Goal: Task Accomplishment & Management: Manage account settings

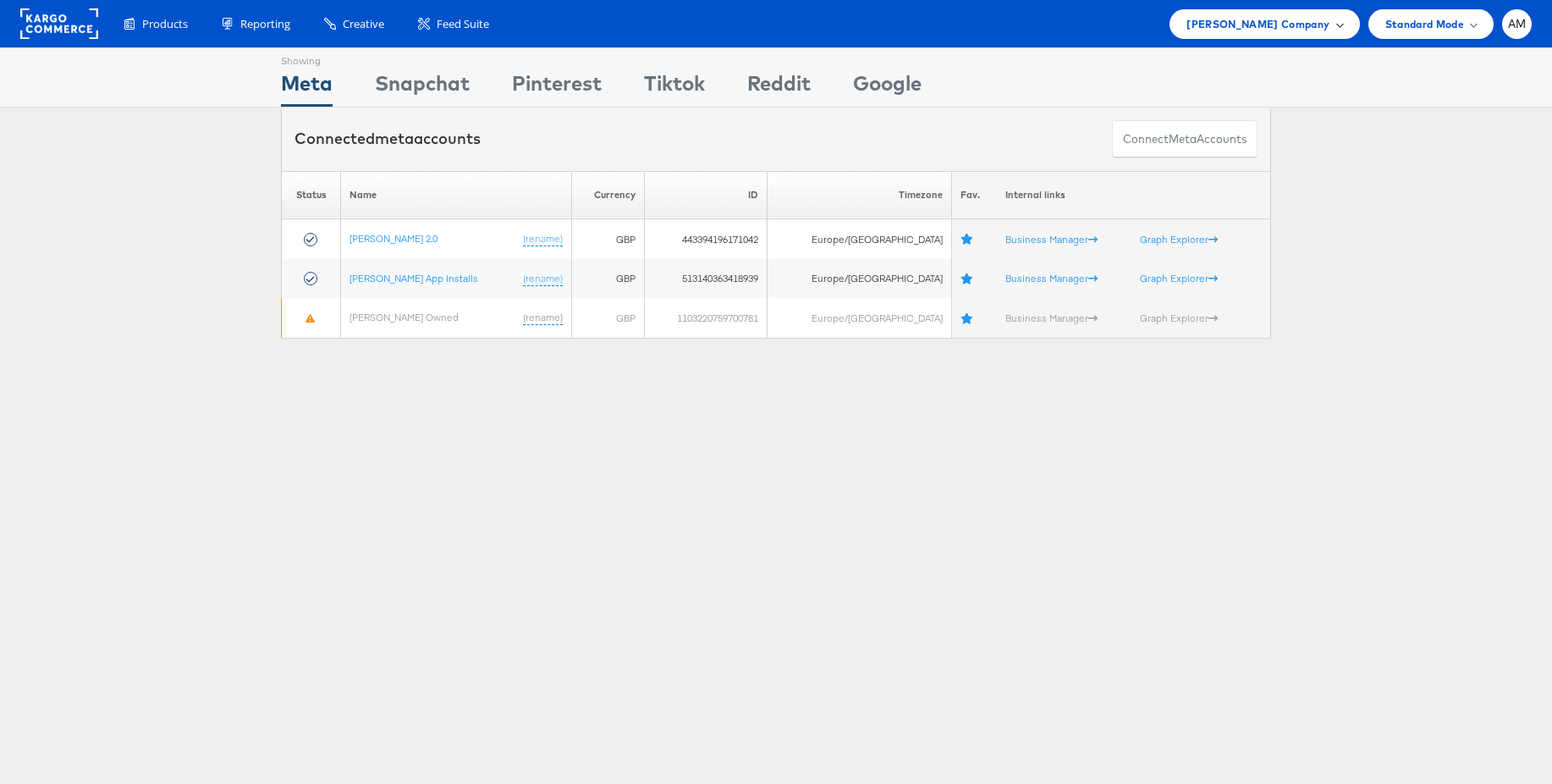
click at [1277, 31] on span "John Lewis Company" at bounding box center [1258, 24] width 143 height 18
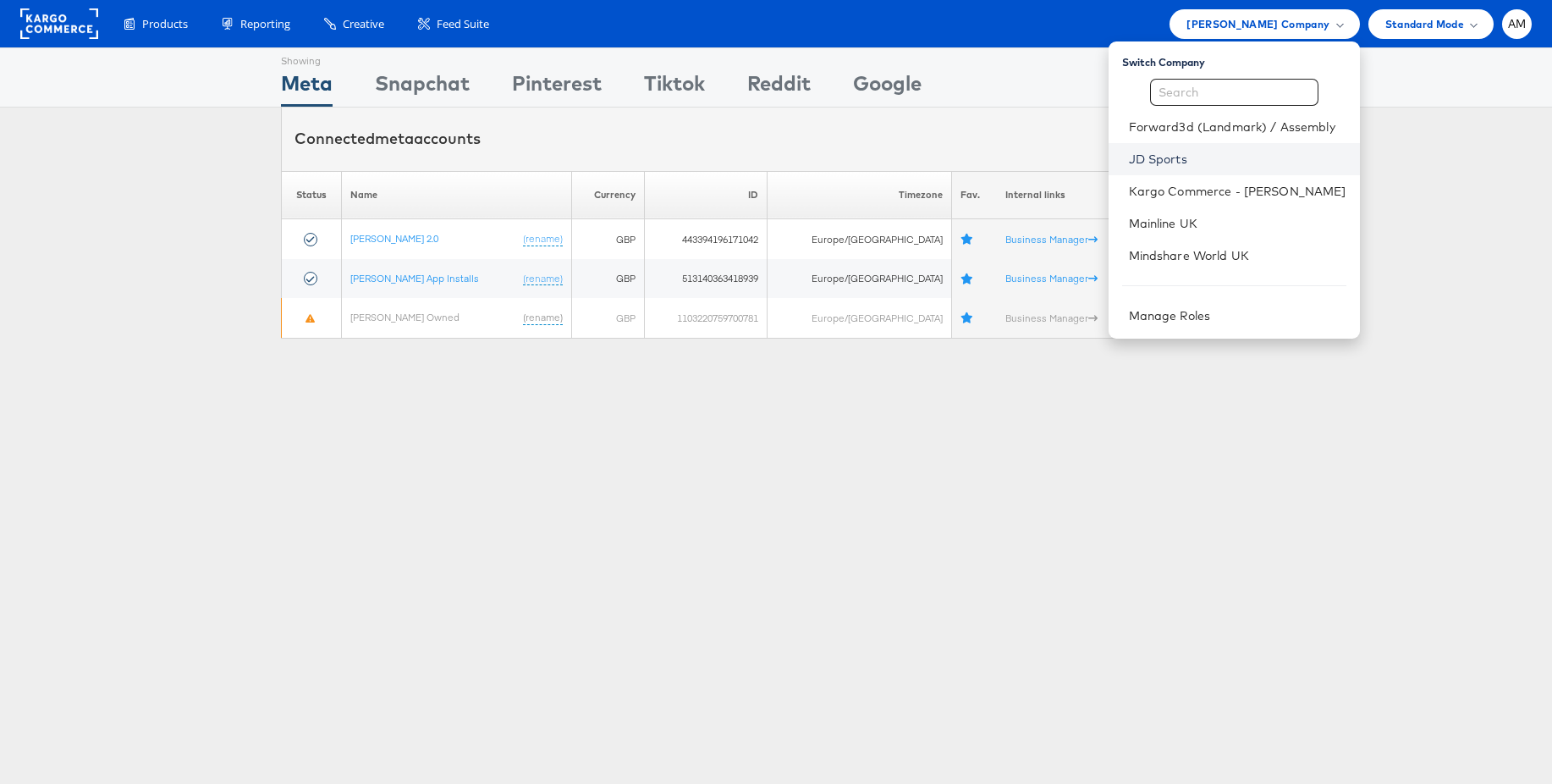
click at [1168, 155] on link "JD Sports" at bounding box center [1238, 159] width 218 height 17
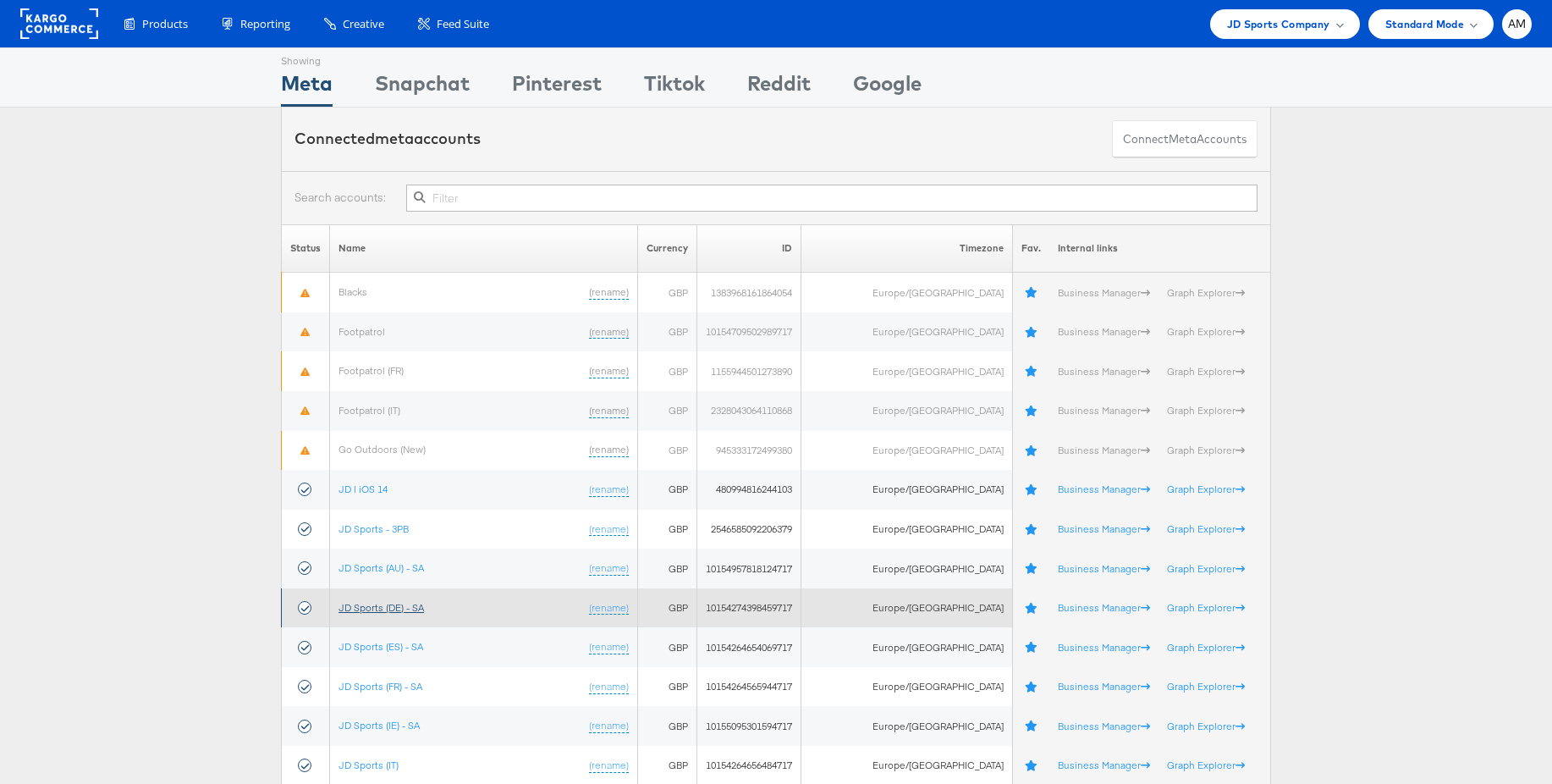
click at [381, 606] on link "JD Sports (DE) - SA" at bounding box center [381, 607] width 85 height 13
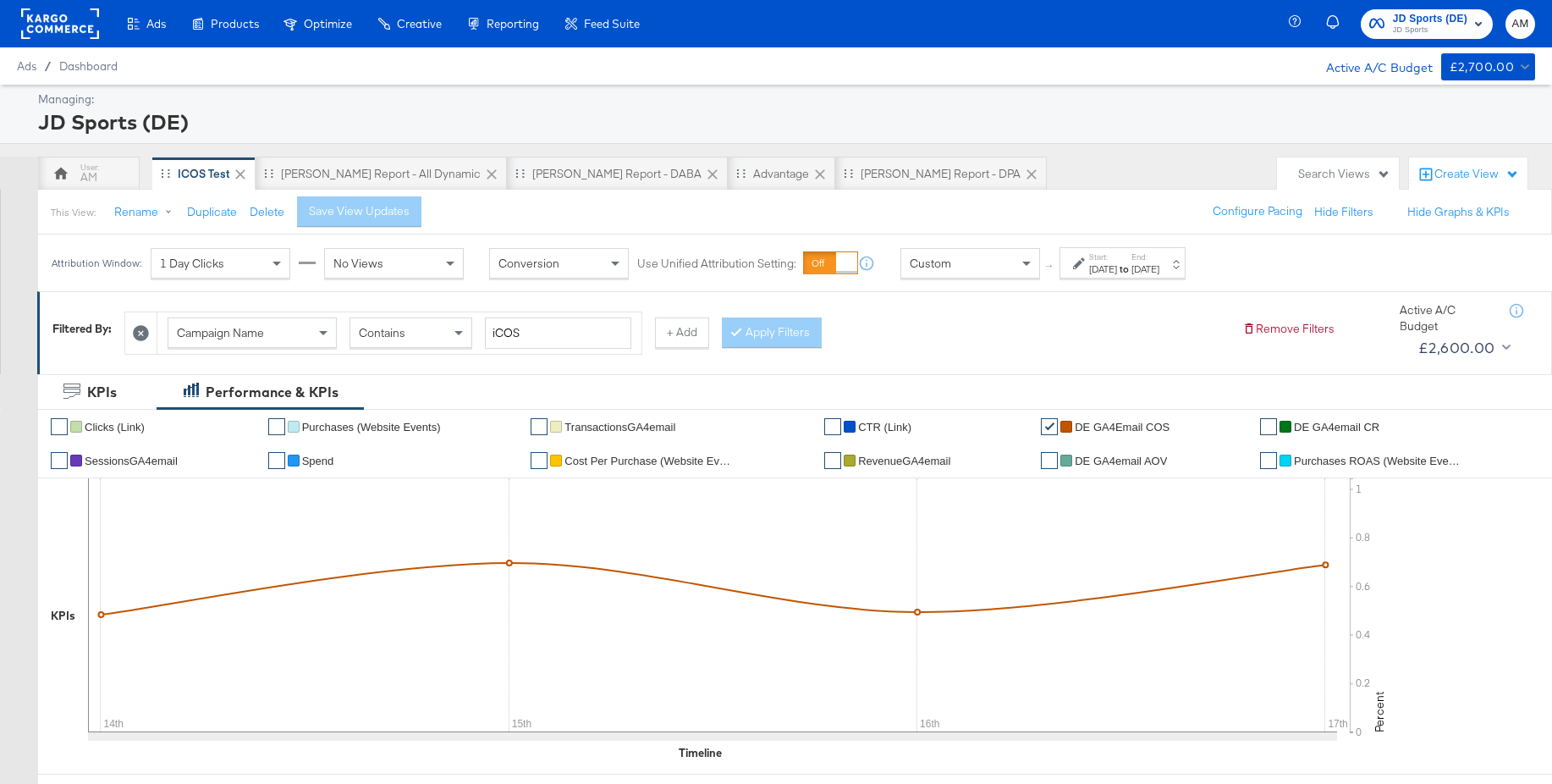
click at [1436, 34] on span "JD Sports" at bounding box center [1430, 31] width 74 height 14
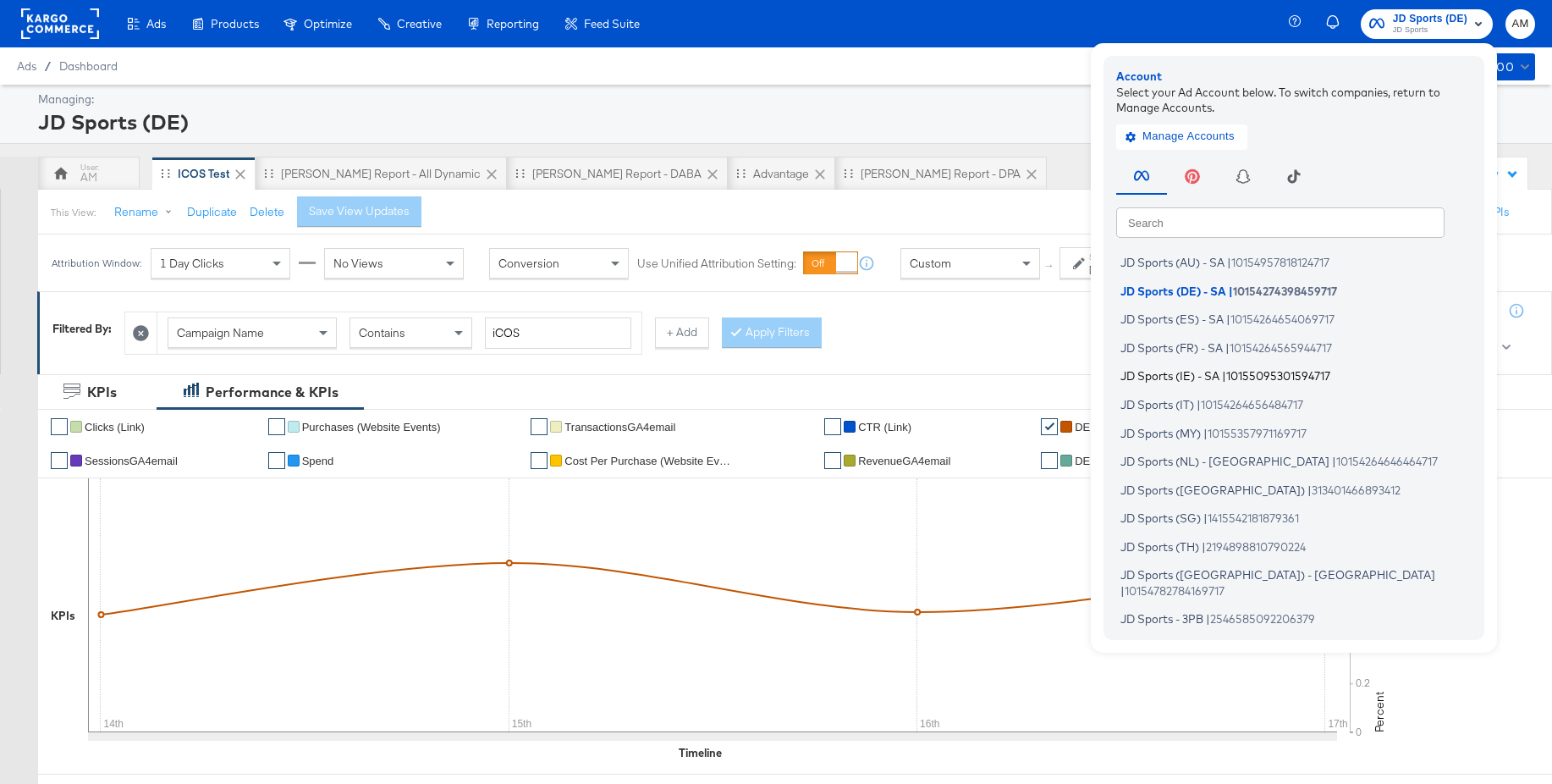
click at [1185, 378] on span "JD Sports (IE) - SA" at bounding box center [1170, 376] width 99 height 14
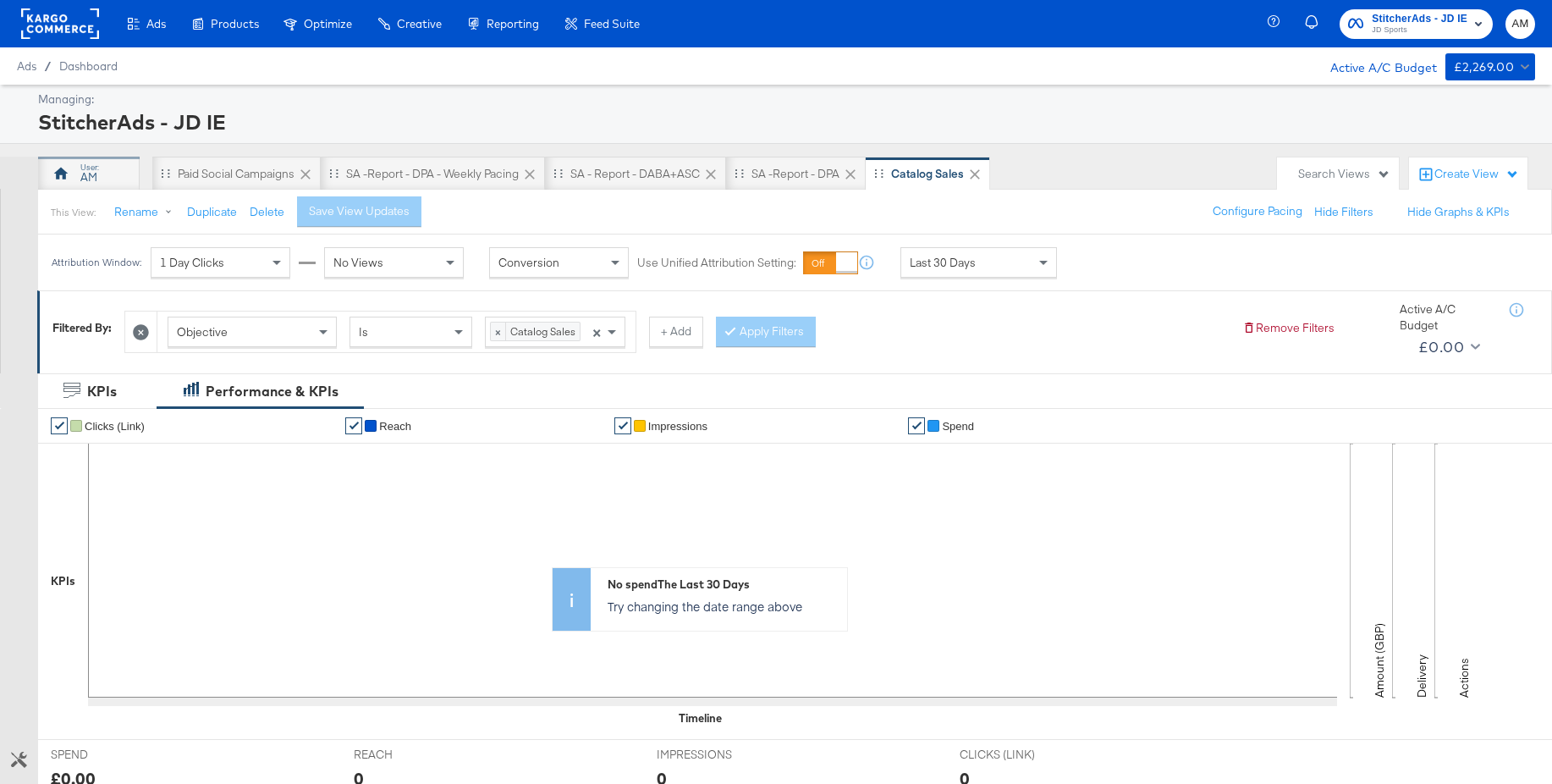
click at [85, 169] on div "AM" at bounding box center [88, 177] width 17 height 16
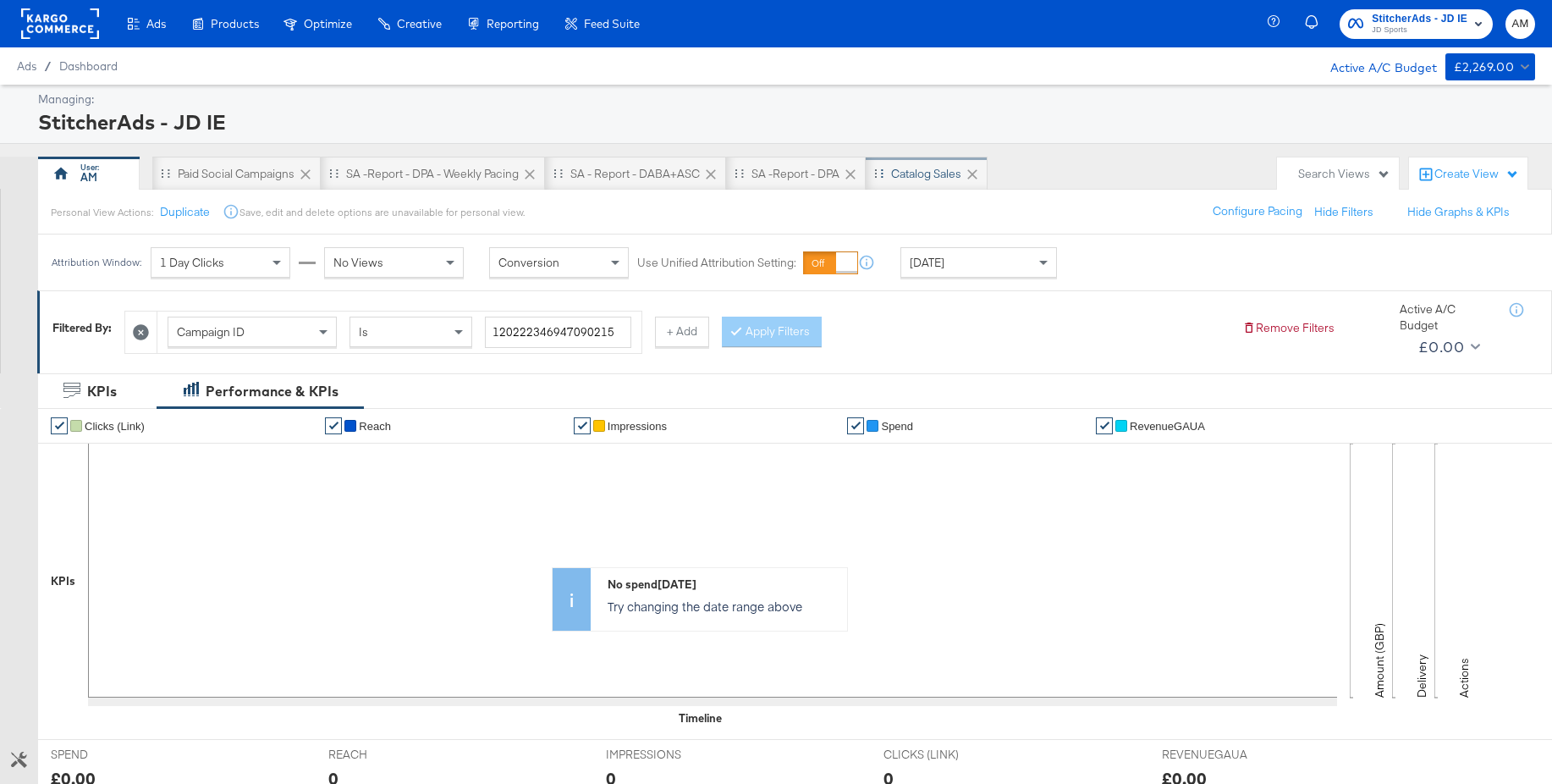
click at [930, 174] on div "Catalog Sales" at bounding box center [926, 174] width 70 height 16
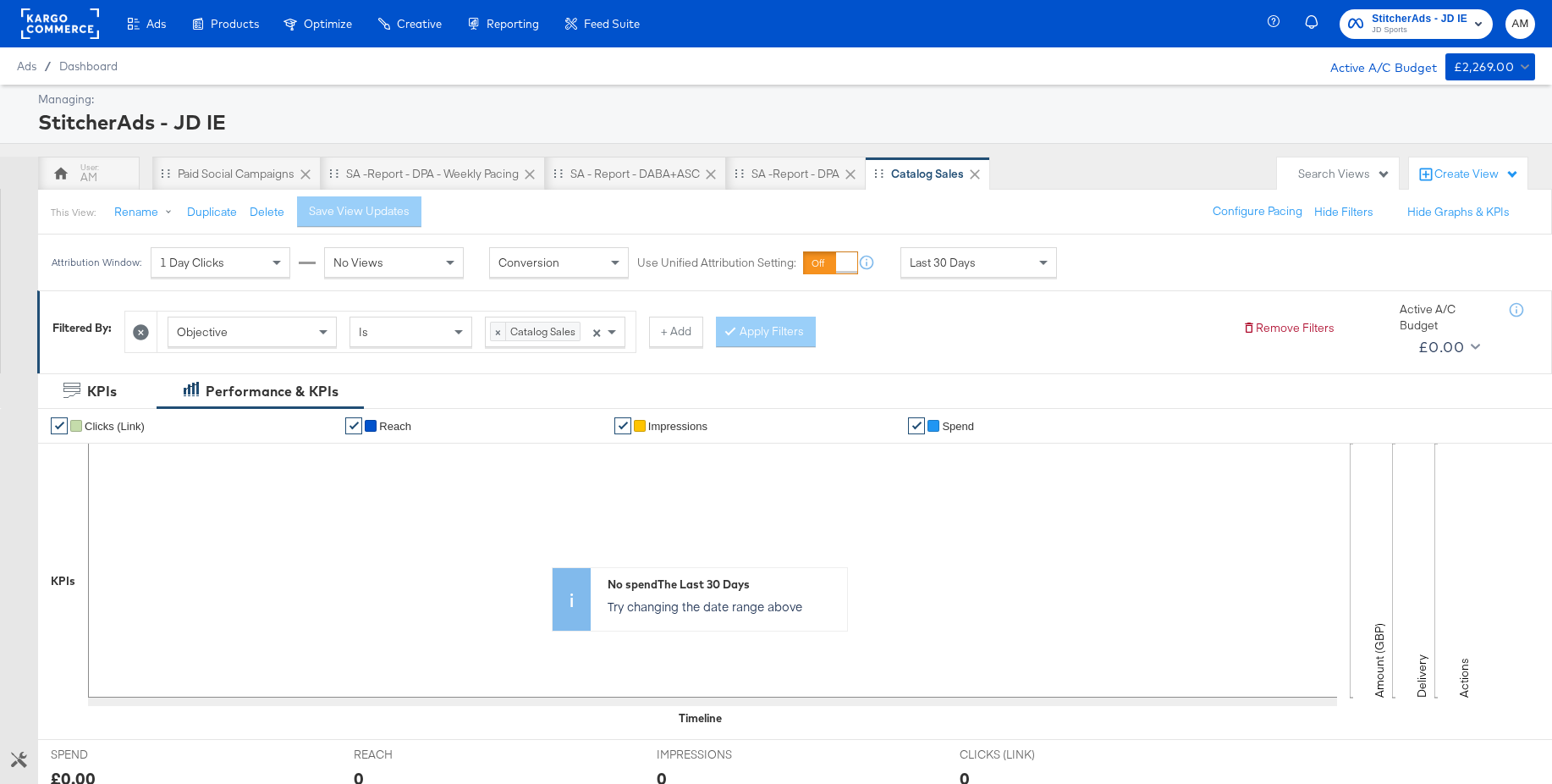
click at [266, 335] on div "Objective" at bounding box center [252, 331] width 168 height 29
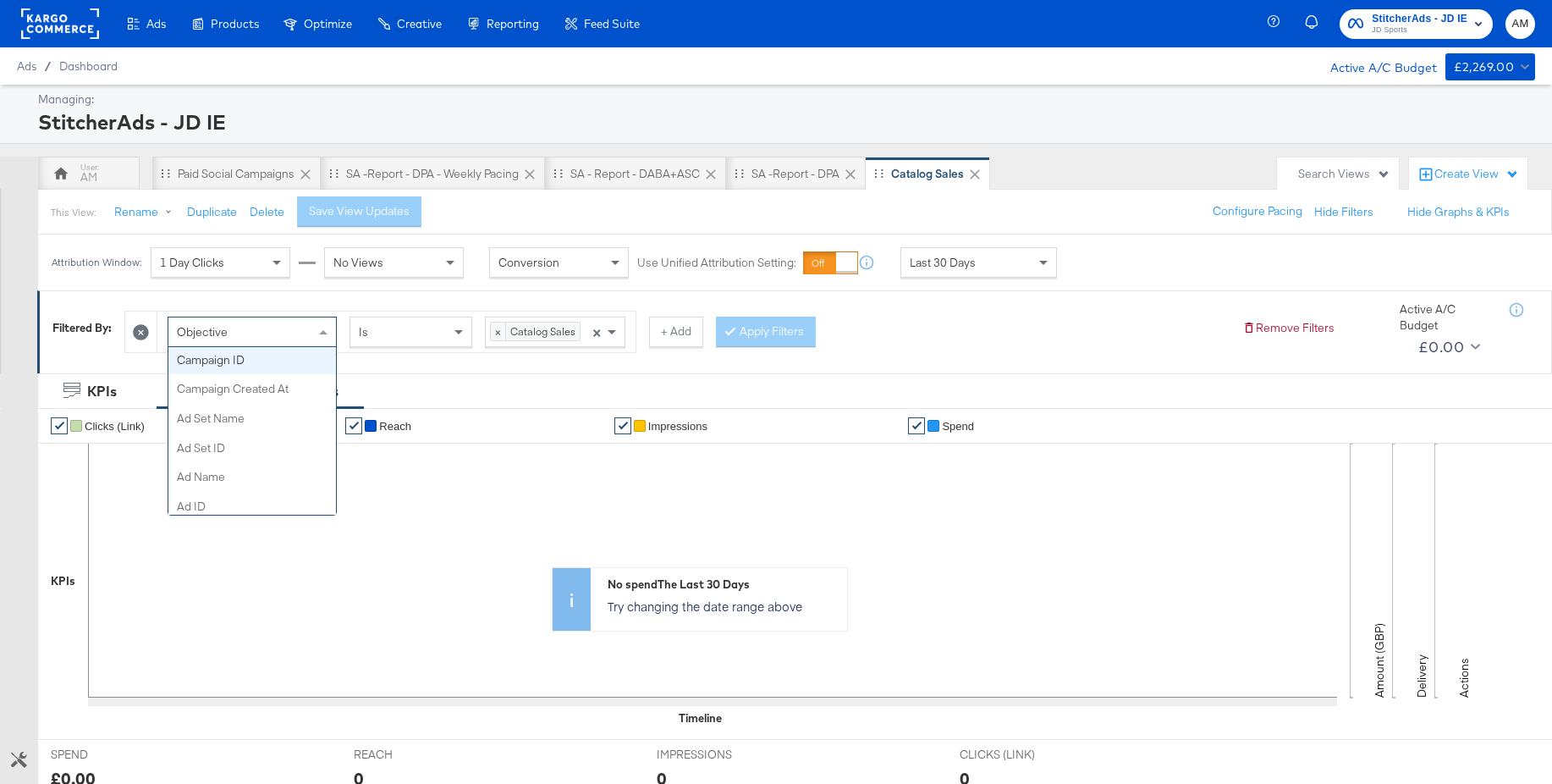
scroll to position [187, 0]
drag, startPoint x: 213, startPoint y: 432, endPoint x: 250, endPoint y: 424, distance: 37.2
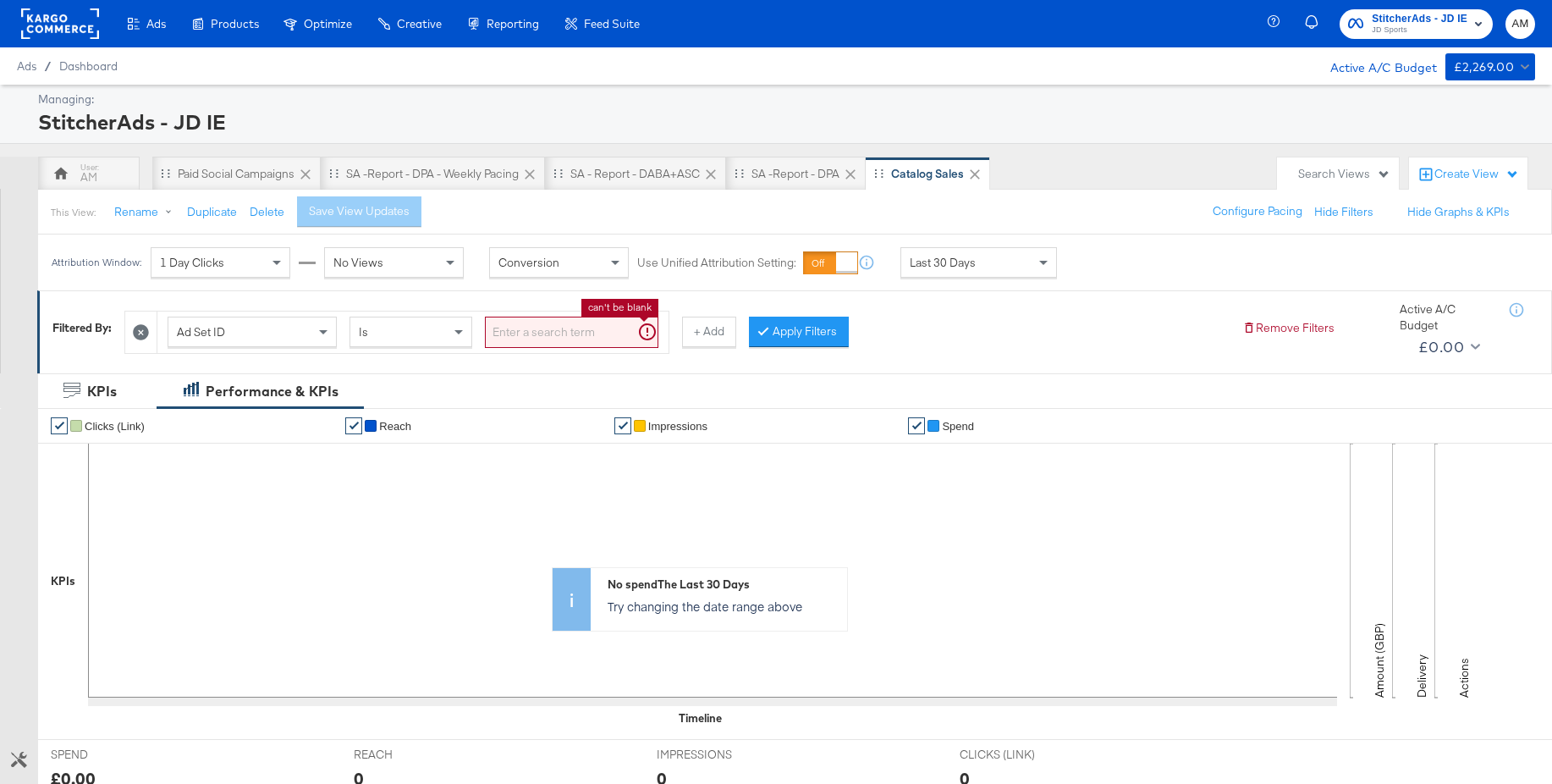
click at [526, 332] on input "search" at bounding box center [572, 332] width 174 height 31
paste input "120232256053230507"
type input "120232256053230507"
drag, startPoint x: 786, startPoint y: 333, endPoint x: 776, endPoint y: 332, distance: 10.3
click at [786, 333] on button "Apply Filters" at bounding box center [772, 332] width 100 height 30
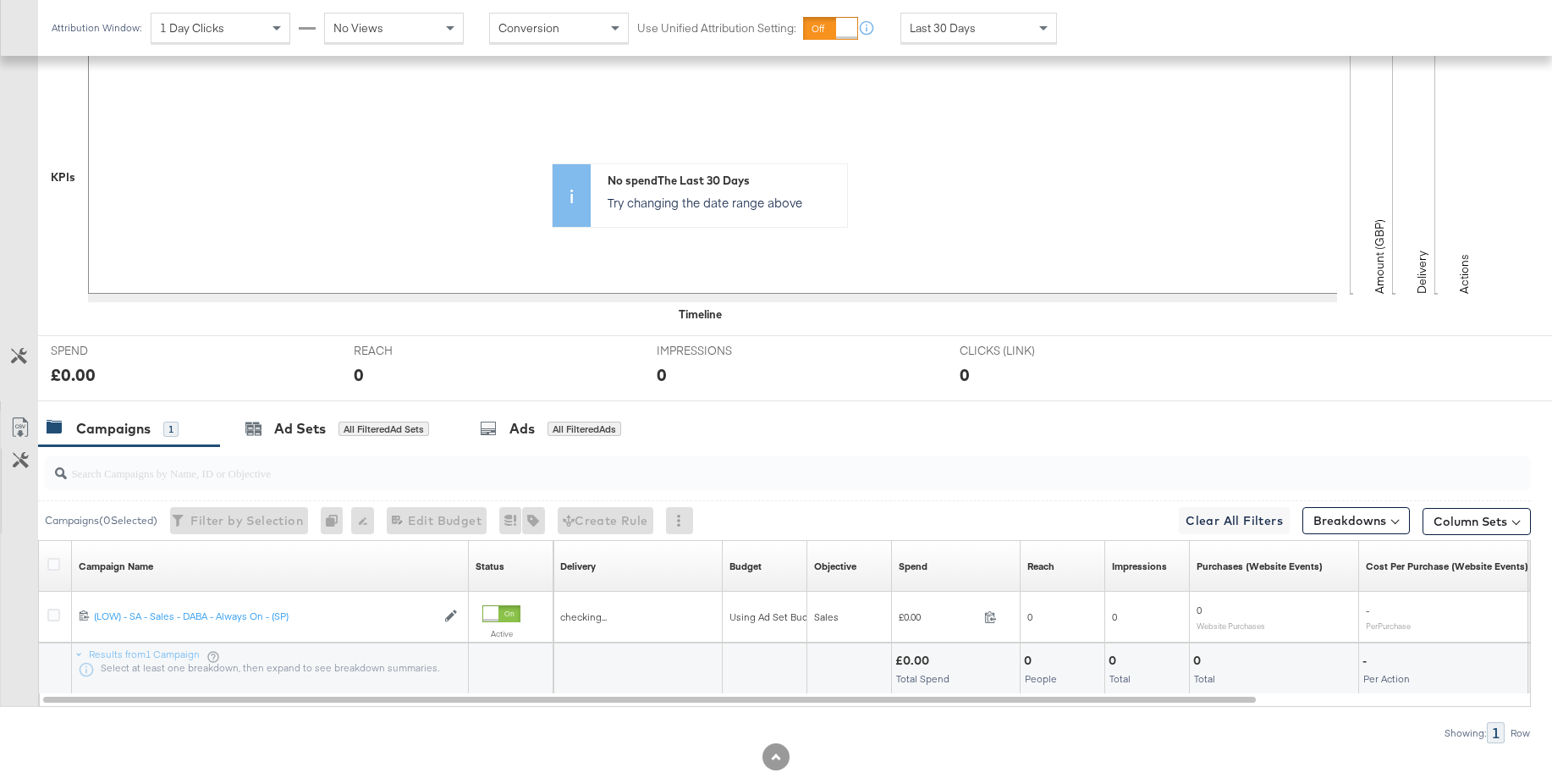
scroll to position [438, 0]
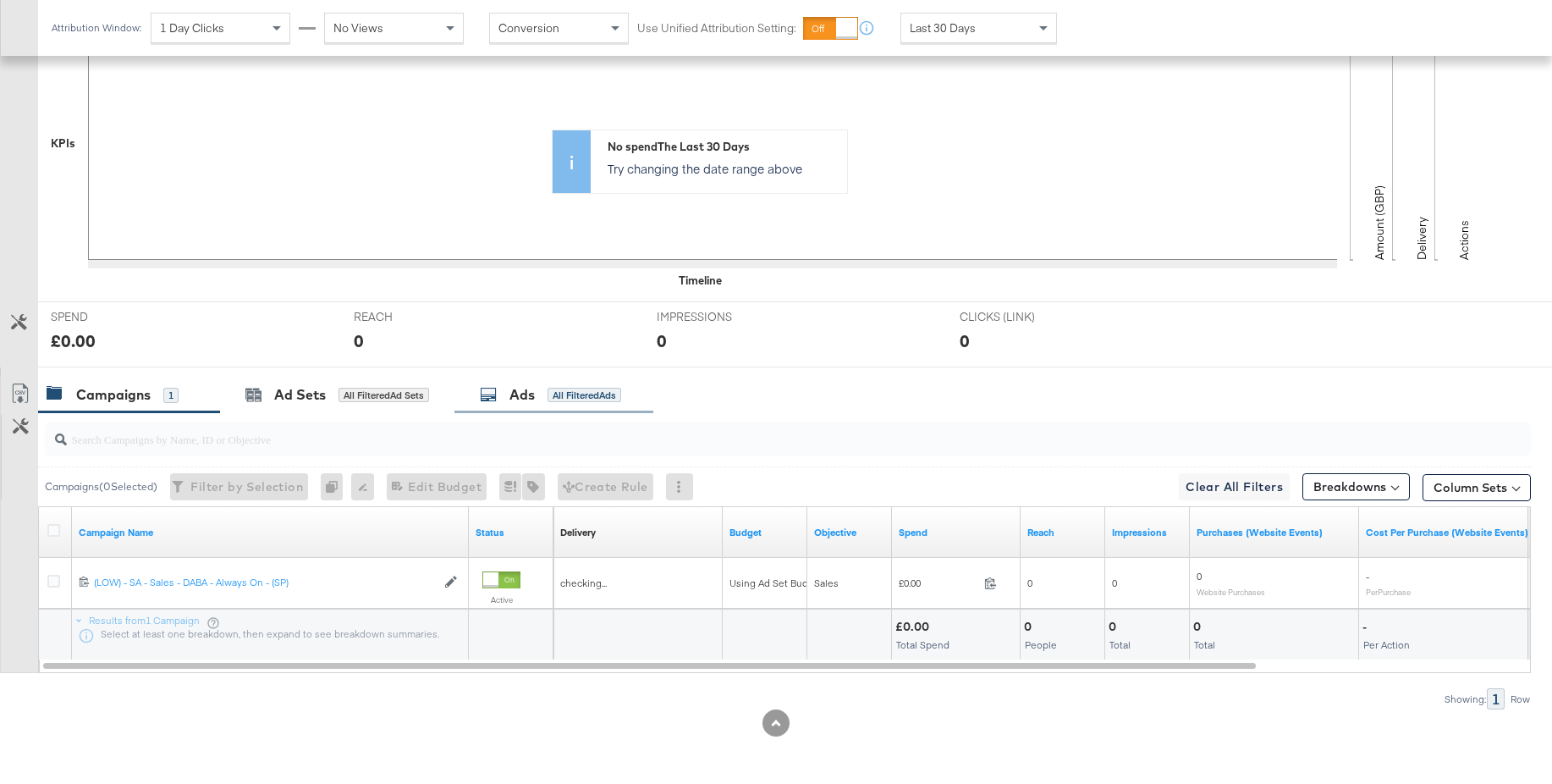
click at [504, 394] on div "Ads All Filtered Ads" at bounding box center [550, 394] width 141 height 19
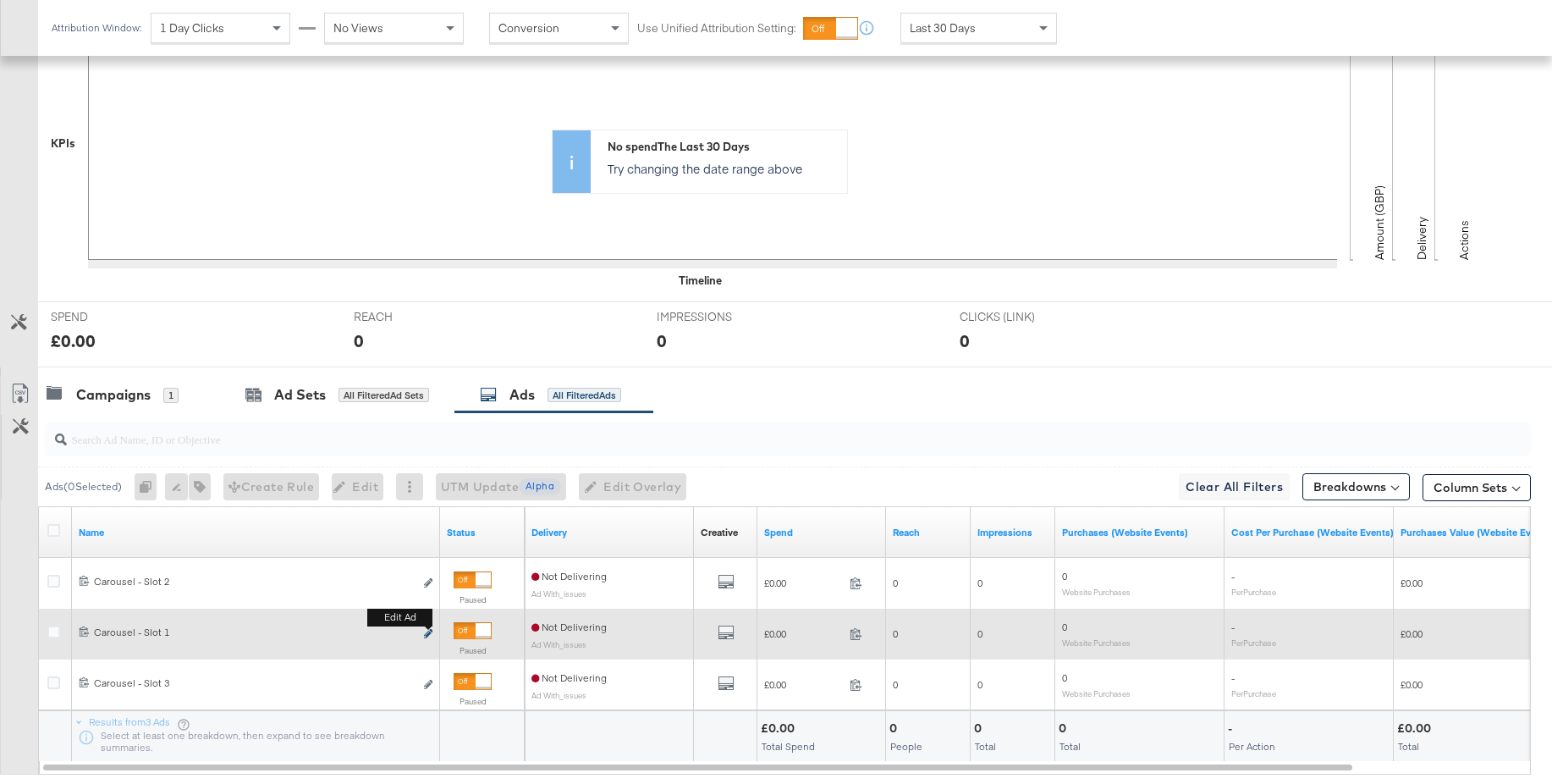
click at [427, 631] on icon "link" at bounding box center [428, 633] width 8 height 9
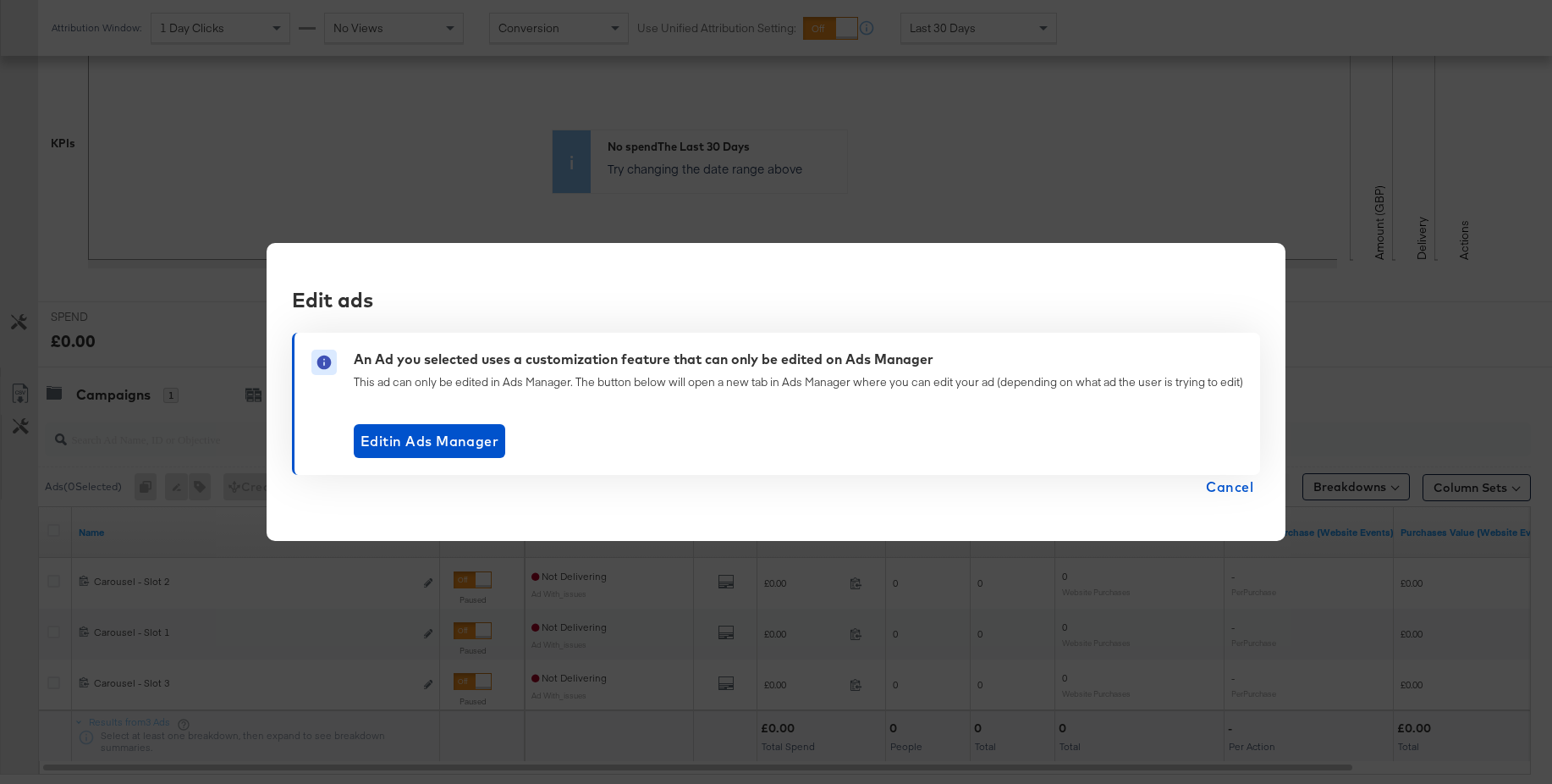
click at [1236, 485] on span "Cancel" at bounding box center [1229, 487] width 47 height 24
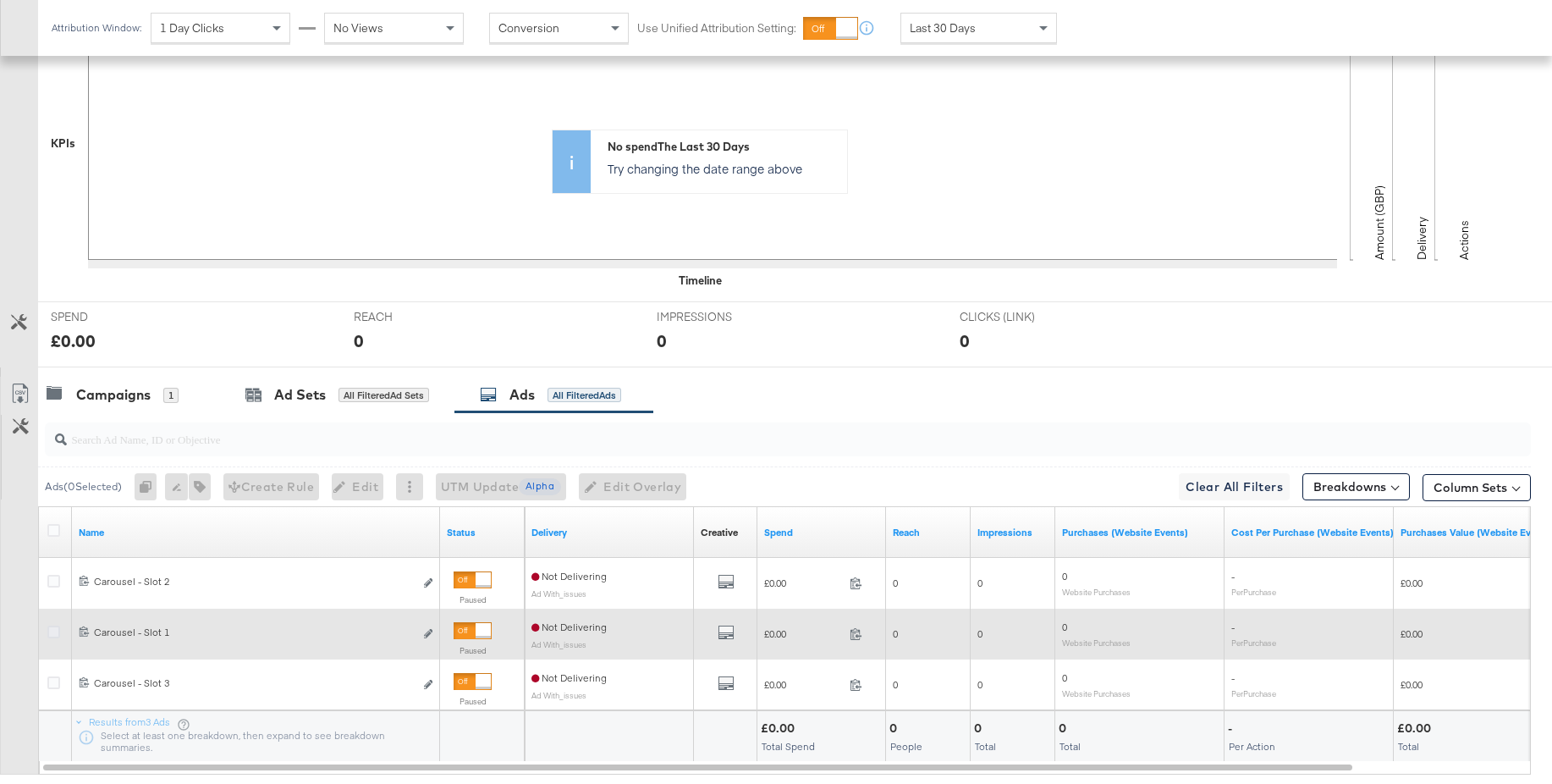
click at [51, 633] on icon at bounding box center [53, 632] width 13 height 13
click at [0, 0] on input "checkbox" at bounding box center [0, 0] width 0 height 0
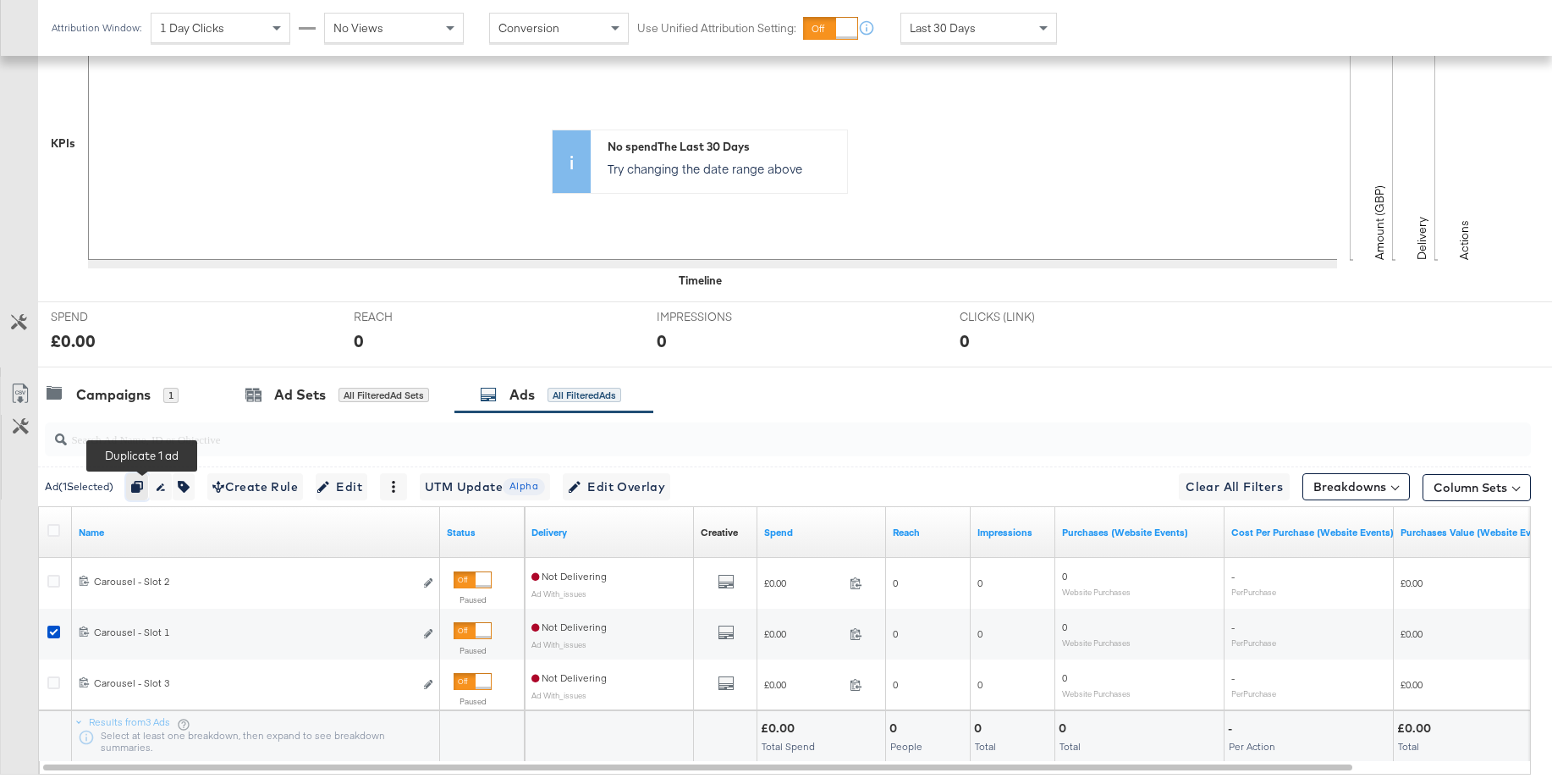
click at [143, 489] on icon "button" at bounding box center [137, 487] width 12 height 12
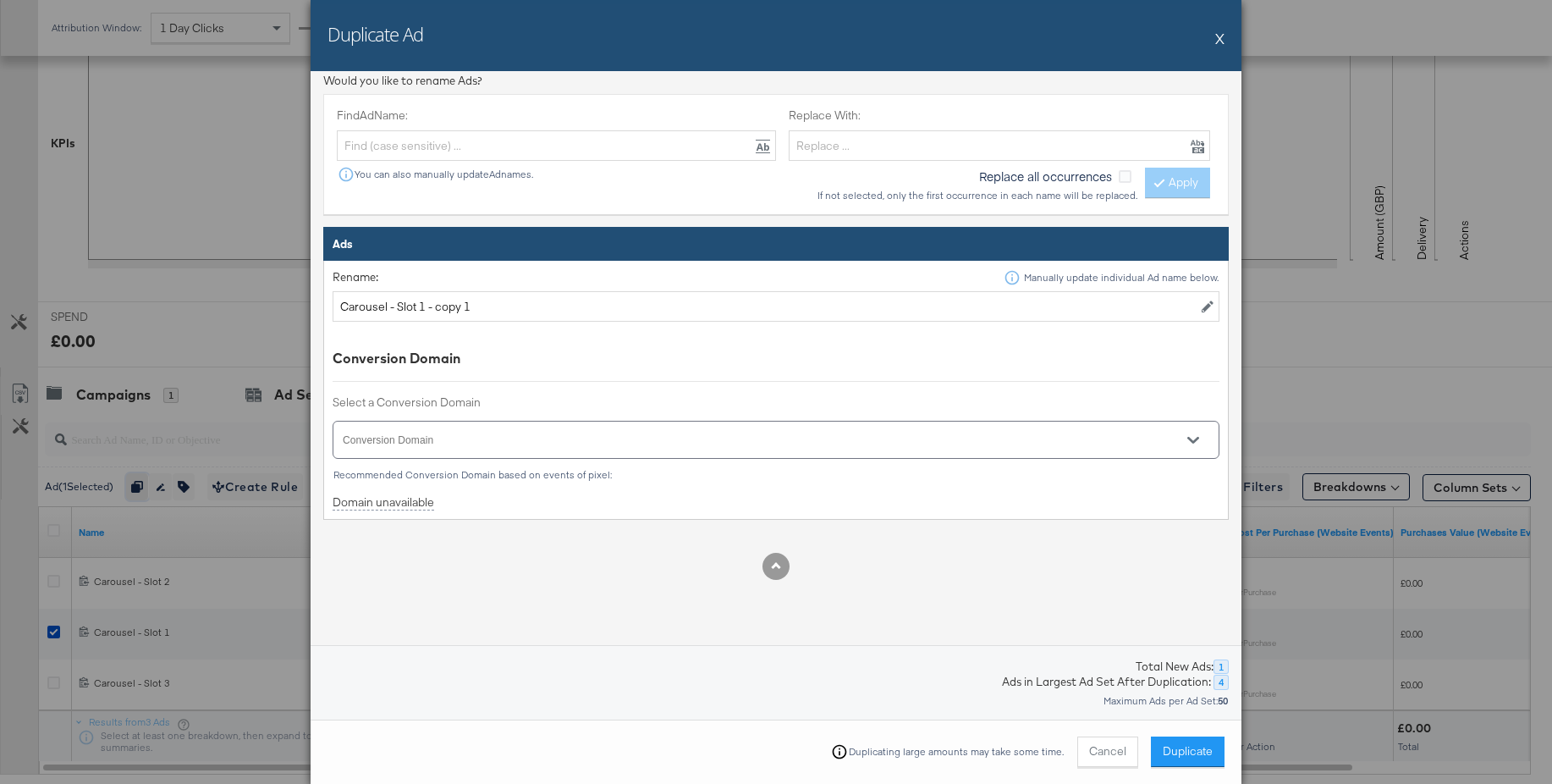
scroll to position [507, 0]
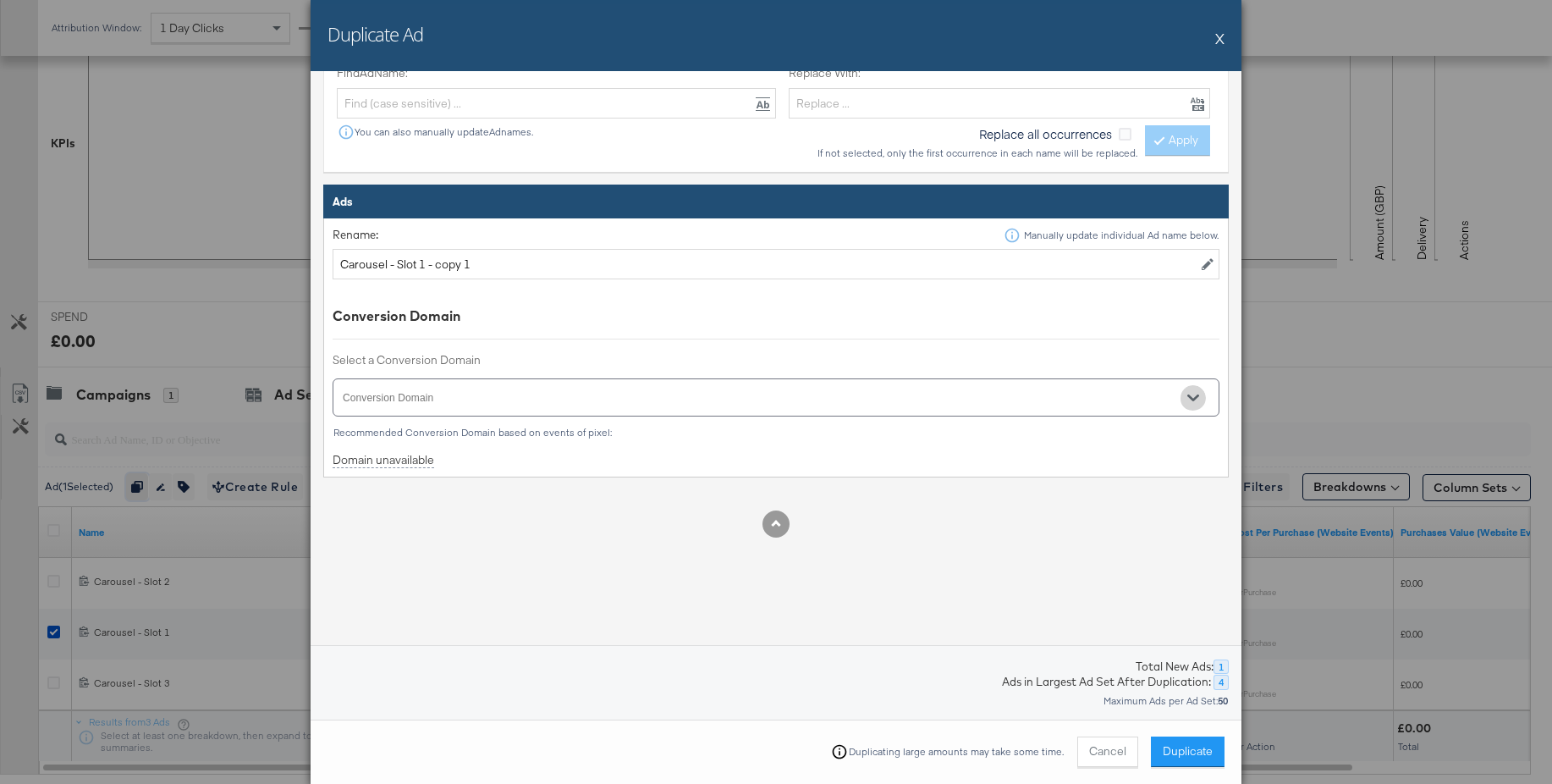
click at [1196, 399] on icon "Open" at bounding box center [1194, 397] width 12 height 7
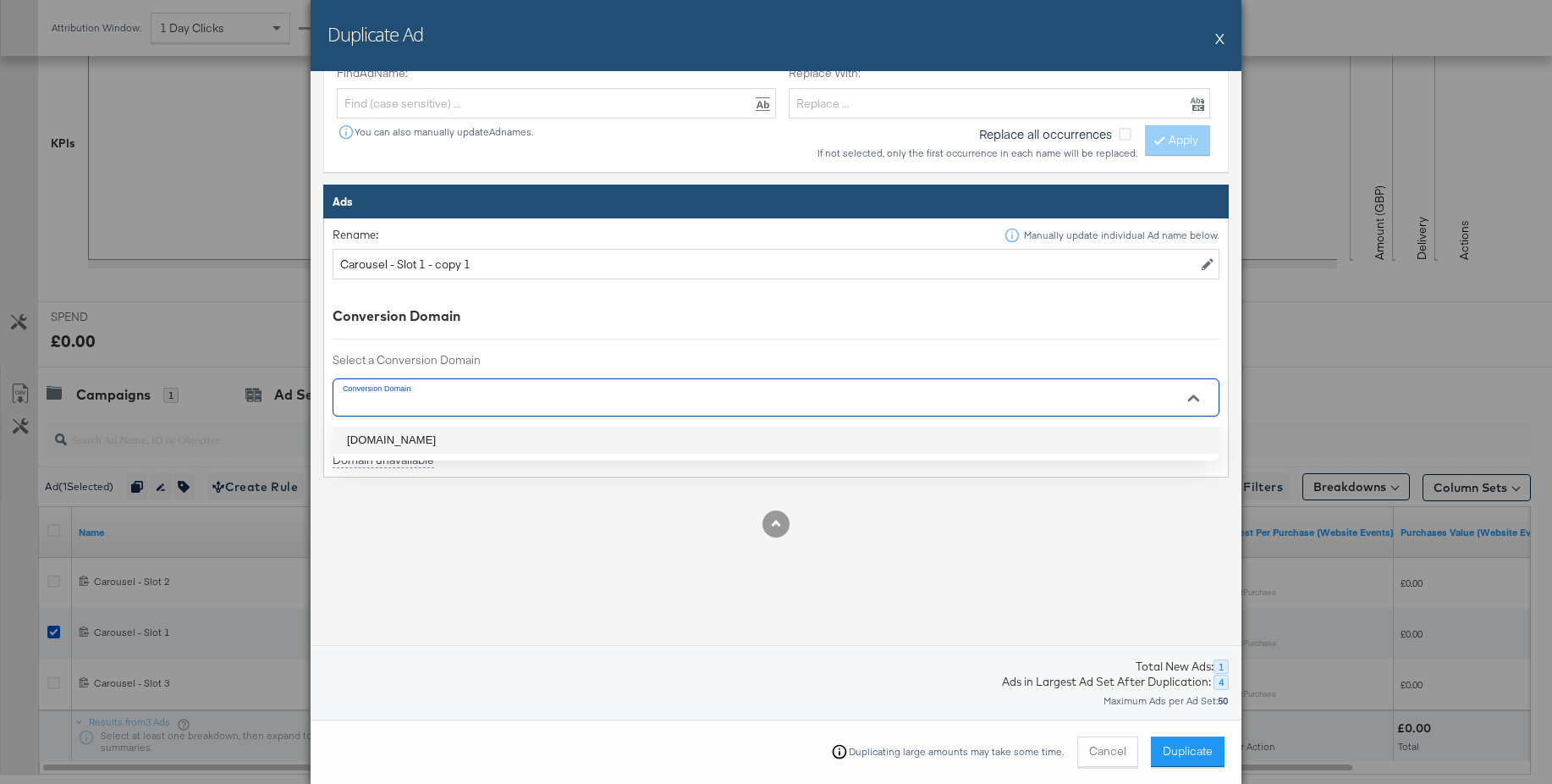
click at [368, 433] on li "jdsports.ie" at bounding box center [775, 440] width 885 height 27
type input "jdsports.ie"
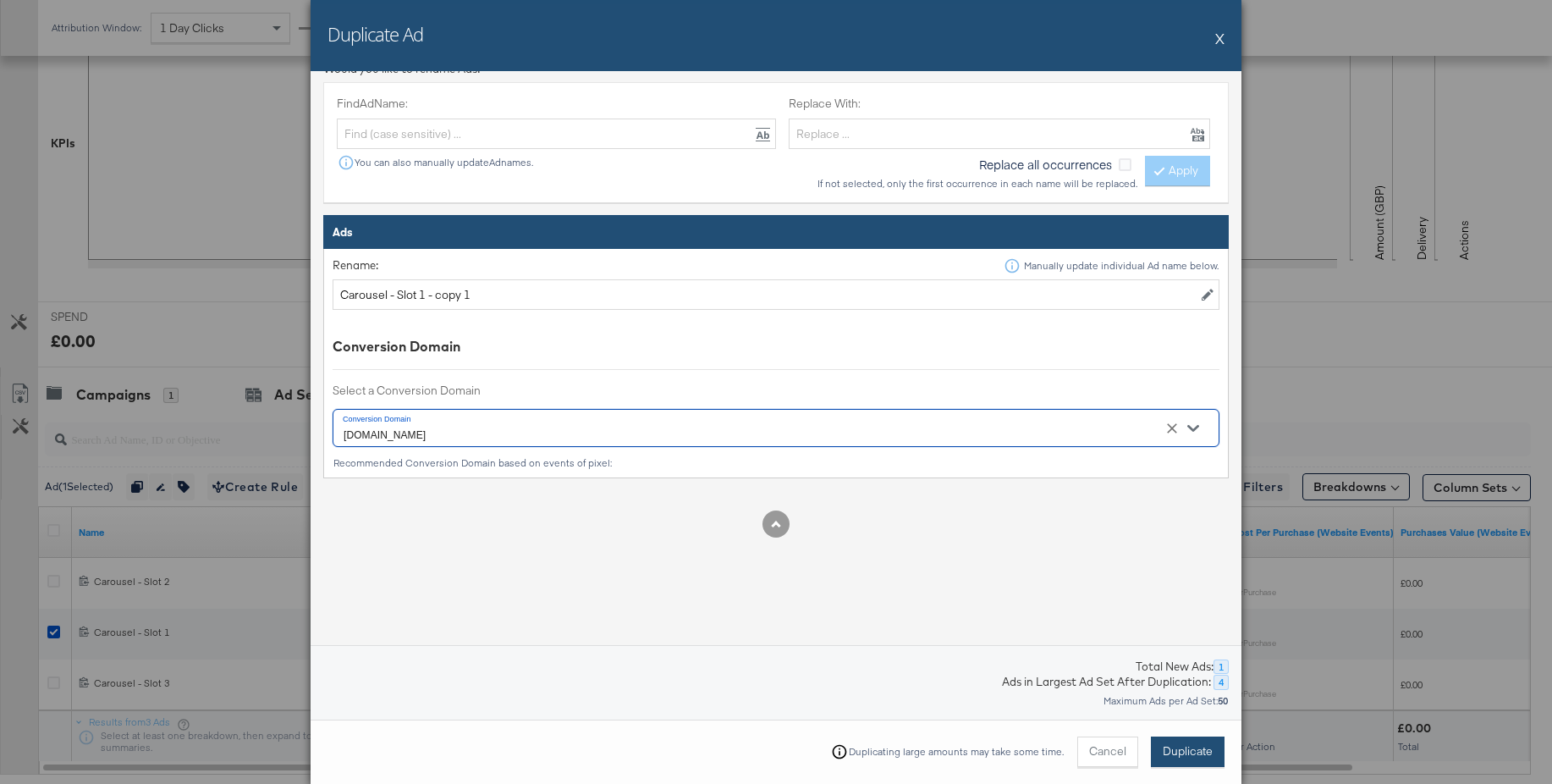
click at [1176, 745] on span "Duplicate" at bounding box center [1188, 751] width 50 height 16
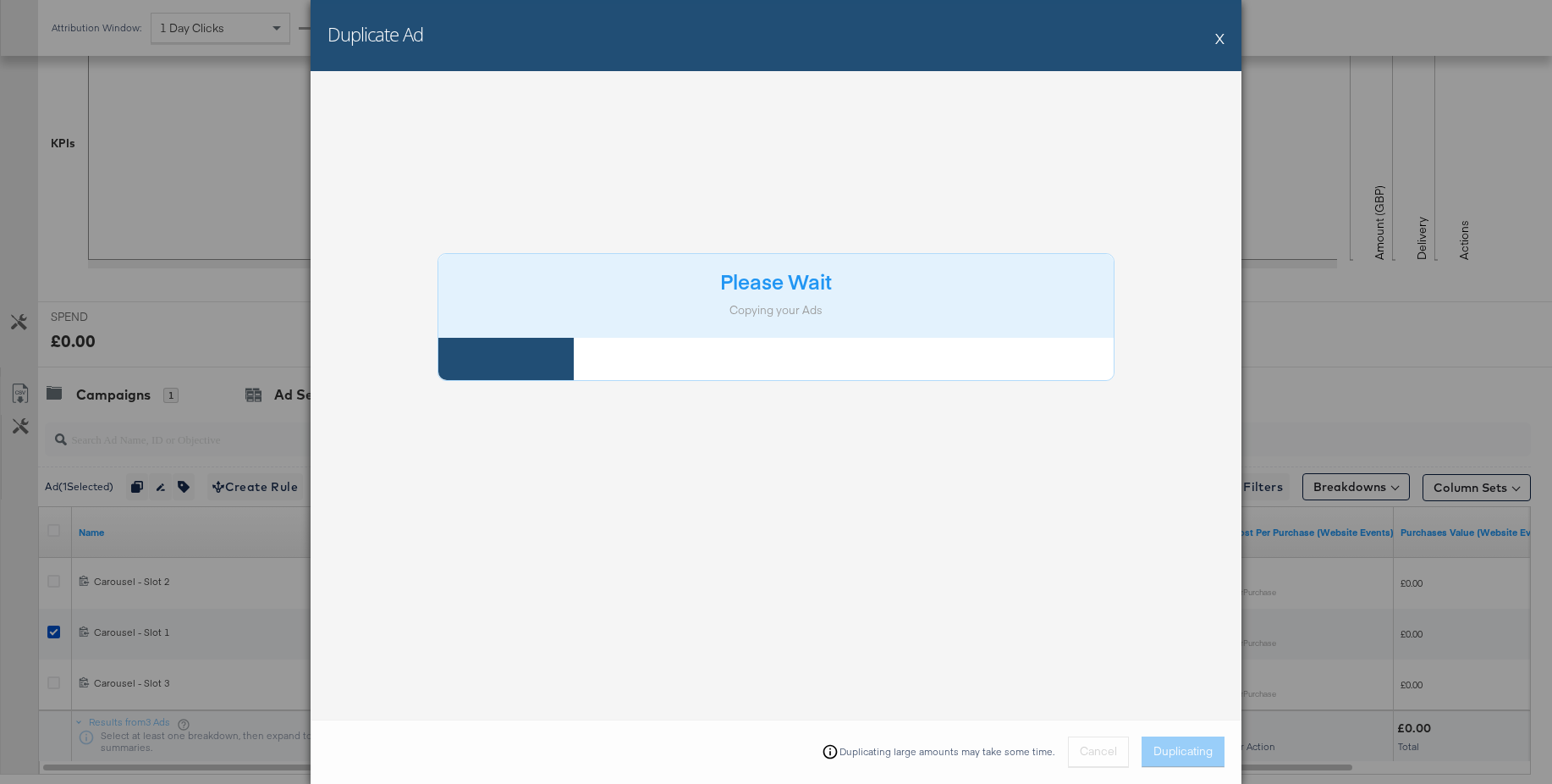
scroll to position [0, 0]
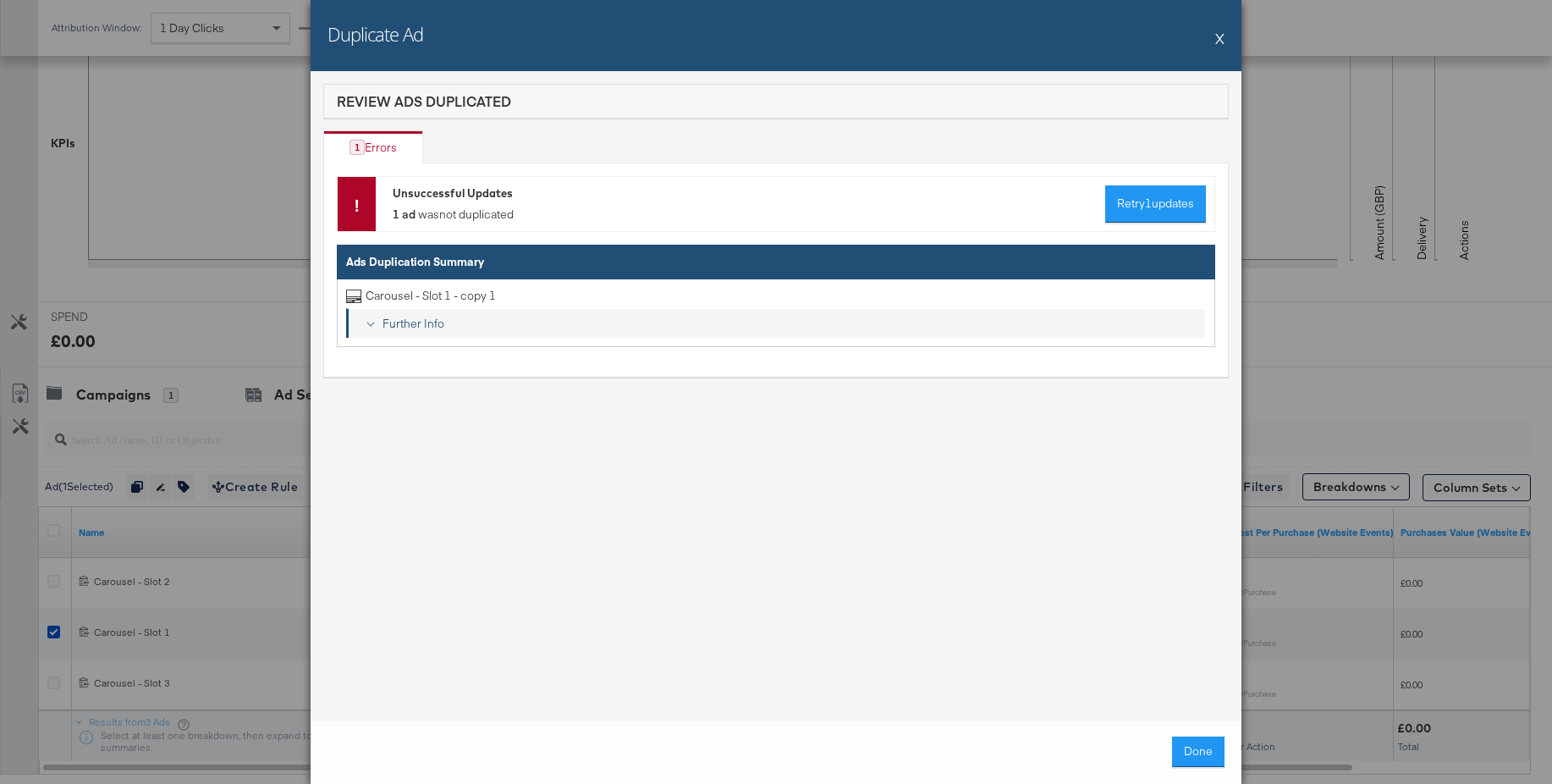
click at [415, 324] on div "Further Info" at bounding box center [787, 324] width 823 height 16
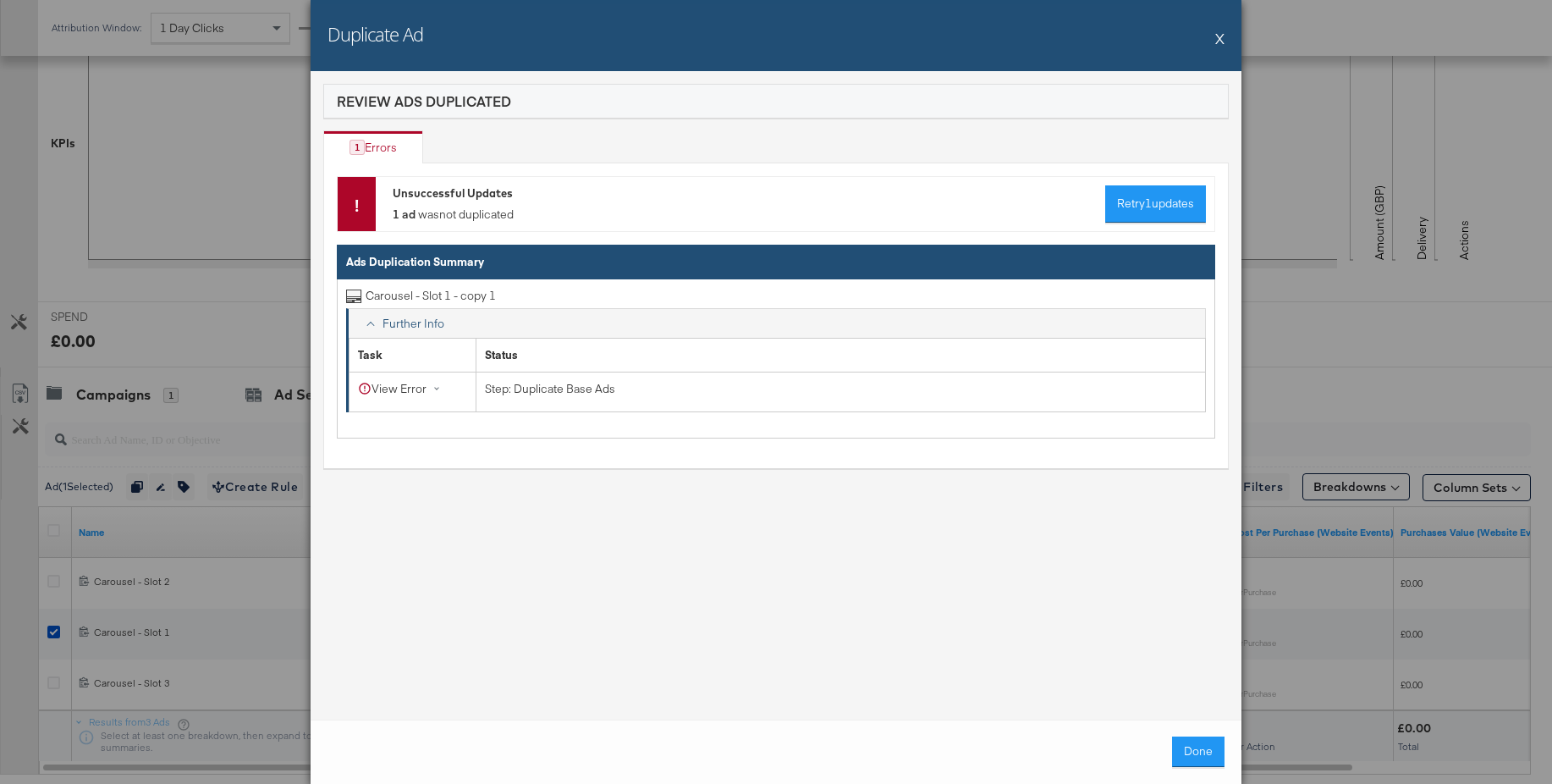
click at [1221, 40] on button "X" at bounding box center [1219, 38] width 9 height 34
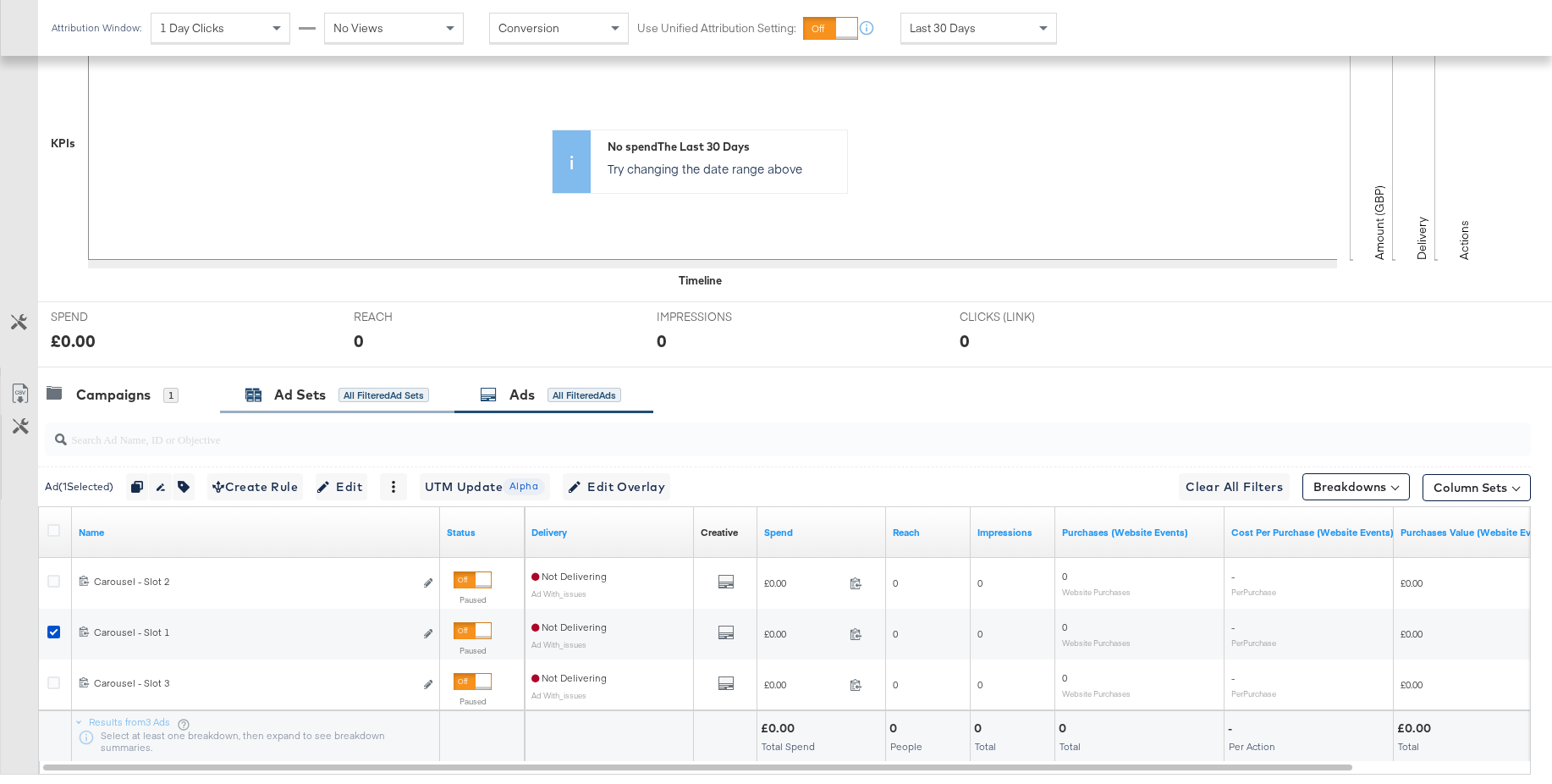
click at [279, 399] on div "Ad Sets" at bounding box center [300, 394] width 52 height 19
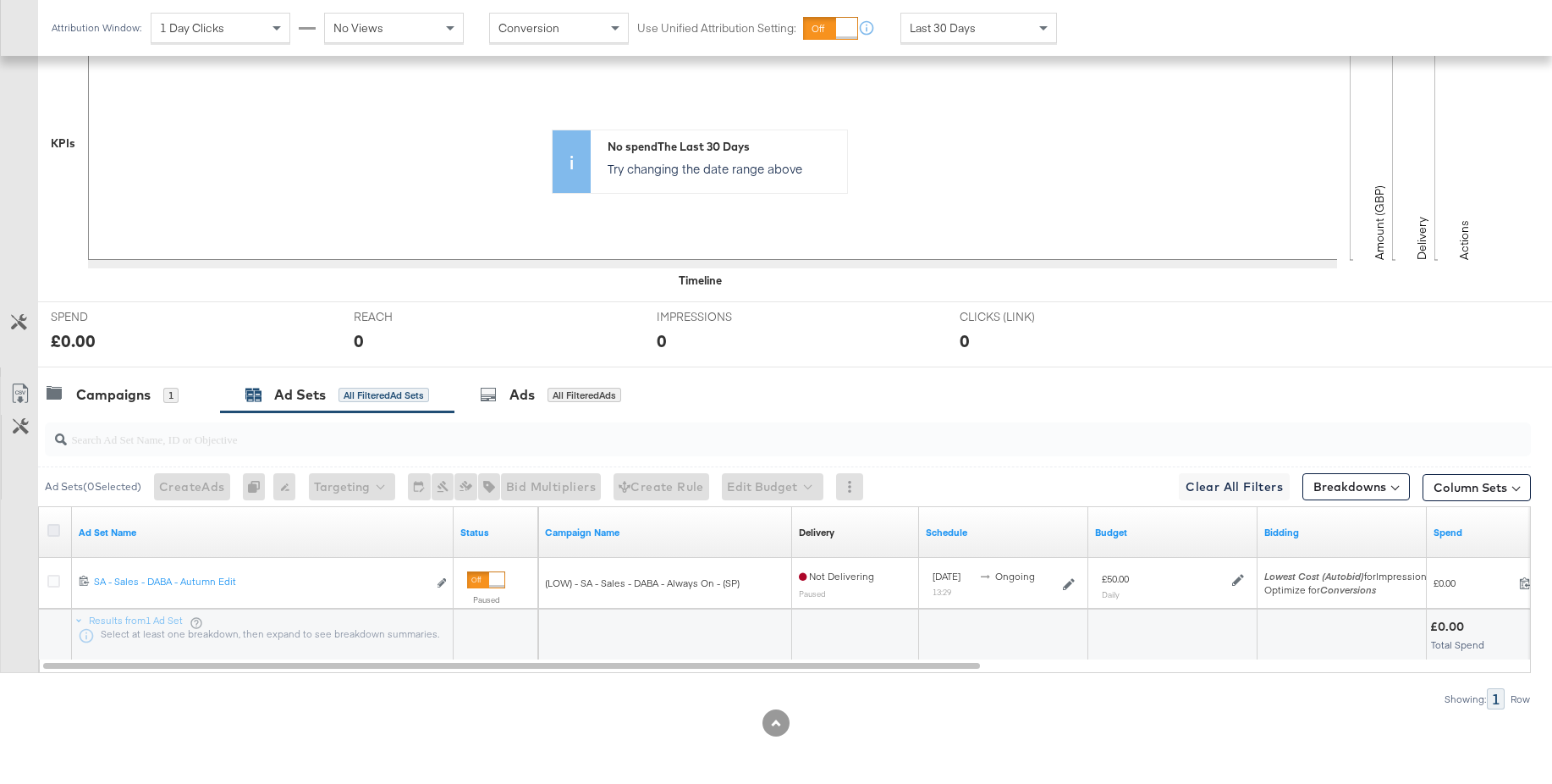
click at [54, 533] on icon at bounding box center [53, 530] width 13 height 13
click at [0, 0] on input "checkbox" at bounding box center [0, 0] width 0 height 0
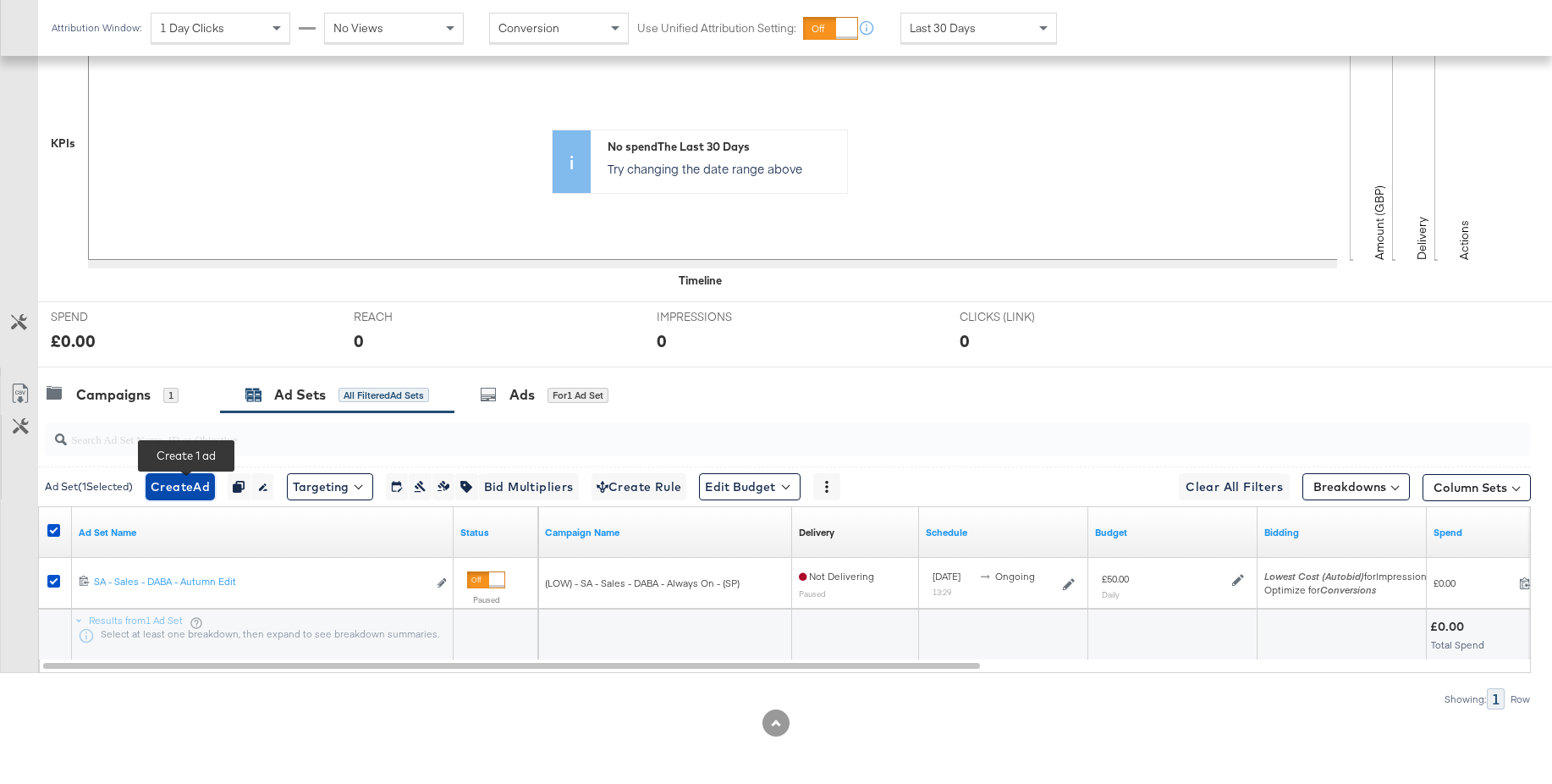
click at [195, 483] on span "Create Ad" at bounding box center [180, 487] width 59 height 21
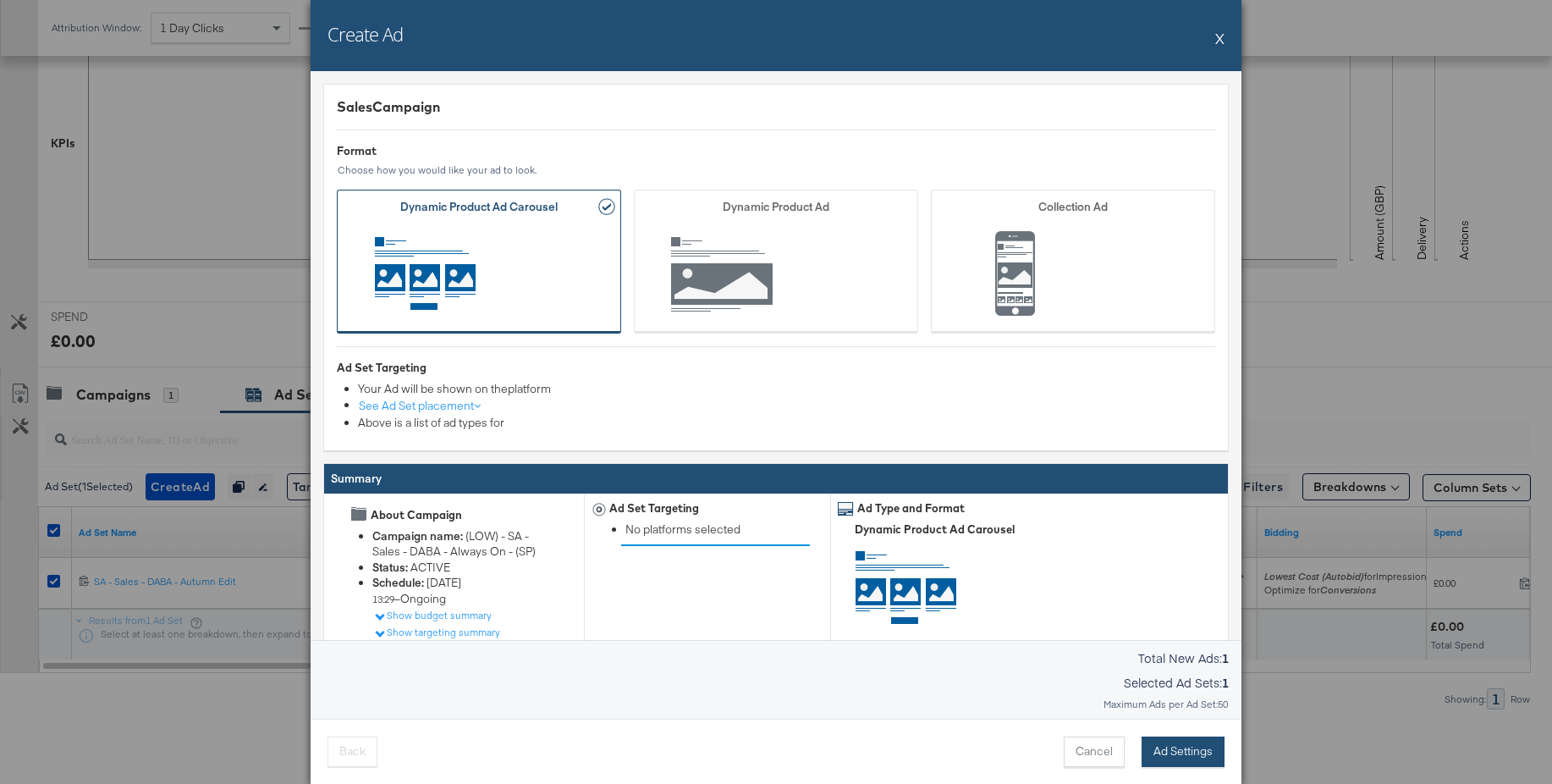
click at [1186, 742] on button "Ad Settings" at bounding box center [1183, 751] width 83 height 30
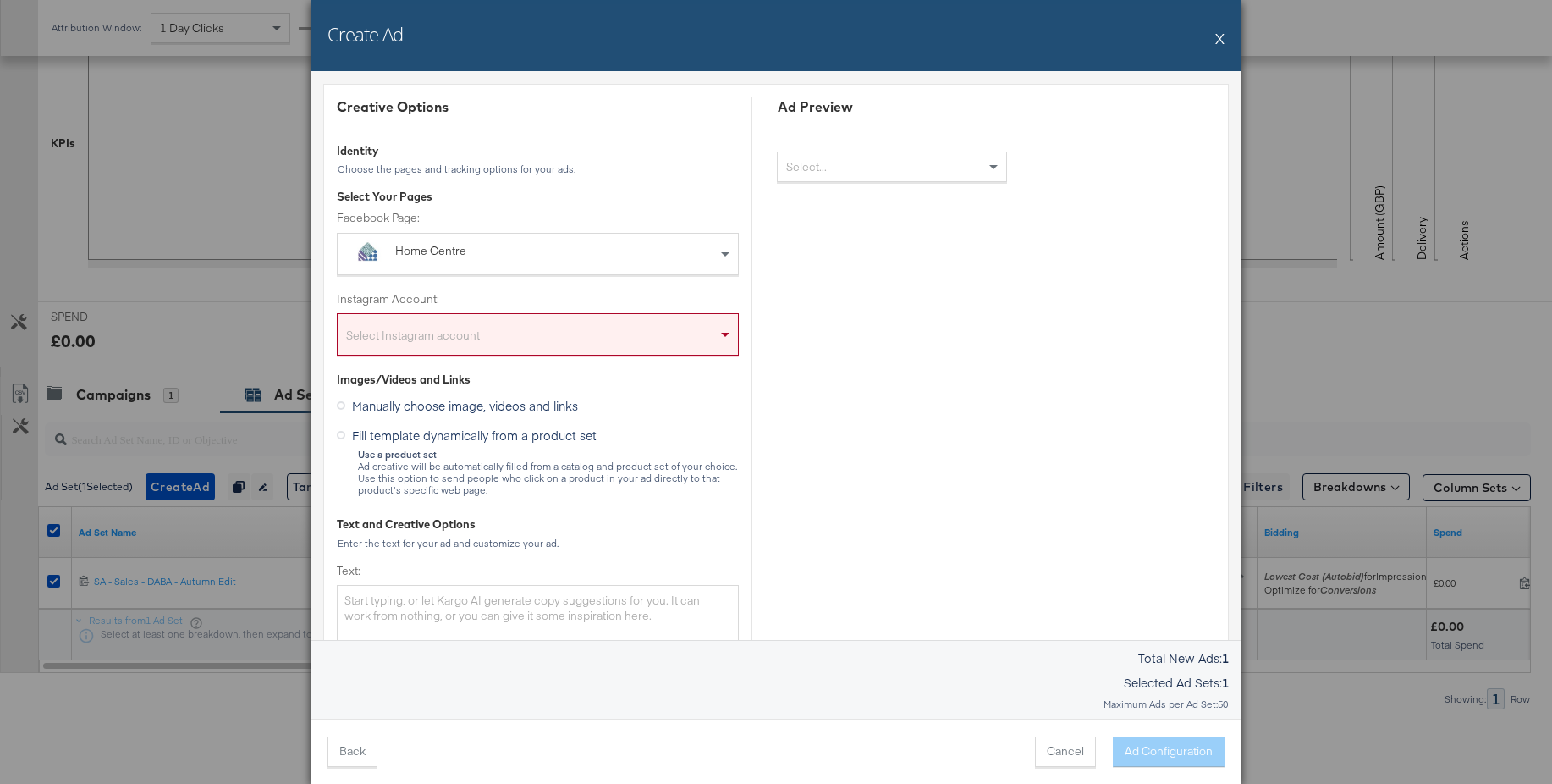
click at [453, 256] on div "Home Centre" at bounding box center [499, 251] width 208 height 17
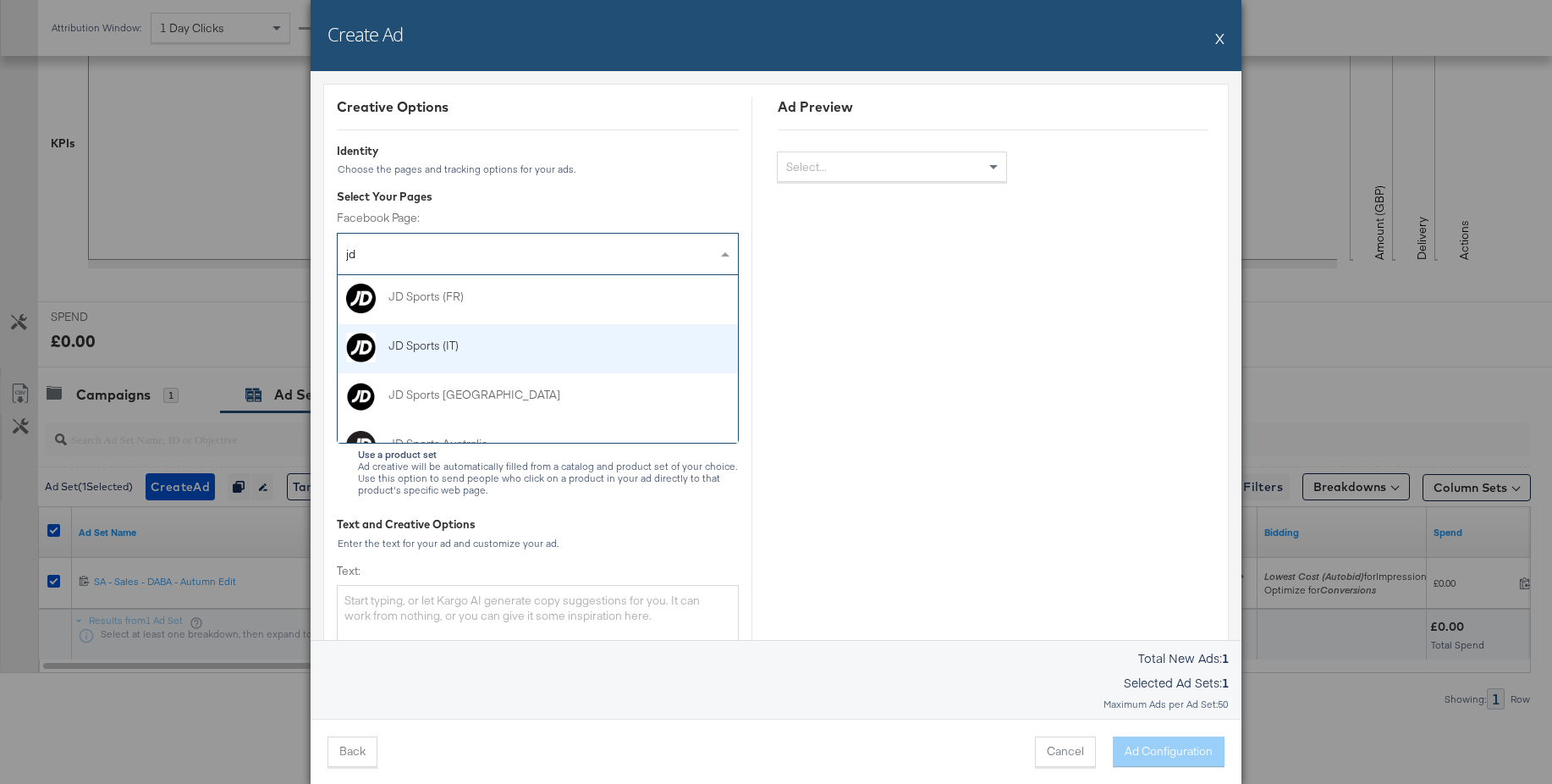
type input "j"
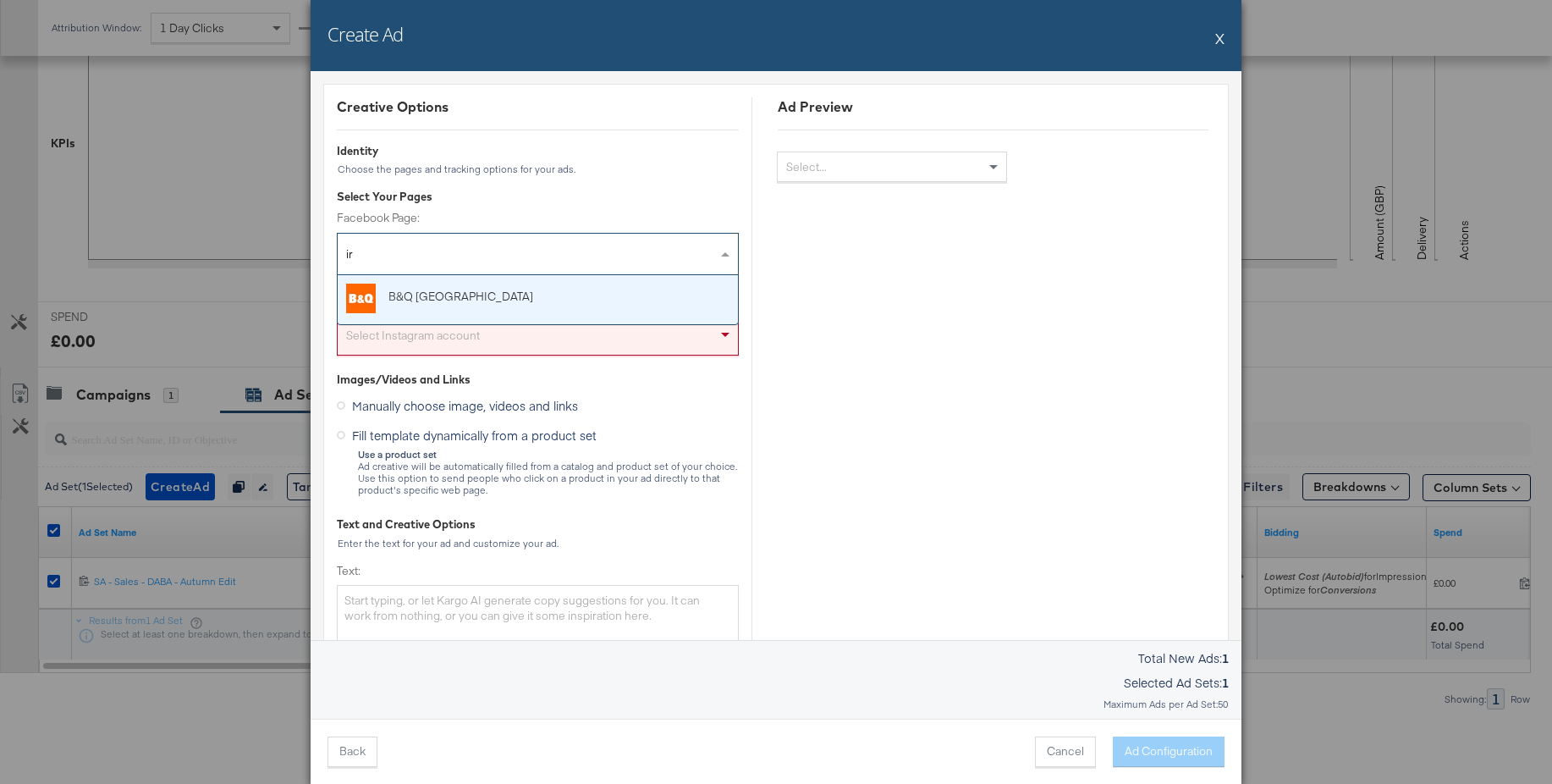
type input "i"
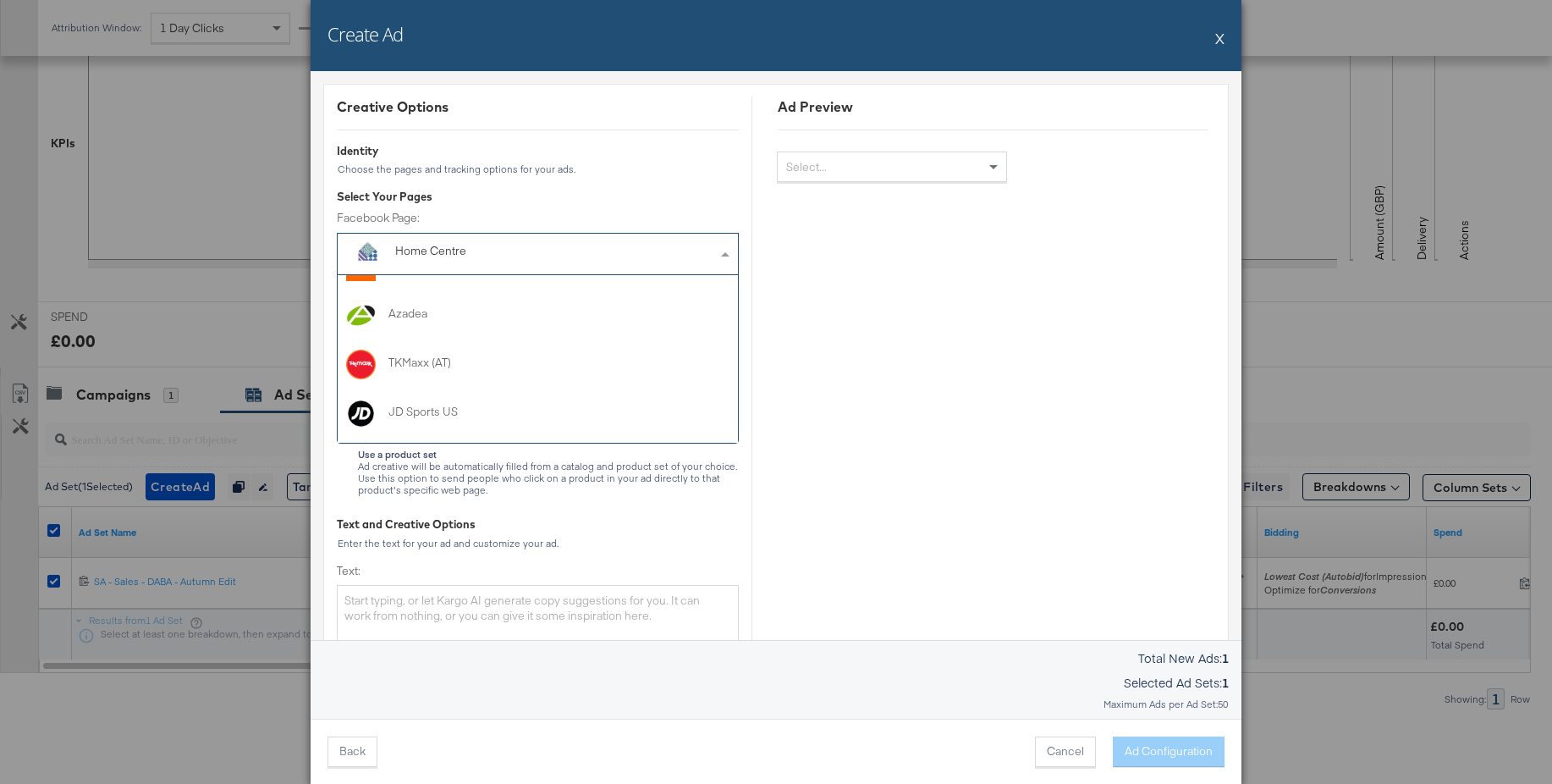
scroll to position [925, 0]
type input "jd"
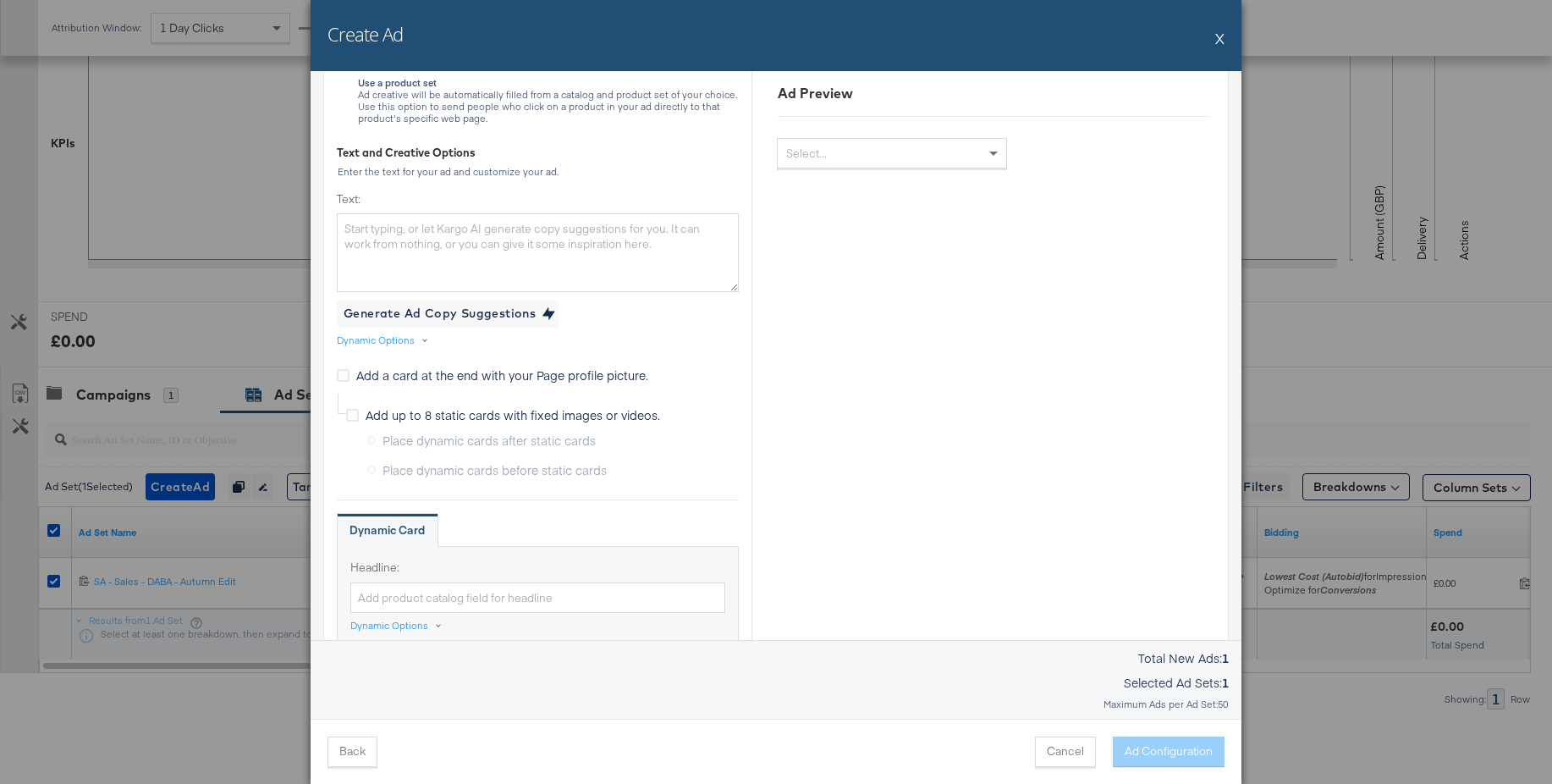
scroll to position [473, 0]
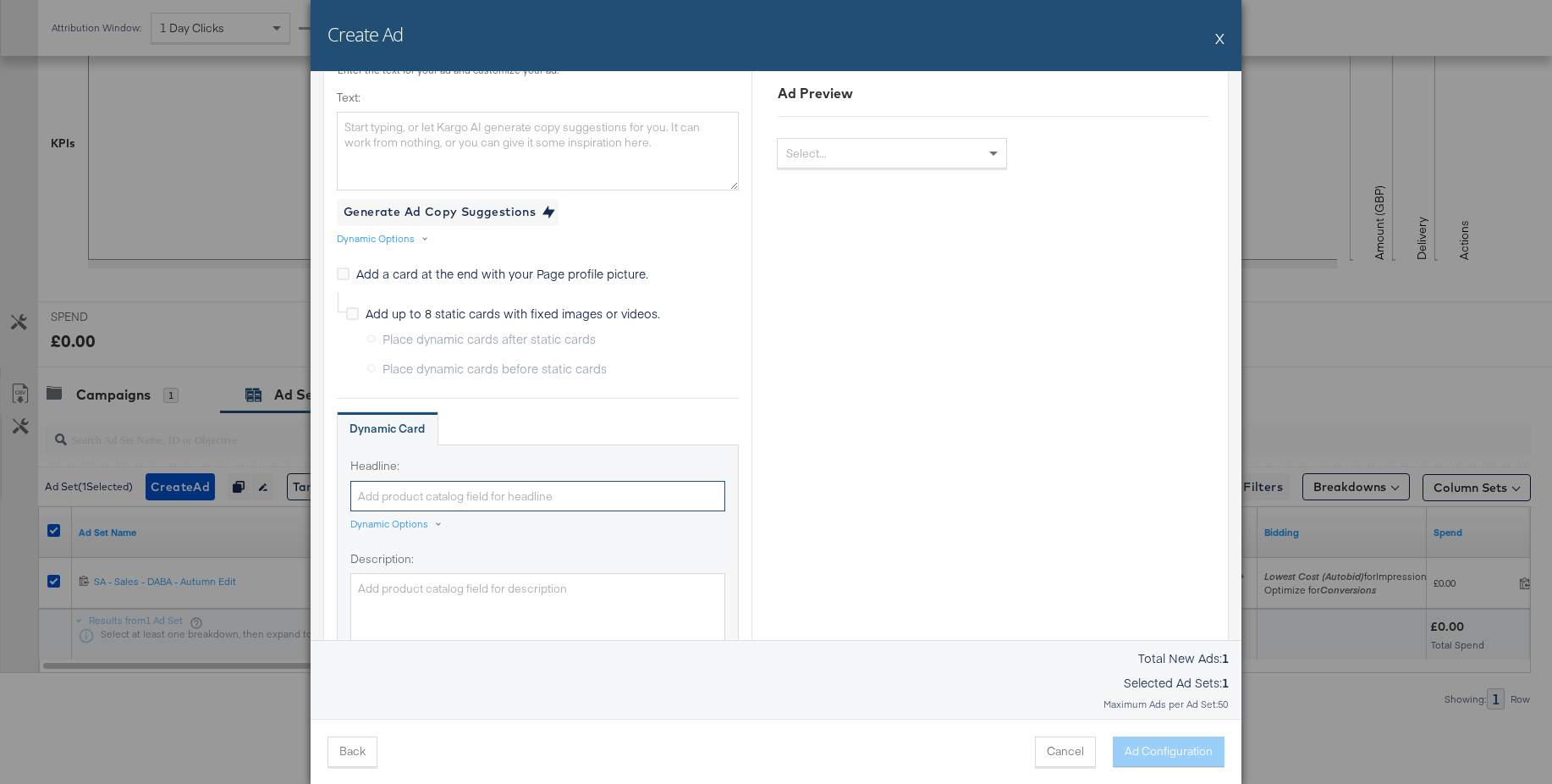
click at [417, 493] on input "Headline:" at bounding box center [537, 496] width 375 height 31
paste input "Autumn just got activated"
type input "Autumn just got activated"
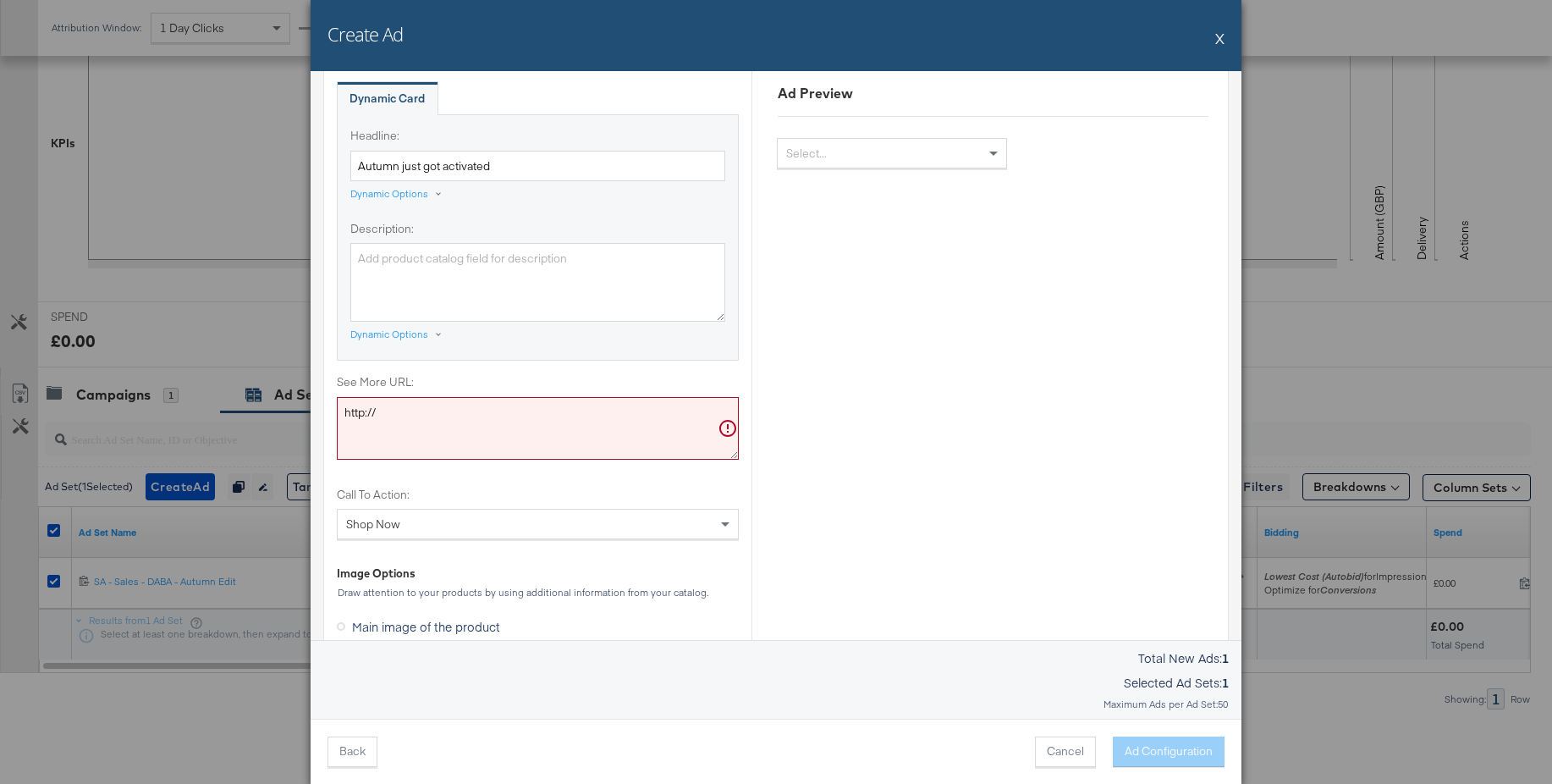
scroll to position [834, 0]
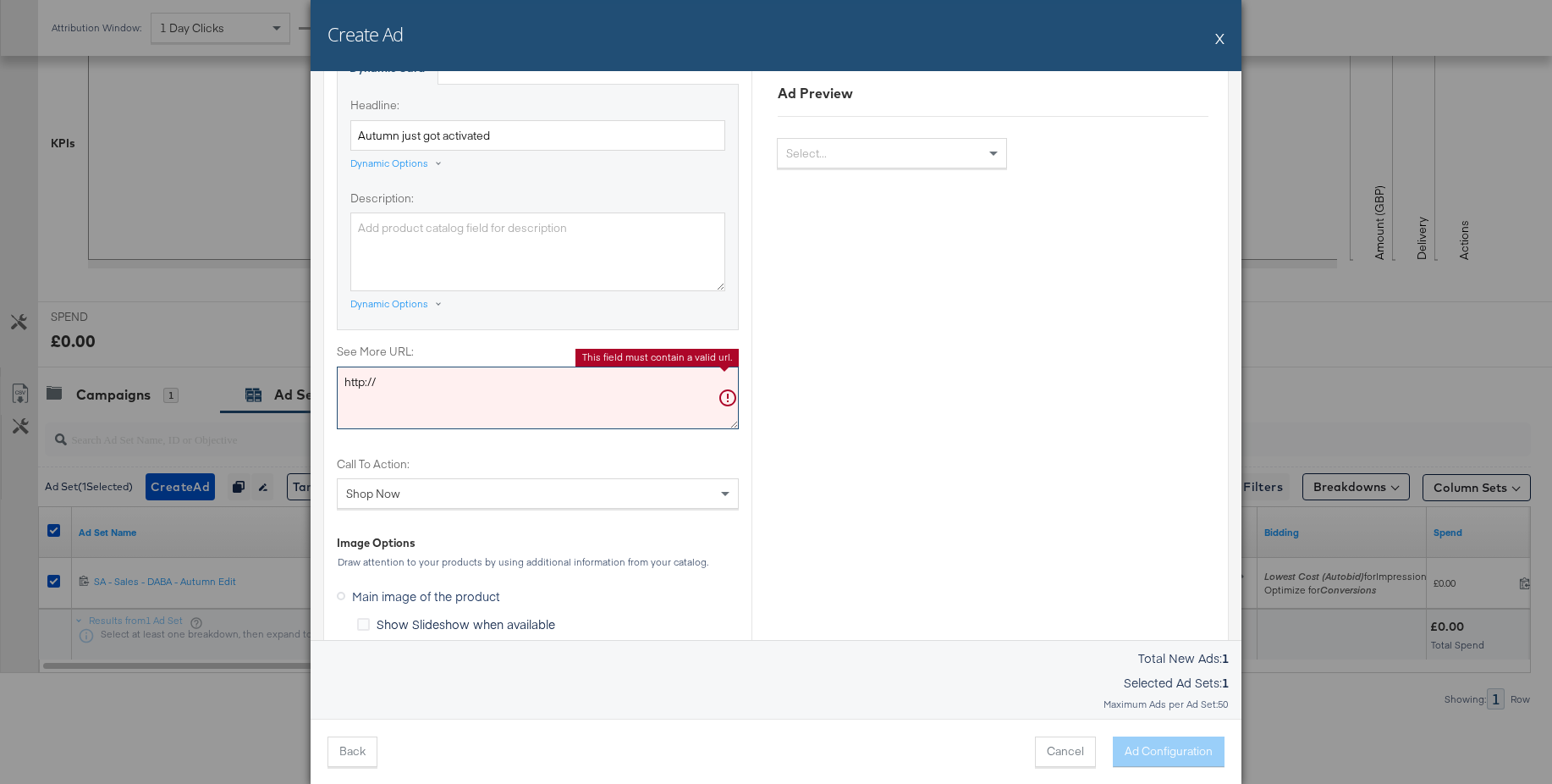
drag, startPoint x: 398, startPoint y: 382, endPoint x: 288, endPoint y: 374, distance: 110.3
click at [288, 374] on div "Create Ad X Creative Options Identity Choose the pages and tracking options for…" at bounding box center [776, 392] width 1552 height 784
paste textarea "s://www.jdsports.ie/campaign/Autumn+Edit/?facet-campaign=autumn-edit"
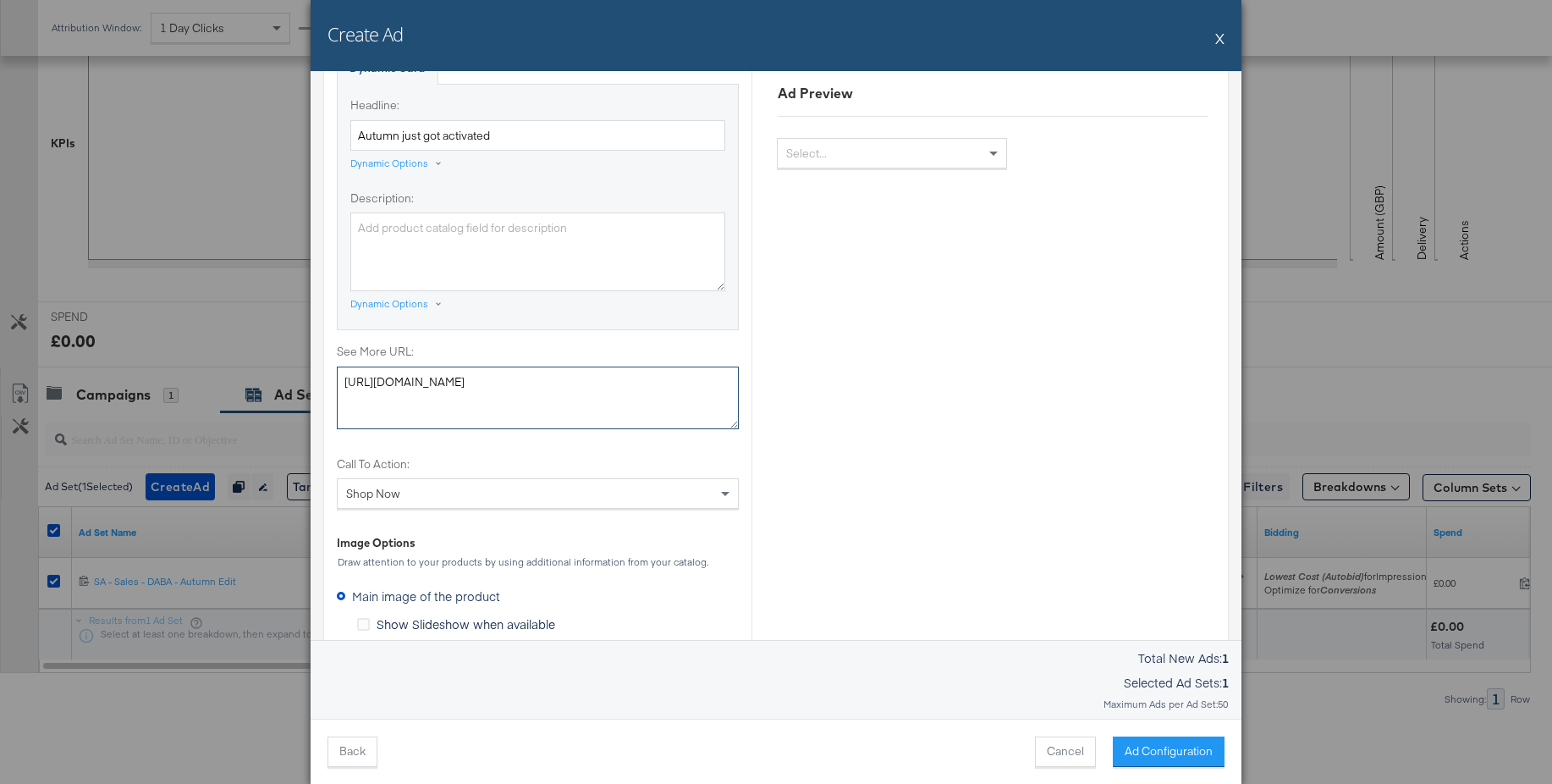
type textarea "https://www.jdsports.ie/campaign/Autumn+Edit/?facet-campaign=autumn-edit"
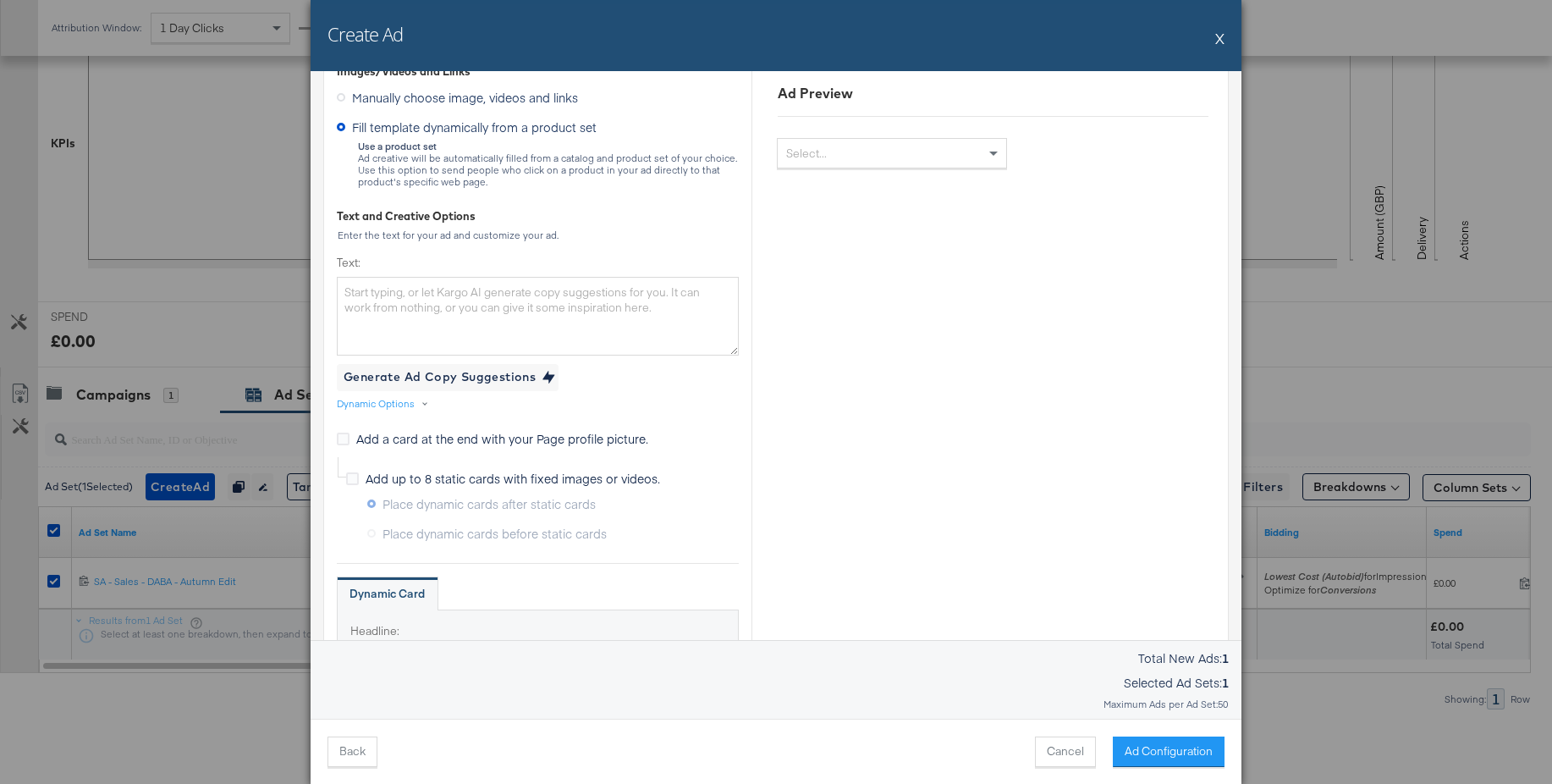
scroll to position [276, 0]
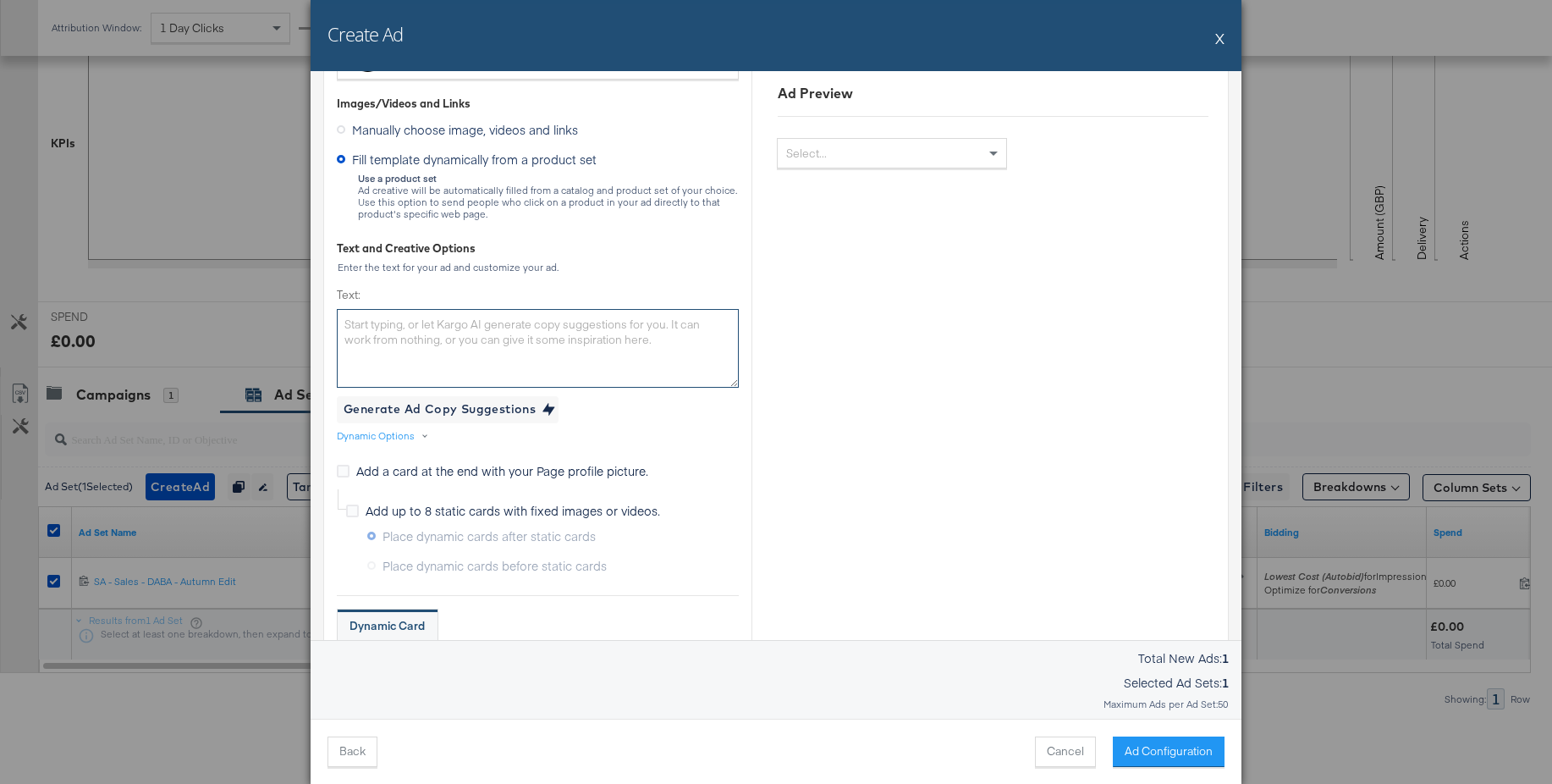
click at [392, 328] on textarea "Text:" at bounding box center [538, 348] width 402 height 78
paste textarea "The new season has hit. But your energy doesn't stop. Grab the latest to drop f…"
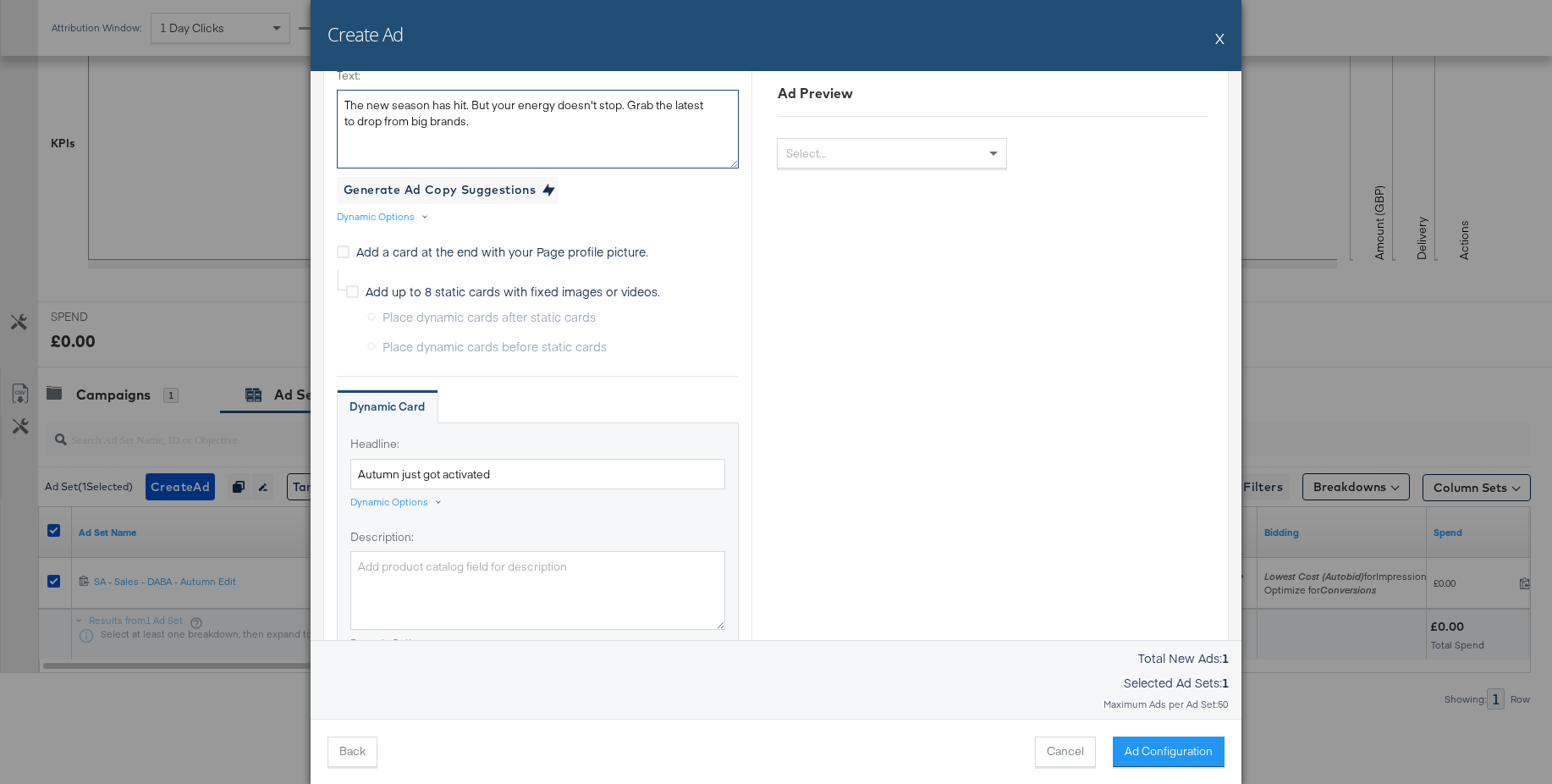
scroll to position [600, 0]
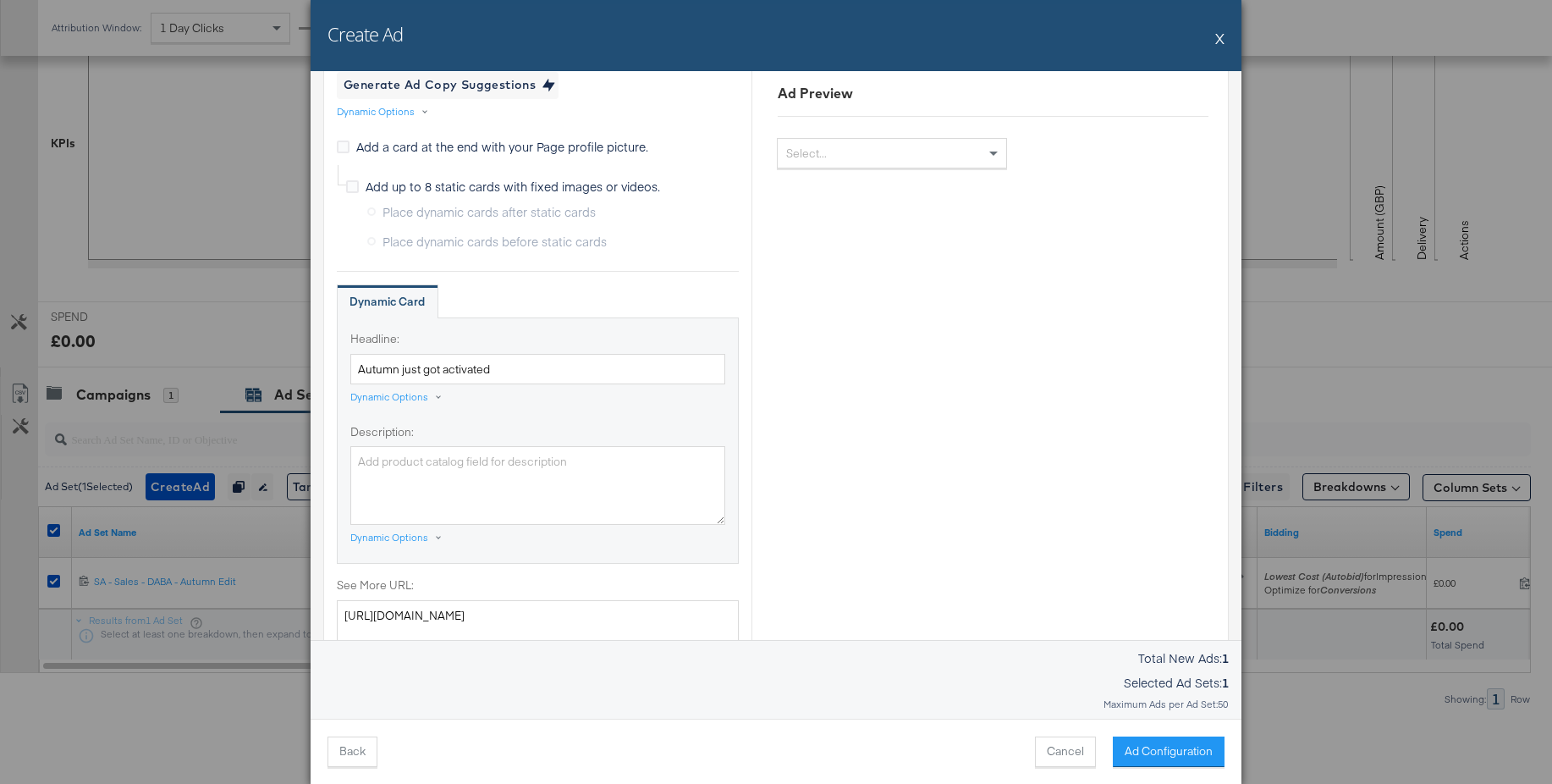
type textarea "The new season has hit. But your energy doesn't stop. Grab the latest to drop f…"
click at [426, 478] on textarea "Description:" at bounding box center [537, 485] width 375 height 78
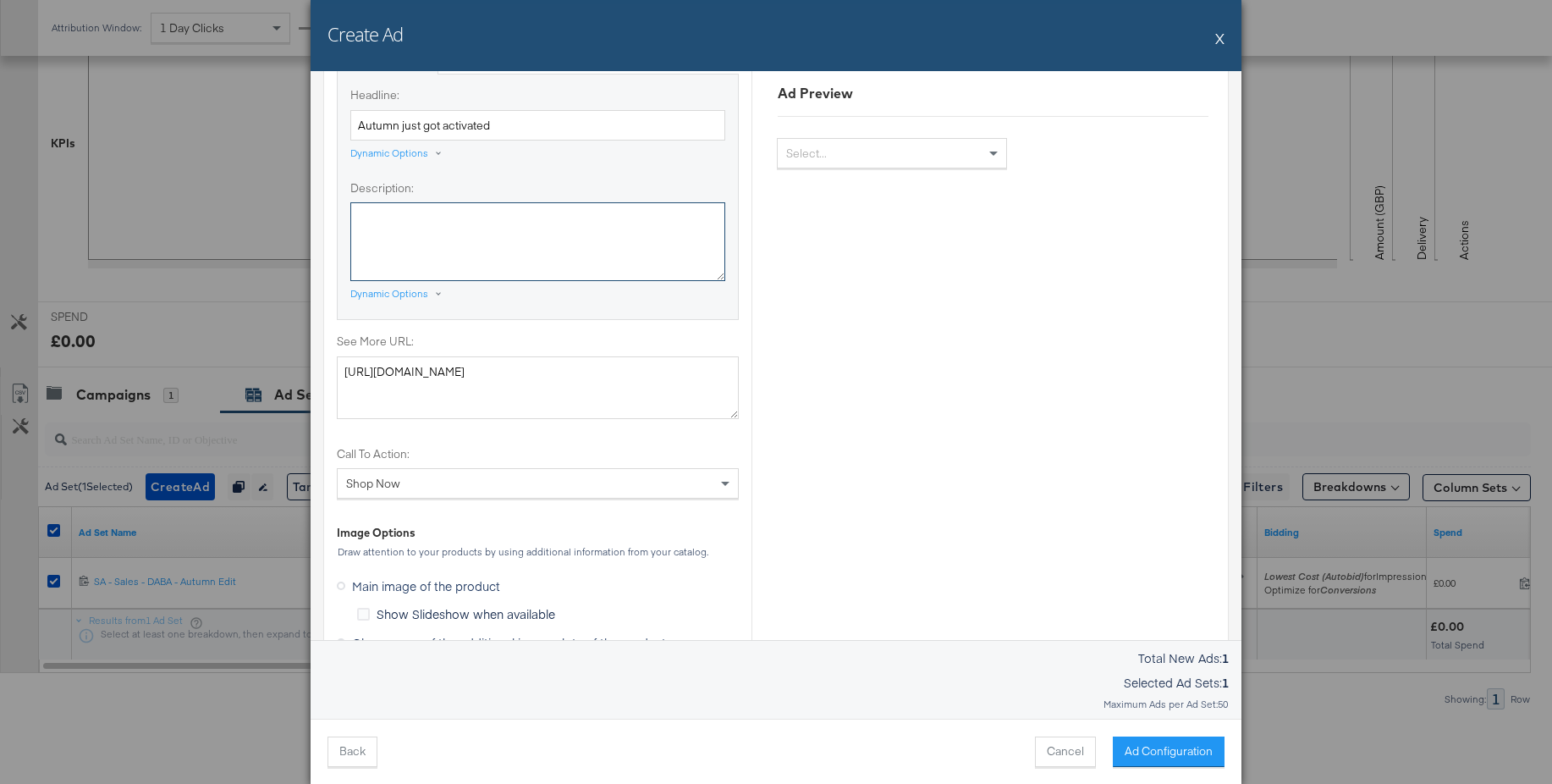
scroll to position [1065, 0]
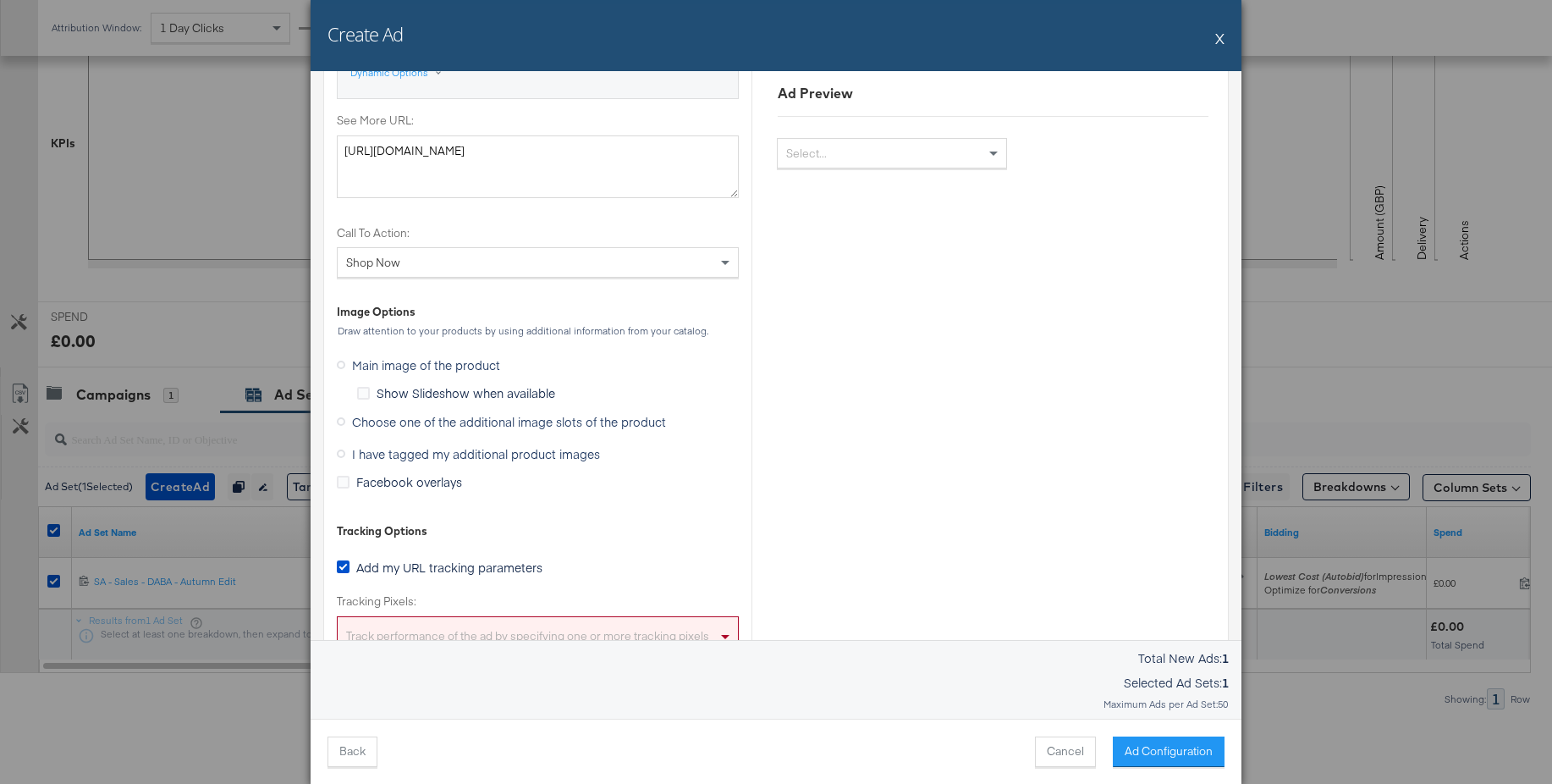
click at [340, 455] on icon at bounding box center [341, 453] width 8 height 8
click at [0, 0] on input "I have tagged my additional product images" at bounding box center [0, 0] width 0 height 0
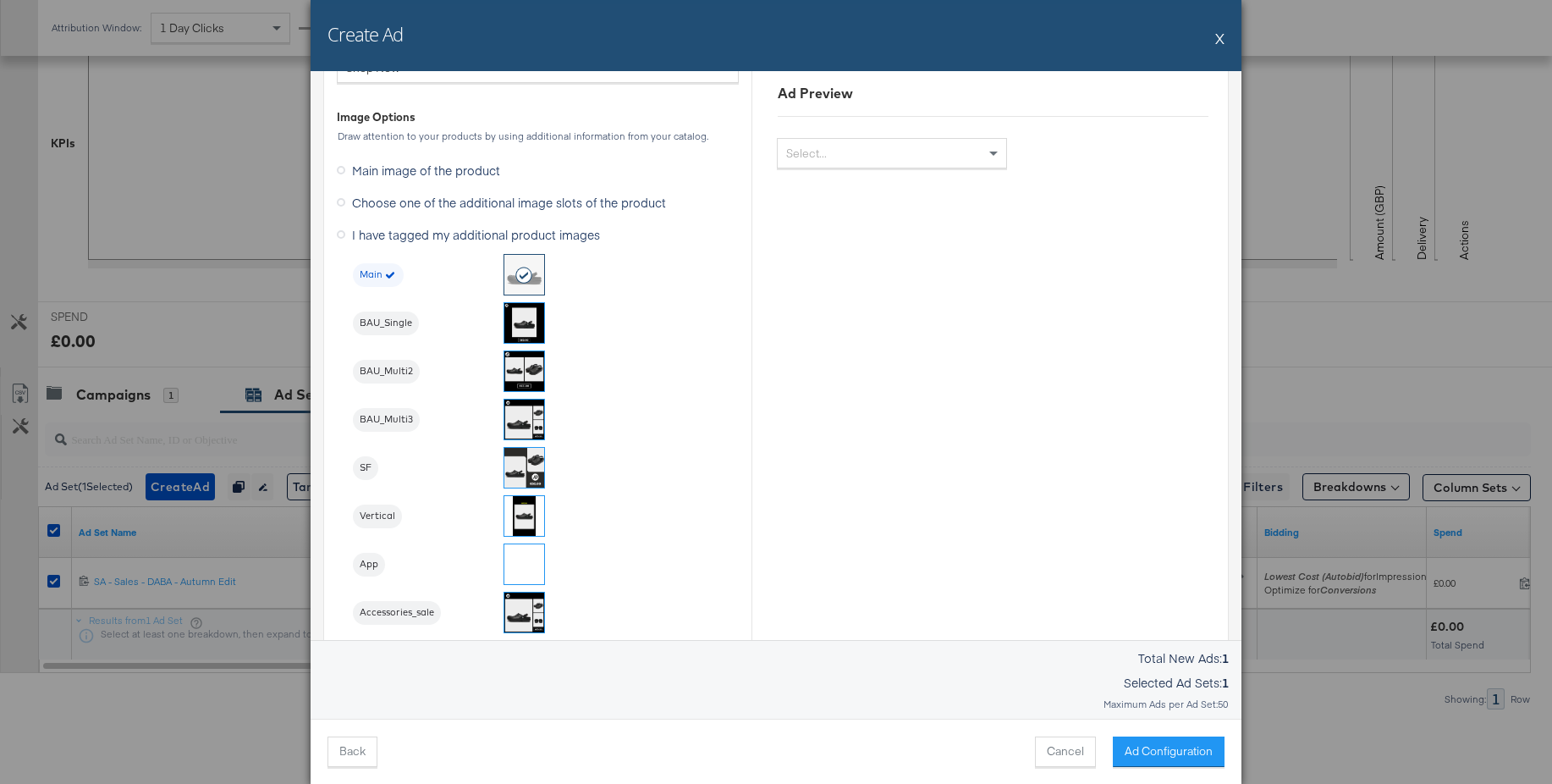
scroll to position [1273, 0]
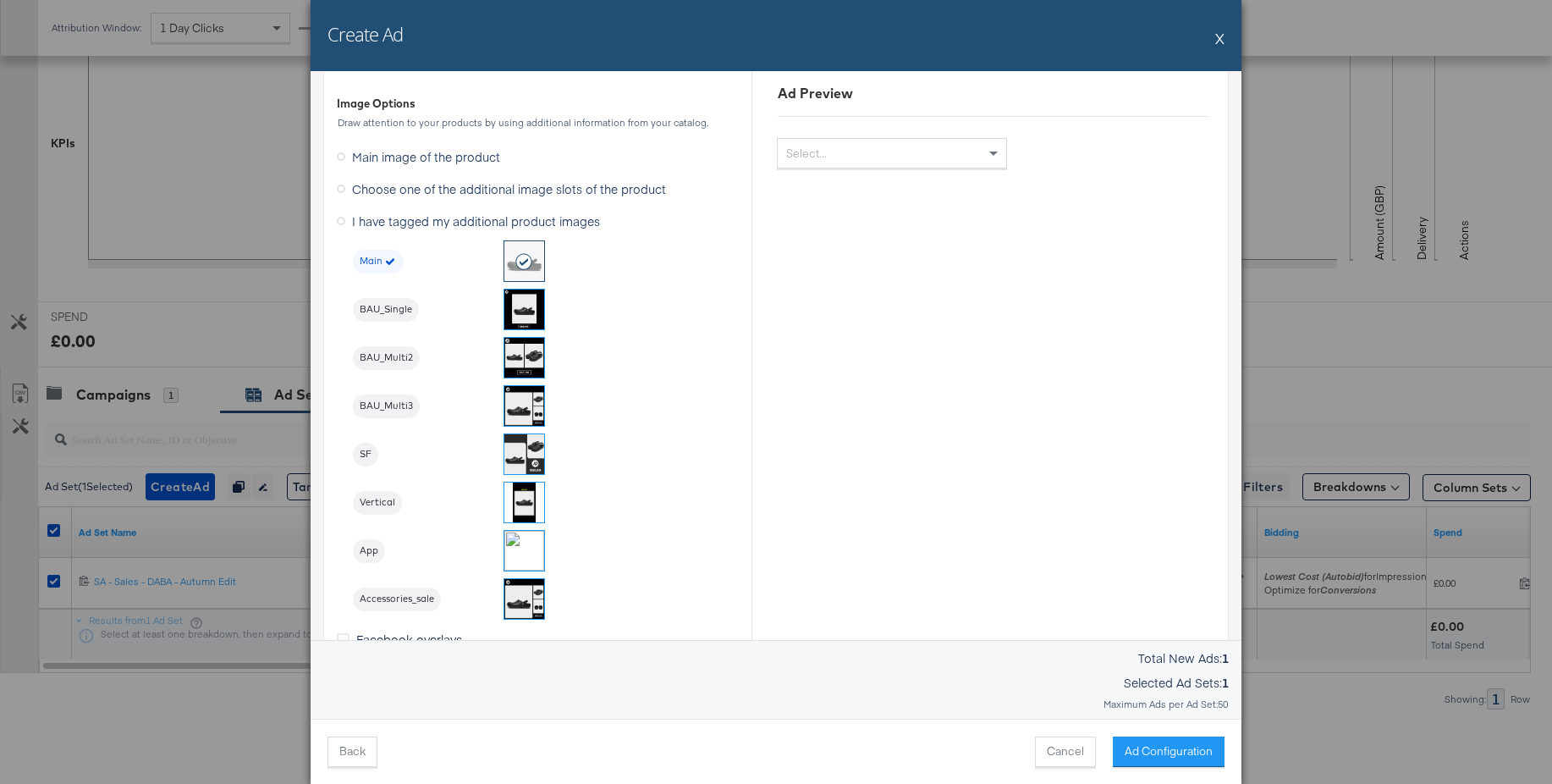
click at [517, 315] on img at bounding box center [524, 309] width 40 height 40
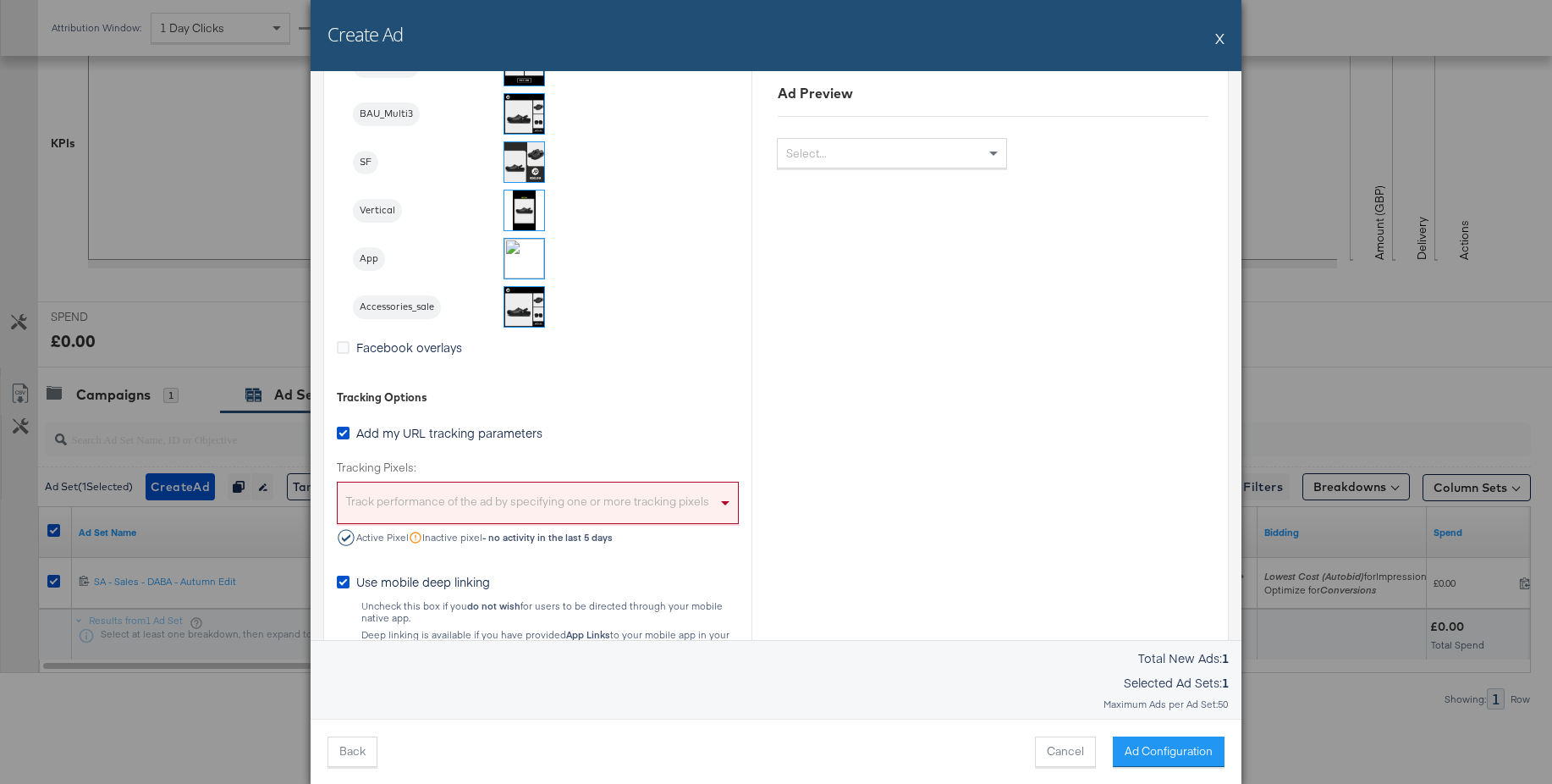
scroll to position [1596, 0]
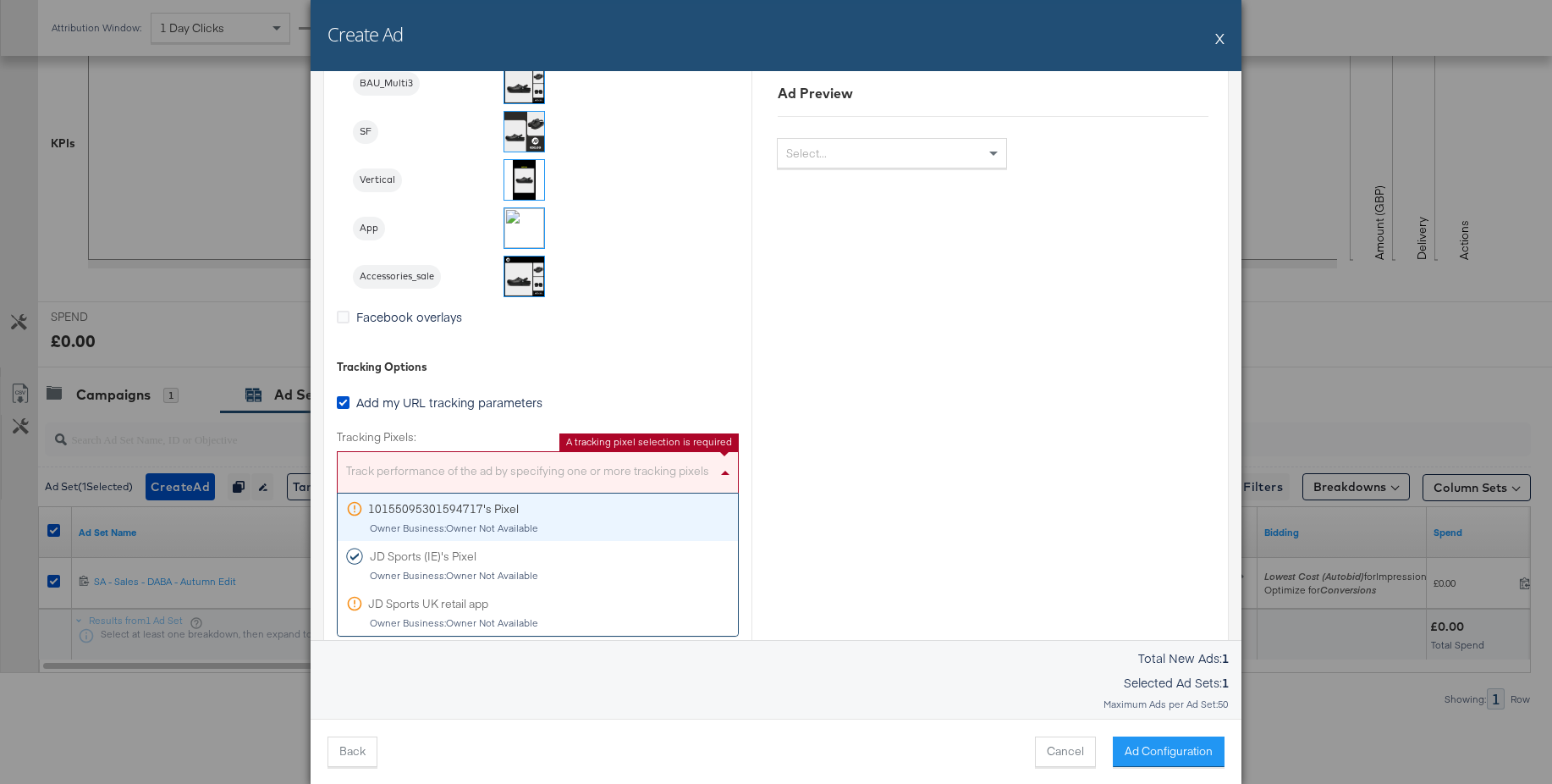
click at [587, 471] on div "Track performance of the ad by specifying one or more tracking pixels" at bounding box center [538, 474] width 400 height 36
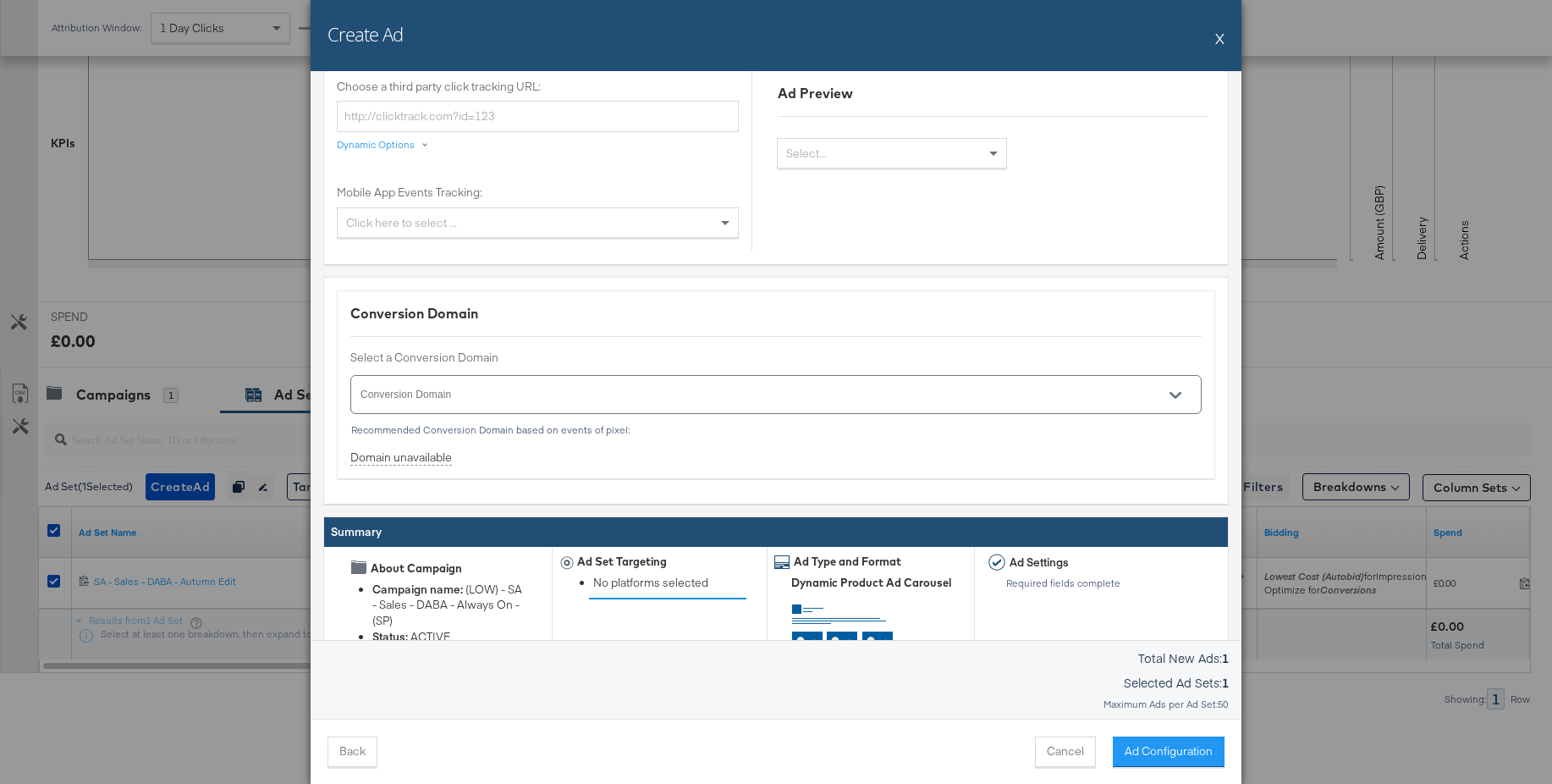
scroll to position [2224, 0]
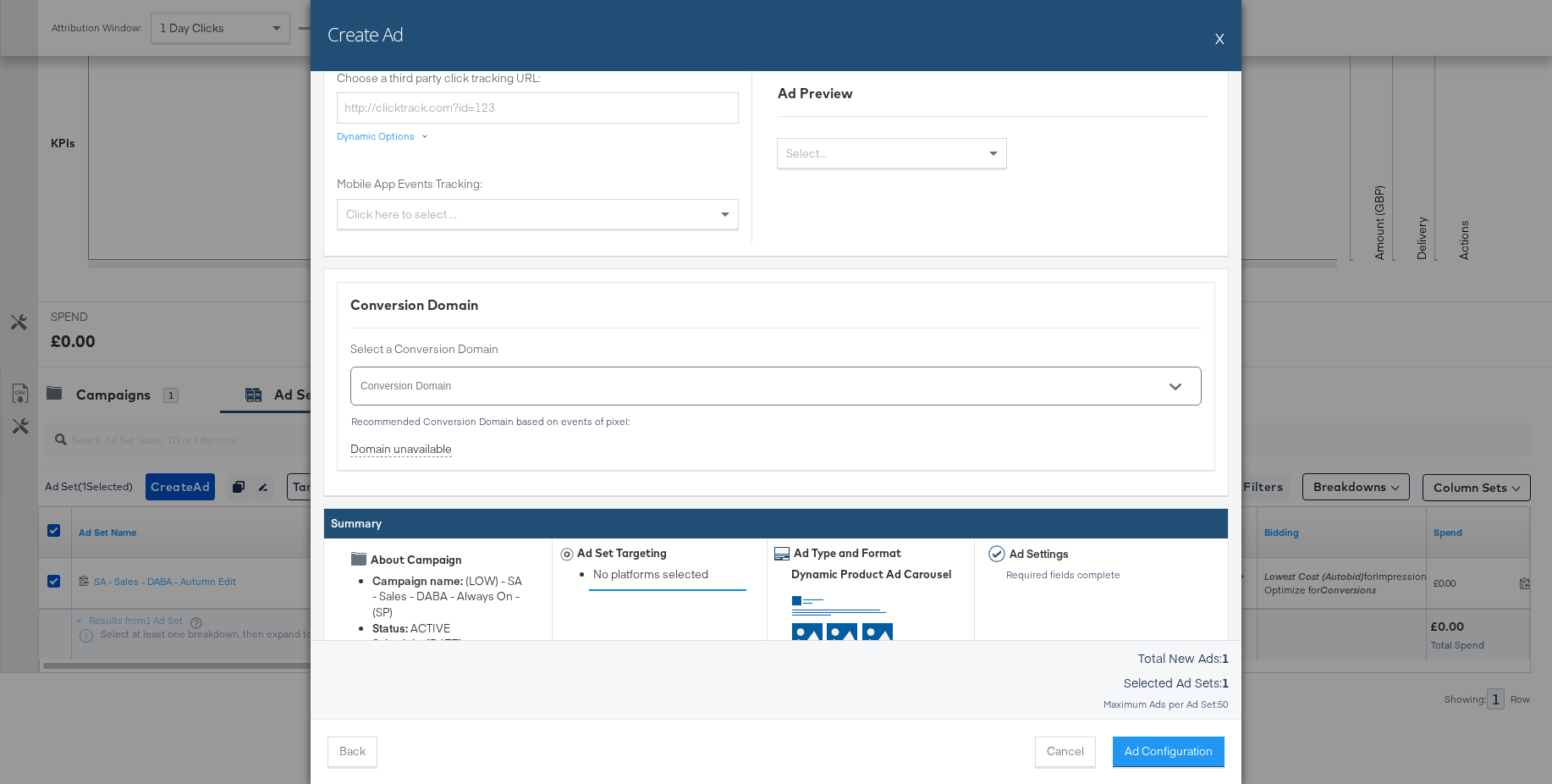
click at [1177, 385] on icon "Open" at bounding box center [1176, 387] width 12 height 12
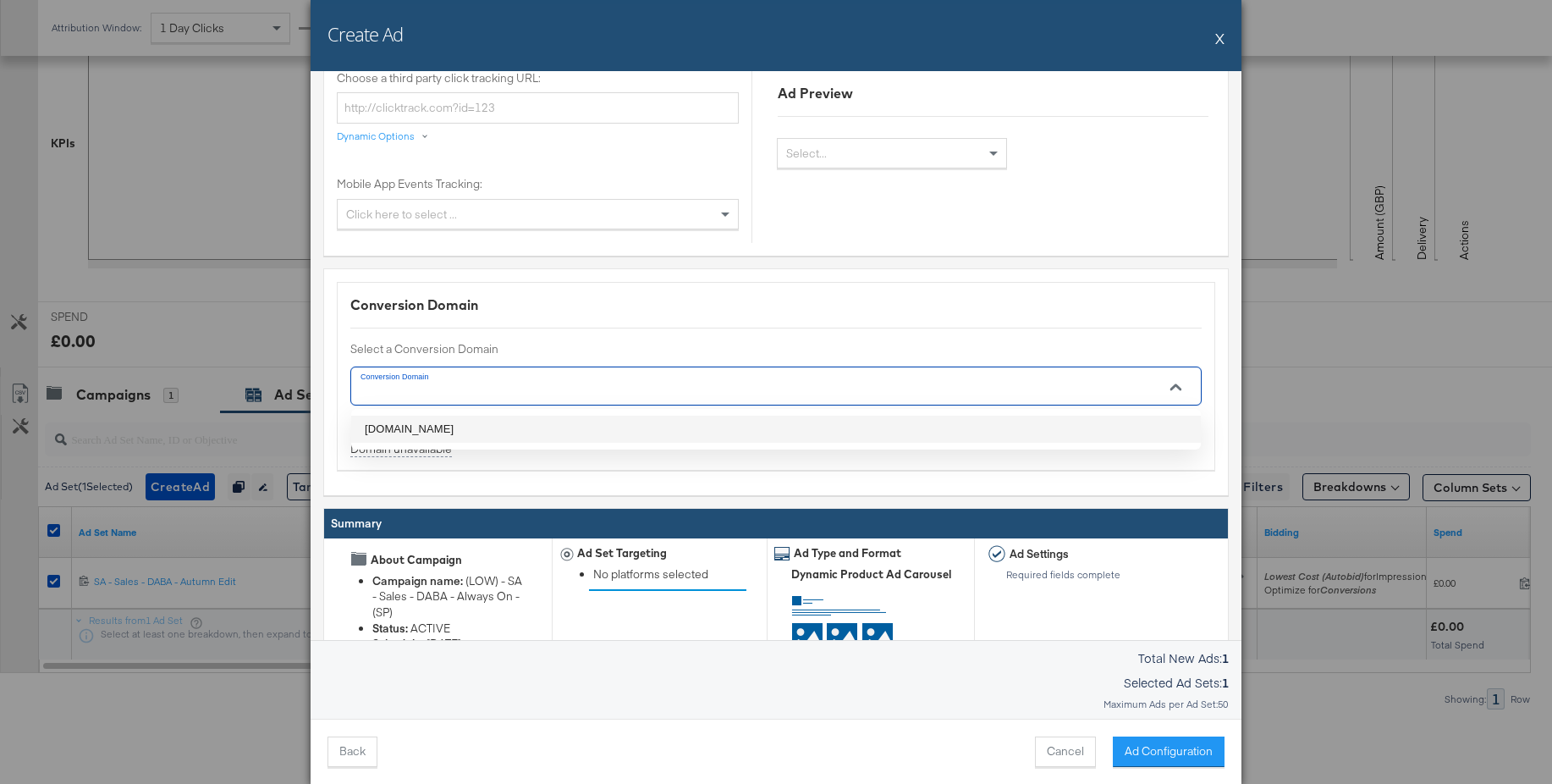
click at [420, 433] on li "jdsports.ie" at bounding box center [776, 429] width 850 height 27
type input "jdsports.ie"
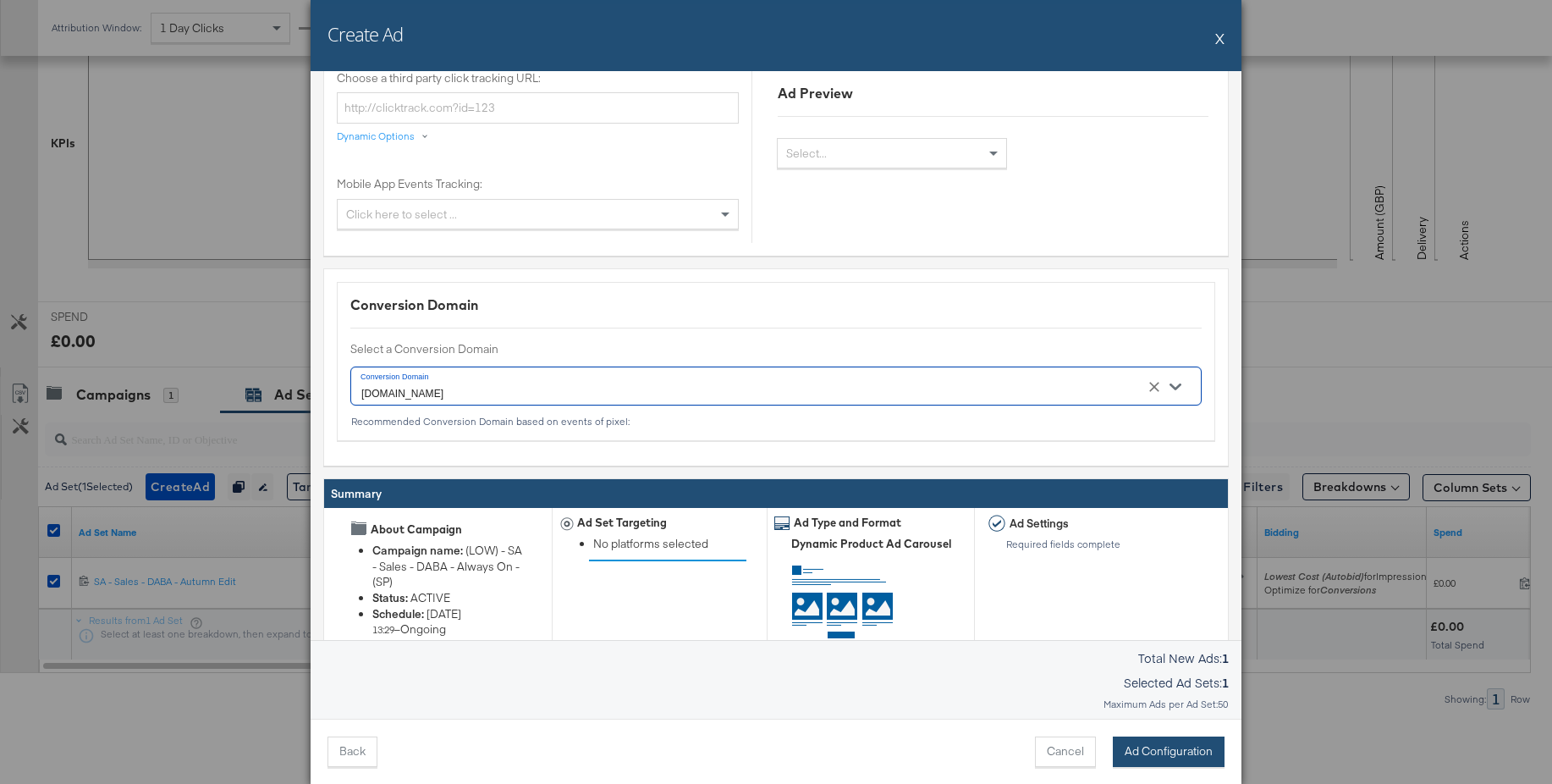
click at [1167, 752] on button "Ad Configuration" at bounding box center [1169, 751] width 112 height 30
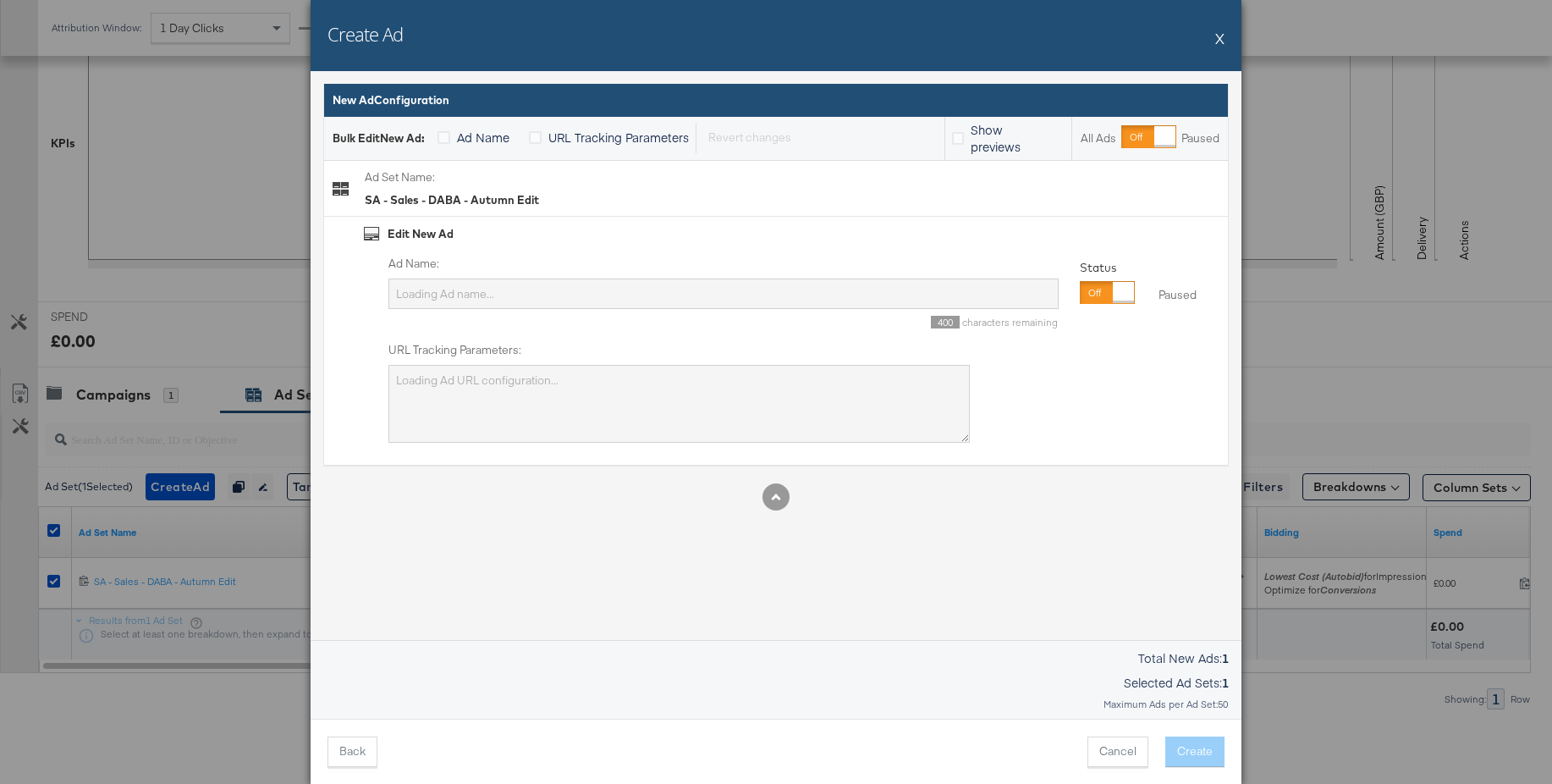
scroll to position [0, 0]
type input "18-45_4"
type textarea "utm_campaign=(LOW) - SA - Sales - DABA - Always On - (SP)&utm_content=SA - Sale…"
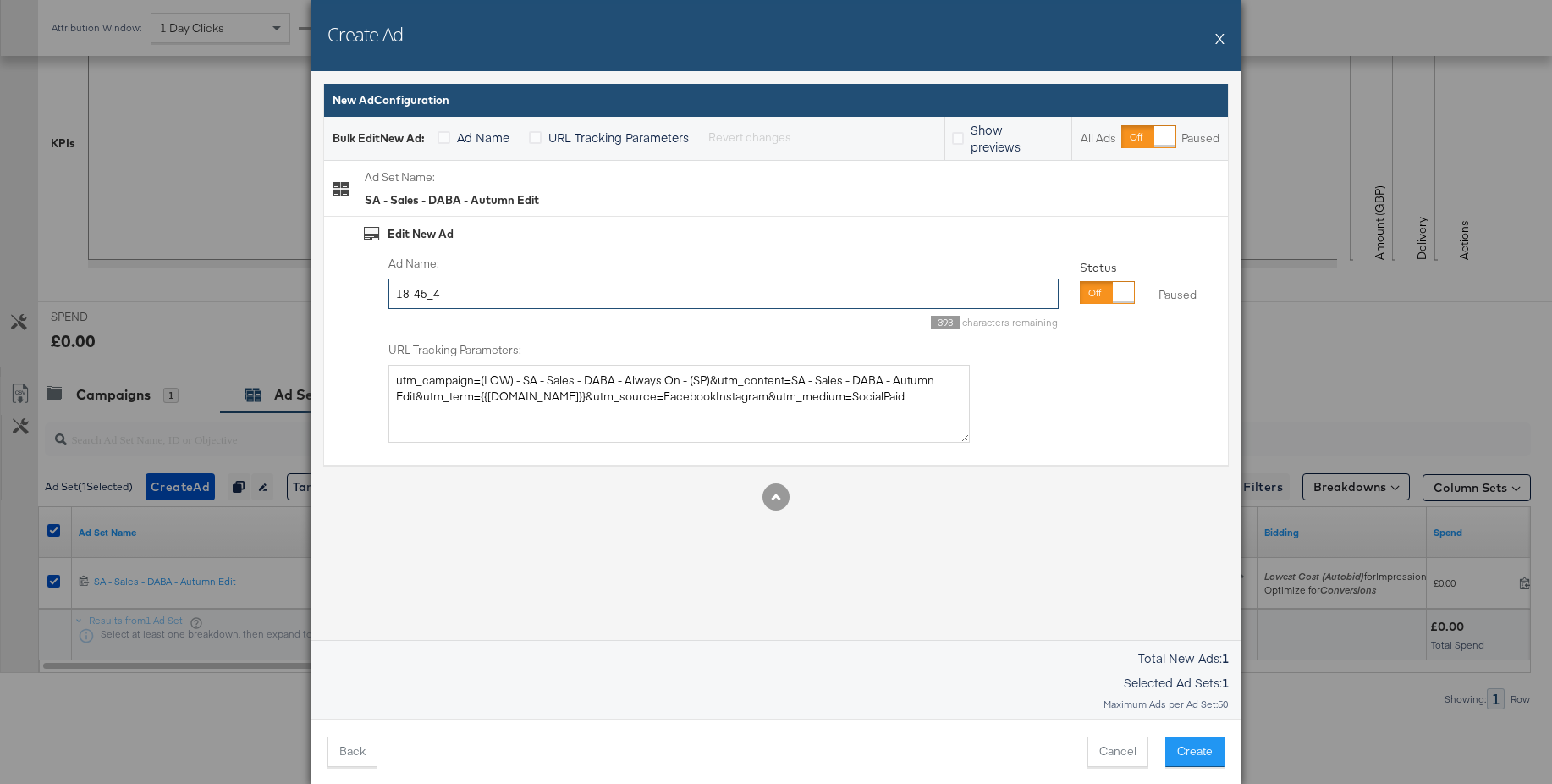
drag, startPoint x: 407, startPoint y: 295, endPoint x: 338, endPoint y: 295, distance: 69.4
click at [338, 295] on div "Edit New Ad Ad Name: 18-45_4 393 characters remaining Status Paused Paused URL …" at bounding box center [776, 341] width 904 height 249
paste input "Carousel - Slot 1"
type input "Carousel - Slot 1_"
click at [1174, 745] on button "Create" at bounding box center [1195, 751] width 59 height 30
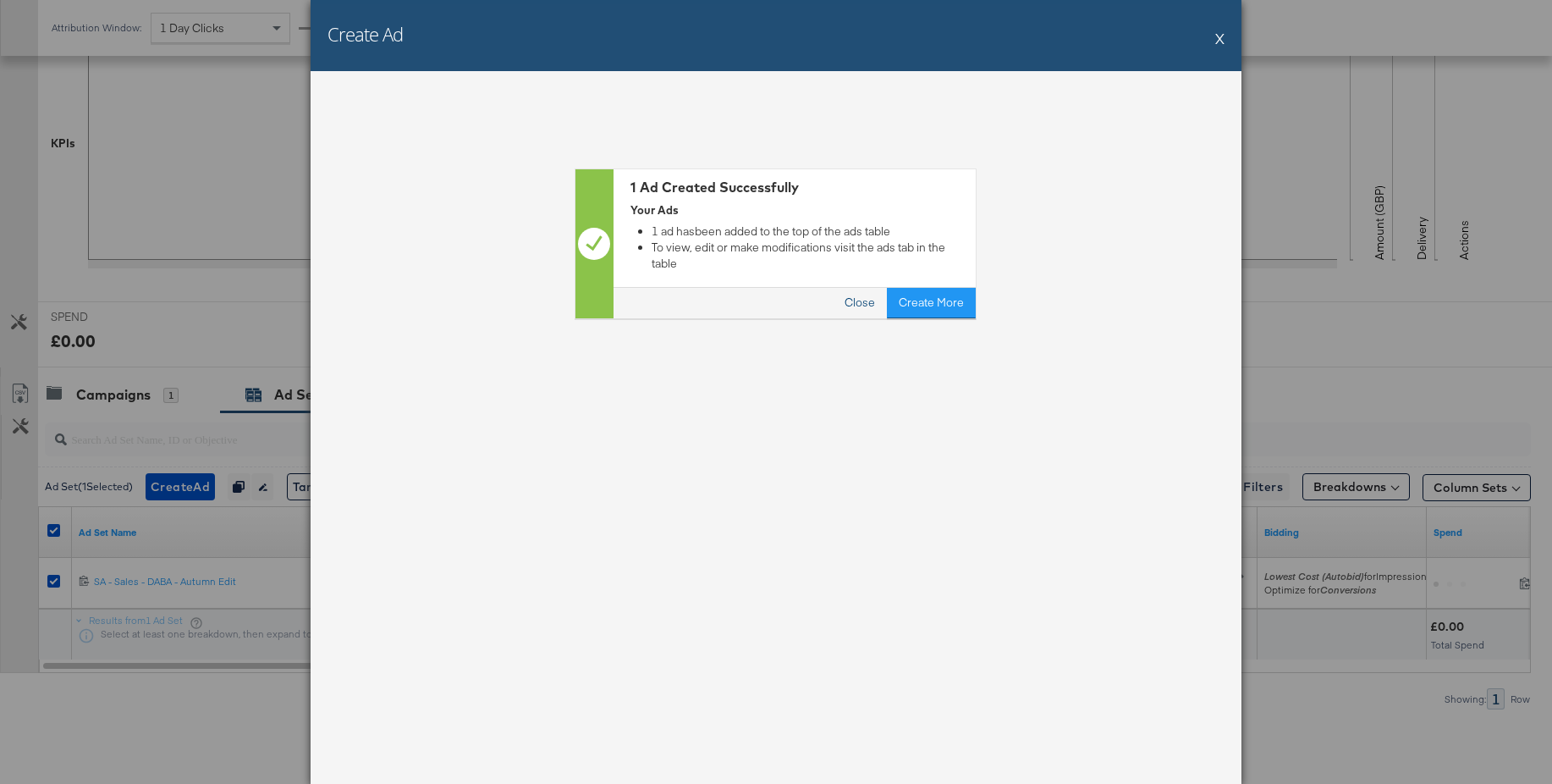
click at [866, 288] on button "Close" at bounding box center [861, 303] width 54 height 30
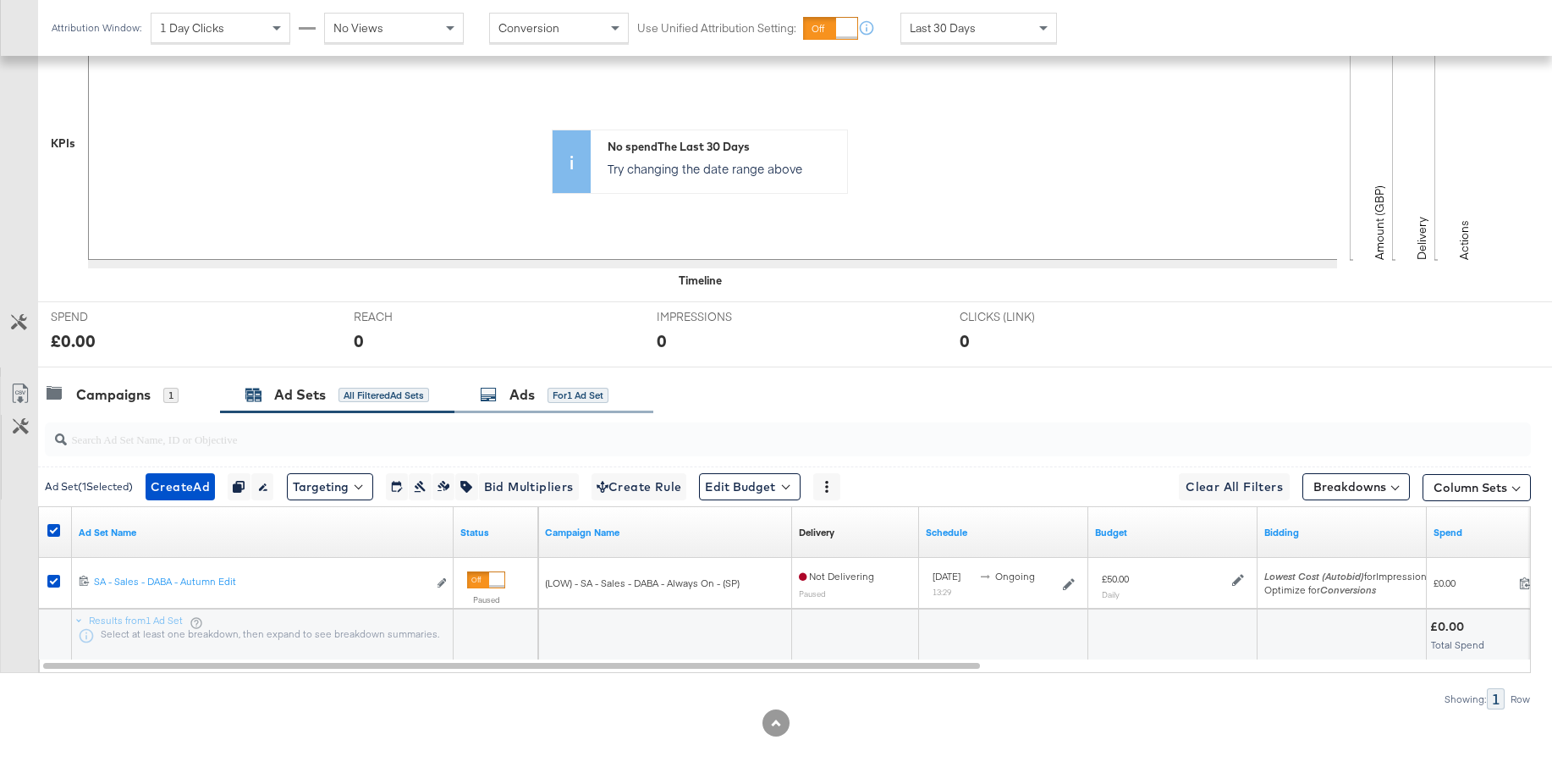
click at [520, 395] on div "Ads" at bounding box center [522, 394] width 25 height 19
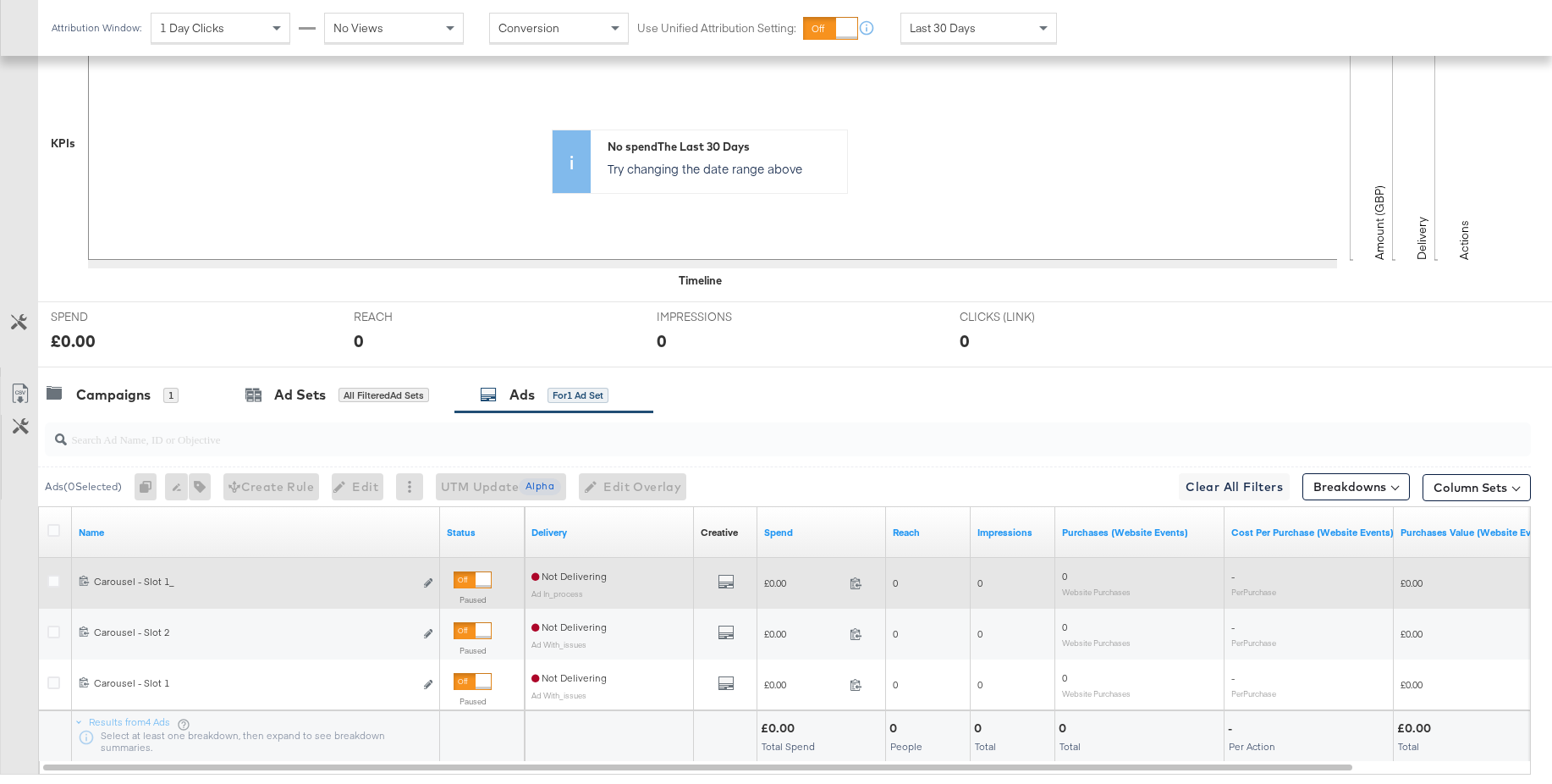
scroll to position [539, 0]
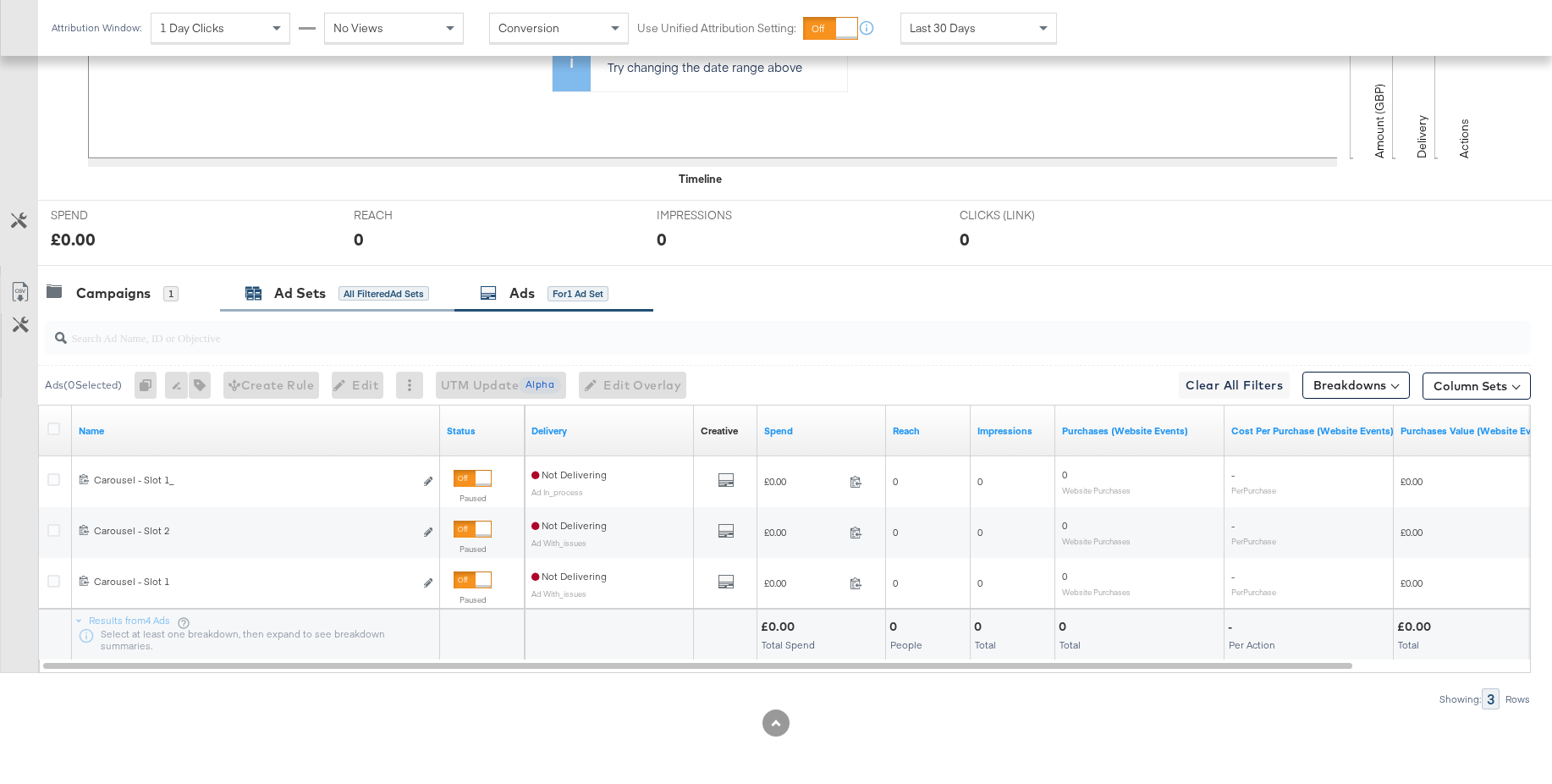
click at [307, 285] on div "Ad Sets" at bounding box center [300, 293] width 52 height 19
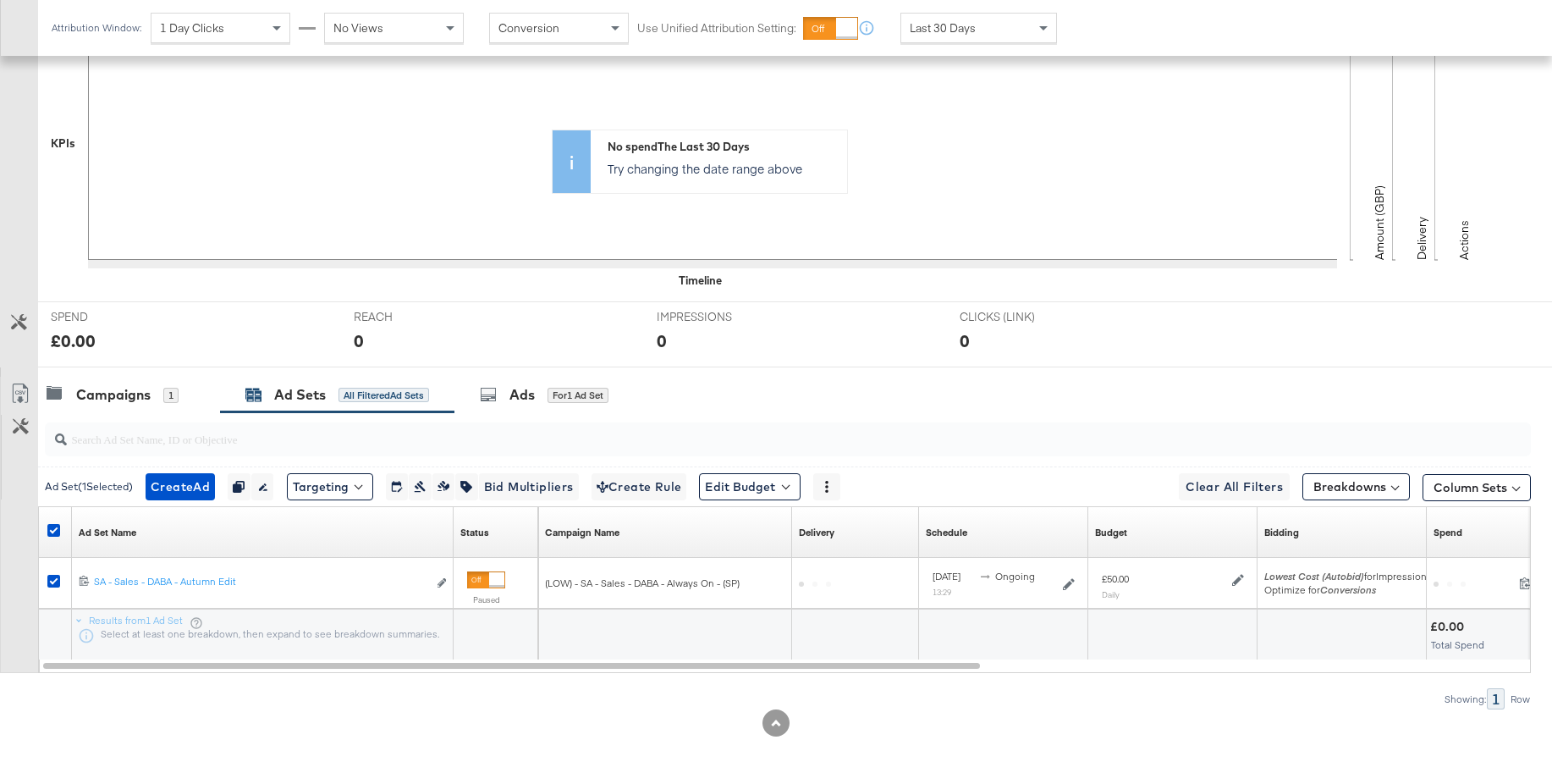
scroll to position [438, 0]
click at [493, 399] on icon at bounding box center [488, 394] width 17 height 17
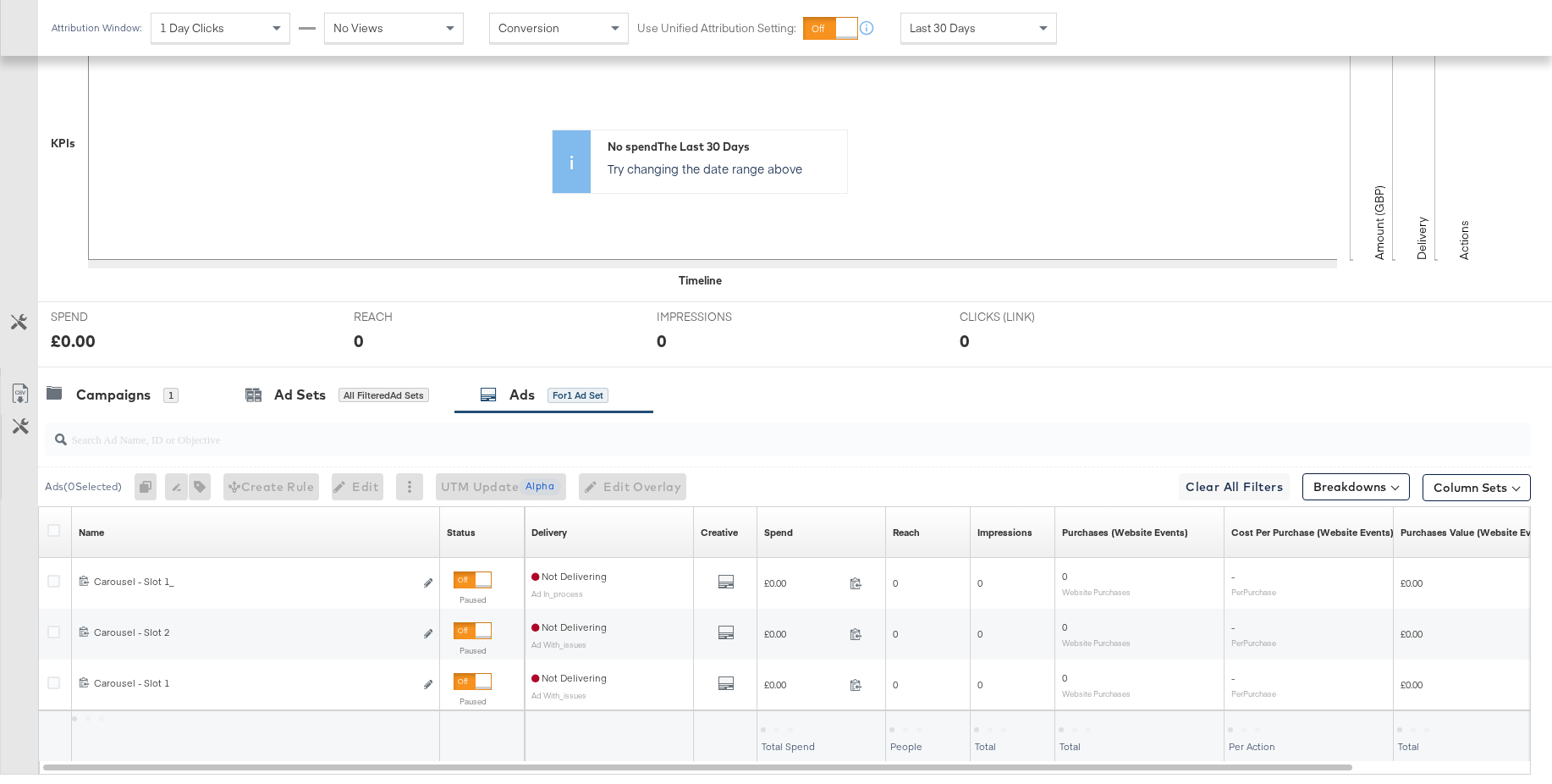
scroll to position [539, 0]
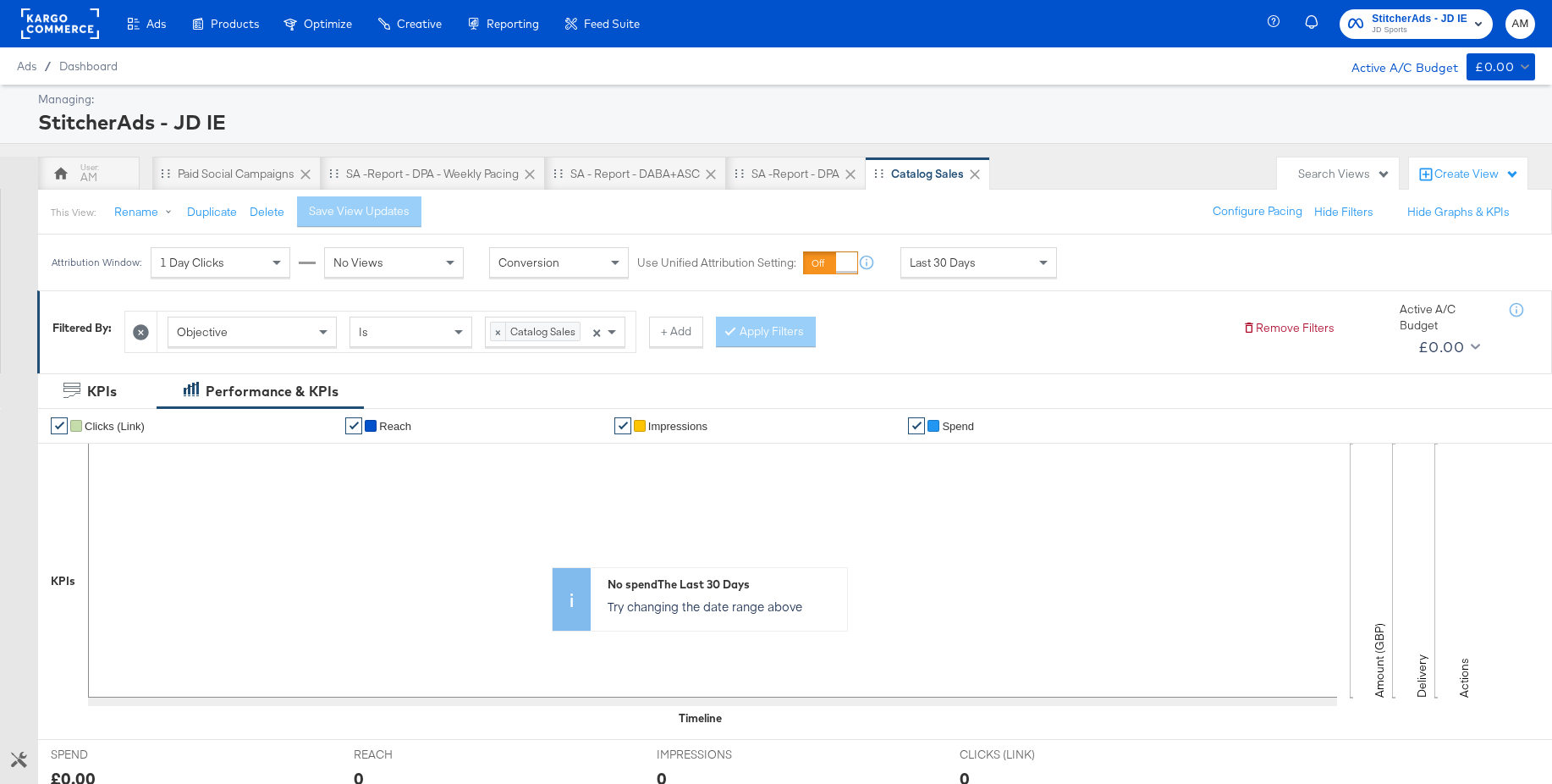
click at [145, 332] on icon at bounding box center [141, 332] width 16 height 16
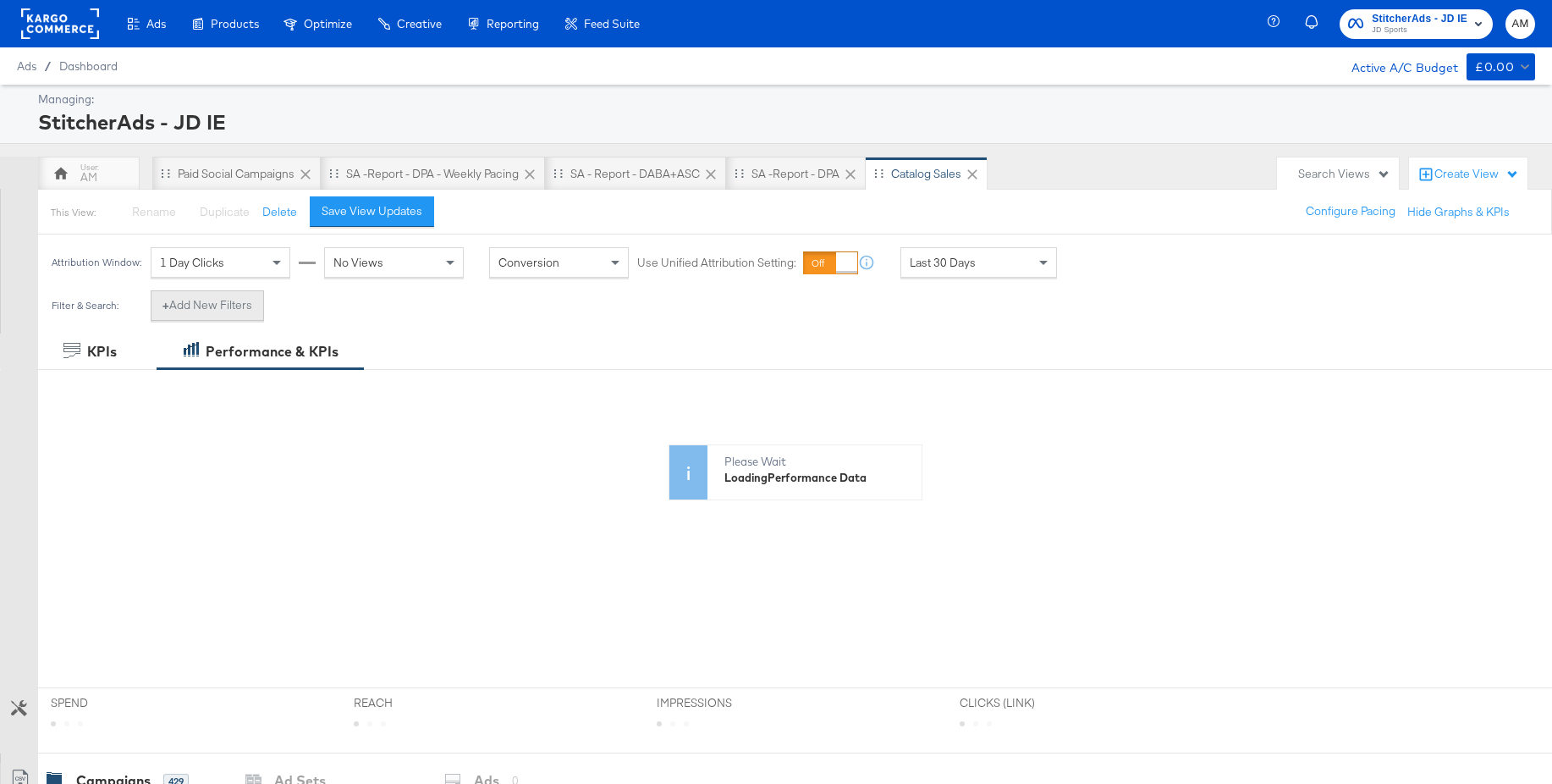
click at [195, 311] on button "+ Add New Filters" at bounding box center [207, 305] width 113 height 30
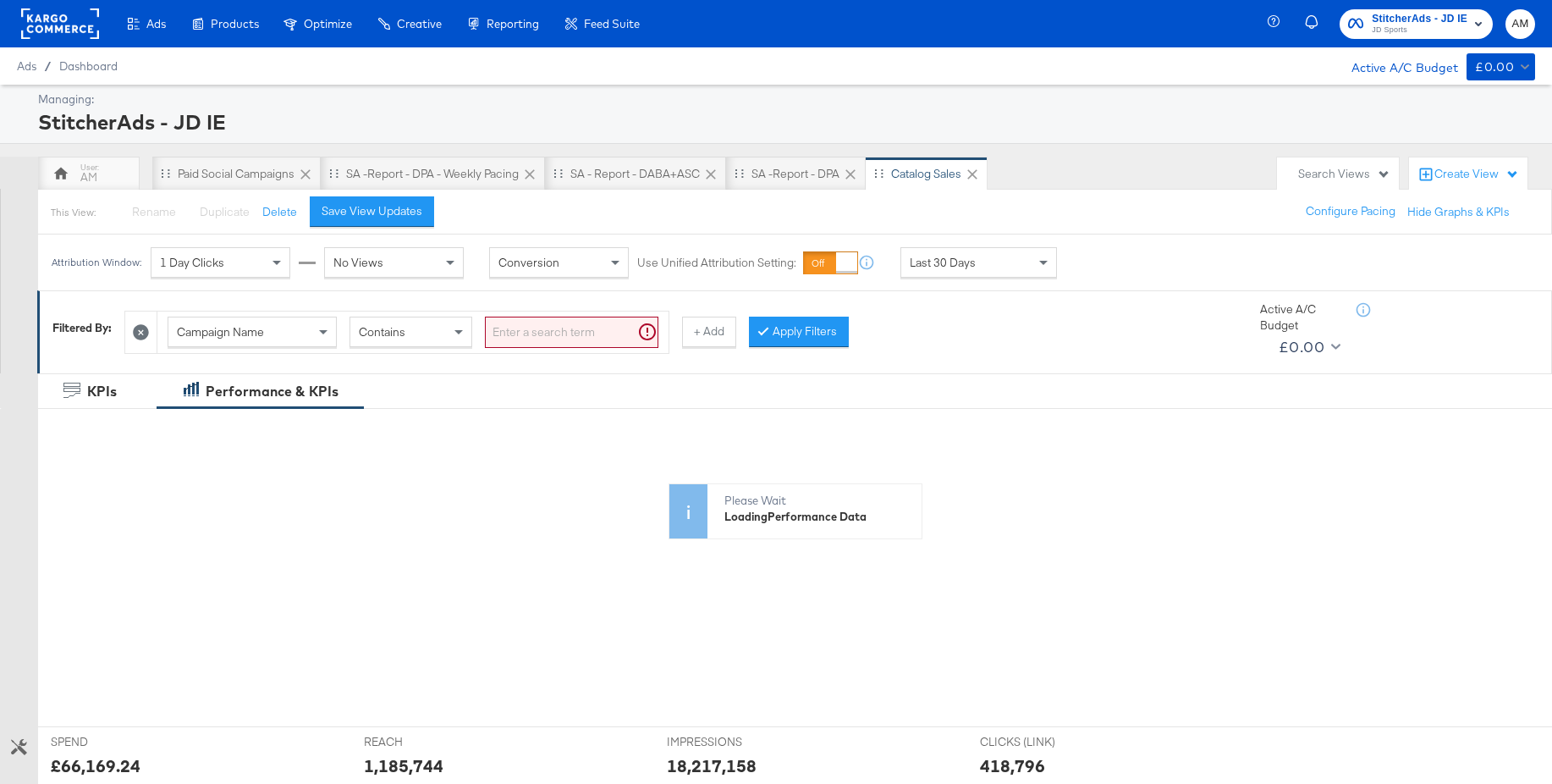
click at [205, 330] on span "Campaign Name" at bounding box center [220, 331] width 87 height 15
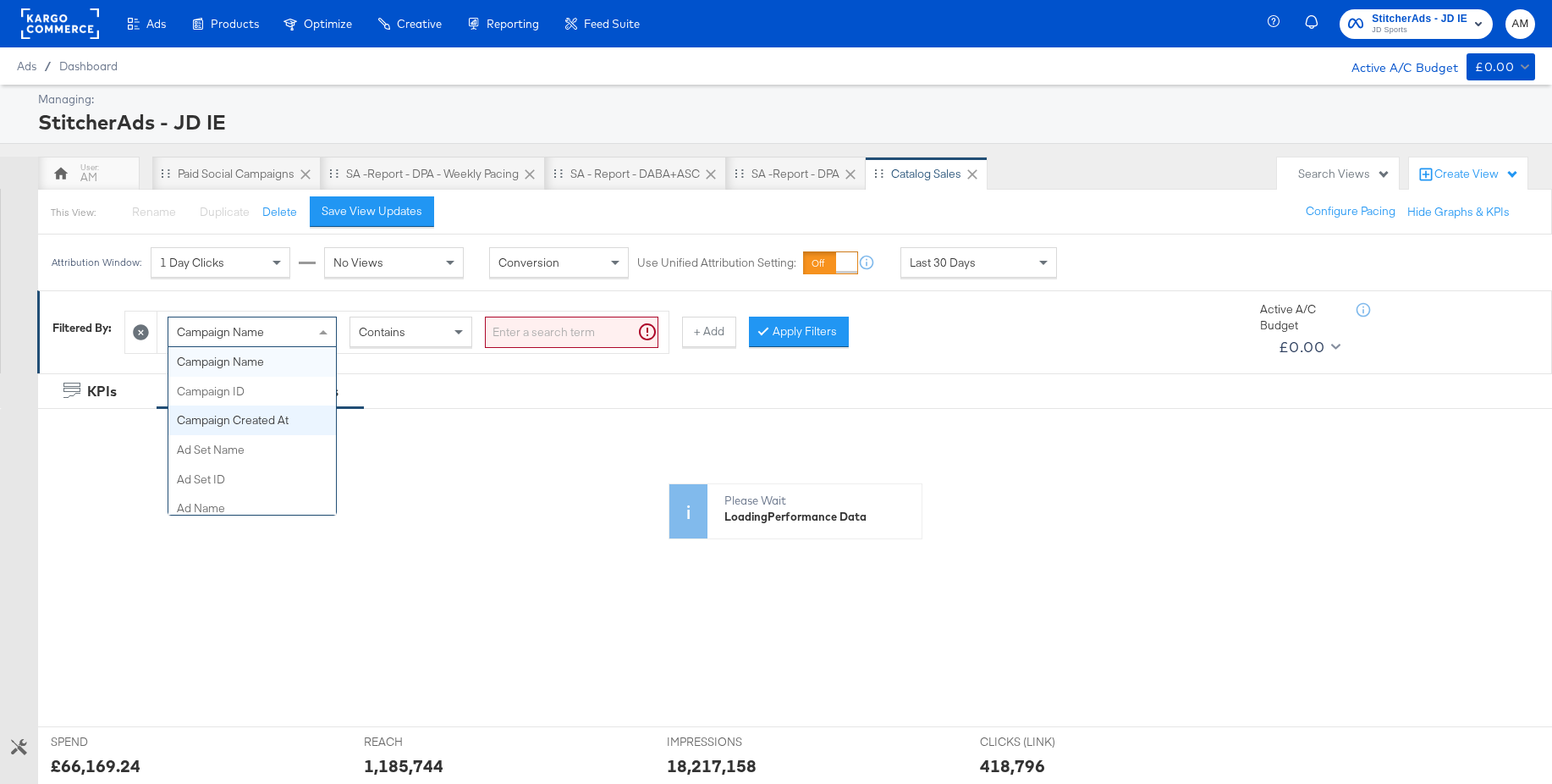
scroll to position [152, 0]
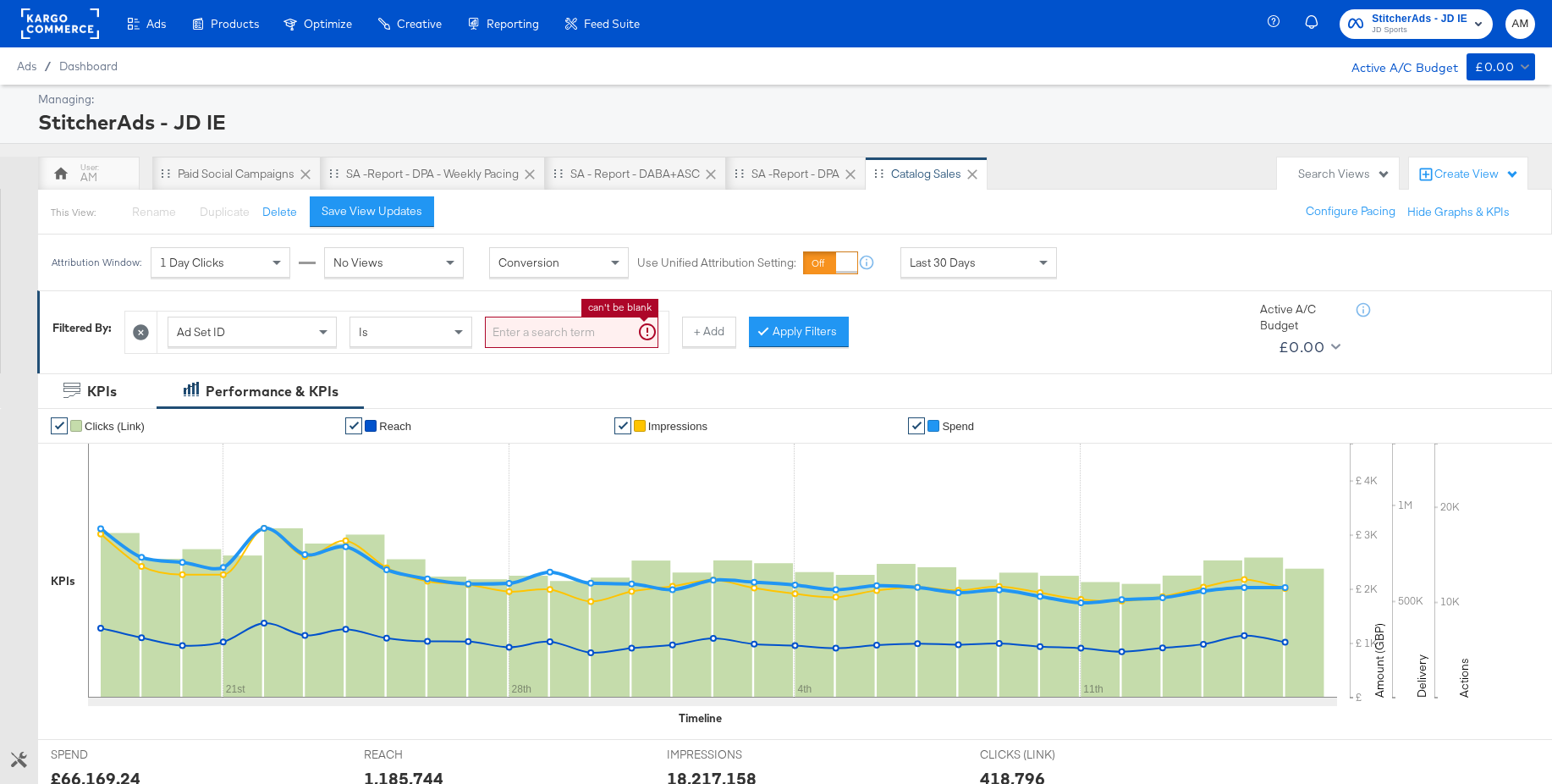
drag, startPoint x: 592, startPoint y: 336, endPoint x: 580, endPoint y: 337, distance: 11.9
click at [591, 336] on input "search" at bounding box center [572, 332] width 174 height 31
paste input "120232256053230507"
type input "120232256053230507"
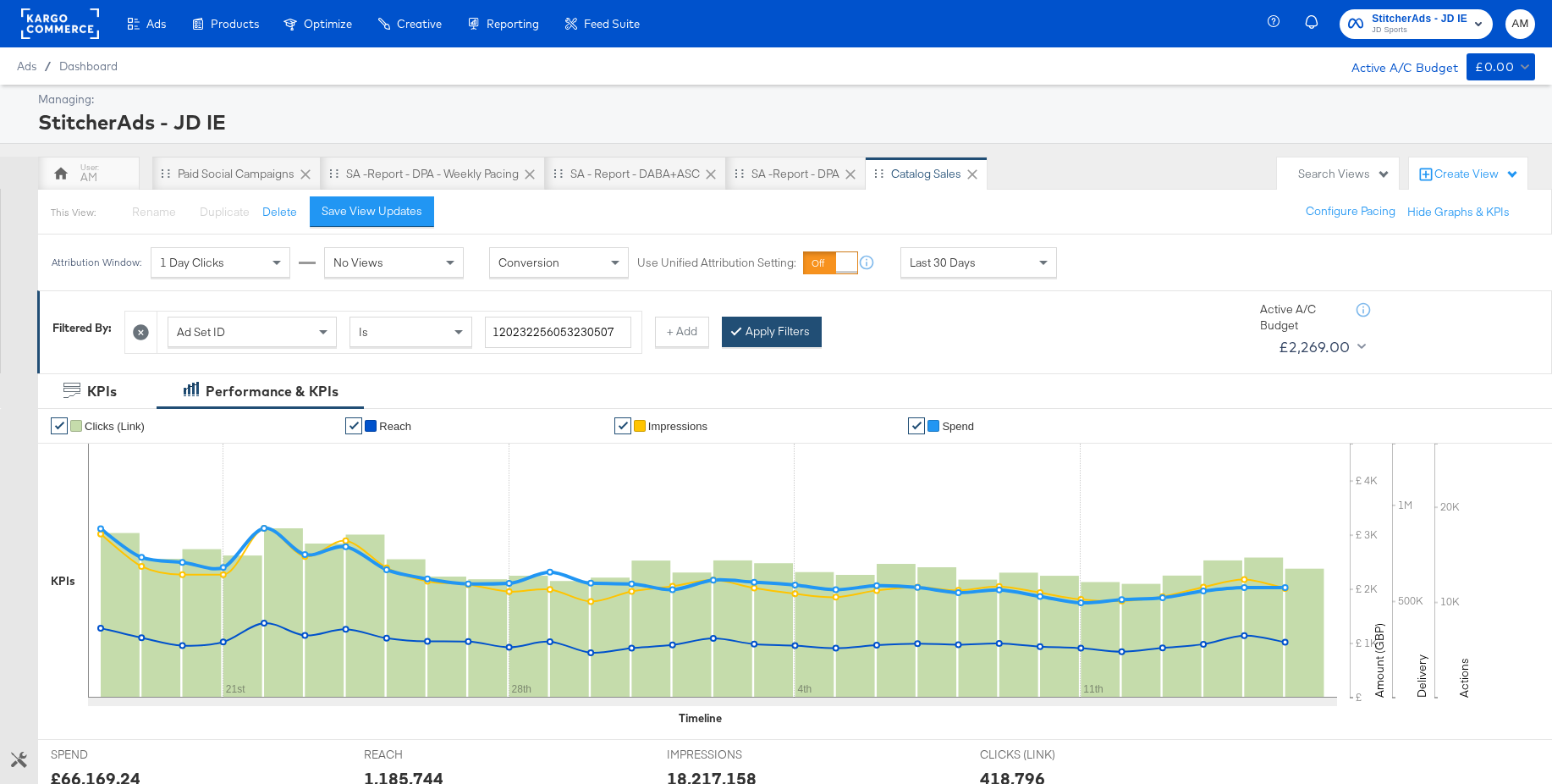
click at [763, 329] on button "Apply Filters" at bounding box center [772, 332] width 100 height 30
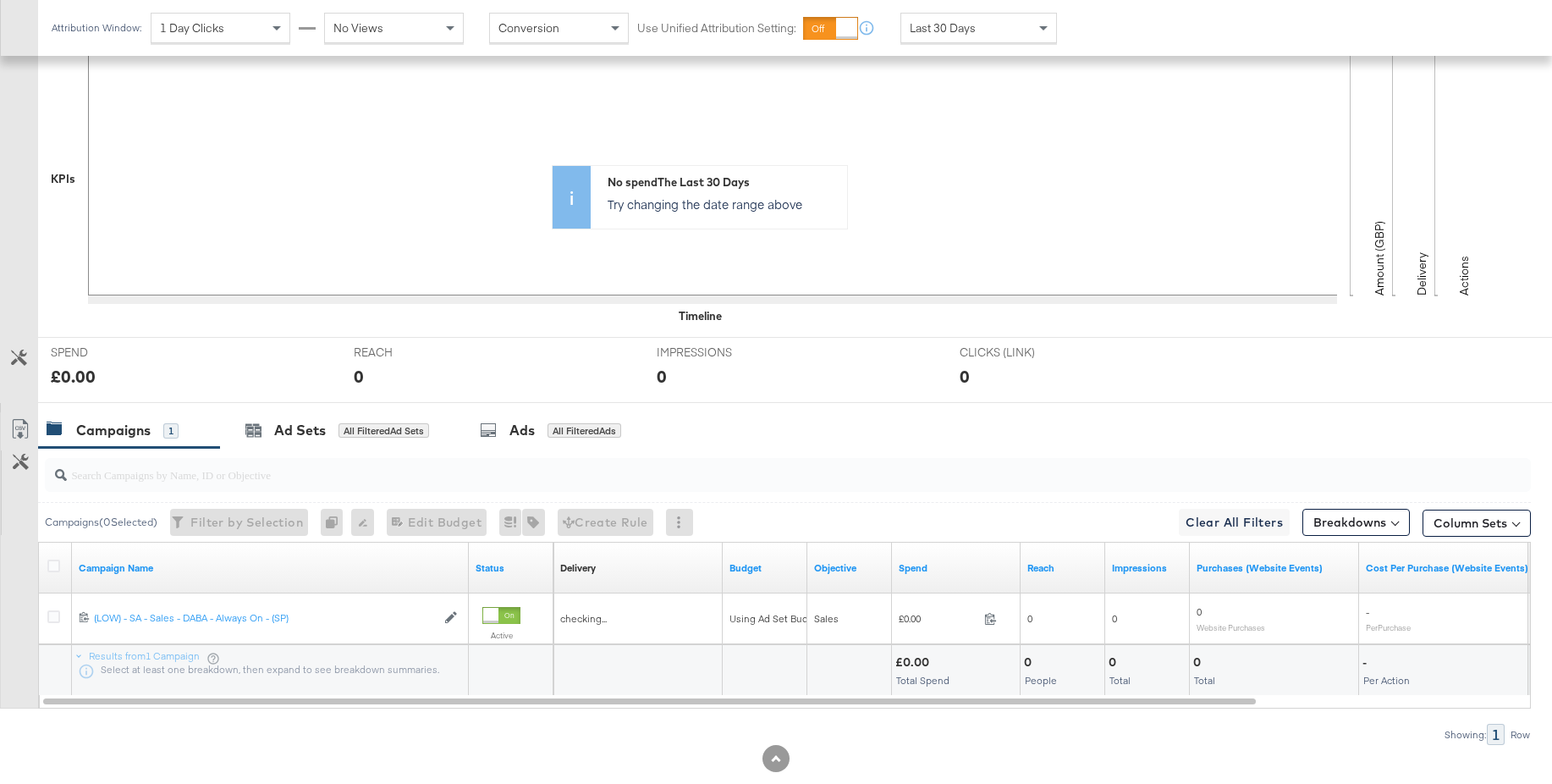
scroll to position [438, 0]
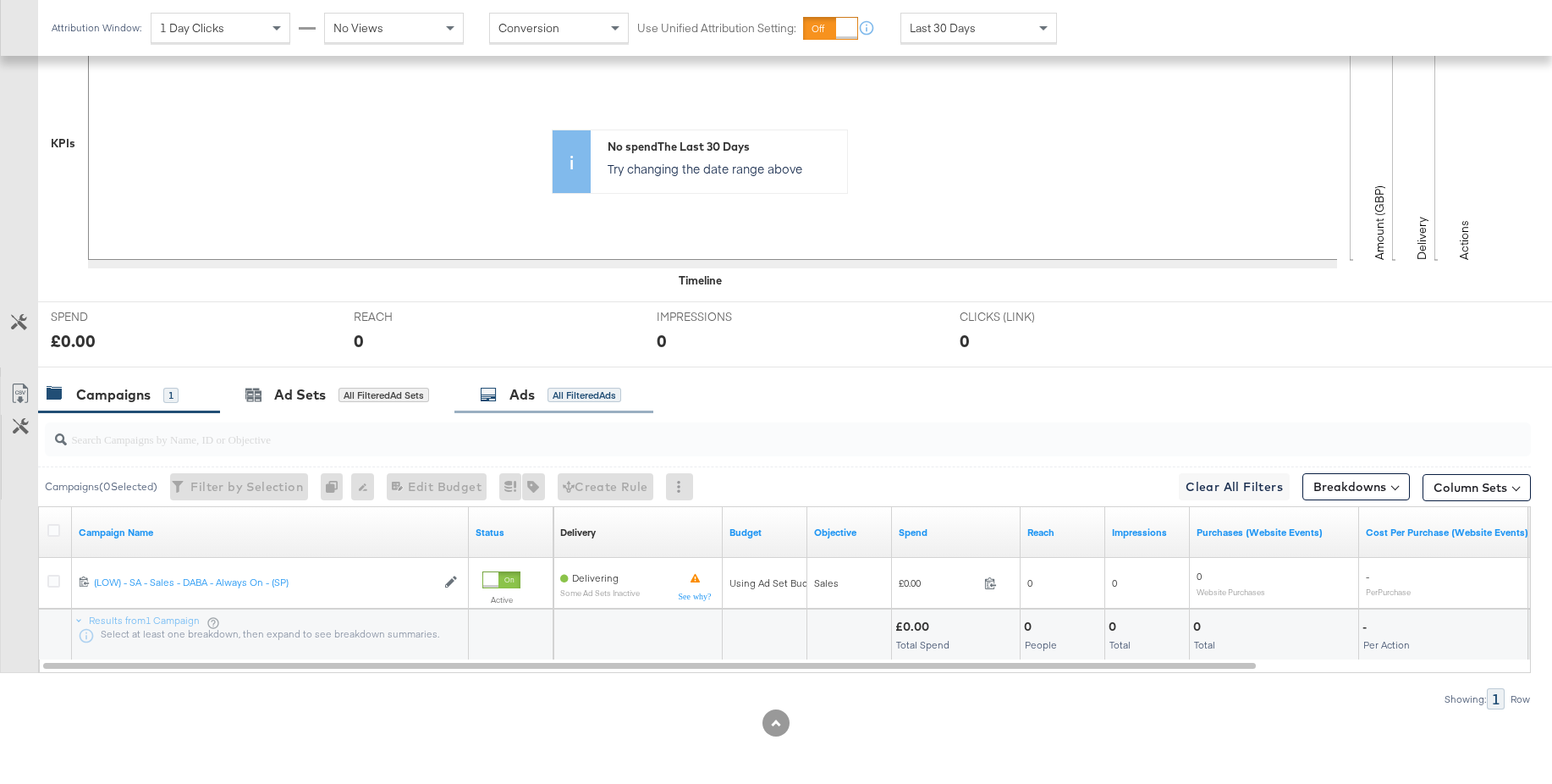
drag, startPoint x: 515, startPoint y: 404, endPoint x: 543, endPoint y: 405, distance: 28.0
click at [515, 404] on div "Ads" at bounding box center [522, 394] width 25 height 19
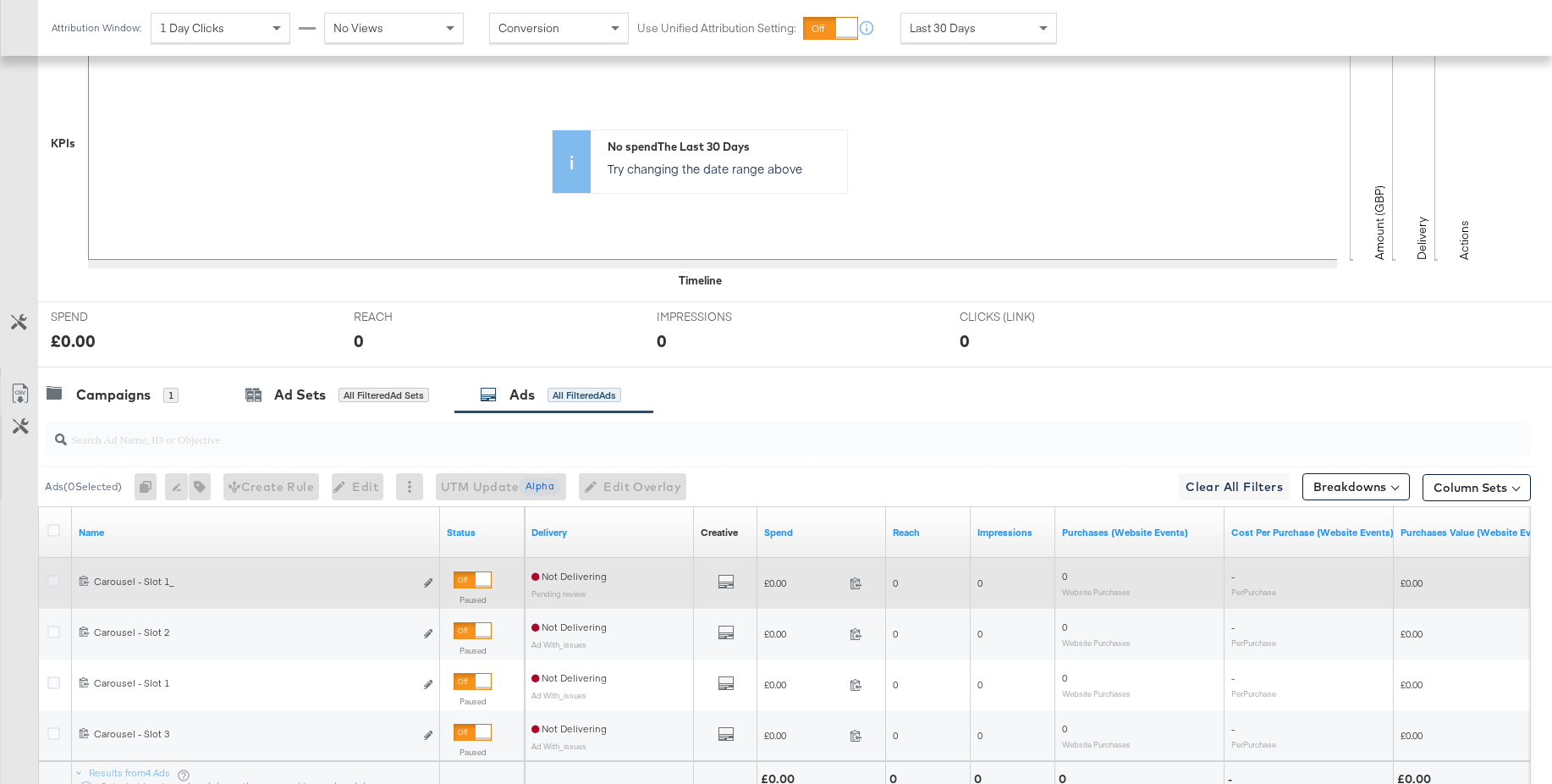
click at [54, 582] on icon at bounding box center [53, 581] width 13 height 13
click at [0, 0] on input "checkbox" at bounding box center [0, 0] width 0 height 0
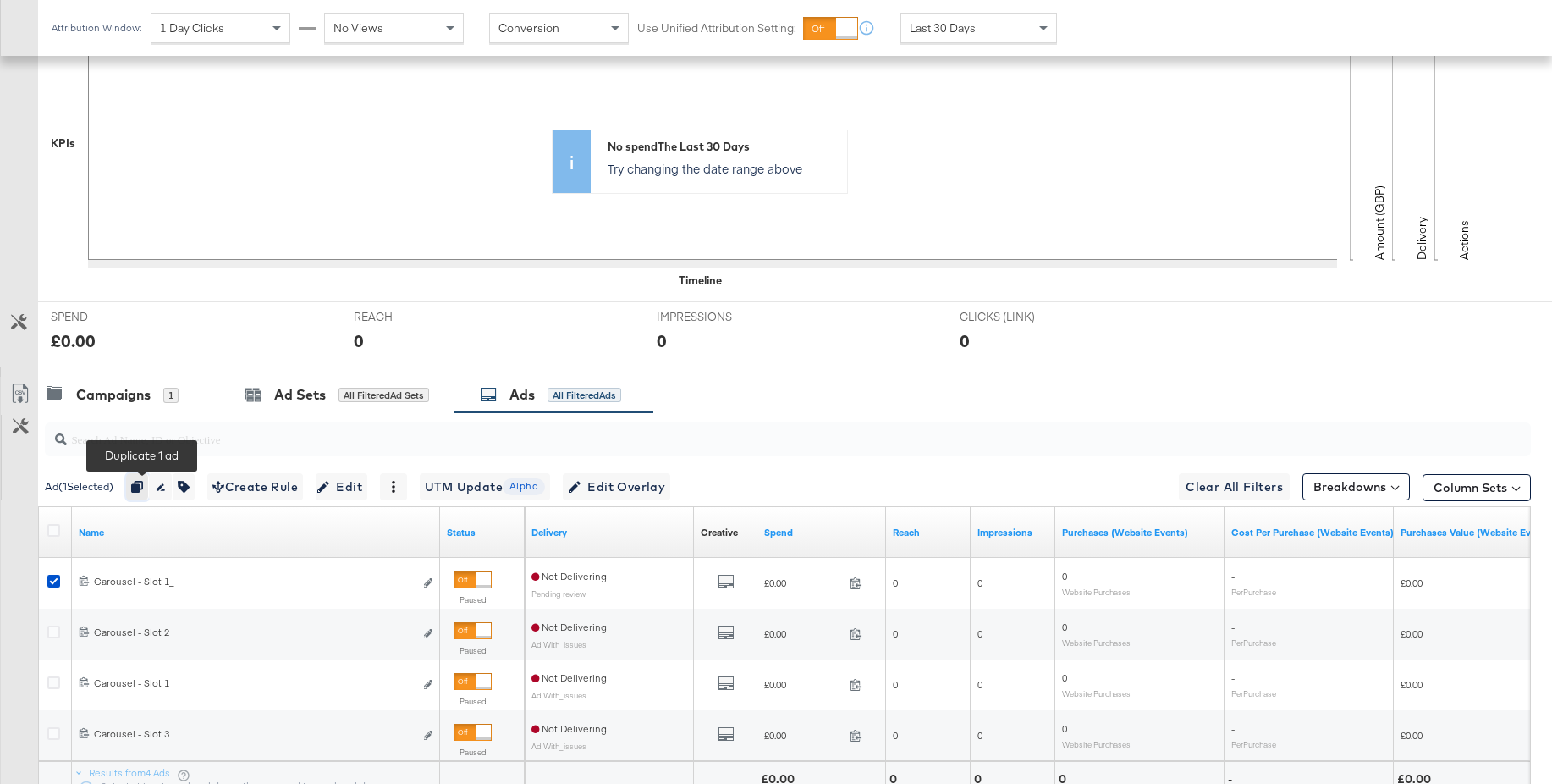
click at [141, 491] on icon "button" at bounding box center [137, 487] width 12 height 12
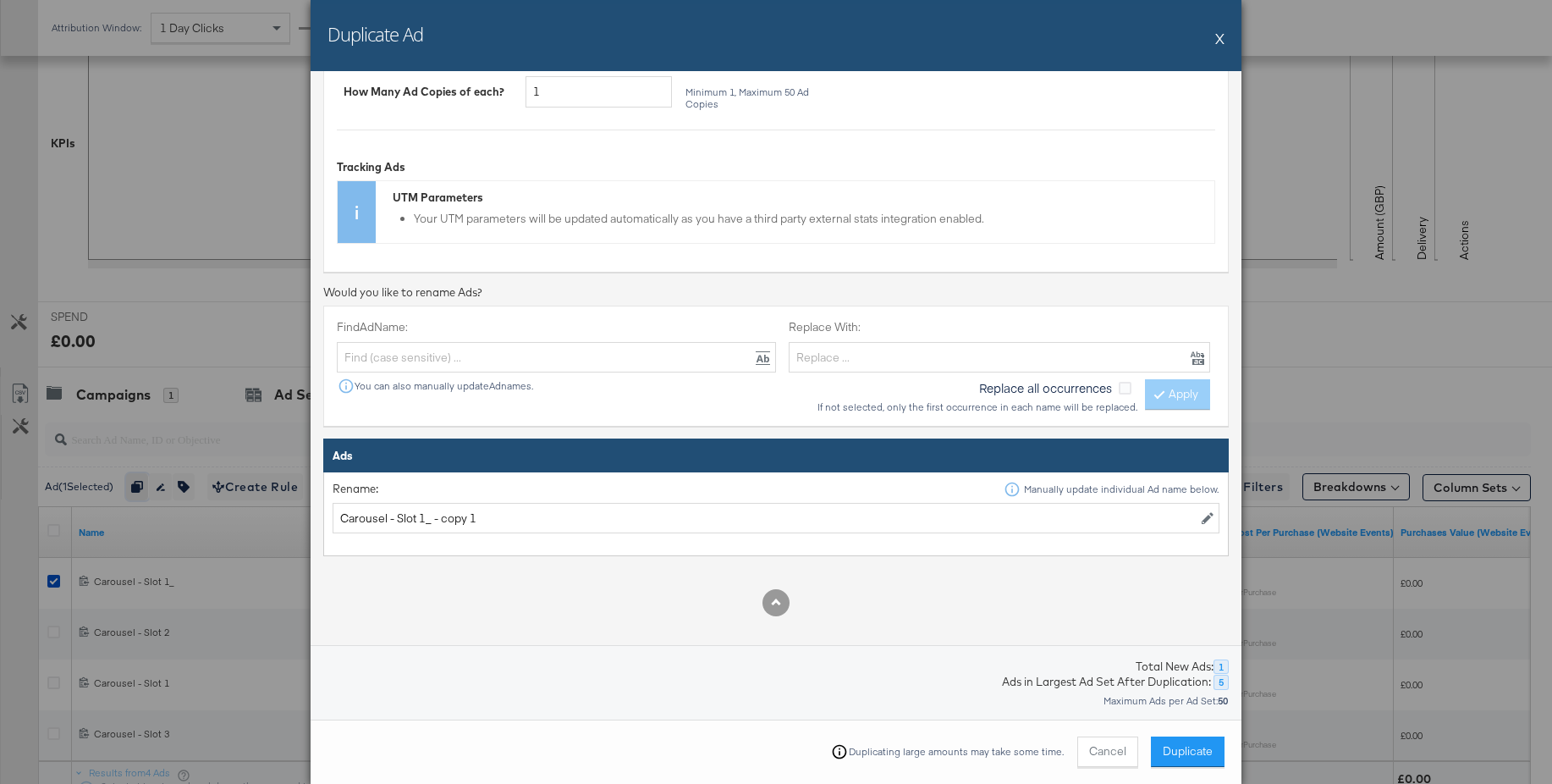
scroll to position [332, 0]
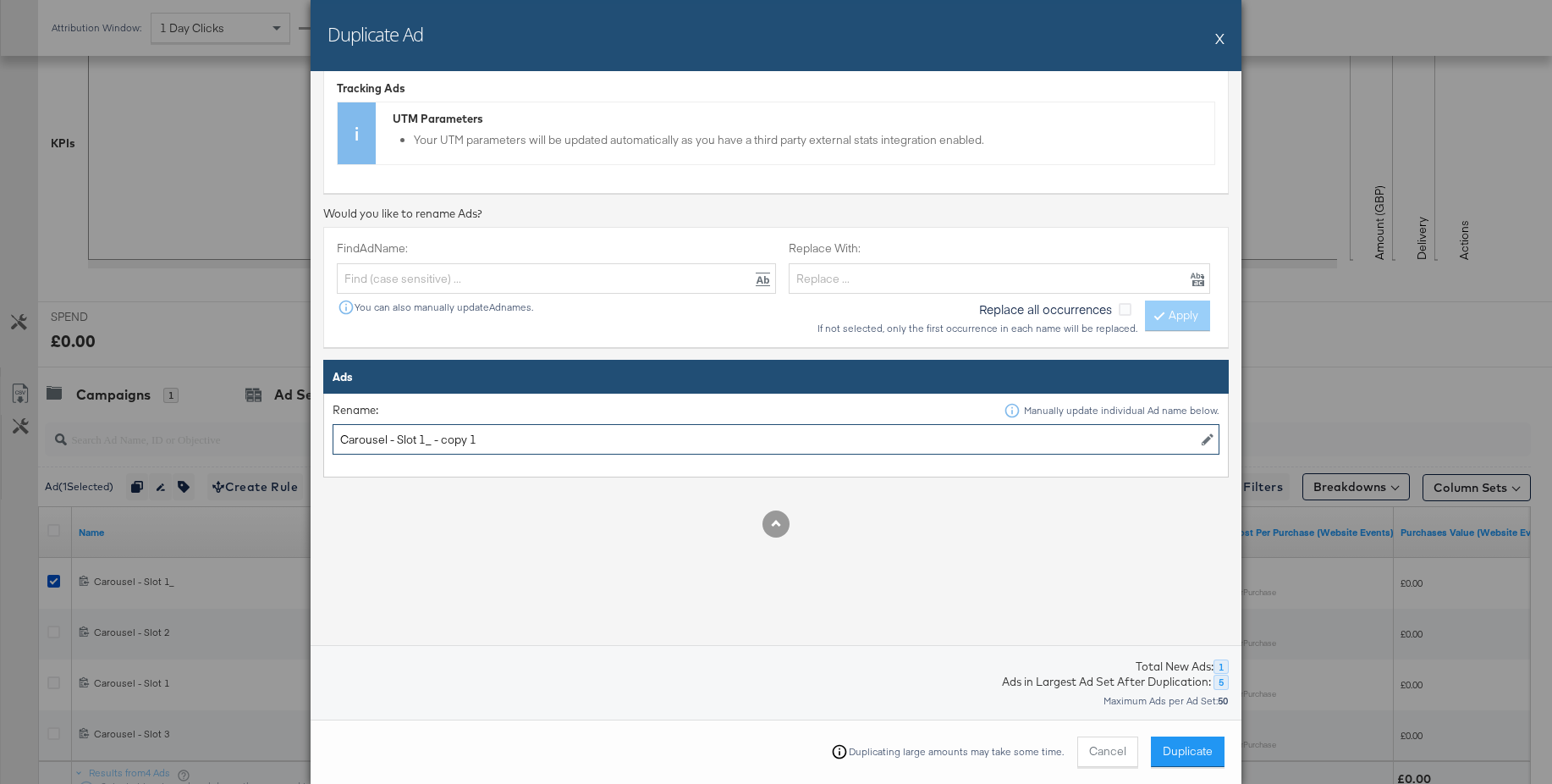
drag, startPoint x: 437, startPoint y: 440, endPoint x: 550, endPoint y: 439, distance: 113.4
click at [550, 439] on input "Carousel - Slot 1_ - copy 1" at bounding box center [776, 439] width 887 height 31
type input "Carousel - Slot 2_"
click at [1190, 748] on span "Duplicate" at bounding box center [1188, 751] width 50 height 16
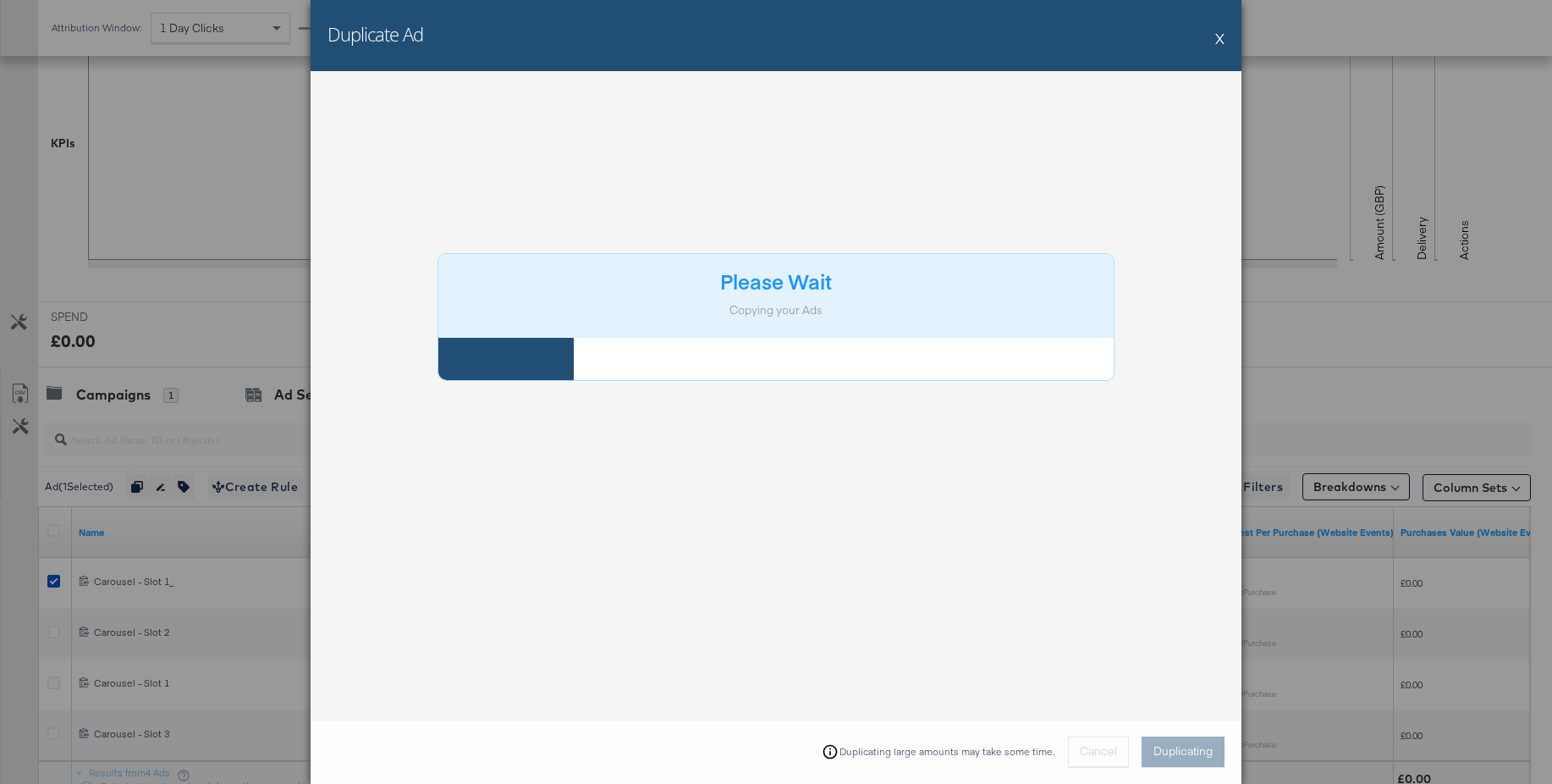
scroll to position [0, 0]
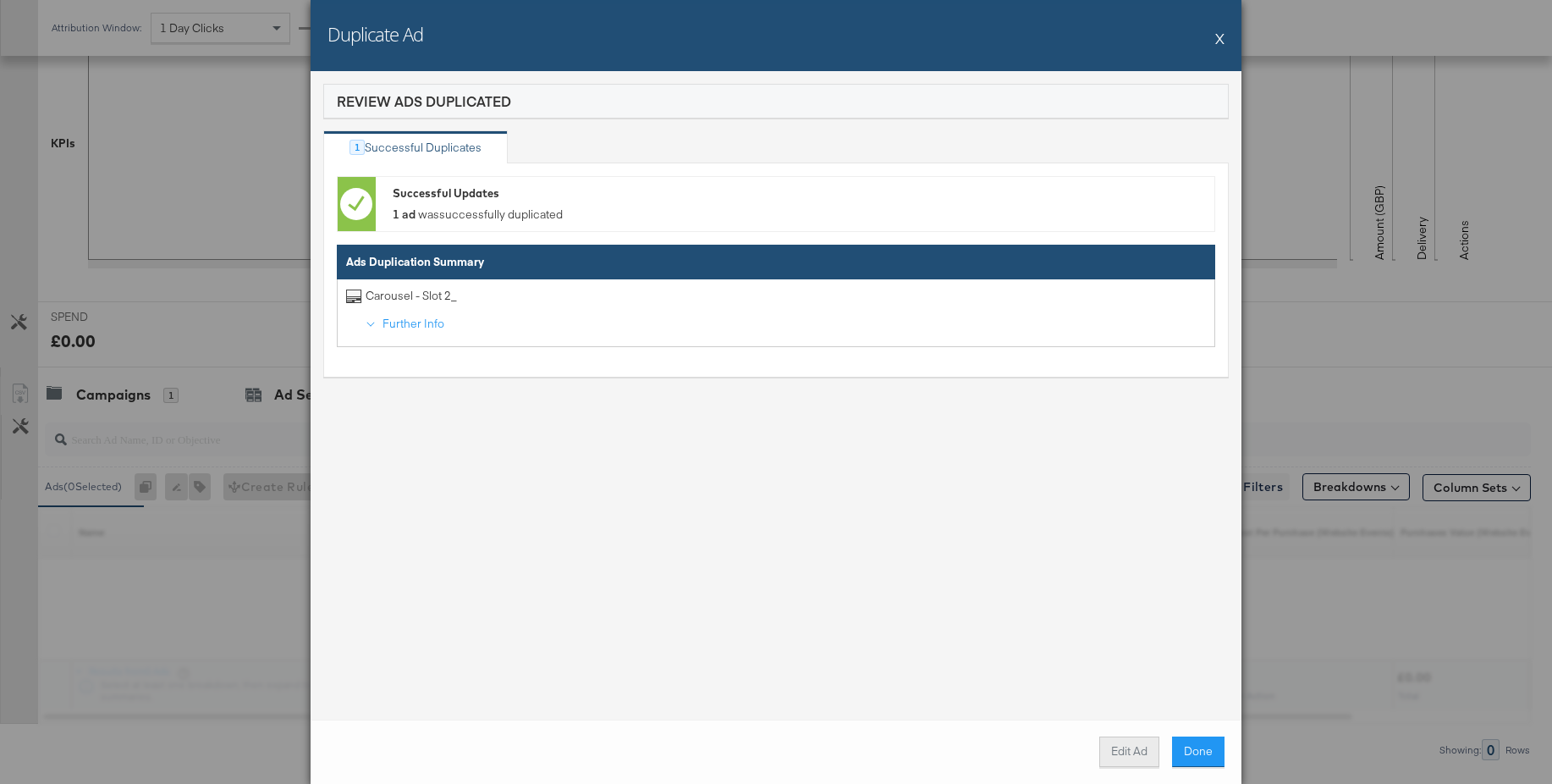
click at [1128, 755] on button "Edit Ad" at bounding box center [1130, 751] width 60 height 30
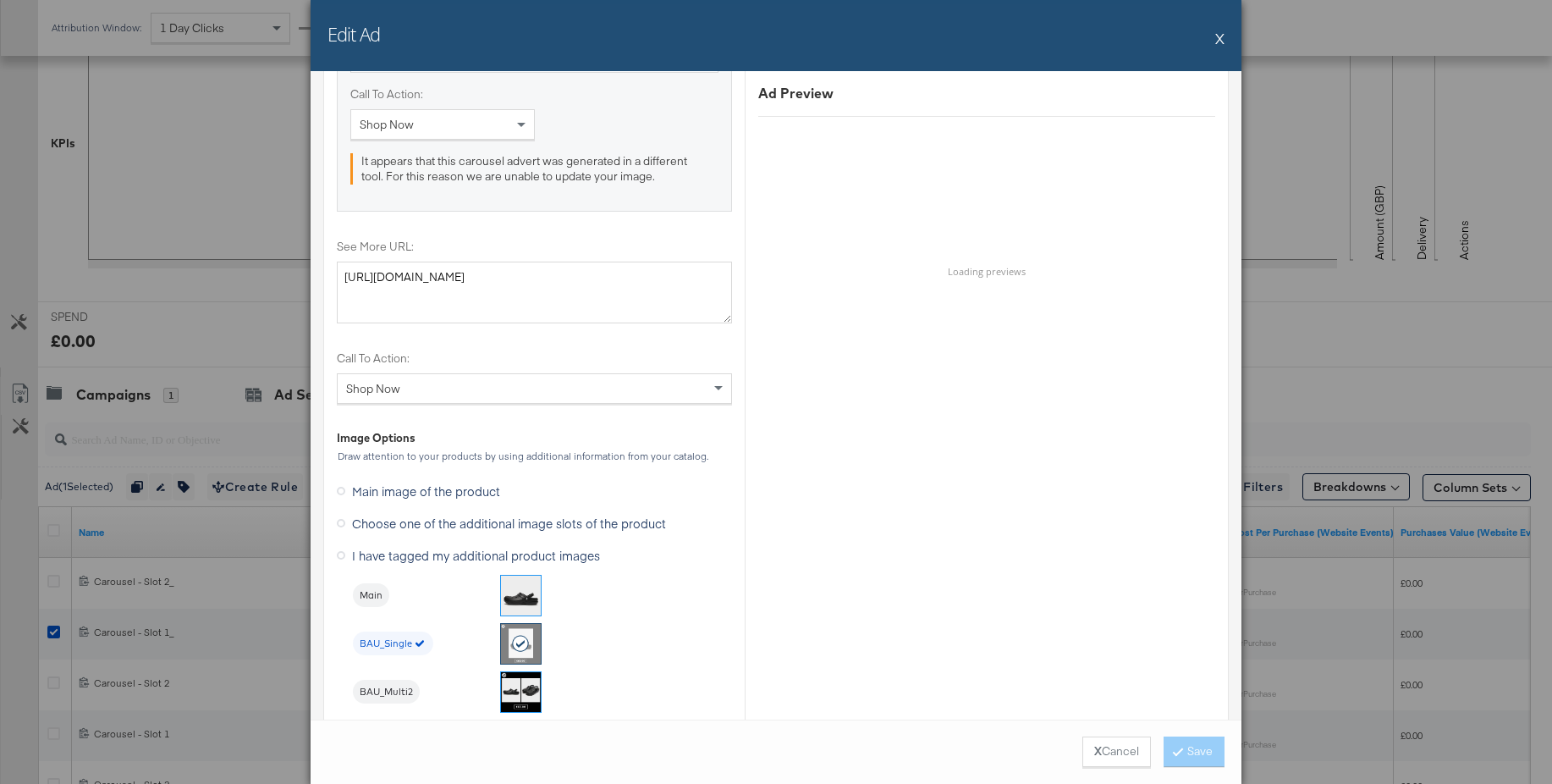
scroll to position [1863, 0]
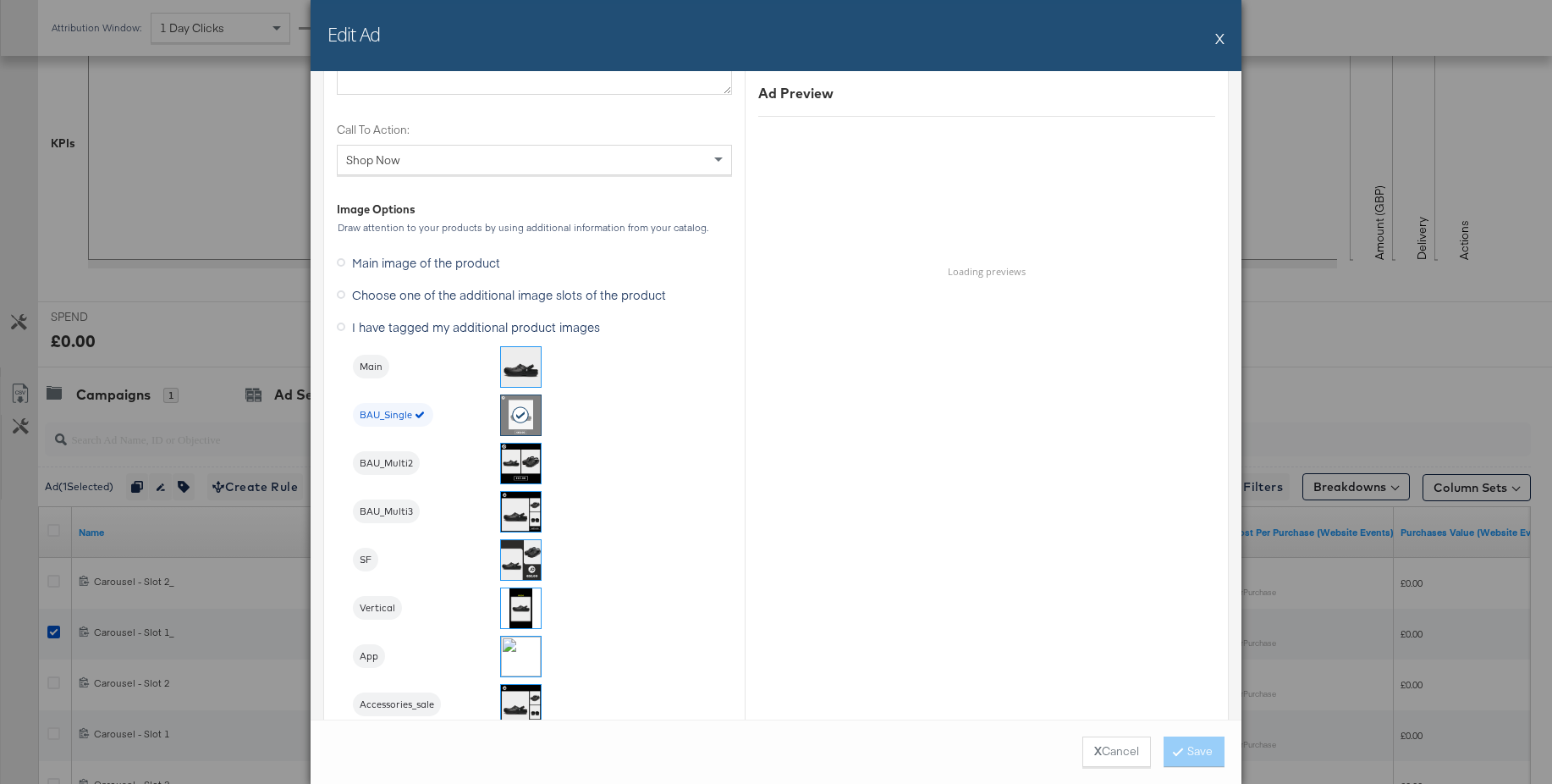
click at [524, 462] on img at bounding box center [521, 464] width 40 height 40
click at [1180, 757] on button "Save" at bounding box center [1194, 751] width 61 height 30
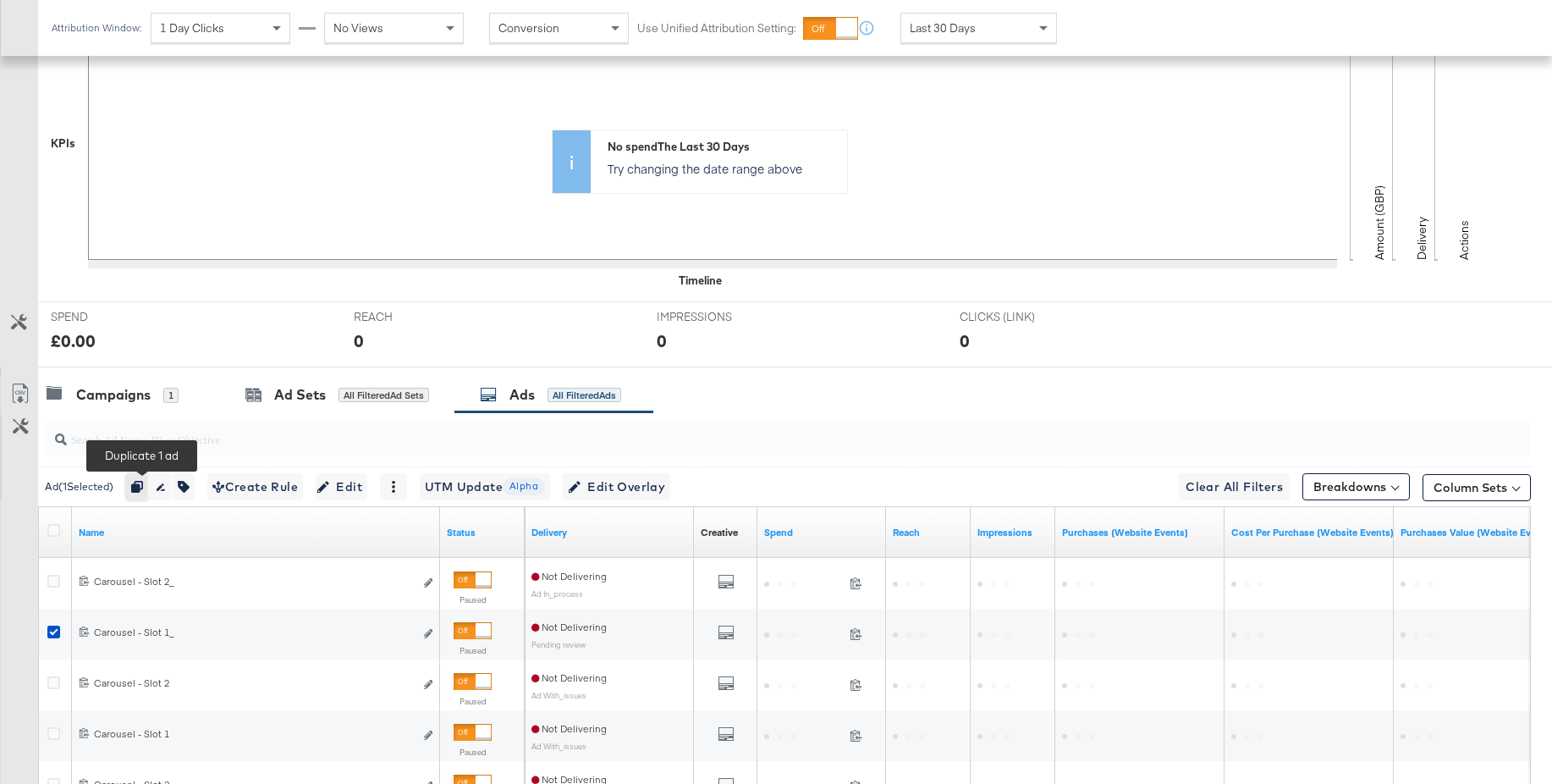
click at [142, 488] on icon "button" at bounding box center [137, 487] width 12 height 12
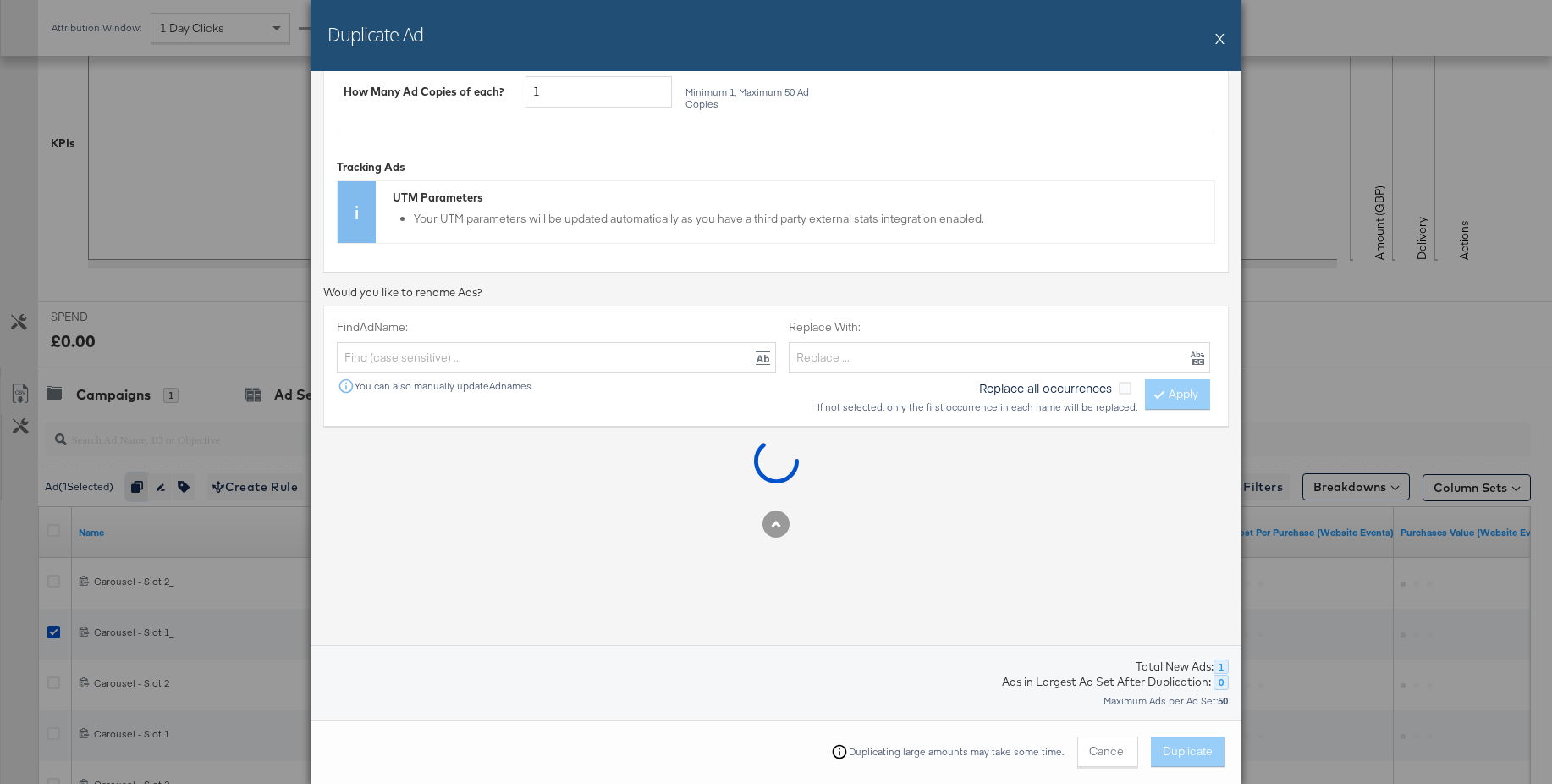
scroll to position [252, 0]
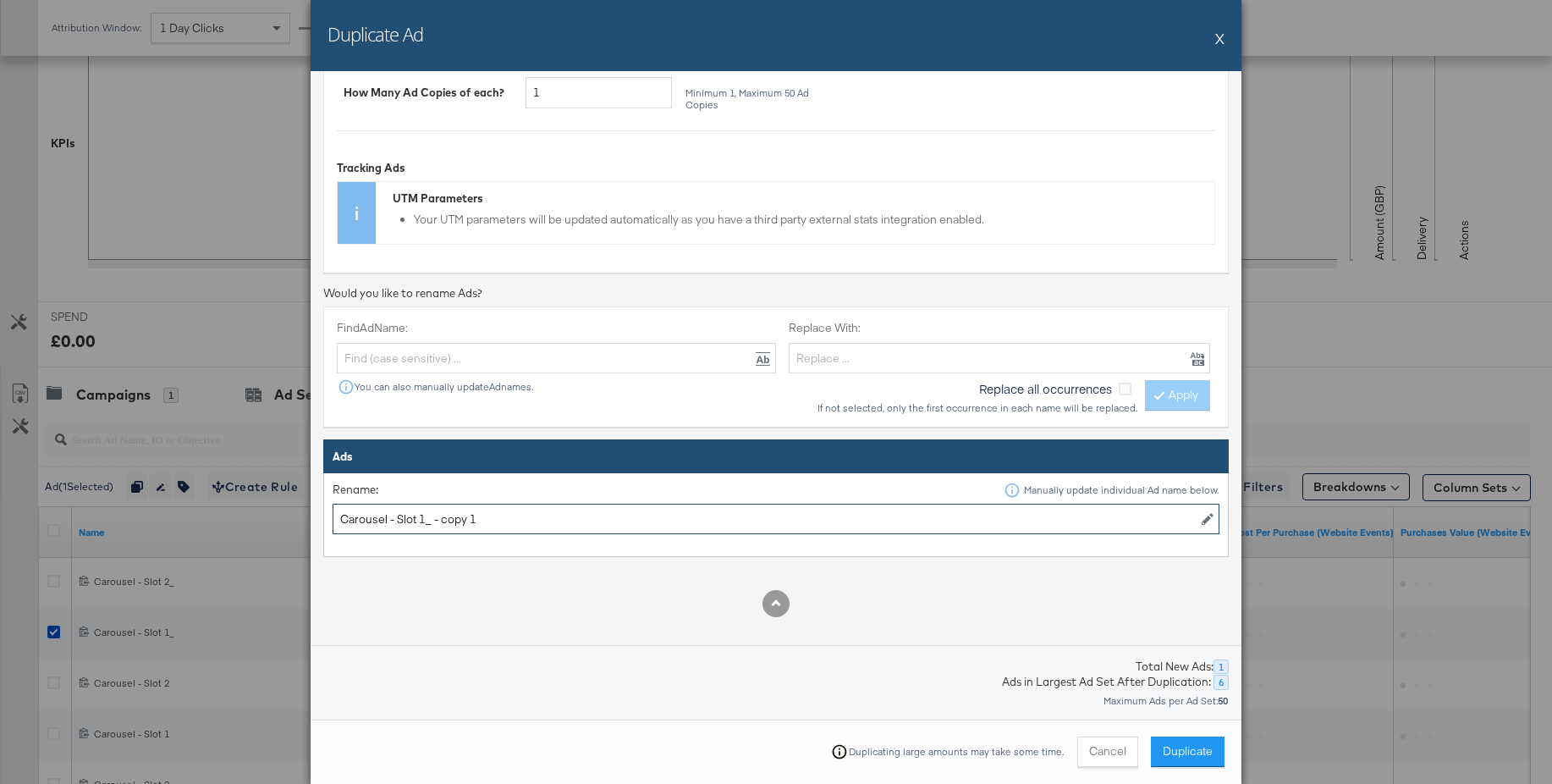
drag, startPoint x: 513, startPoint y: 513, endPoint x: 442, endPoint y: 515, distance: 71.1
click at [431, 513] on input "Carousel - Slot 1_ - copy 1" at bounding box center [776, 519] width 887 height 31
click at [425, 516] on input "Carousel - Slot 1_" at bounding box center [776, 519] width 887 height 31
type input "Carousel - Slot 3_"
click at [1181, 764] on button "Duplicate" at bounding box center [1188, 751] width 74 height 30
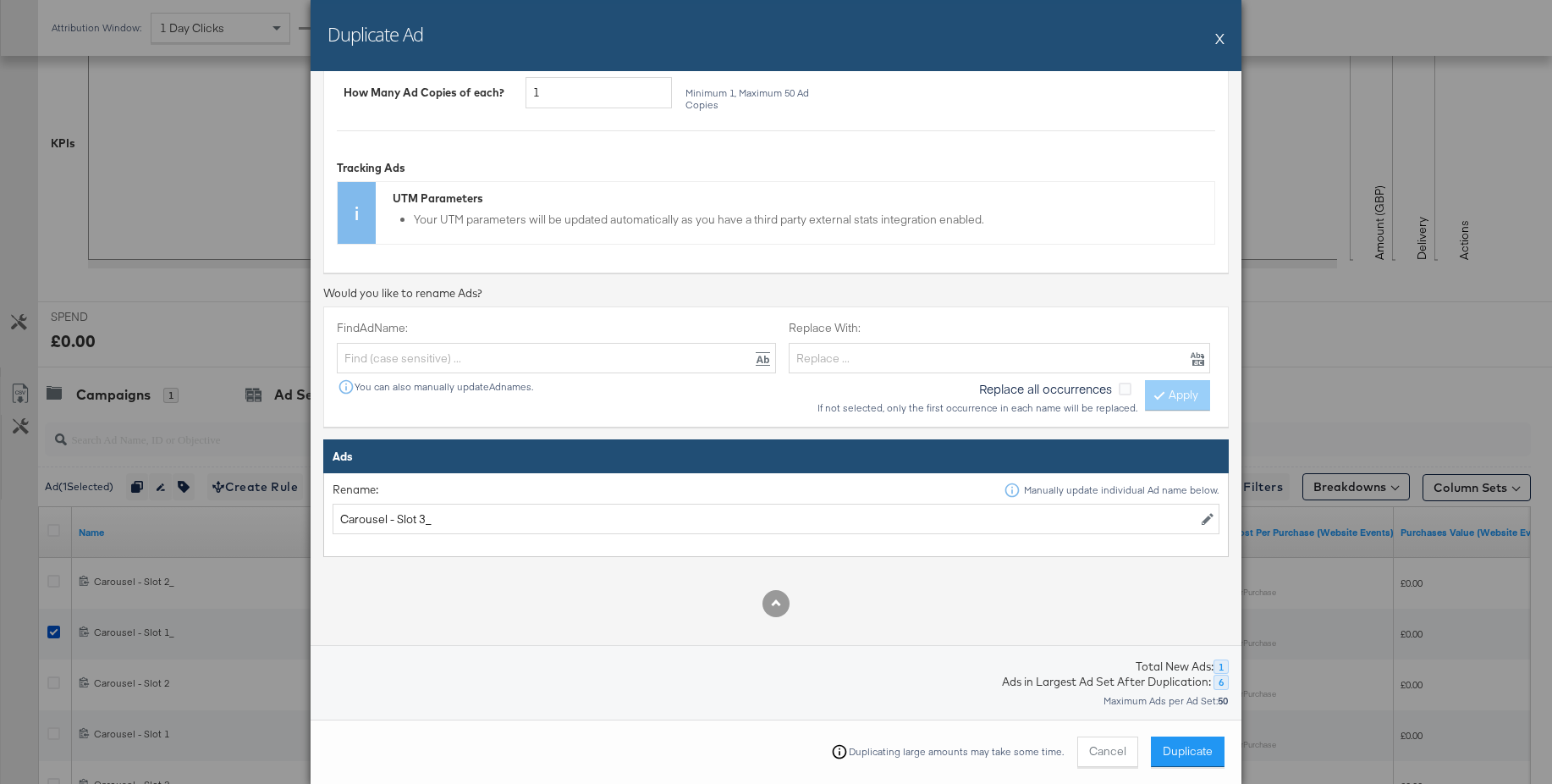
scroll to position [0, 0]
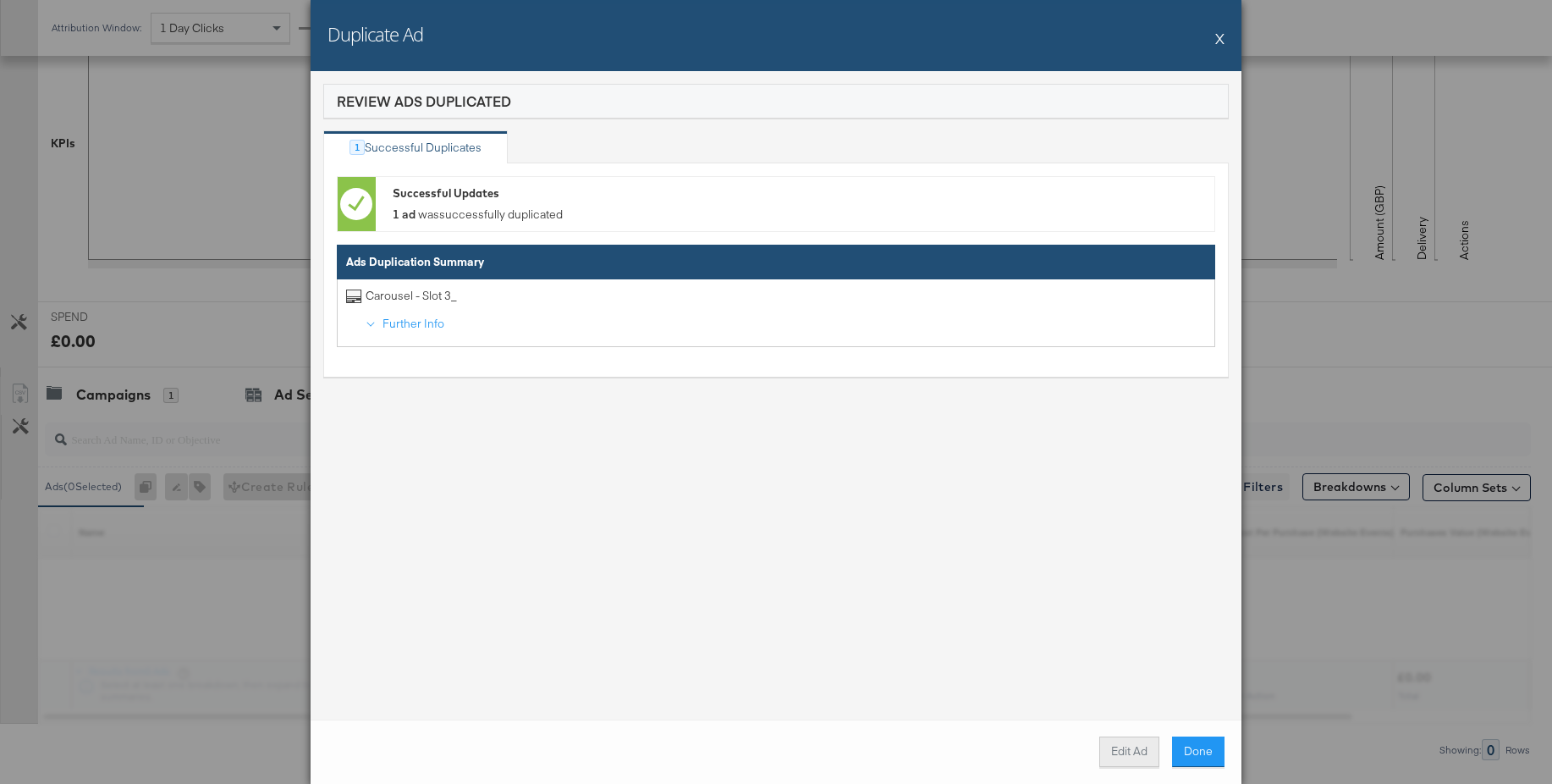
click at [1132, 747] on button "Edit Ad" at bounding box center [1130, 751] width 60 height 30
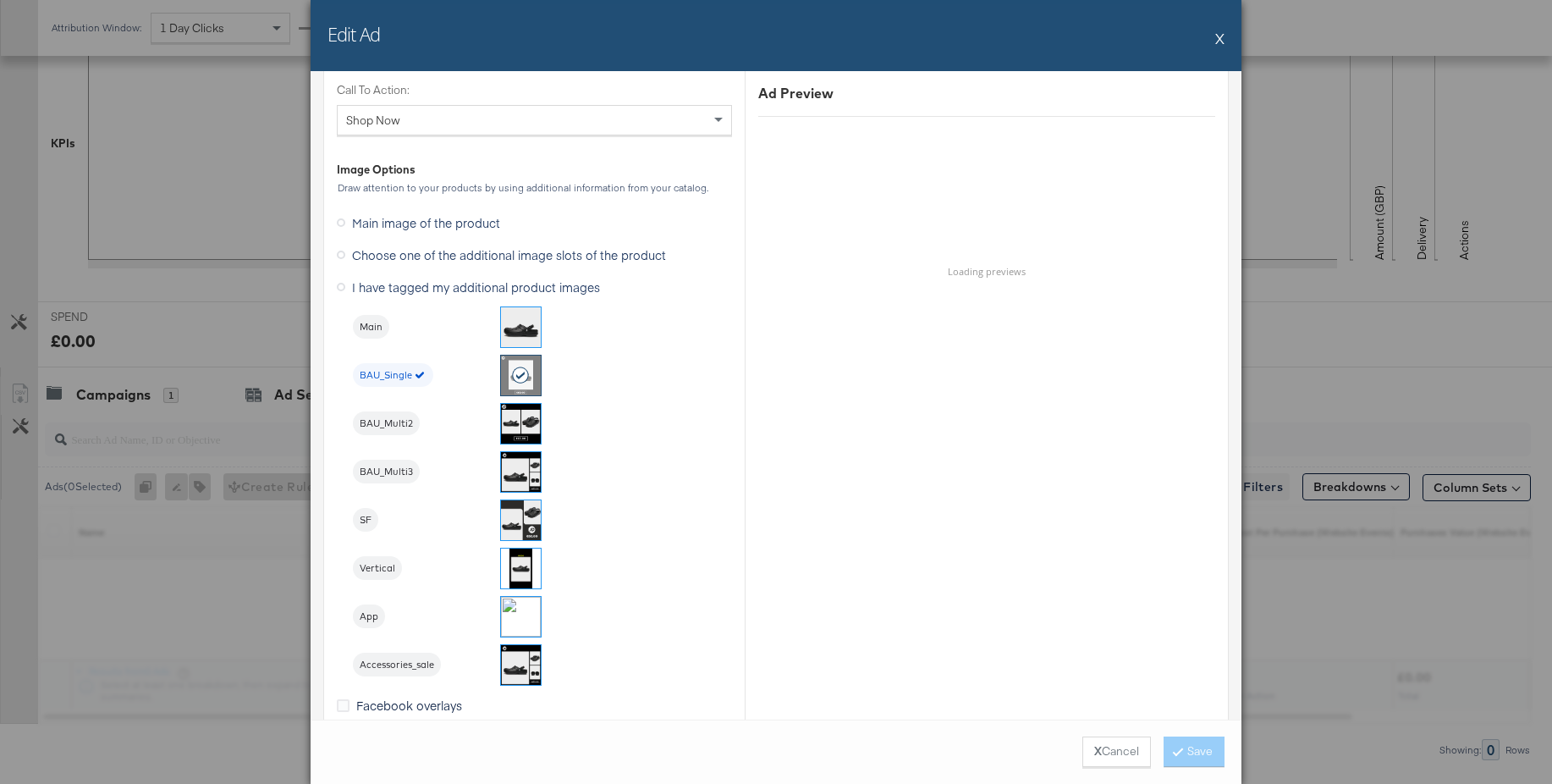
scroll to position [1925, 0]
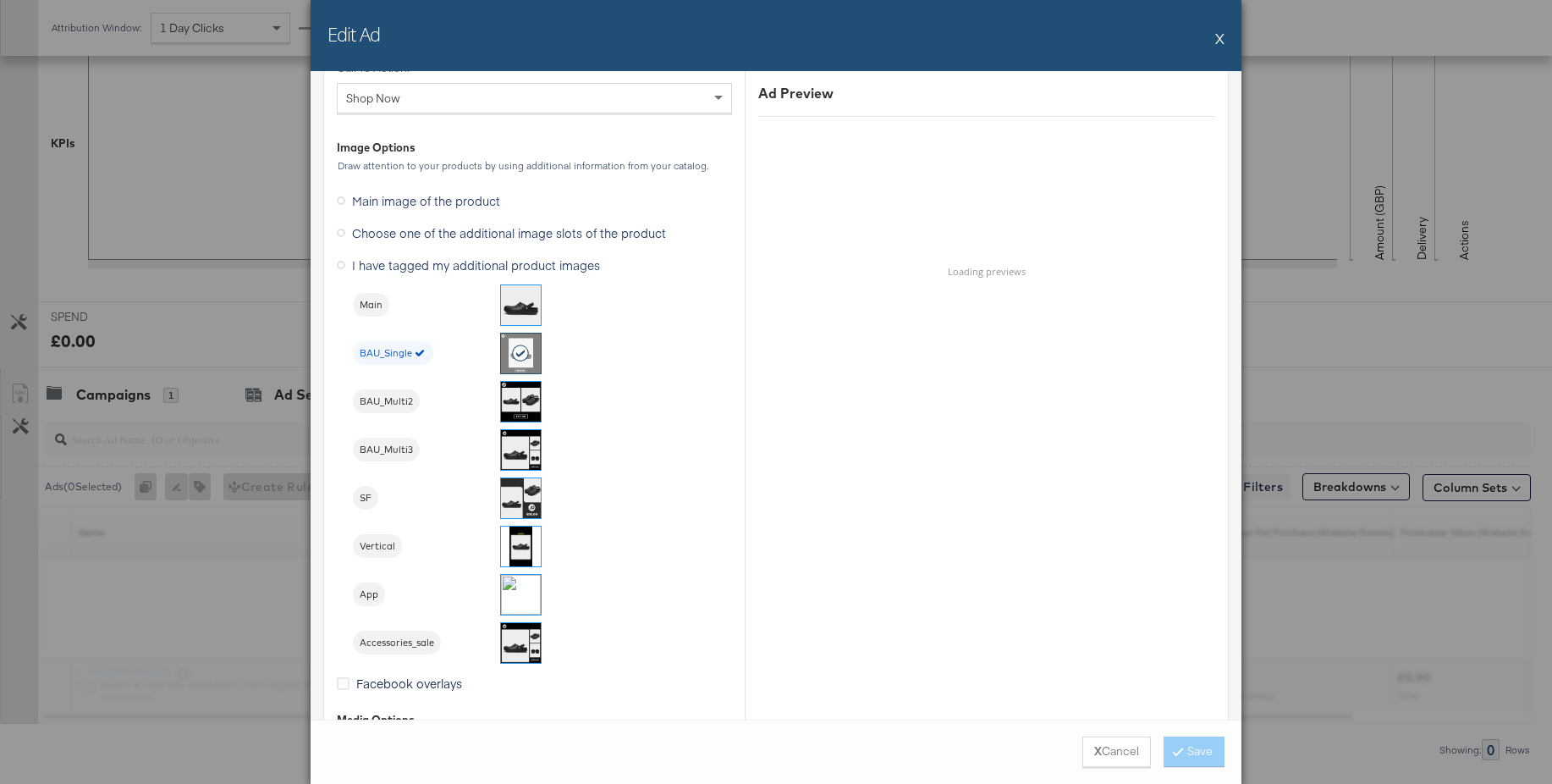
click at [523, 453] on img at bounding box center [521, 450] width 40 height 40
click at [1188, 743] on button "Save" at bounding box center [1194, 751] width 61 height 30
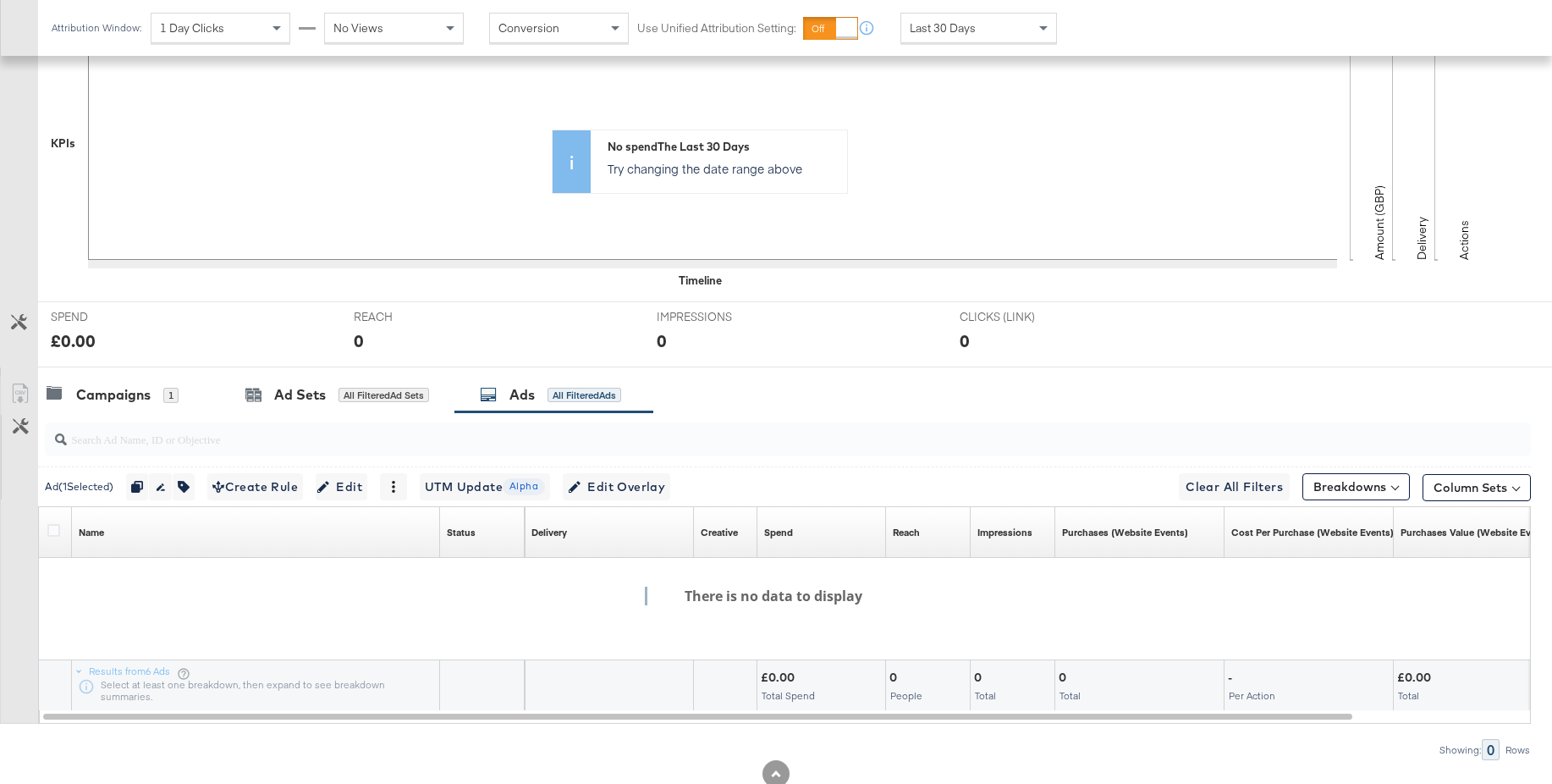
drag, startPoint x: 292, startPoint y: 408, endPoint x: 475, endPoint y: 218, distance: 264.0
click at [292, 408] on div "Ad Sets All Filtered Ad Sets" at bounding box center [337, 395] width 234 height 36
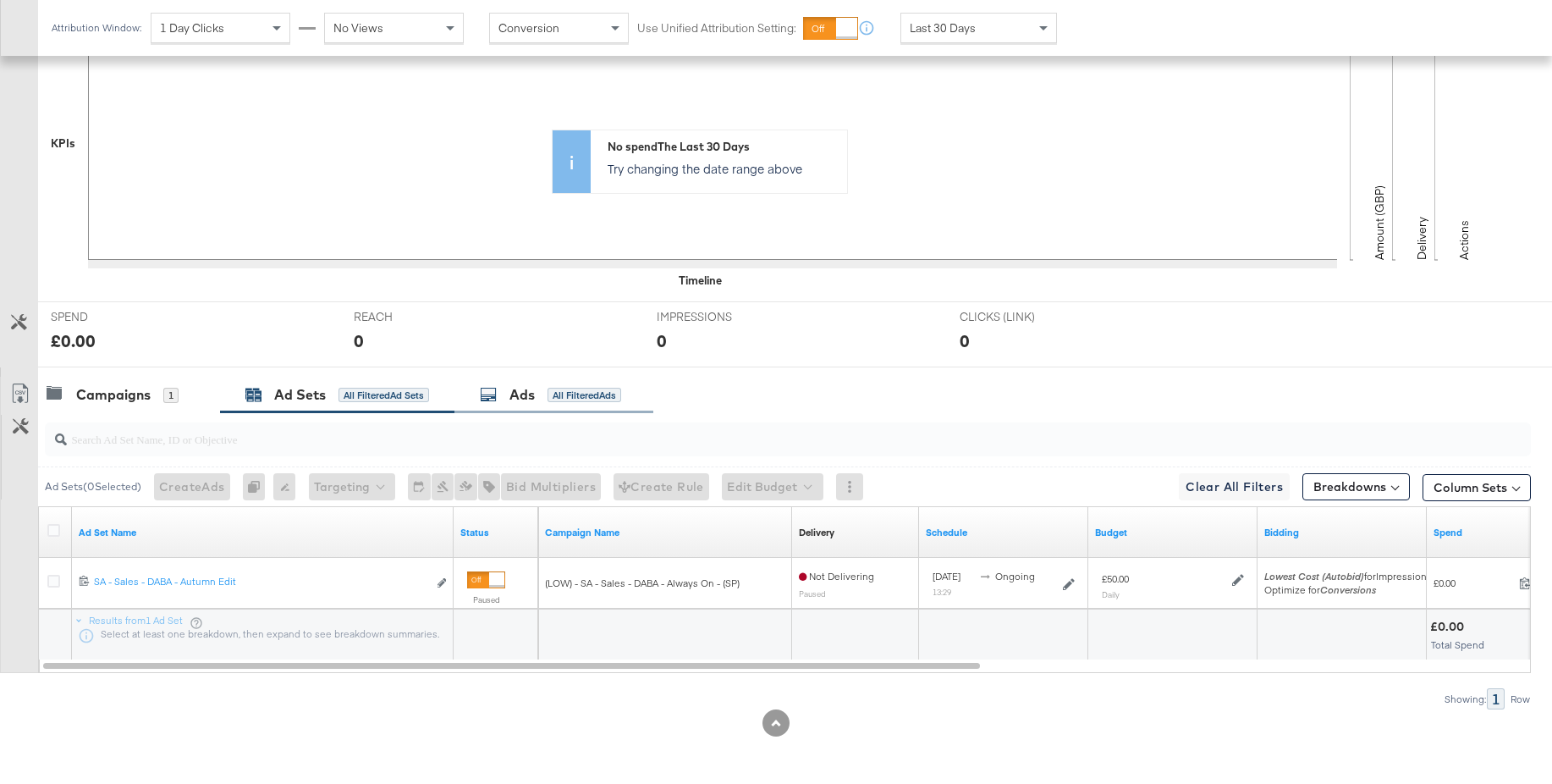
click at [515, 394] on div "Ads" at bounding box center [522, 394] width 25 height 19
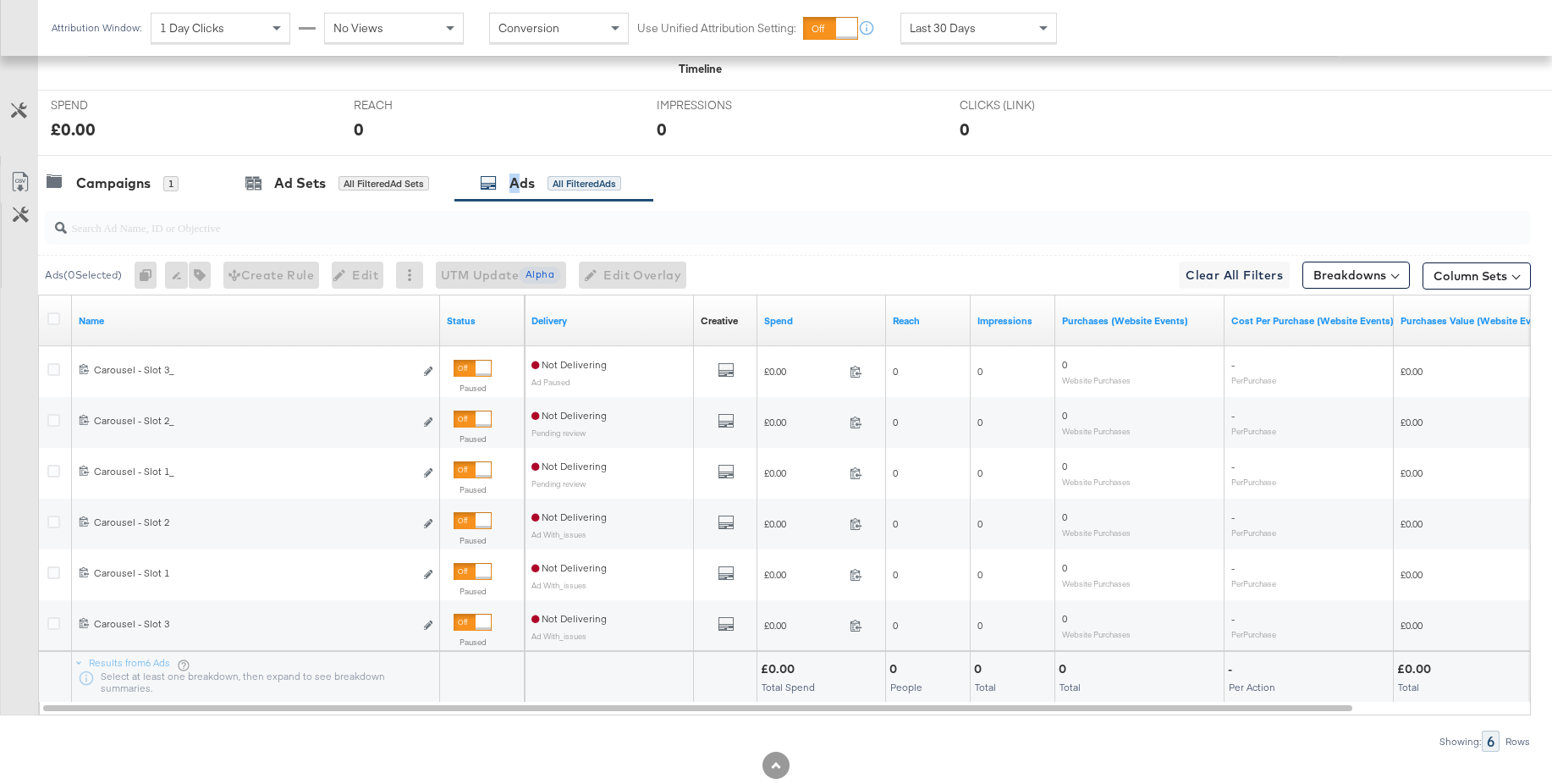
scroll to position [692, 0]
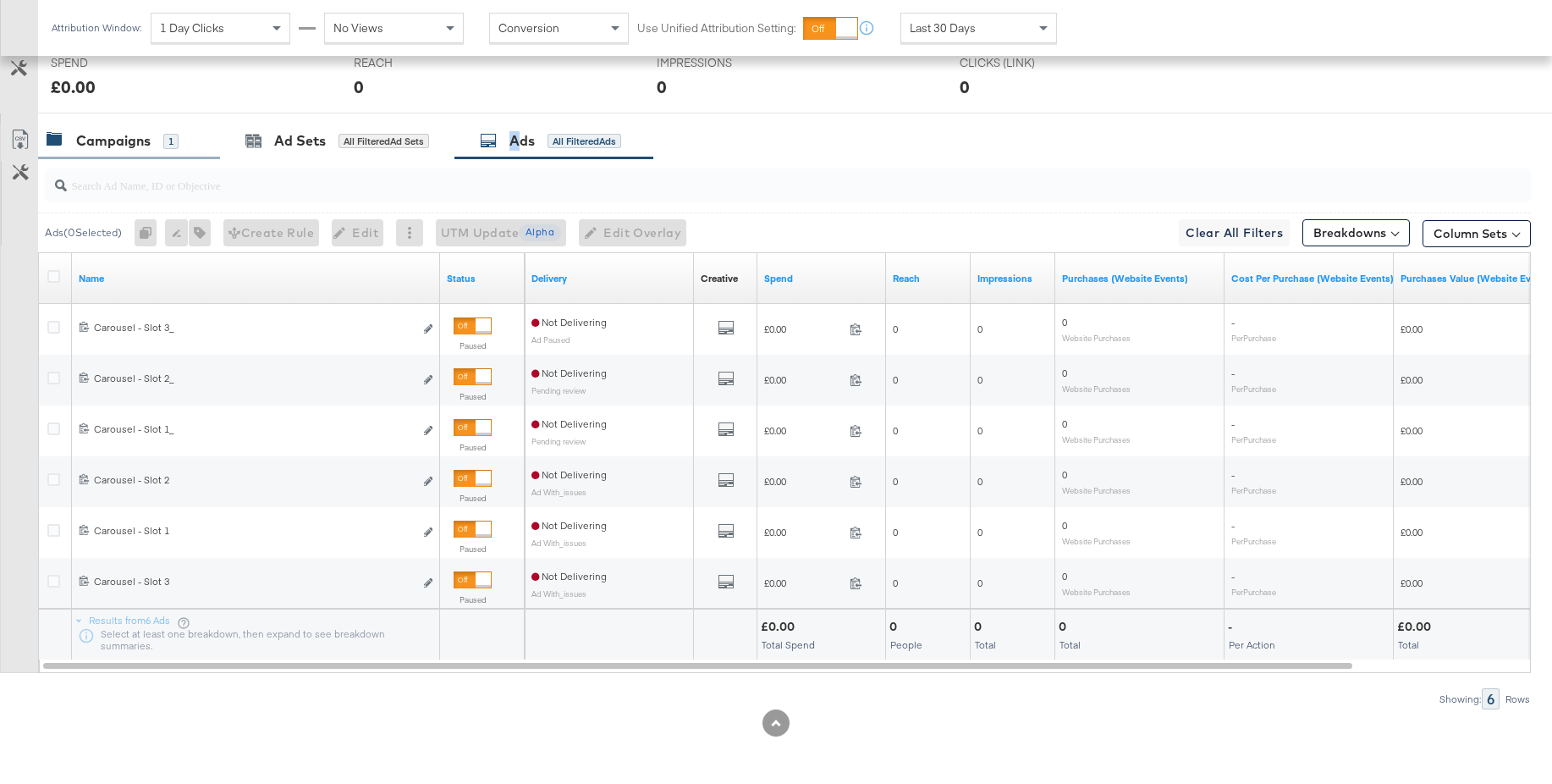
click at [112, 139] on div "Campaigns" at bounding box center [113, 140] width 74 height 19
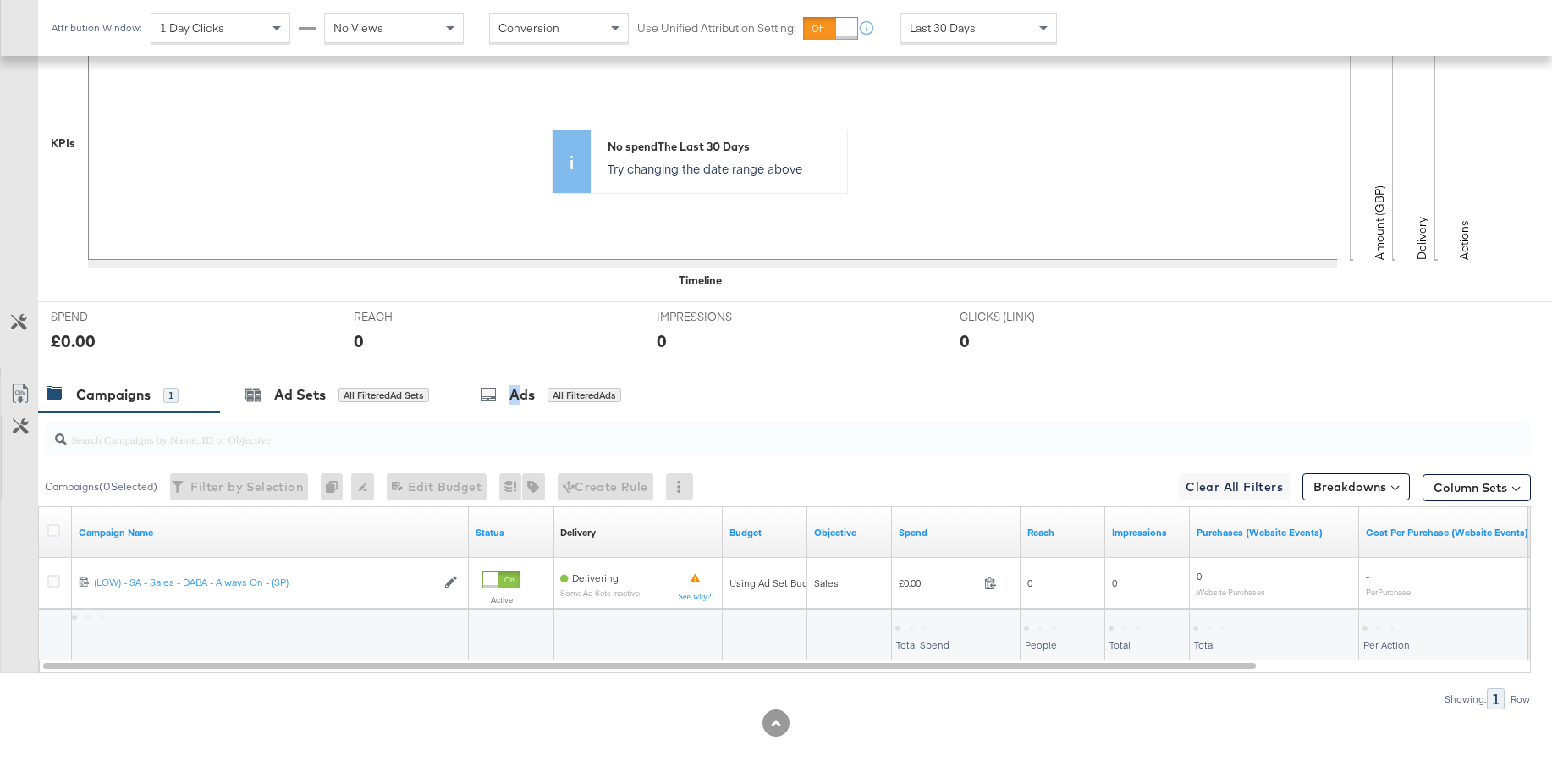
scroll to position [438, 0]
drag, startPoint x: 52, startPoint y: 528, endPoint x: 168, endPoint y: 482, distance: 123.9
click at [60, 524] on div at bounding box center [56, 532] width 18 height 17
click at [49, 531] on icon at bounding box center [53, 530] width 13 height 13
click at [0, 0] on input "checkbox" at bounding box center [0, 0] width 0 height 0
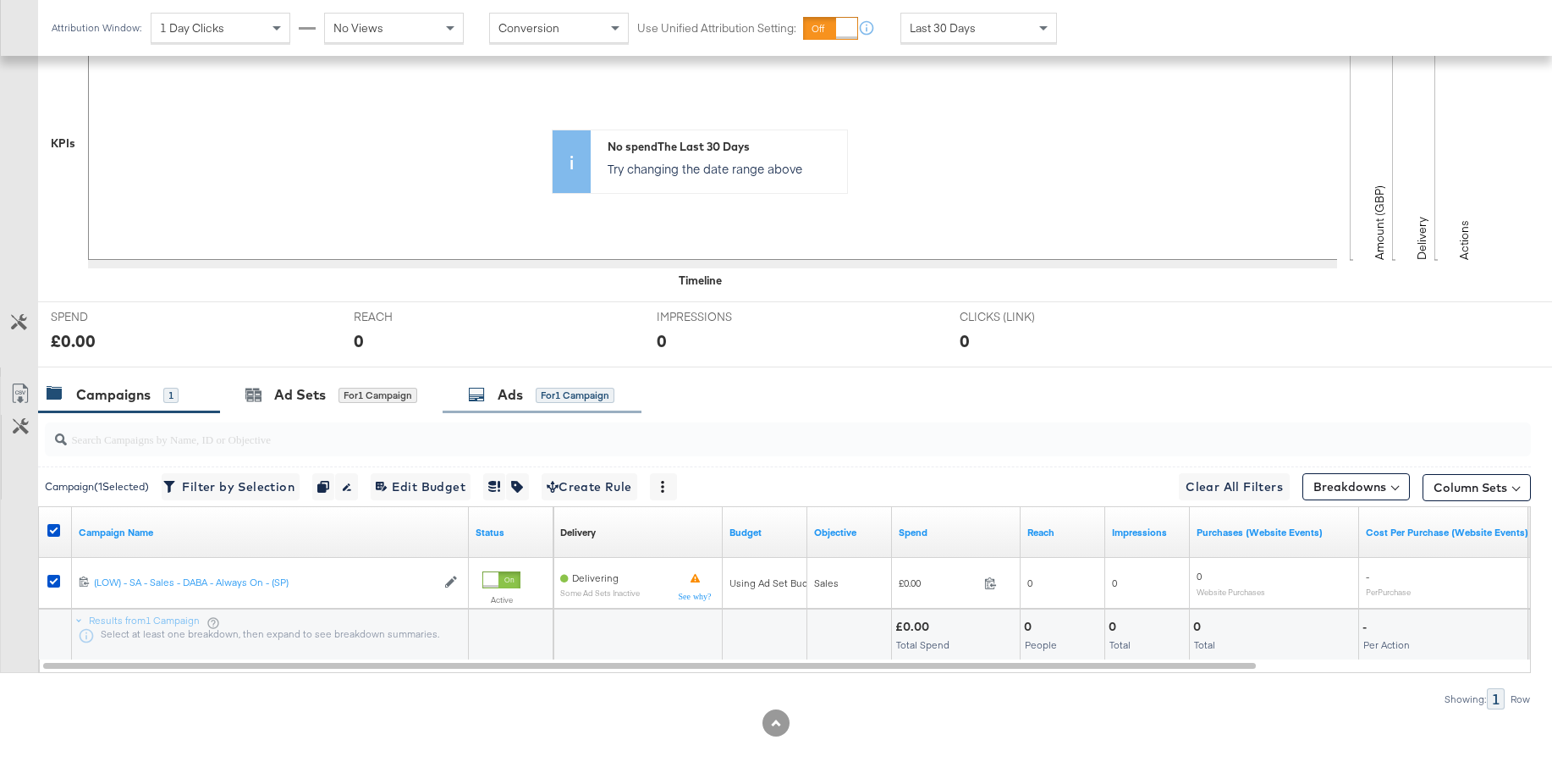
click at [519, 399] on div "Ads" at bounding box center [510, 394] width 25 height 19
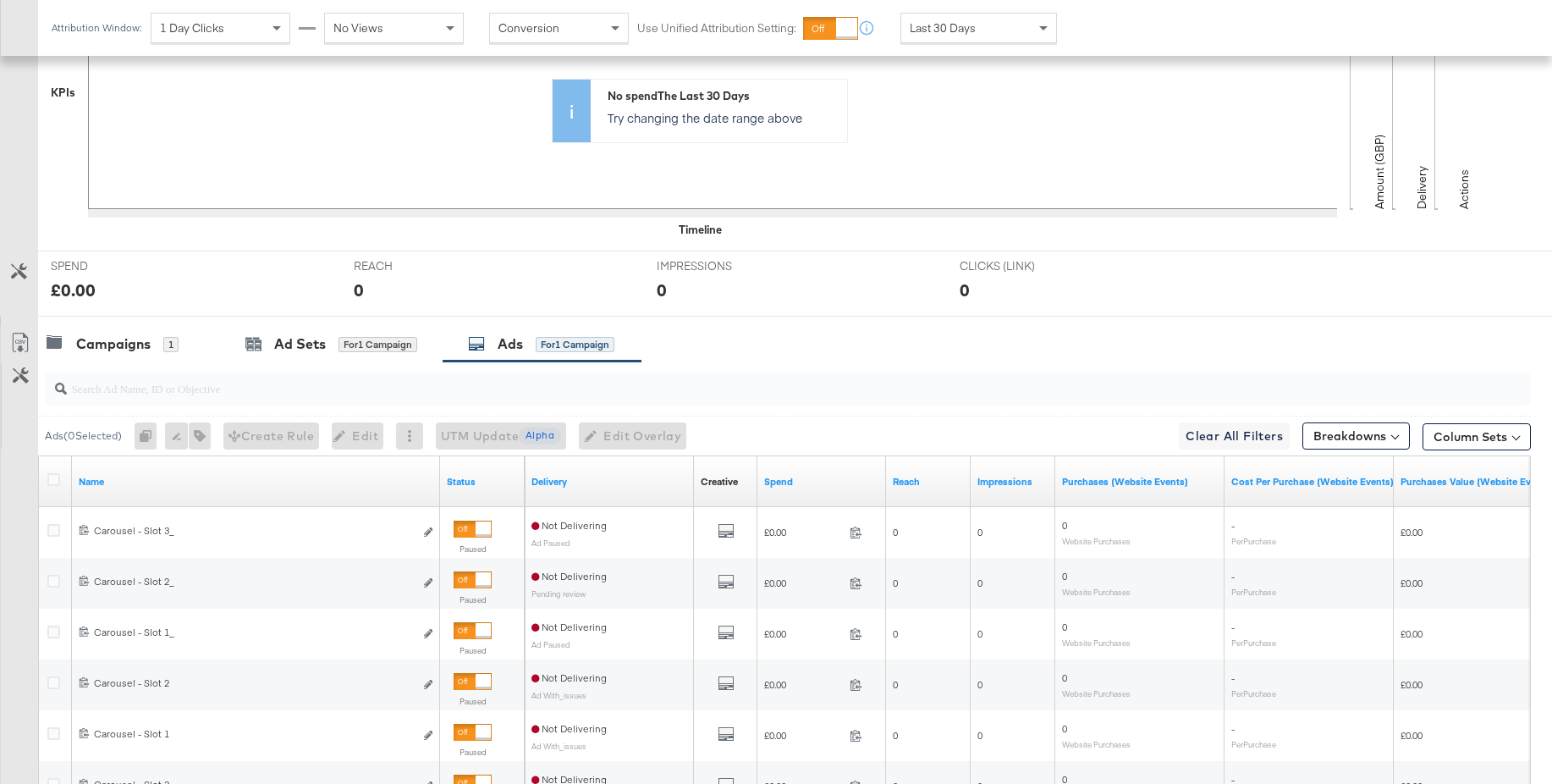
scroll to position [692, 0]
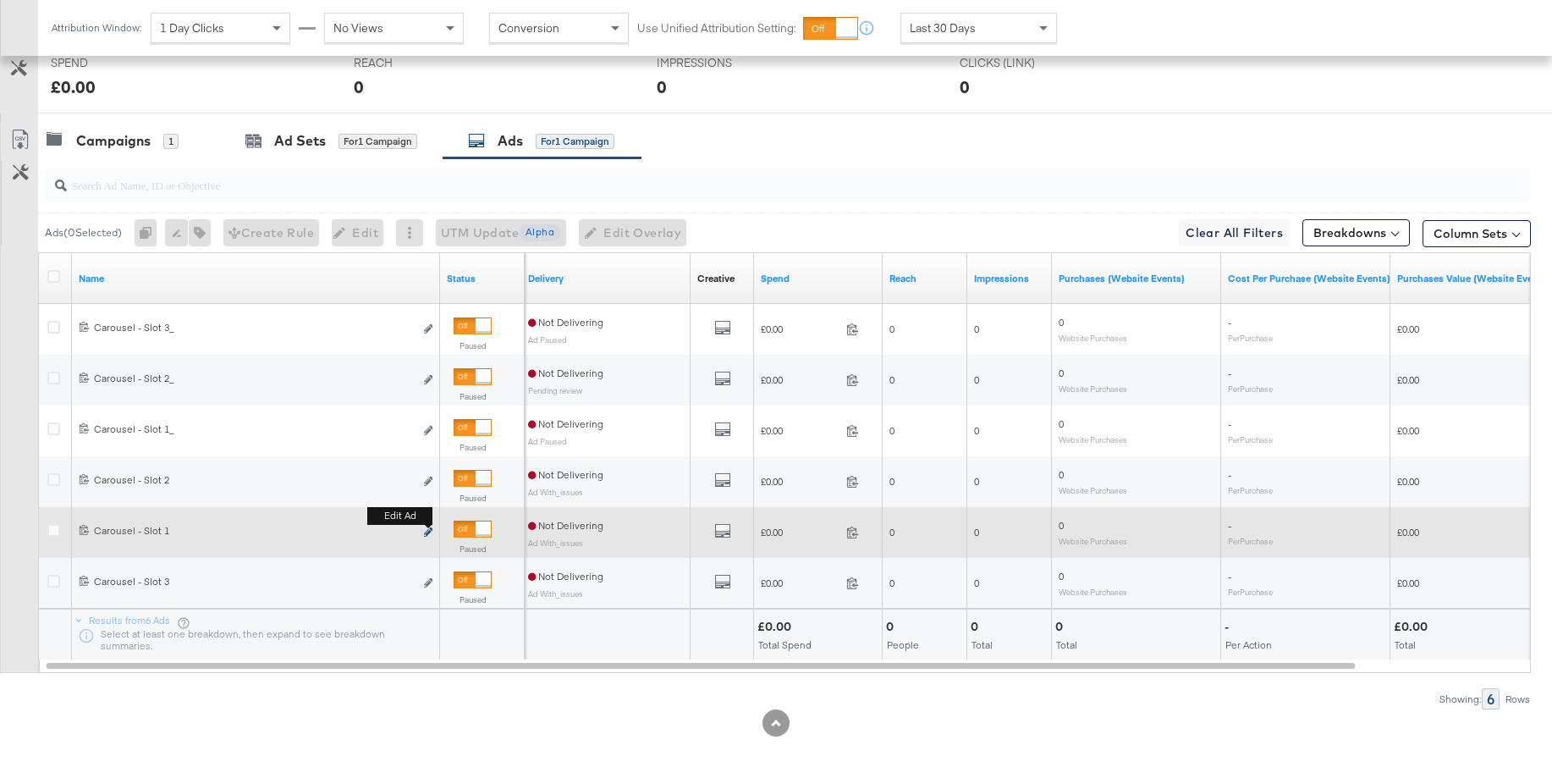
click at [429, 530] on icon "link" at bounding box center [428, 531] width 8 height 9
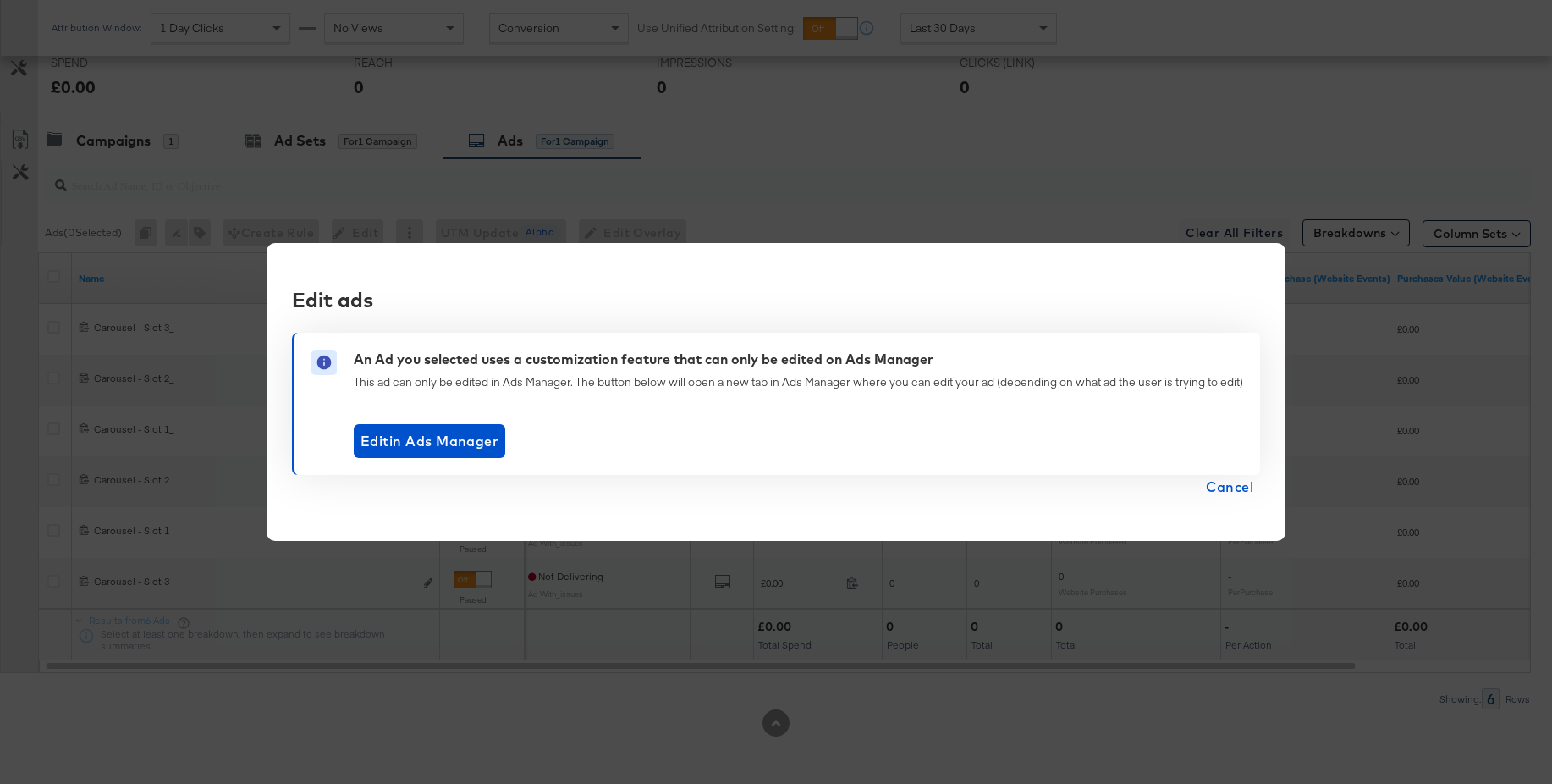
click at [1241, 487] on span "Cancel" at bounding box center [1229, 487] width 47 height 24
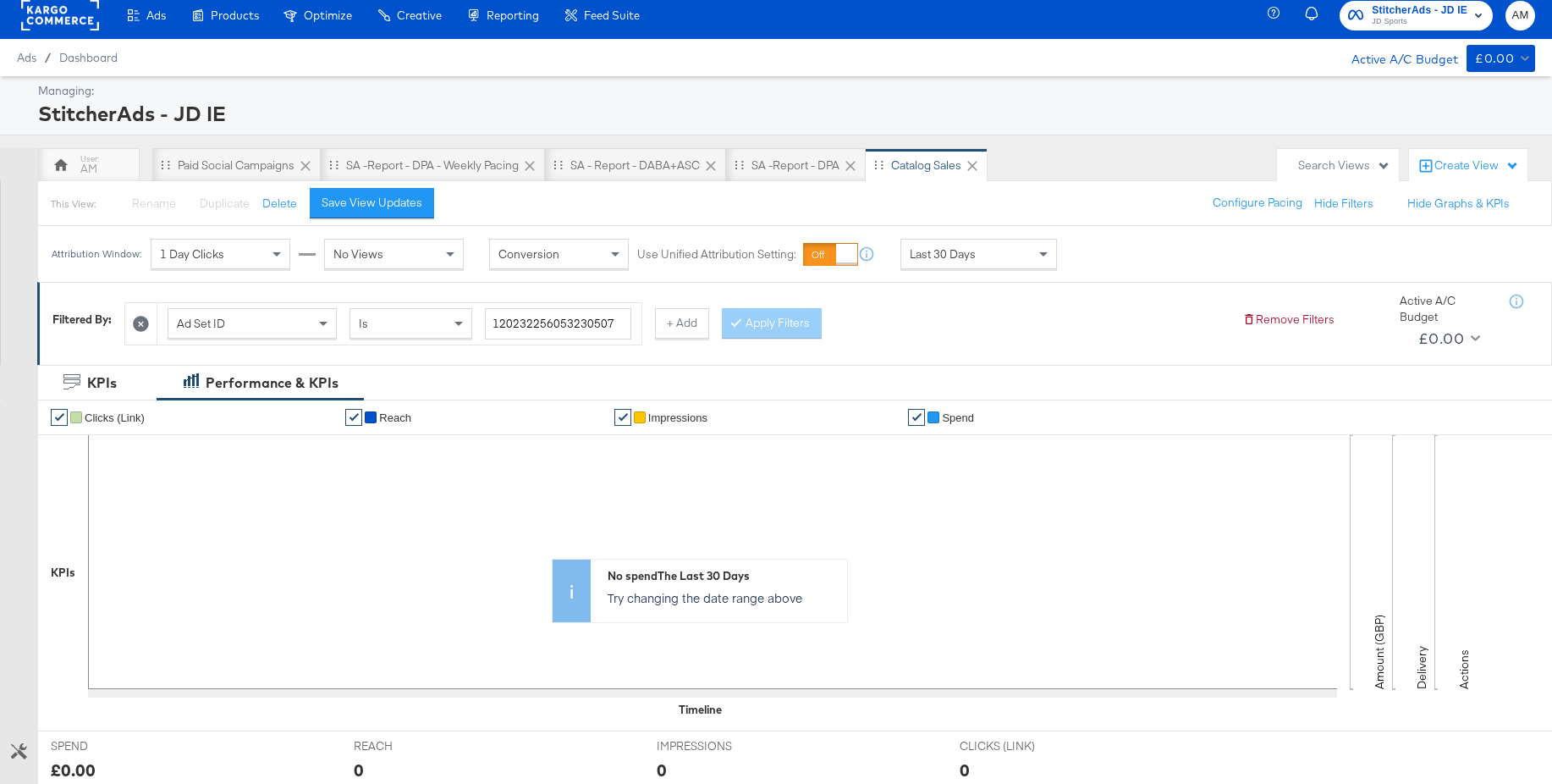
scroll to position [0, 0]
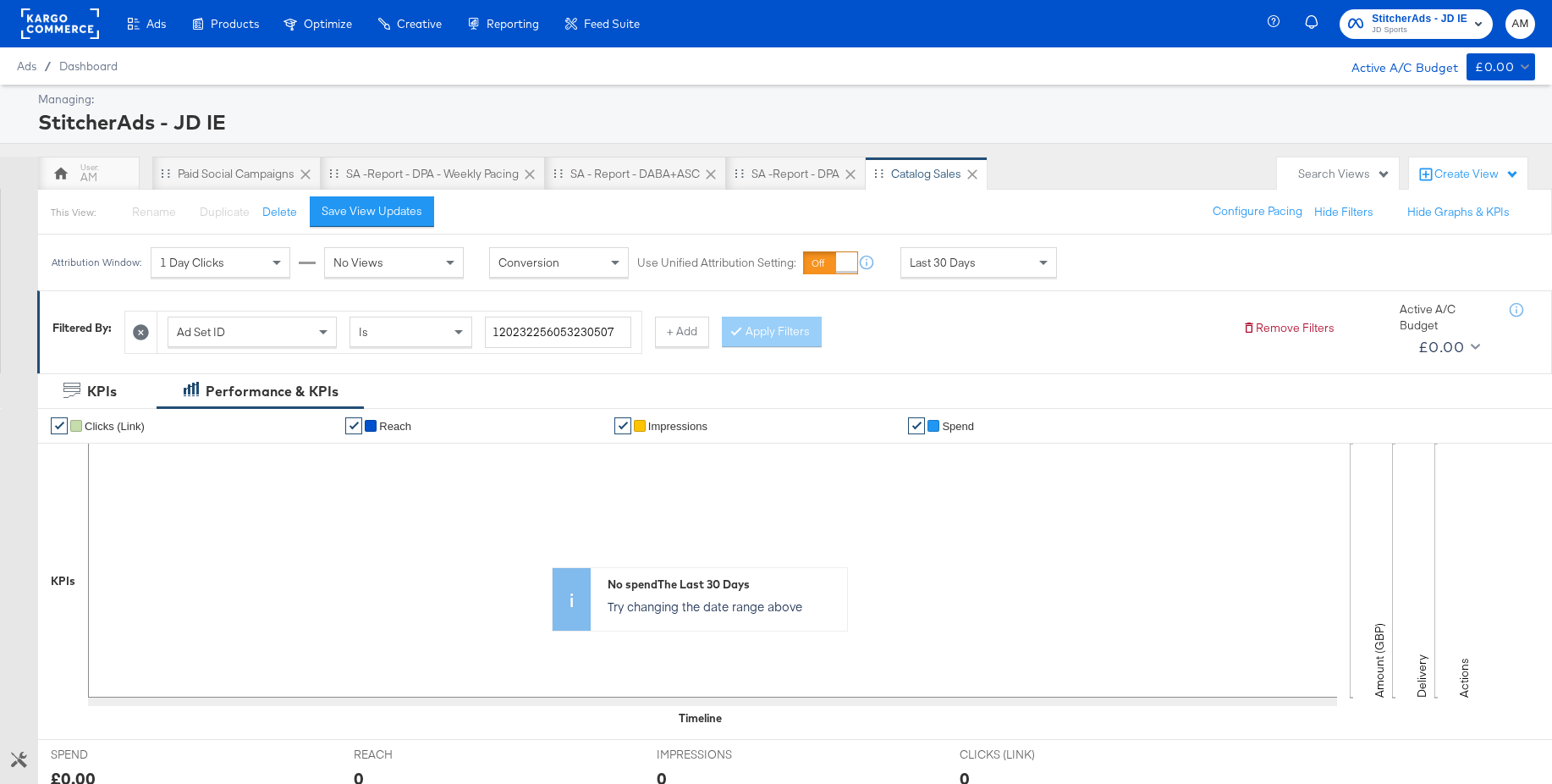
click at [51, 30] on rect at bounding box center [60, 23] width 78 height 30
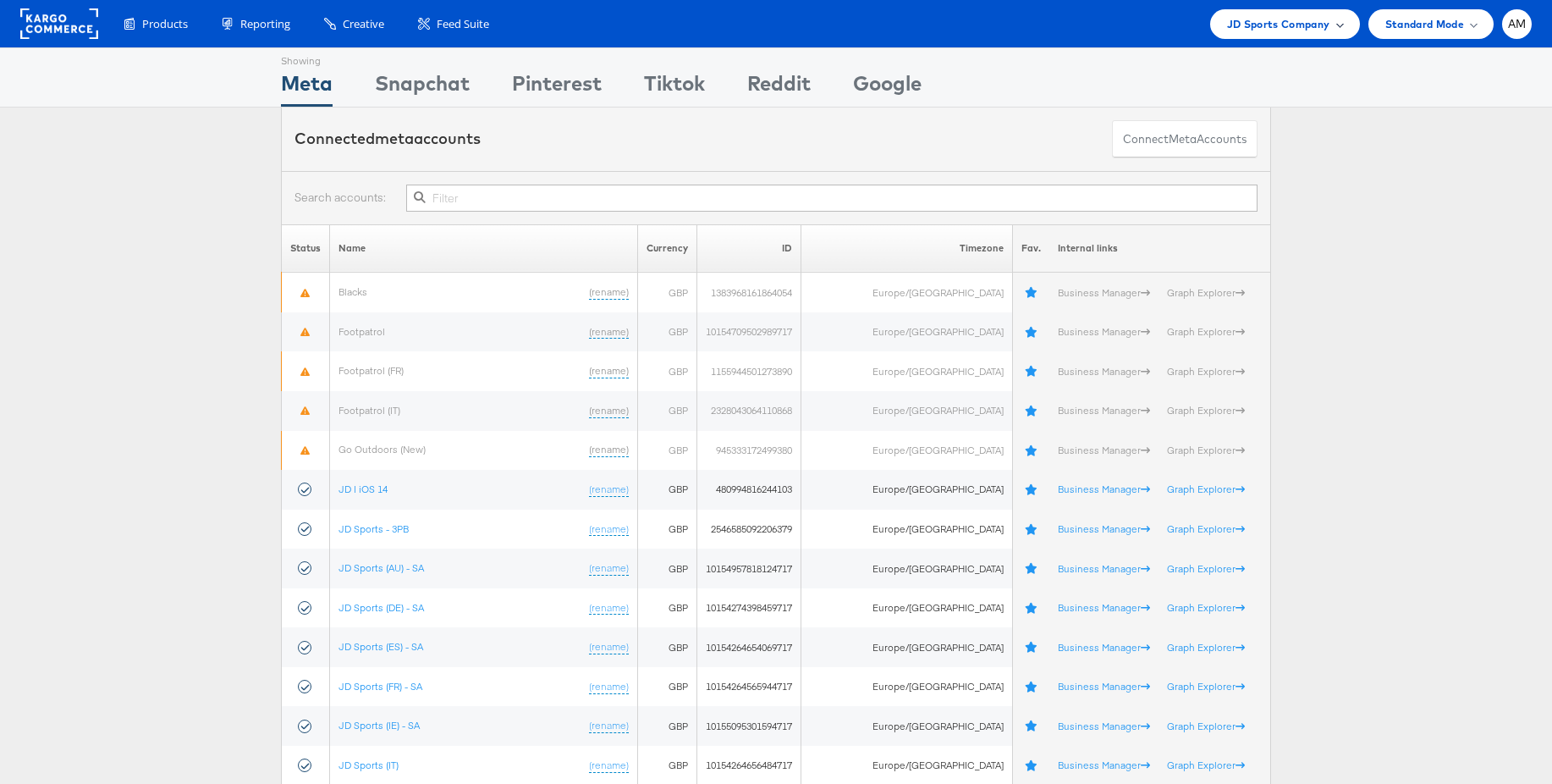
click at [1276, 21] on span "JD Sports Company" at bounding box center [1278, 24] width 103 height 18
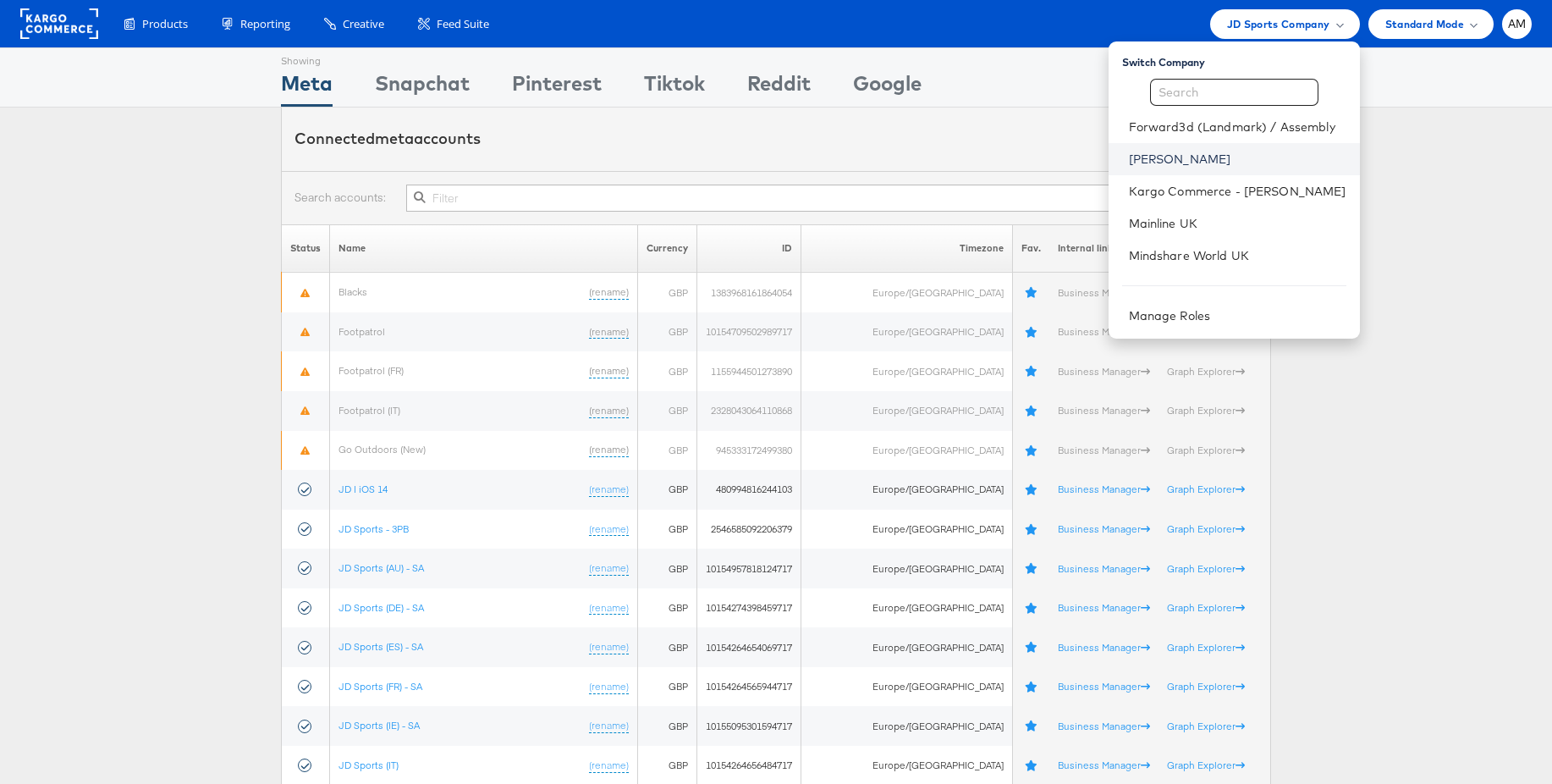
click at [1175, 160] on link "John Lewis" at bounding box center [1238, 159] width 218 height 17
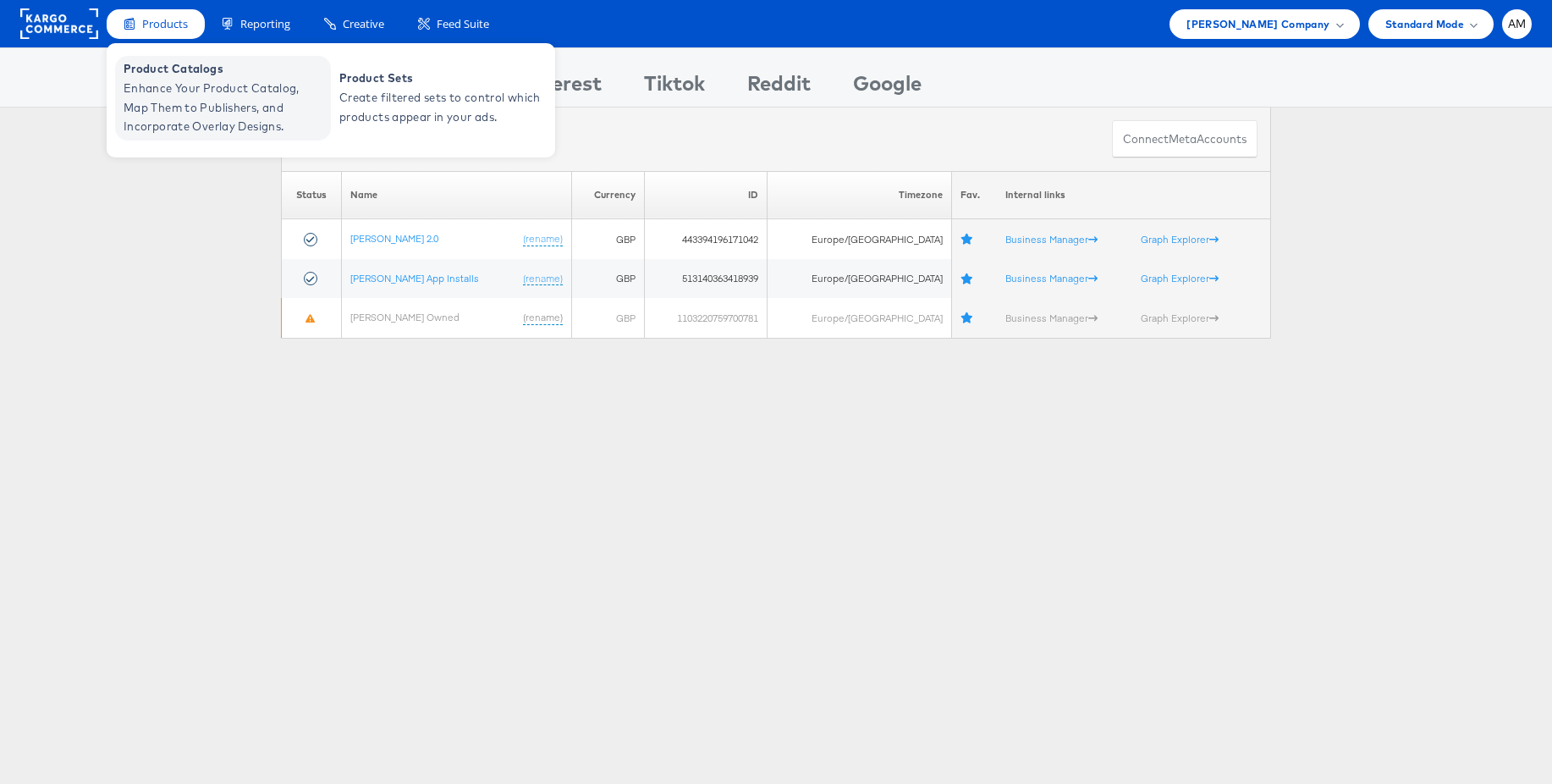
click at [169, 83] on span "Enhance Your Product Catalog, Map Them to Publishers, and Incorporate Overlay D…" at bounding box center [225, 108] width 203 height 58
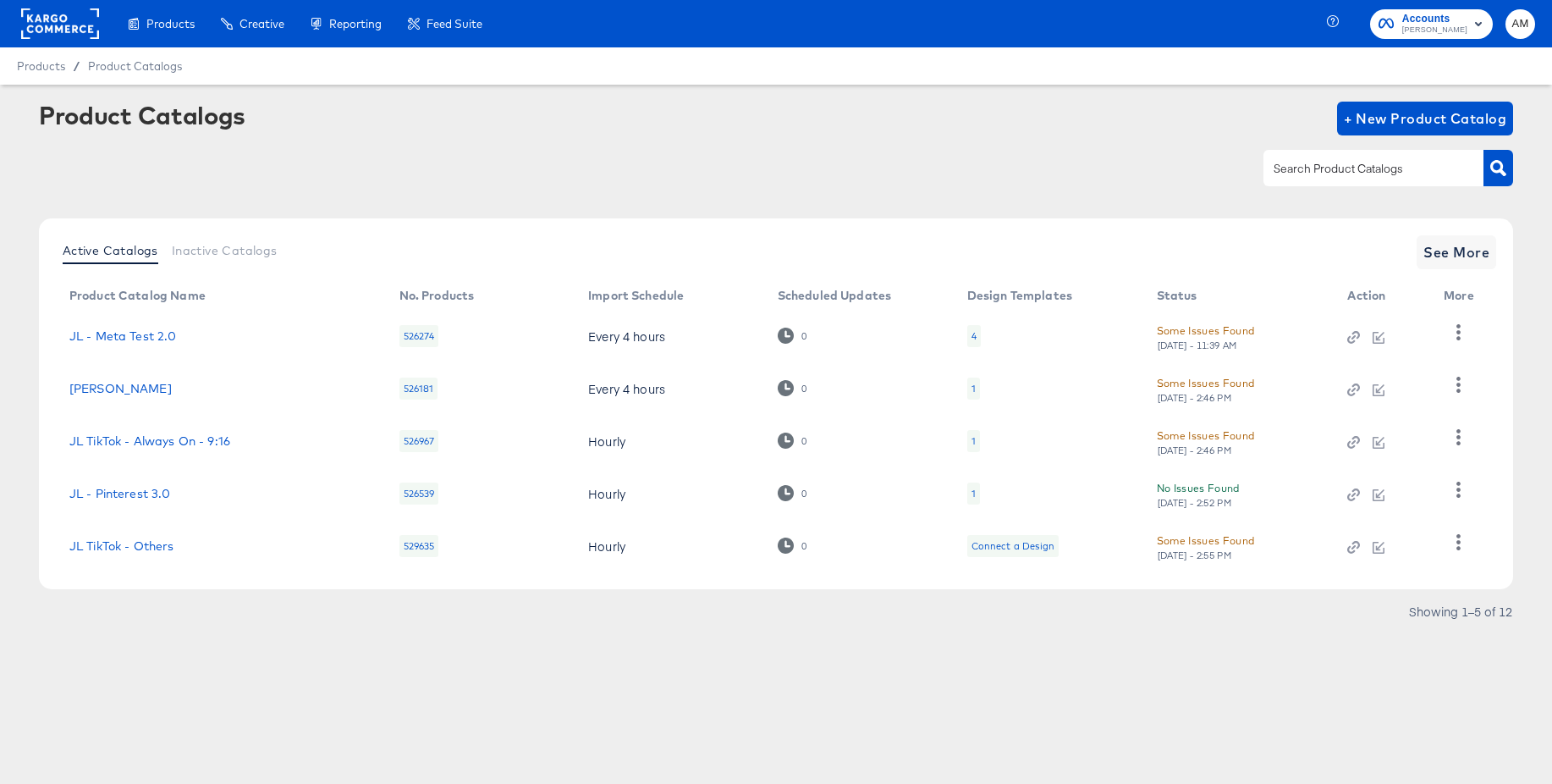
click at [1293, 174] on input "text" at bounding box center [1361, 168] width 180 height 19
type input "tik"
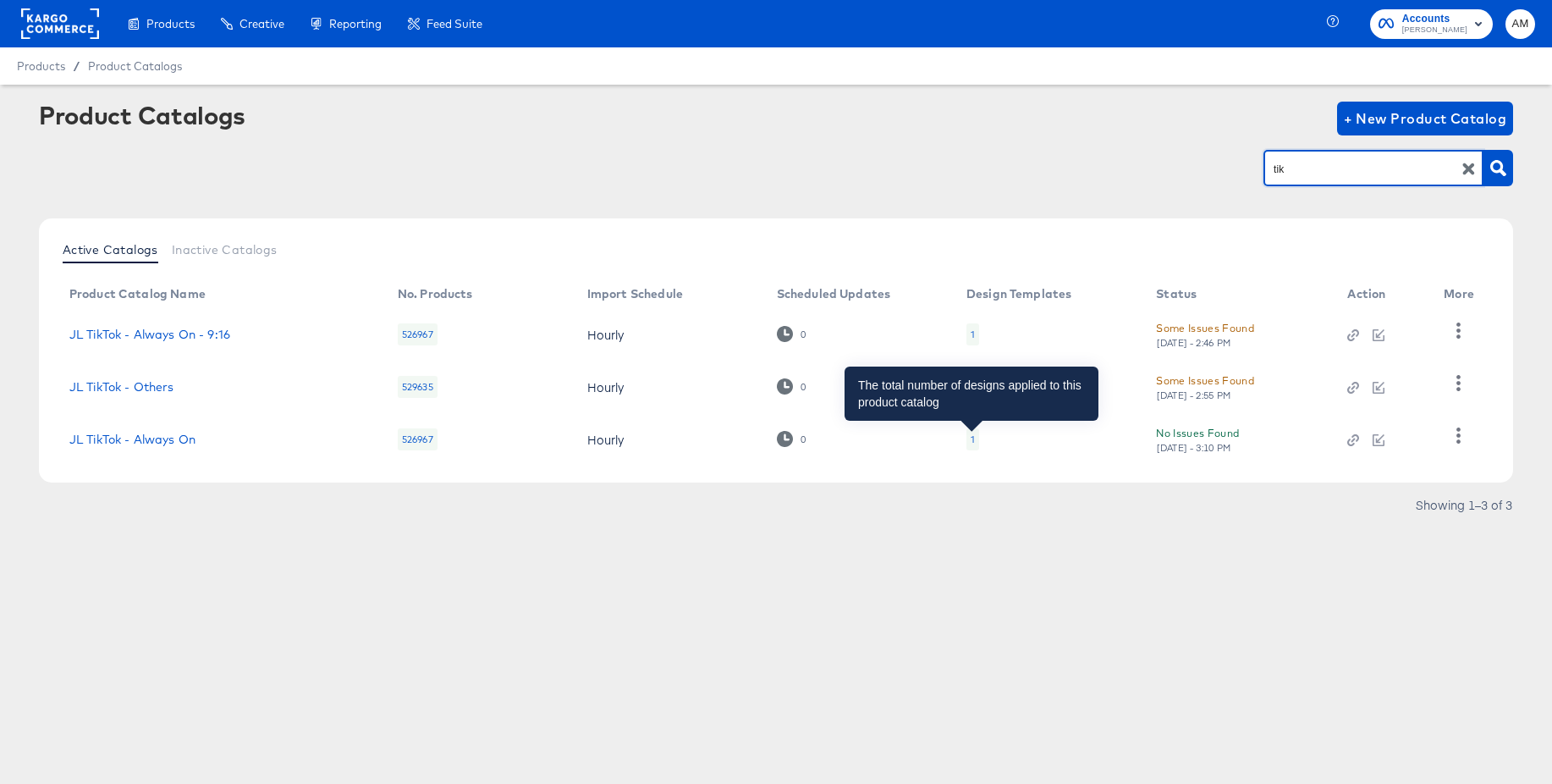
click at [973, 438] on div "1" at bounding box center [973, 440] width 4 height 14
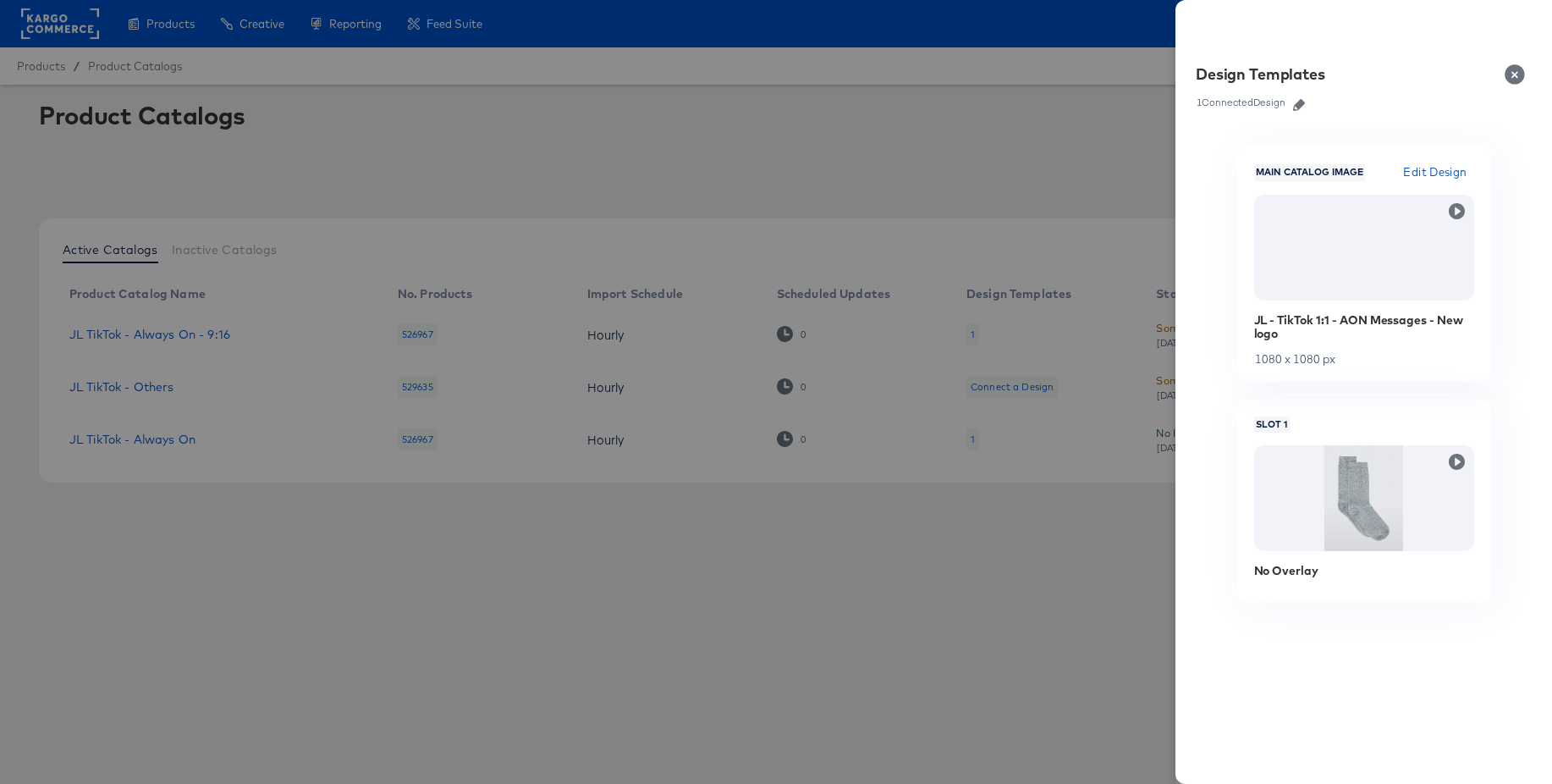
click at [1513, 75] on button "Close" at bounding box center [1518, 74] width 47 height 47
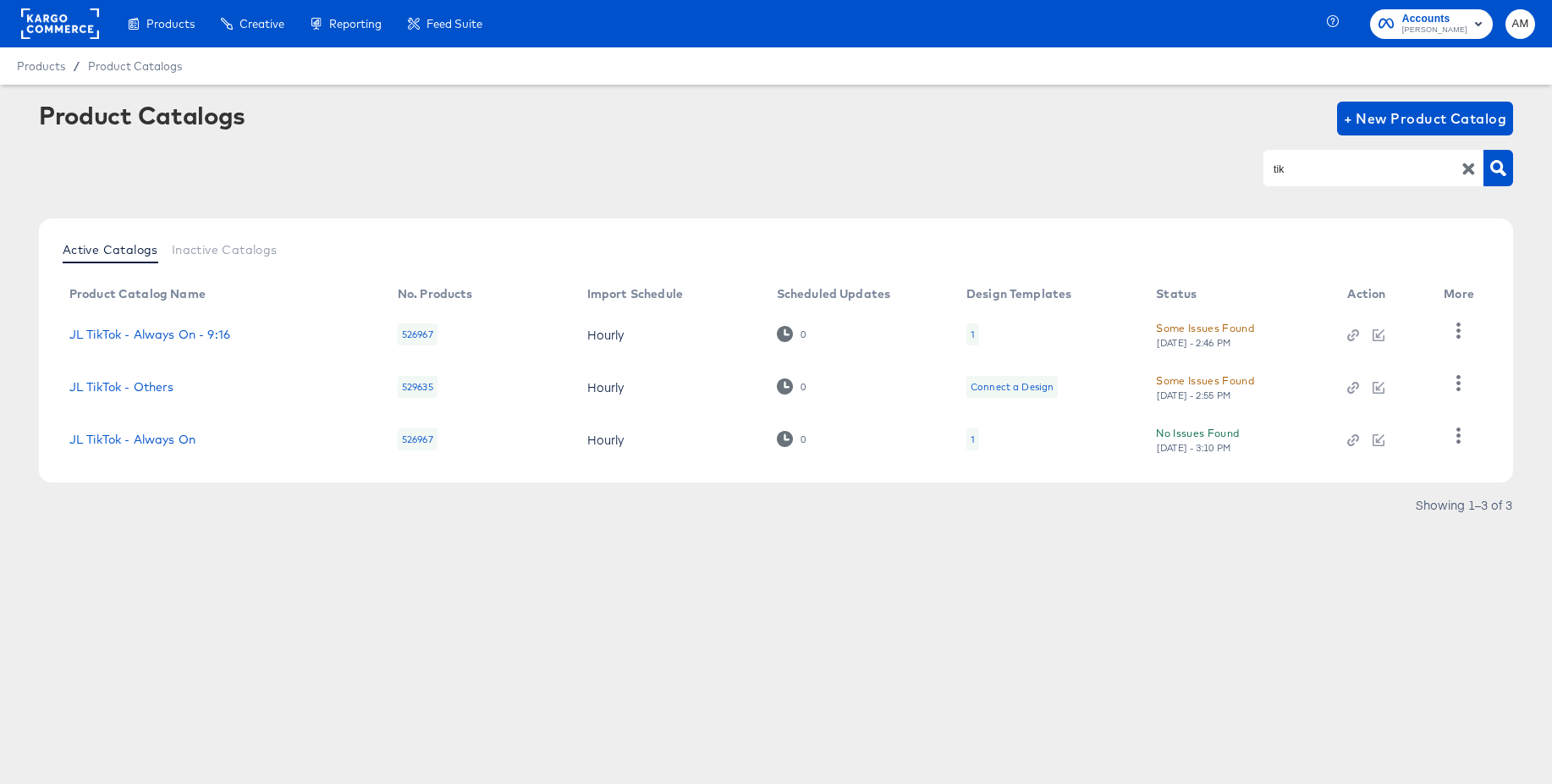
click at [1352, 174] on input "tik" at bounding box center [1361, 168] width 180 height 19
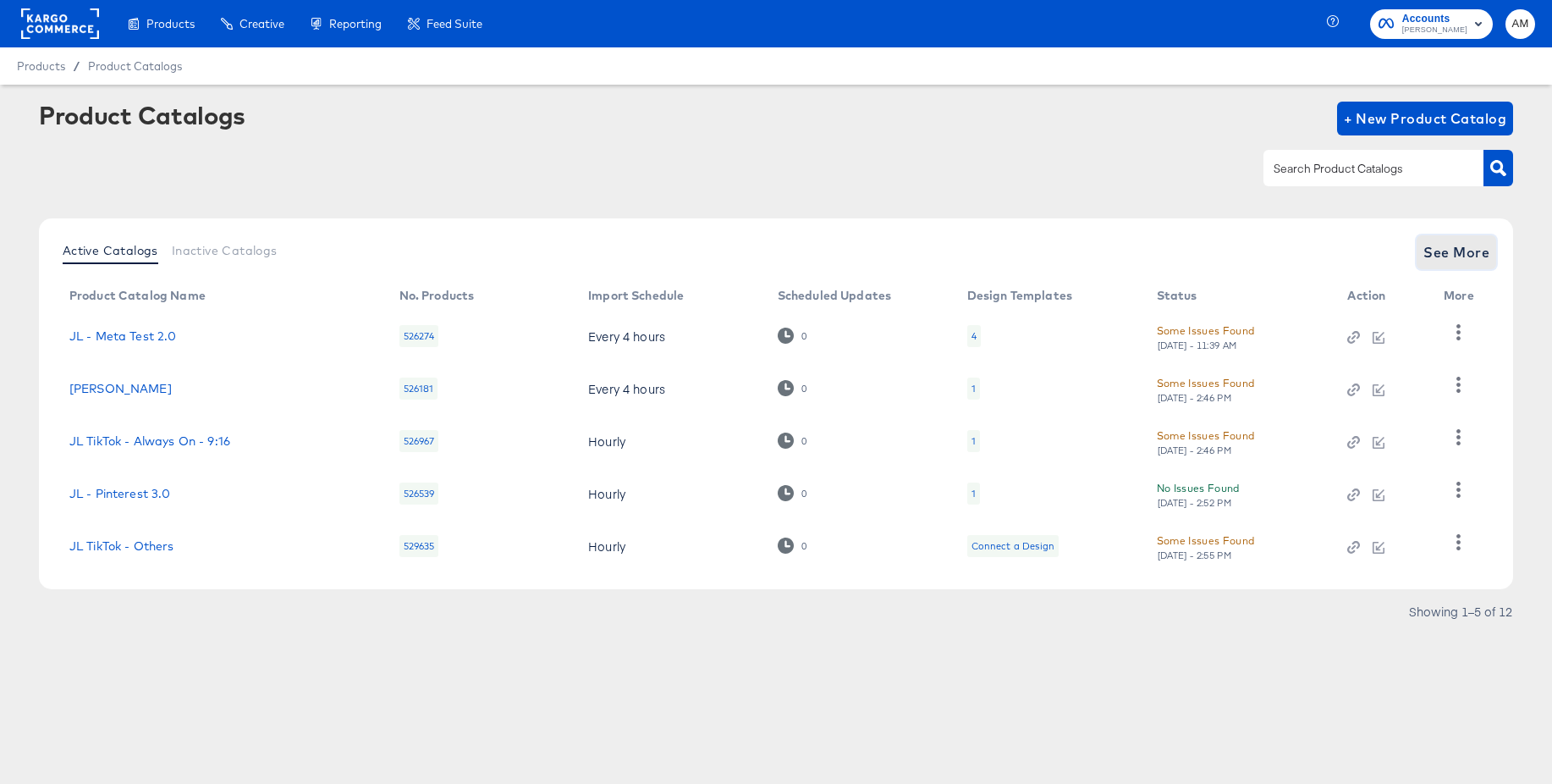
click at [1436, 245] on span "See More" at bounding box center [1457, 252] width 66 height 24
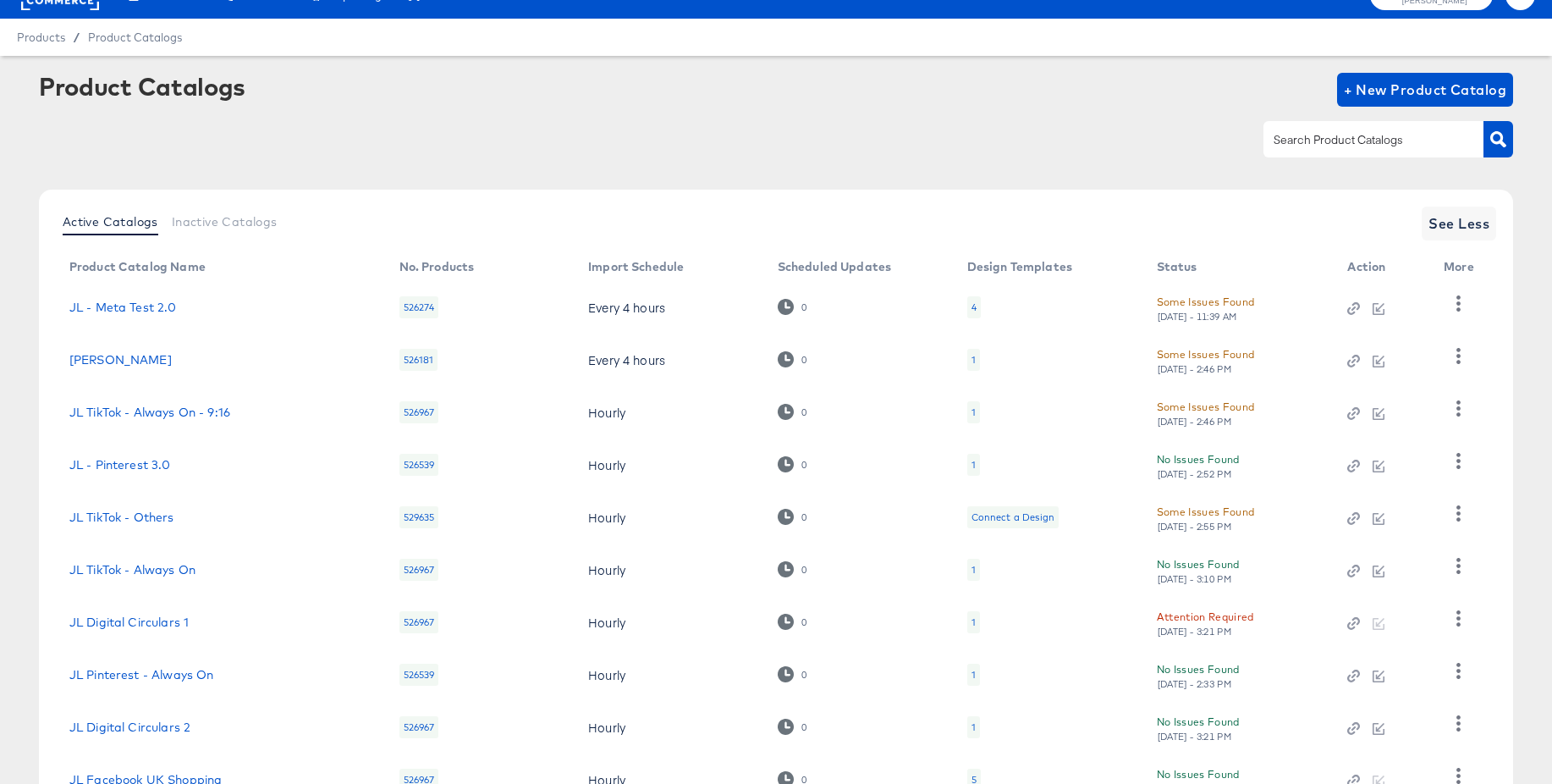
scroll to position [163, 0]
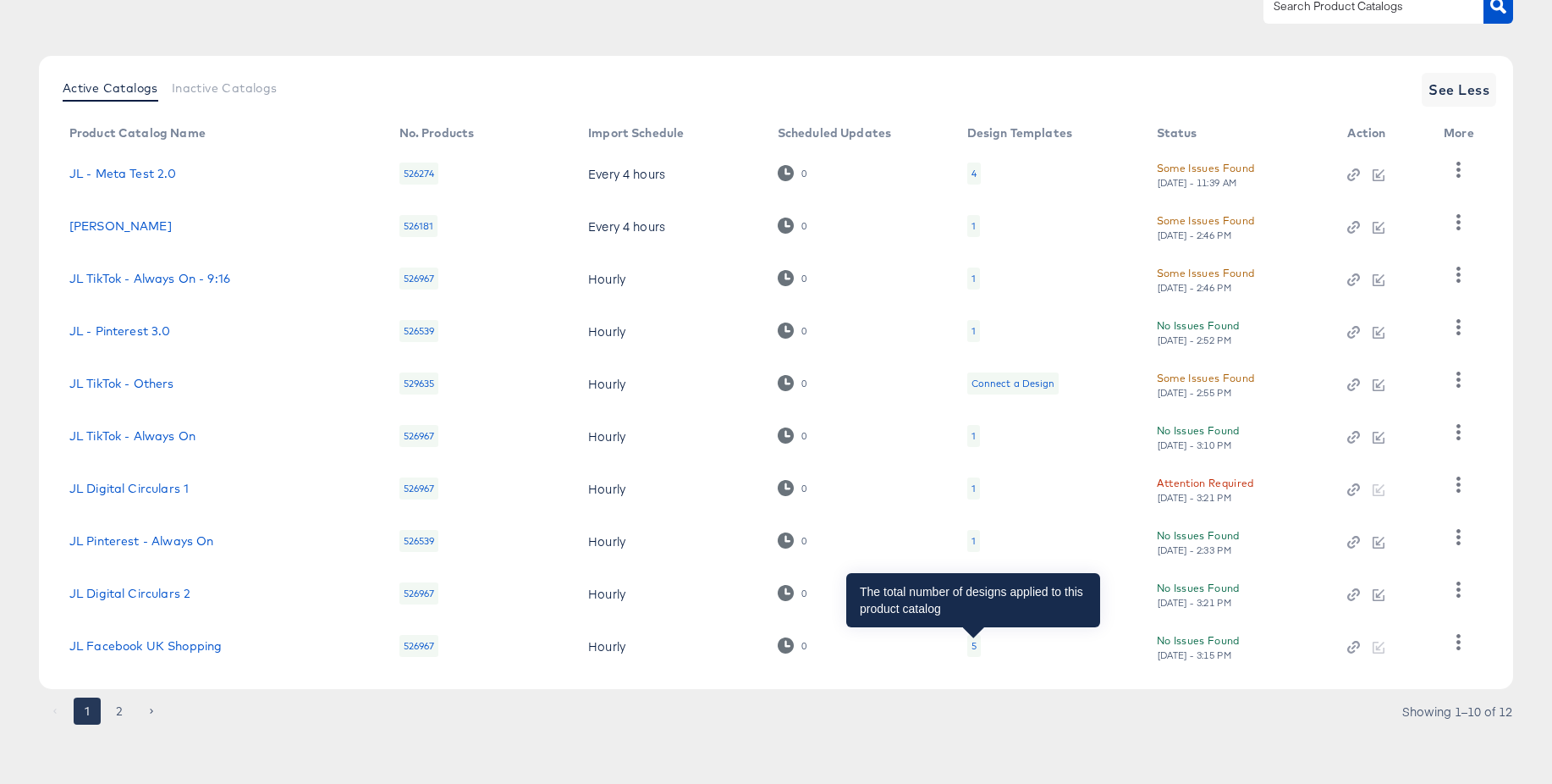
click at [973, 649] on div "5" at bounding box center [974, 646] width 5 height 14
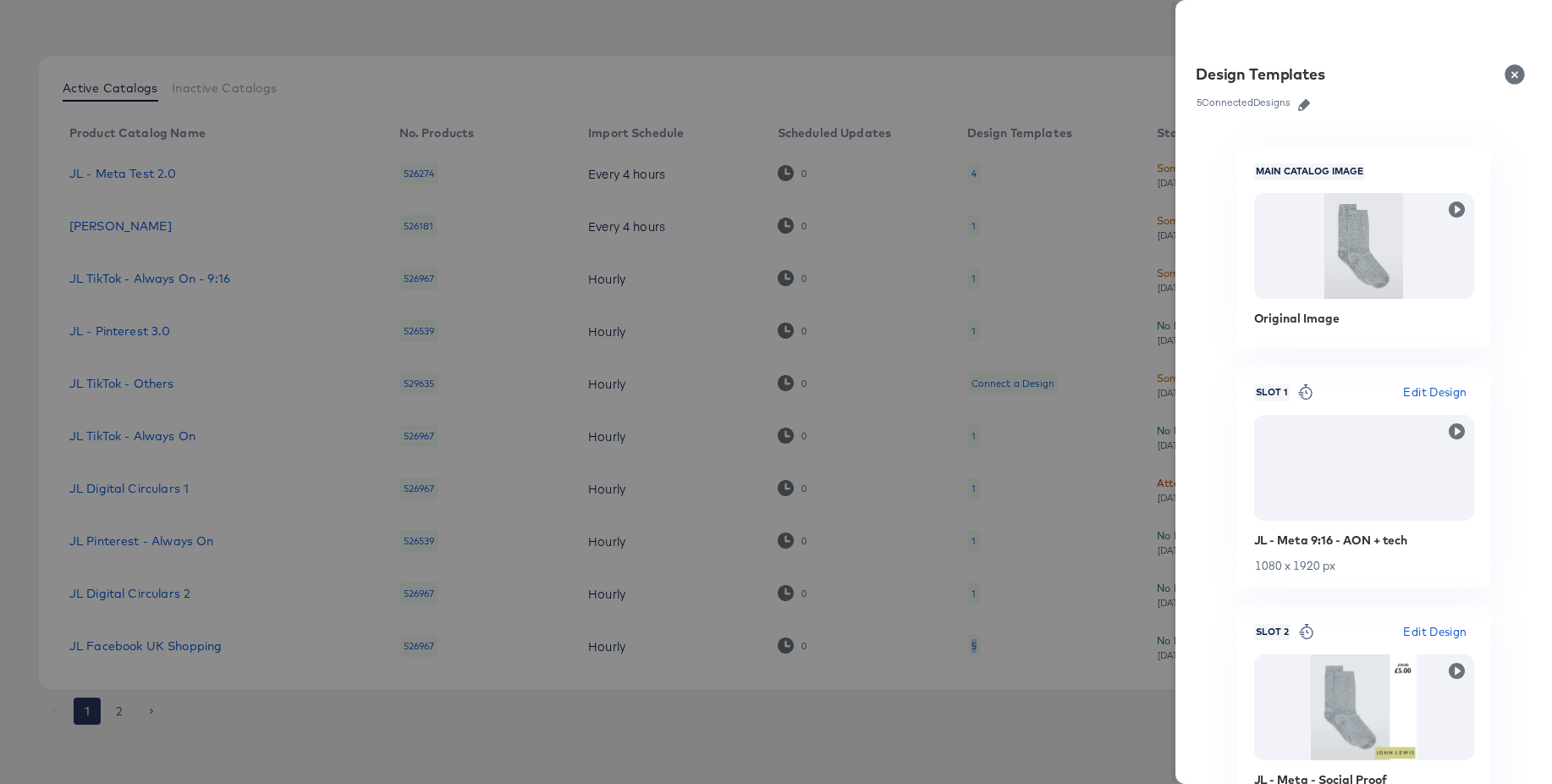
click at [1308, 103] on icon "button" at bounding box center [1304, 105] width 12 height 12
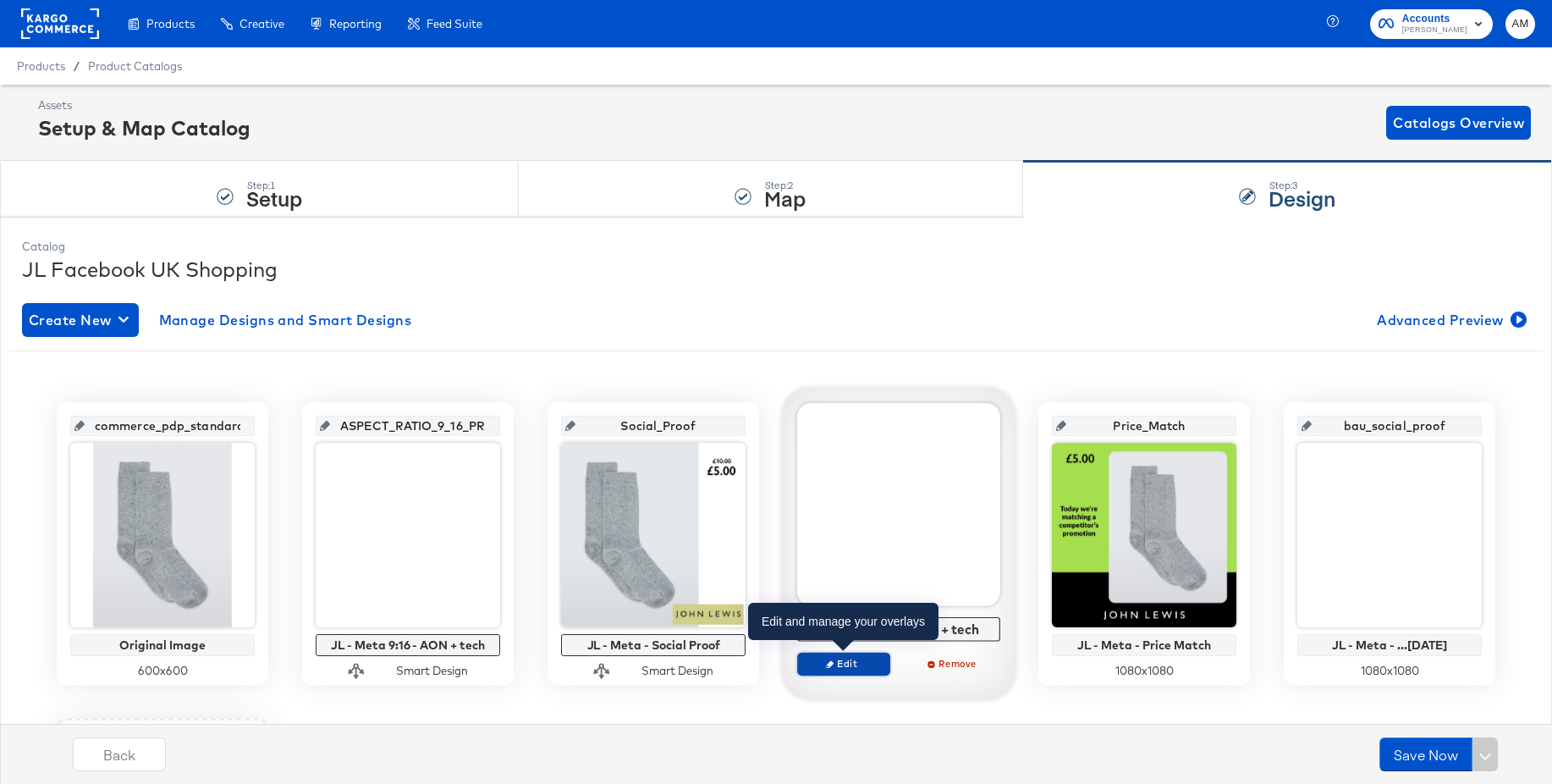
click at [843, 664] on span "Edit" at bounding box center [844, 663] width 78 height 13
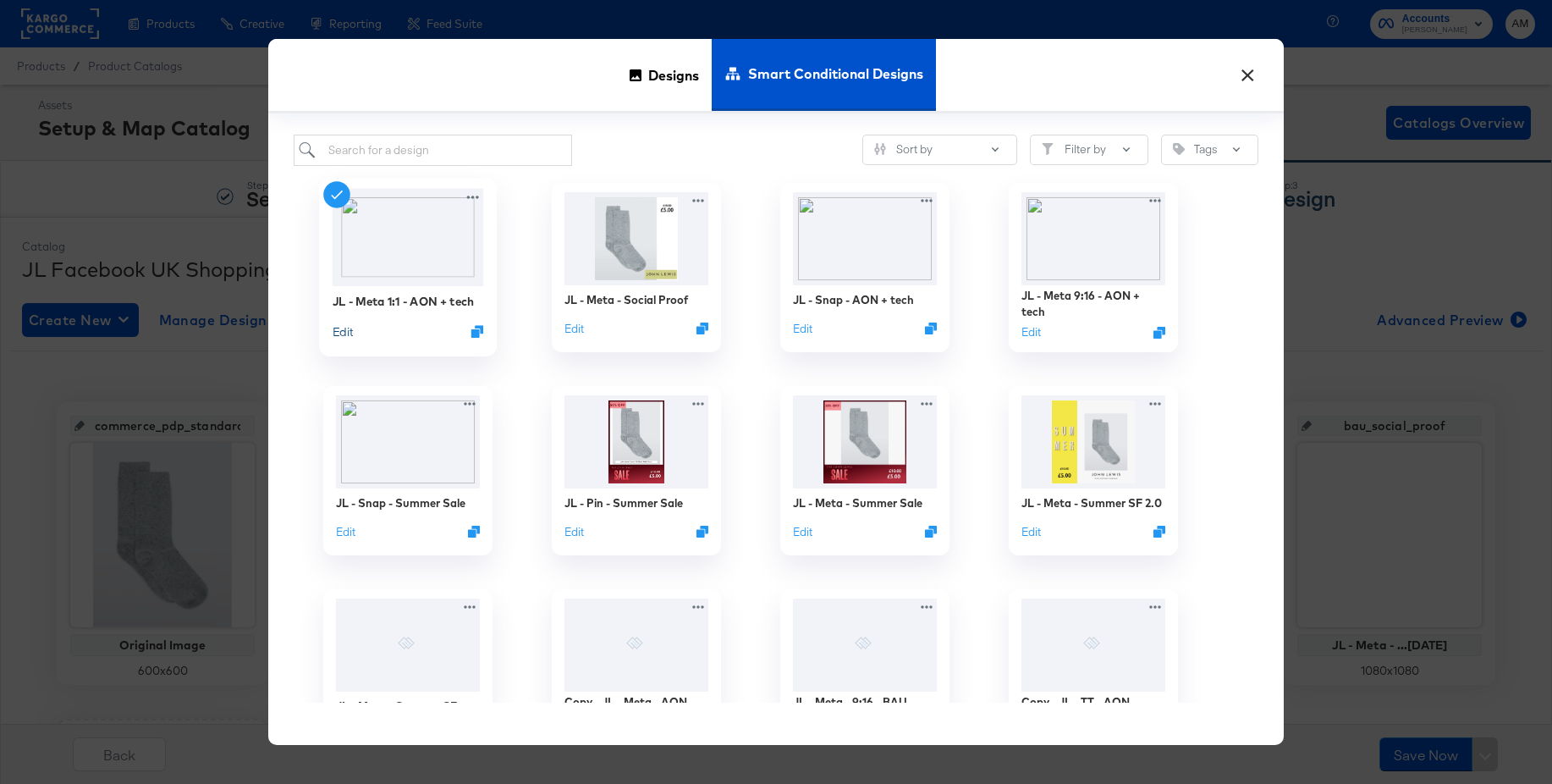
click at [344, 333] on button "Edit" at bounding box center [343, 331] width 20 height 16
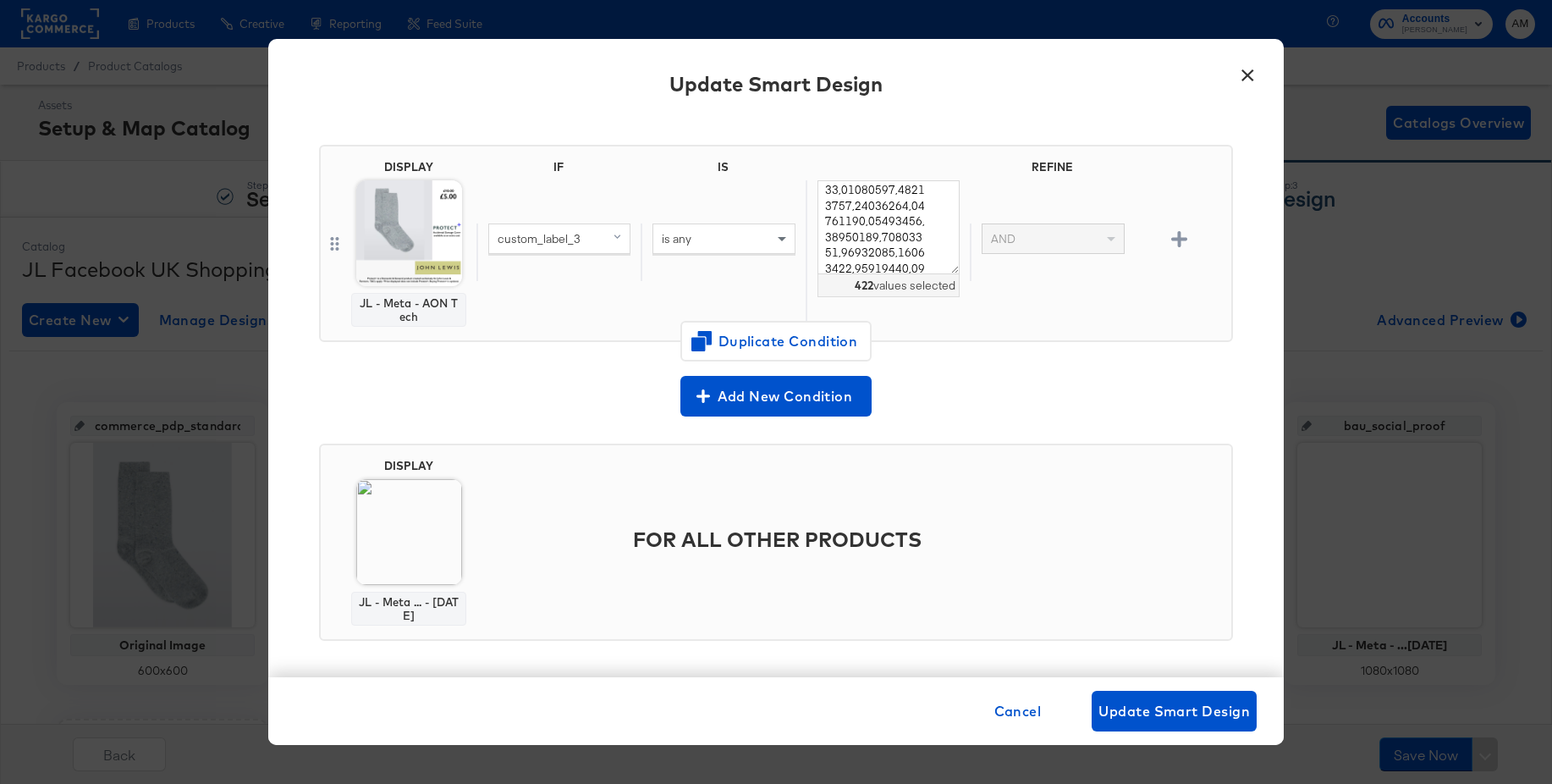
scroll to position [118, 0]
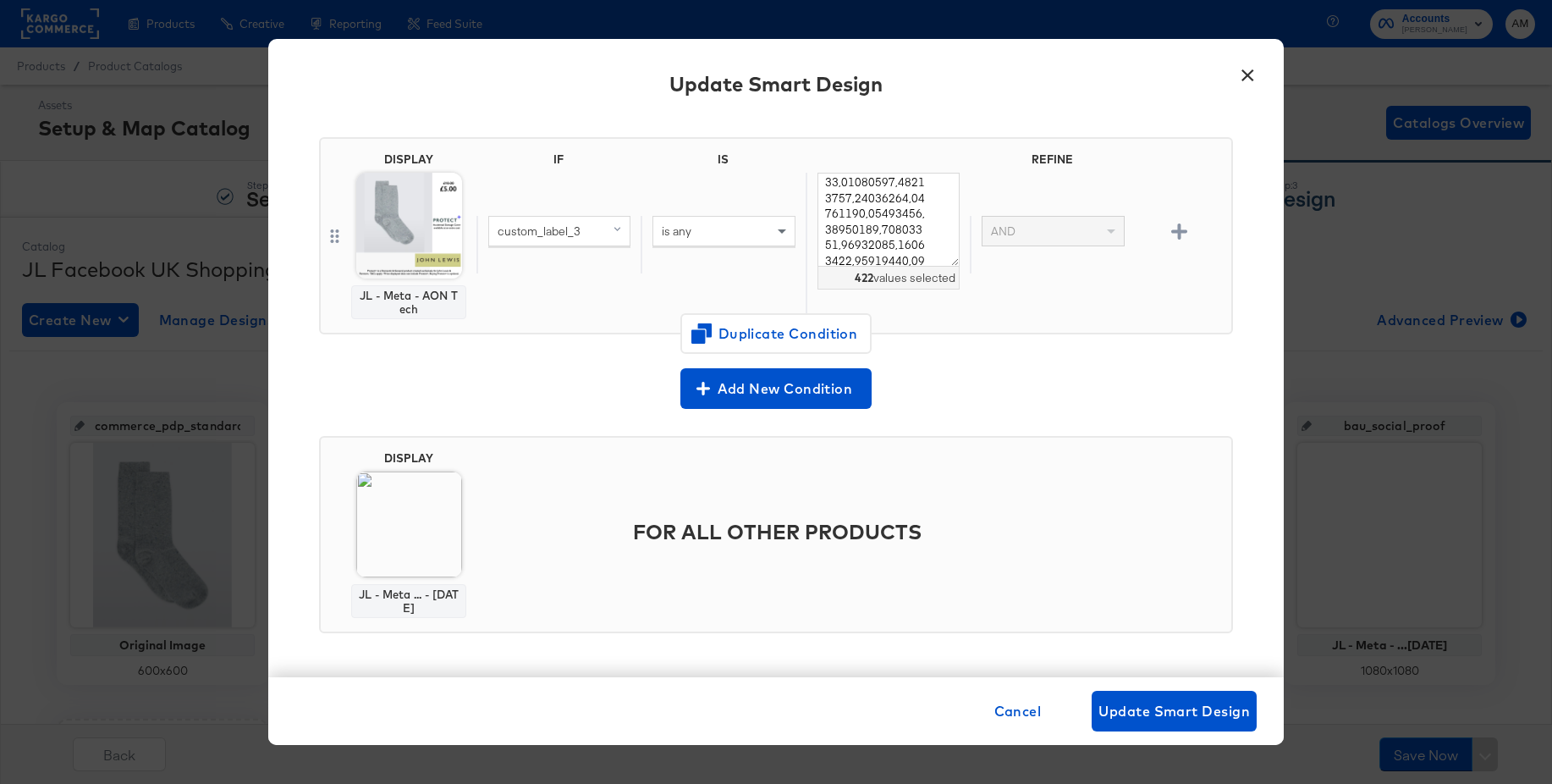
click at [1248, 71] on button "×" at bounding box center [1247, 71] width 30 height 30
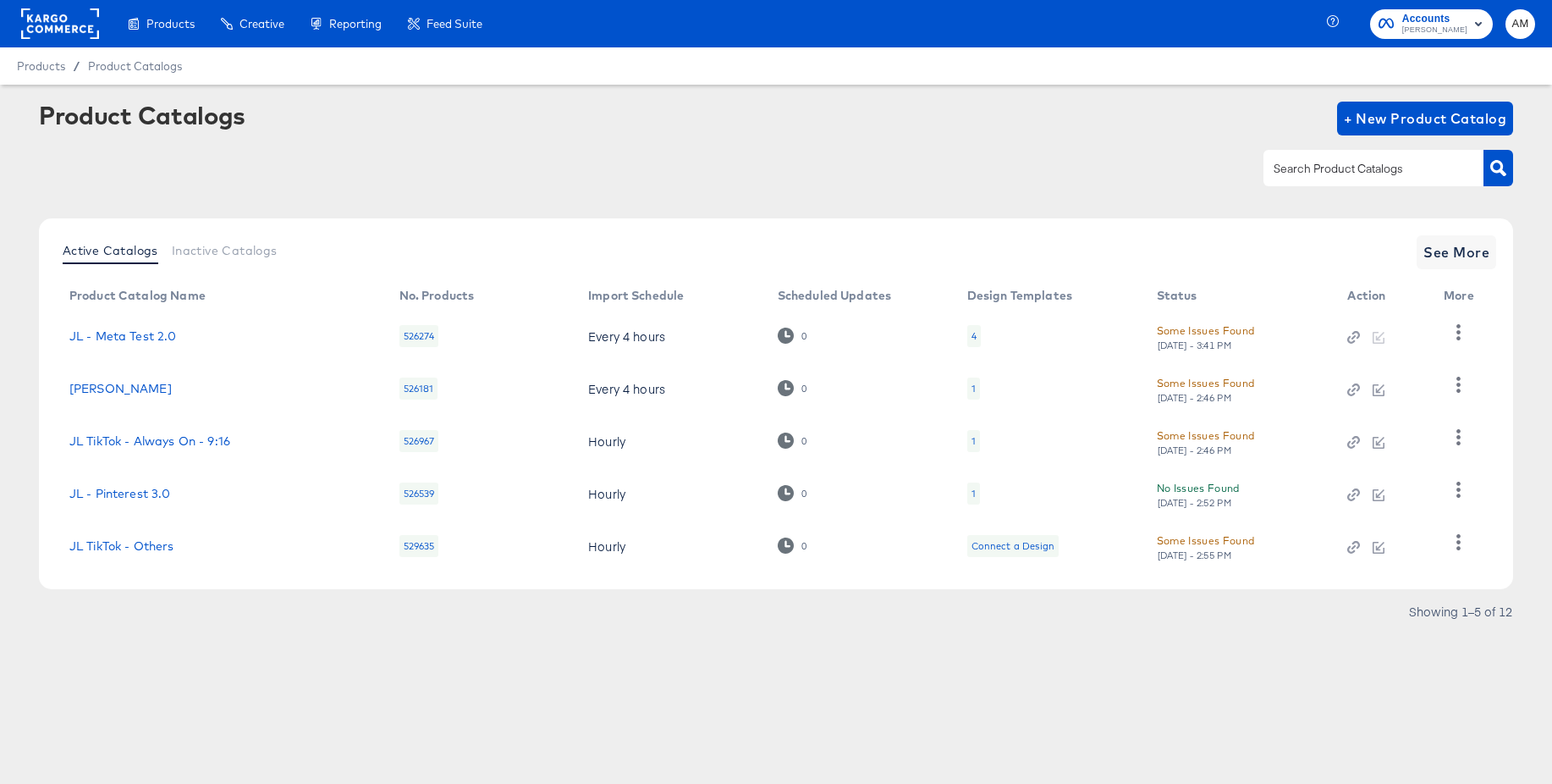
click at [1288, 180] on div at bounding box center [1374, 168] width 220 height 36
type input "pin"
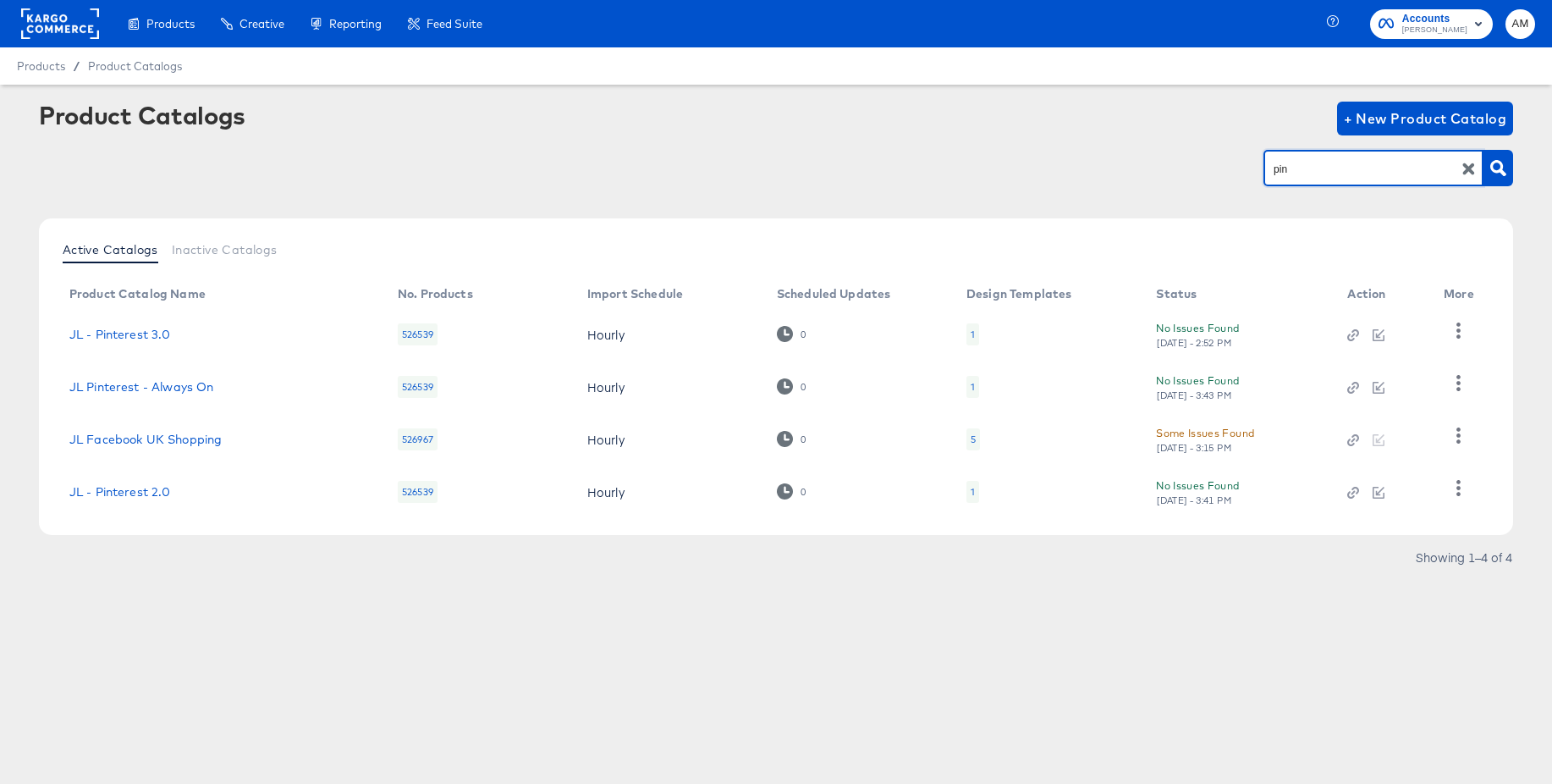
click at [975, 336] on div "1" at bounding box center [973, 334] width 13 height 22
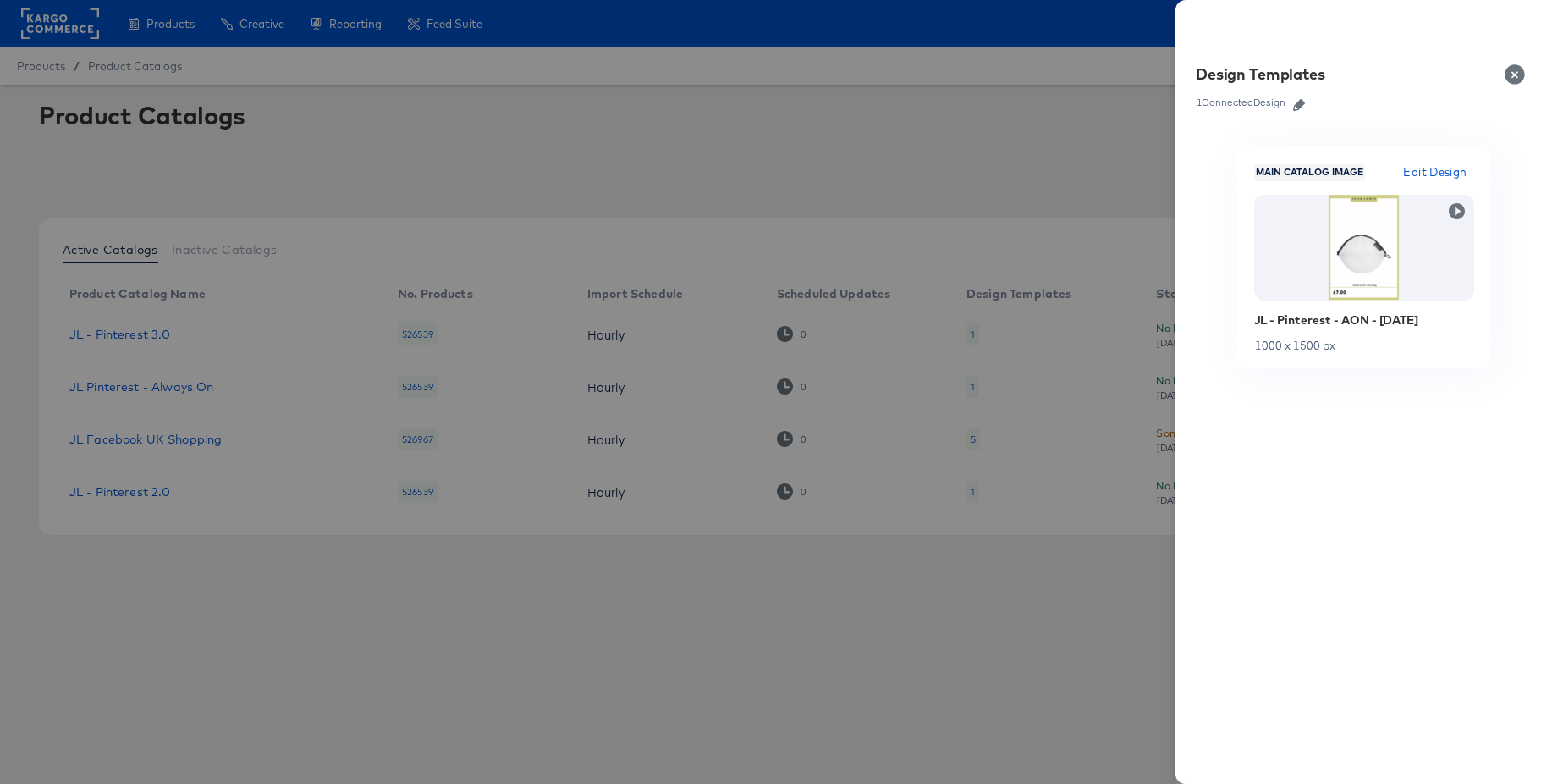
click at [1045, 384] on div at bounding box center [776, 392] width 1552 height 784
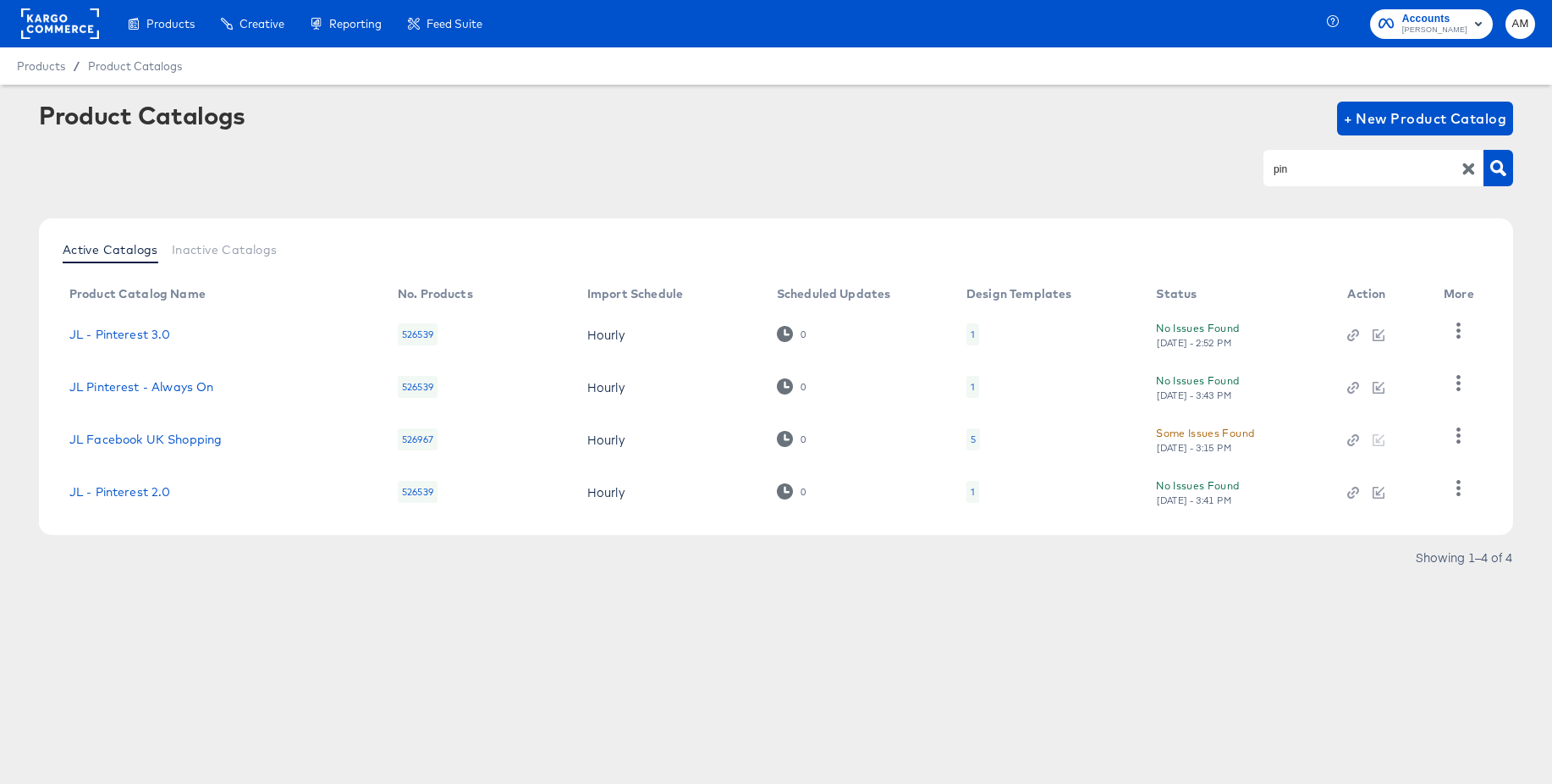
click at [976, 385] on div "1" at bounding box center [973, 387] width 13 height 22
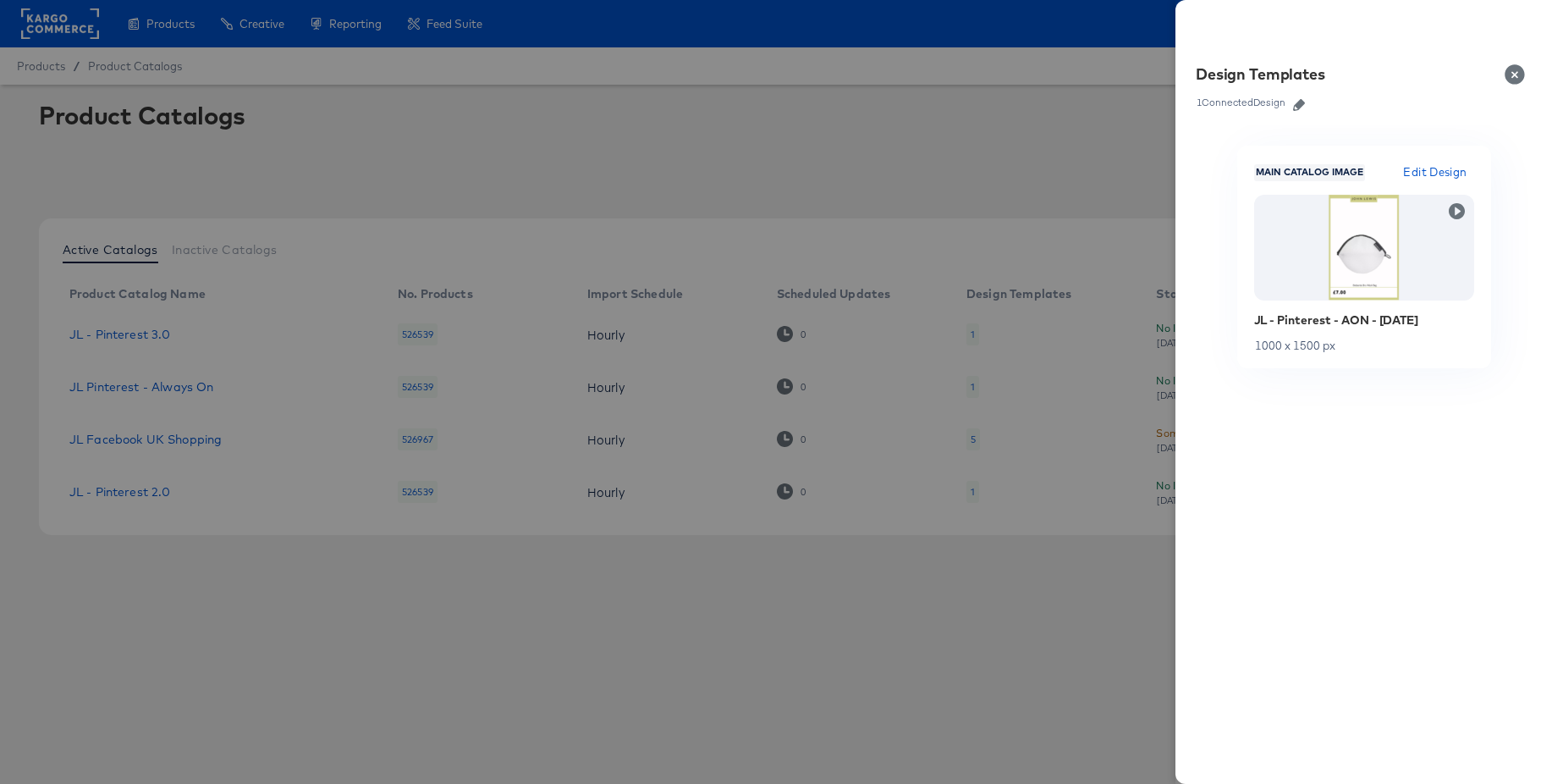
click at [1091, 384] on div at bounding box center [776, 392] width 1552 height 784
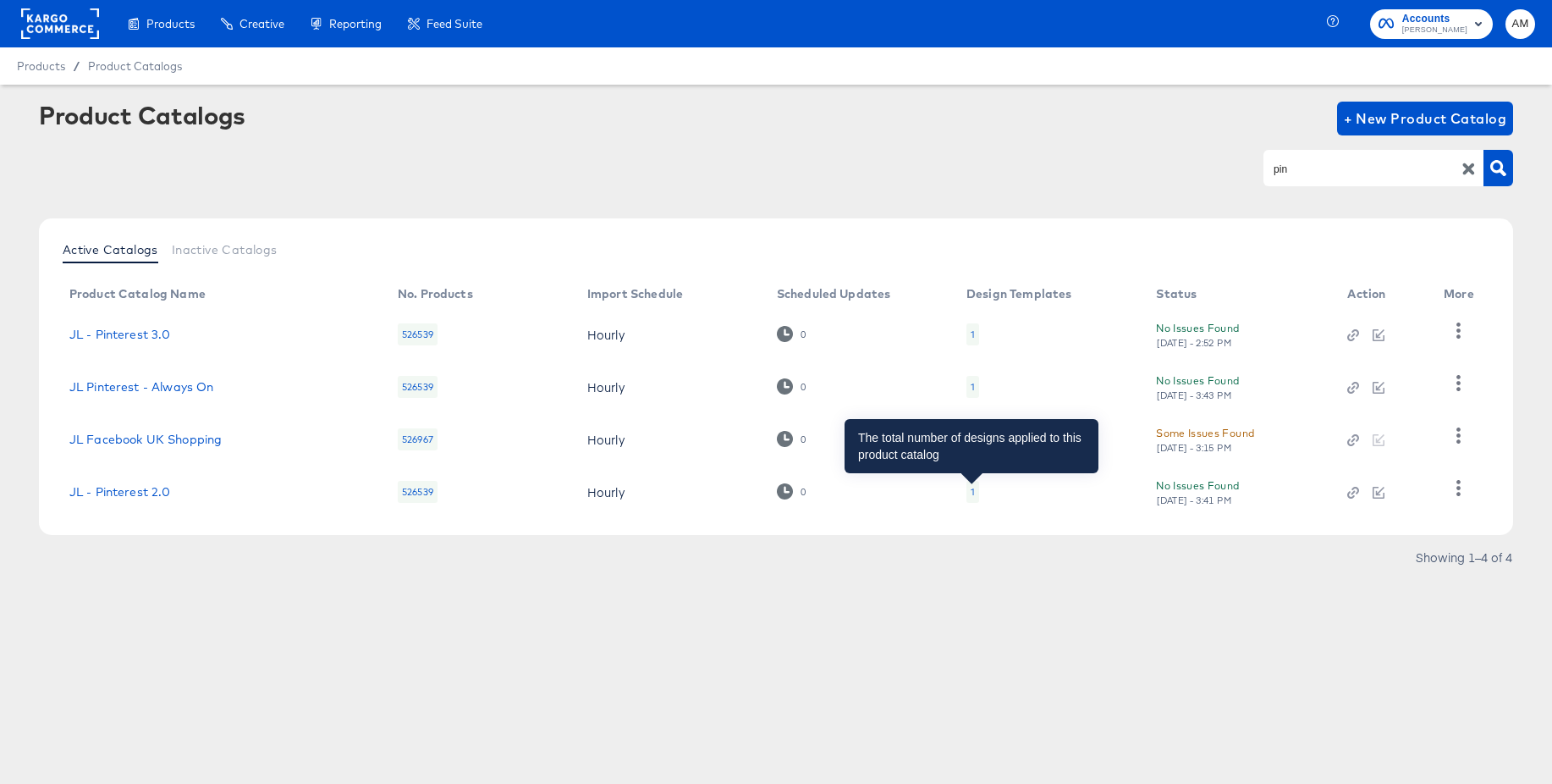
click at [972, 491] on div "1" at bounding box center [973, 492] width 4 height 14
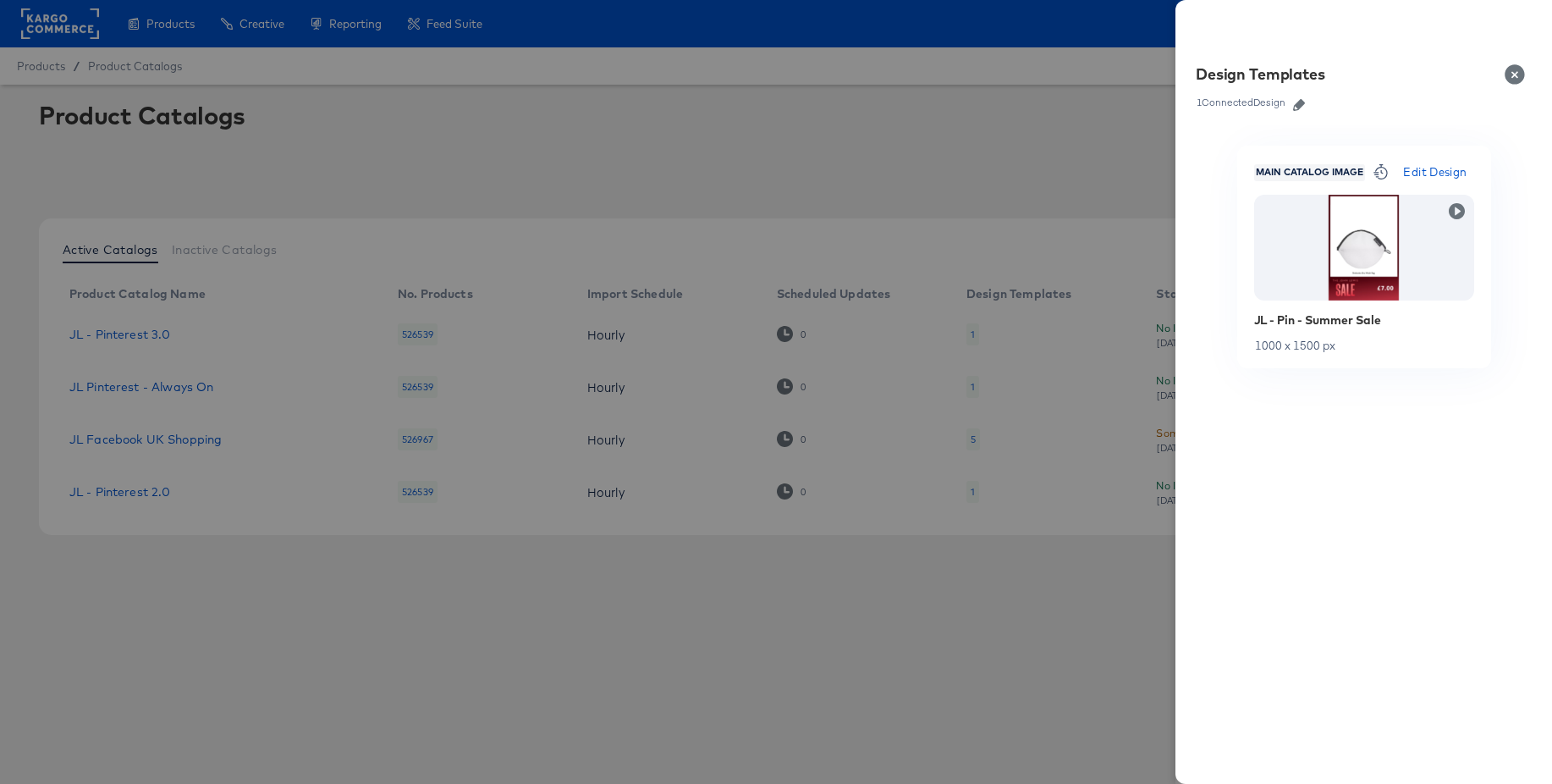
click at [1056, 411] on div at bounding box center [776, 392] width 1552 height 784
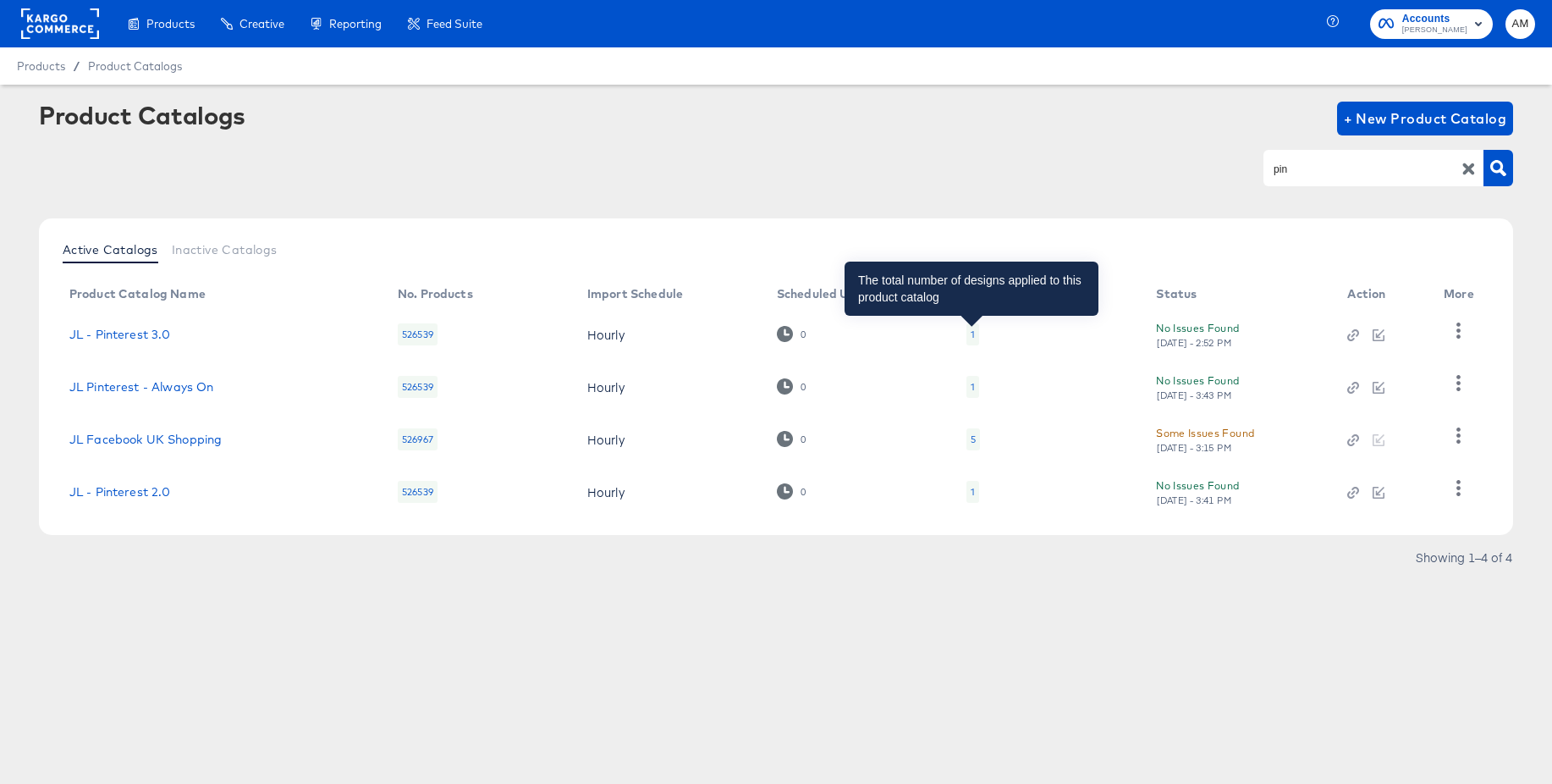
click at [973, 333] on div "1" at bounding box center [973, 335] width 4 height 14
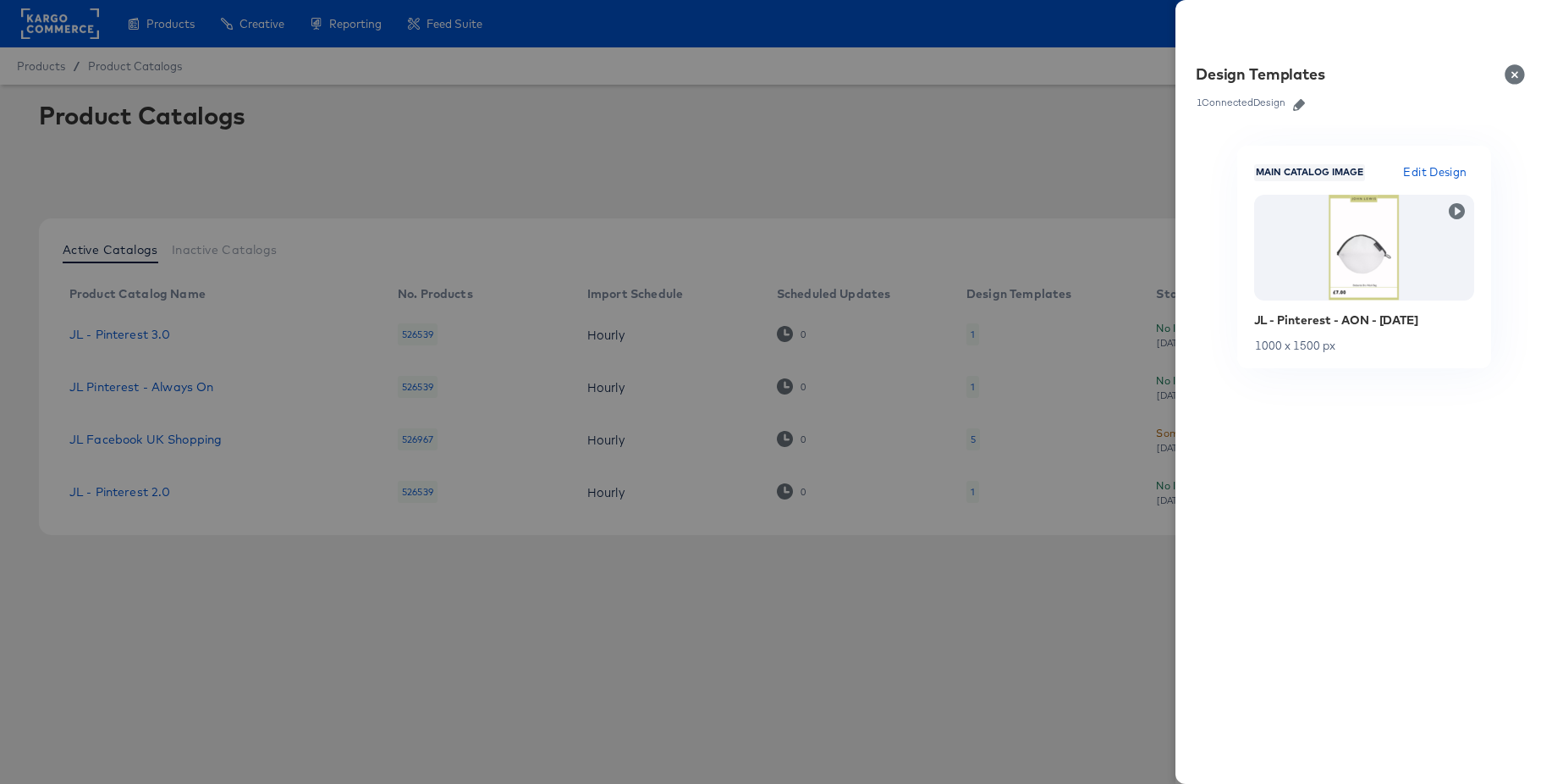
click at [1298, 103] on icon "button" at bounding box center [1299, 105] width 12 height 12
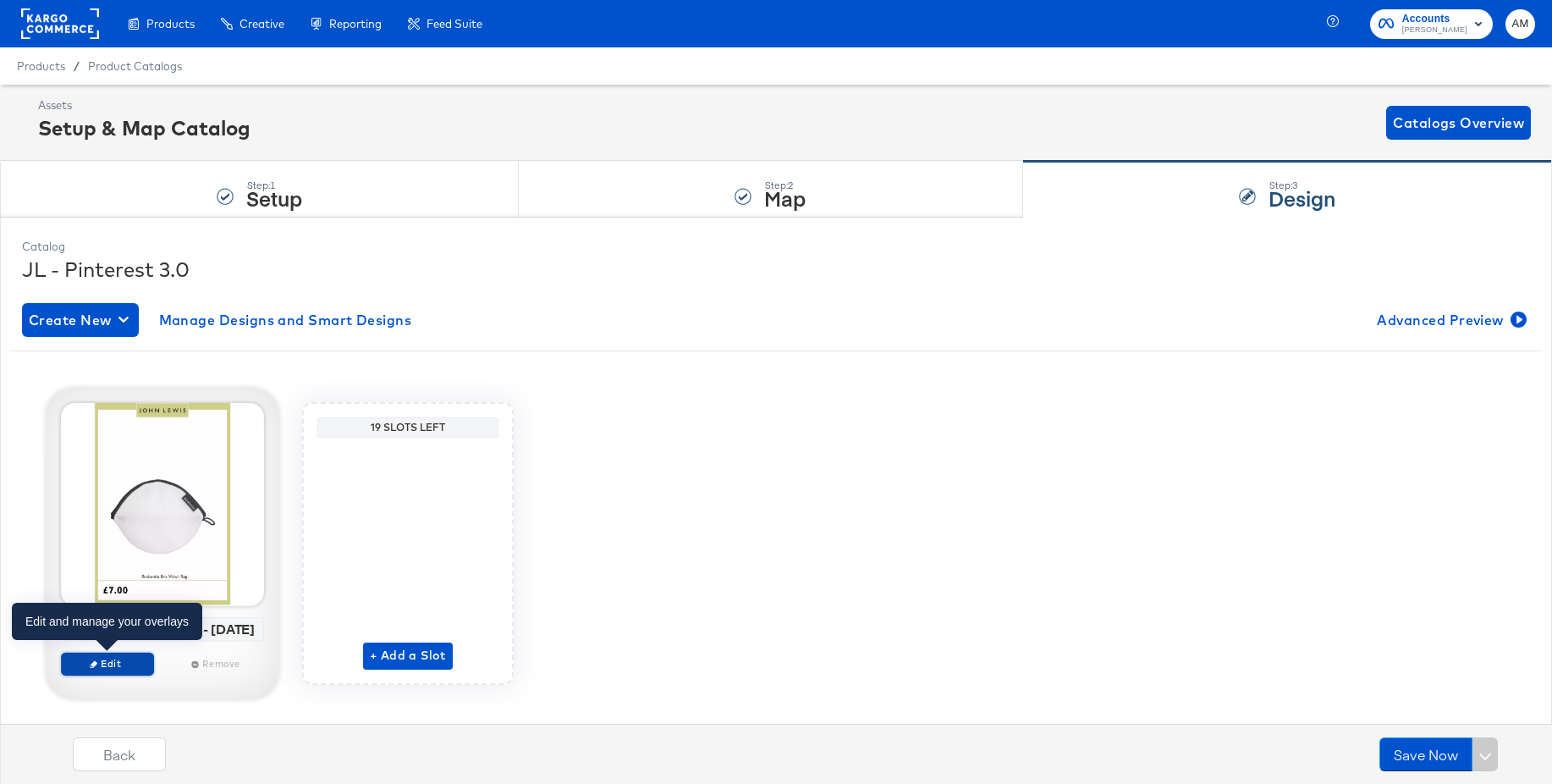
click at [102, 666] on span "Edit" at bounding box center [108, 663] width 78 height 13
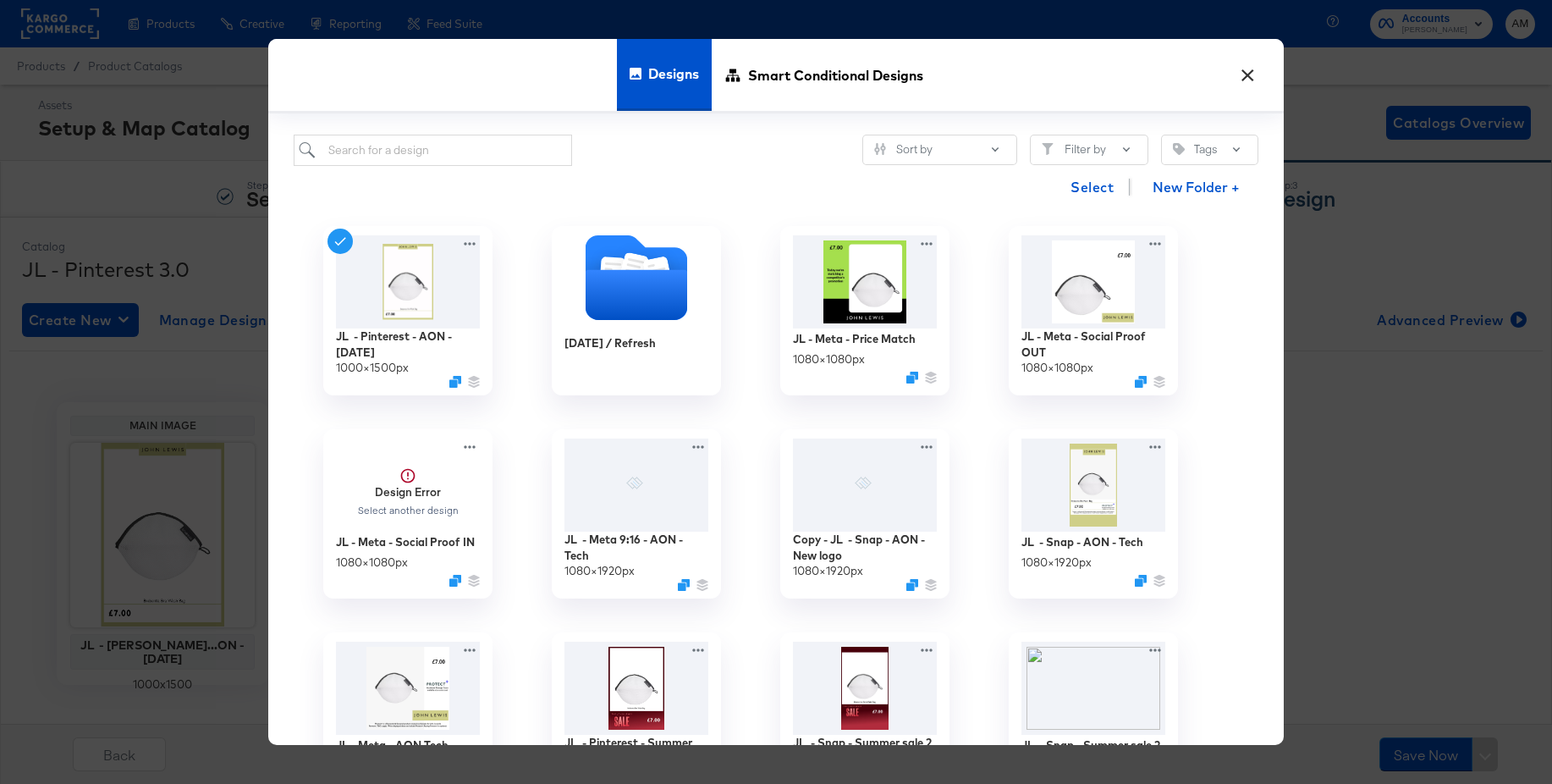
click at [1249, 73] on button "×" at bounding box center [1247, 71] width 30 height 30
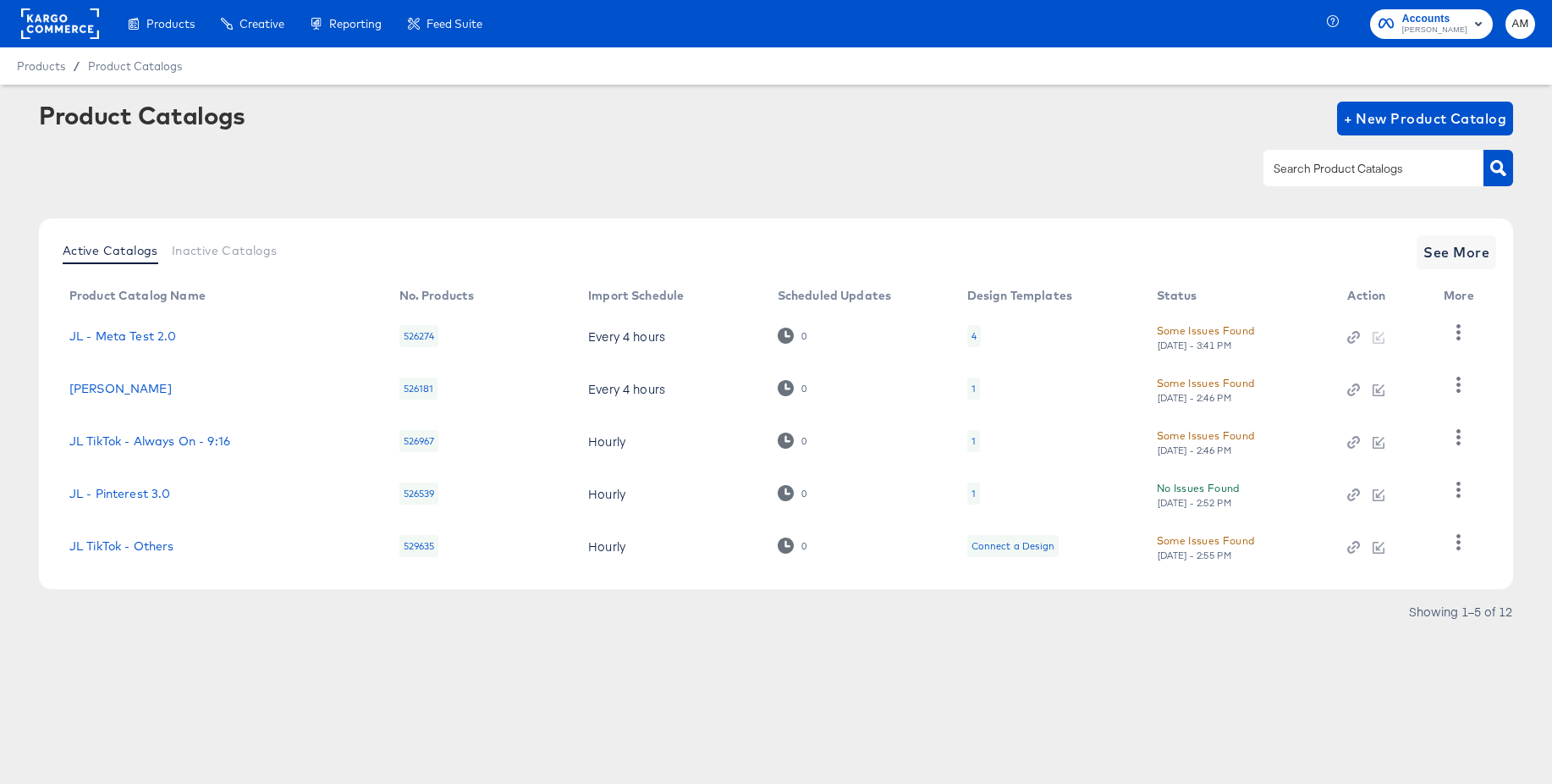
click at [1331, 169] on input "text" at bounding box center [1361, 168] width 180 height 19
type input "pin"
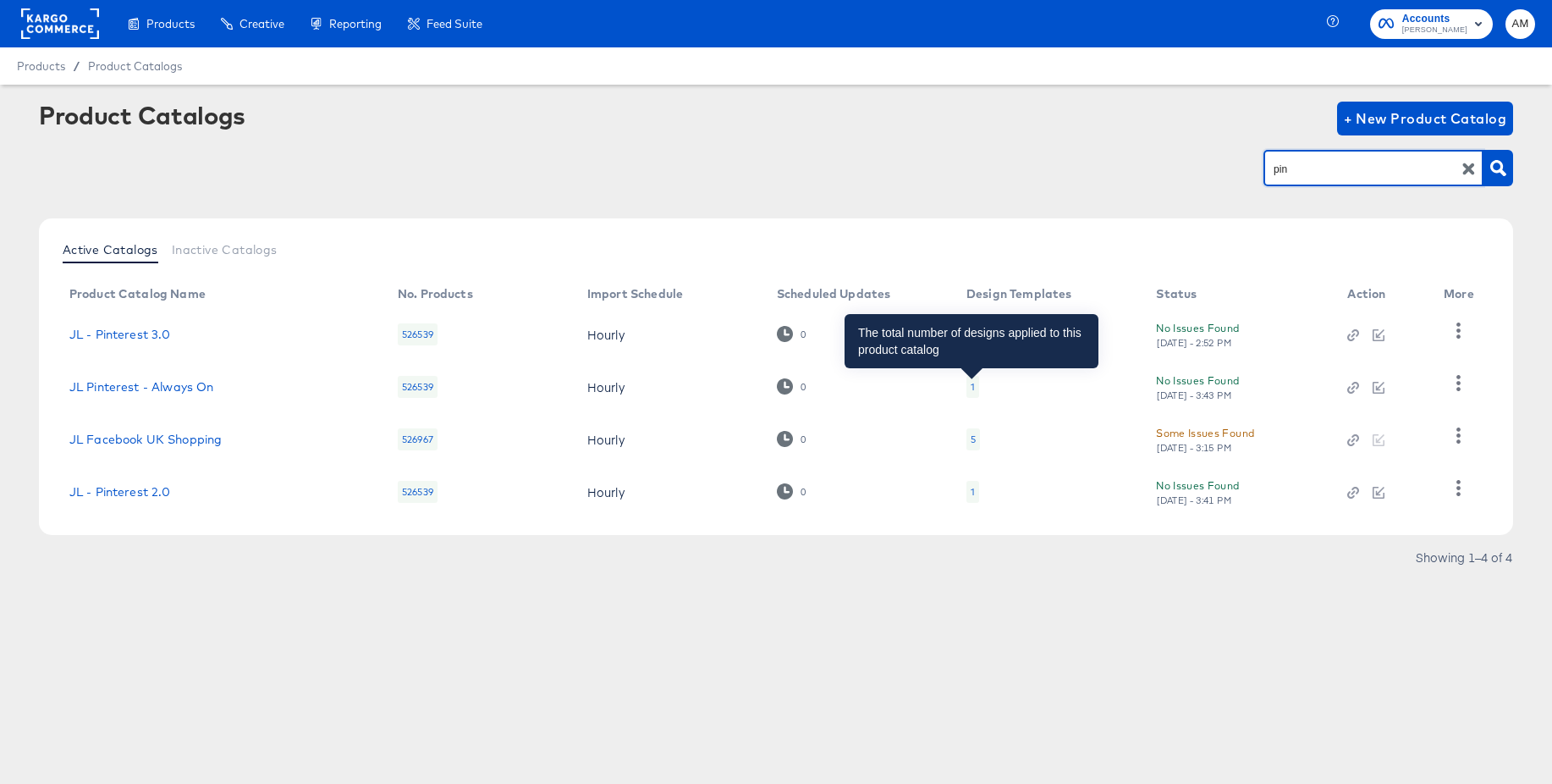
click at [971, 385] on div "1" at bounding box center [973, 387] width 4 height 14
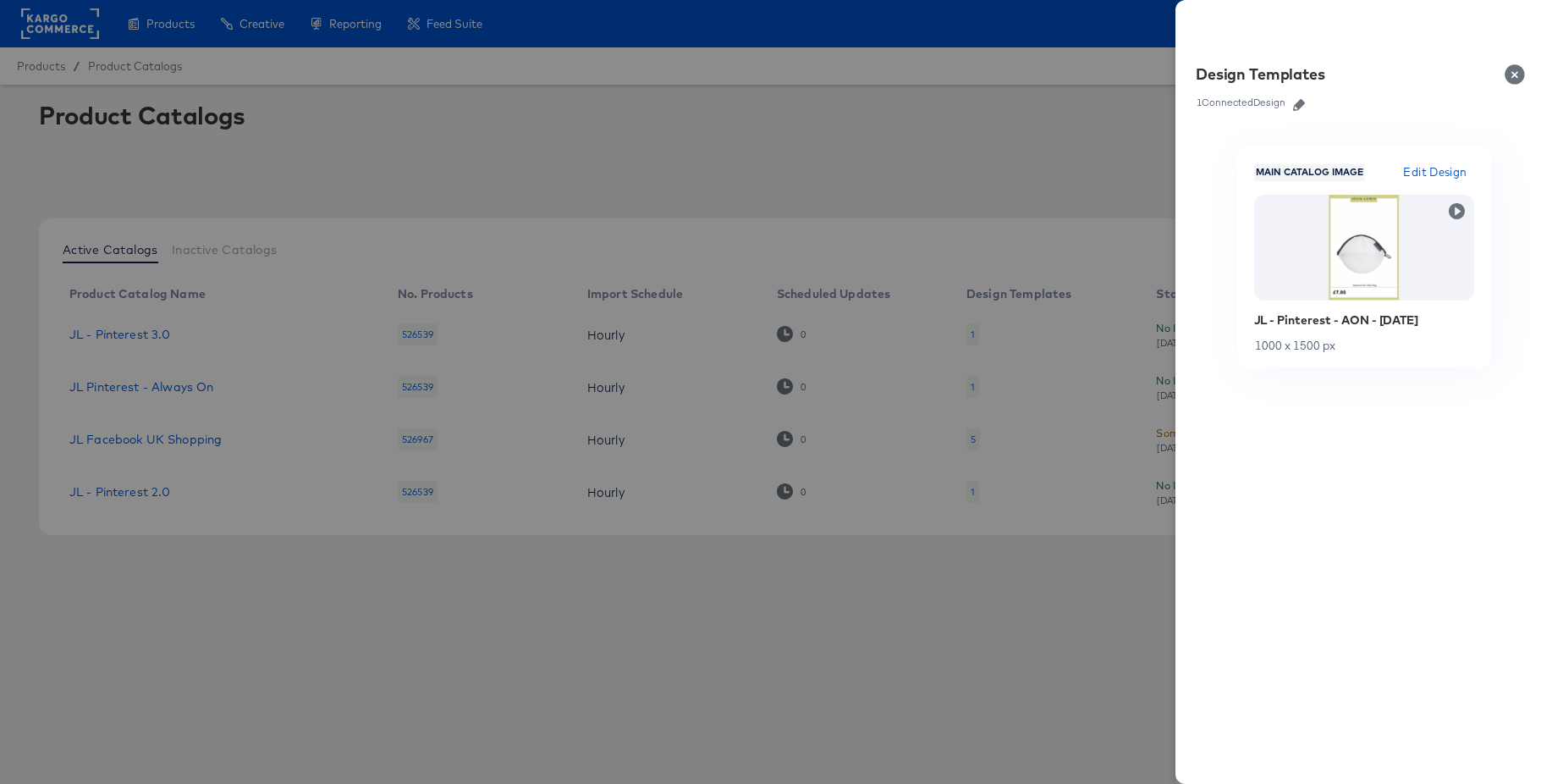
click at [1302, 106] on icon "button" at bounding box center [1299, 105] width 12 height 12
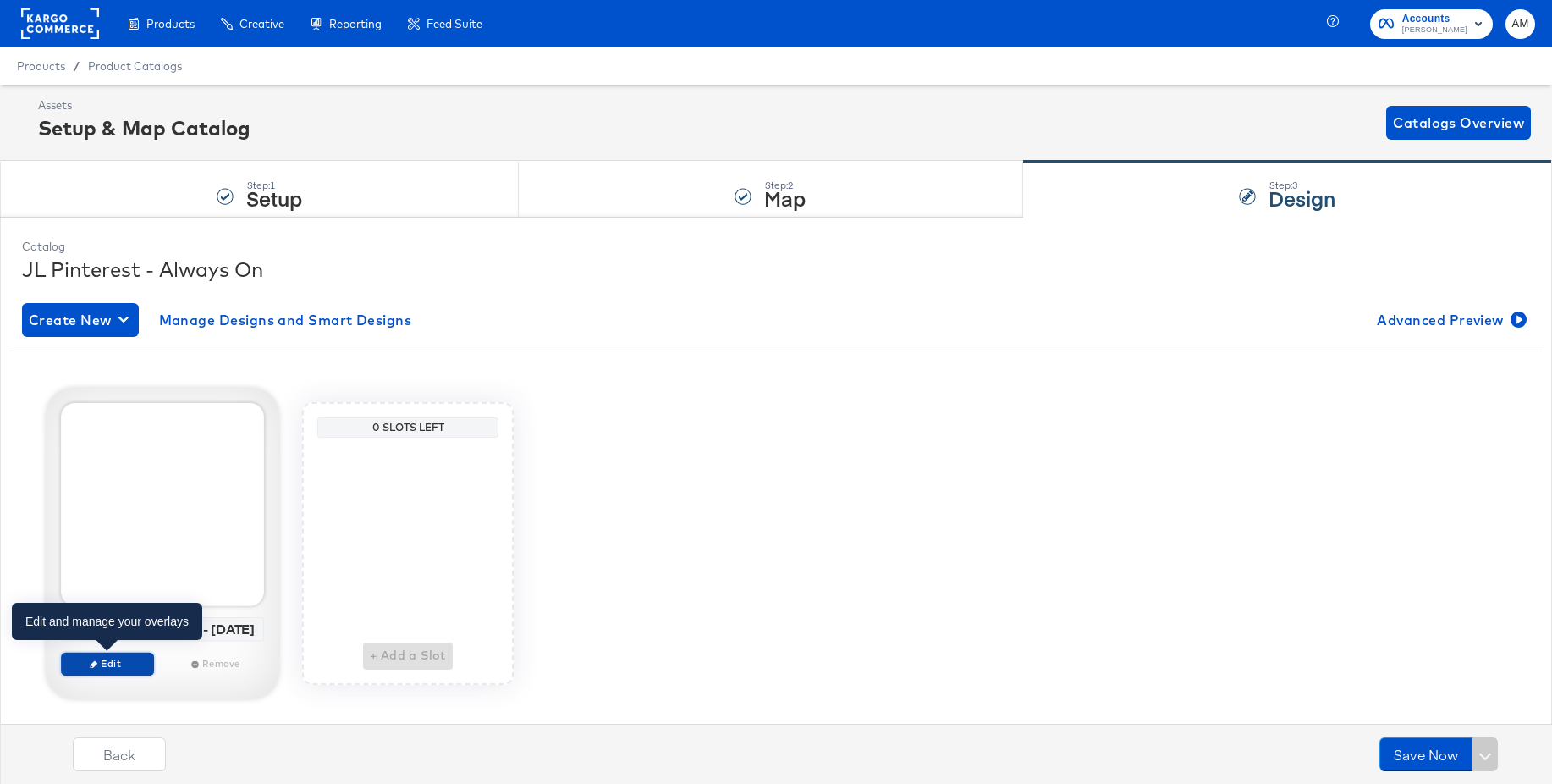
click at [90, 664] on icon "button" at bounding box center [94, 664] width 8 height 8
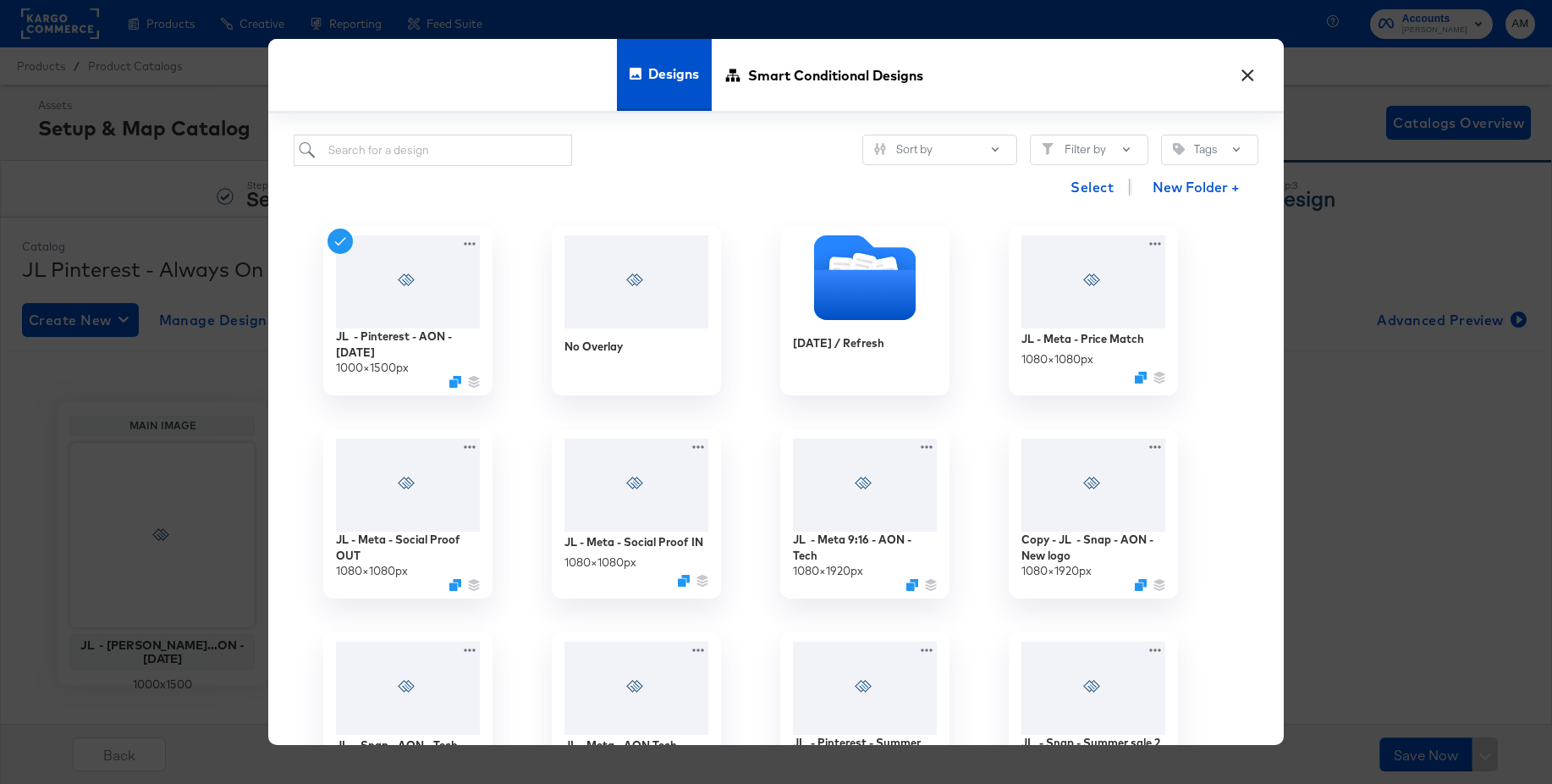
click at [1249, 74] on button "×" at bounding box center [1247, 71] width 30 height 30
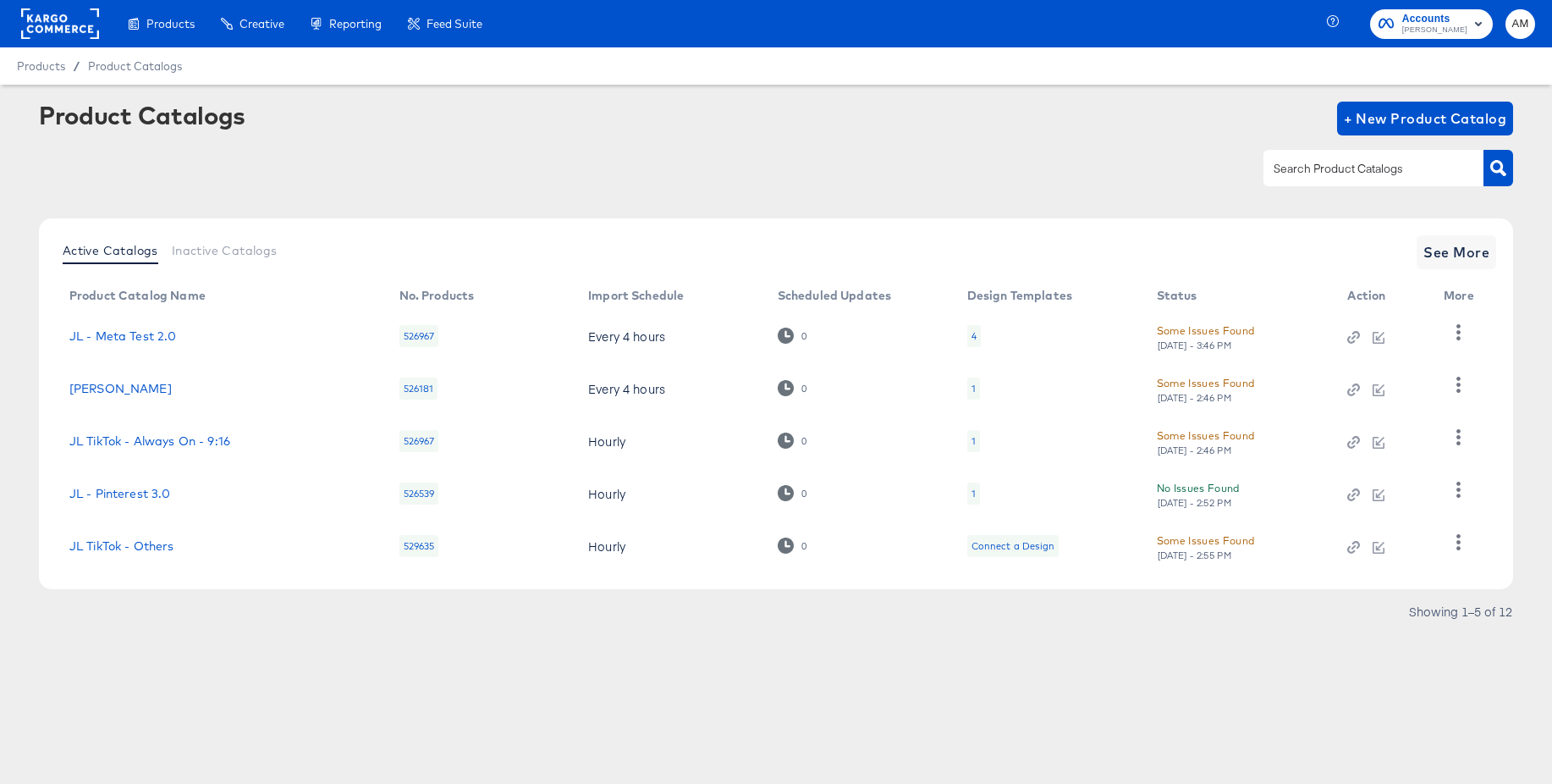
click at [1320, 169] on input "text" at bounding box center [1361, 168] width 180 height 19
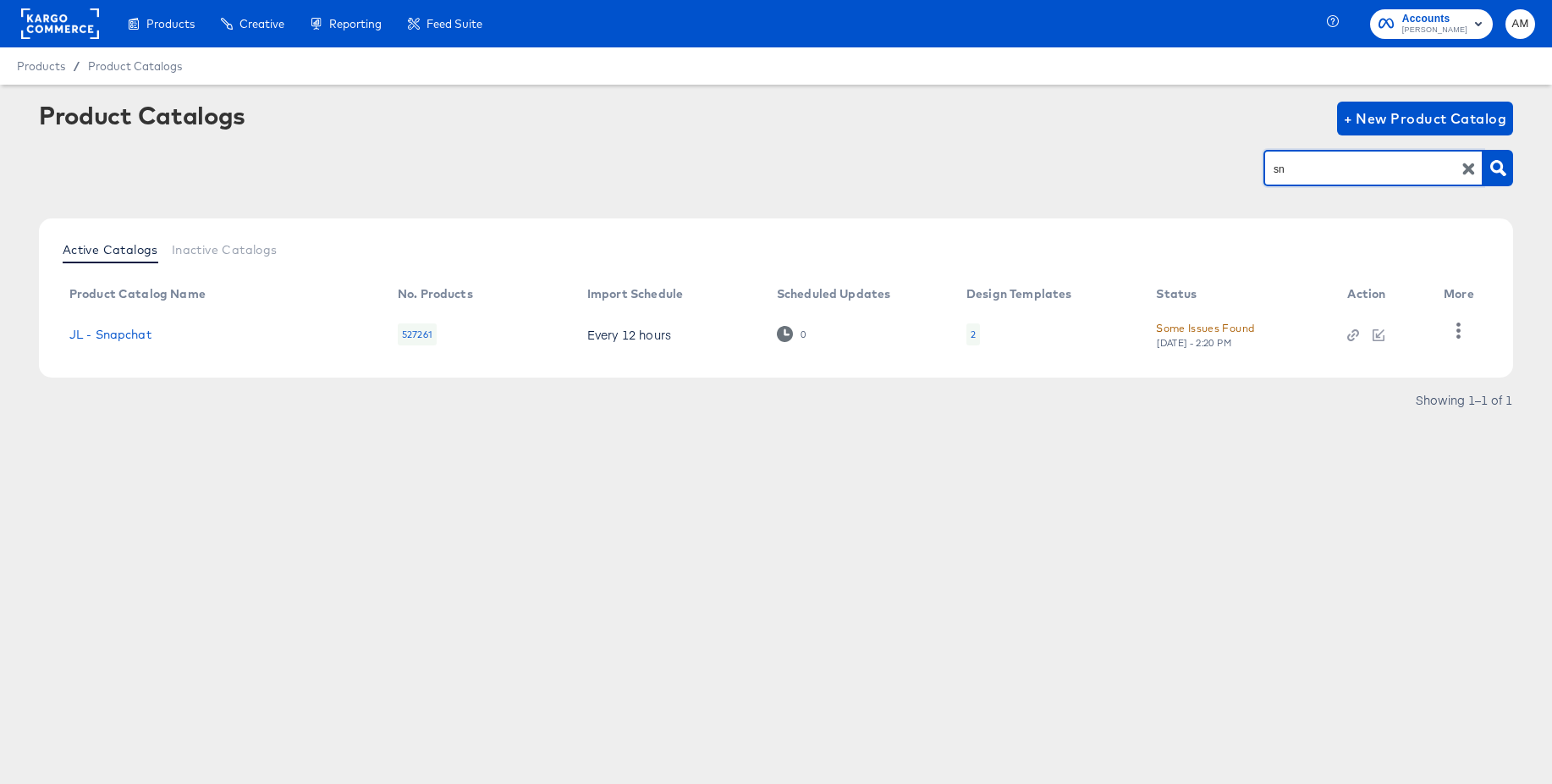
type input "s"
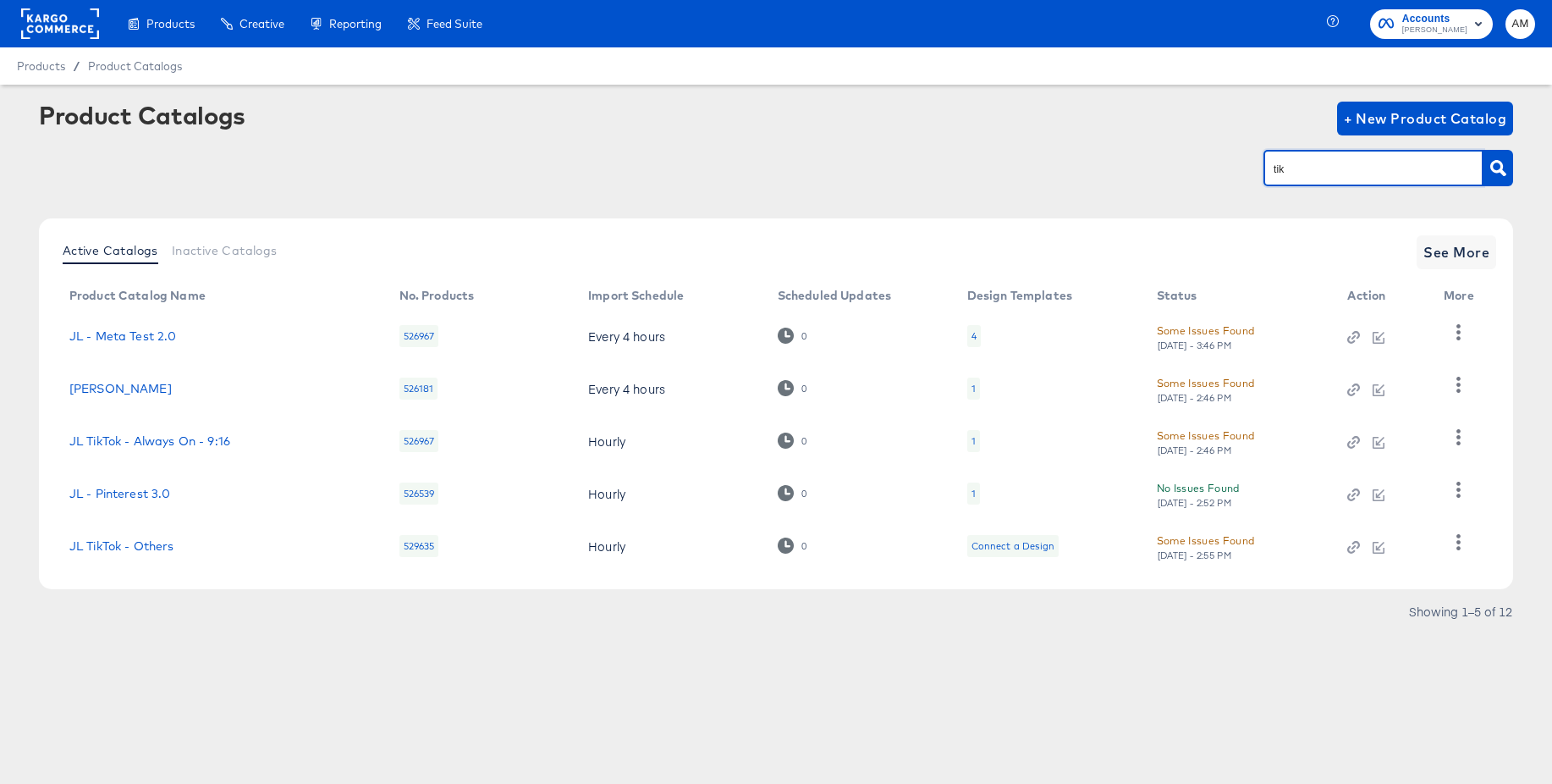
type input "tik"
drag, startPoint x: 1354, startPoint y: 175, endPoint x: 1207, endPoint y: 174, distance: 147.3
click at [1207, 174] on div "tik" at bounding box center [776, 168] width 1475 height 38
click at [1451, 259] on span "See More" at bounding box center [1457, 252] width 66 height 24
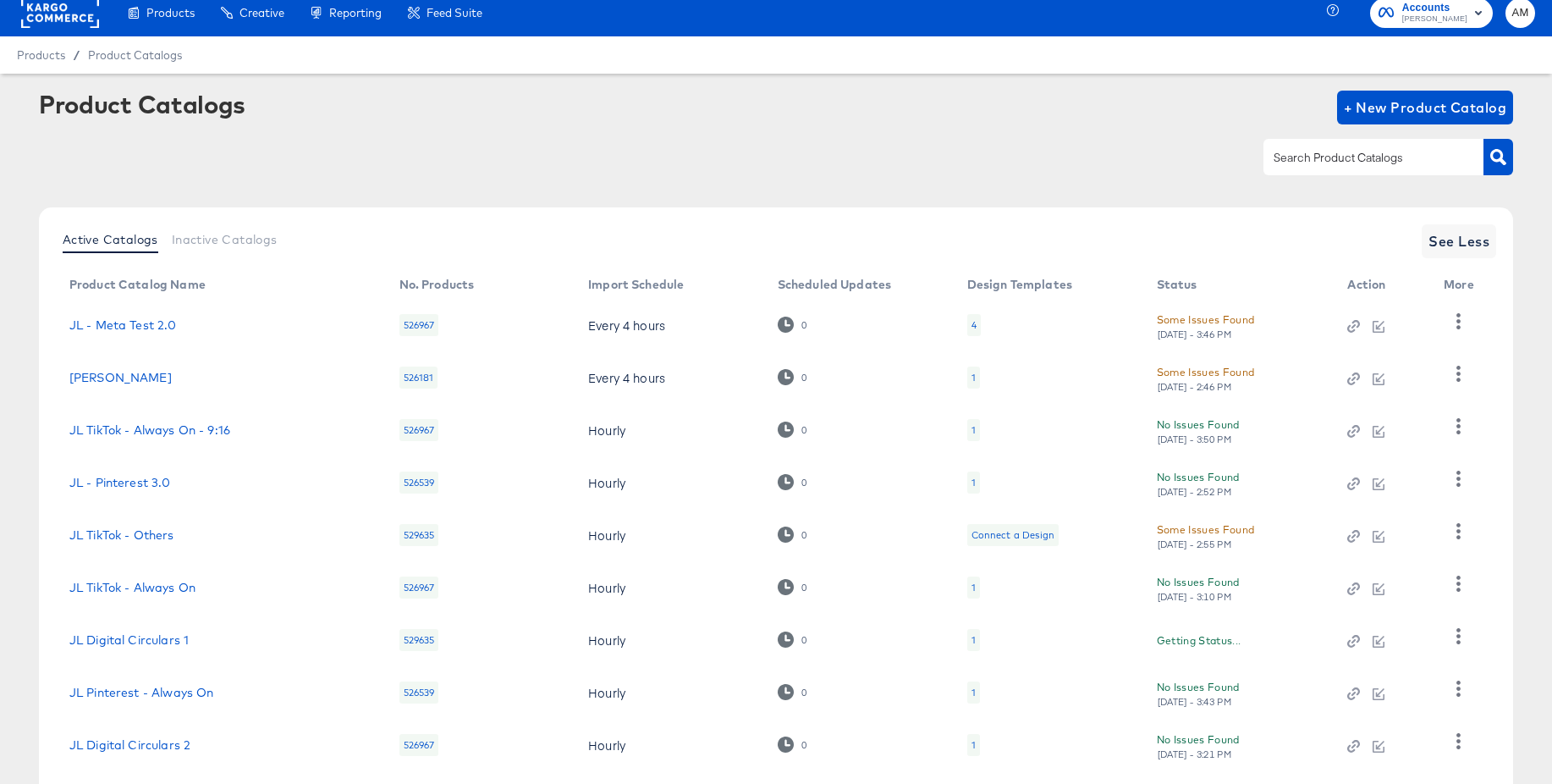
scroll to position [163, 0]
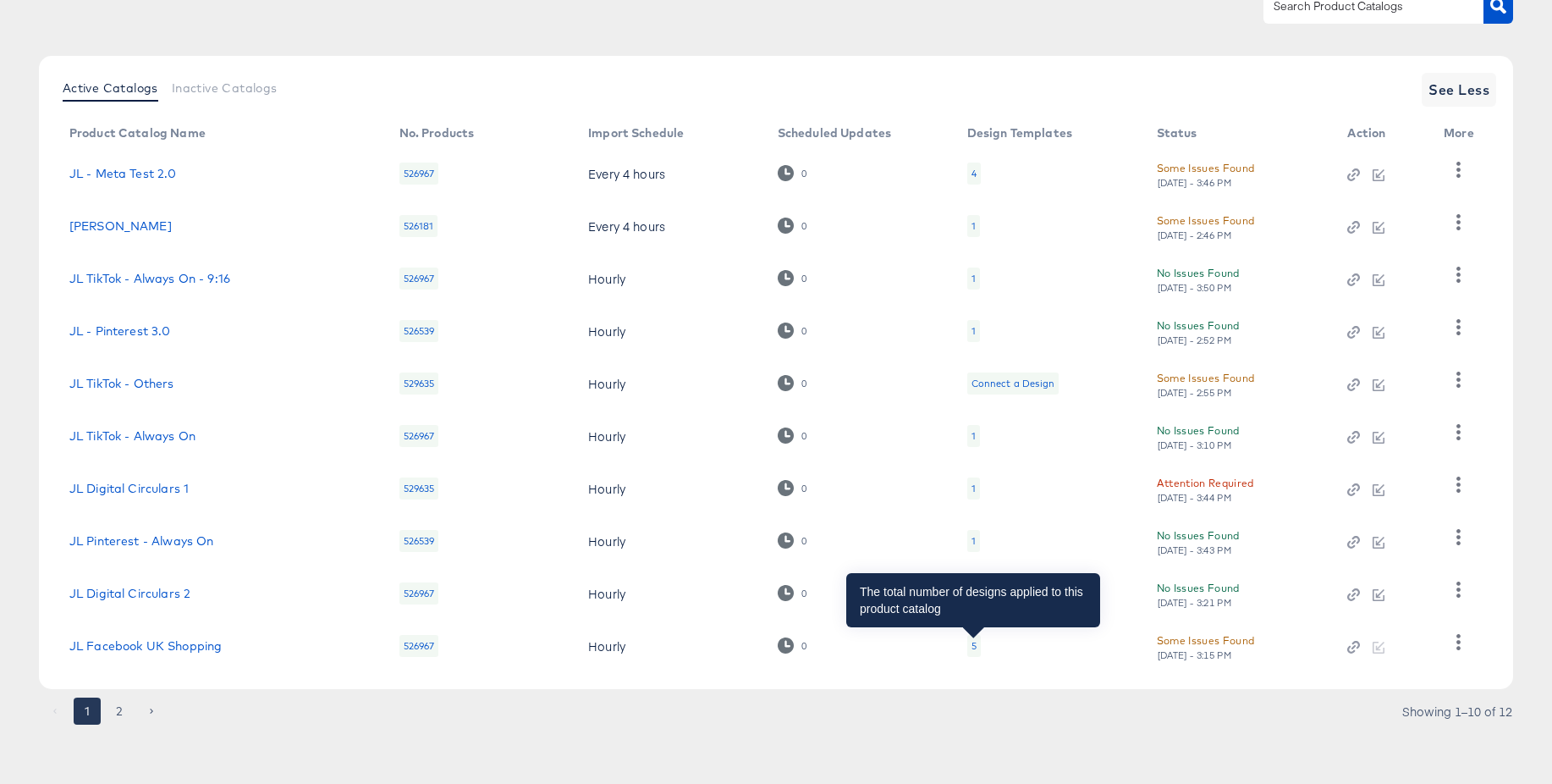
click at [974, 642] on div "5" at bounding box center [974, 646] width 5 height 14
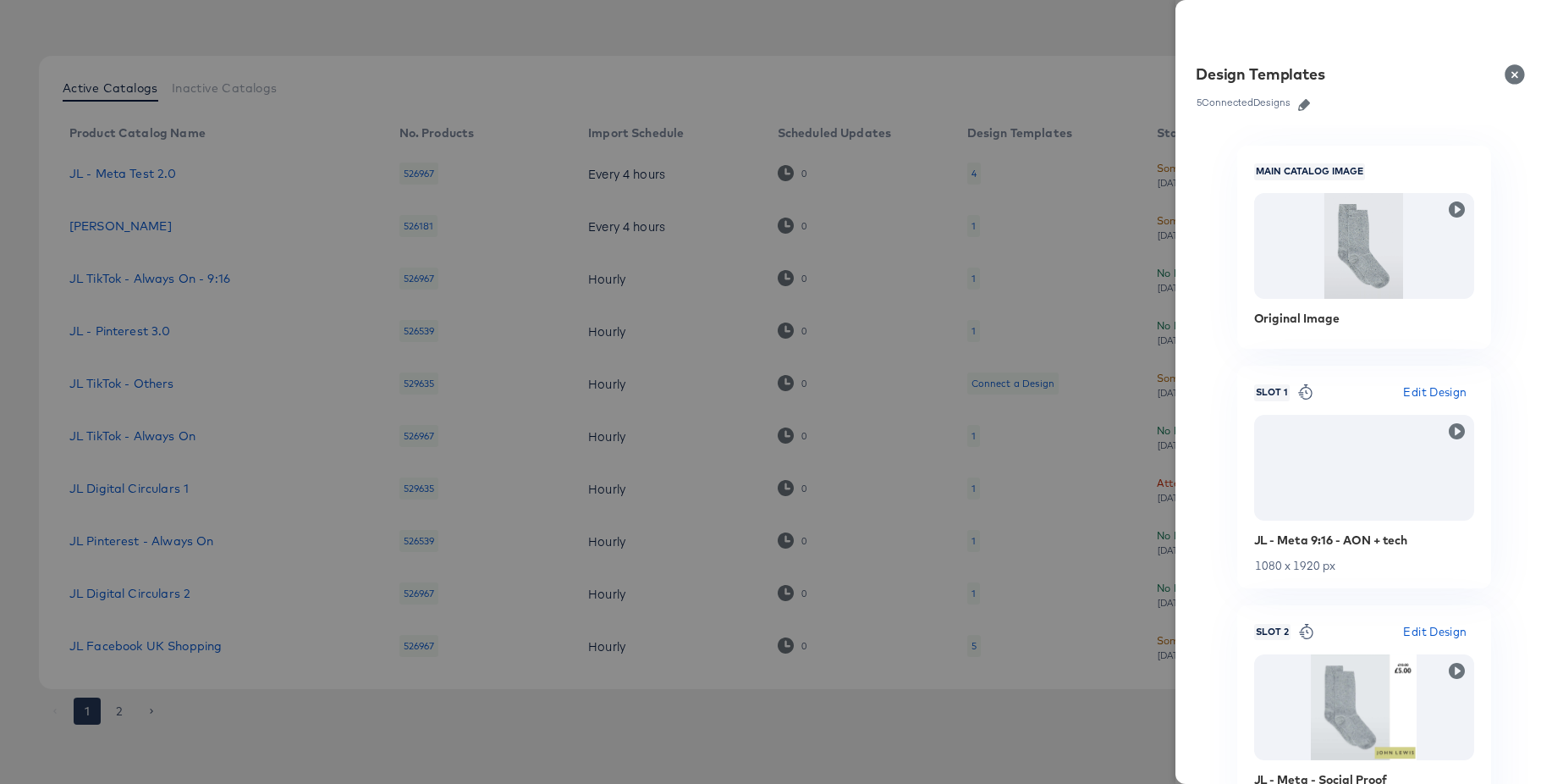
click at [1308, 103] on icon "button" at bounding box center [1304, 105] width 12 height 12
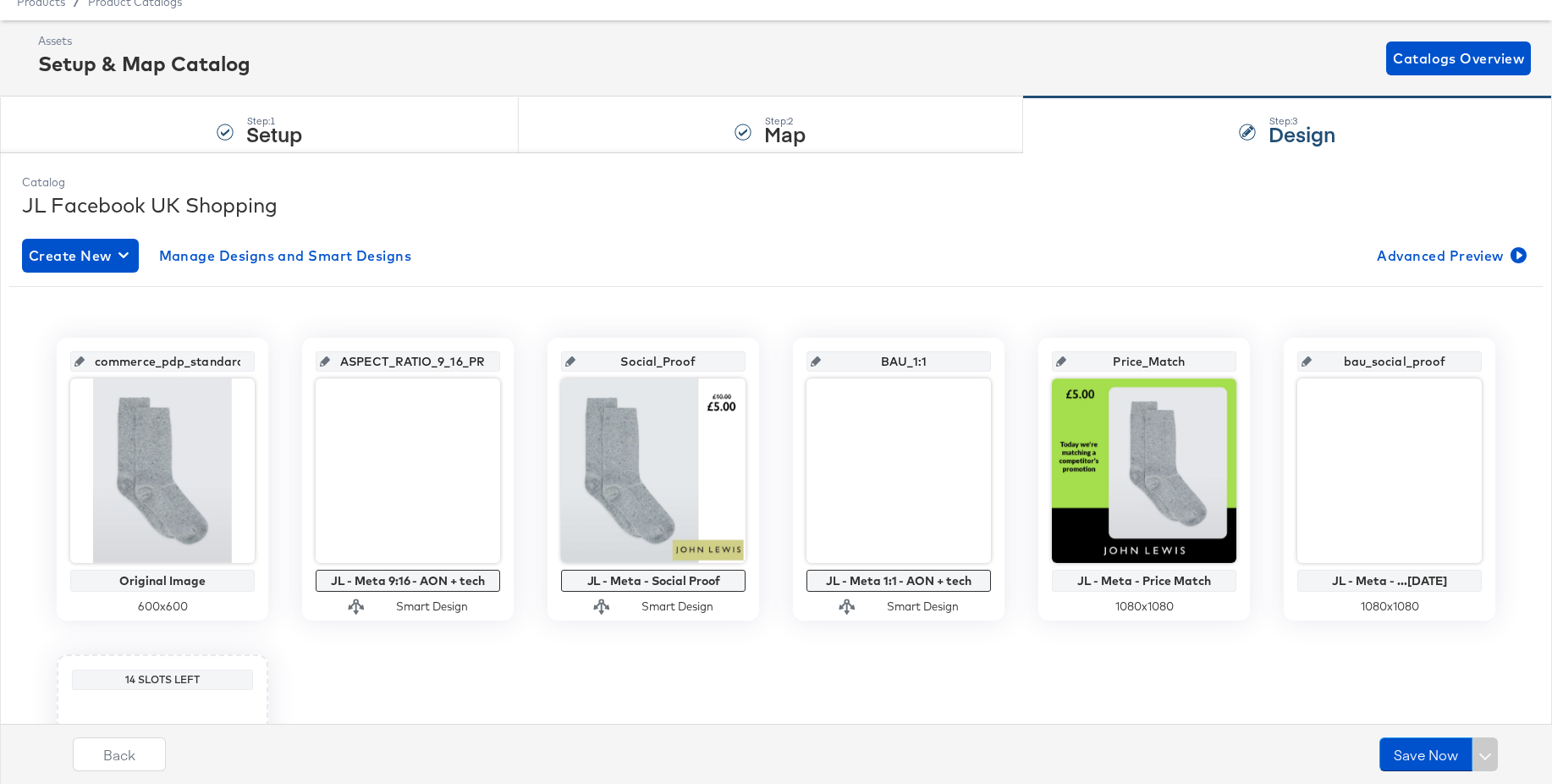
scroll to position [139, 0]
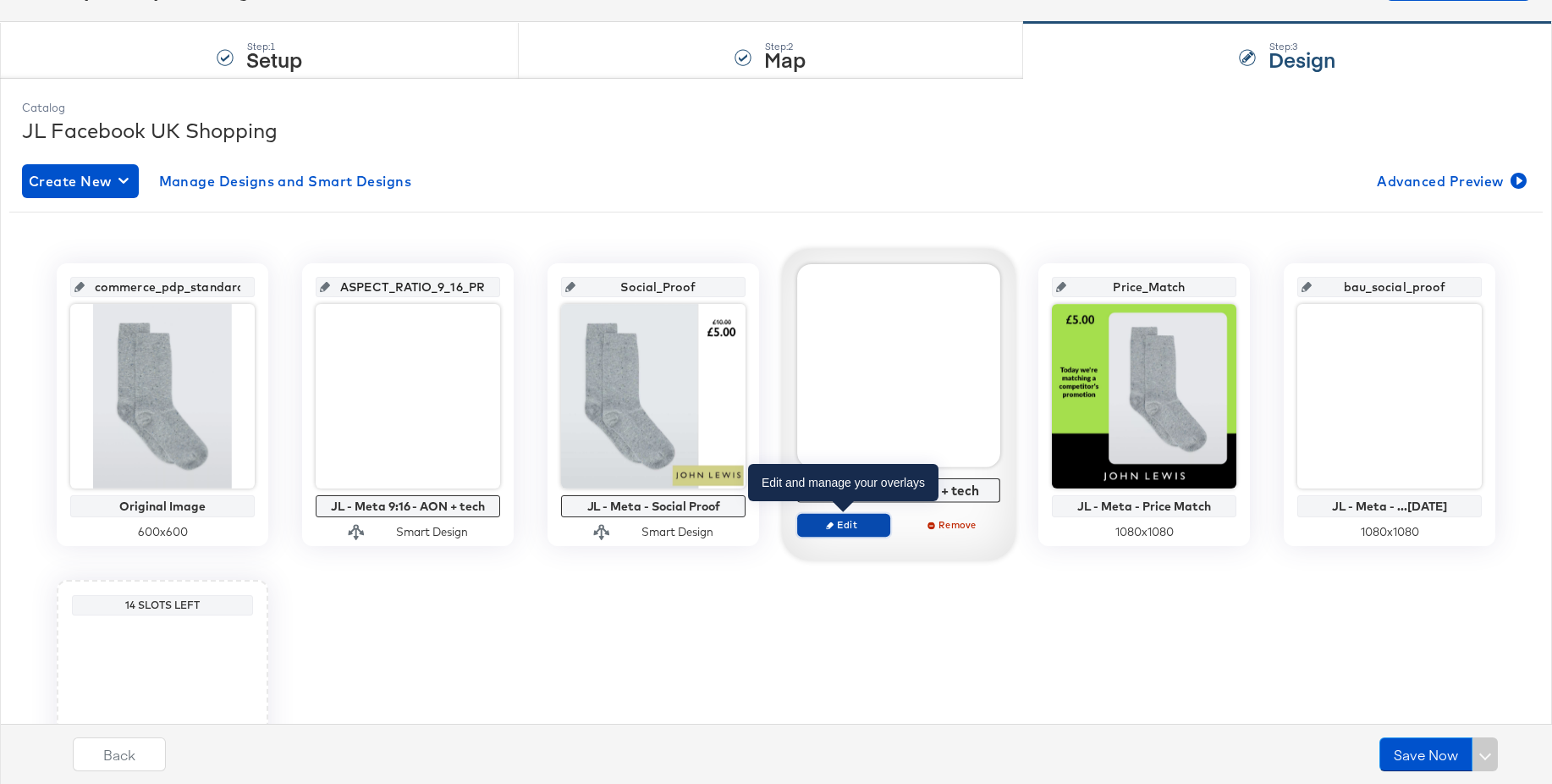
click at [821, 521] on span "Edit" at bounding box center [844, 524] width 78 height 13
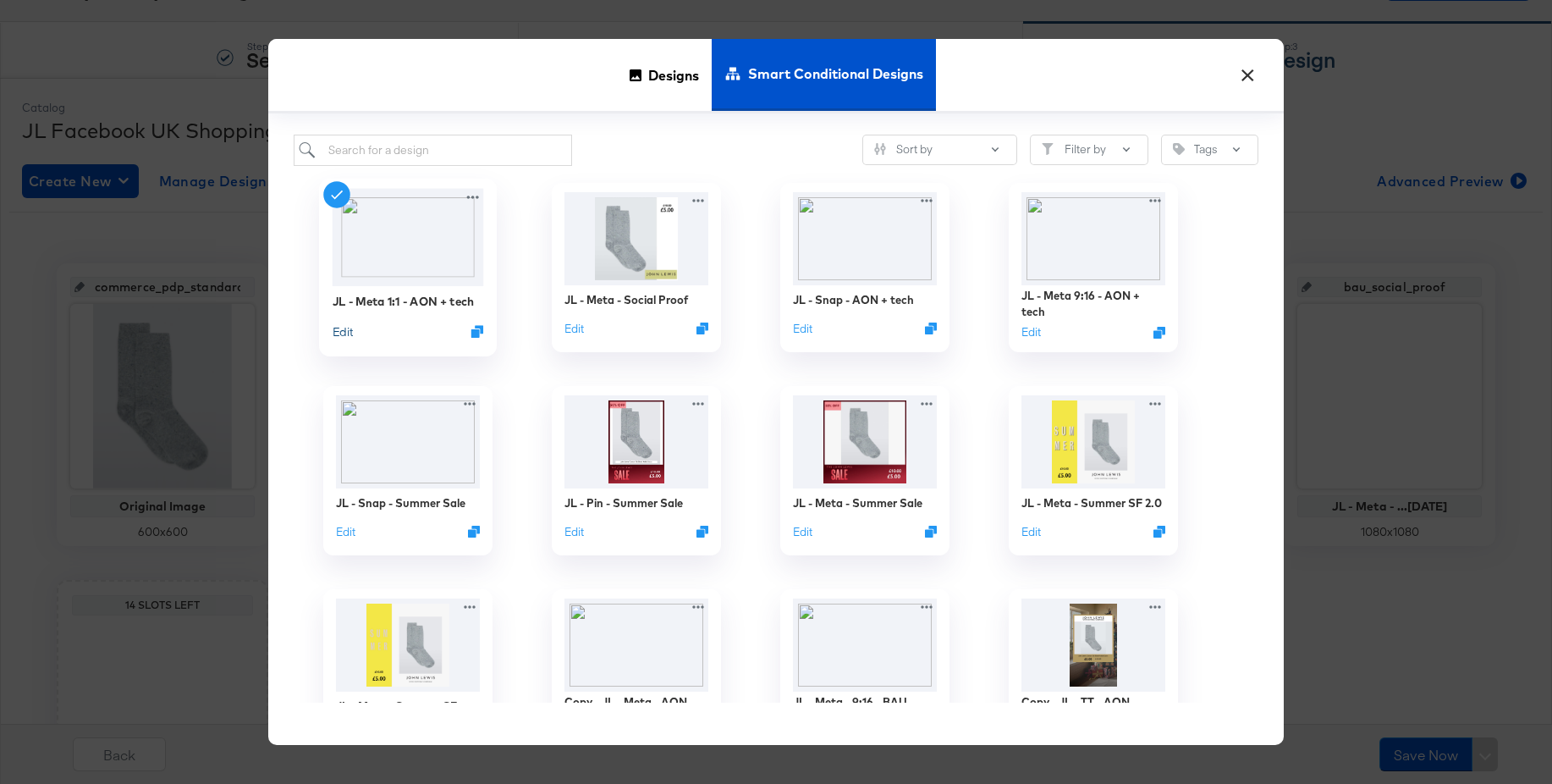
click at [345, 333] on button "Edit" at bounding box center [343, 331] width 20 height 16
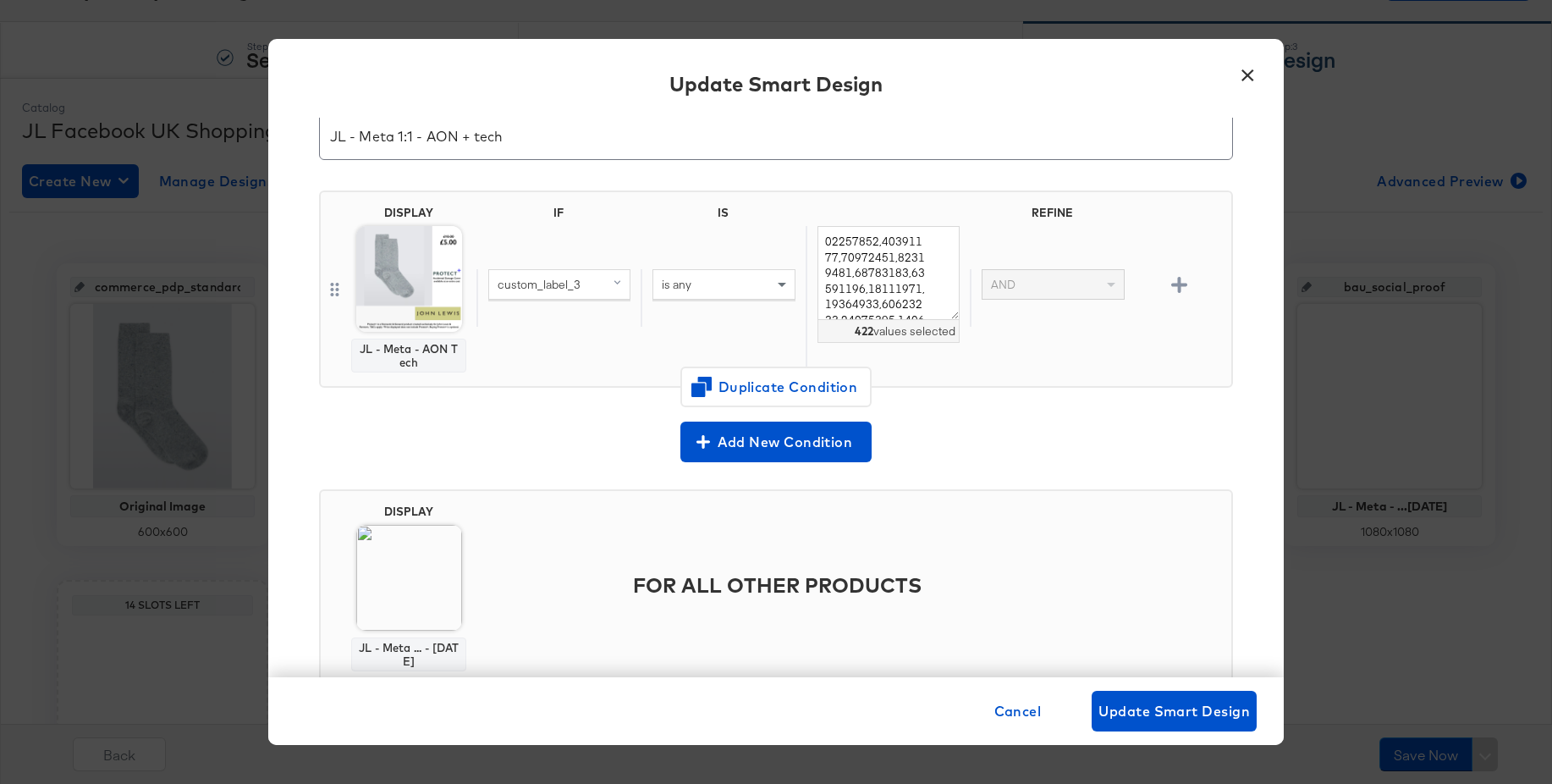
scroll to position [118, 0]
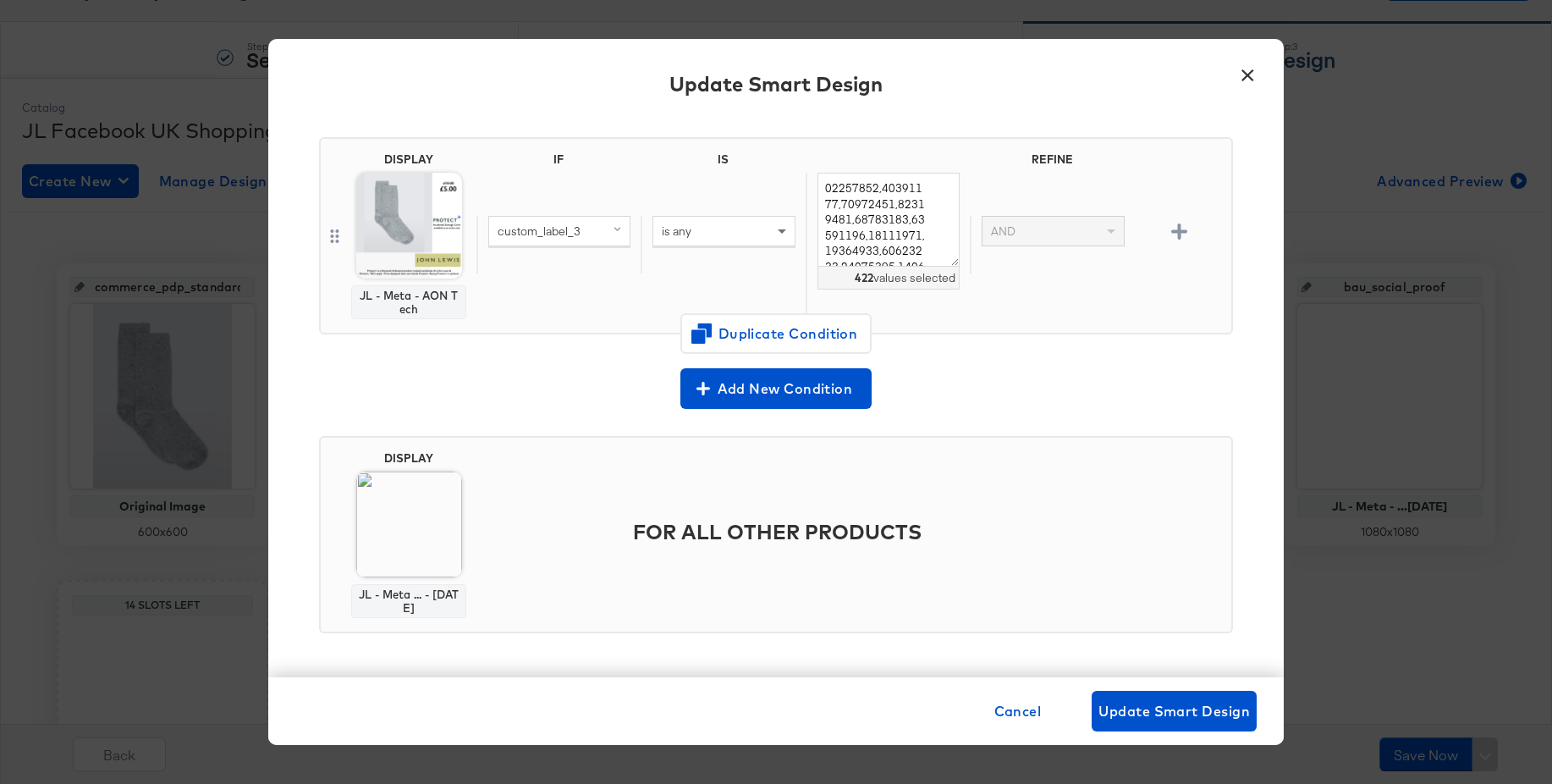
drag, startPoint x: 1248, startPoint y: 75, endPoint x: 1093, endPoint y: 206, distance: 202.4
click at [1248, 75] on button "×" at bounding box center [1247, 71] width 30 height 30
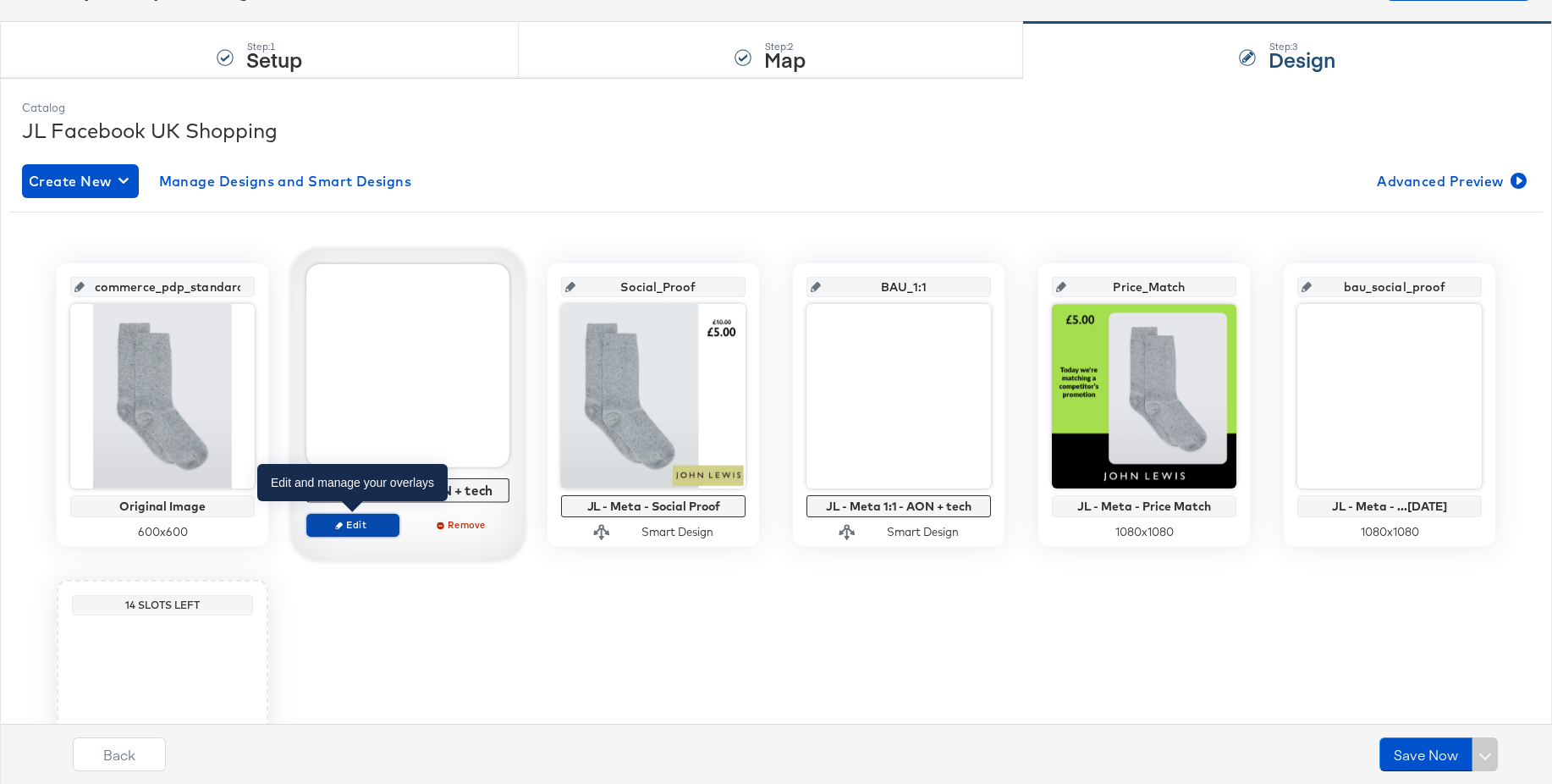
click at [357, 523] on span "Edit" at bounding box center [353, 524] width 78 height 13
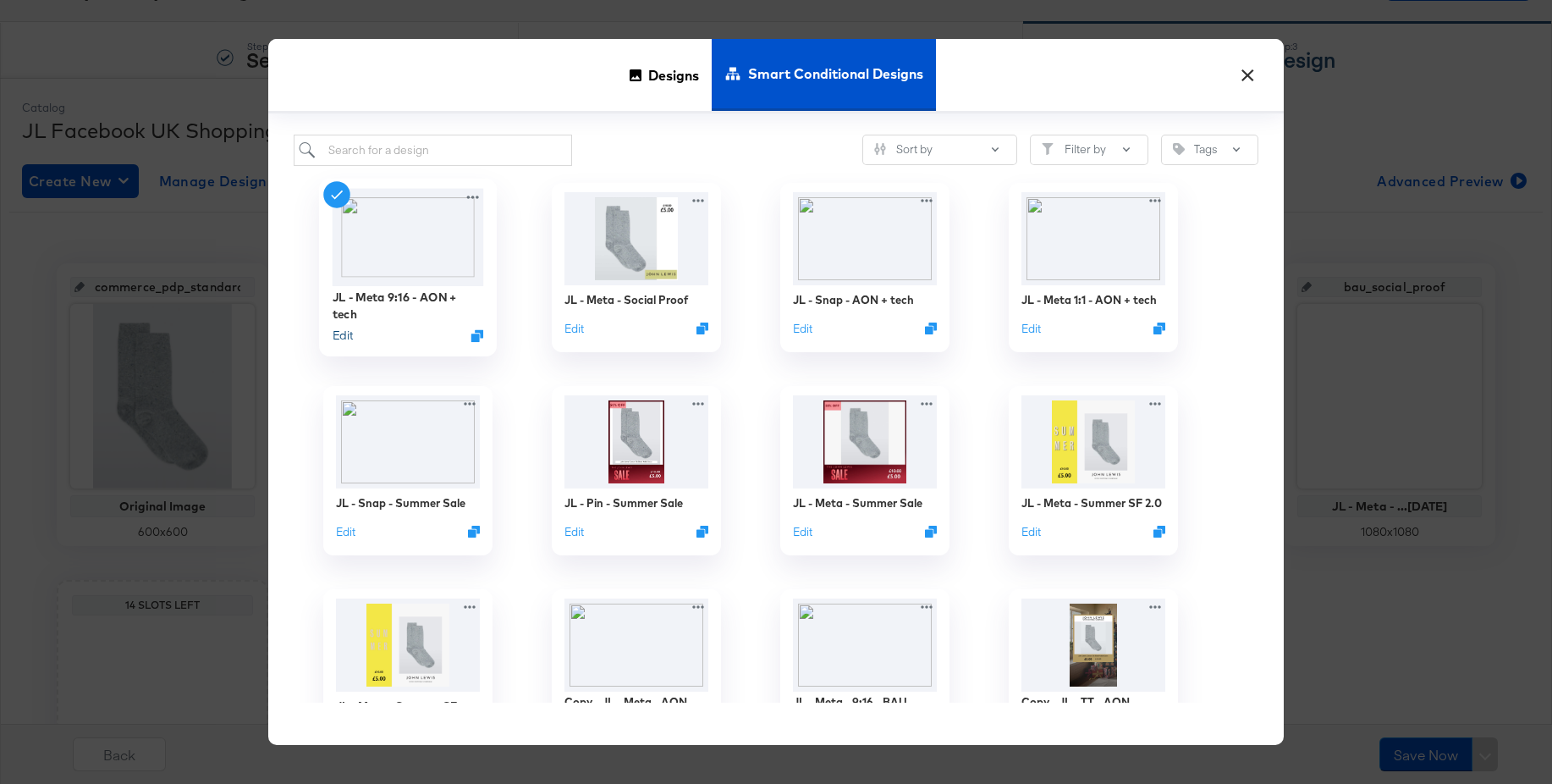
click at [349, 333] on button "Edit" at bounding box center [343, 336] width 20 height 16
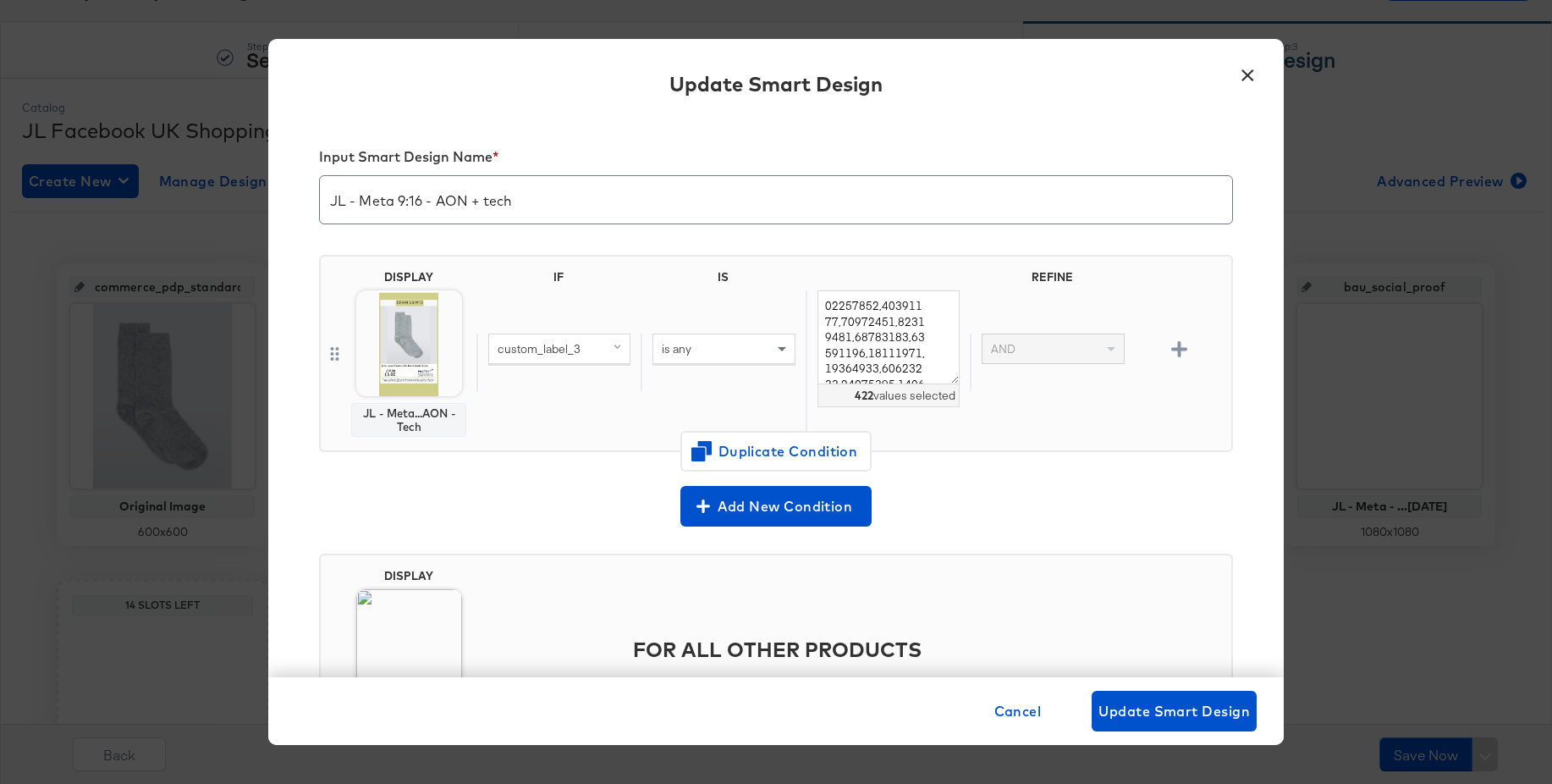
click at [1247, 74] on button "×" at bounding box center [1247, 71] width 30 height 30
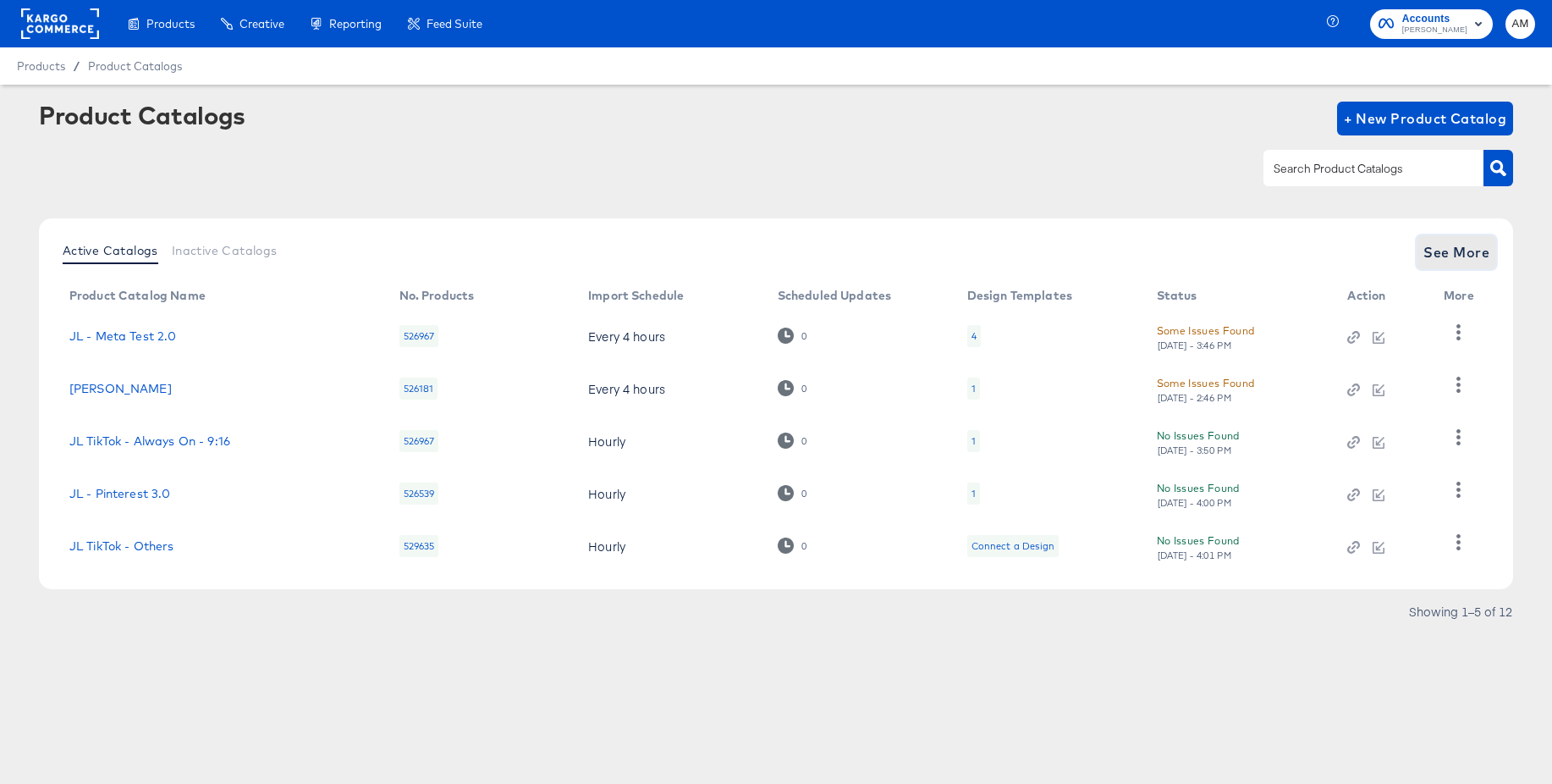
click at [1469, 256] on span "See More" at bounding box center [1457, 252] width 66 height 24
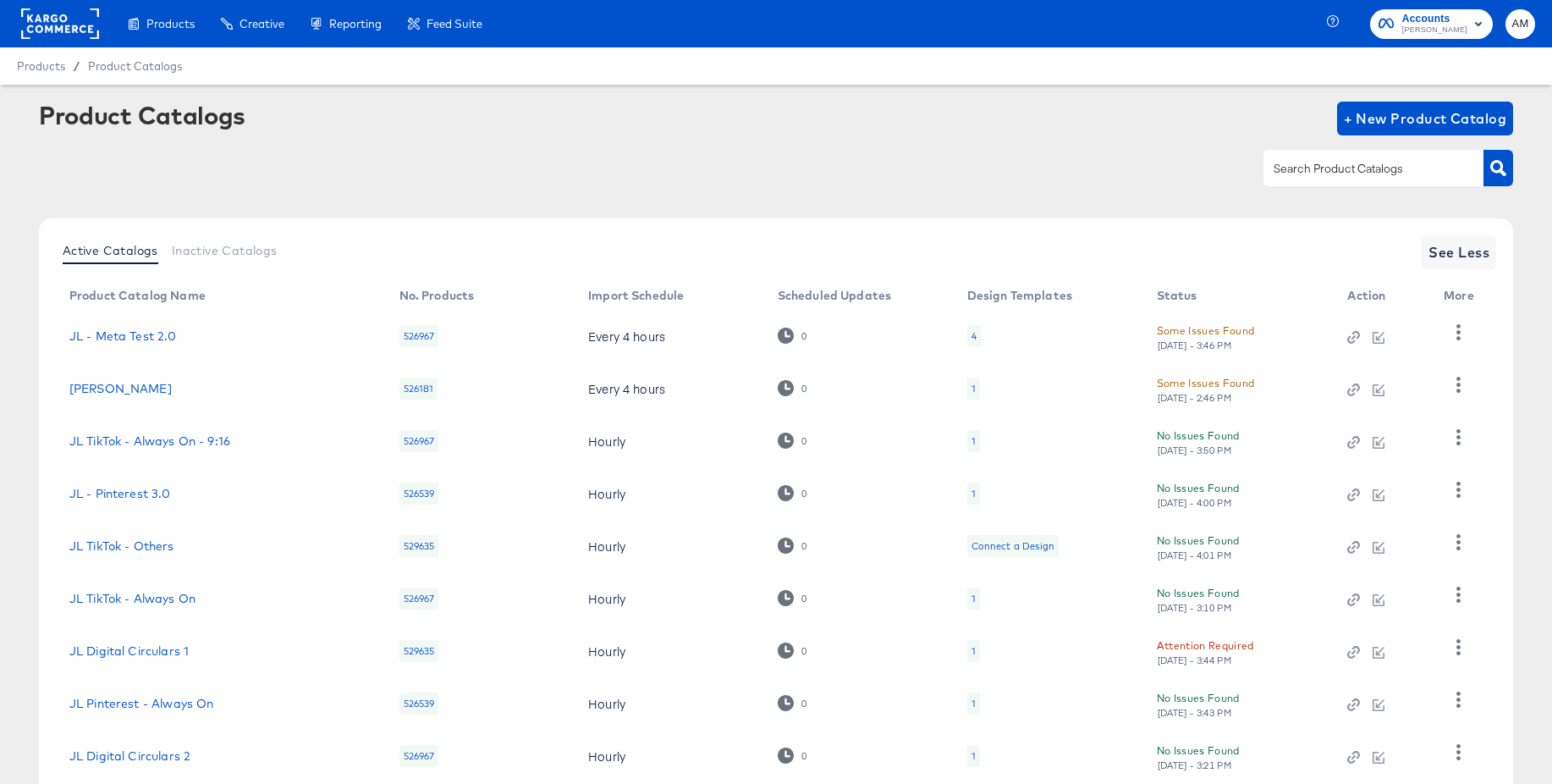
scroll to position [163, 0]
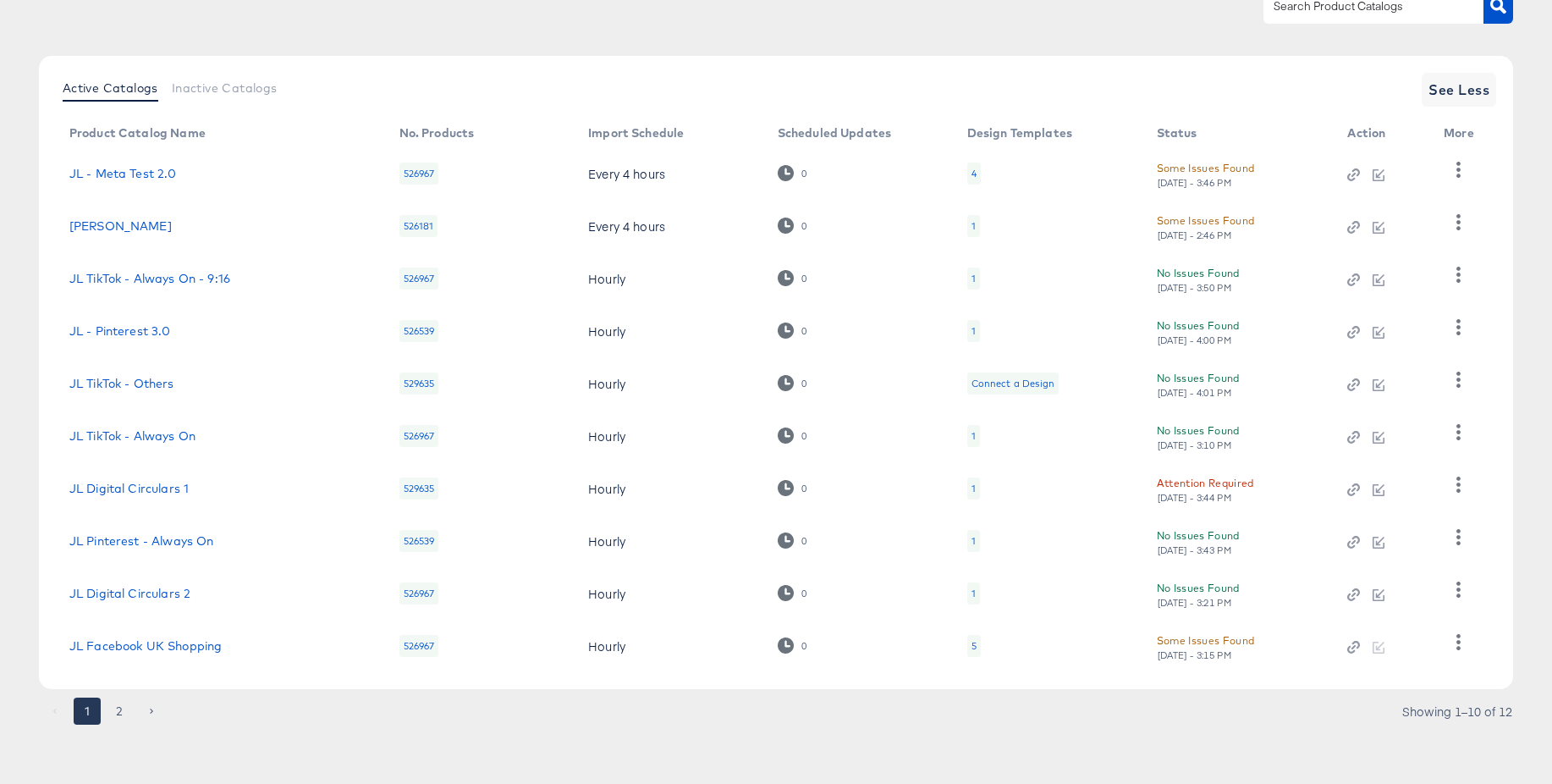
click at [977, 643] on div "5" at bounding box center [974, 646] width 14 height 22
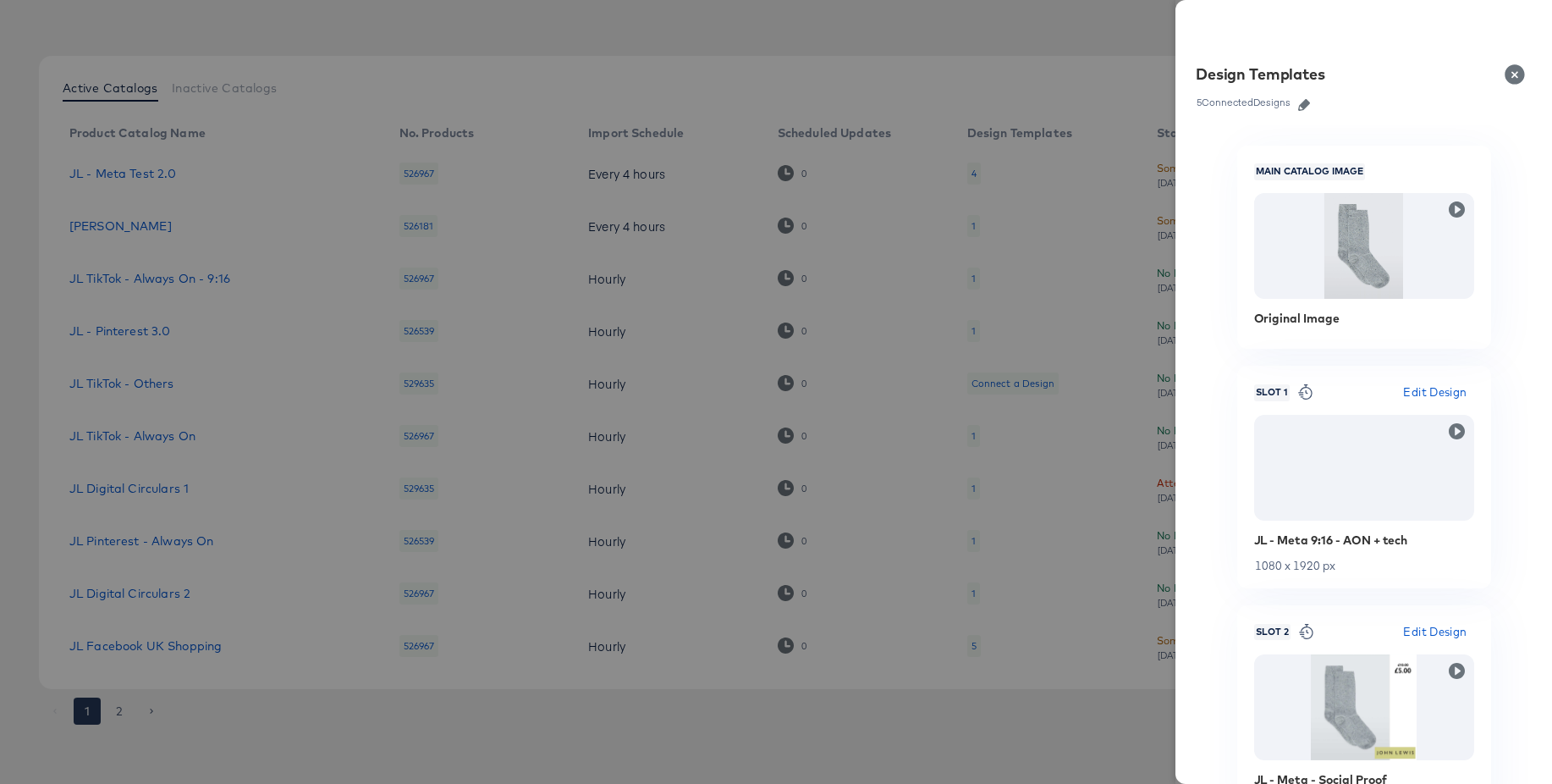
click at [1305, 107] on icon "button" at bounding box center [1304, 105] width 12 height 12
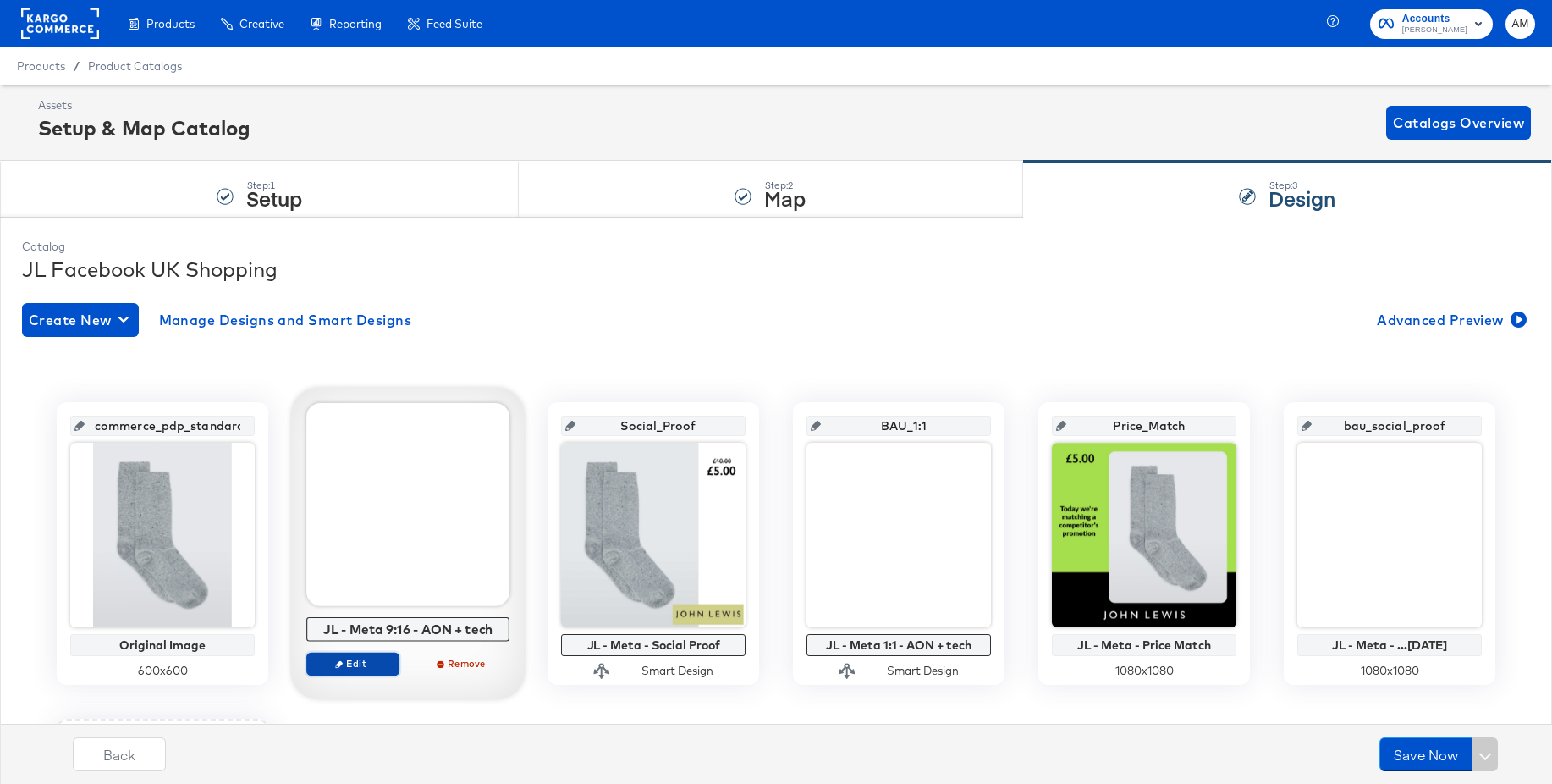
click at [350, 664] on span "Edit" at bounding box center [353, 663] width 78 height 13
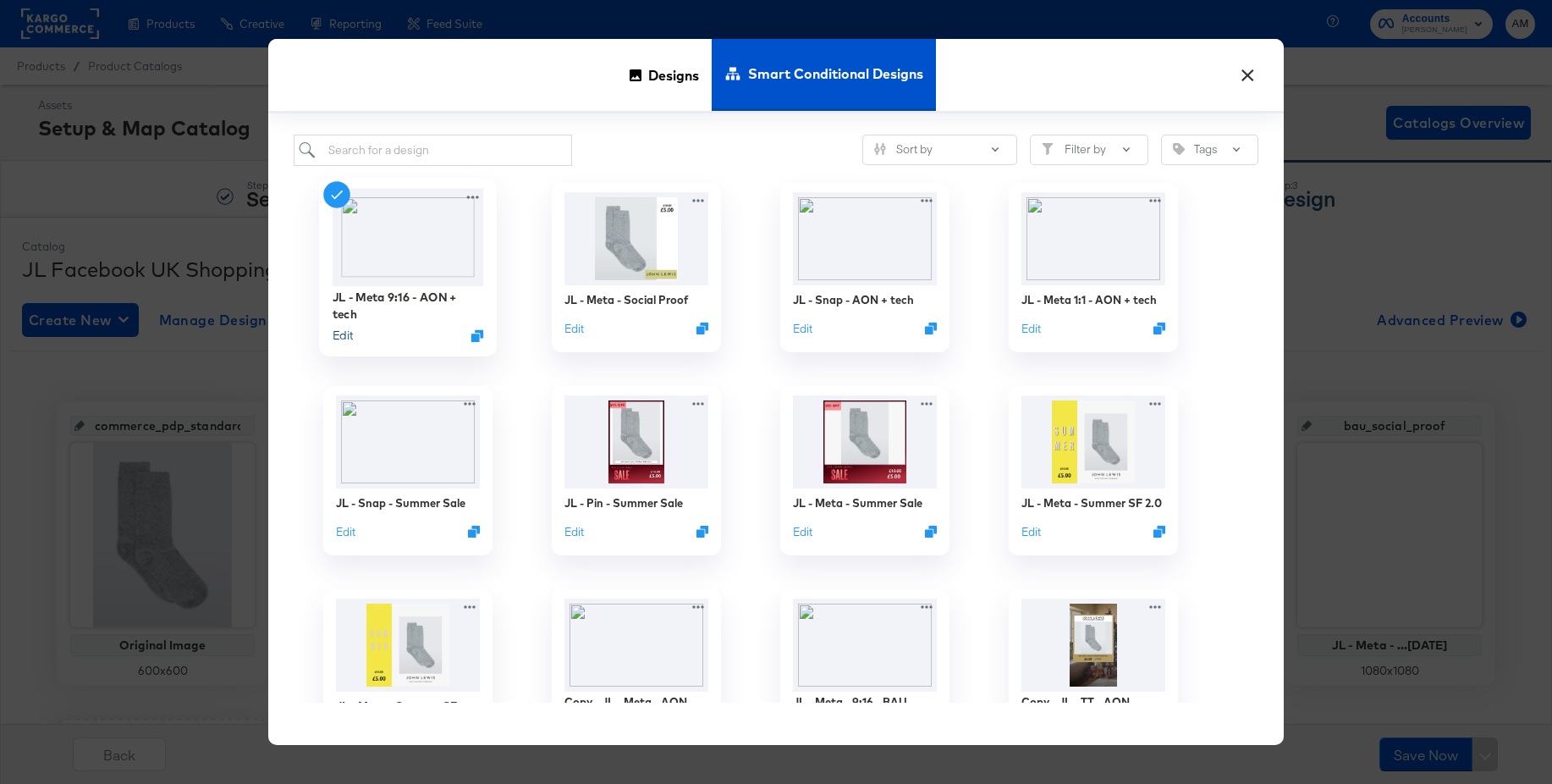
click at [345, 337] on button "Edit" at bounding box center [343, 336] width 20 height 16
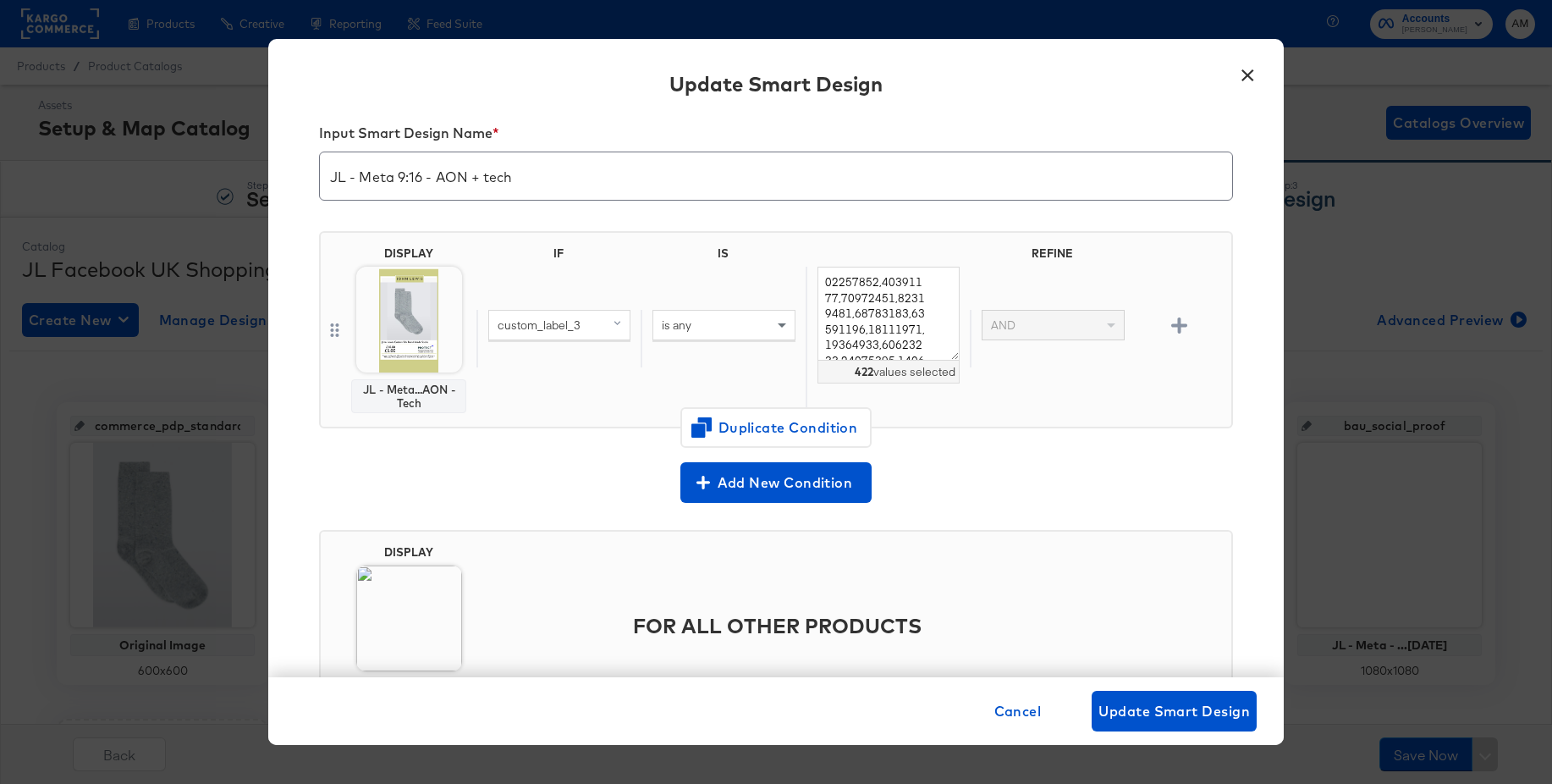
scroll to position [8, 0]
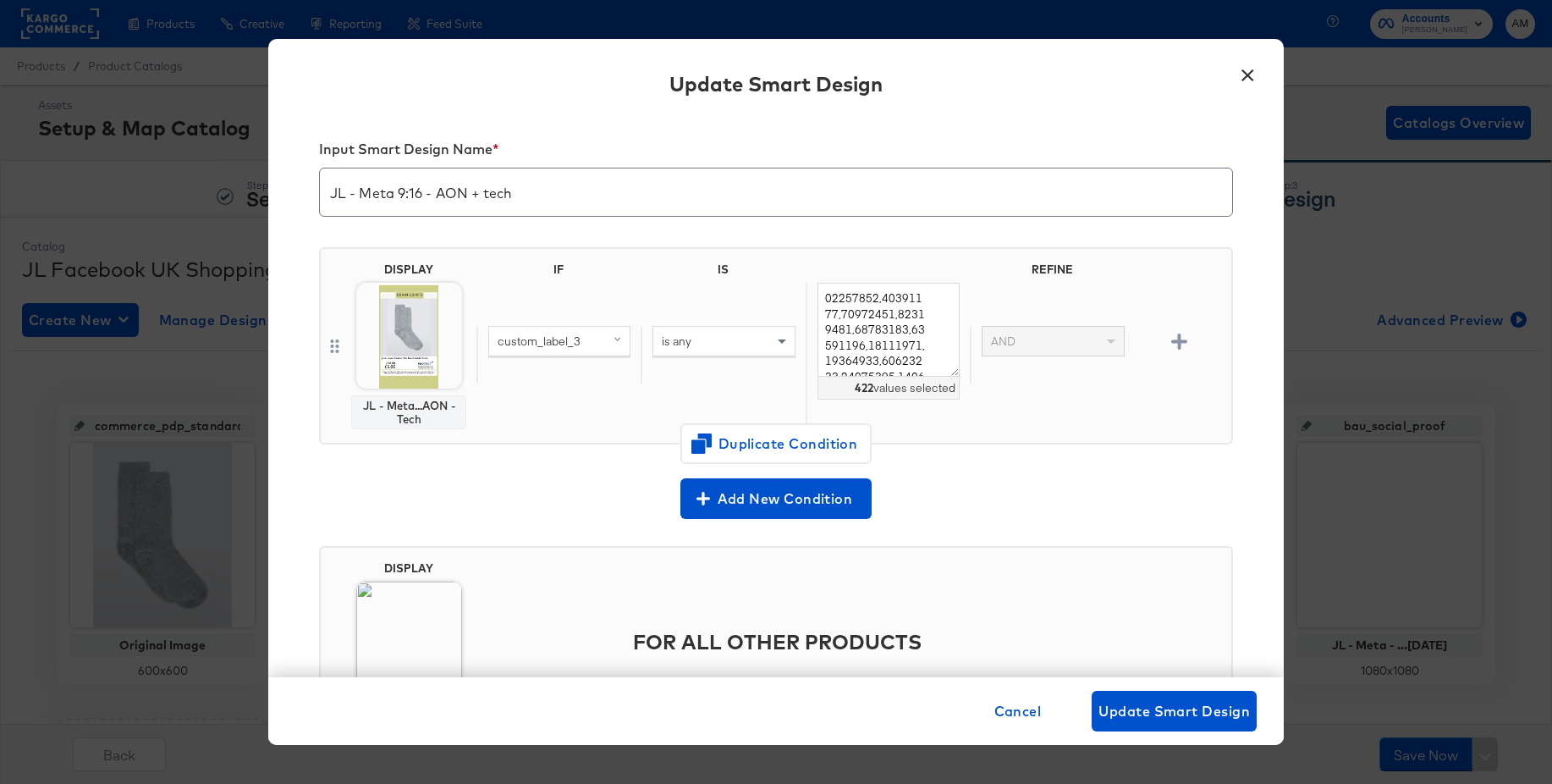
click at [1246, 74] on button "×" at bounding box center [1247, 71] width 30 height 30
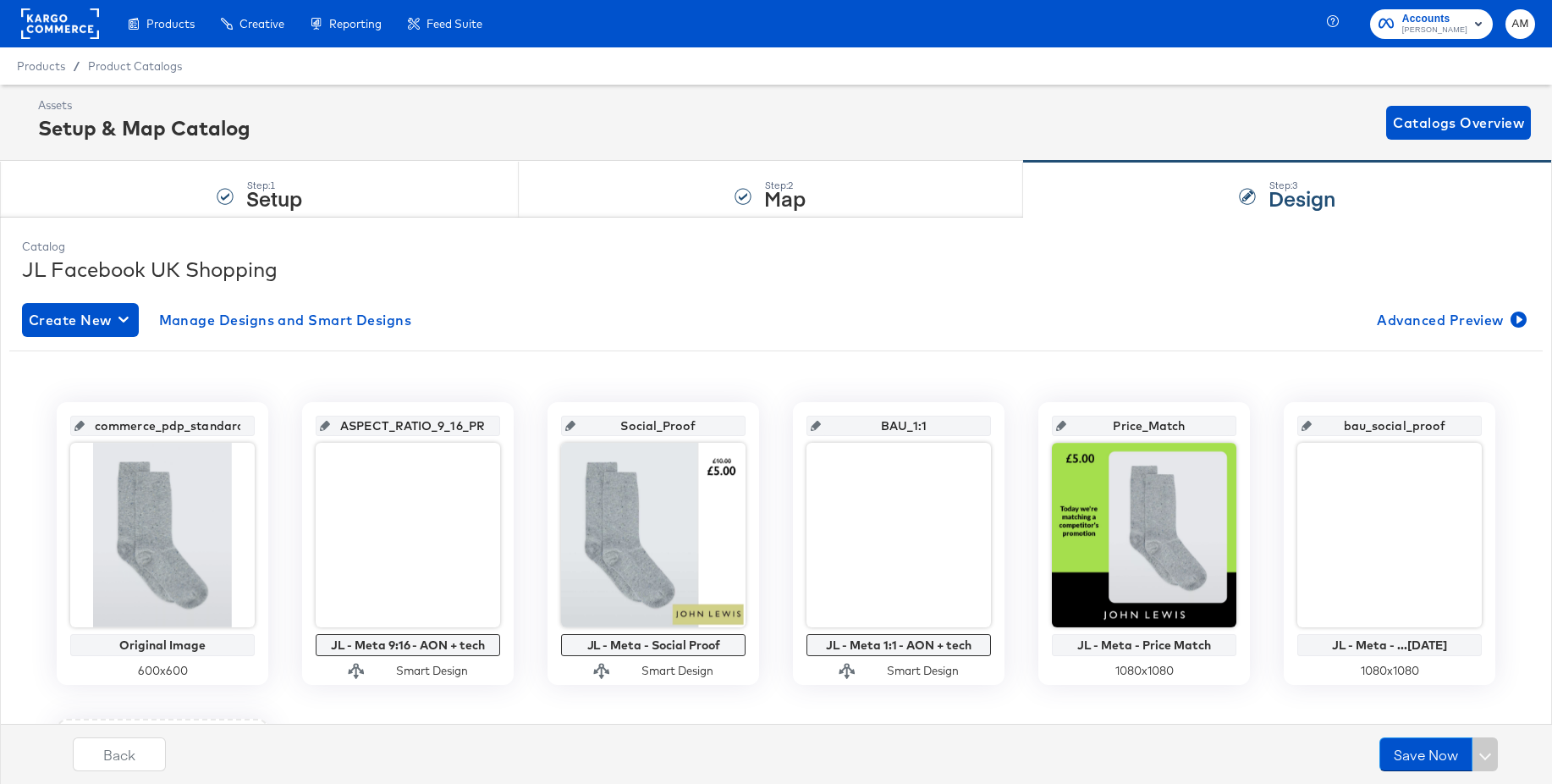
click at [32, 27] on rect at bounding box center [60, 23] width 78 height 30
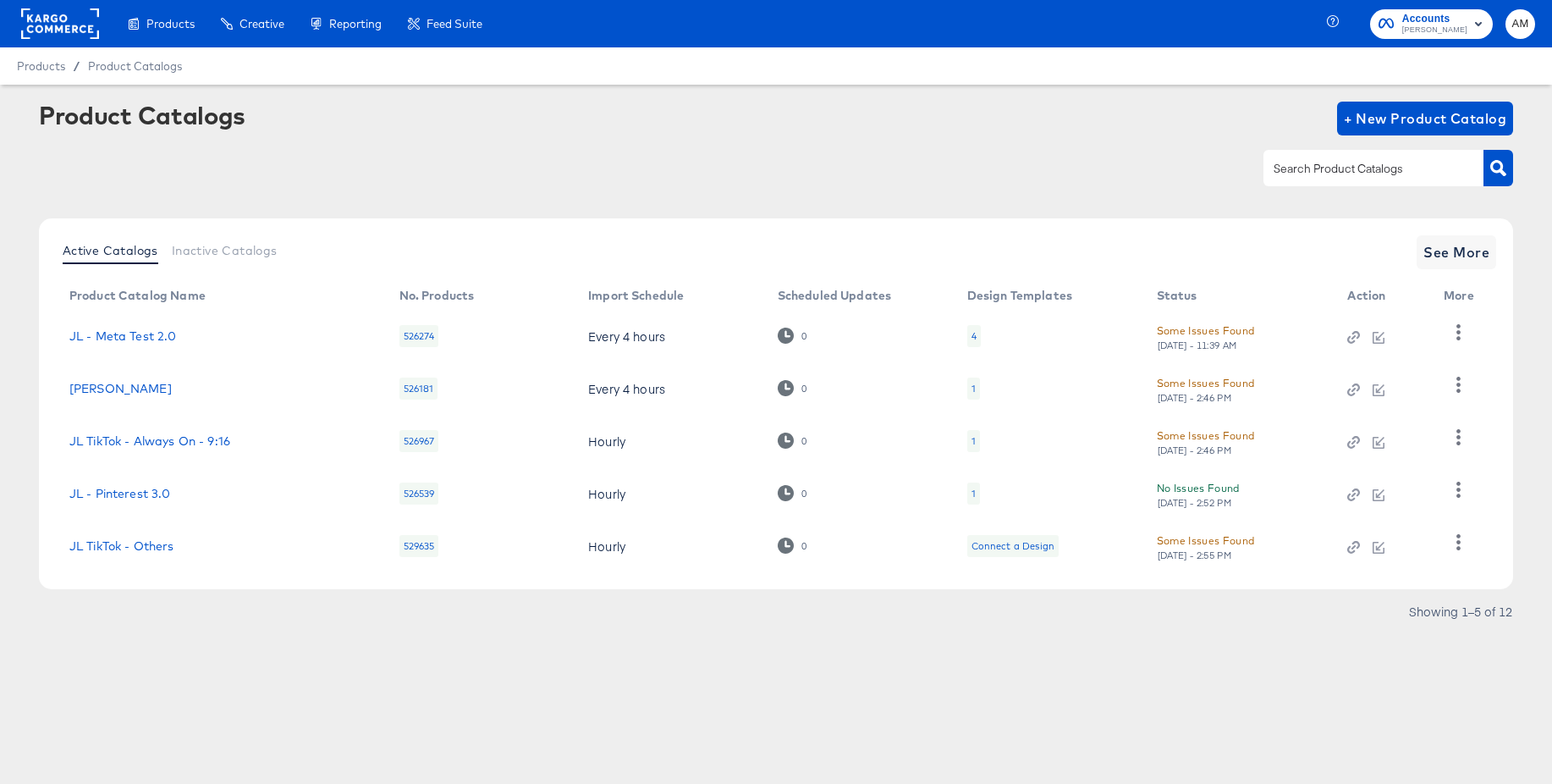
click at [0, 0] on div "Manage all your created Overlay Designs." at bounding box center [0, 0] width 0 height 0
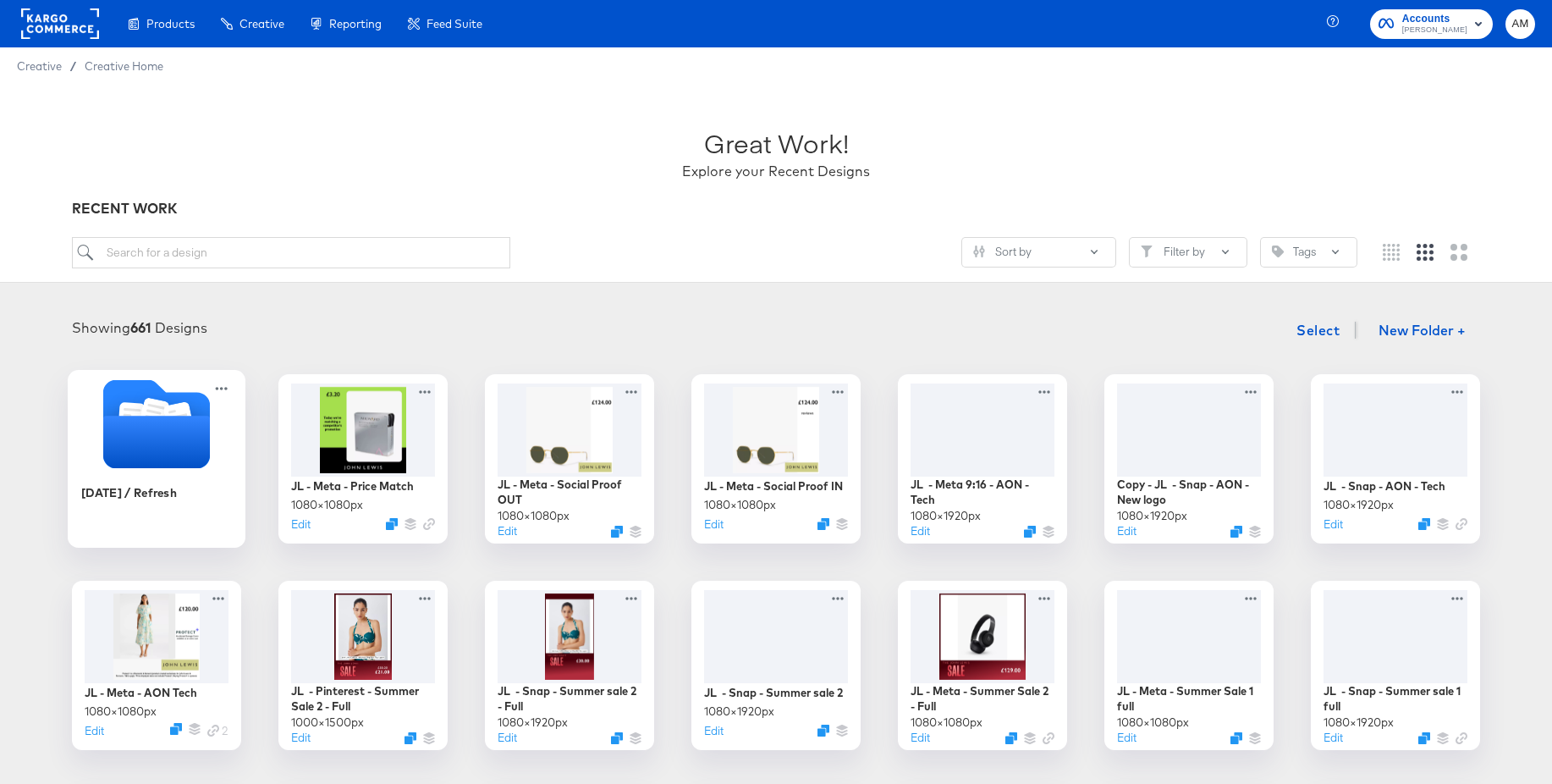
click at [157, 422] on icon "Folder" at bounding box center [156, 442] width 107 height 52
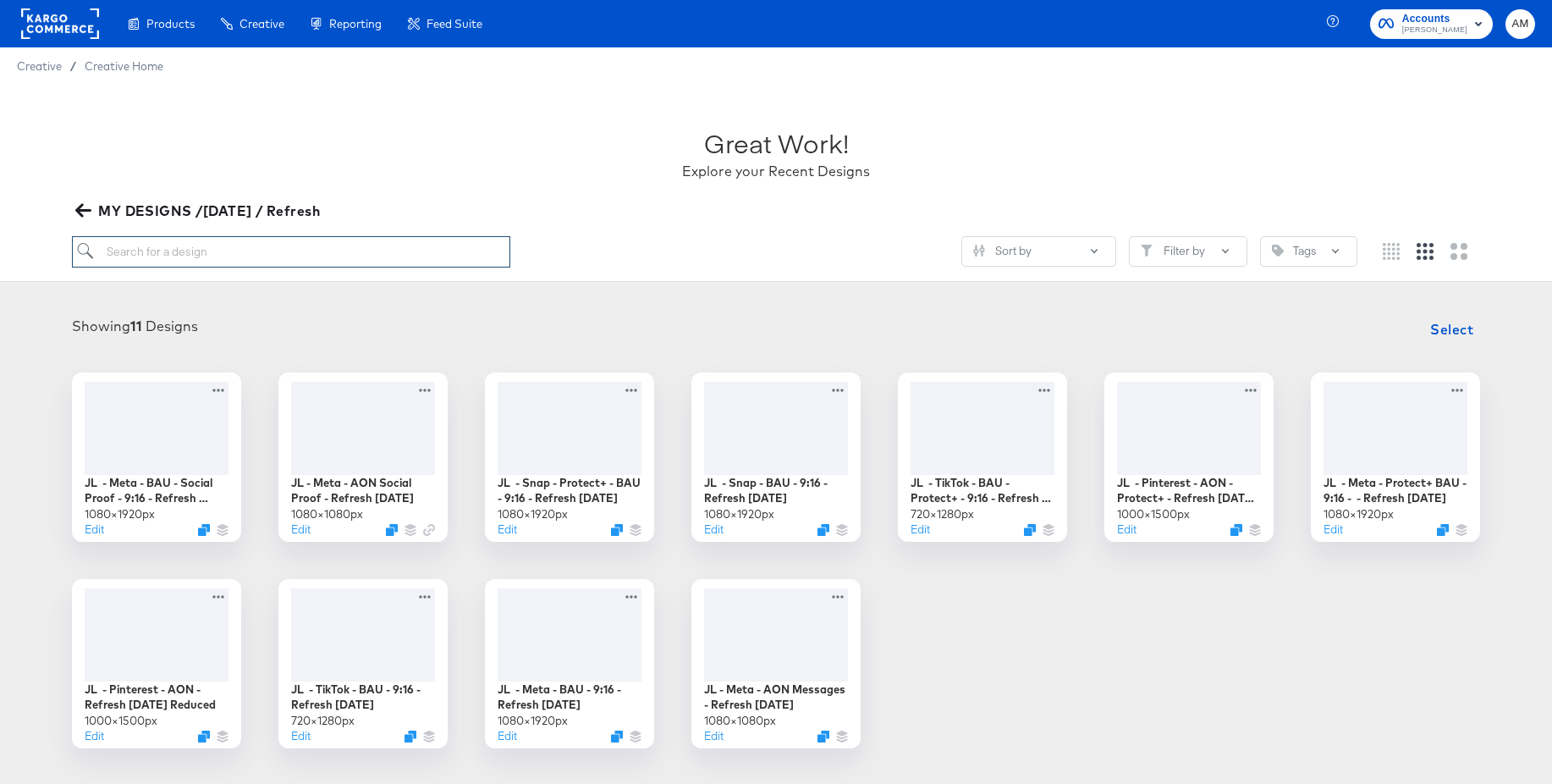
click at [278, 265] on input "search" at bounding box center [291, 251] width 438 height 31
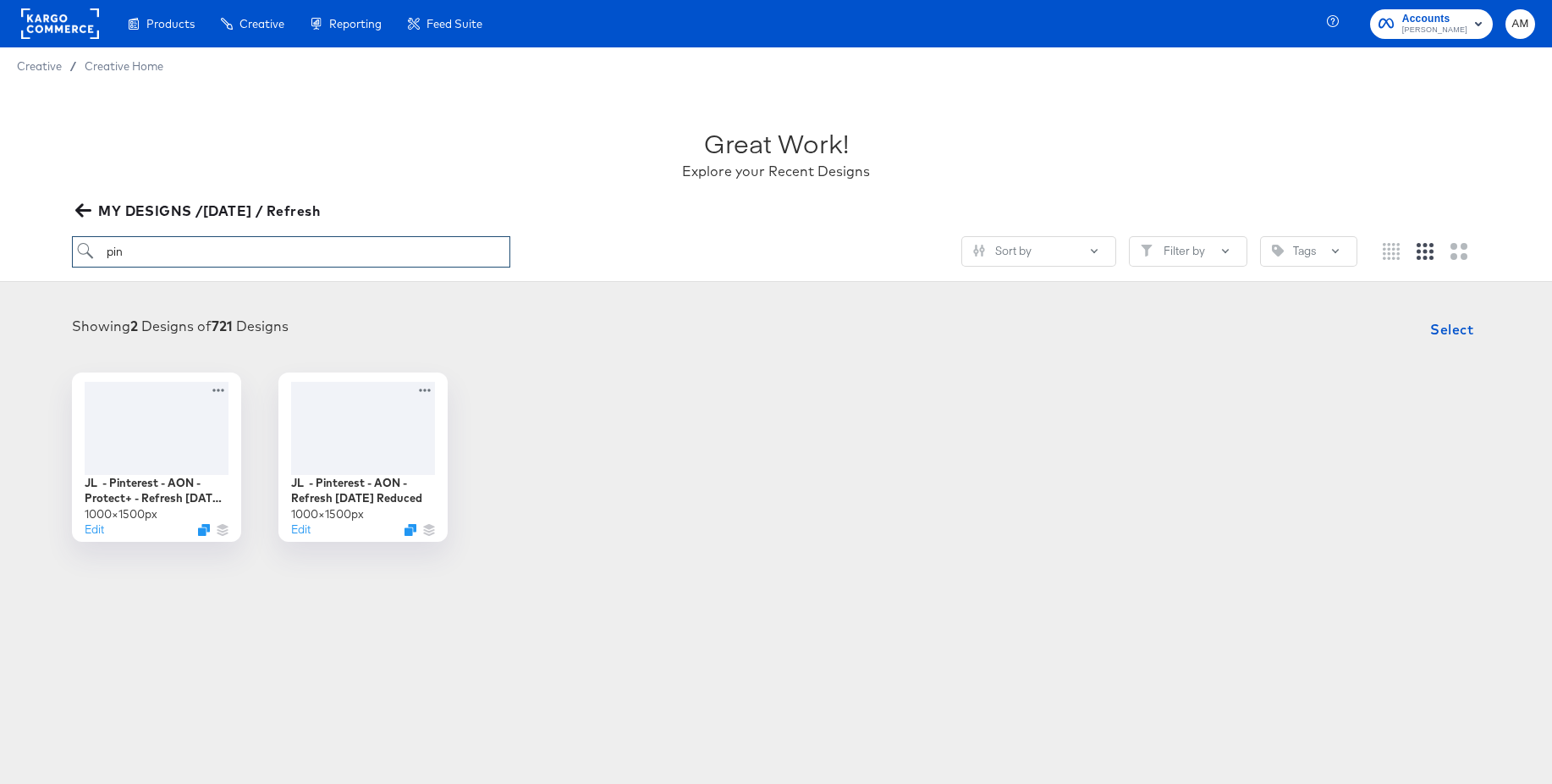
drag, startPoint x: 177, startPoint y: 252, endPoint x: 99, endPoint y: 248, distance: 78.0
click at [99, 248] on input "pin" at bounding box center [291, 251] width 438 height 31
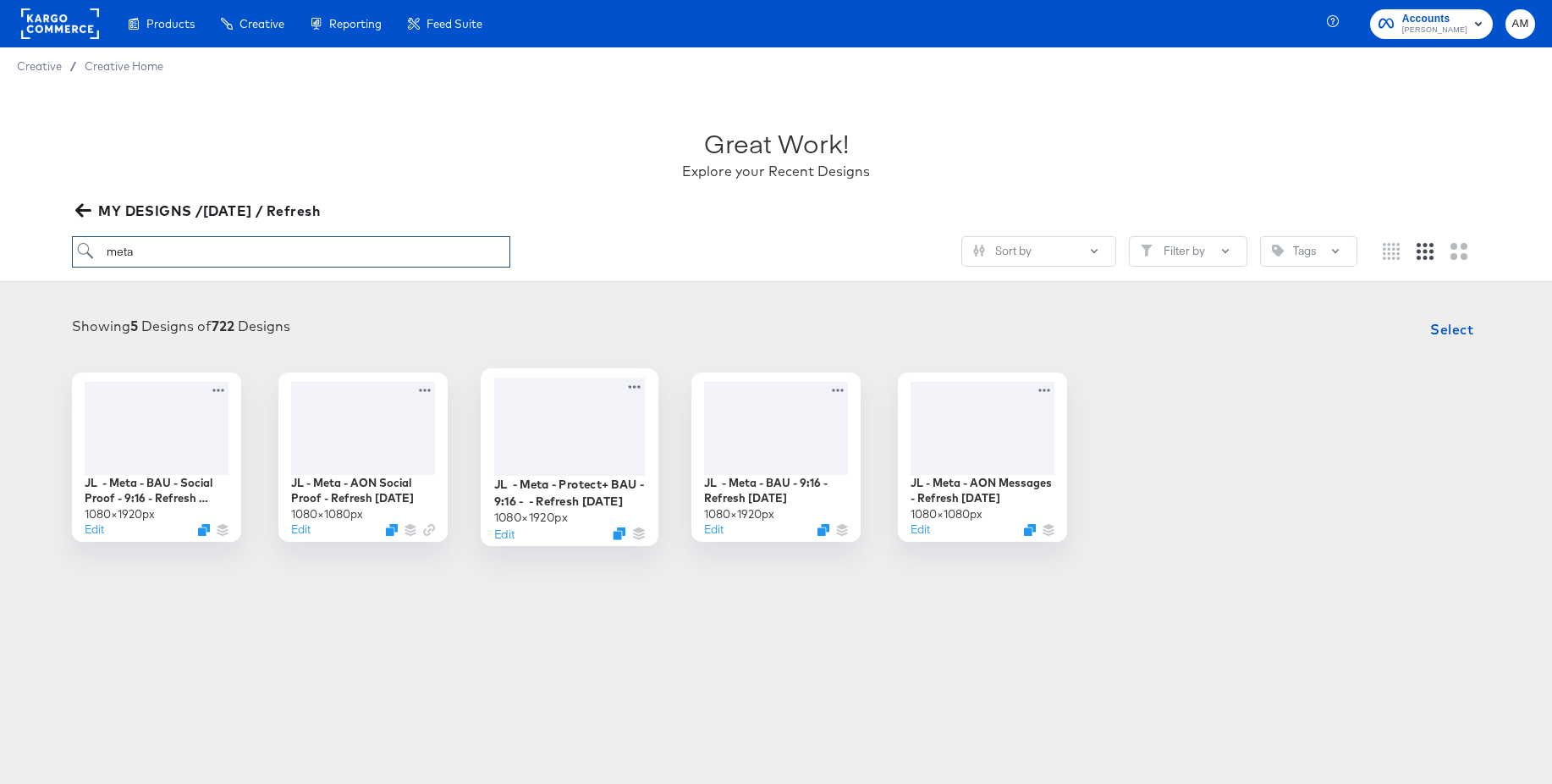
scroll to position [1, 0]
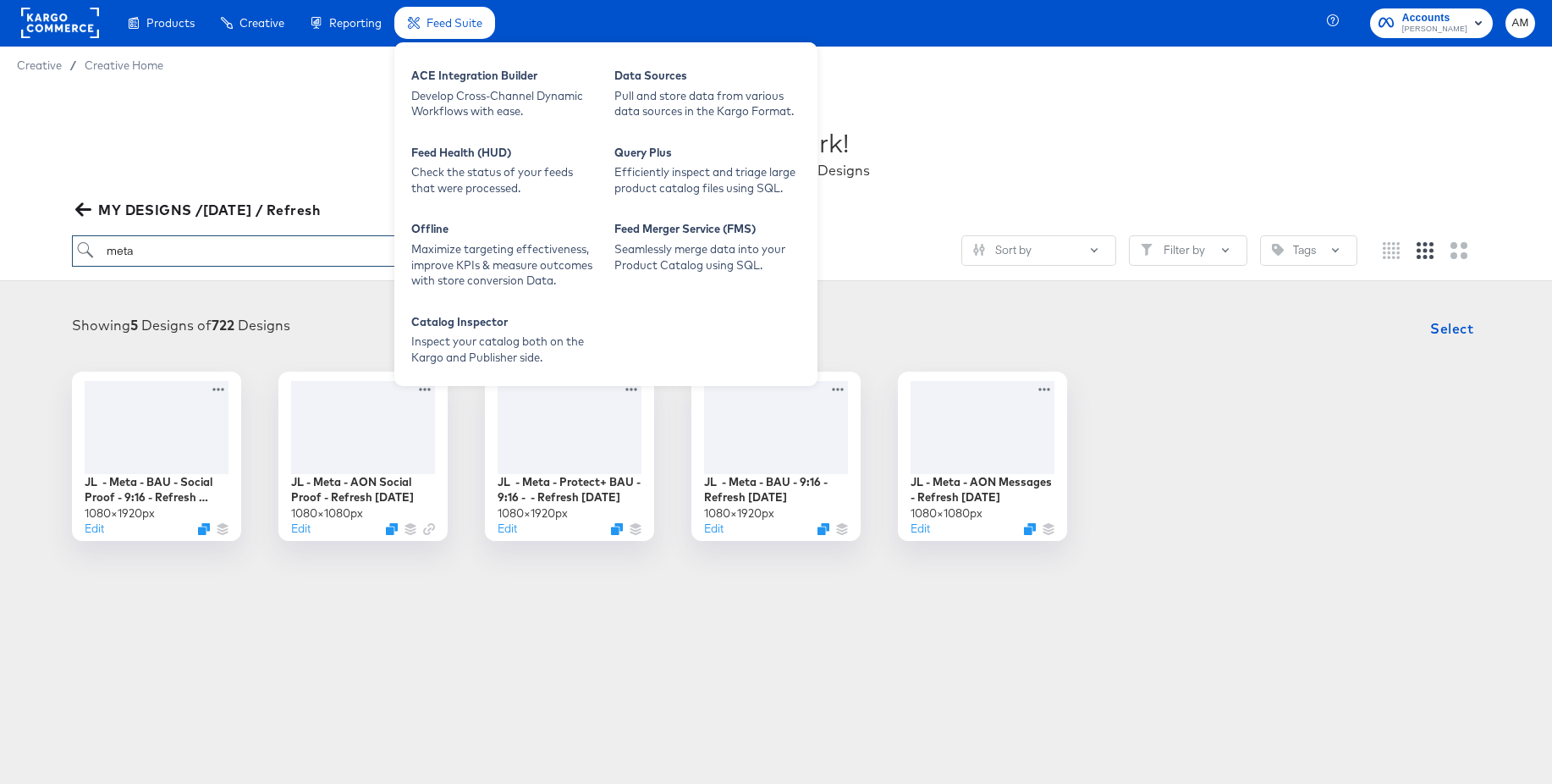
type input "meta"
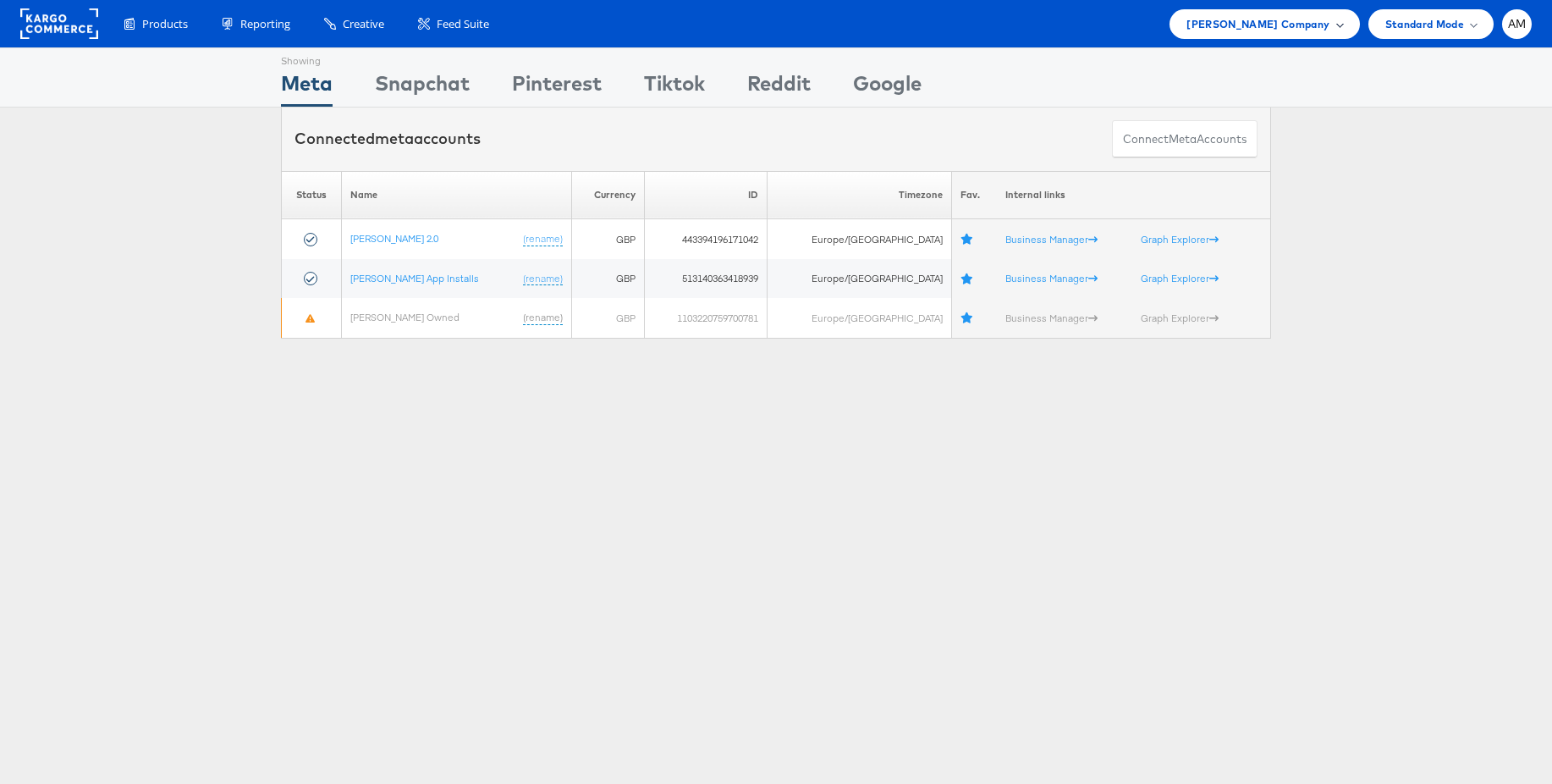
click at [1285, 30] on span "[PERSON_NAME] Company" at bounding box center [1258, 24] width 143 height 18
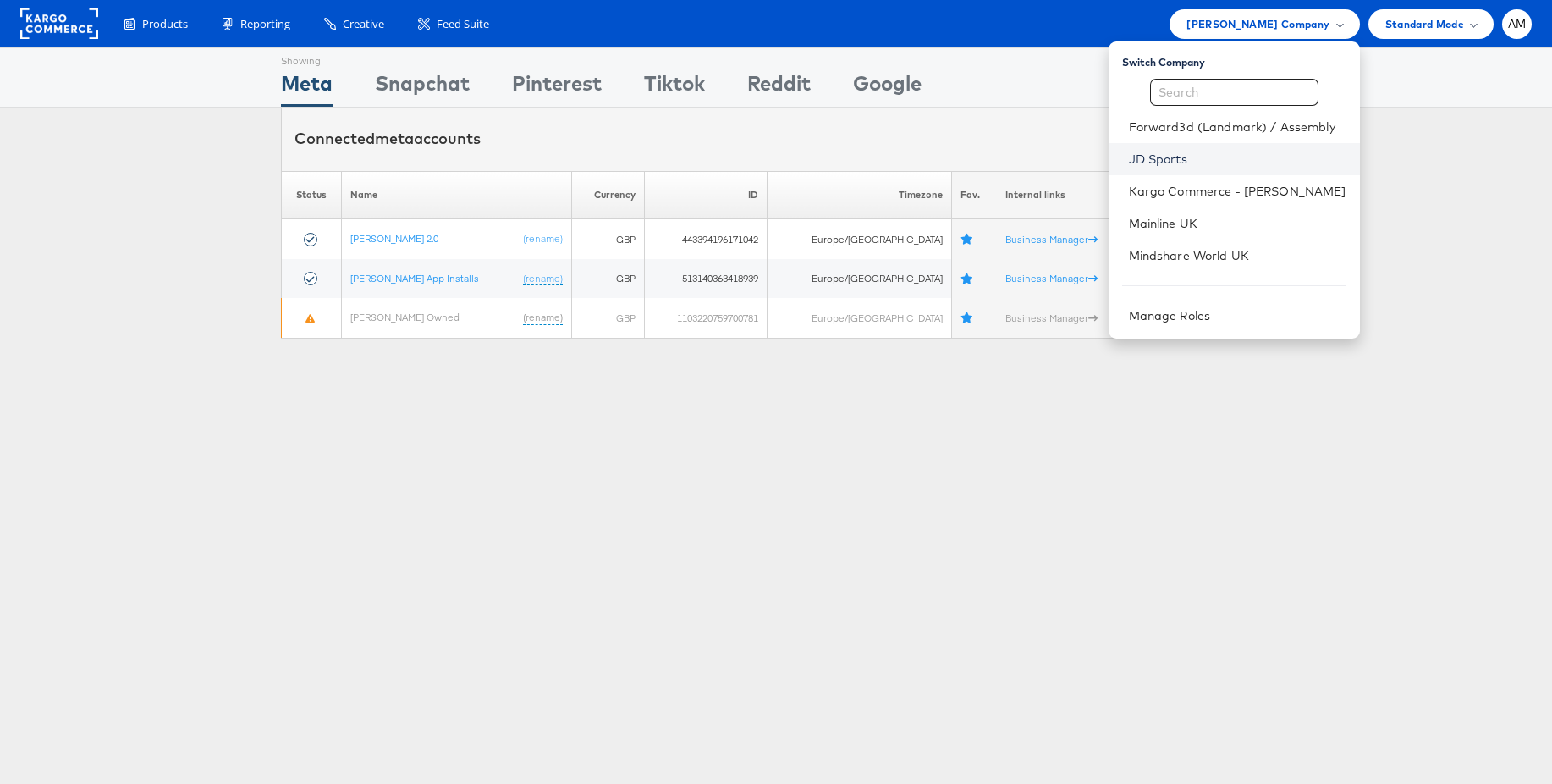
click at [1170, 162] on link "JD Sports" at bounding box center [1238, 159] width 218 height 17
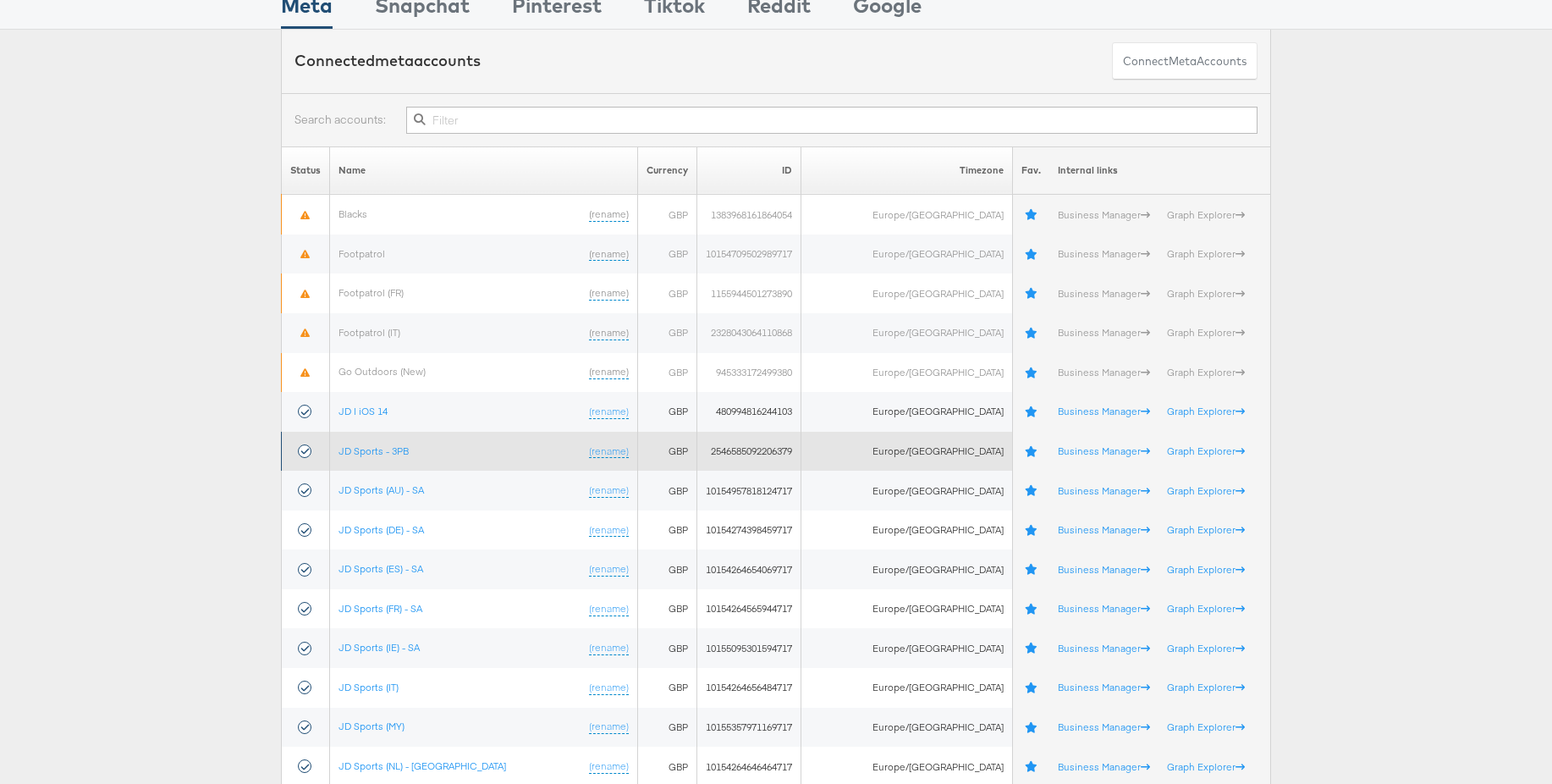
scroll to position [234, 0]
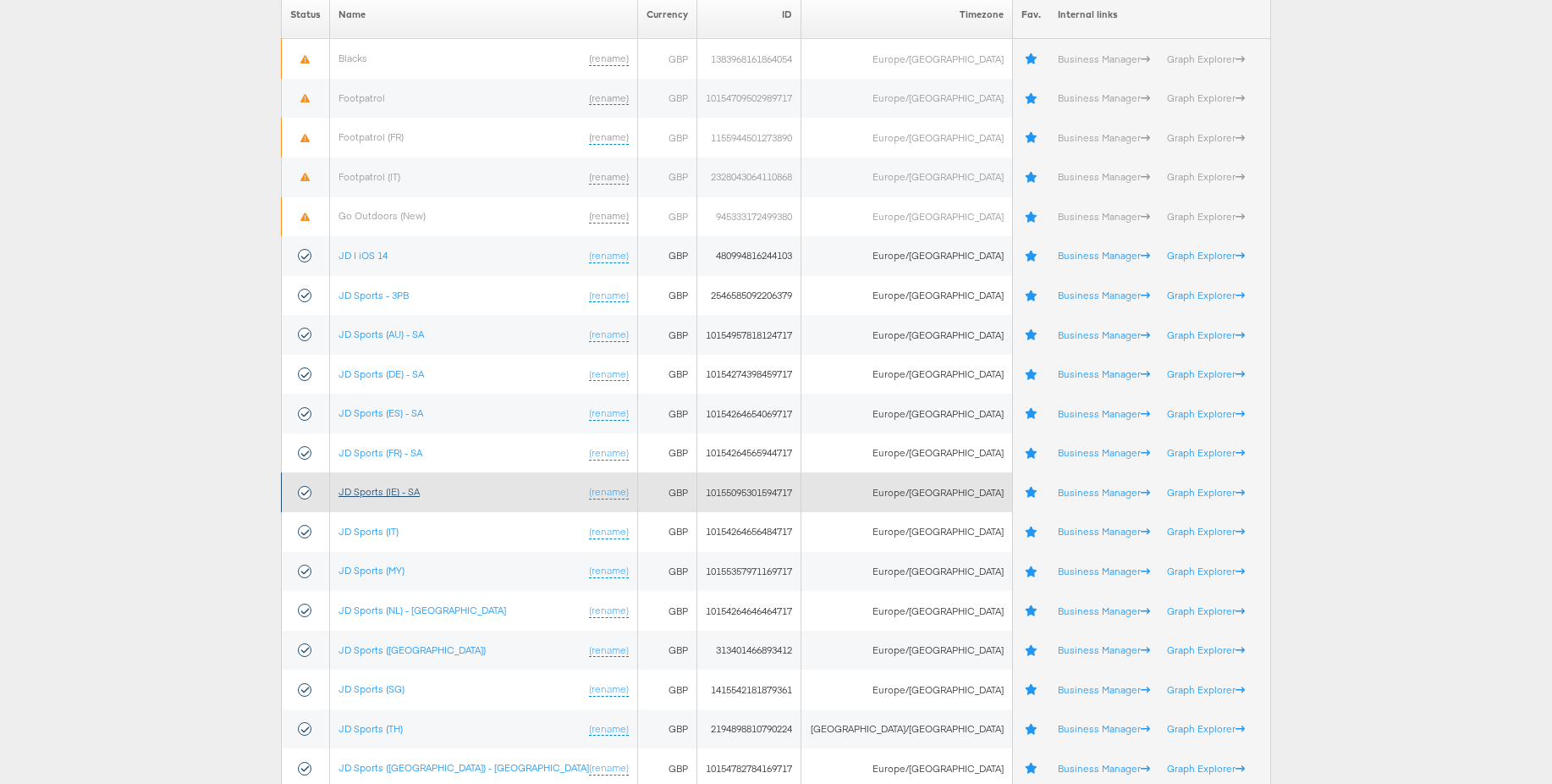
click at [394, 496] on link "JD Sports (IE) - SA" at bounding box center [379, 491] width 81 height 13
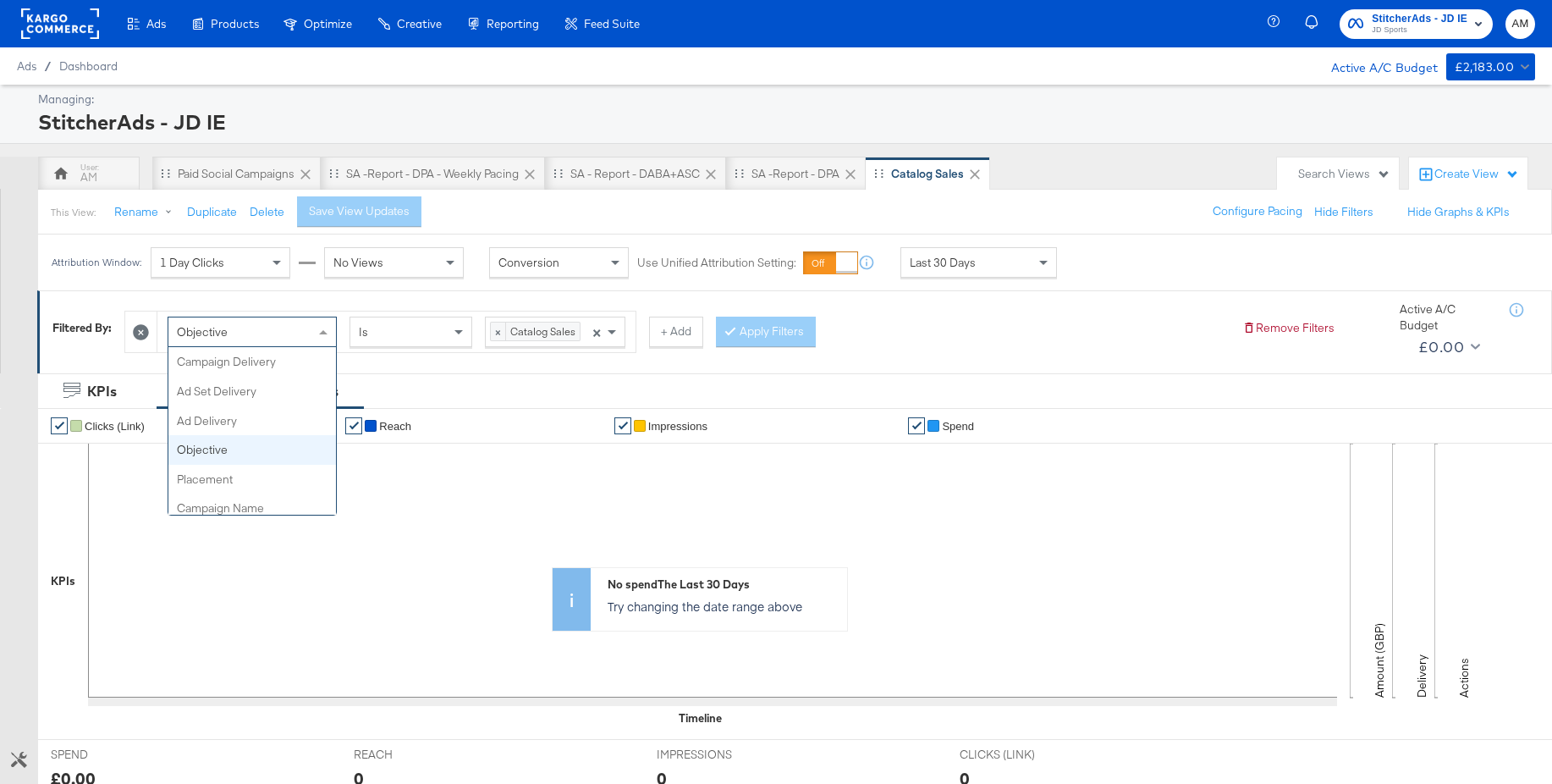
click at [278, 336] on div "Objective" at bounding box center [252, 331] width 168 height 29
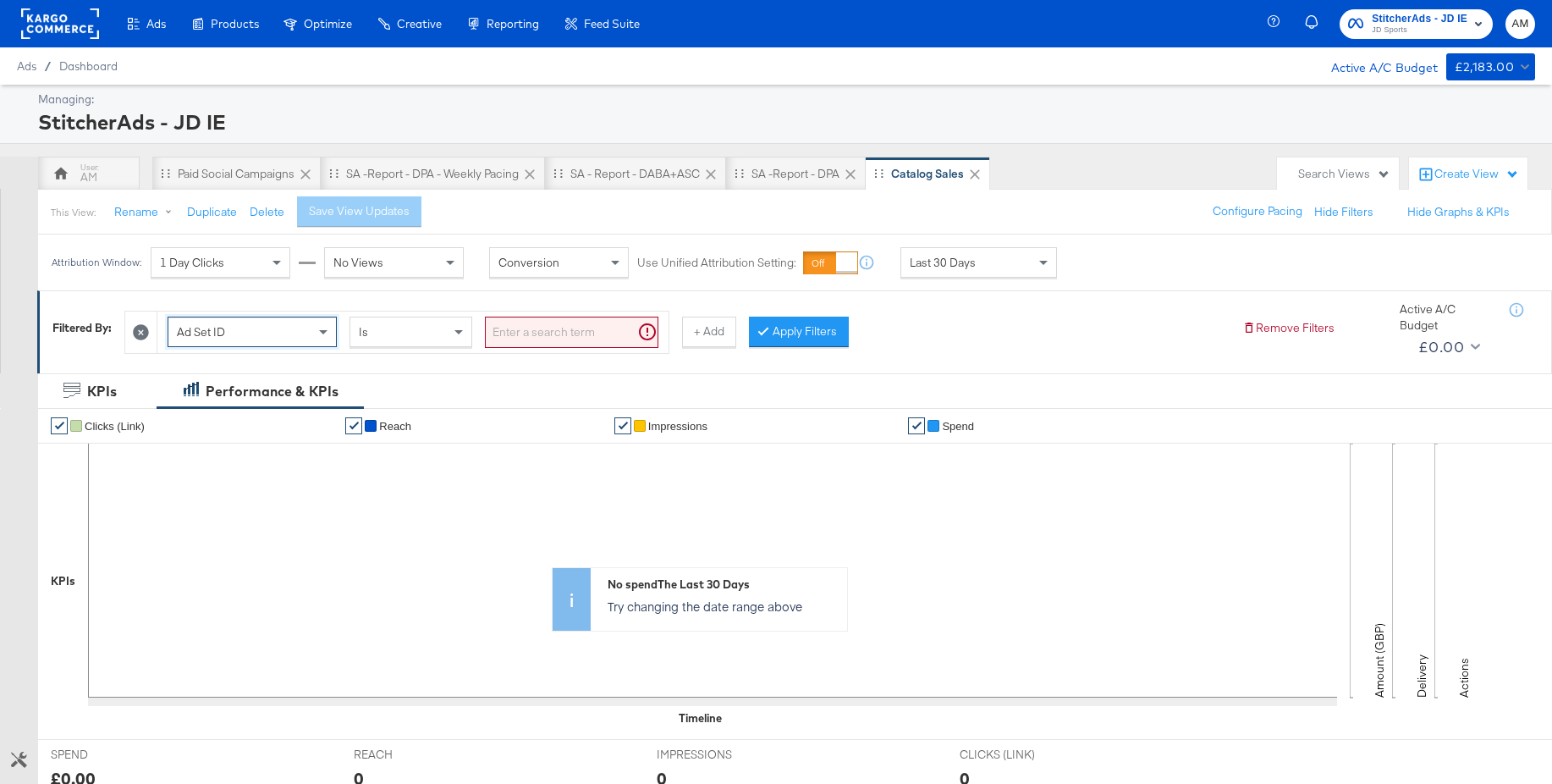
click at [527, 336] on input "search" at bounding box center [572, 332] width 174 height 31
paste input "120232256053230507"
type input "120232256053230507"
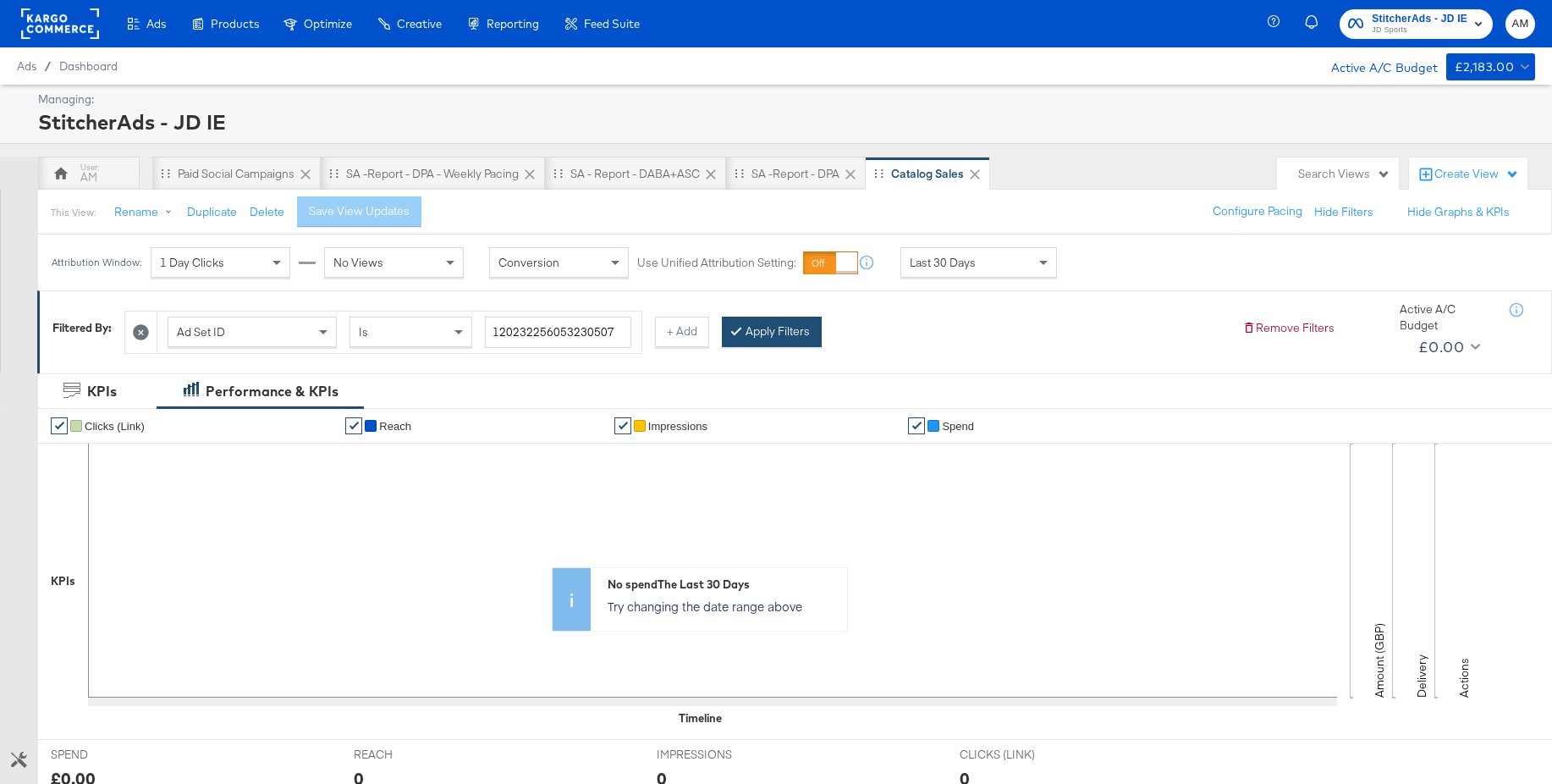
click at [758, 335] on button "Apply Filters" at bounding box center [772, 332] width 100 height 30
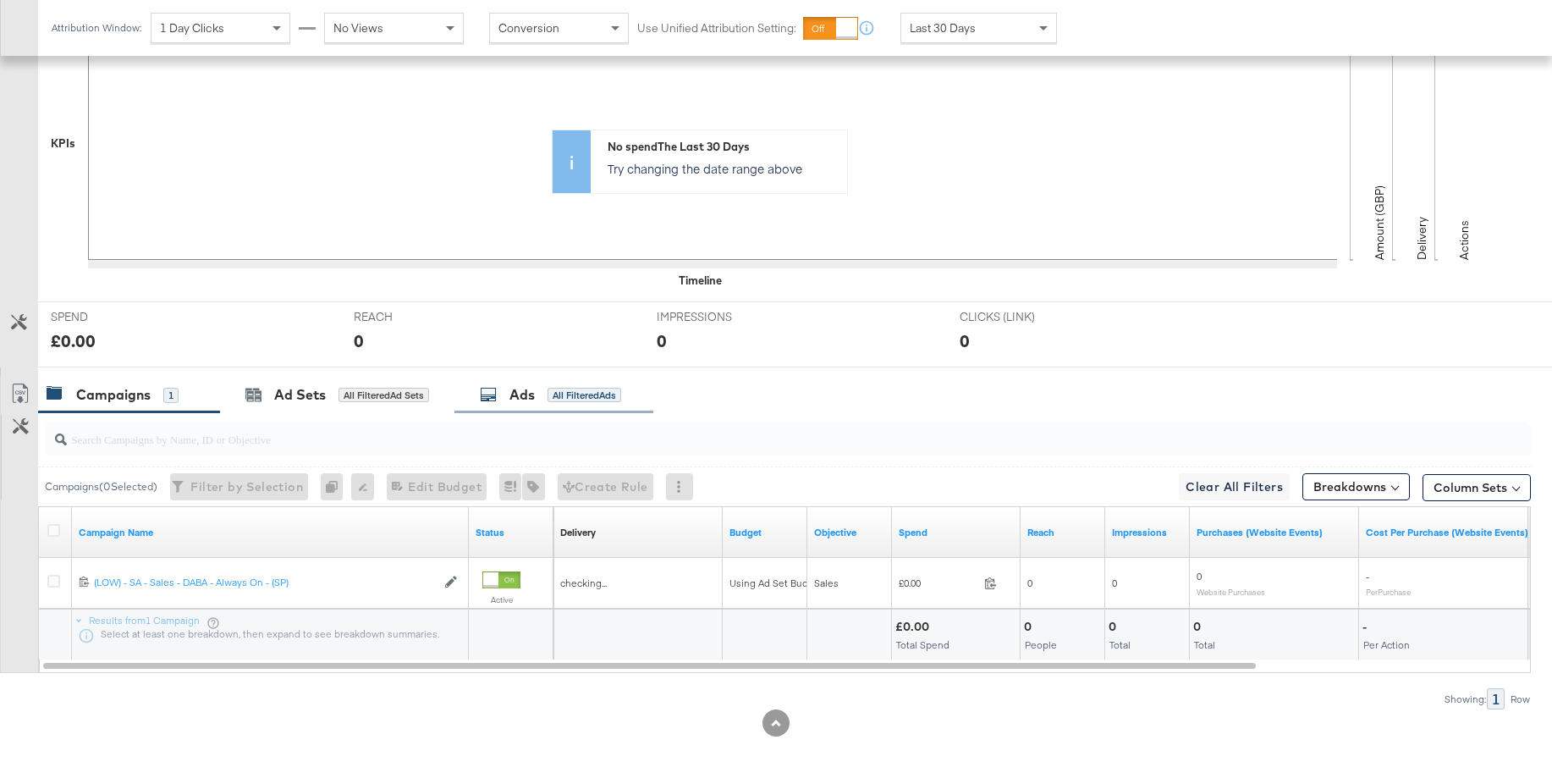
click at [497, 391] on icon at bounding box center [488, 394] width 17 height 17
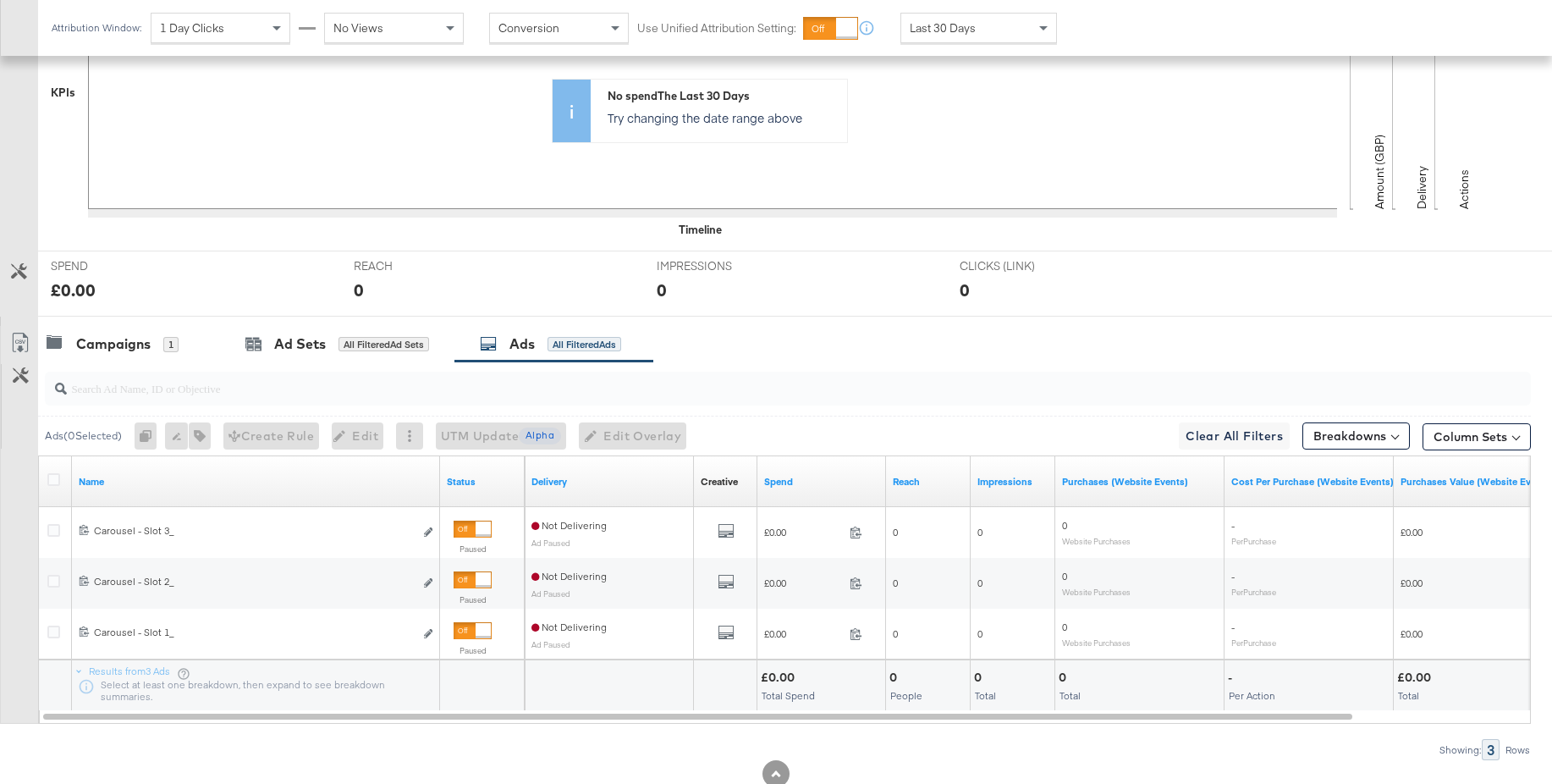
scroll to position [0, 0]
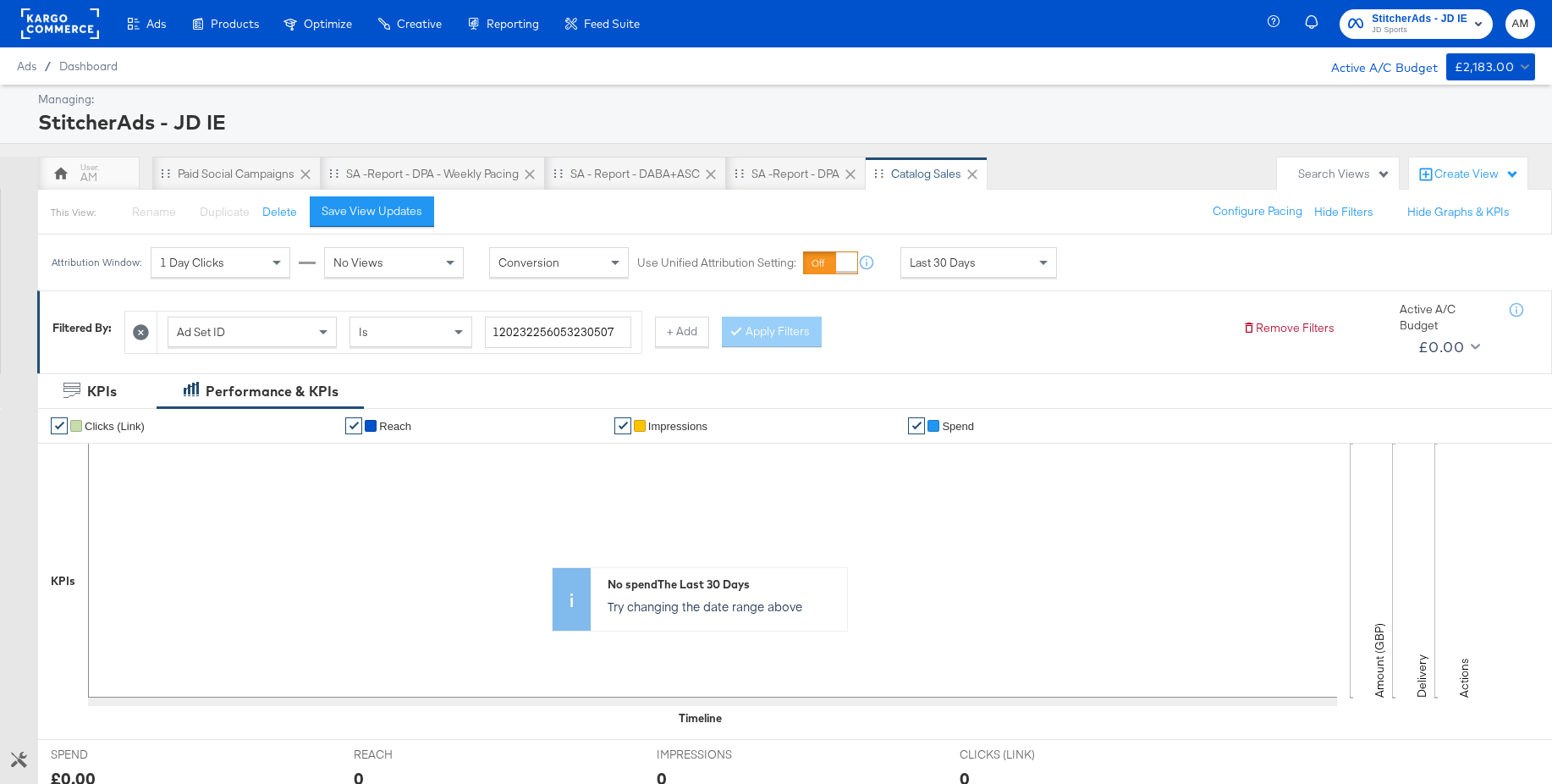
click at [48, 20] on rect at bounding box center [60, 23] width 78 height 30
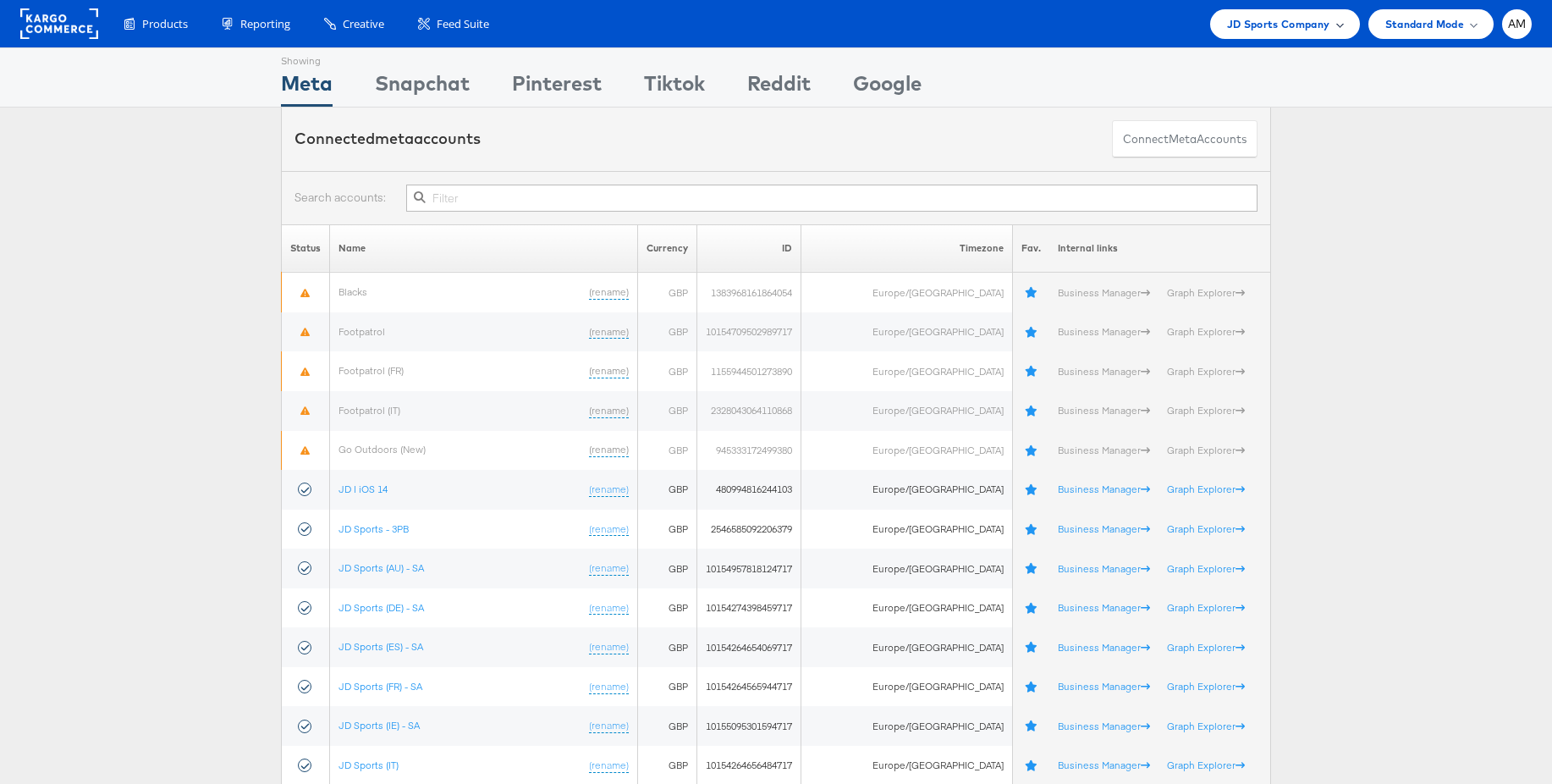
click at [1261, 29] on span "JD Sports Company" at bounding box center [1278, 24] width 103 height 18
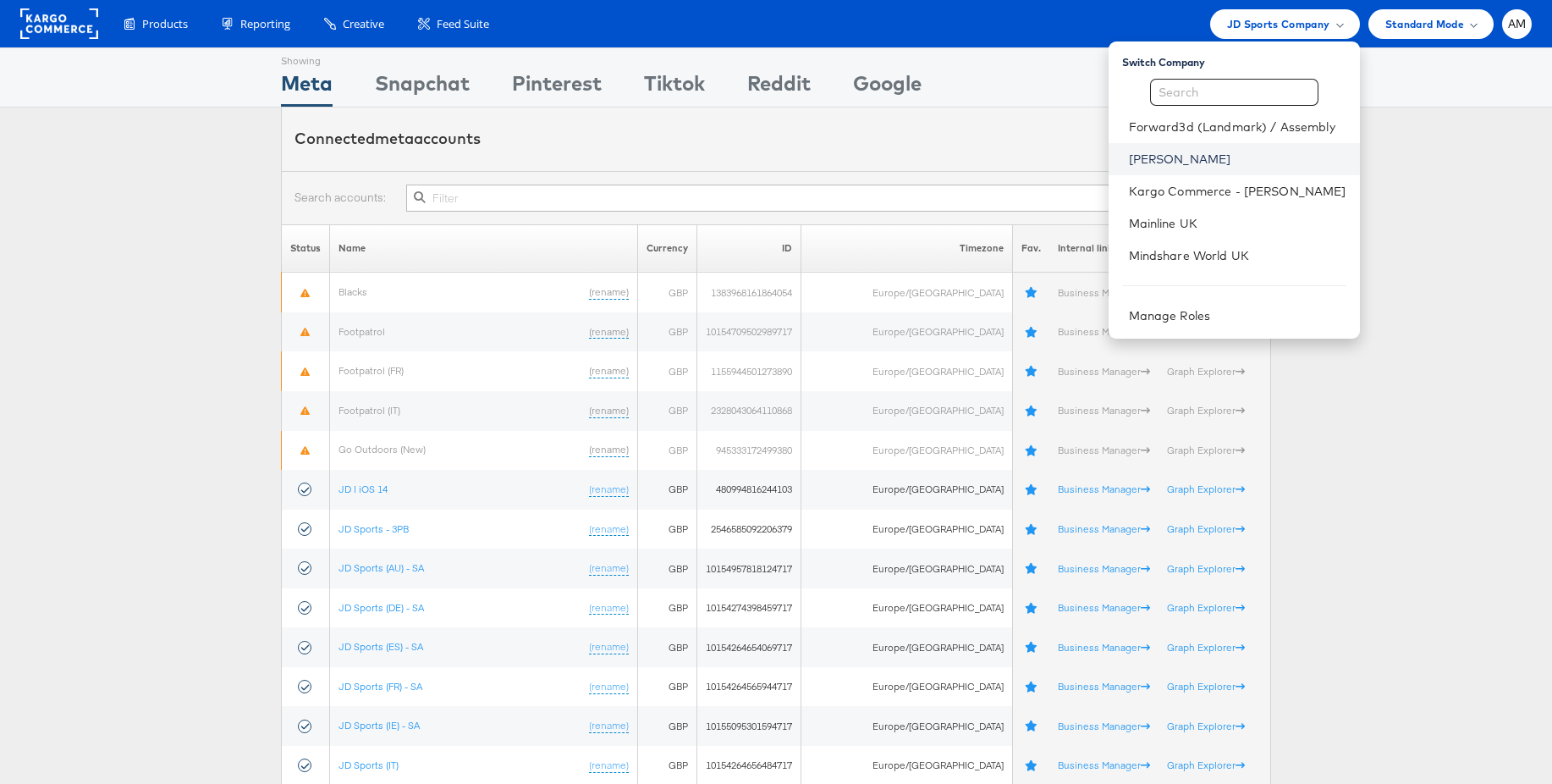
click at [1183, 157] on link "[PERSON_NAME]" at bounding box center [1238, 159] width 218 height 17
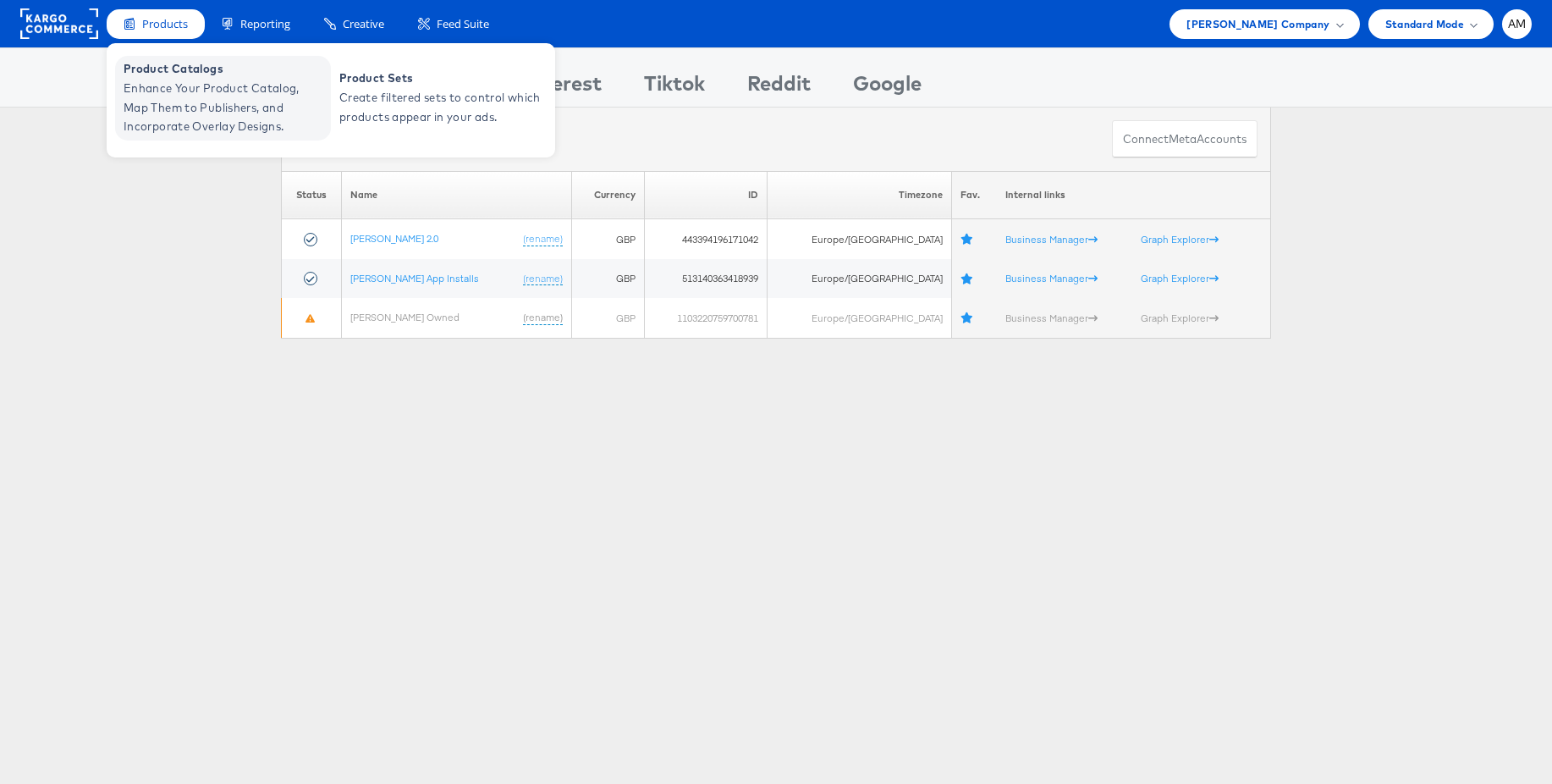
click at [179, 85] on span "Enhance Your Product Catalog, Map Them to Publishers, and Incorporate Overlay D…" at bounding box center [225, 108] width 203 height 58
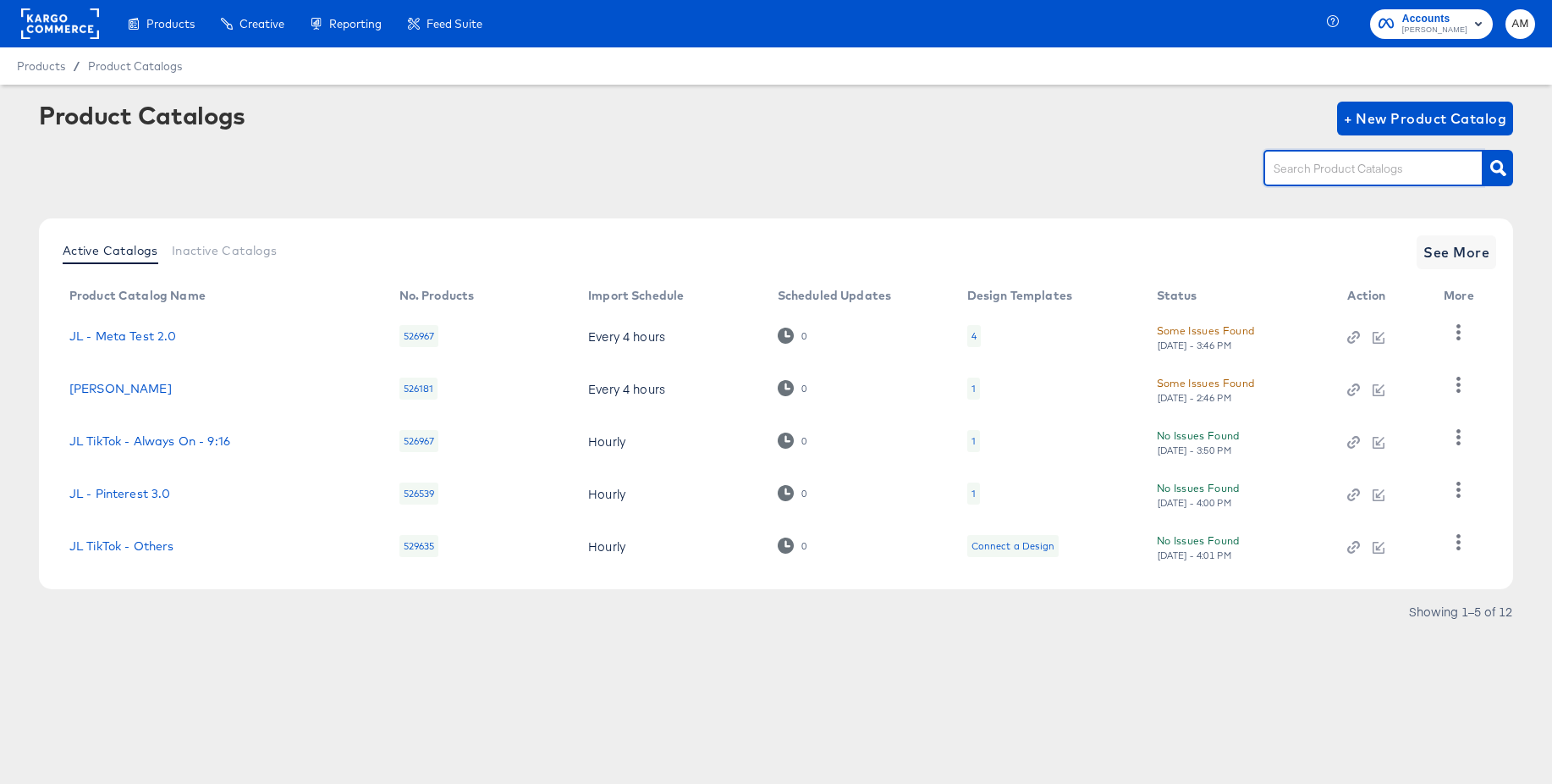
click at [1306, 170] on input "text" at bounding box center [1361, 168] width 180 height 19
type input "snap"
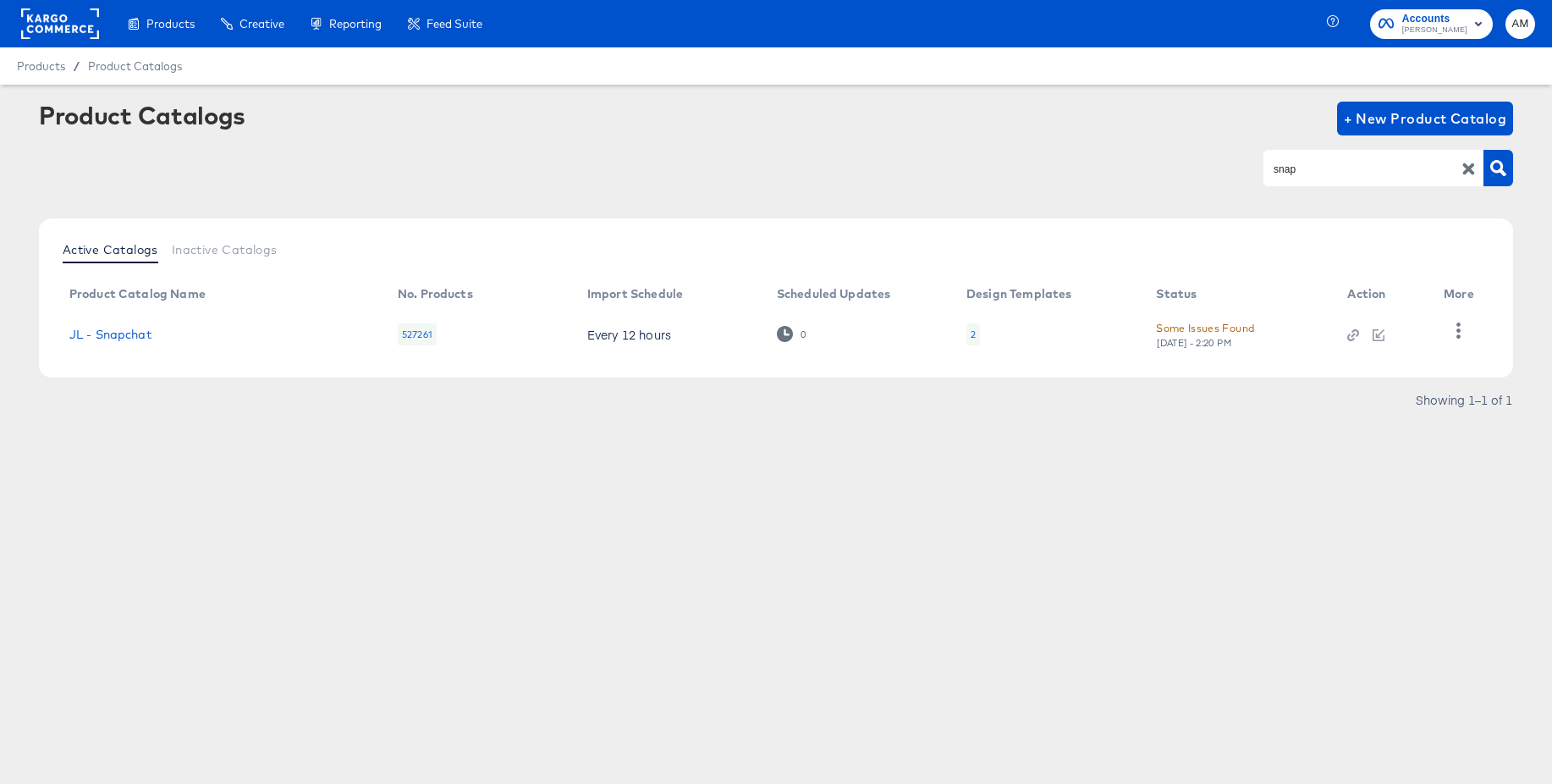
click at [976, 334] on div "2" at bounding box center [974, 334] width 14 height 22
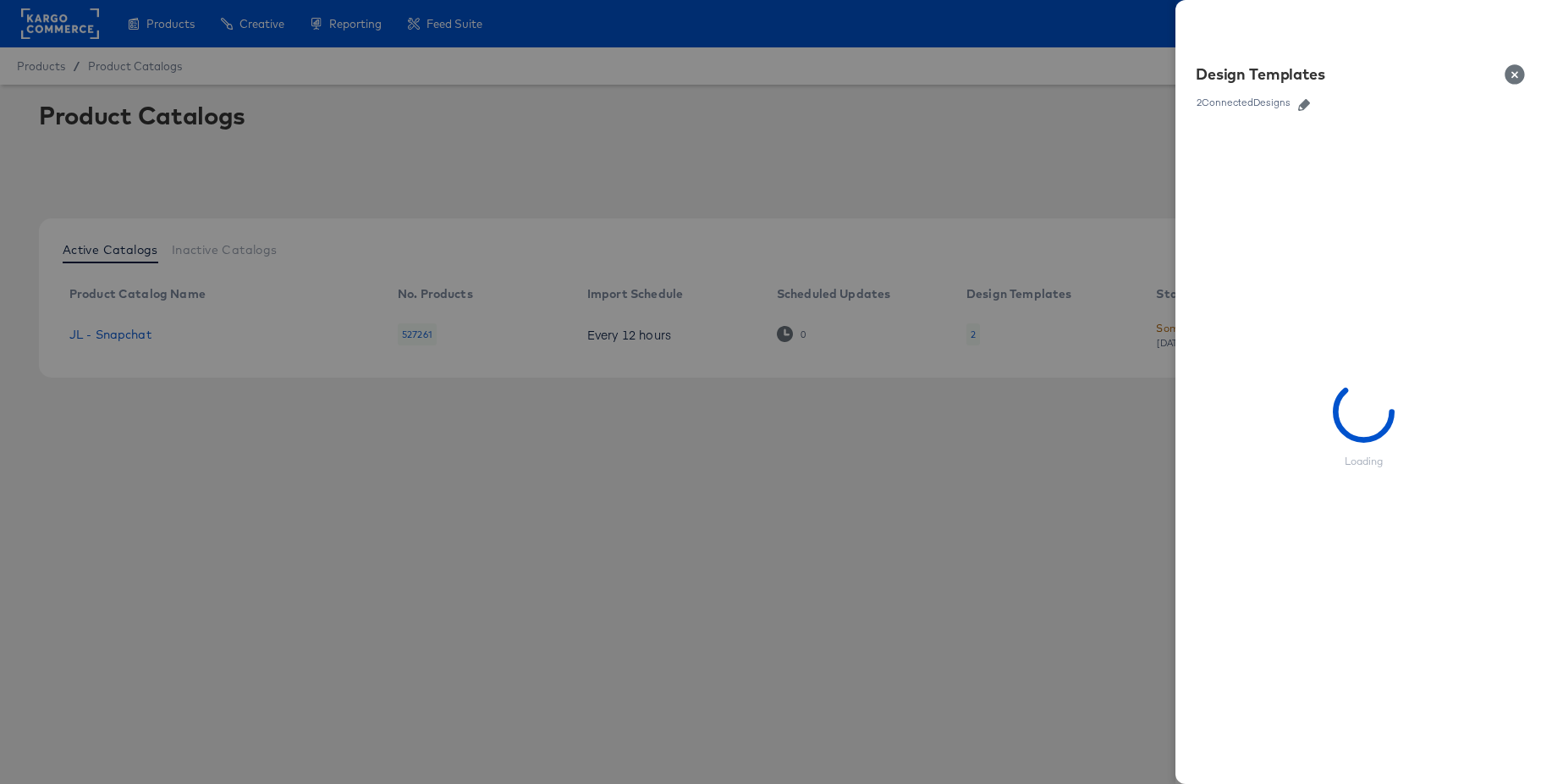
click at [1307, 104] on icon "button" at bounding box center [1304, 105] width 12 height 12
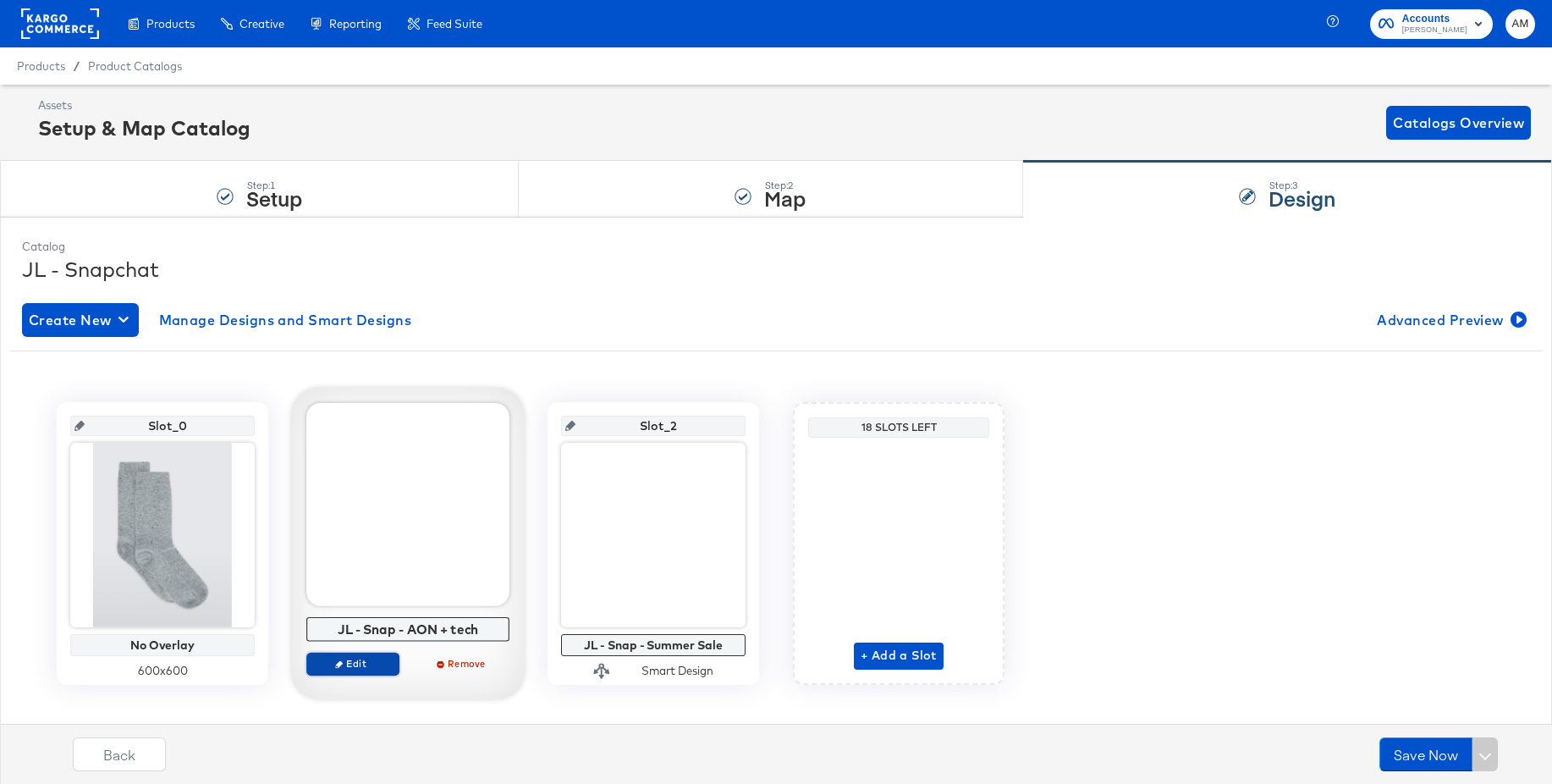
click at [359, 668] on span "Edit" at bounding box center [353, 663] width 78 height 13
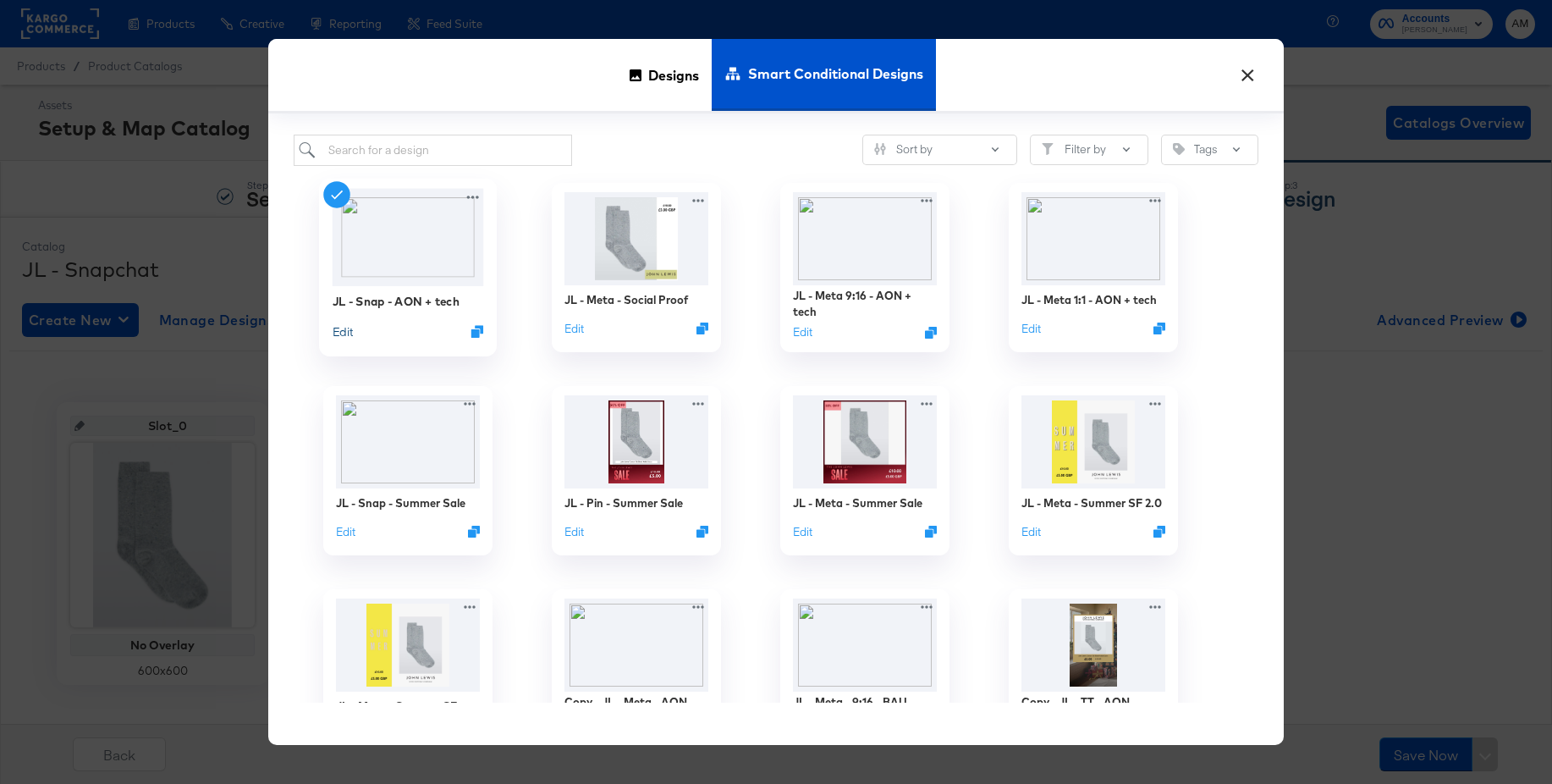
click at [339, 329] on button "Edit" at bounding box center [343, 331] width 20 height 16
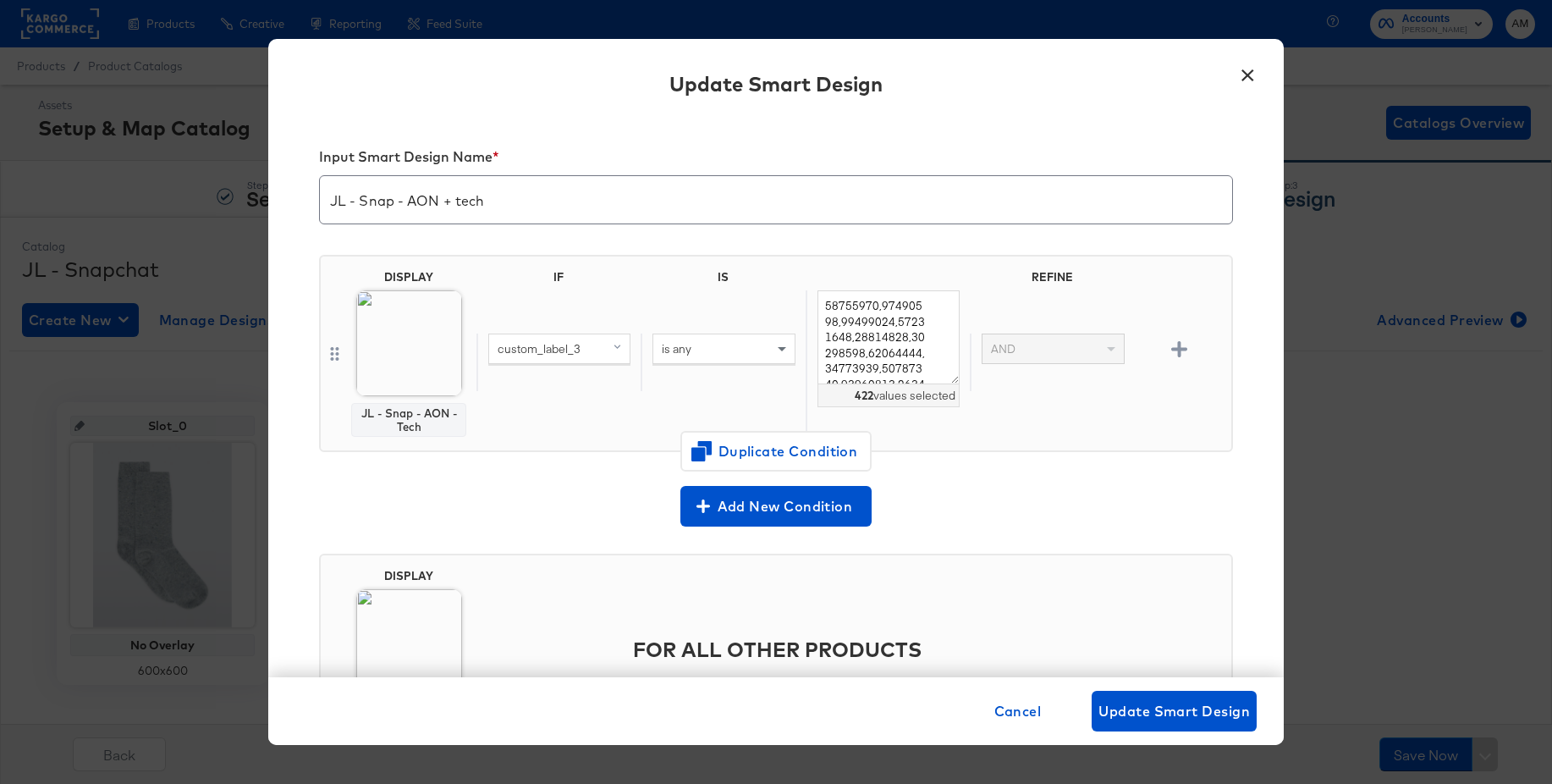
click at [1247, 72] on button "×" at bounding box center [1247, 71] width 30 height 30
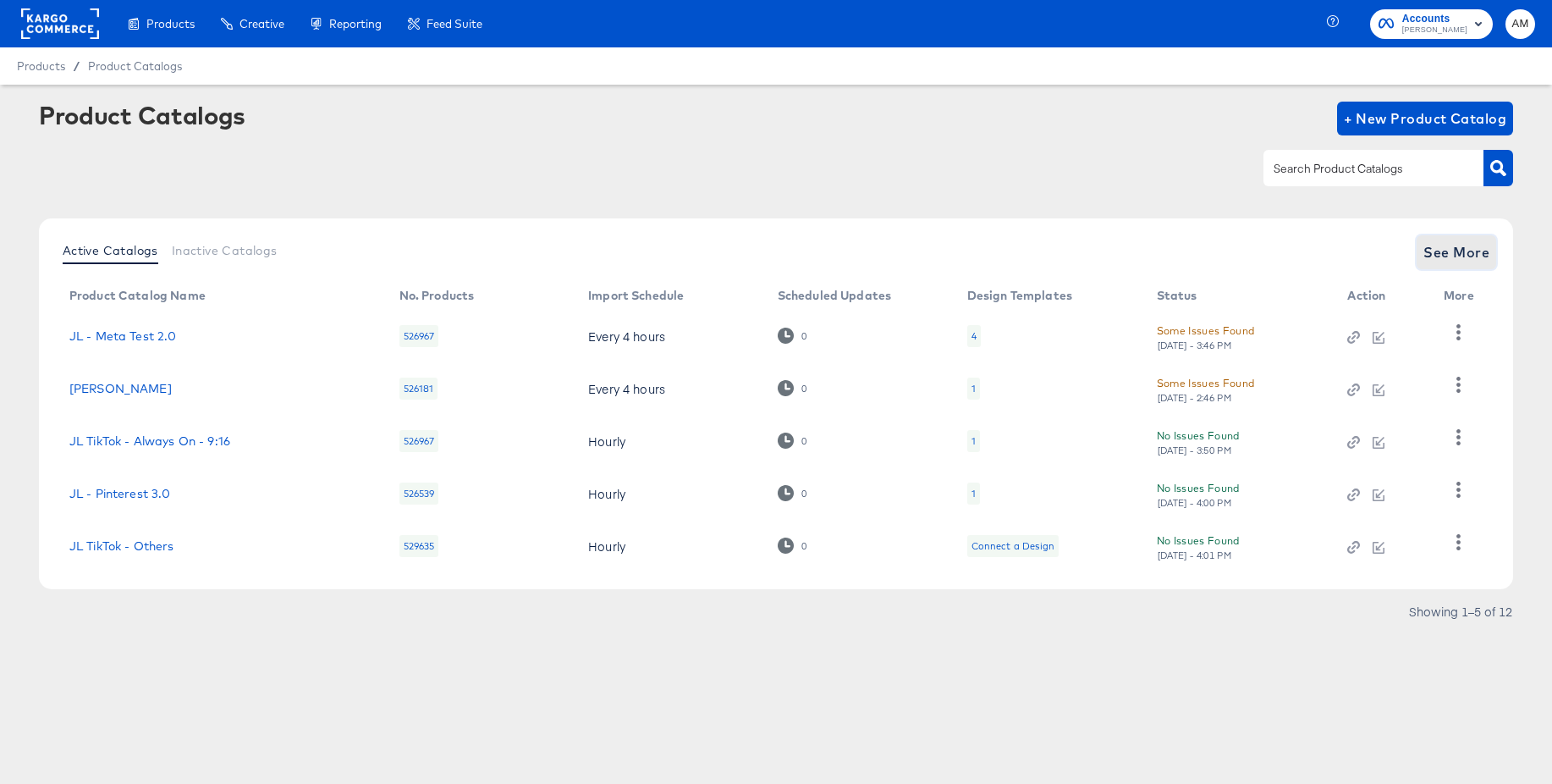
click at [1468, 255] on span "See More" at bounding box center [1457, 252] width 66 height 24
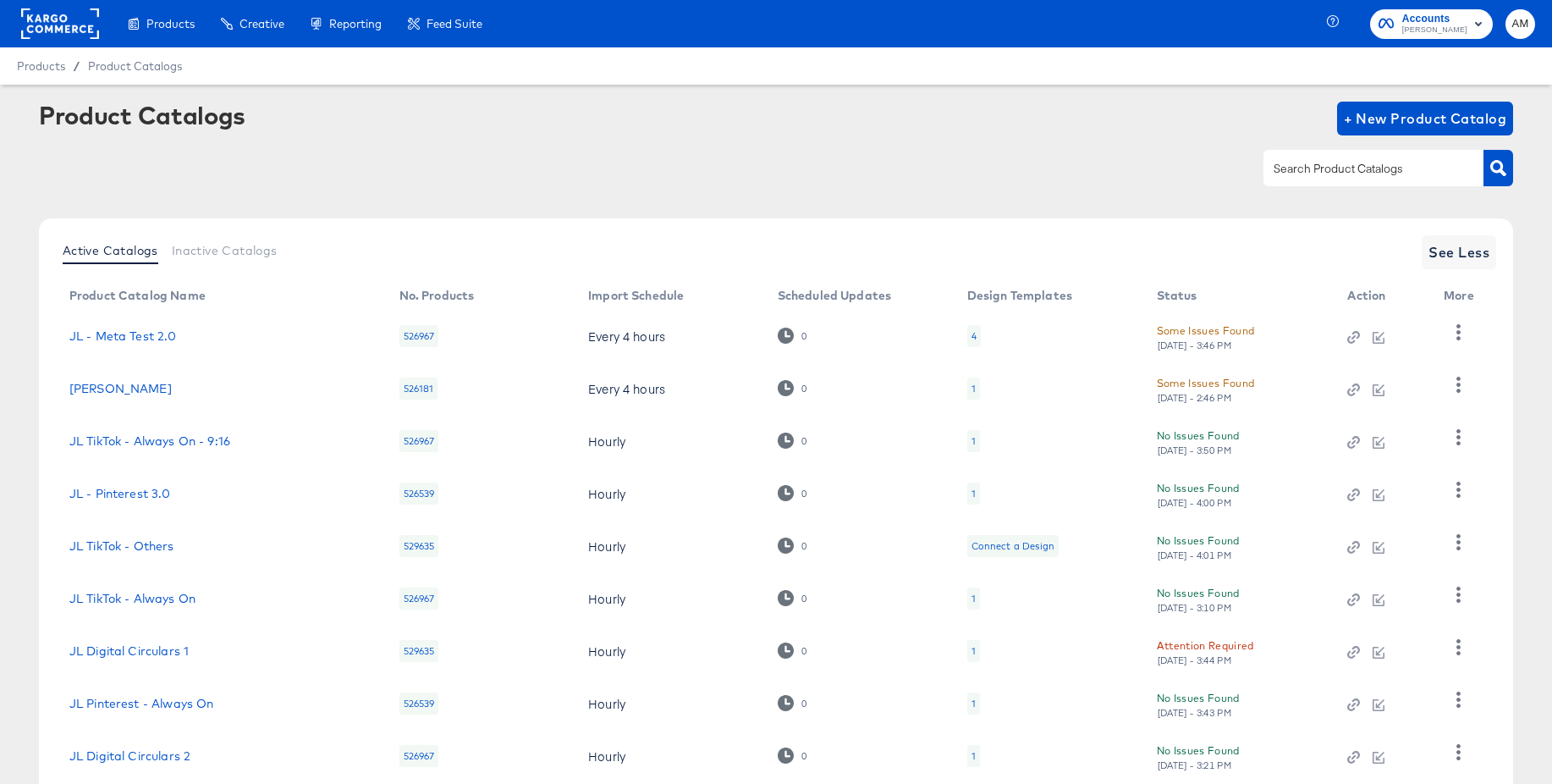
scroll to position [163, 0]
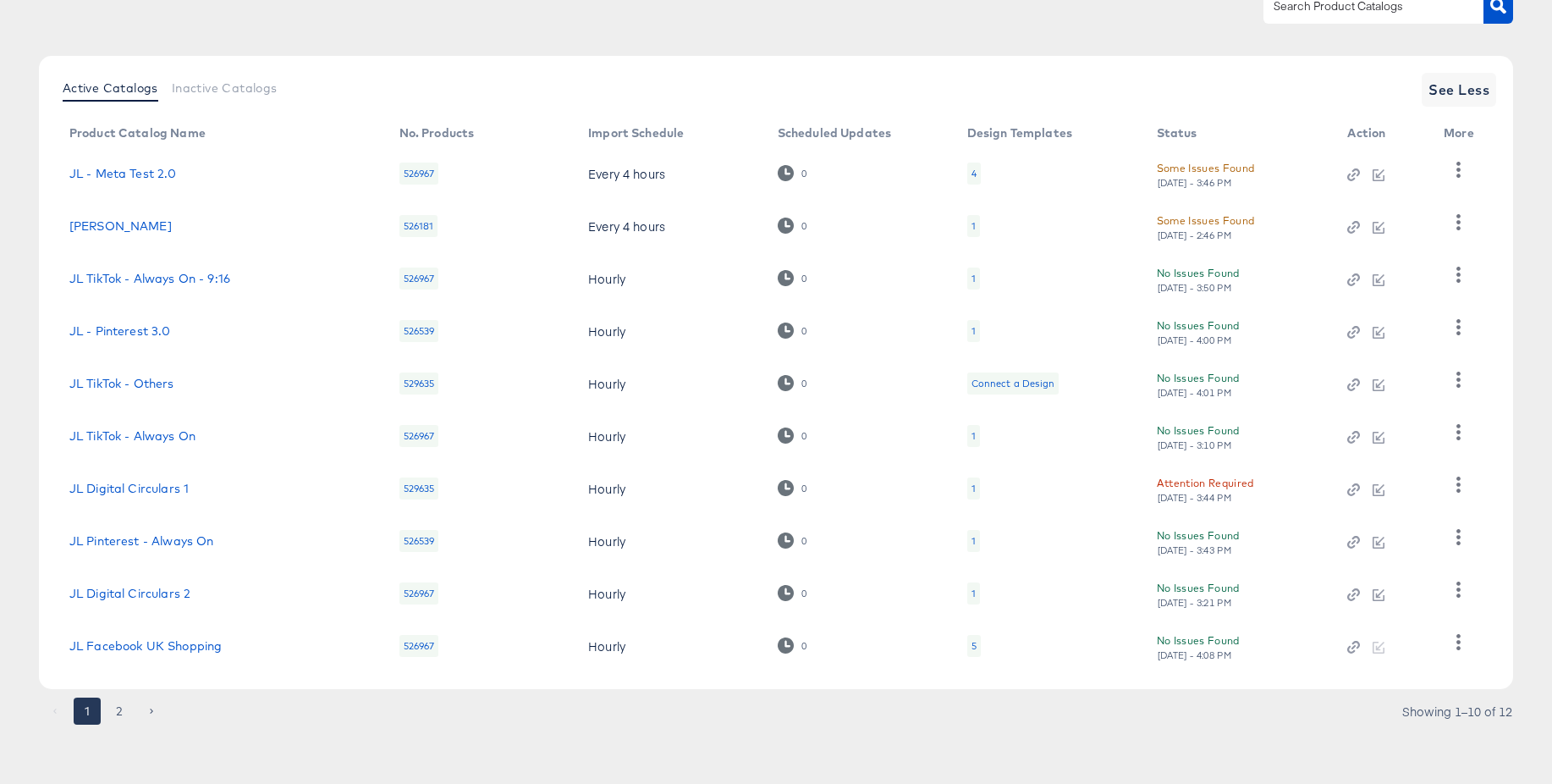
click at [968, 647] on div "5" at bounding box center [974, 646] width 14 height 22
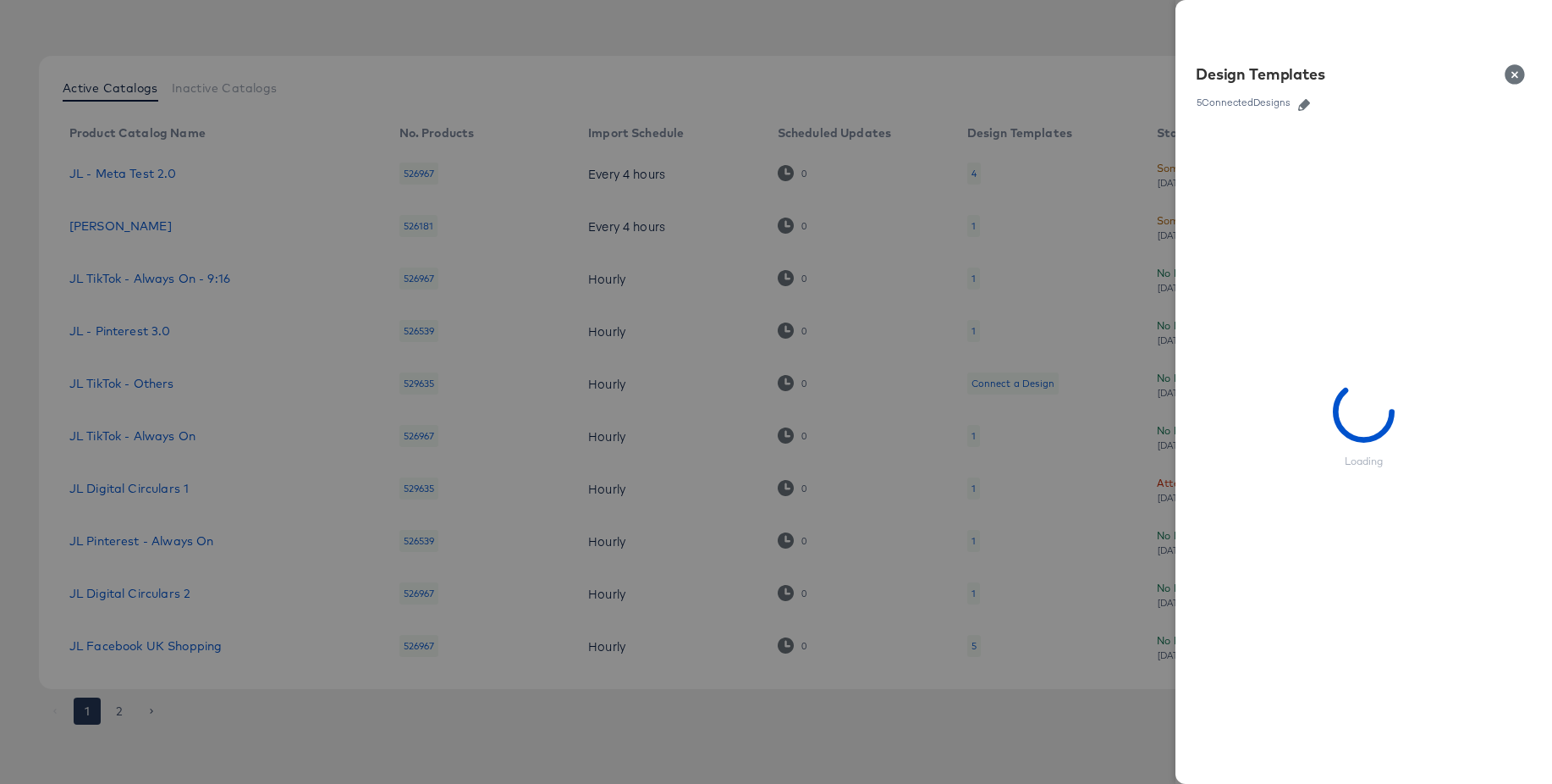
click at [1306, 102] on icon "button" at bounding box center [1304, 105] width 12 height 12
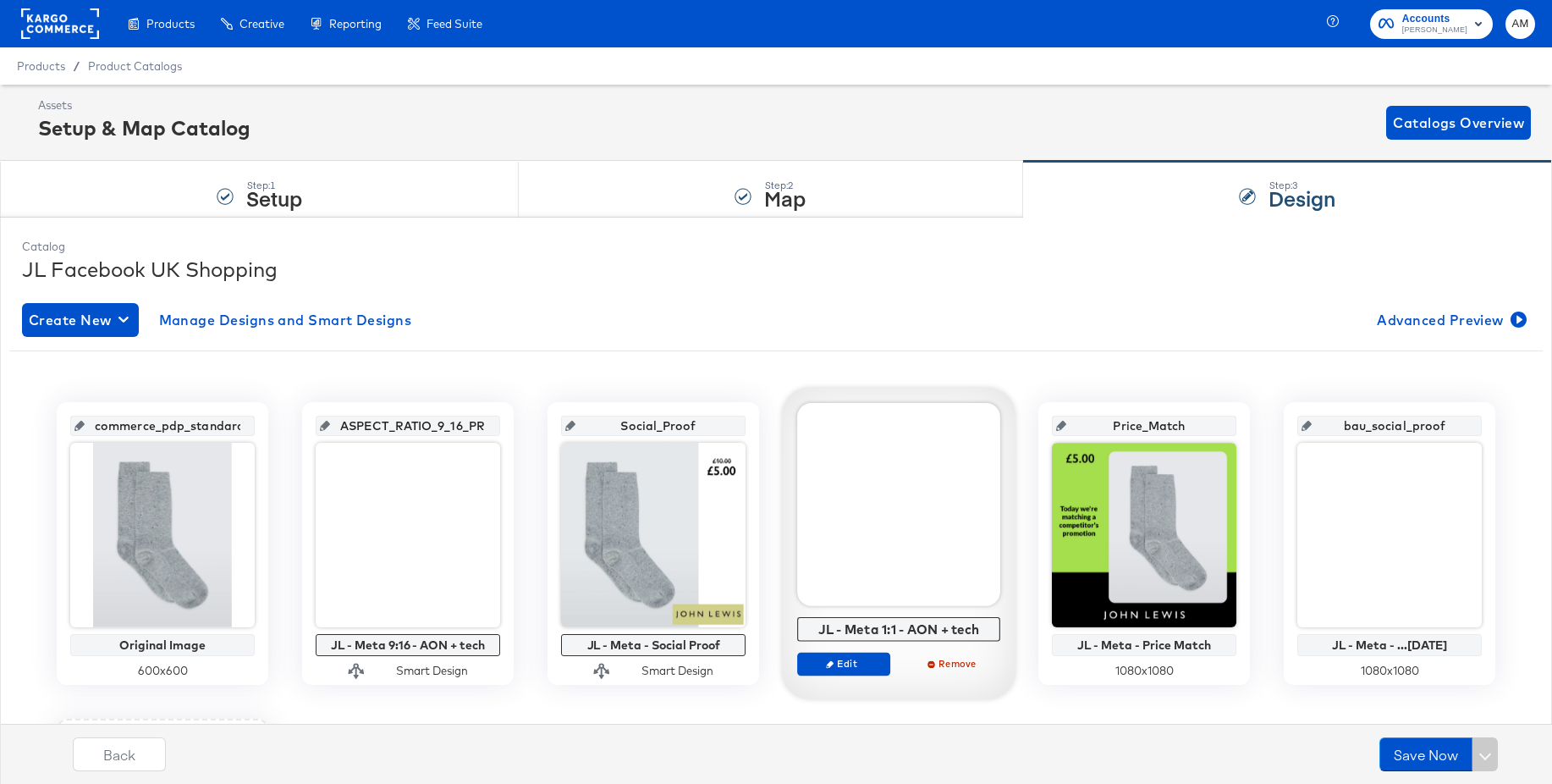
scroll to position [1, 0]
click at [849, 663] on span "Edit" at bounding box center [844, 662] width 78 height 13
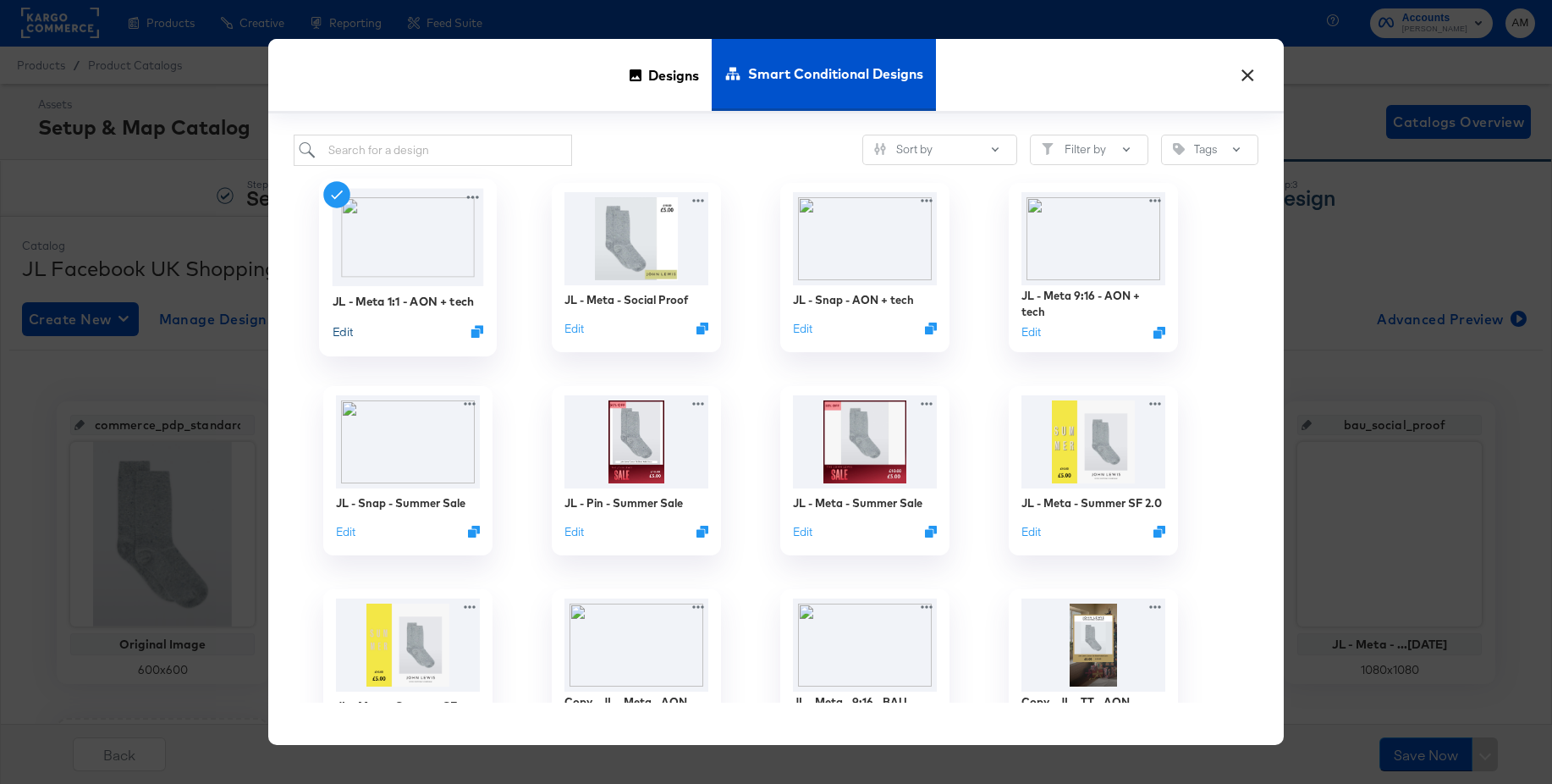
click at [343, 331] on button "Edit" at bounding box center [343, 331] width 20 height 16
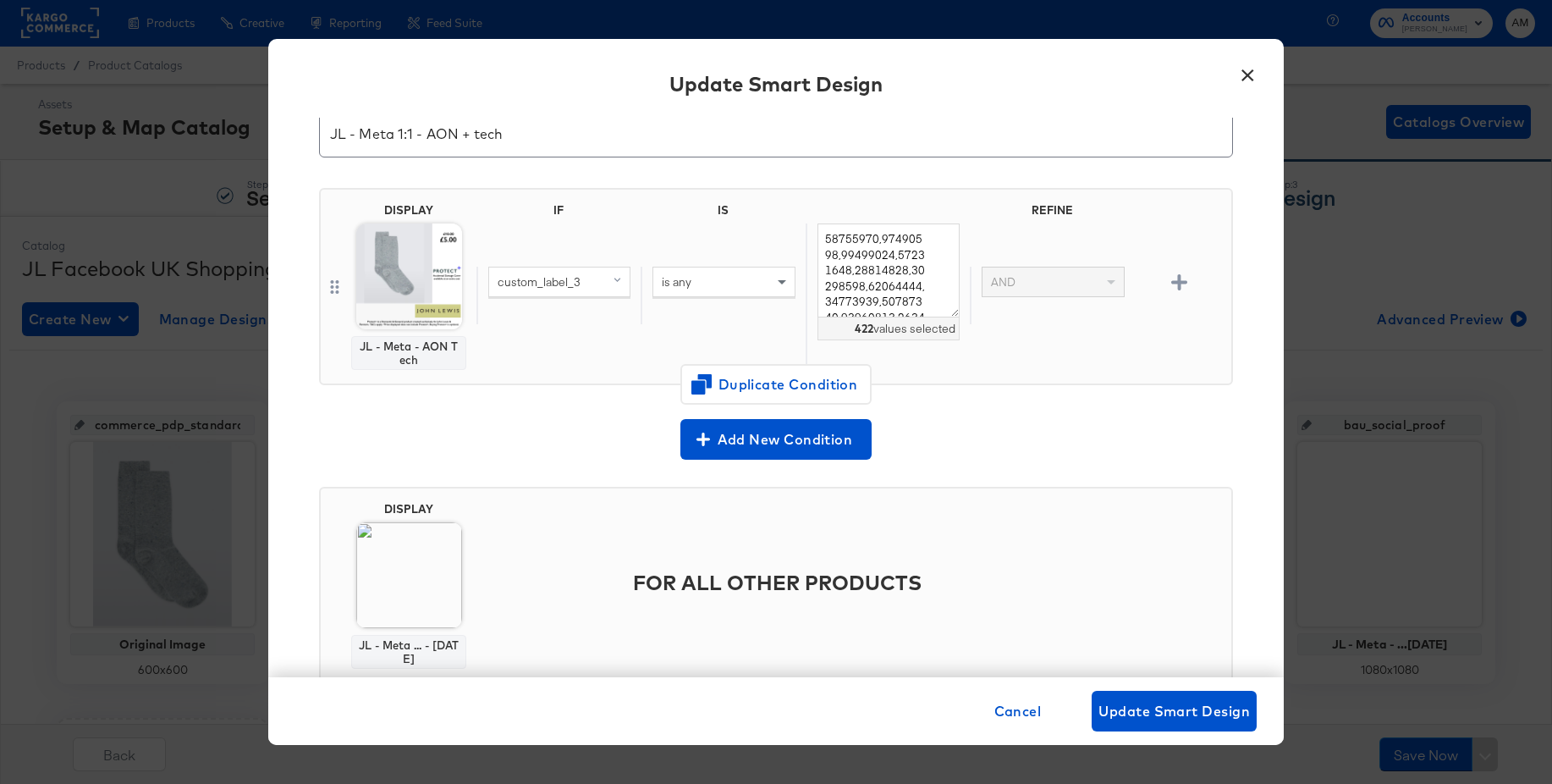
scroll to position [118, 0]
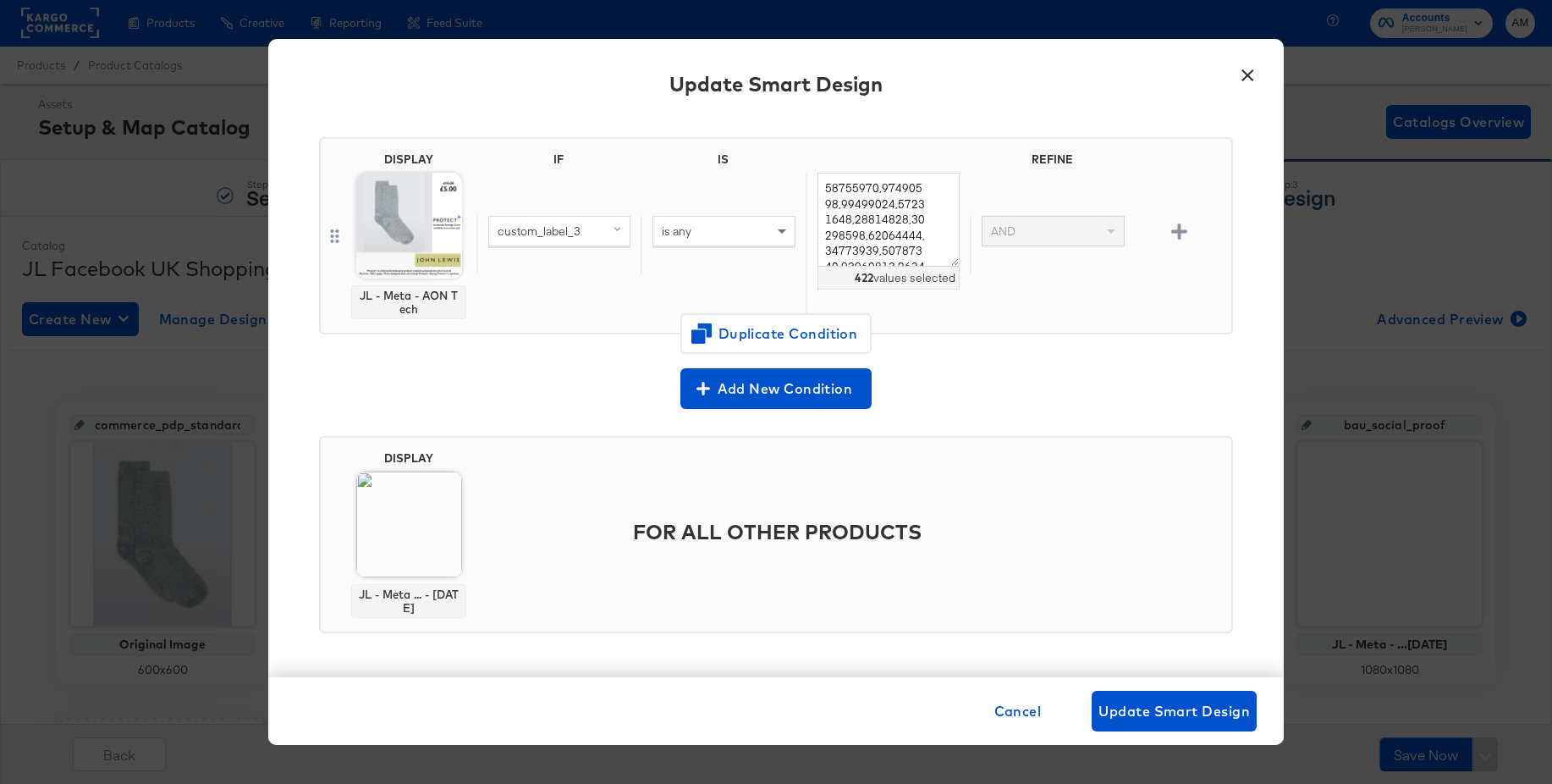
click at [1247, 76] on button "×" at bounding box center [1247, 71] width 30 height 30
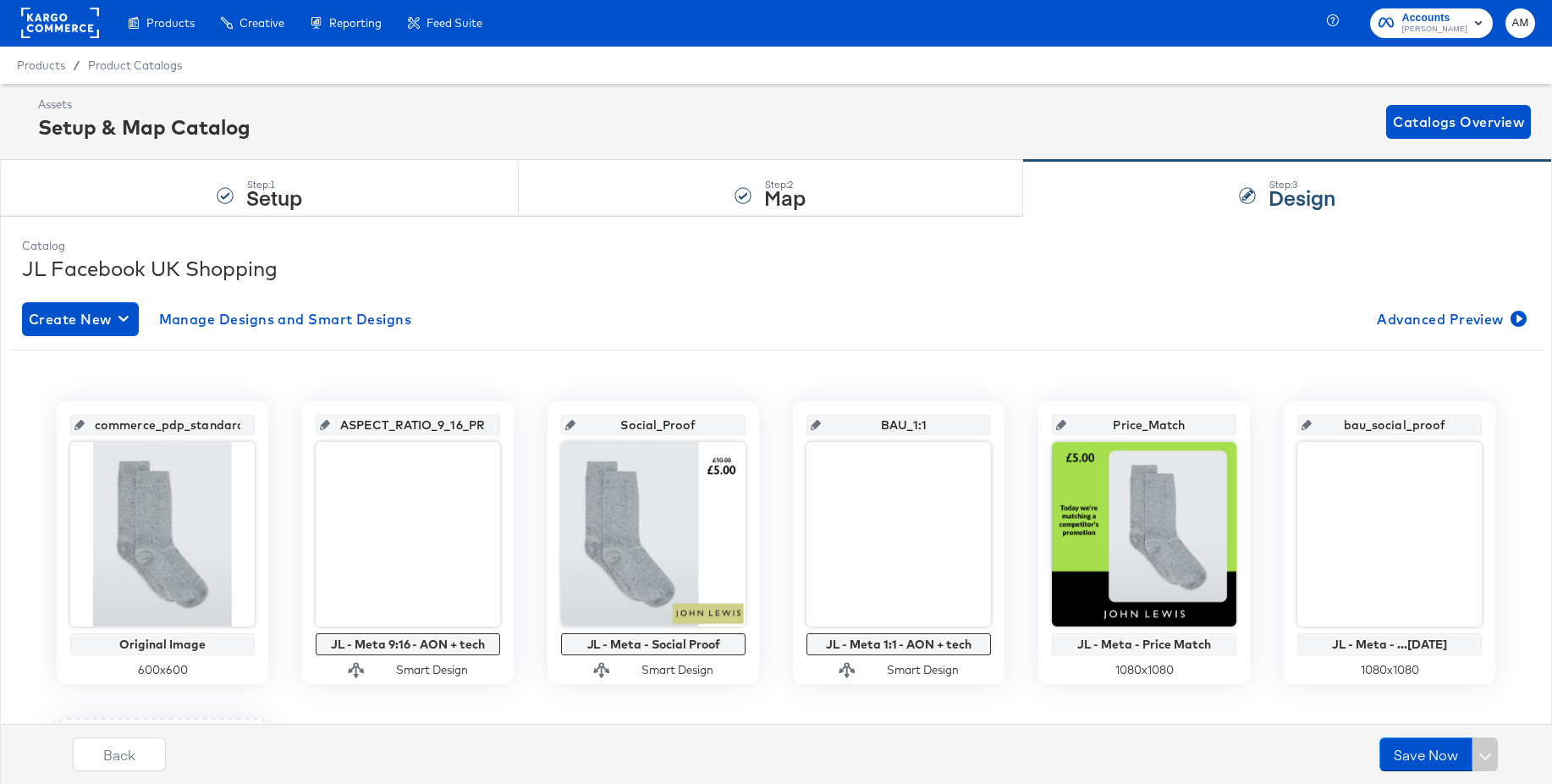
click at [53, 11] on rect at bounding box center [60, 23] width 78 height 30
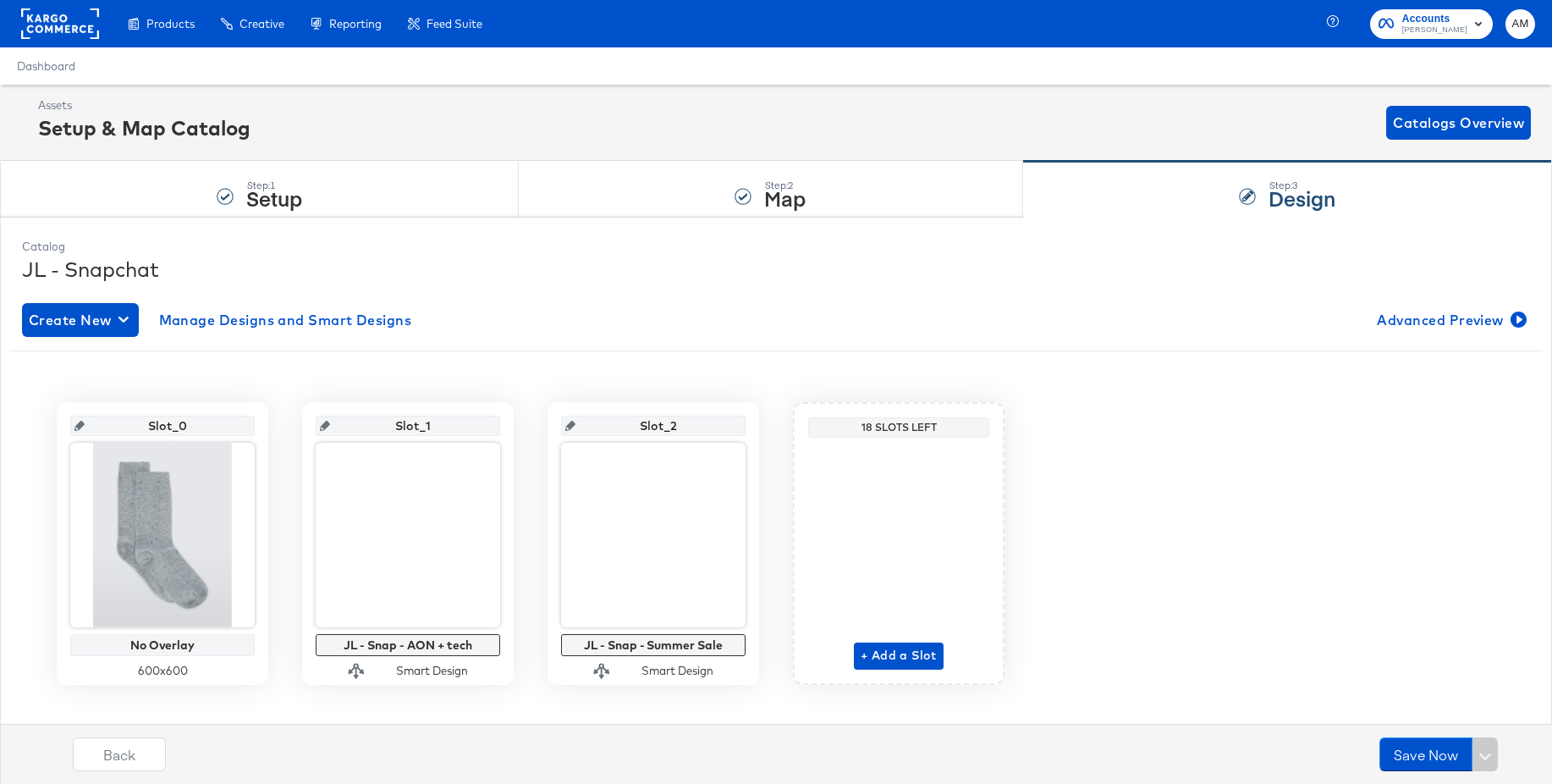
click at [0, 0] on div "Manage all your created Overlay Designs." at bounding box center [0, 0] width 0 height 0
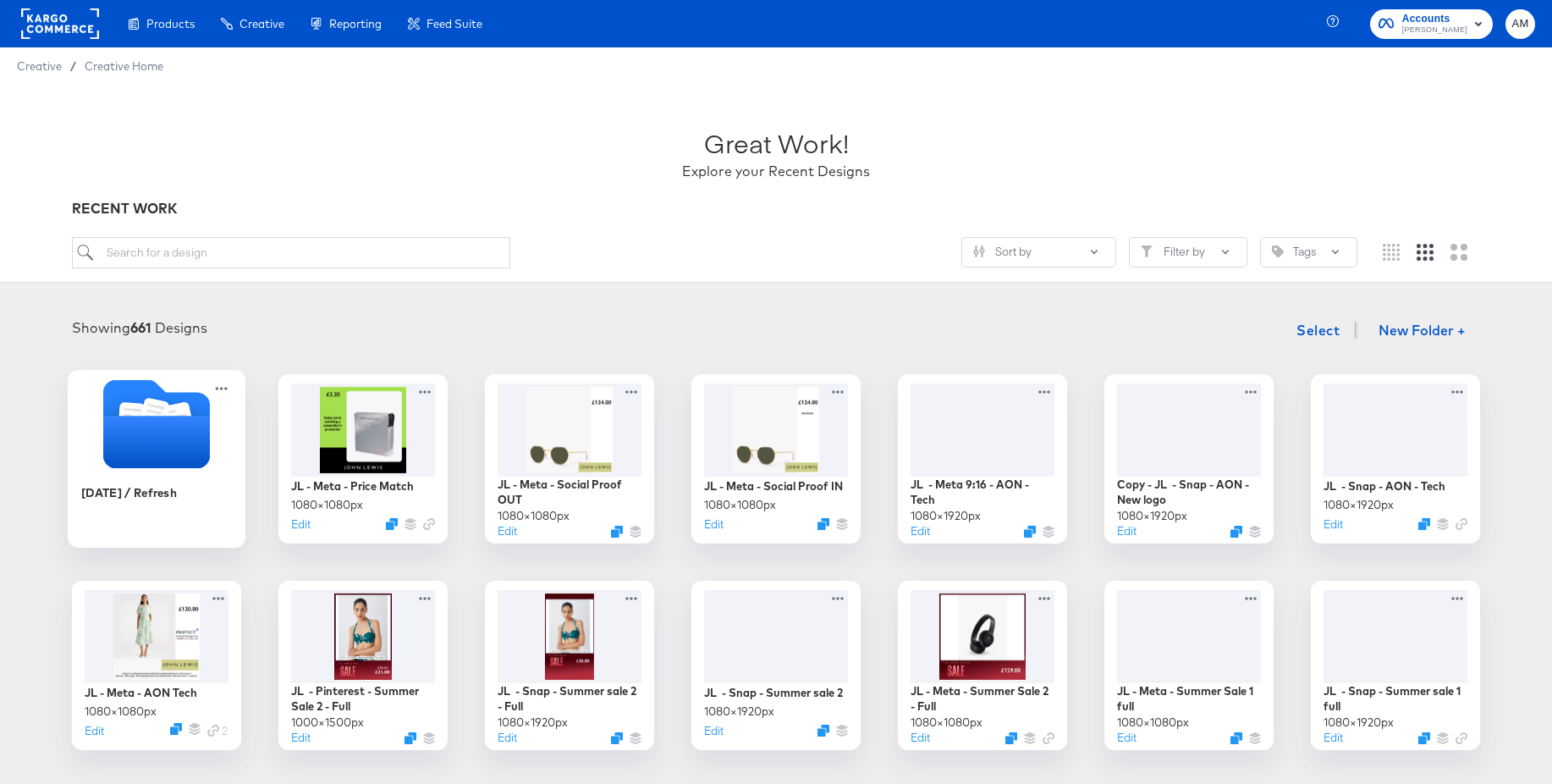
click at [168, 429] on icon "Folder" at bounding box center [156, 442] width 107 height 52
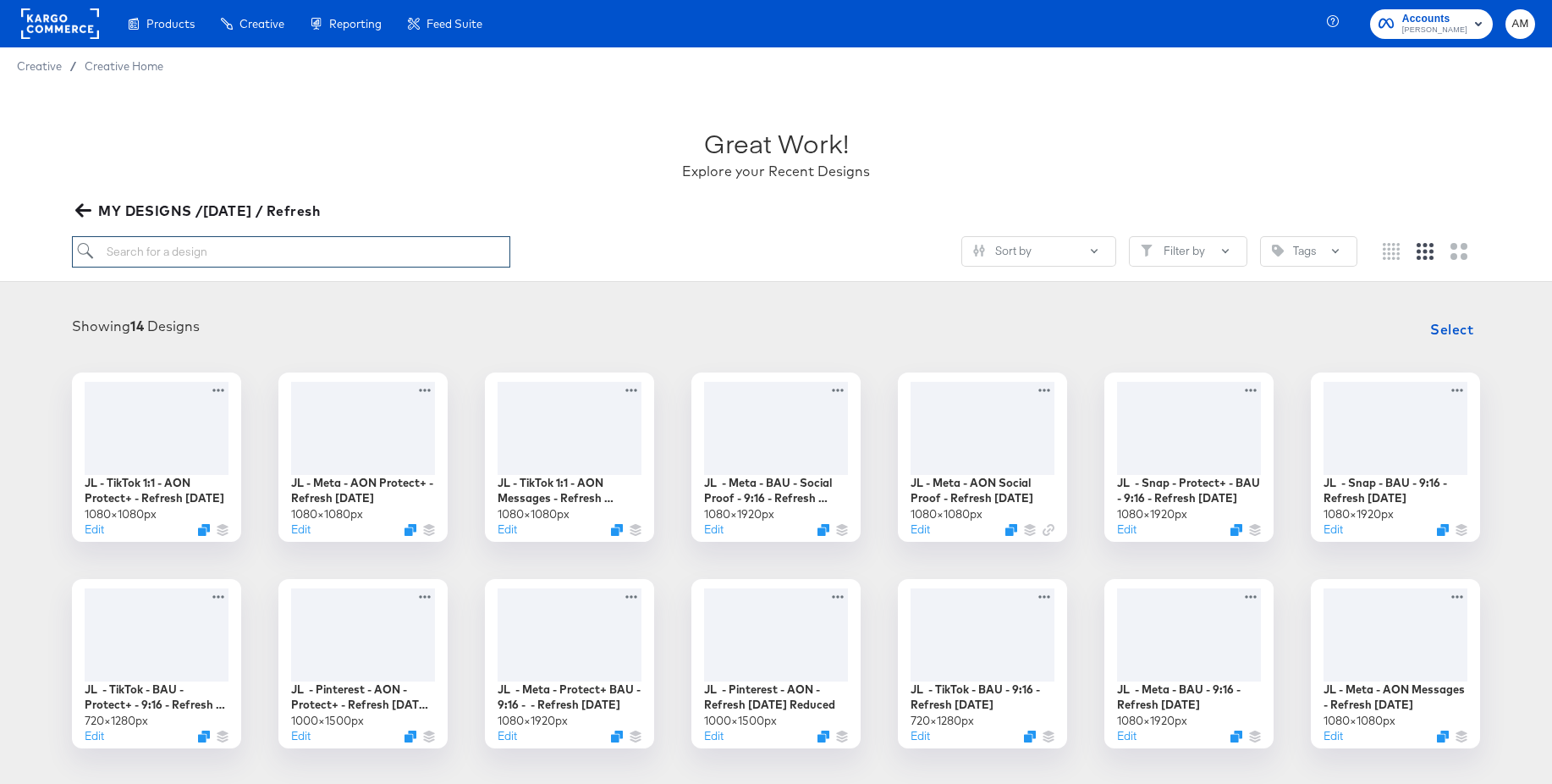
click at [351, 244] on input "search" at bounding box center [291, 251] width 438 height 31
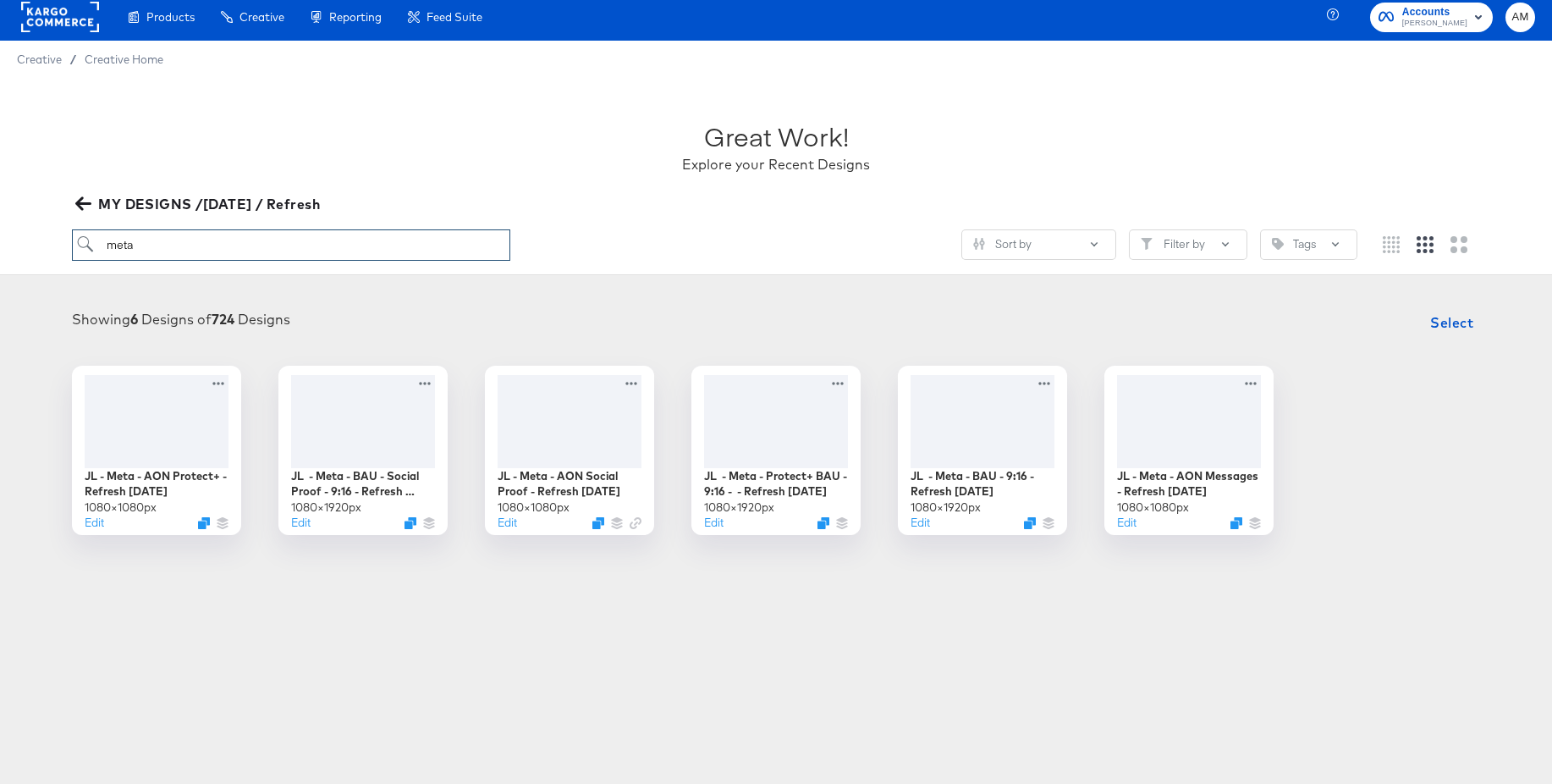
scroll to position [9, 0]
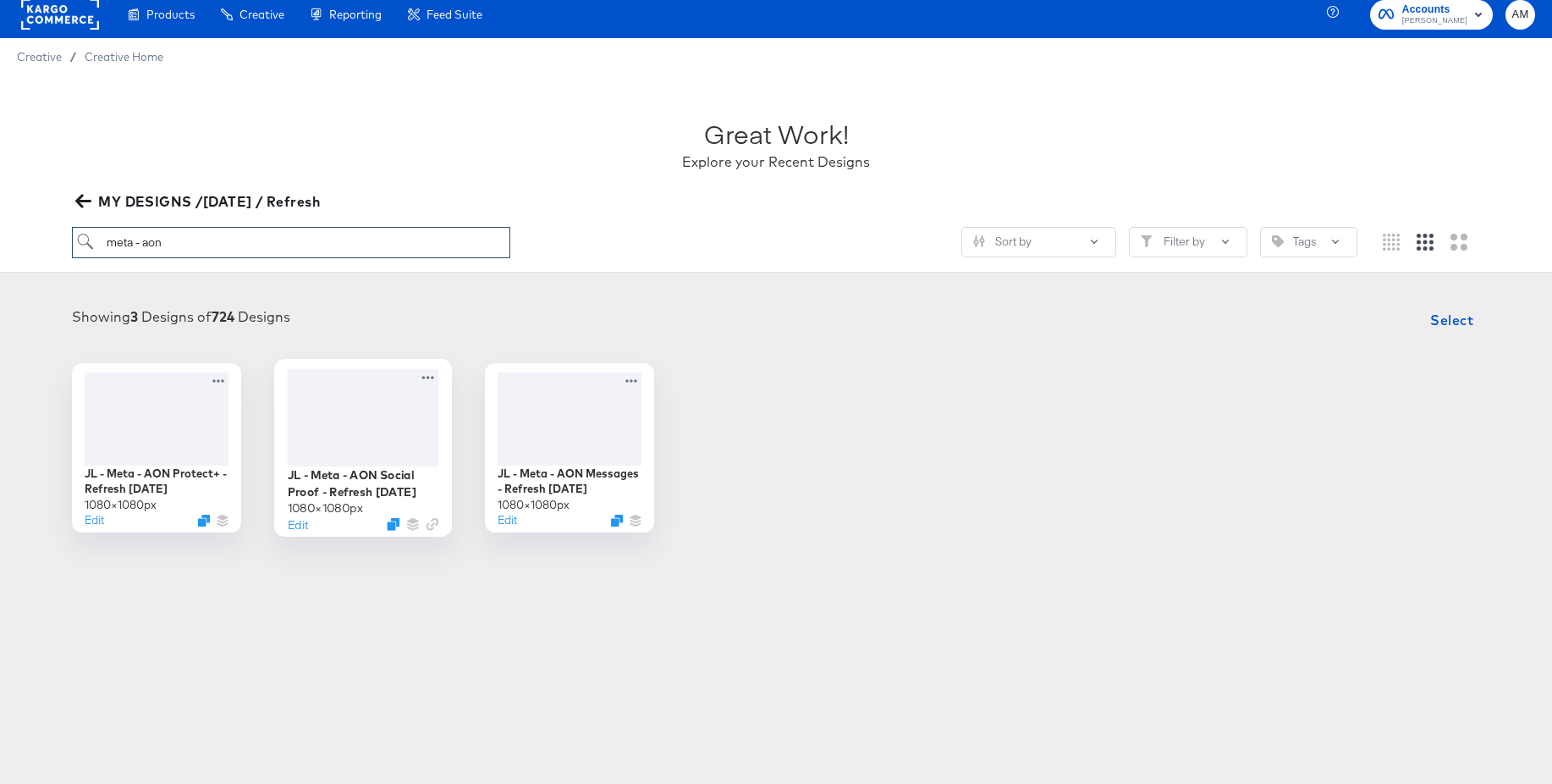
type input "meta - aon"
click at [372, 426] on div at bounding box center [364, 416] width 152 height 97
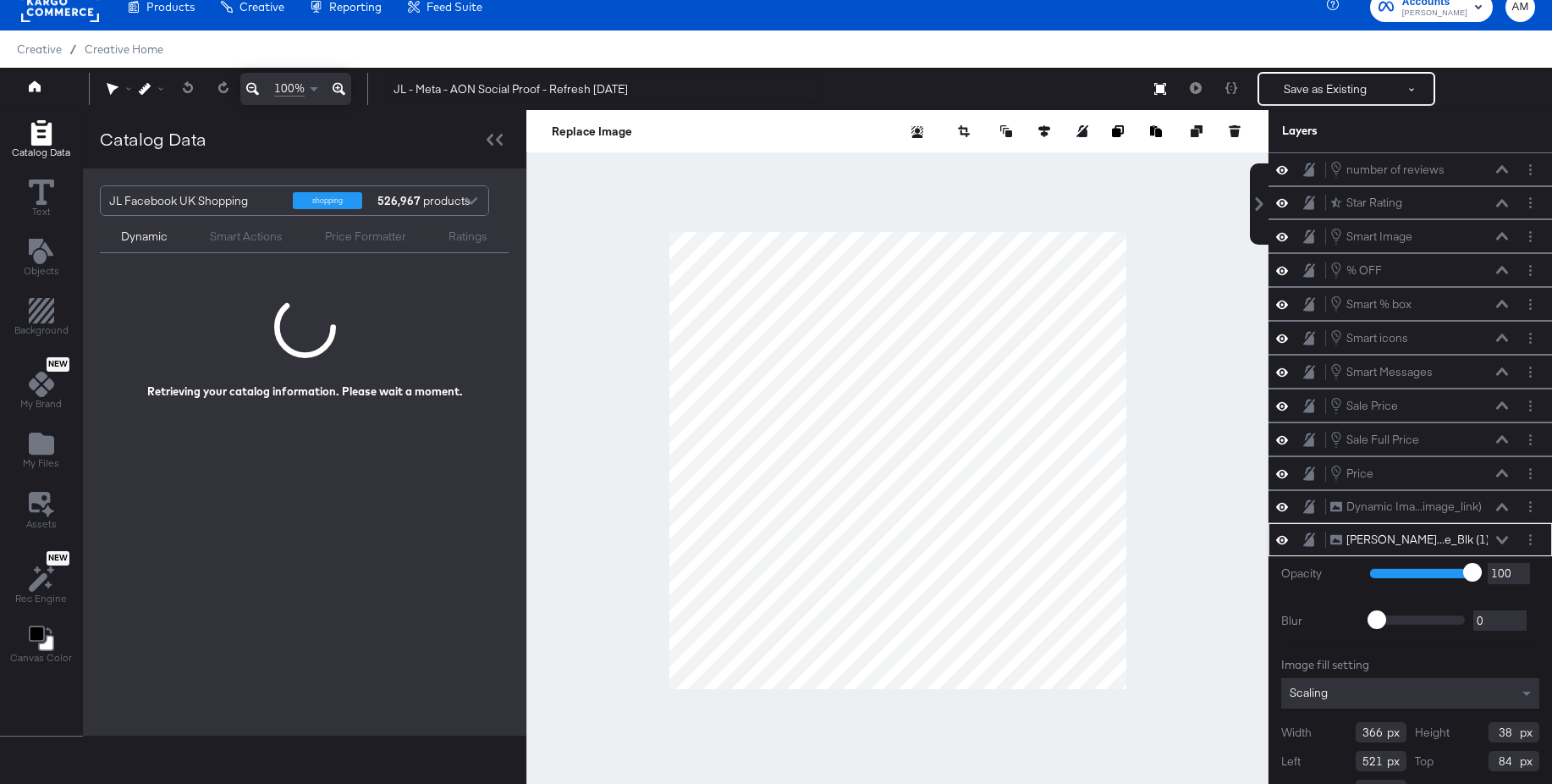
scroll to position [30, 0]
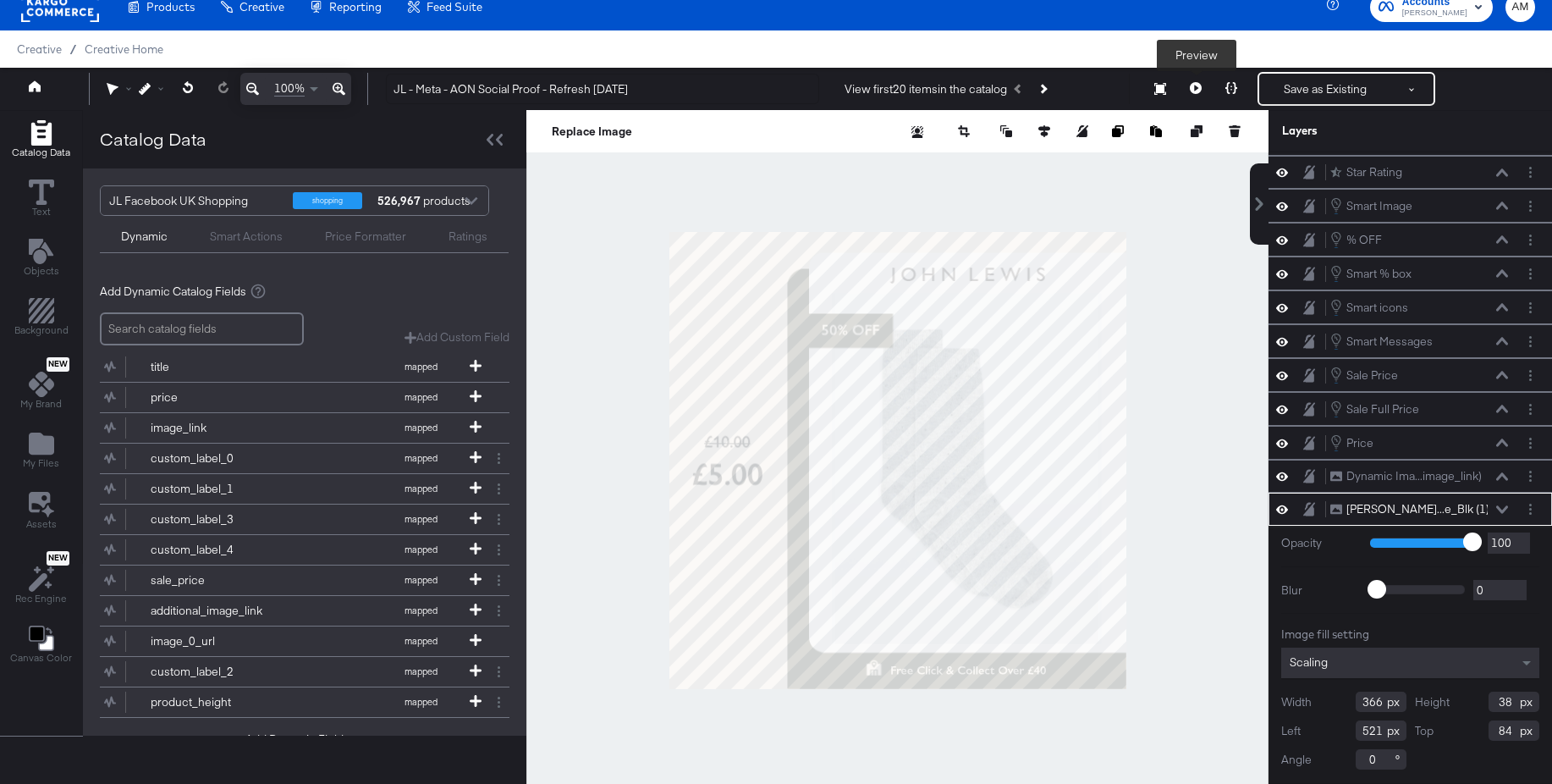
click at [1194, 91] on icon at bounding box center [1196, 88] width 12 height 12
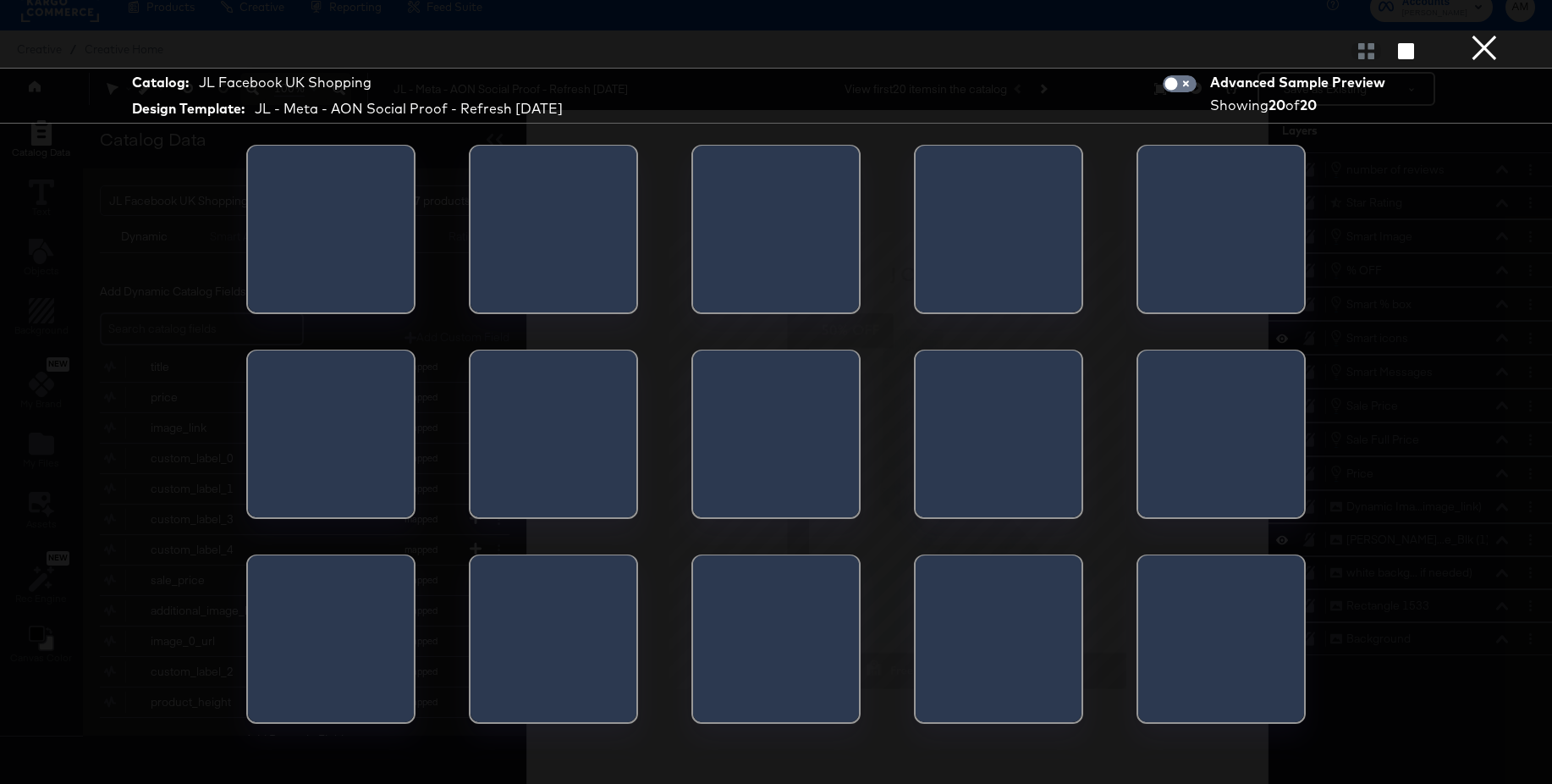
scroll to position [0, 0]
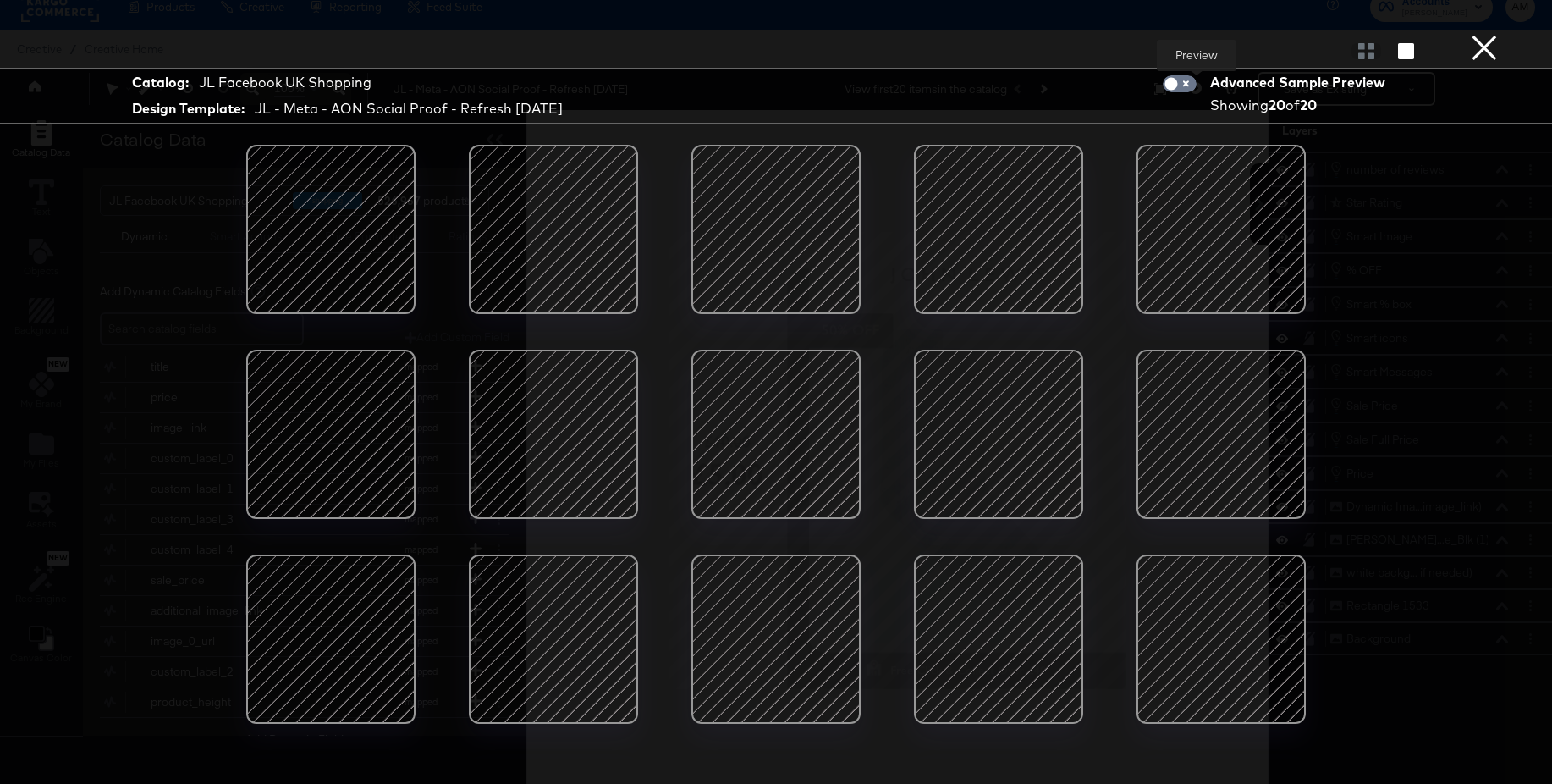
click at [1497, 34] on button "×" at bounding box center [1485, 17] width 34 height 34
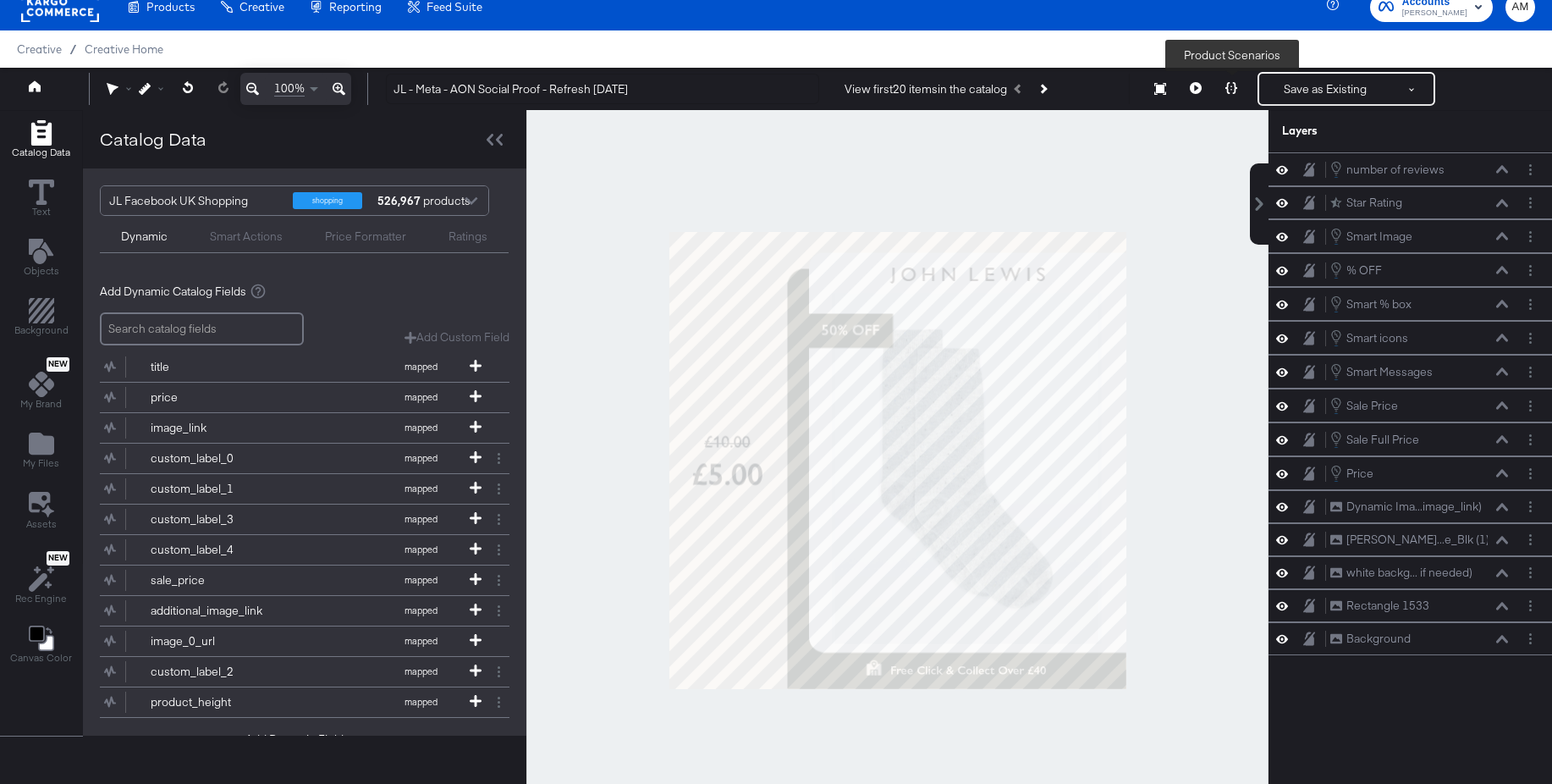
click at [1236, 90] on icon at bounding box center [1232, 88] width 12 height 12
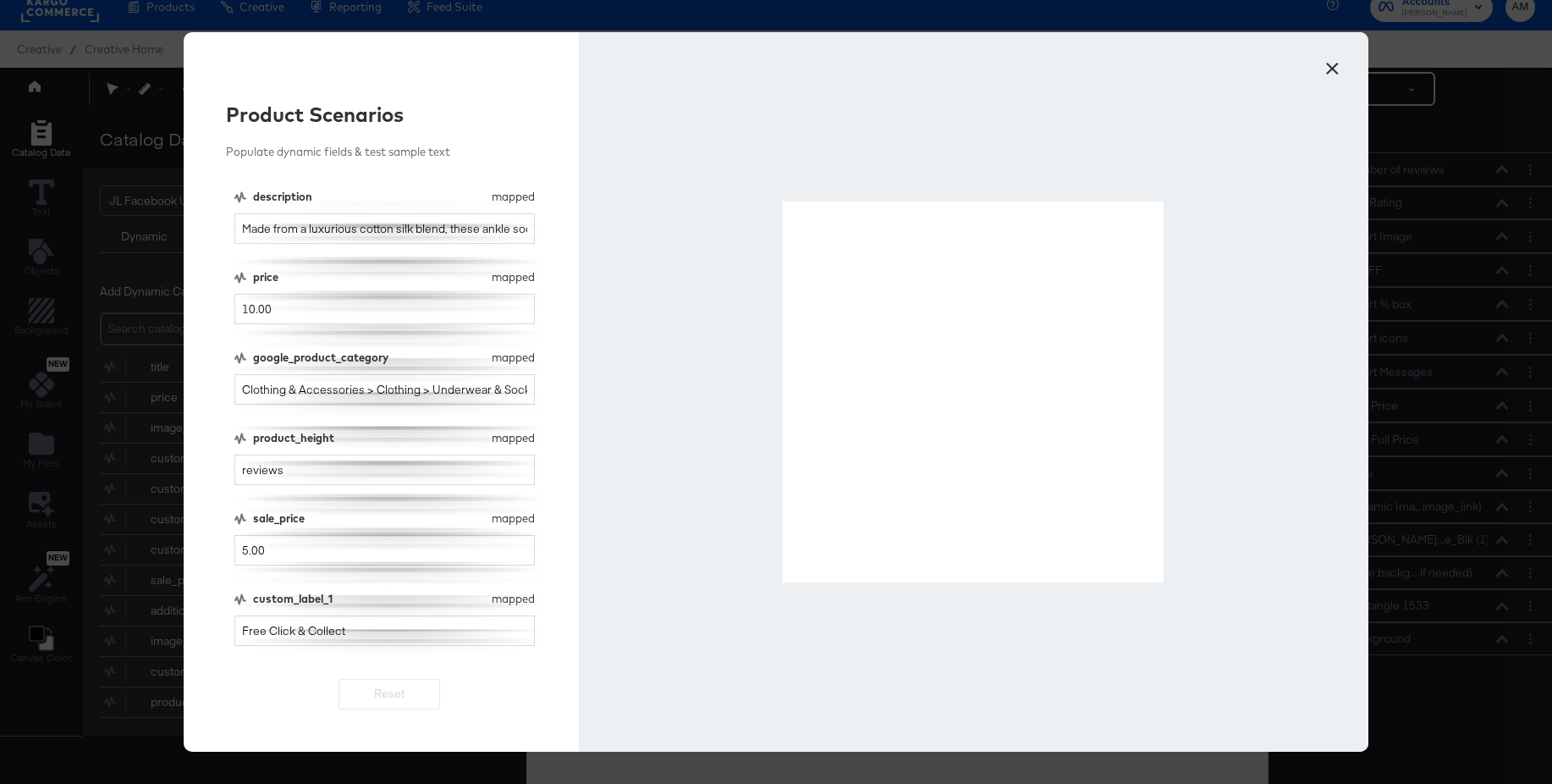
click at [1329, 65] on button "×" at bounding box center [1332, 64] width 30 height 30
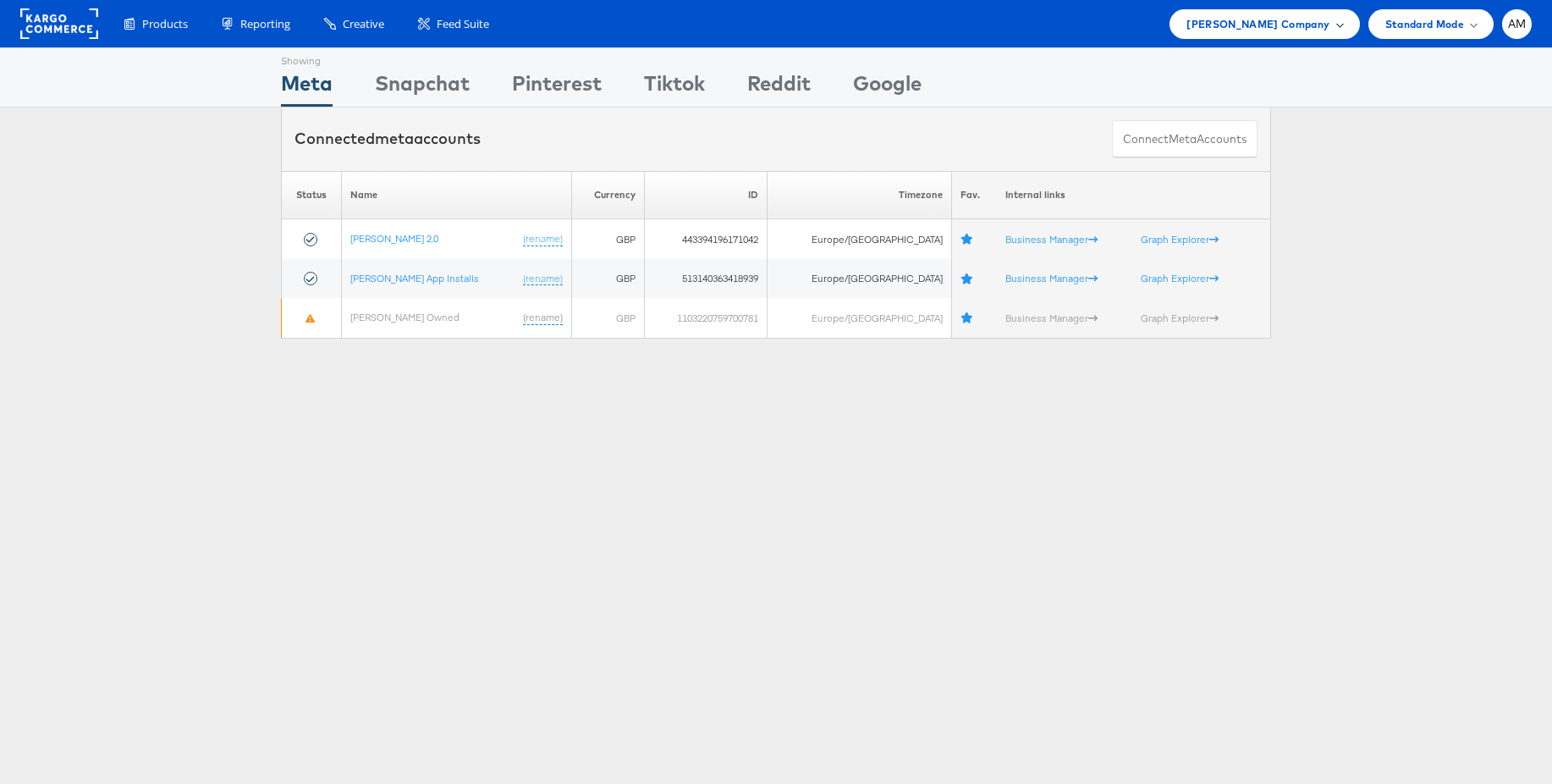
click at [1295, 25] on span "John Lewis Company" at bounding box center [1258, 24] width 143 height 18
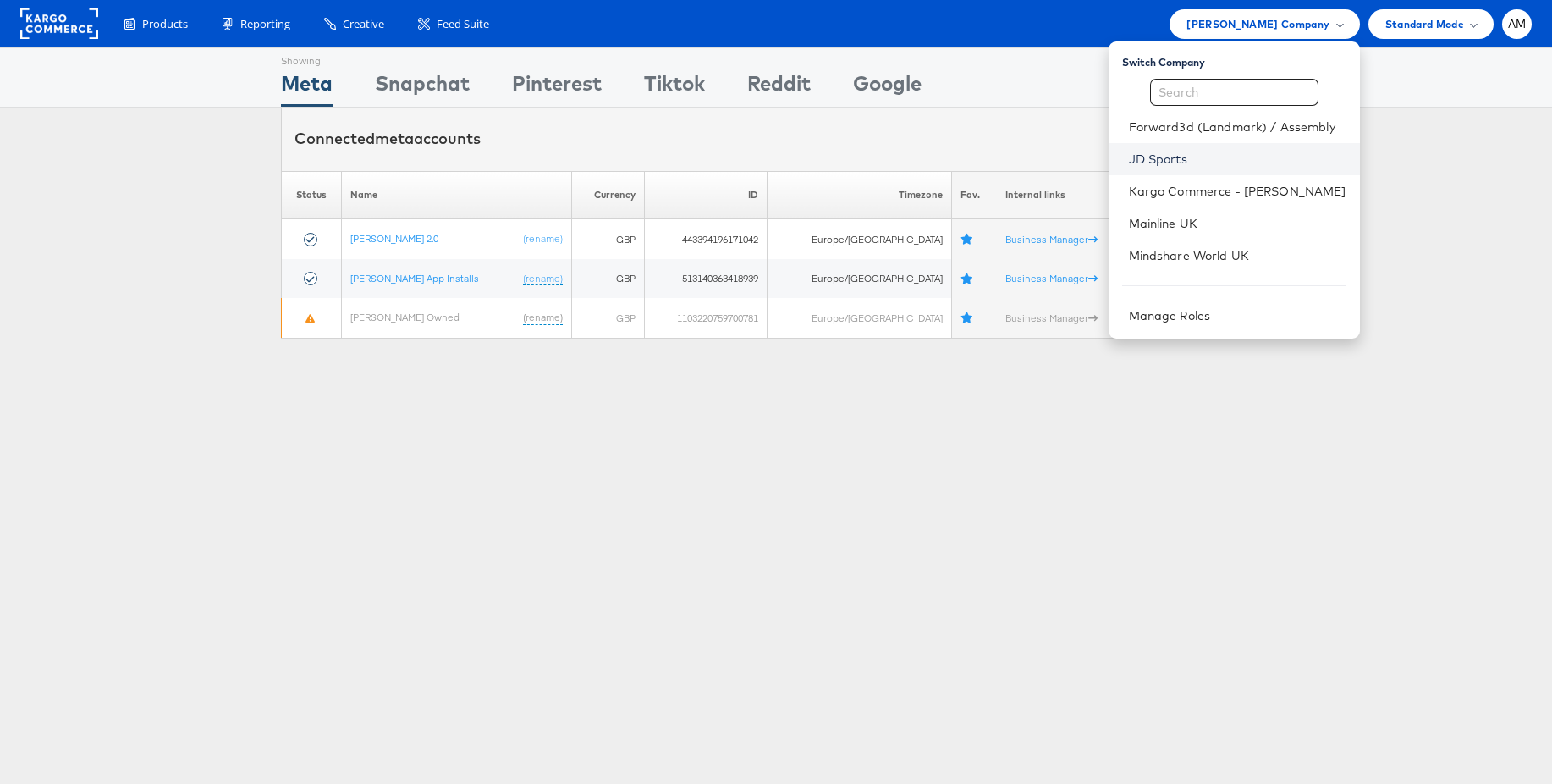
click at [1184, 157] on link "JD Sports" at bounding box center [1238, 159] width 218 height 17
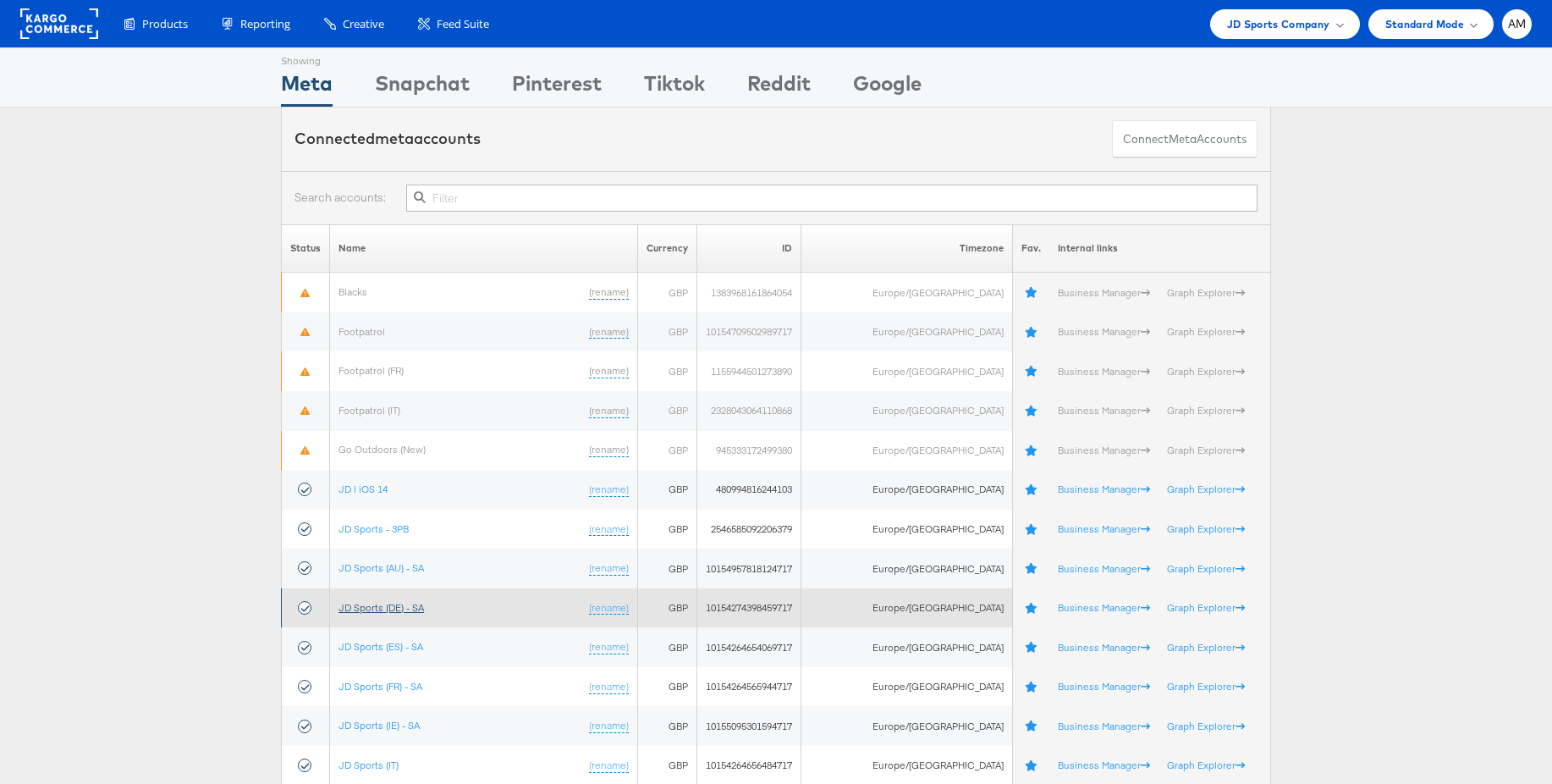
click at [394, 603] on link "JD Sports (DE) - SA" at bounding box center [381, 607] width 85 height 13
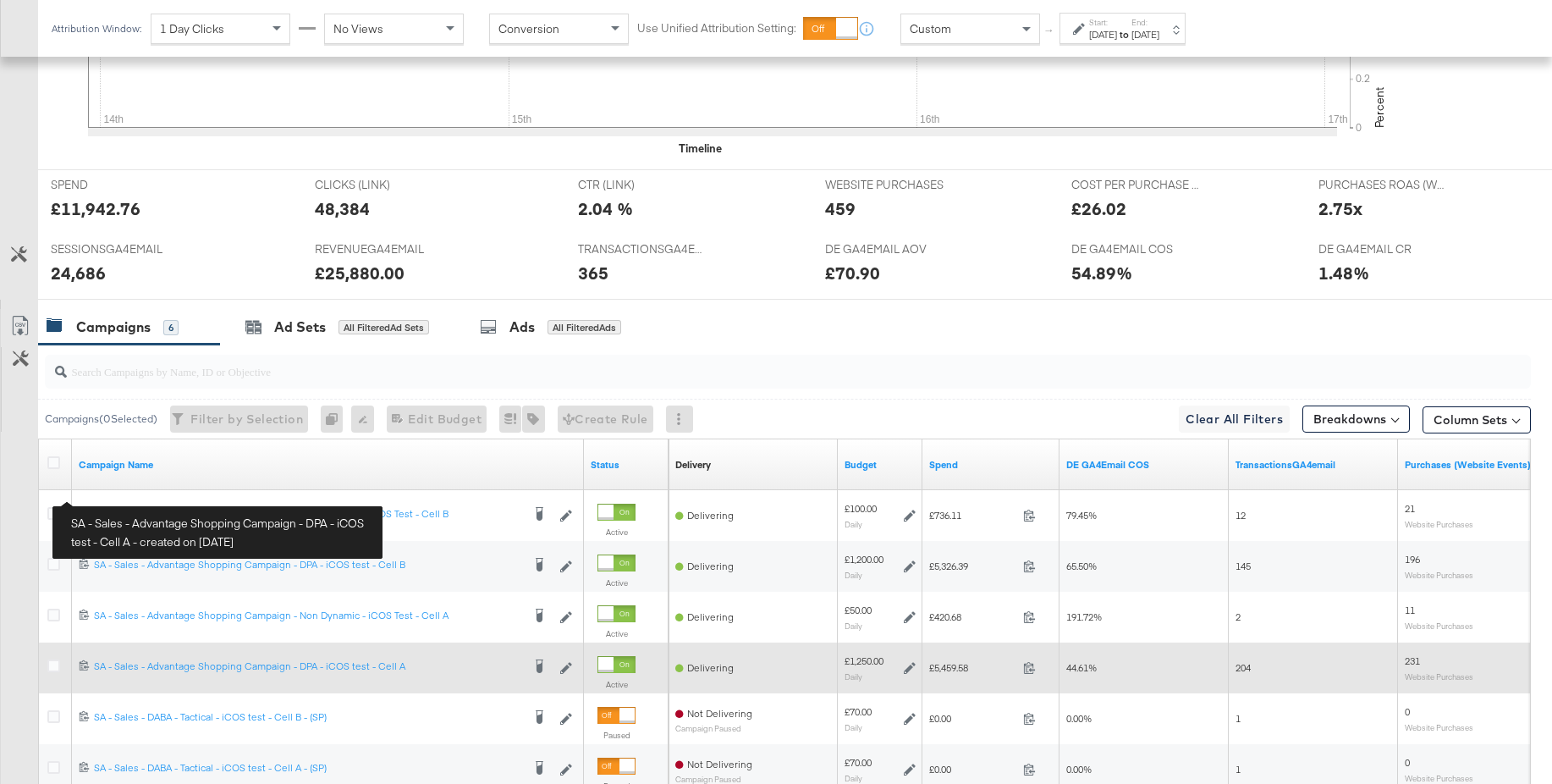
scroll to position [769, 0]
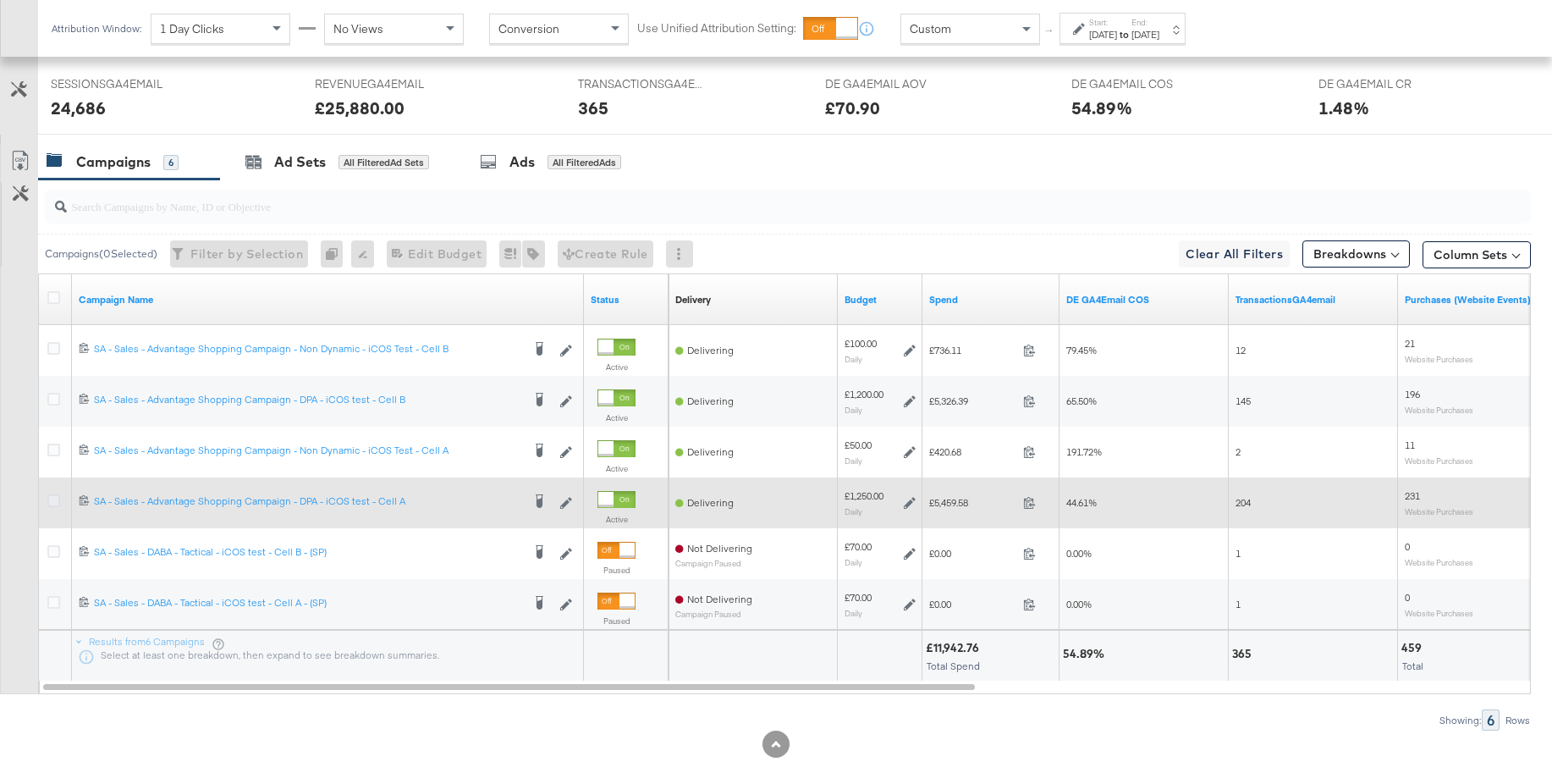
click at [56, 500] on icon at bounding box center [53, 500] width 13 height 13
click at [0, 0] on input "checkbox" at bounding box center [0, 0] width 0 height 0
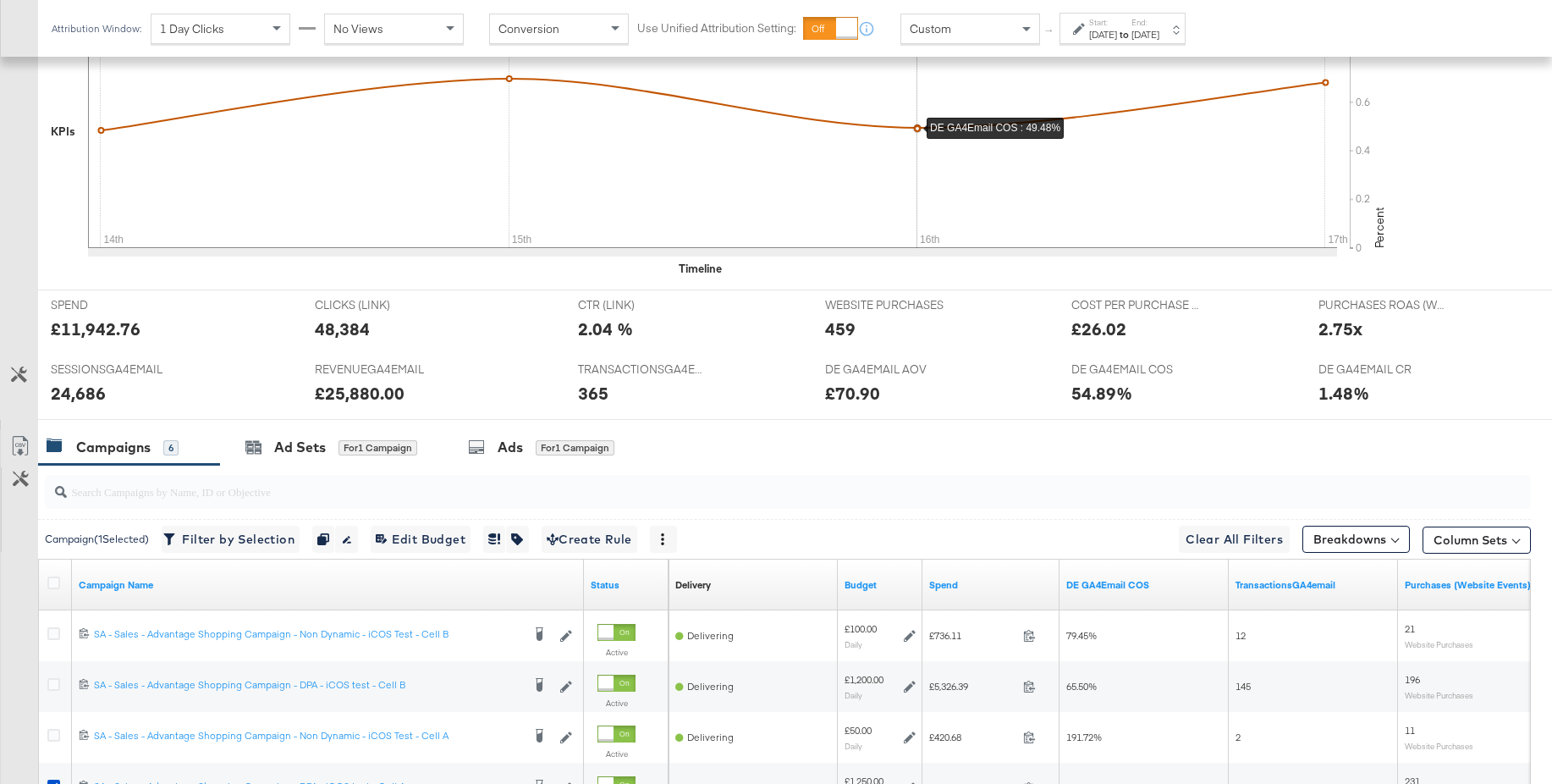
scroll to position [378, 0]
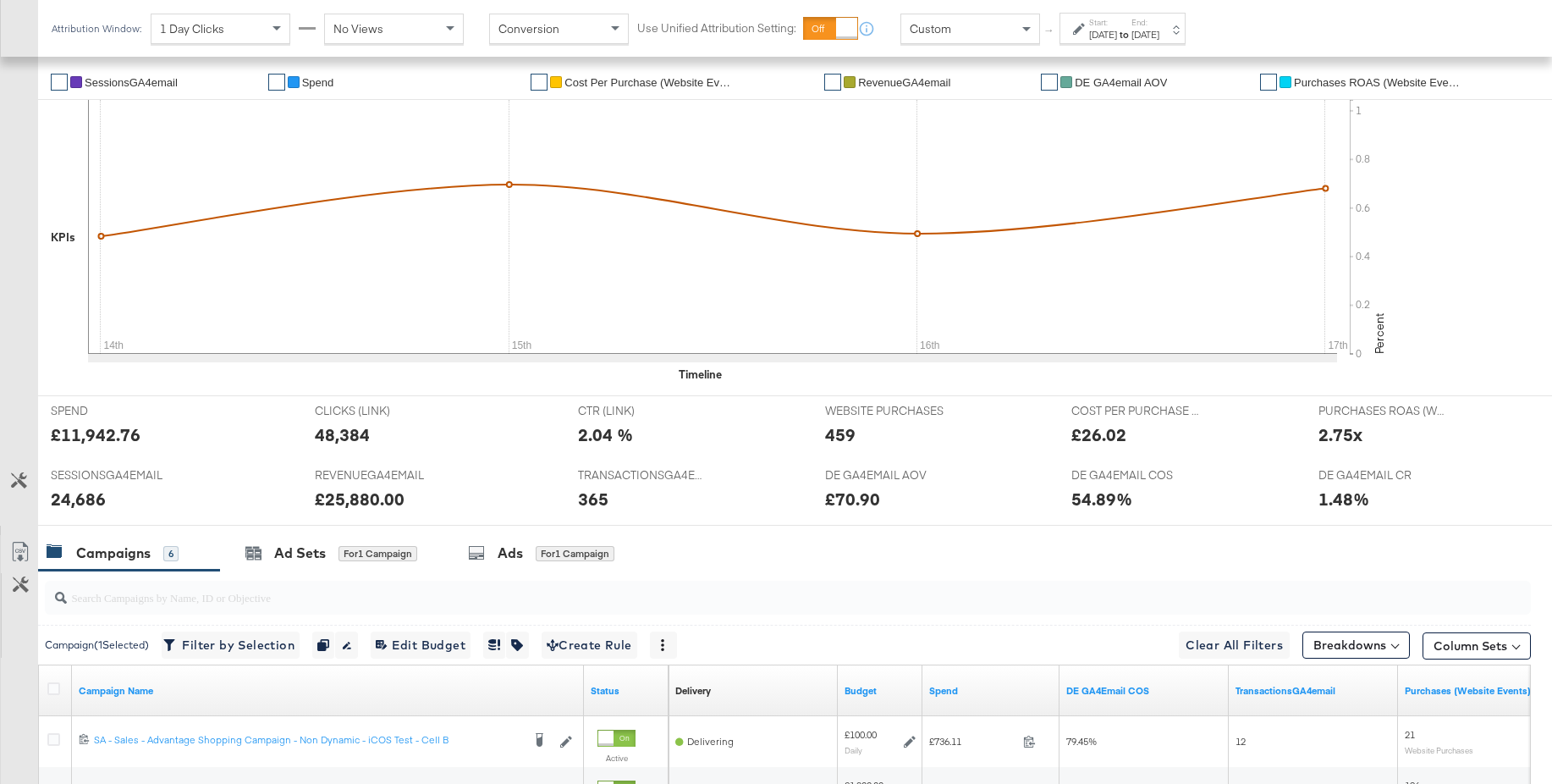
click at [953, 33] on div "Custom" at bounding box center [970, 28] width 138 height 29
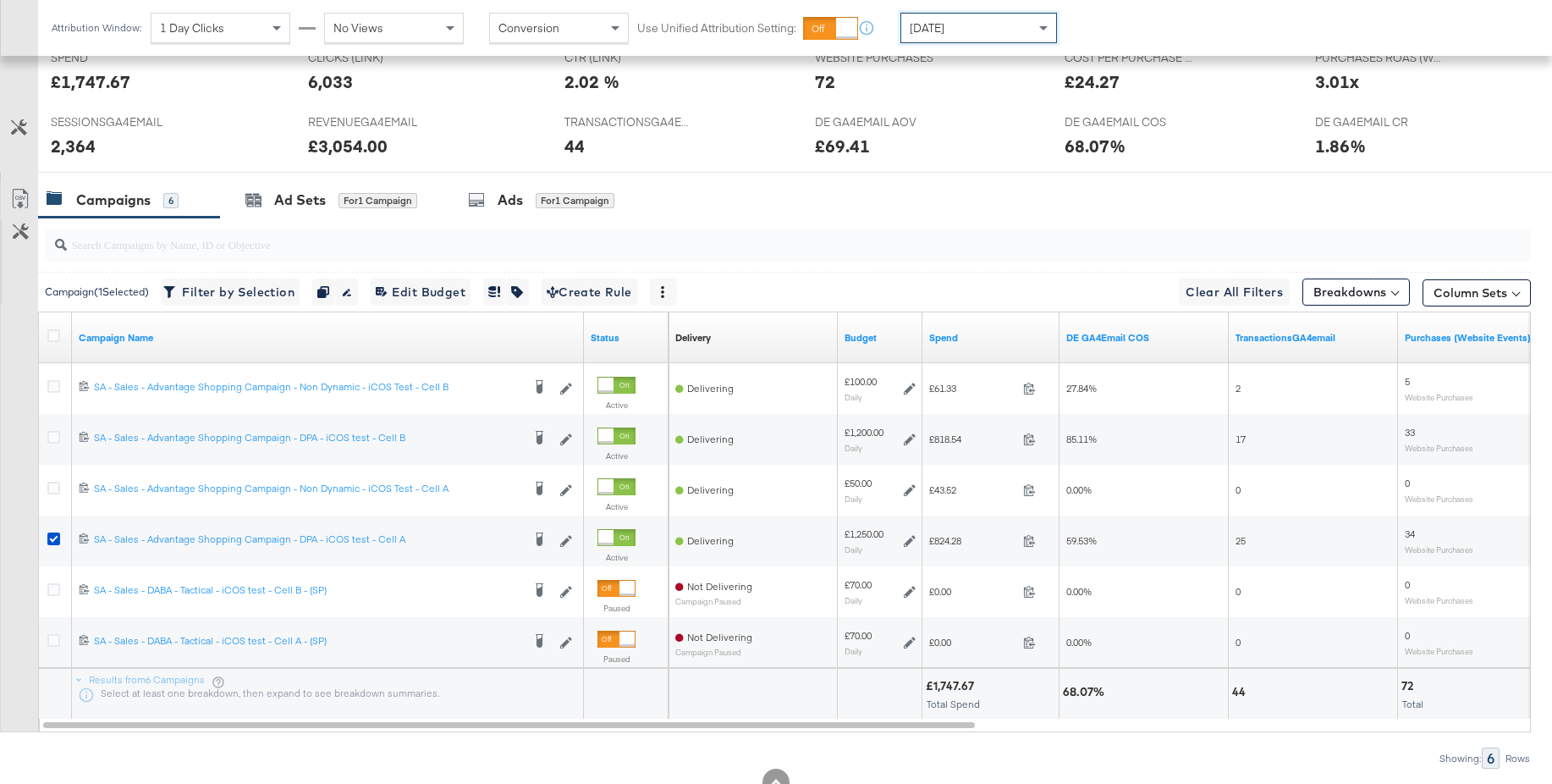
scroll to position [733, 0]
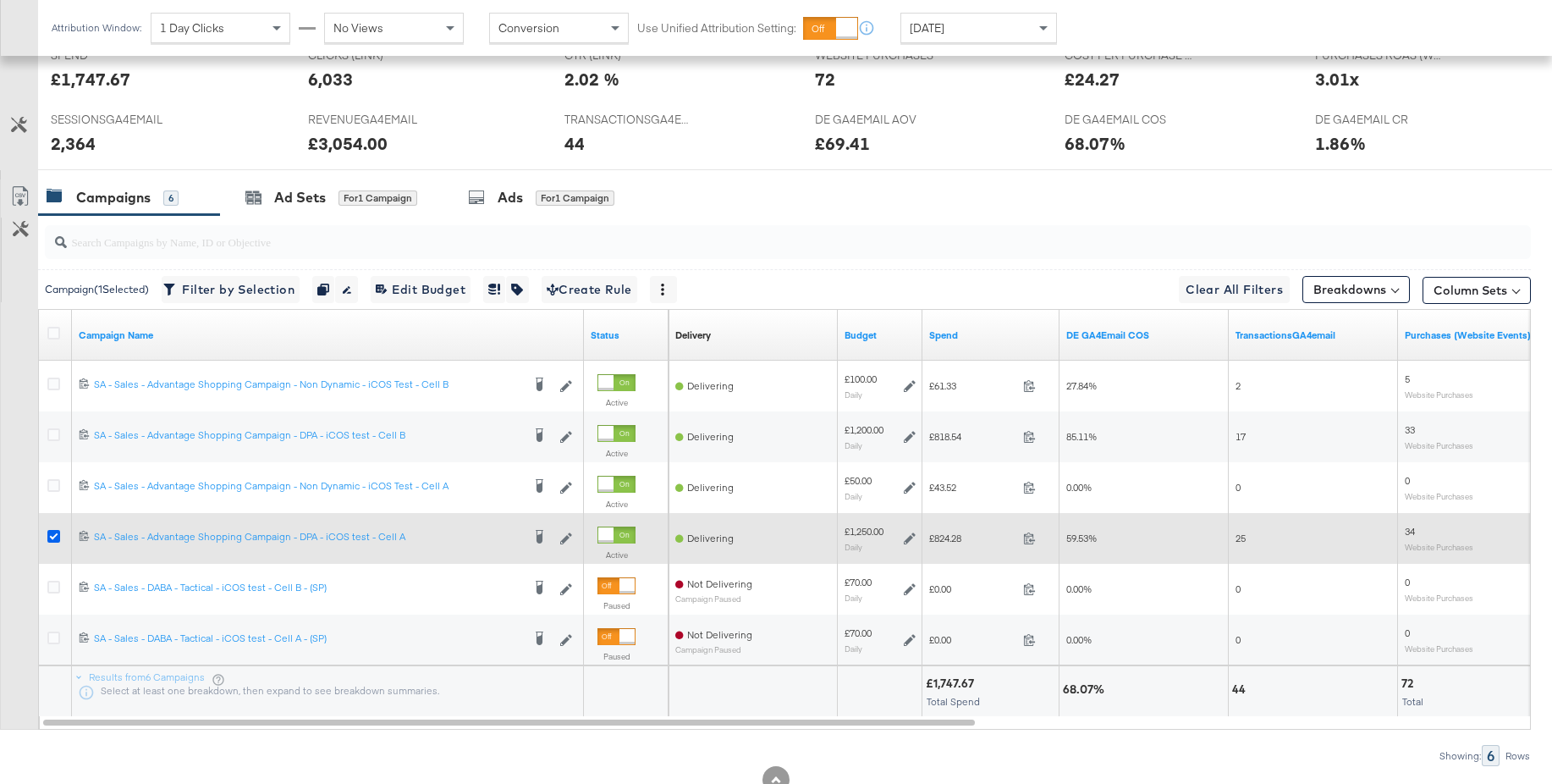
click at [50, 536] on icon at bounding box center [53, 536] width 13 height 13
click at [0, 0] on input "checkbox" at bounding box center [0, 0] width 0 height 0
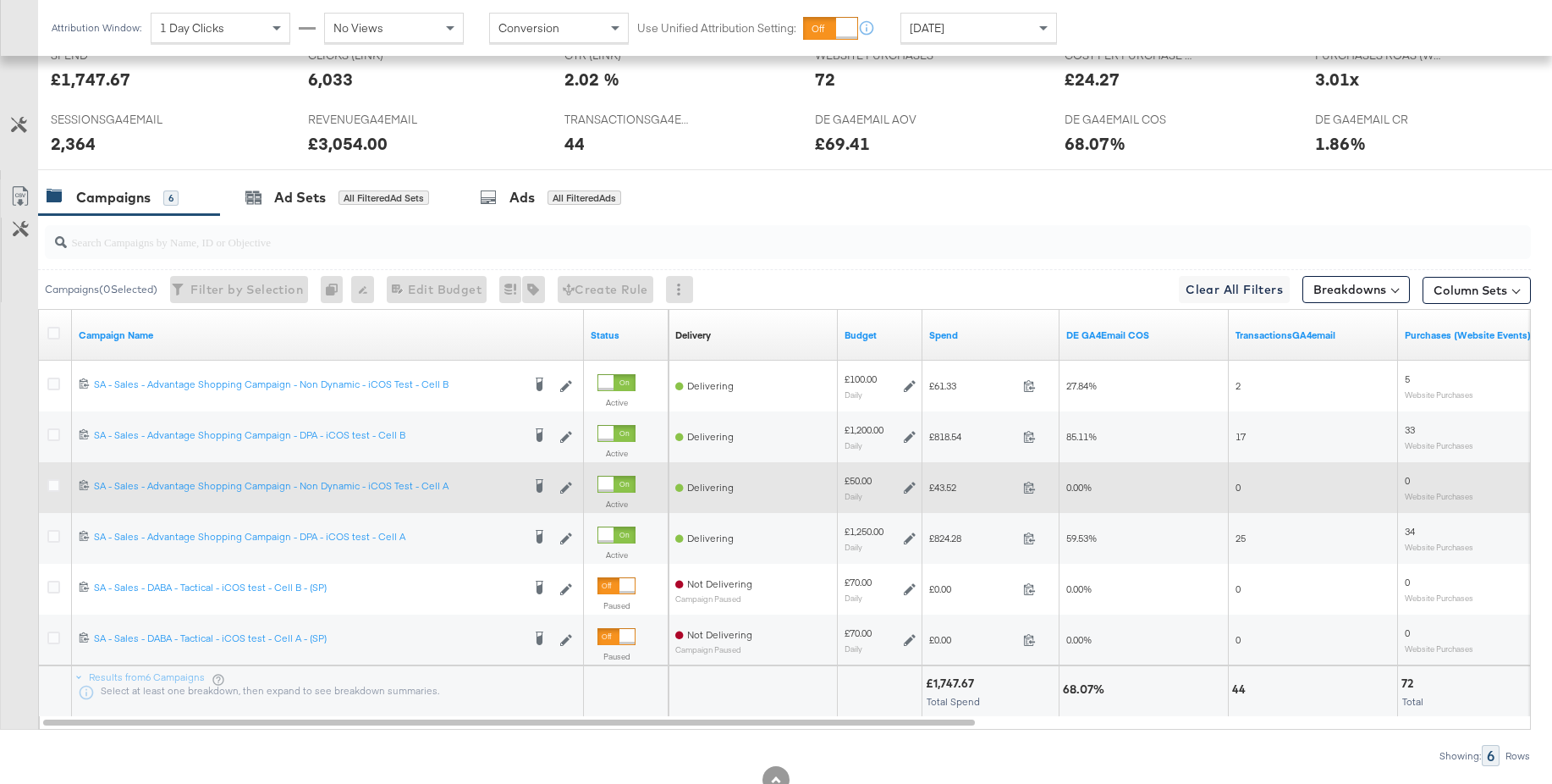
drag, startPoint x: 52, startPoint y: 486, endPoint x: 119, endPoint y: 466, distance: 70.5
click at [52, 486] on icon at bounding box center [53, 485] width 13 height 13
click at [0, 0] on input "checkbox" at bounding box center [0, 0] width 0 height 0
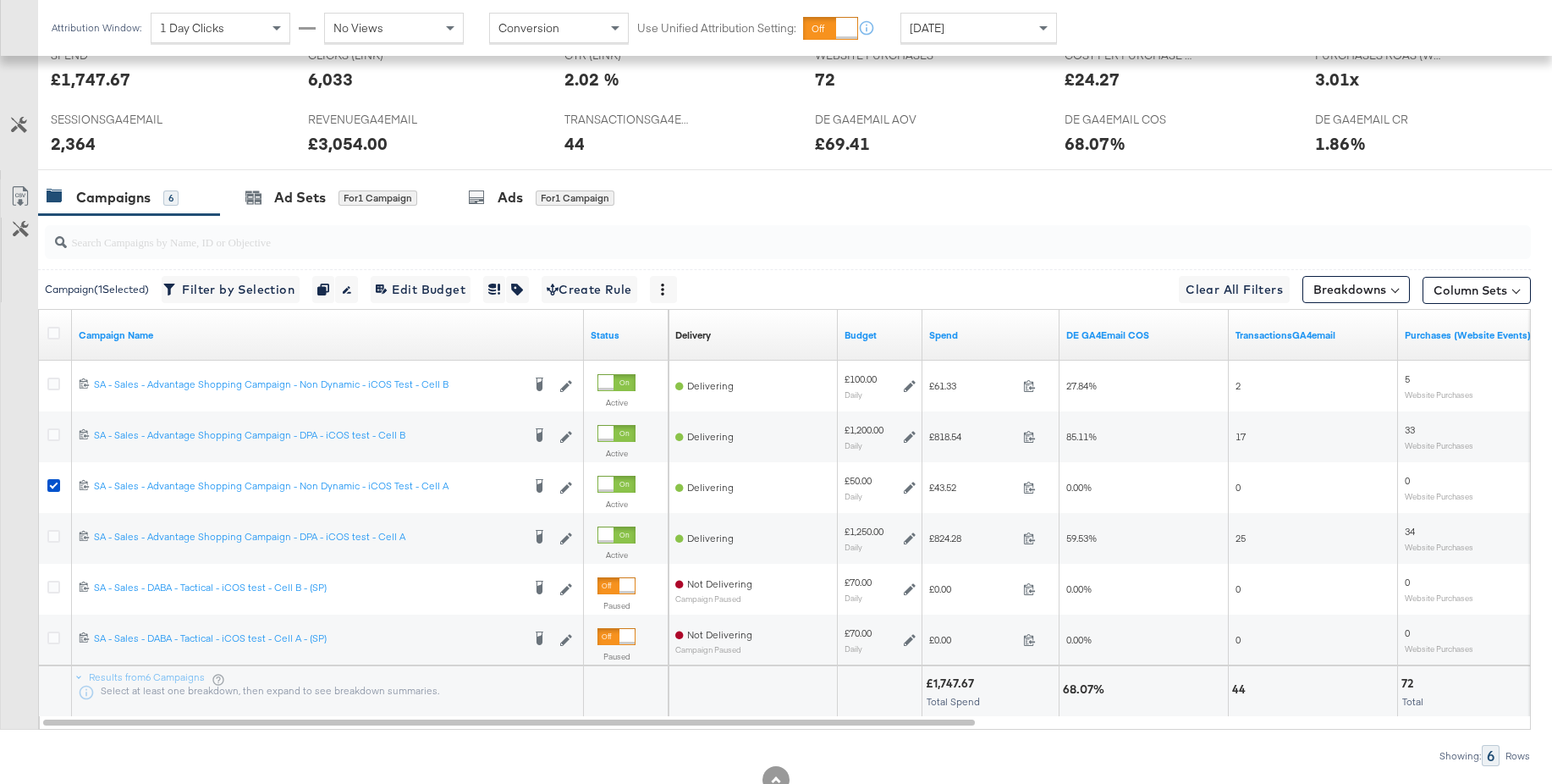
drag, startPoint x: 521, startPoint y: 201, endPoint x: 550, endPoint y: 226, distance: 39.0
click at [520, 201] on div "Ads" at bounding box center [510, 197] width 25 height 19
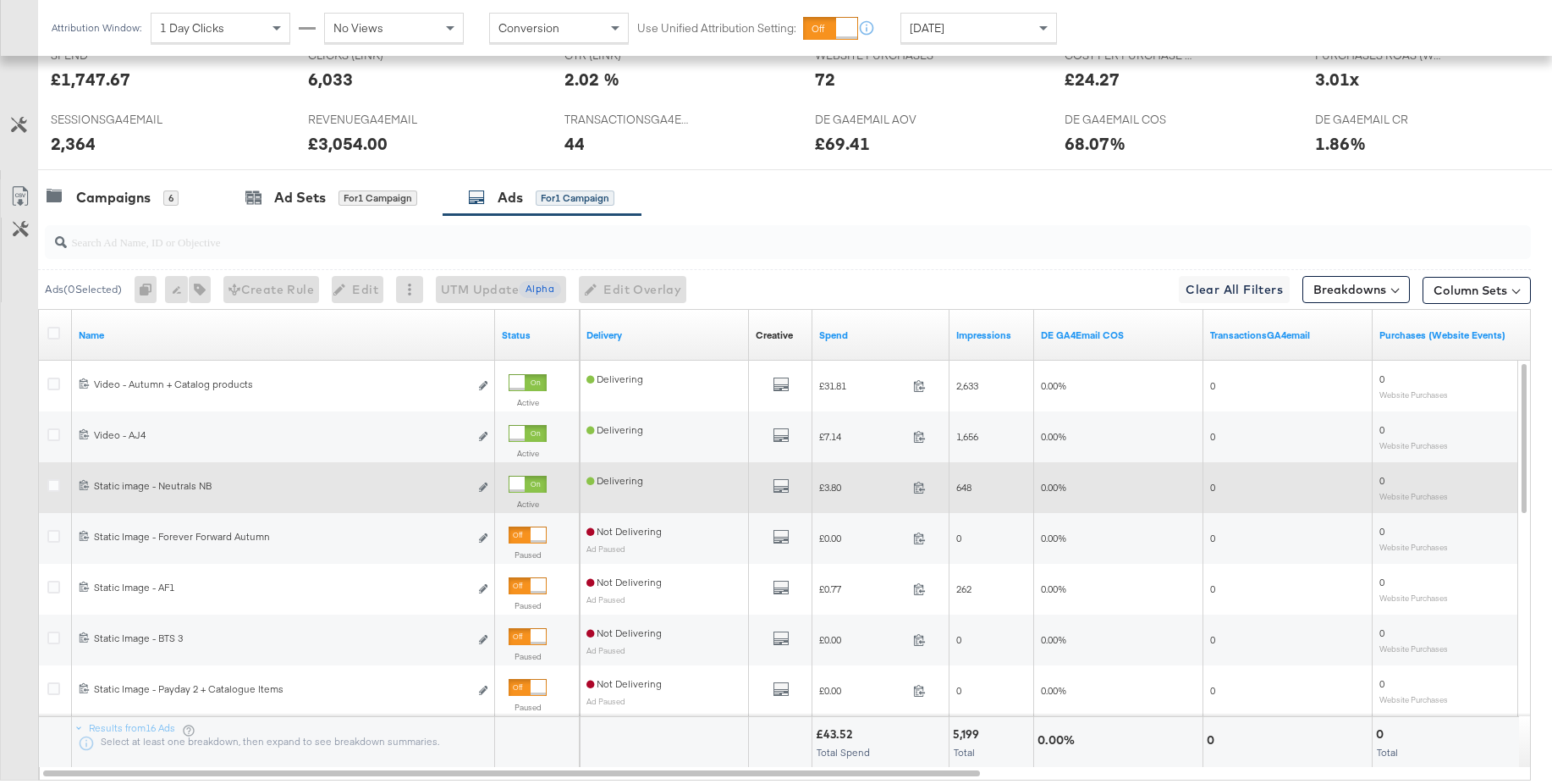
drag, startPoint x: 51, startPoint y: 488, endPoint x: 63, endPoint y: 476, distance: 18.0
click at [51, 488] on icon at bounding box center [53, 485] width 13 height 13
click at [0, 0] on input "checkbox" at bounding box center [0, 0] width 0 height 0
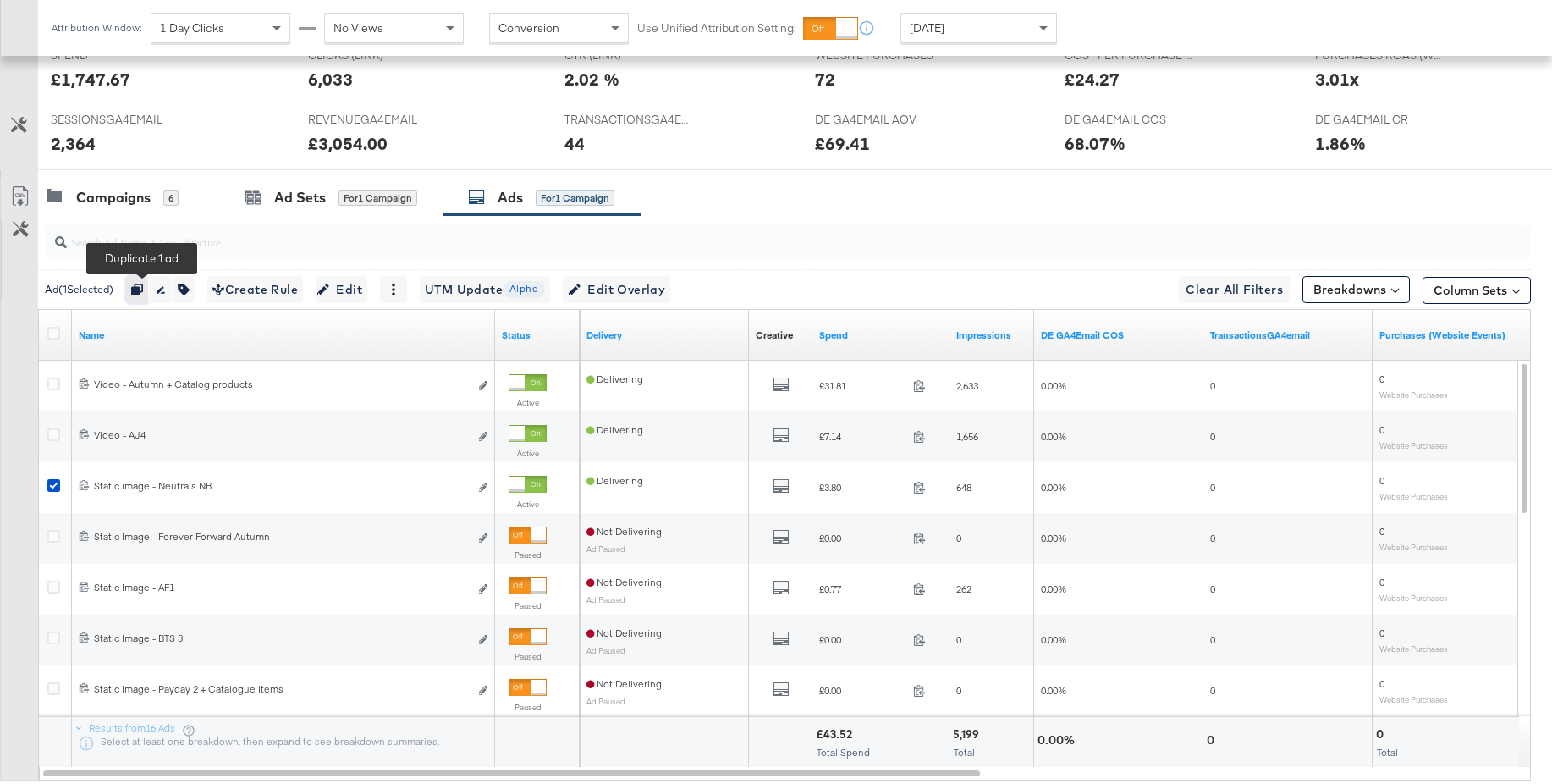
click at [143, 294] on icon "button" at bounding box center [137, 290] width 12 height 12
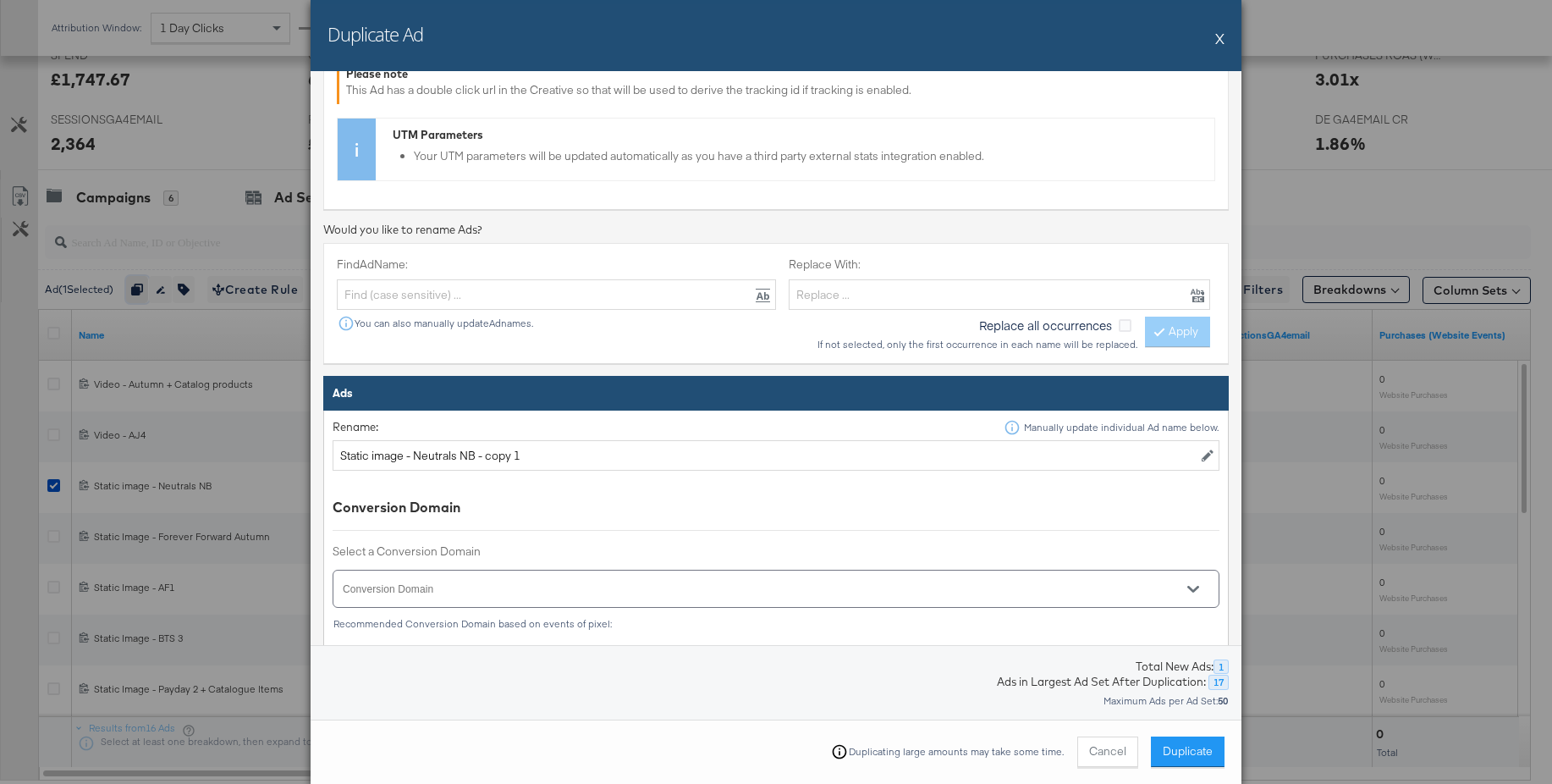
scroll to position [565, 0]
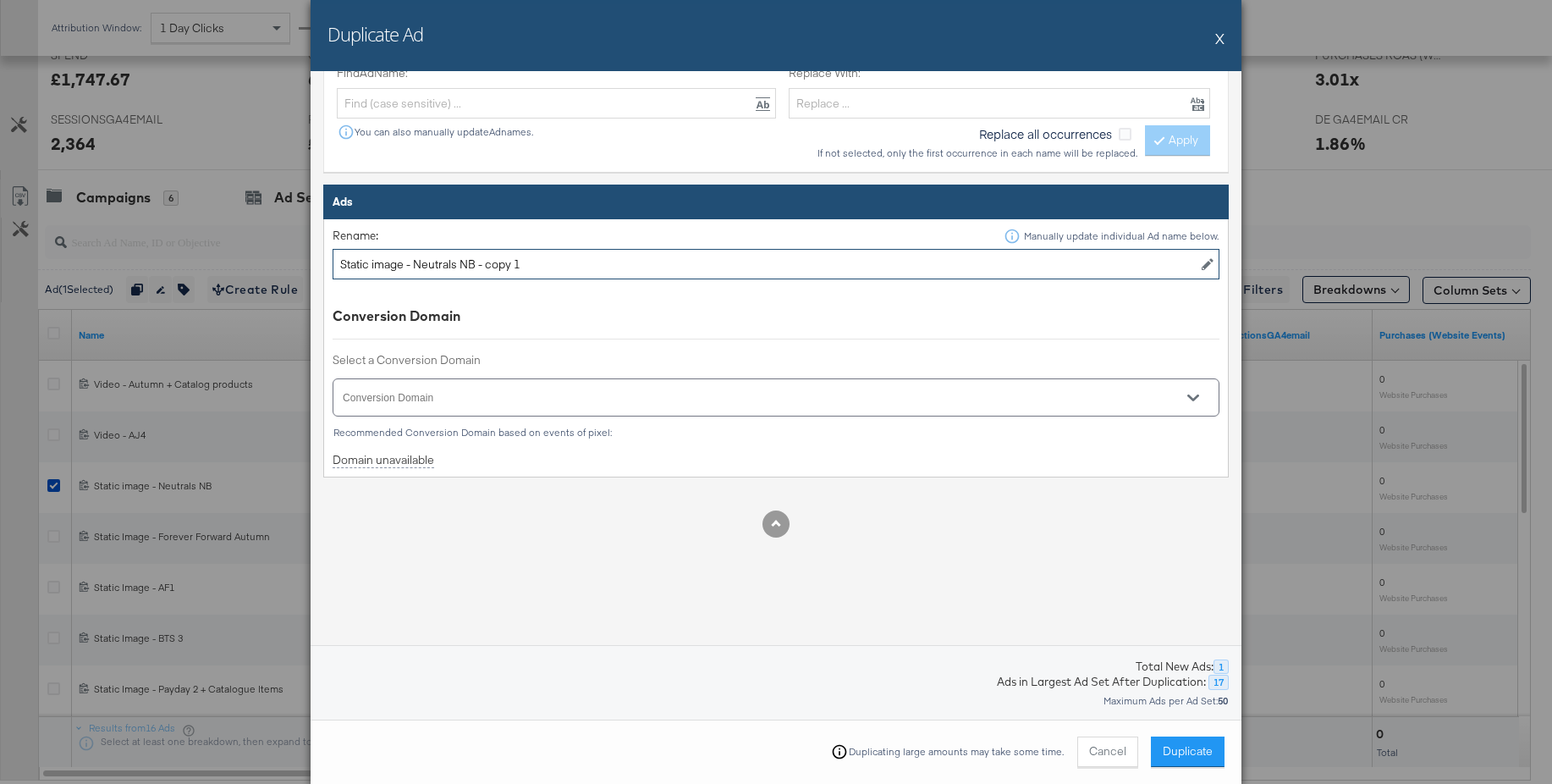
drag, startPoint x: 423, startPoint y: 267, endPoint x: 605, endPoint y: 267, distance: 182.0
click at [605, 267] on input "Static image - Neutrals NB - copy 1" at bounding box center [776, 264] width 887 height 31
click at [524, 389] on div at bounding box center [776, 397] width 887 height 38
type input "Static image - UGG"
drag, startPoint x: 1205, startPoint y: 400, endPoint x: 1196, endPoint y: 398, distance: 9.5
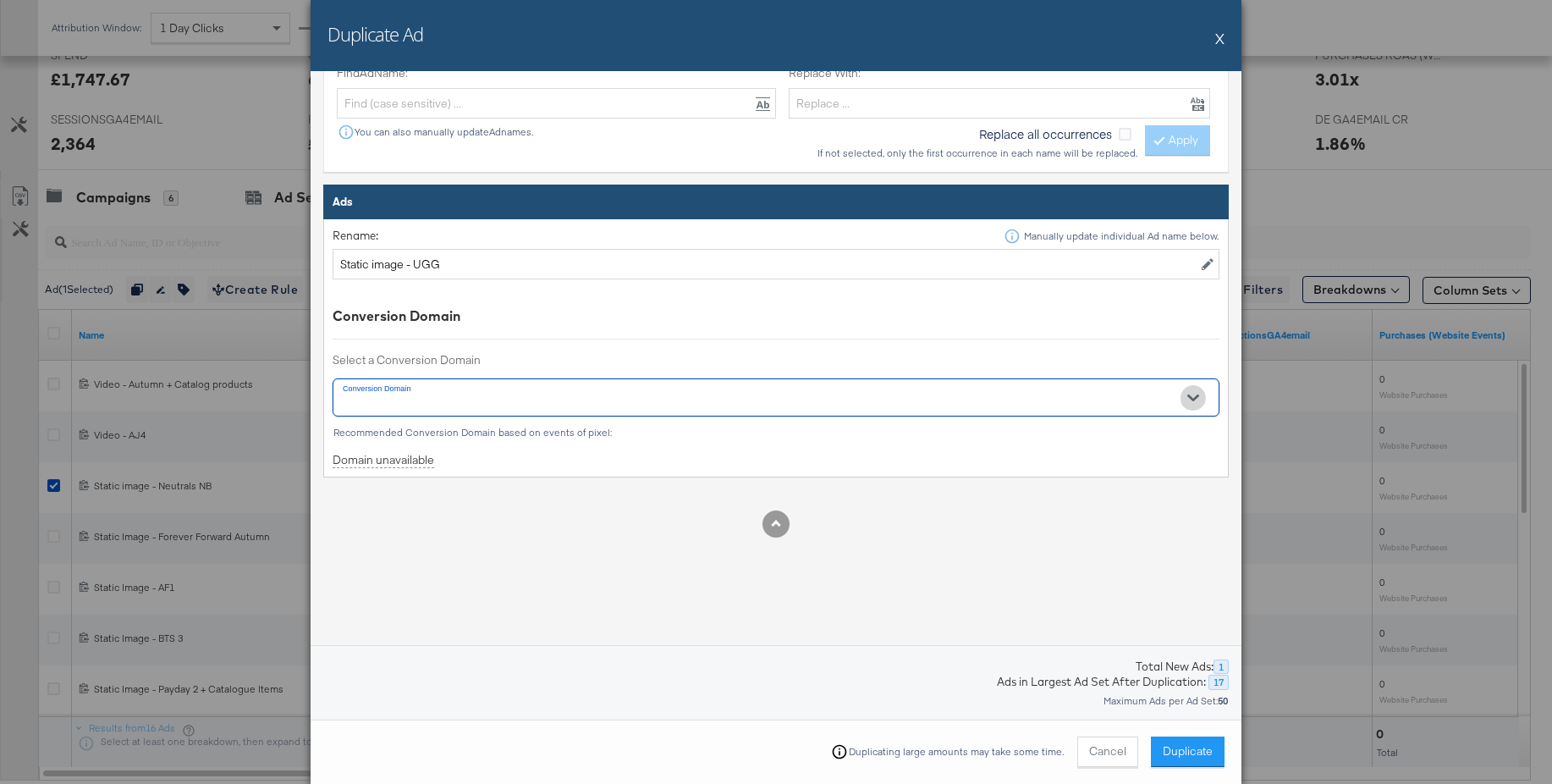
click at [1205, 400] on button "Open" at bounding box center [1193, 397] width 25 height 25
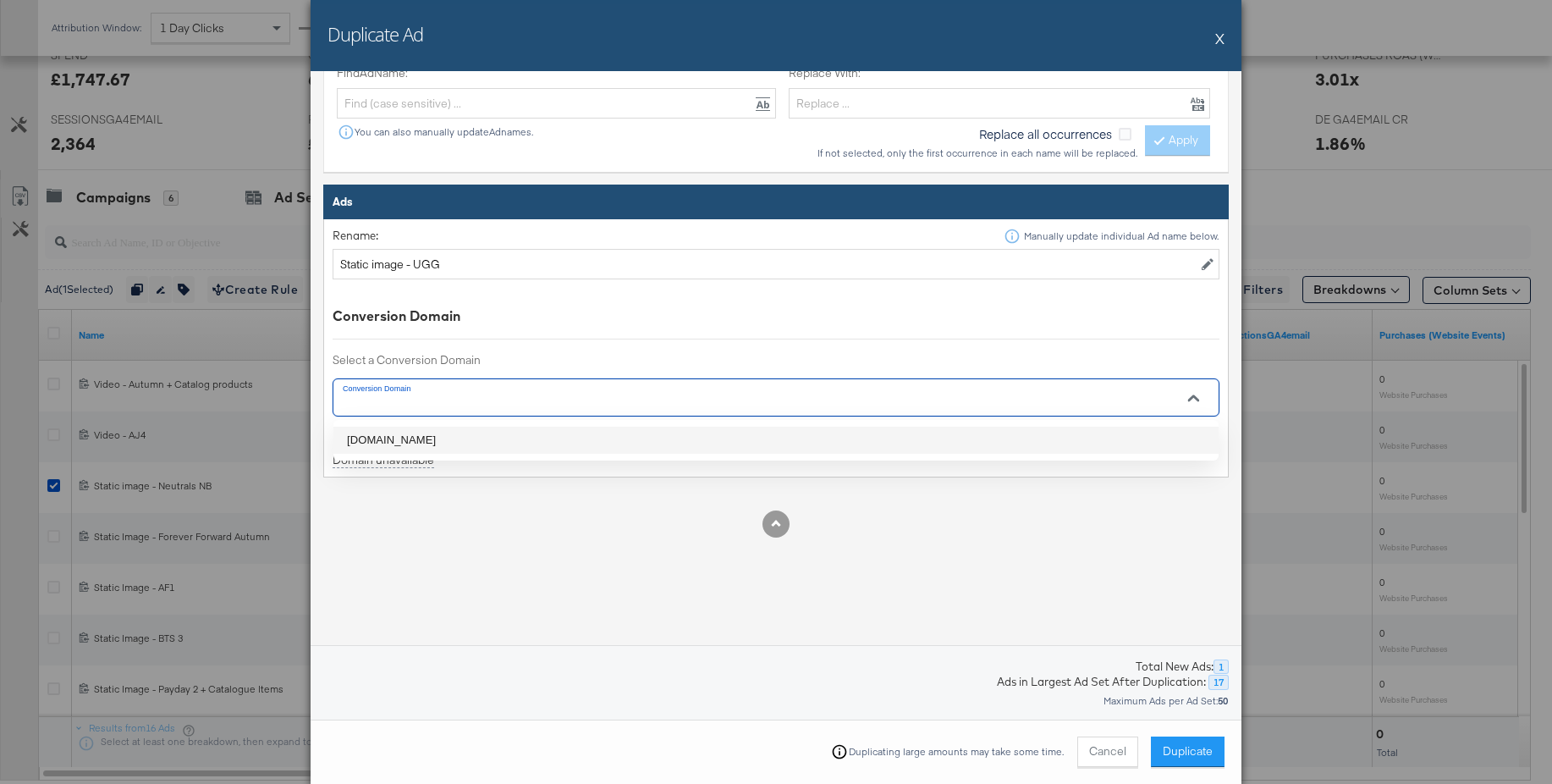
drag, startPoint x: 377, startPoint y: 434, endPoint x: 432, endPoint y: 449, distance: 57.1
click at [377, 434] on li "jdsports.de" at bounding box center [775, 440] width 885 height 27
type input "jdsports.de"
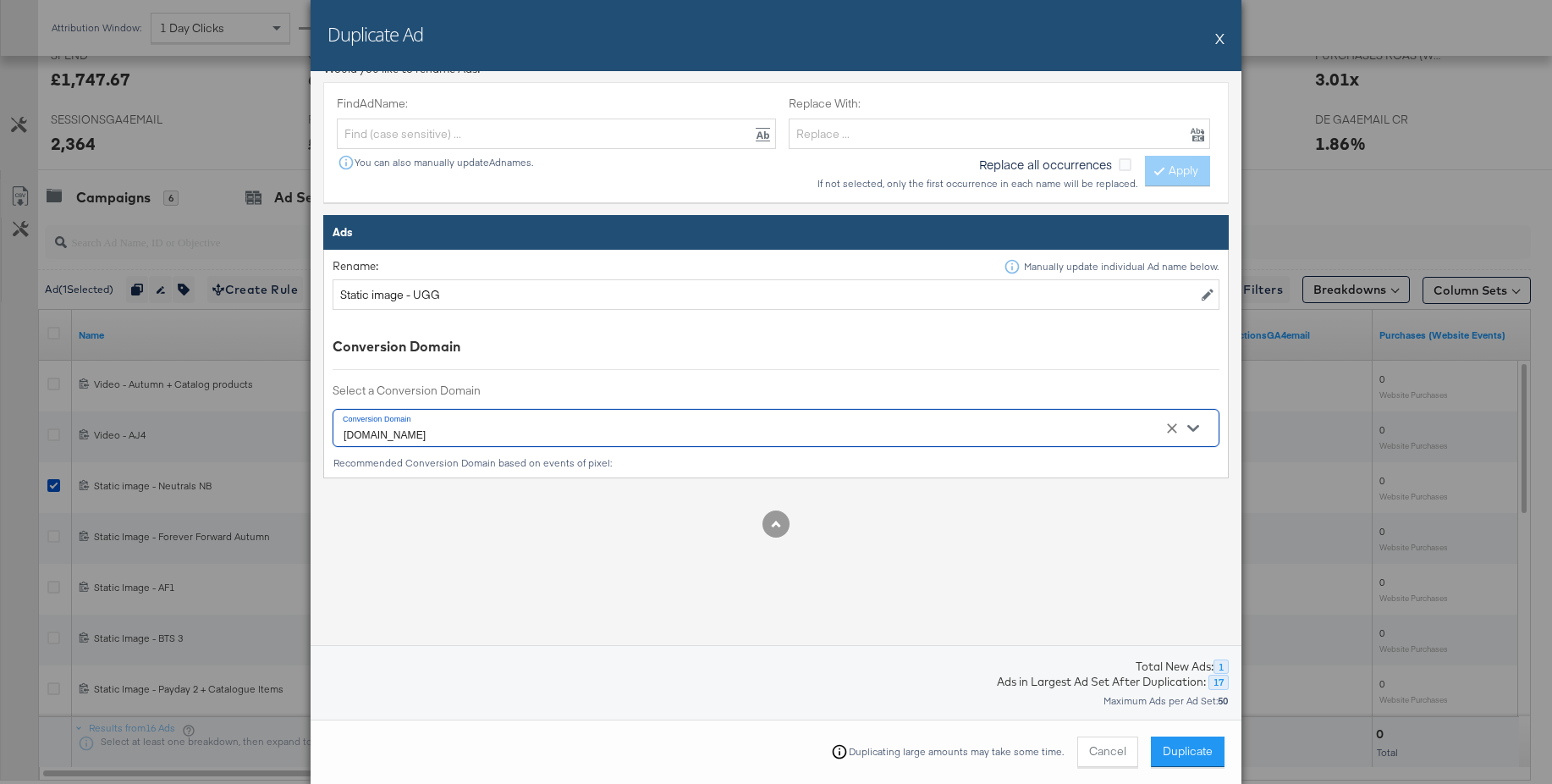
scroll to position [535, 0]
click at [1189, 753] on span "Duplicate" at bounding box center [1188, 751] width 50 height 16
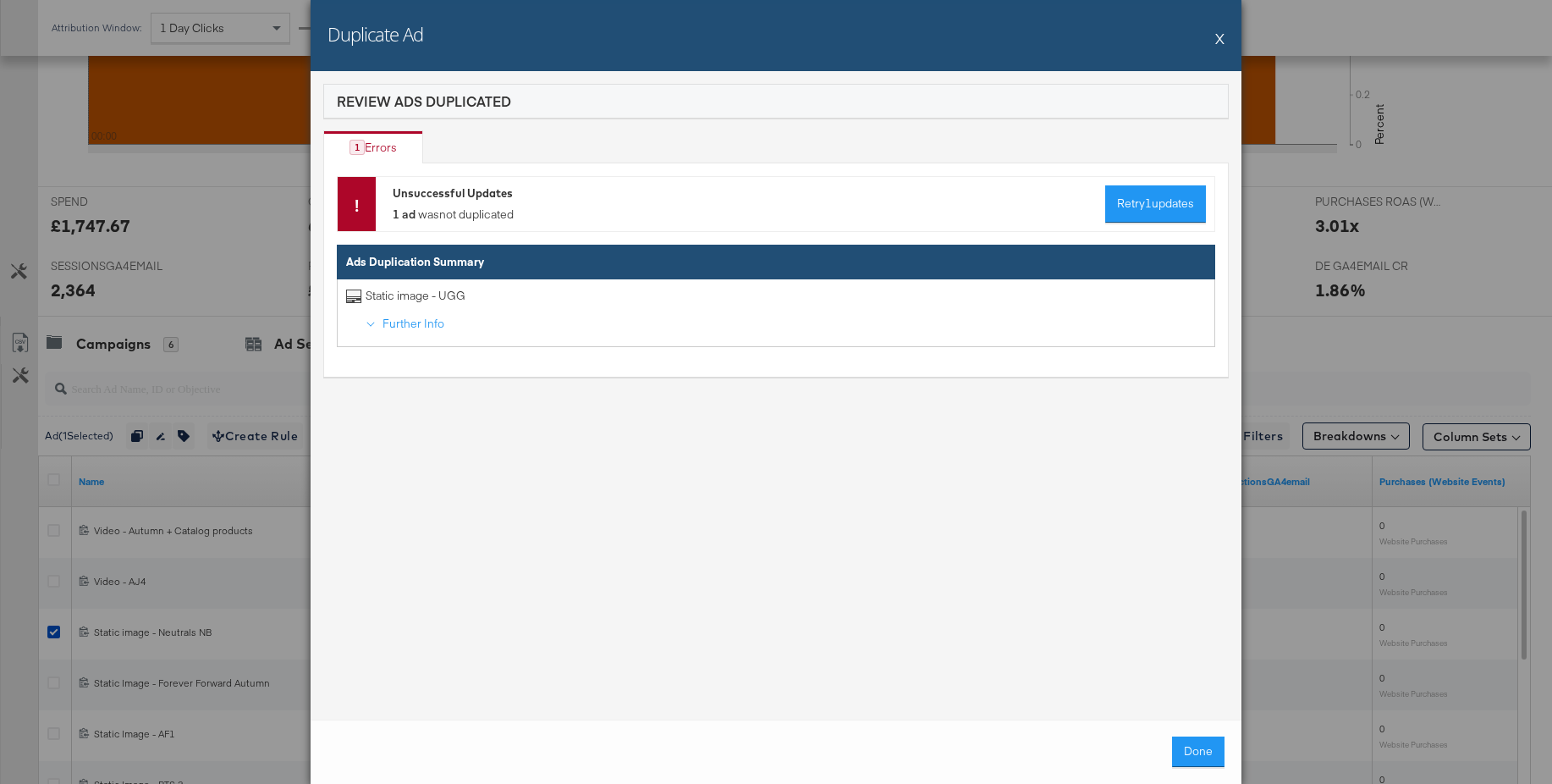
scroll to position [733, 0]
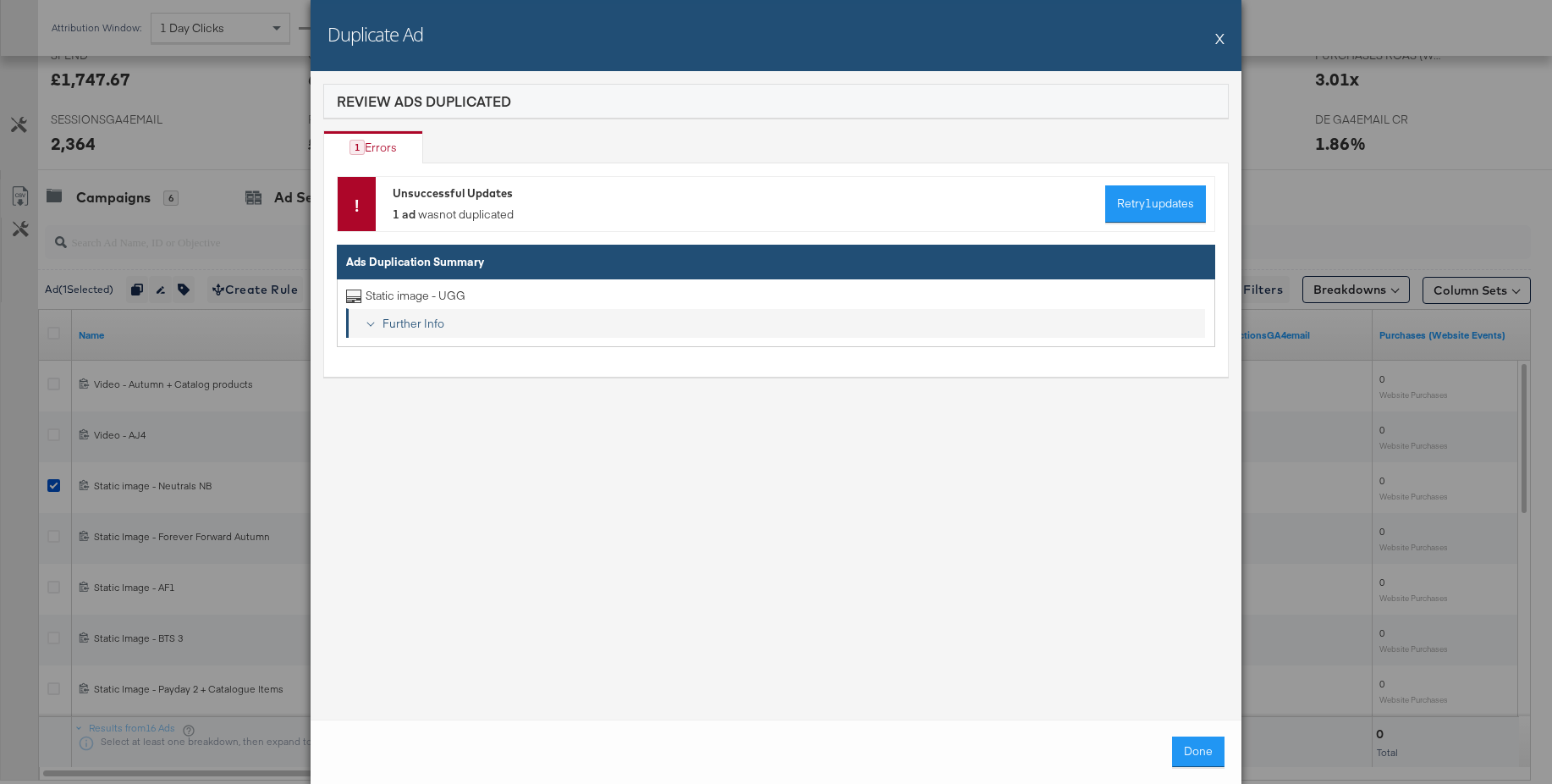
click at [422, 322] on div "Further Info" at bounding box center [787, 324] width 823 height 16
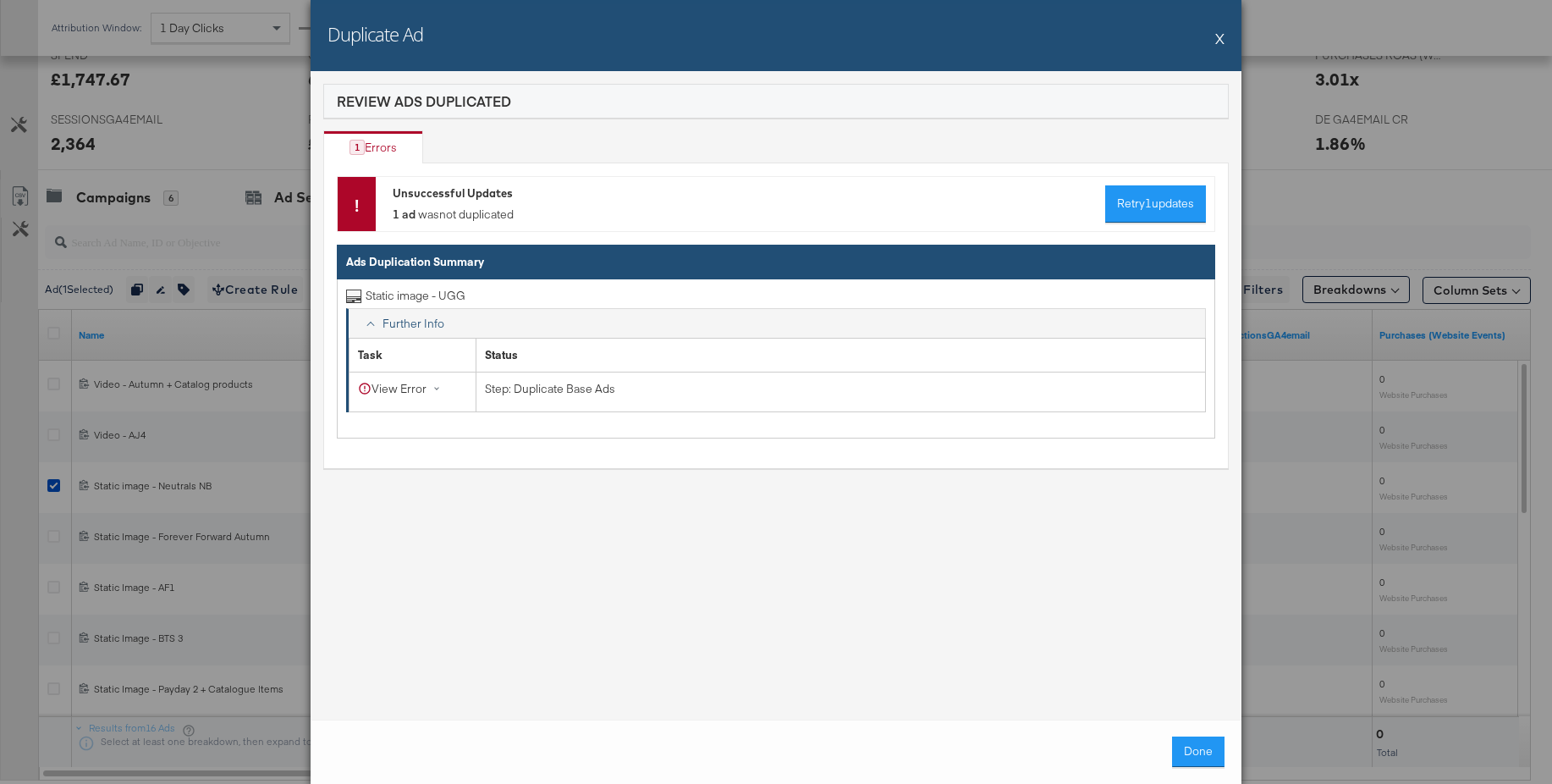
drag, startPoint x: 1219, startPoint y: 36, endPoint x: 691, endPoint y: 174, distance: 546.1
click at [1219, 36] on button "X" at bounding box center [1219, 38] width 9 height 34
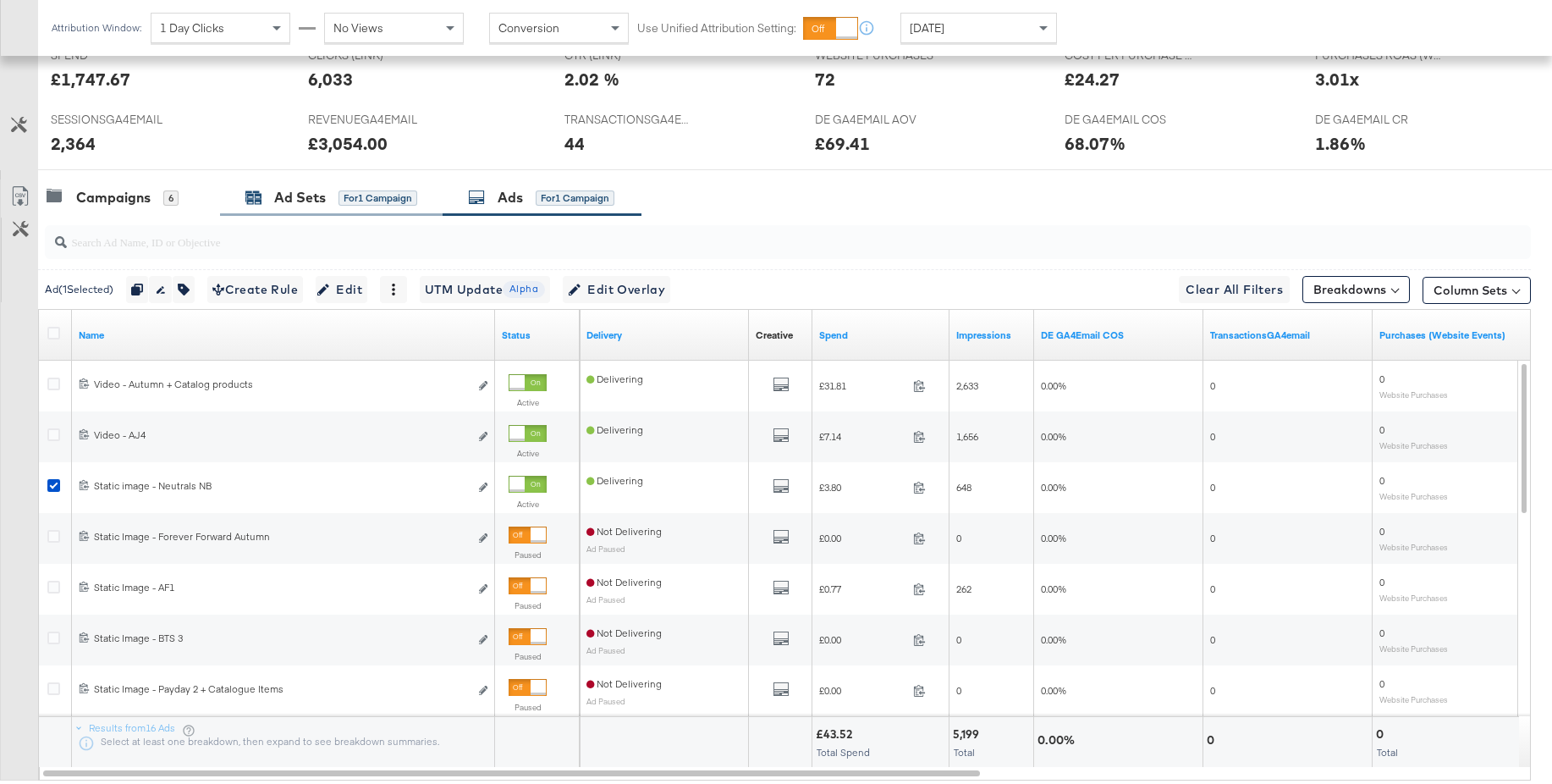
click at [321, 198] on div "Ad Sets" at bounding box center [300, 197] width 52 height 19
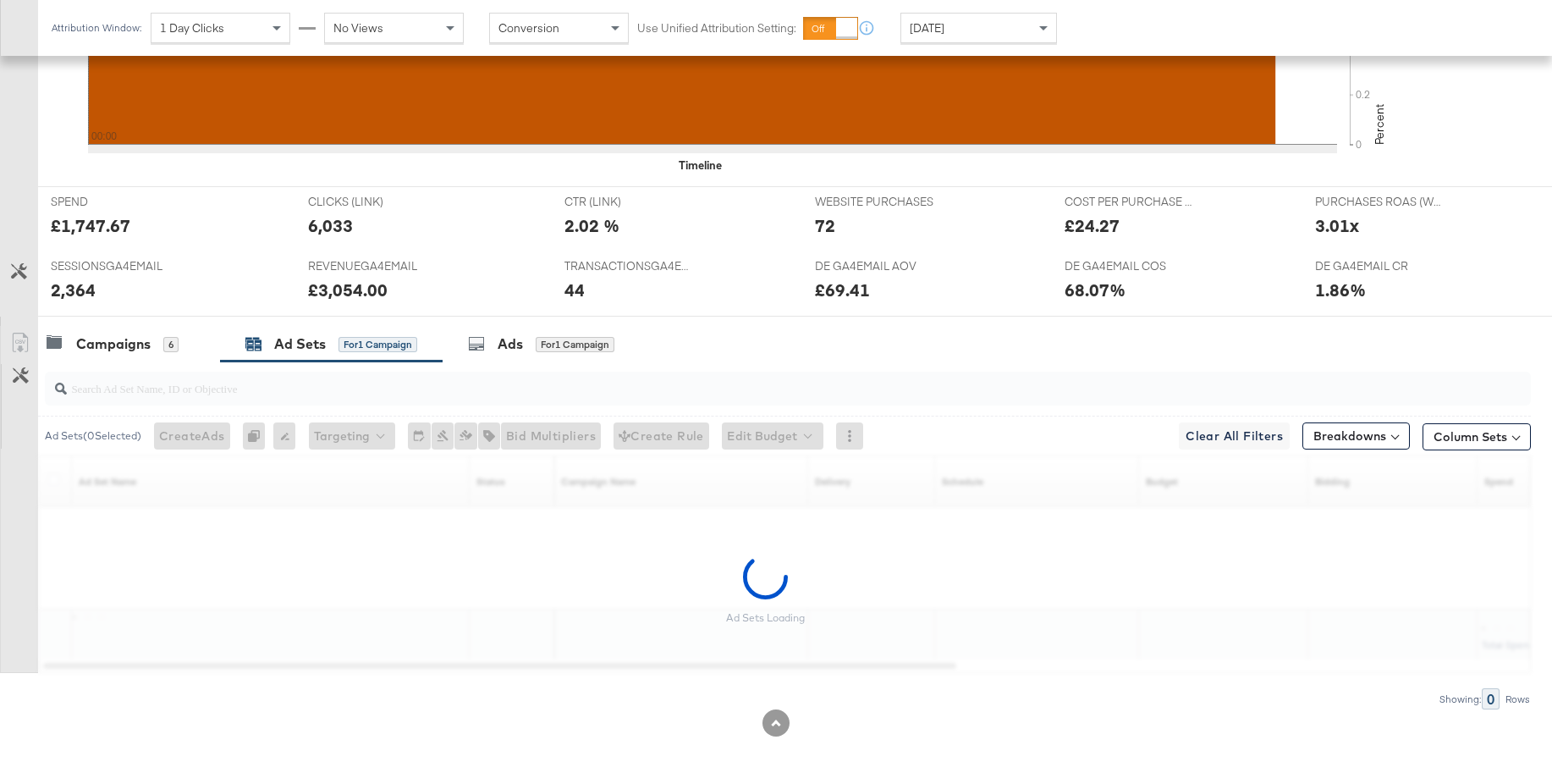
scroll to position [536, 0]
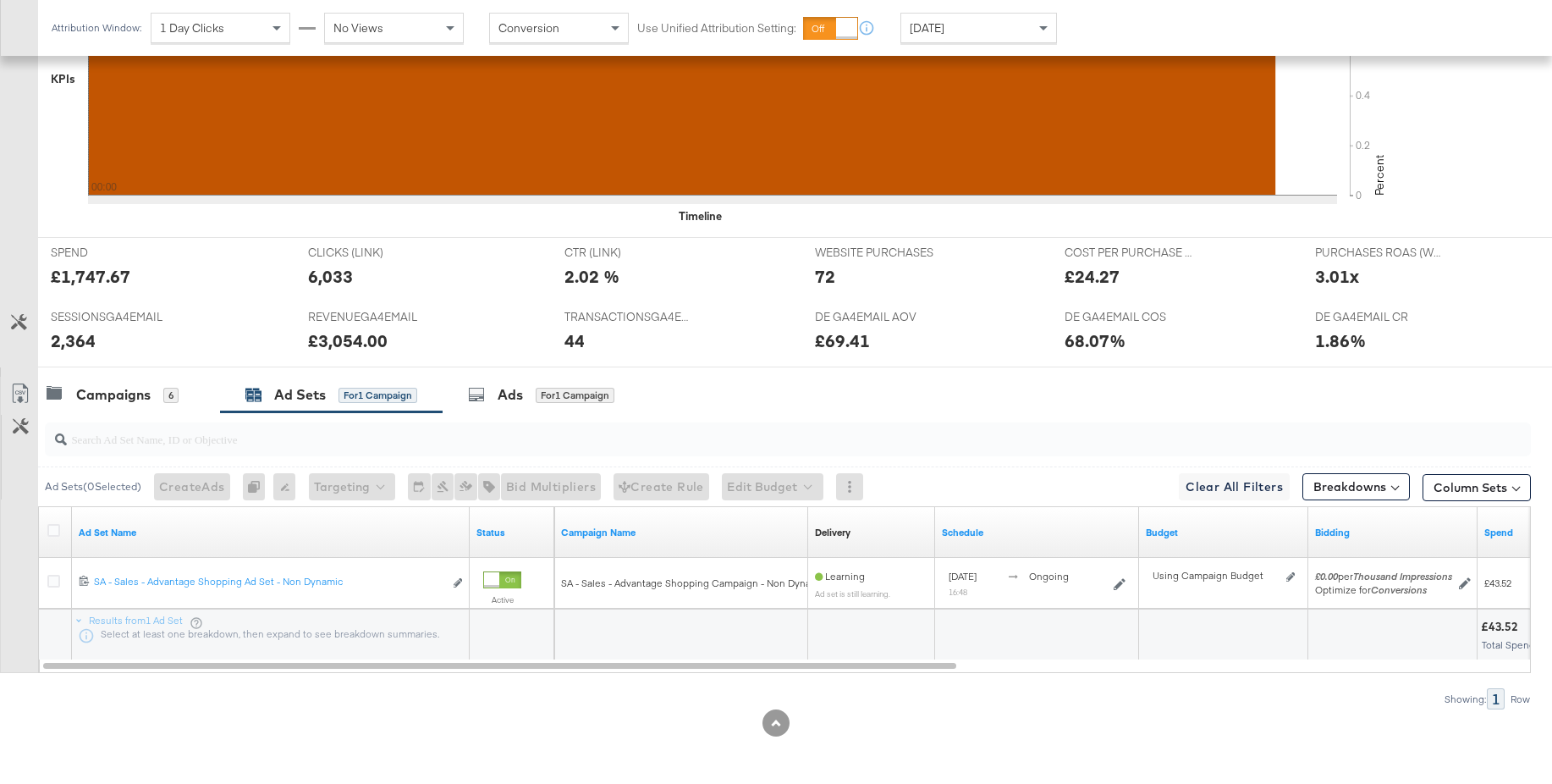
drag, startPoint x: 51, startPoint y: 530, endPoint x: 96, endPoint y: 509, distance: 50.4
click at [51, 529] on icon at bounding box center [53, 530] width 13 height 13
click at [0, 0] on input "checkbox" at bounding box center [0, 0] width 0 height 0
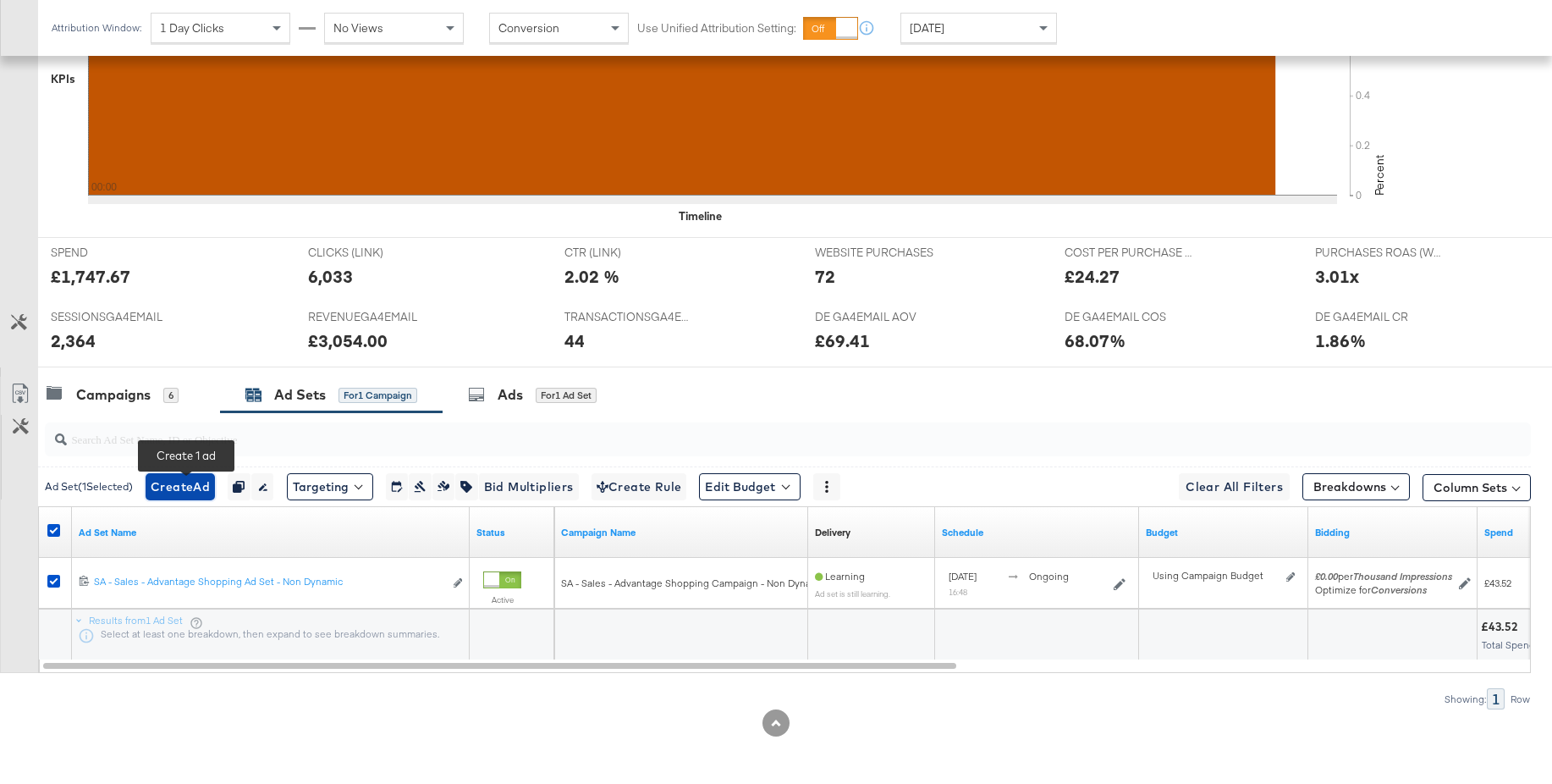
click at [175, 490] on span "Create Ad" at bounding box center [180, 487] width 59 height 21
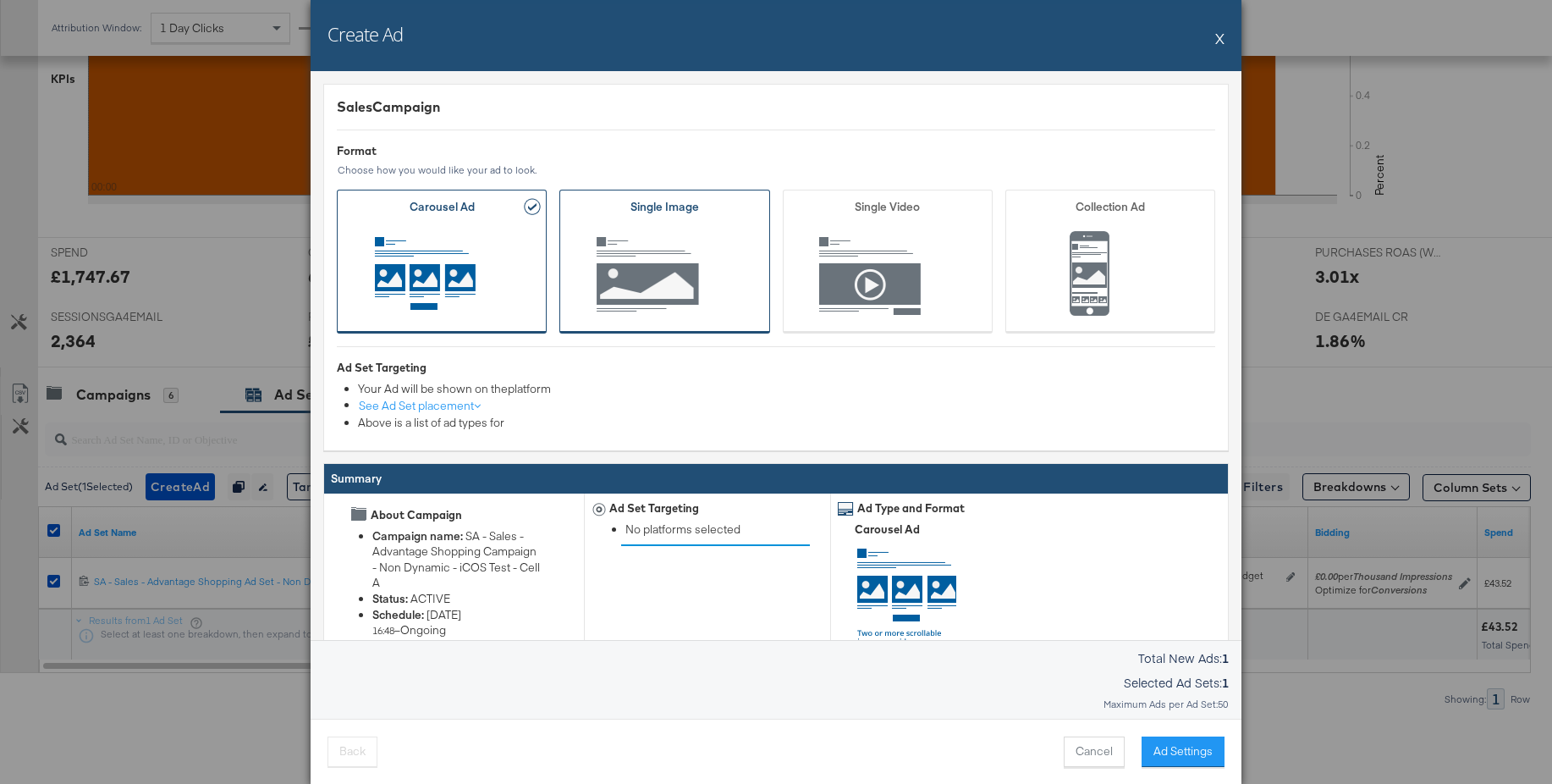
click at [739, 267] on span "Ad Format" at bounding box center [664, 275] width 157 height 93
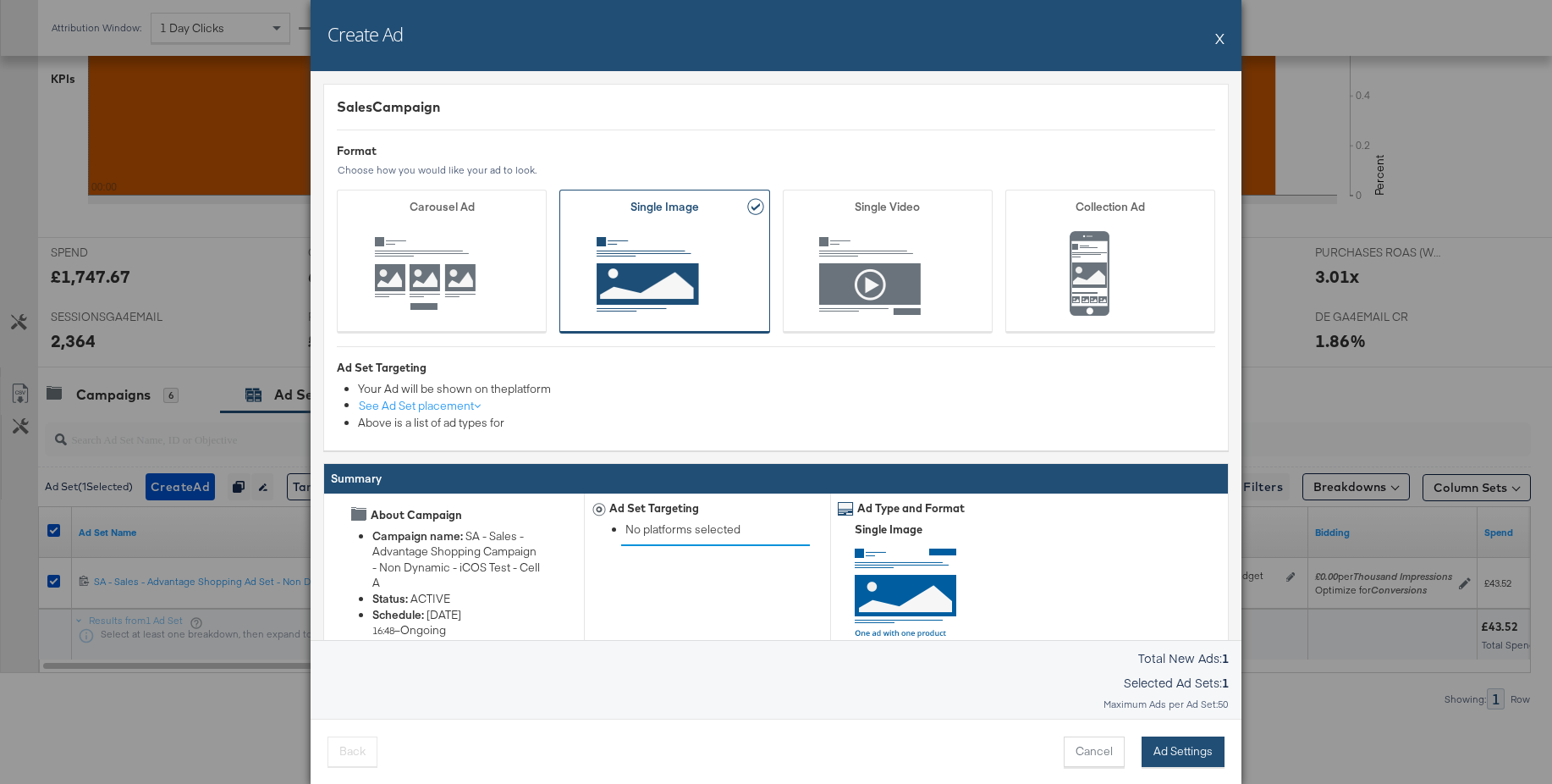
click at [1182, 747] on button "Ad Settings" at bounding box center [1183, 751] width 83 height 30
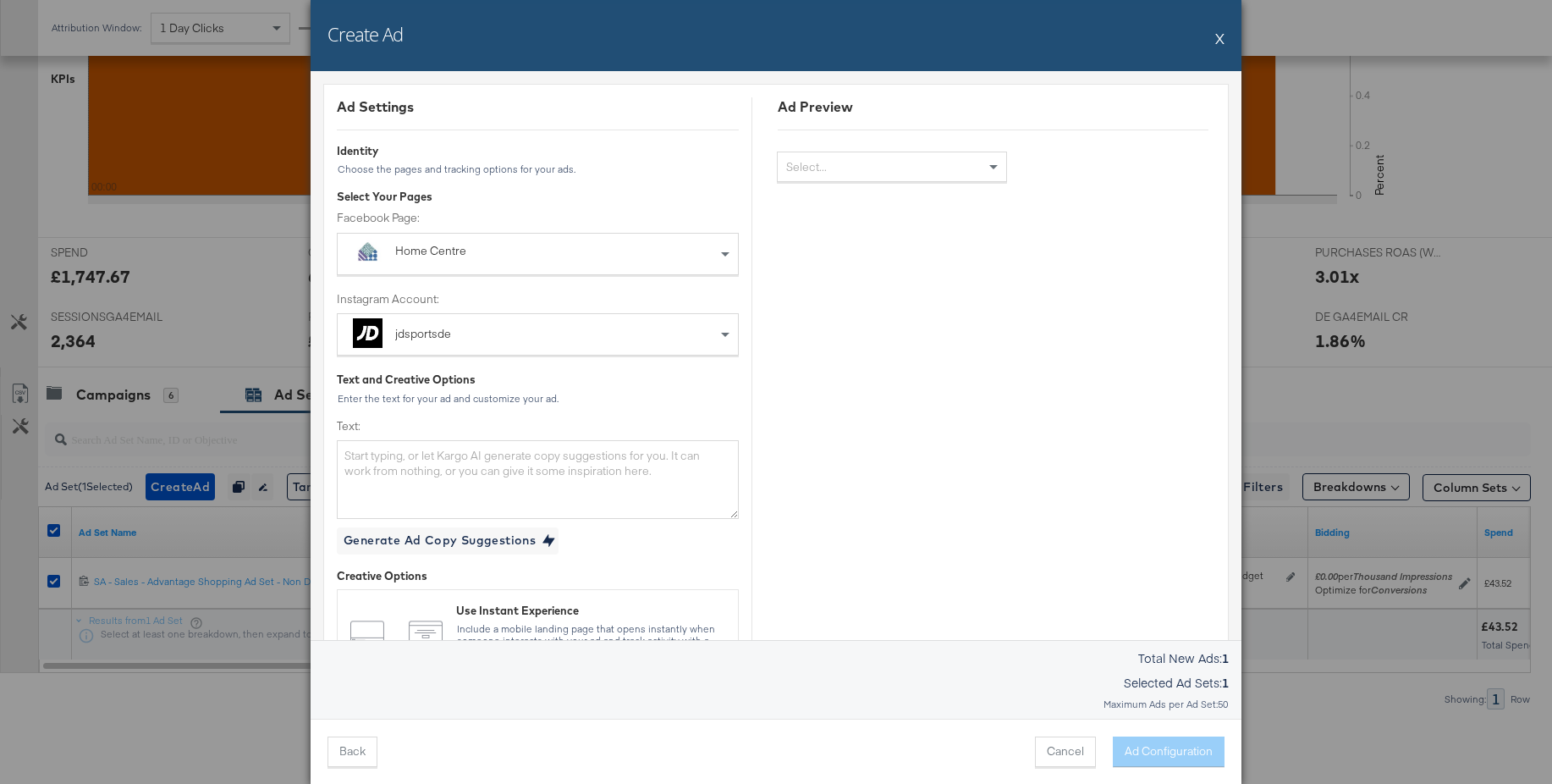
click at [401, 256] on div "Home Centre" at bounding box center [499, 251] width 208 height 17
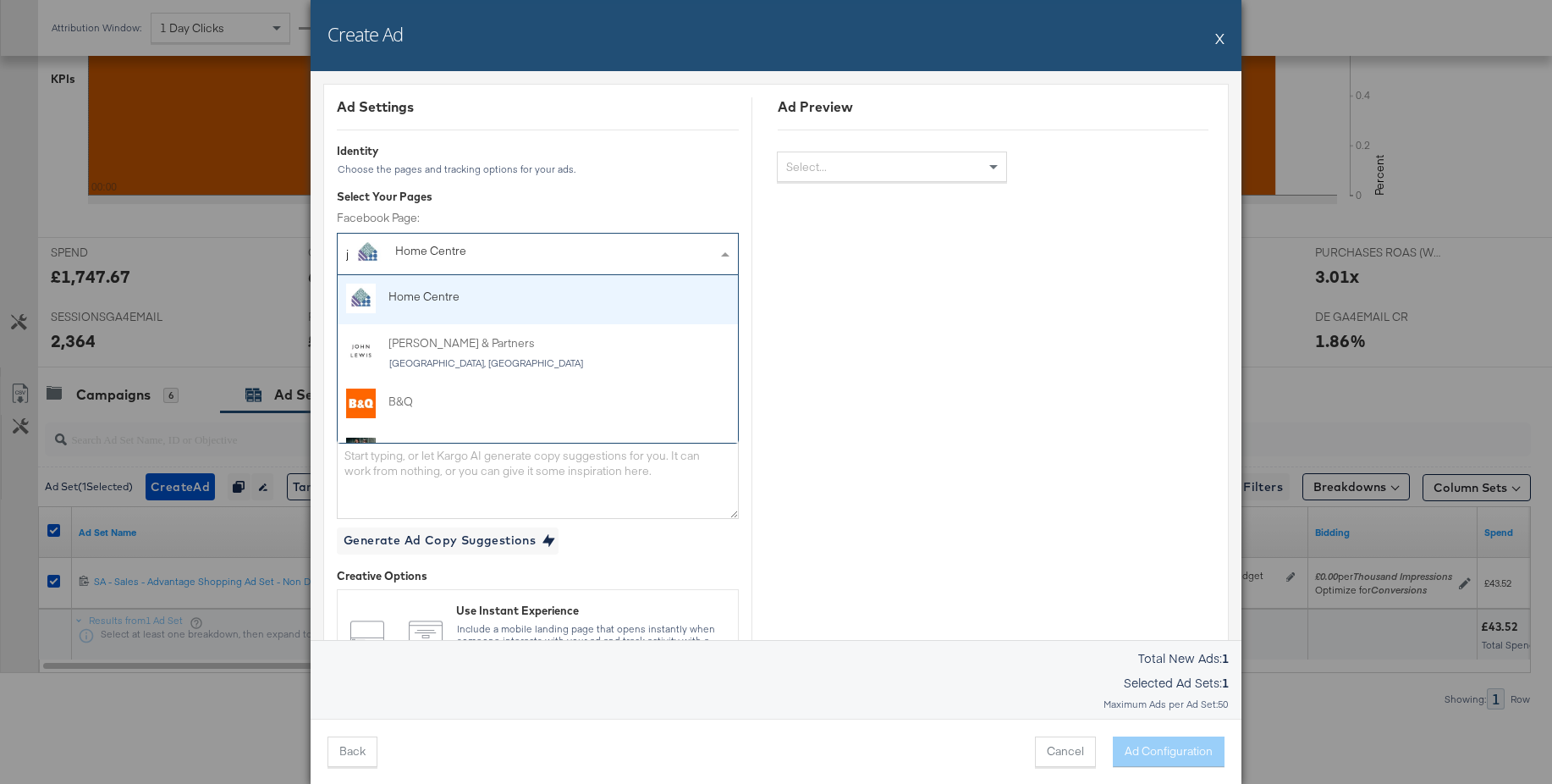
type input "jd"
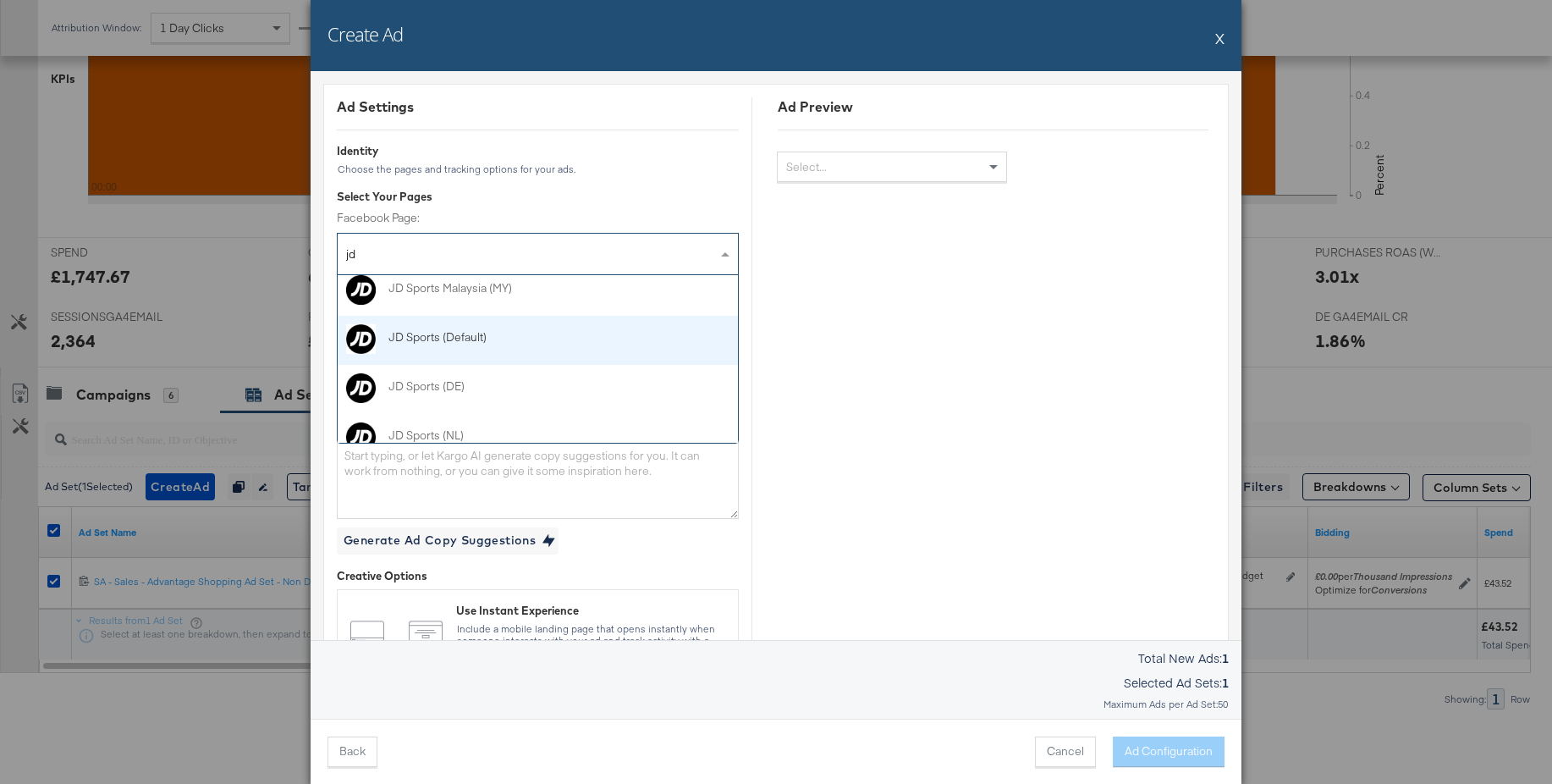
scroll to position [258, 0]
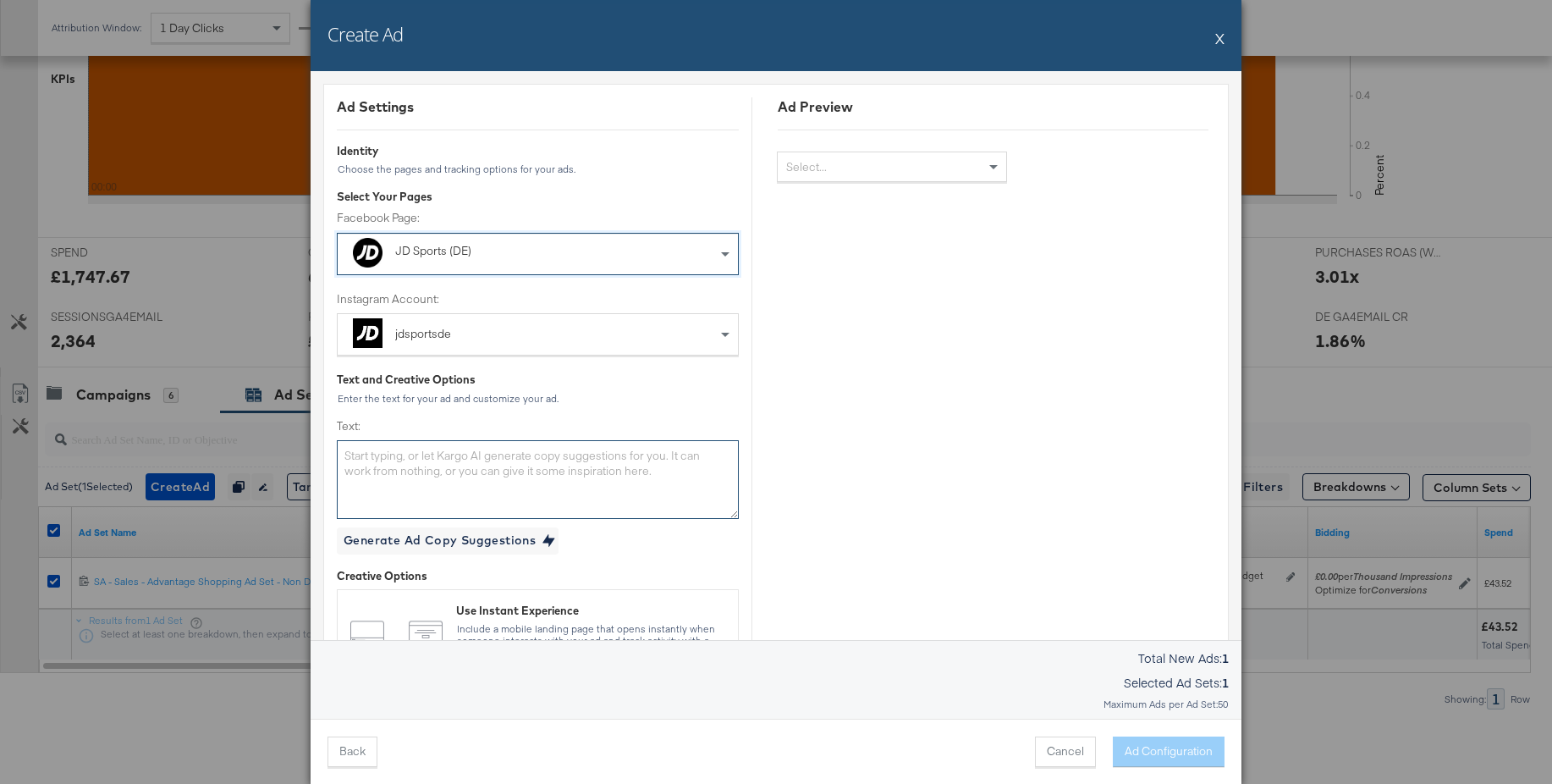
click at [454, 479] on textarea "Text:" at bounding box center [538, 479] width 402 height 78
paste textarea "Herbst heißt Gemütlichkeit – mit den neuen UGG-Styles bist du perfekt ausgestat…"
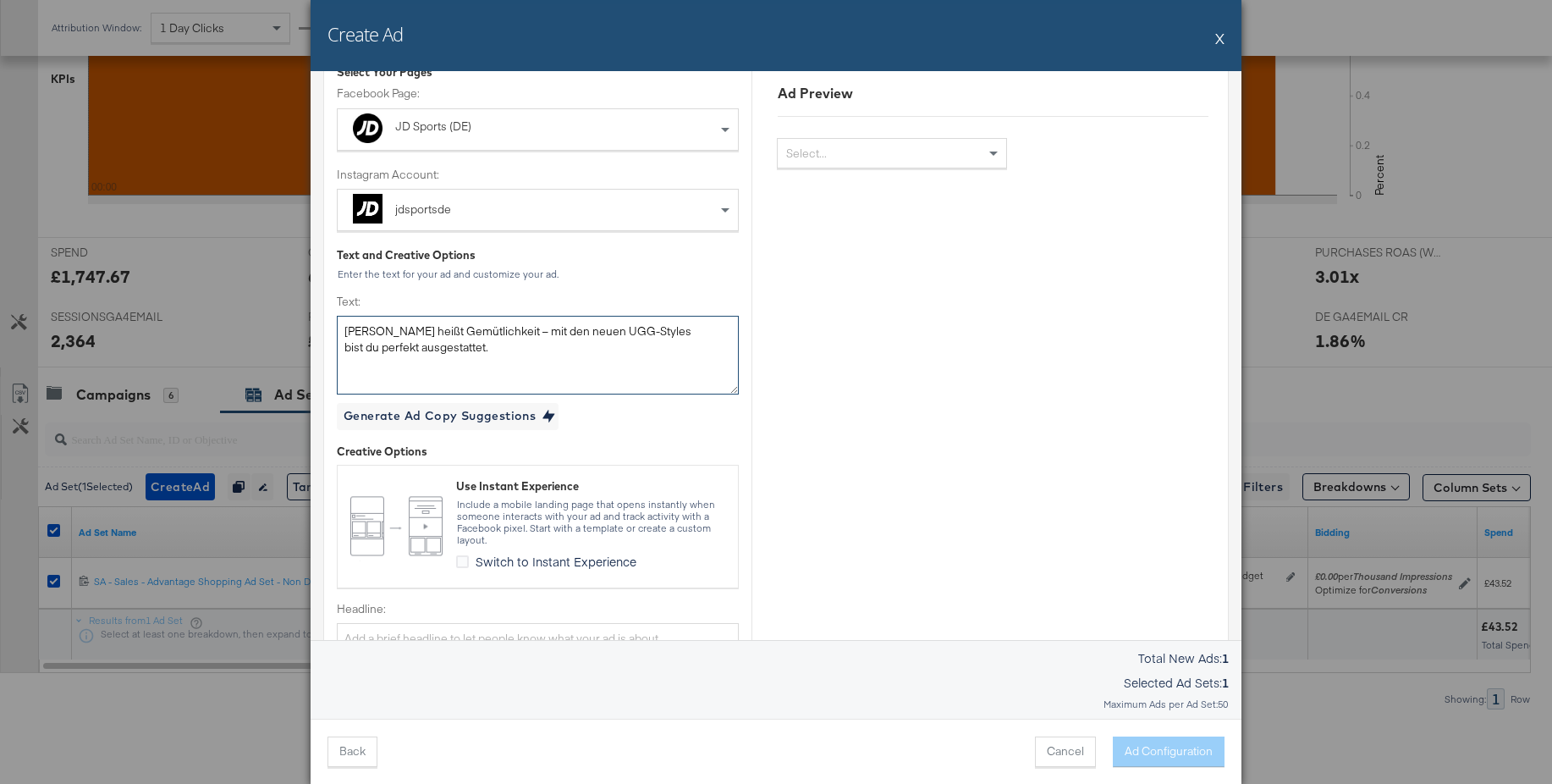
scroll to position [305, 0]
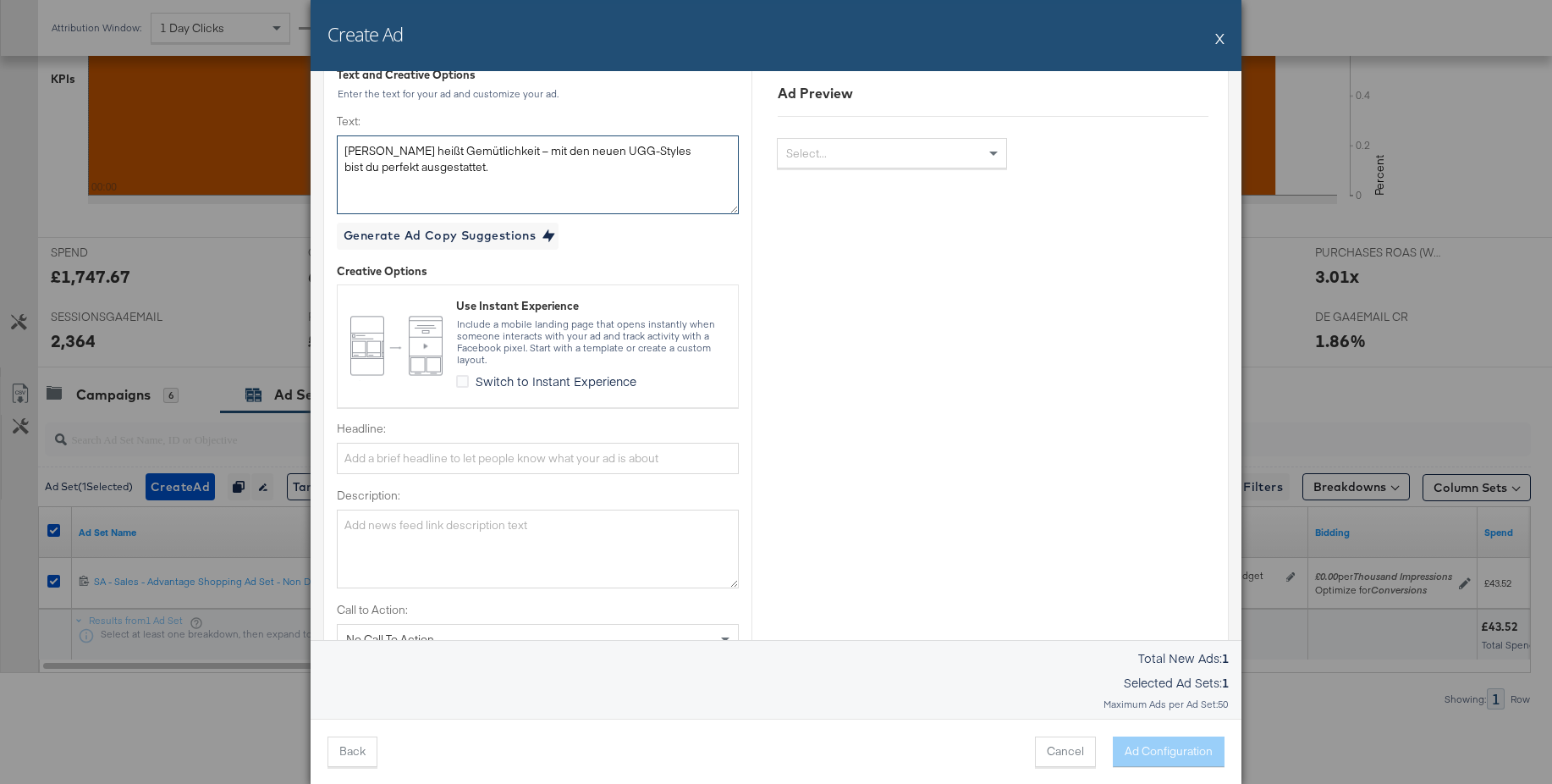
type textarea "Herbst heißt Gemütlichkeit – mit den neuen UGG-Styles bist du perfekt ausgestat…"
click at [391, 460] on input "Headline:" at bounding box center [538, 458] width 402 height 31
paste input "Die UGG-Saison ist zurück."
type input "Die UGG-Saison ist zurück."
click at [379, 513] on textarea "Description:" at bounding box center [538, 549] width 402 height 78
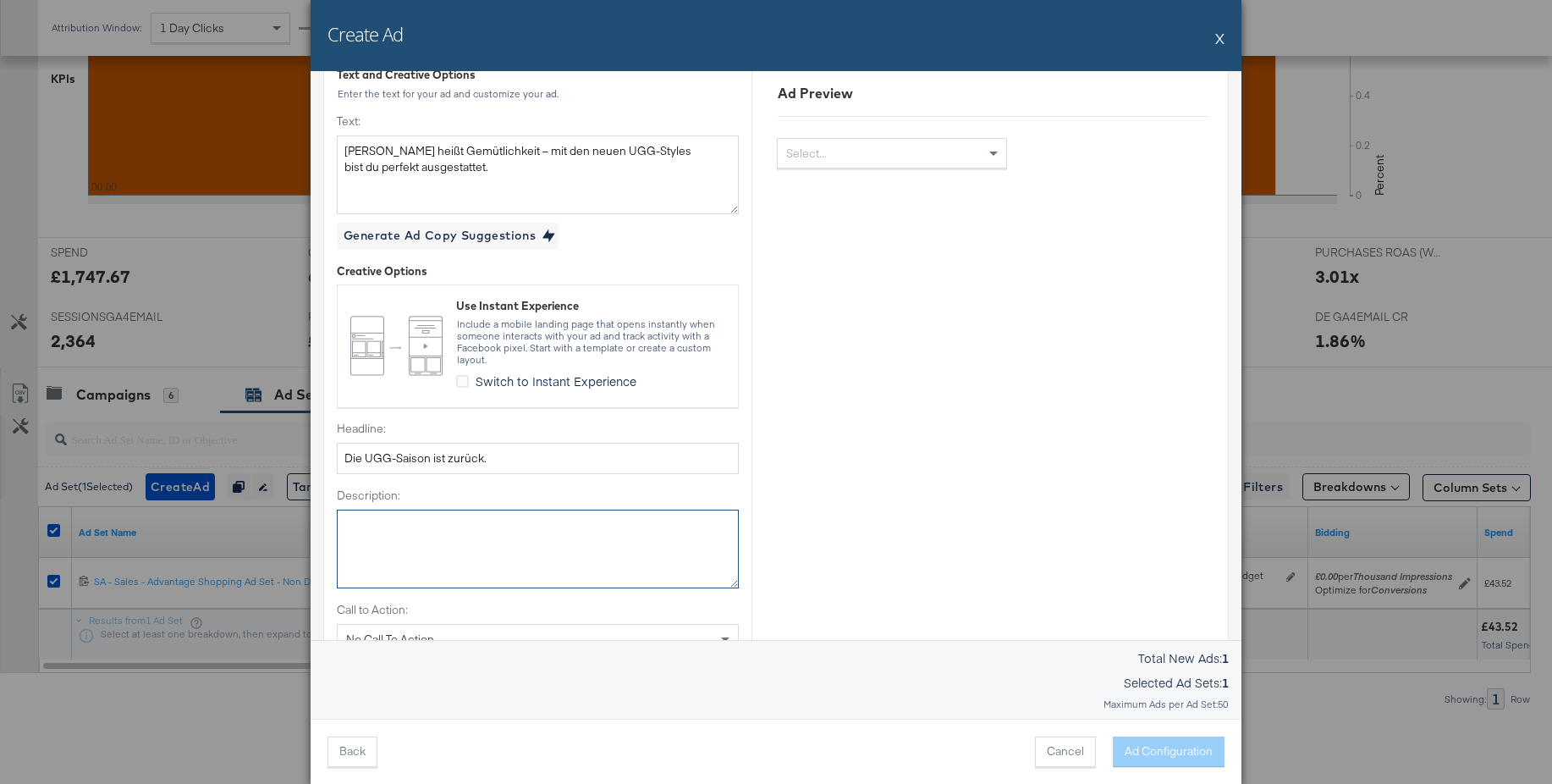
scroll to position [475, 0]
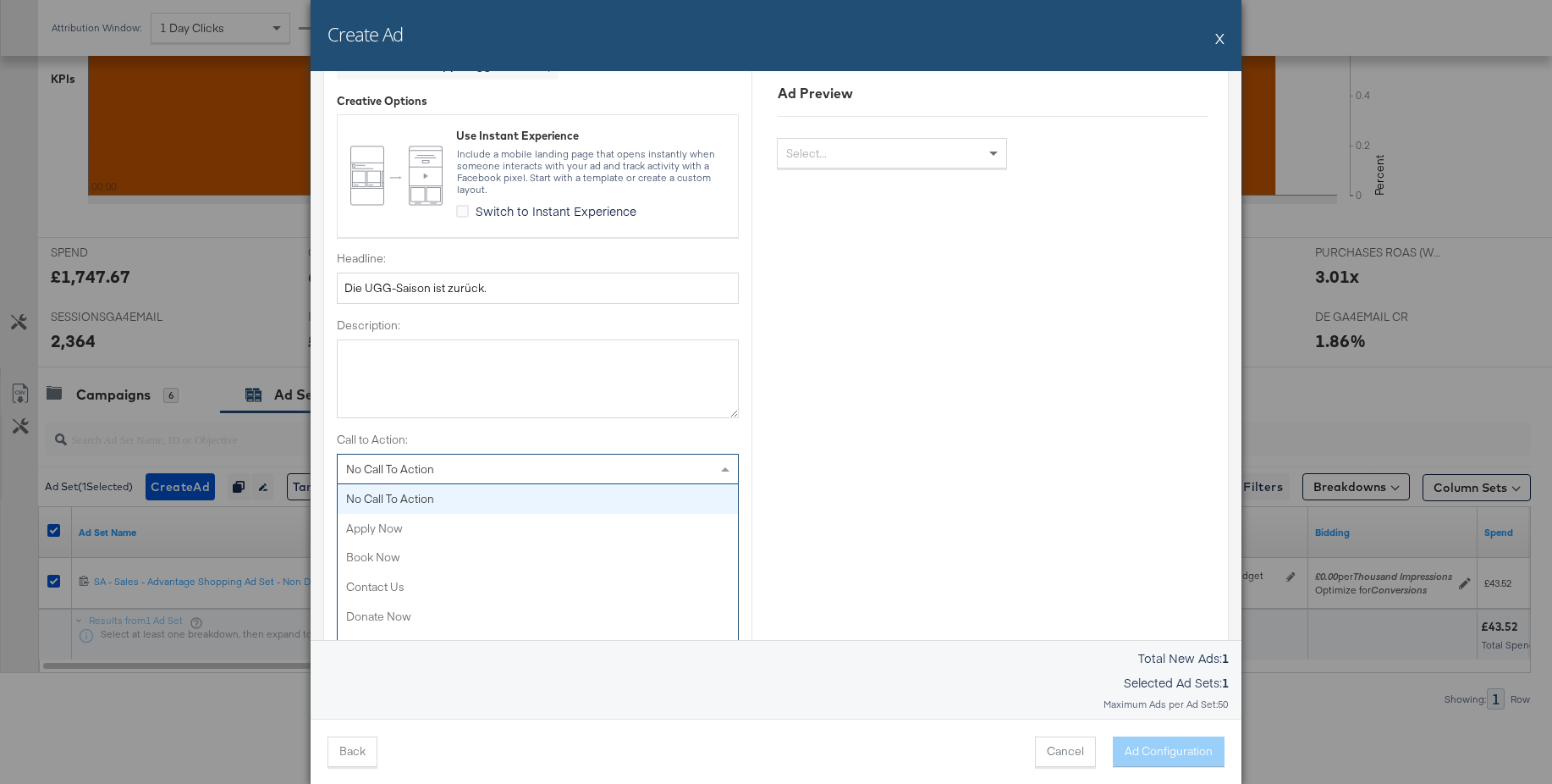
drag, startPoint x: 417, startPoint y: 464, endPoint x: 412, endPoint y: 452, distance: 12.9
click at [417, 464] on span "No Call To Action" at bounding box center [390, 468] width 88 height 15
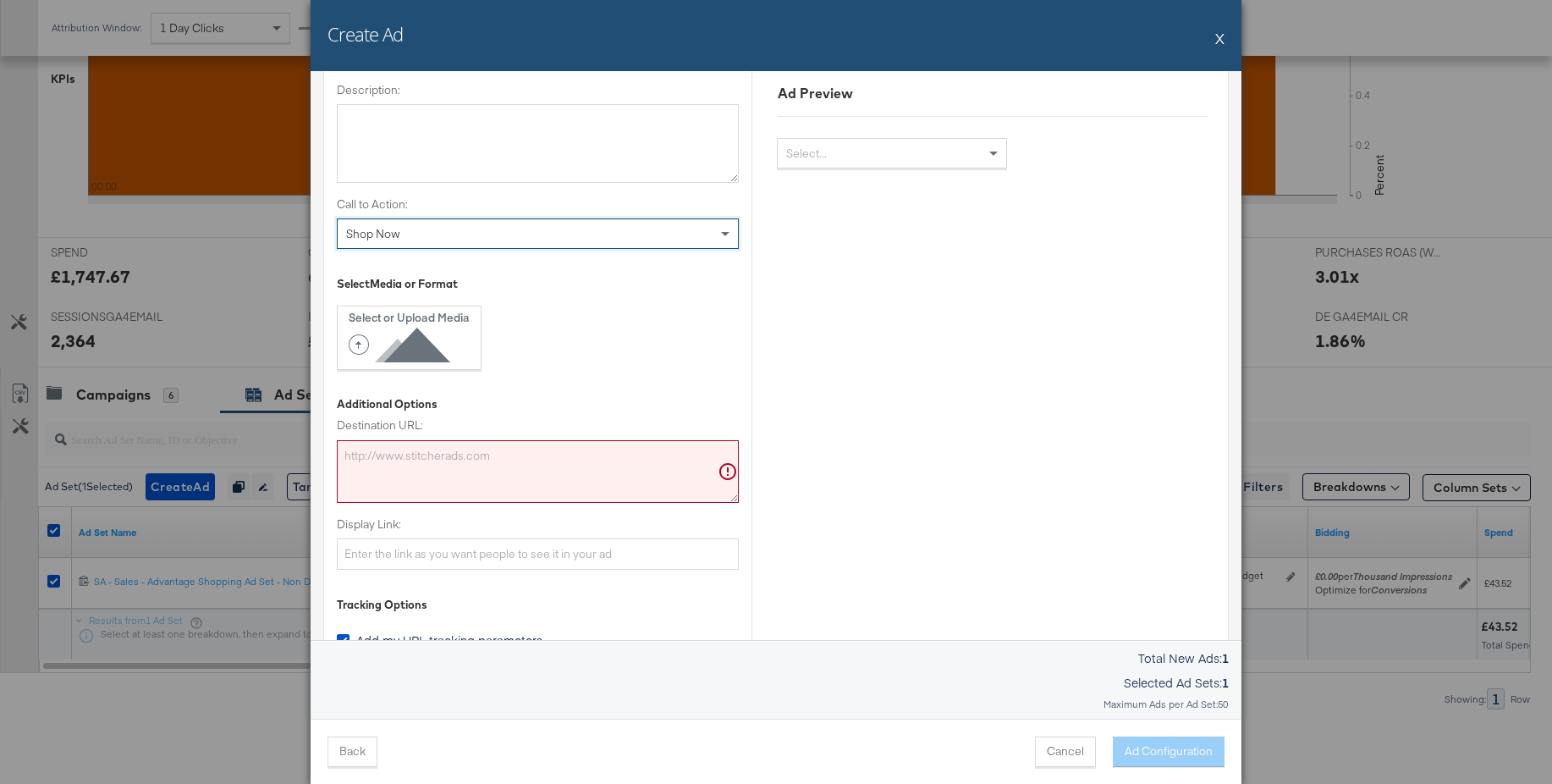
scroll to position [752, 0]
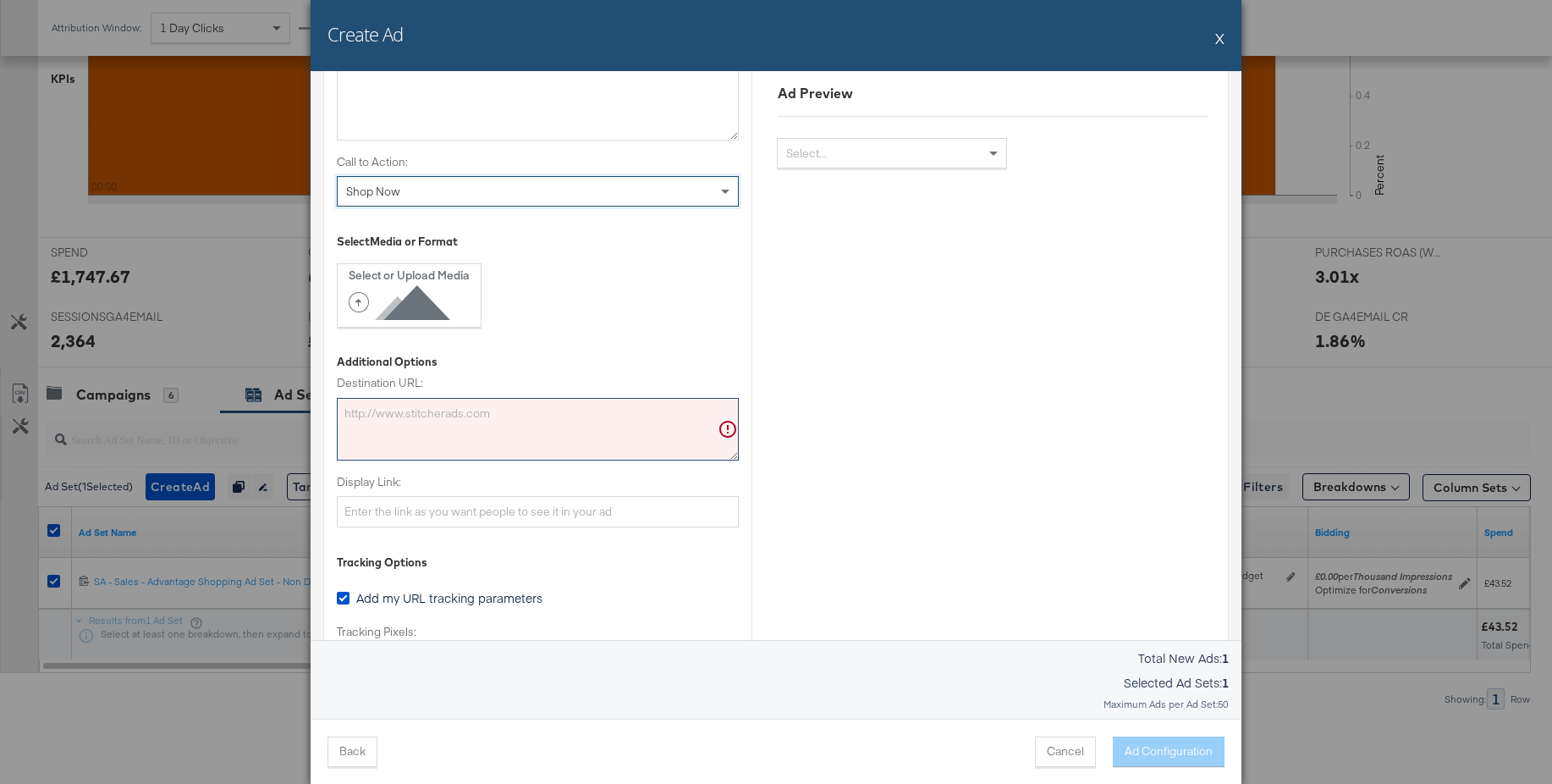
click at [421, 432] on textarea "Destination URL:" at bounding box center [538, 429] width 402 height 63
paste textarea "https://www.jdsports.de/marke/ugg/"
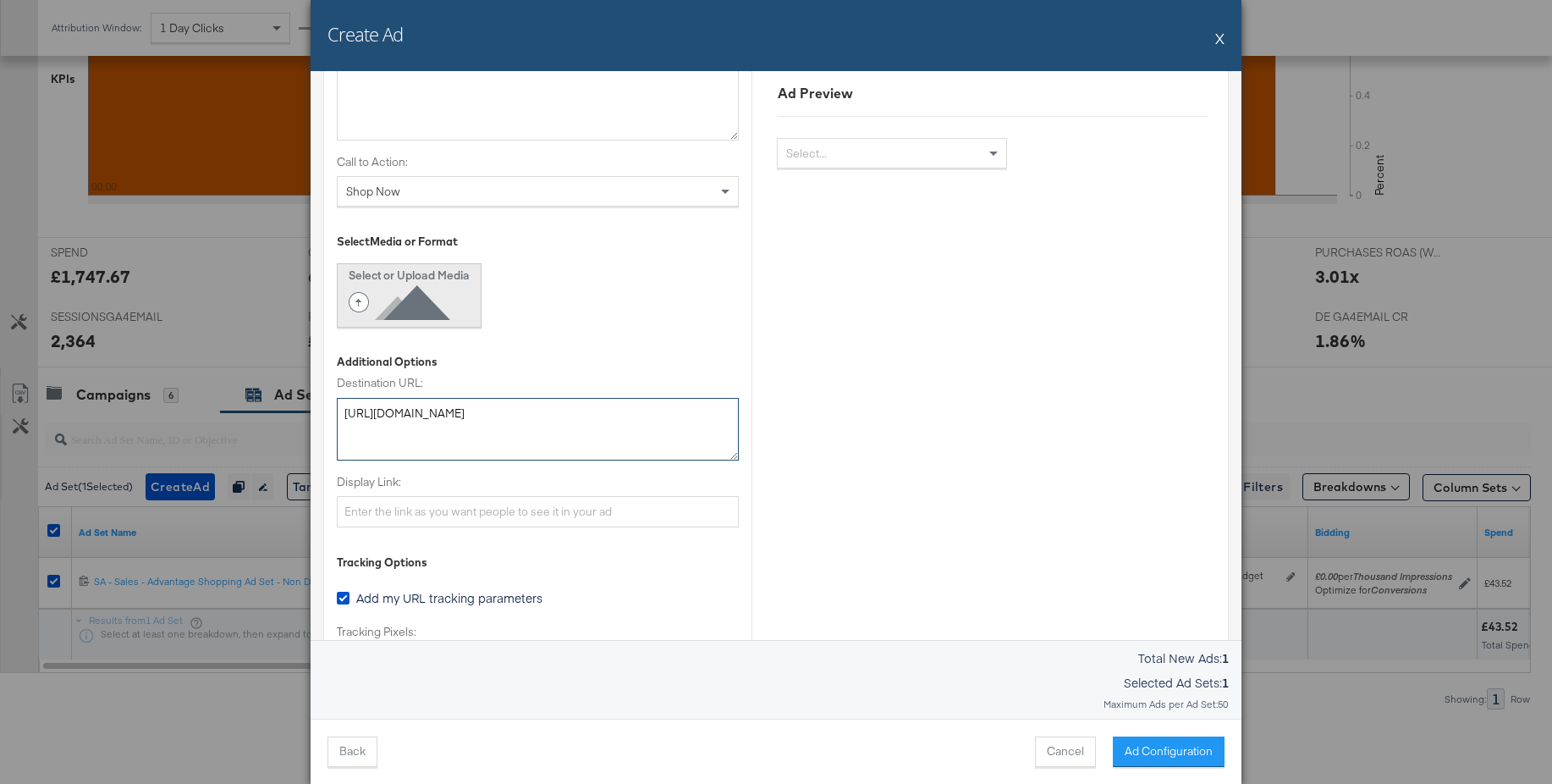
type textarea "https://www.jdsports.de/marke/ugg/"
click at [389, 298] on icon at bounding box center [403, 303] width 108 height 38
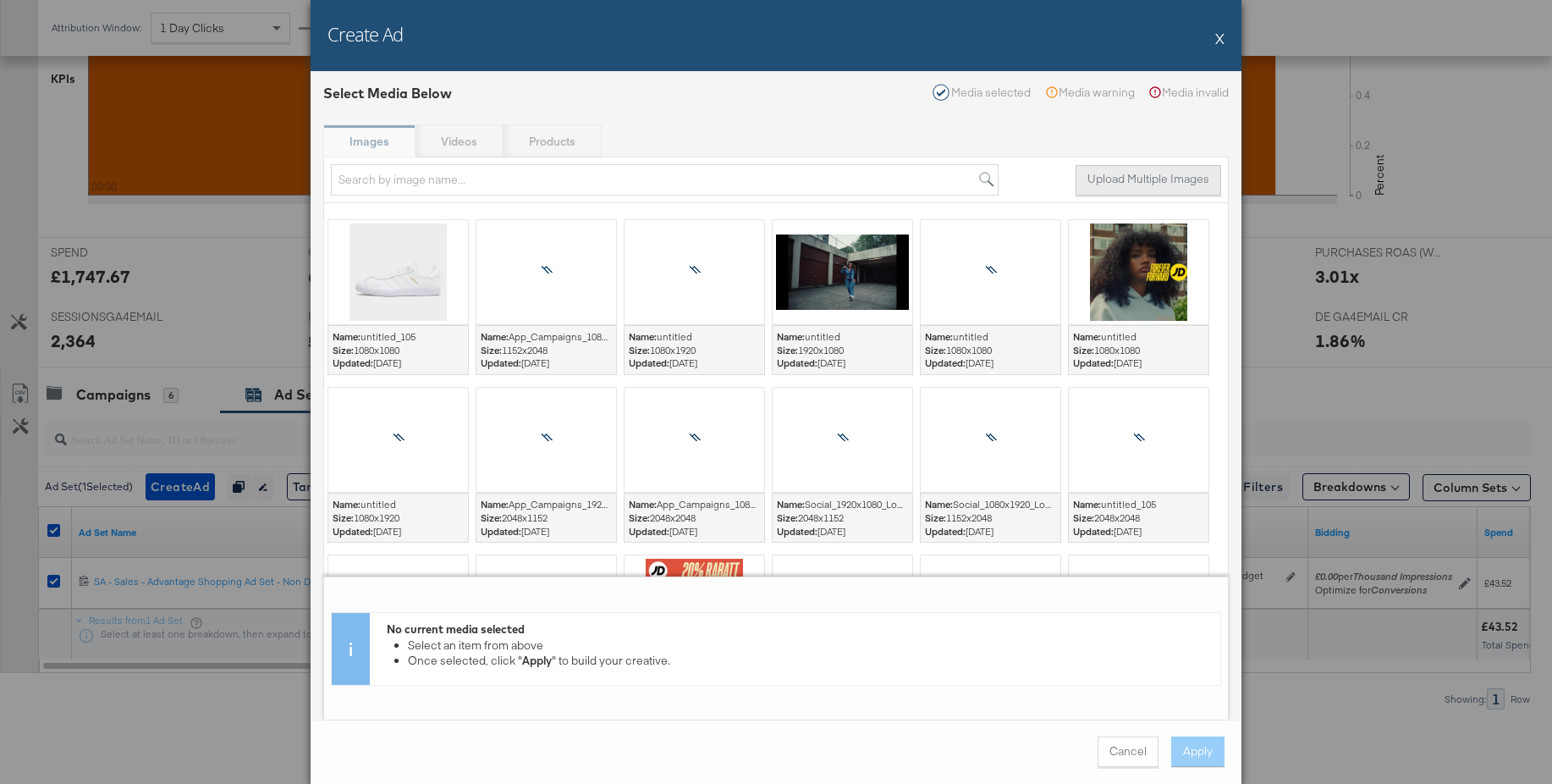
click at [1110, 182] on button "Upload Multiple Images" at bounding box center [1149, 180] width 146 height 30
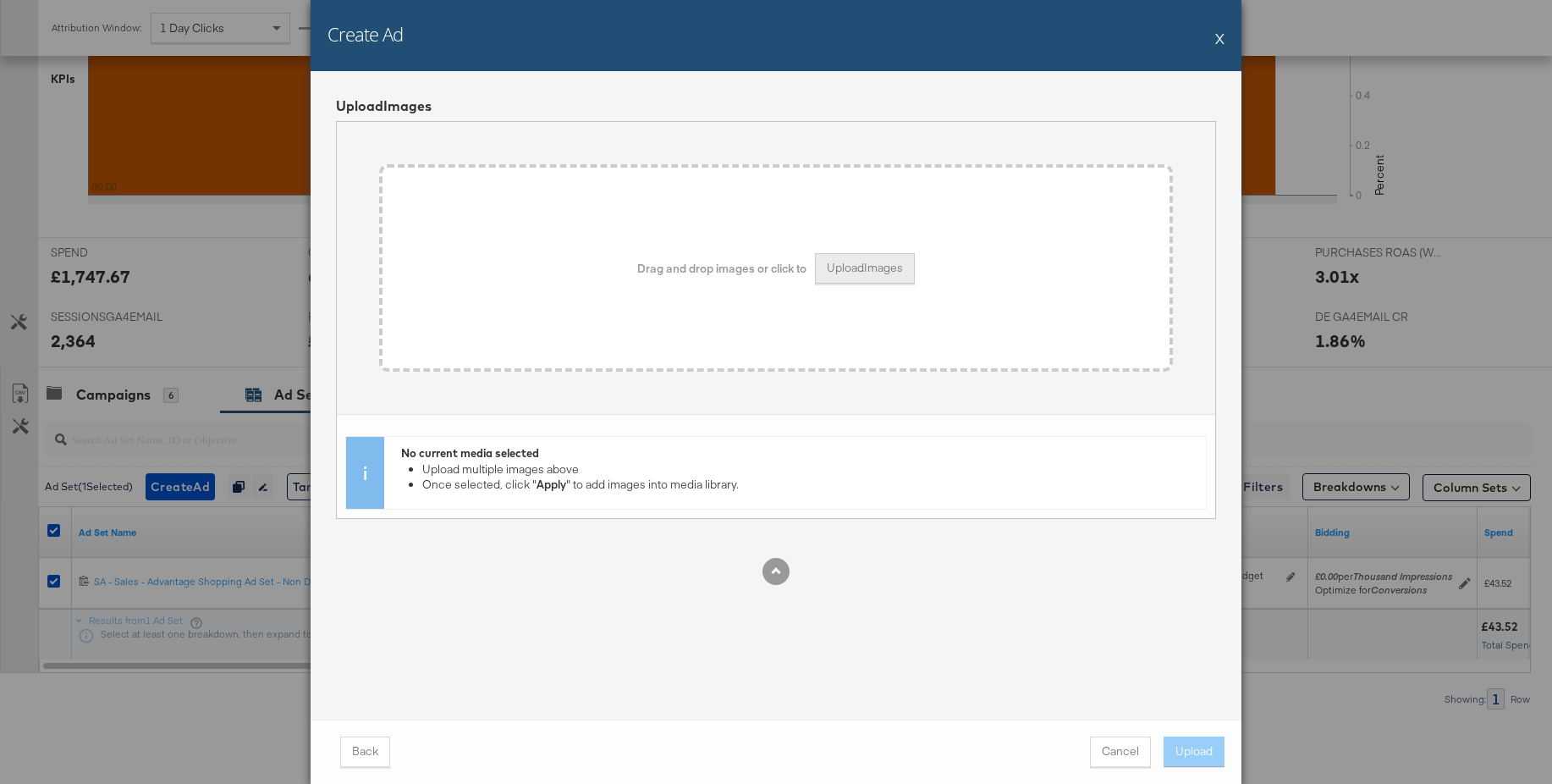
click at [843, 267] on button "Upload Images" at bounding box center [865, 268] width 100 height 30
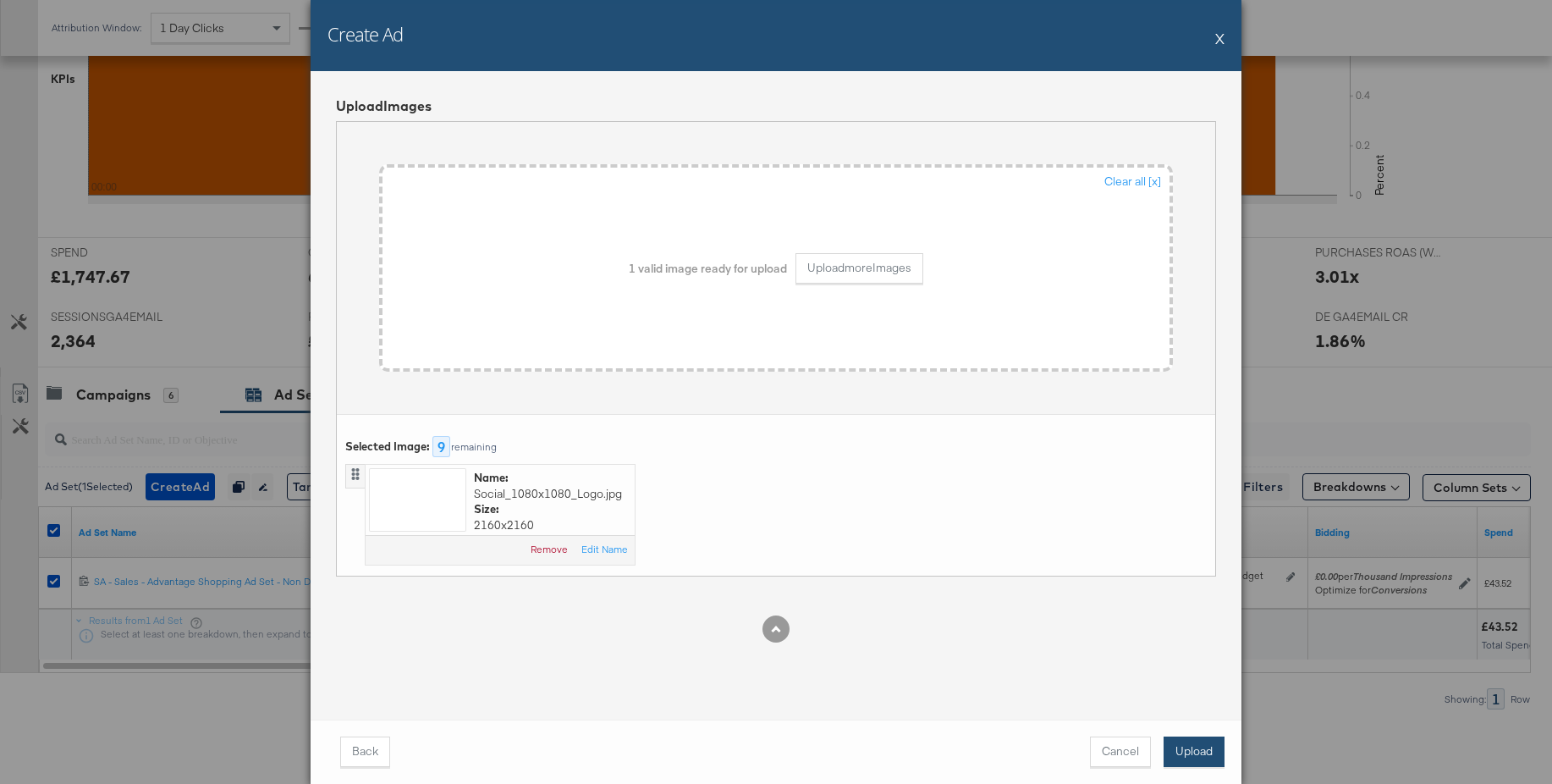
click at [1197, 758] on button "Upload" at bounding box center [1194, 751] width 61 height 30
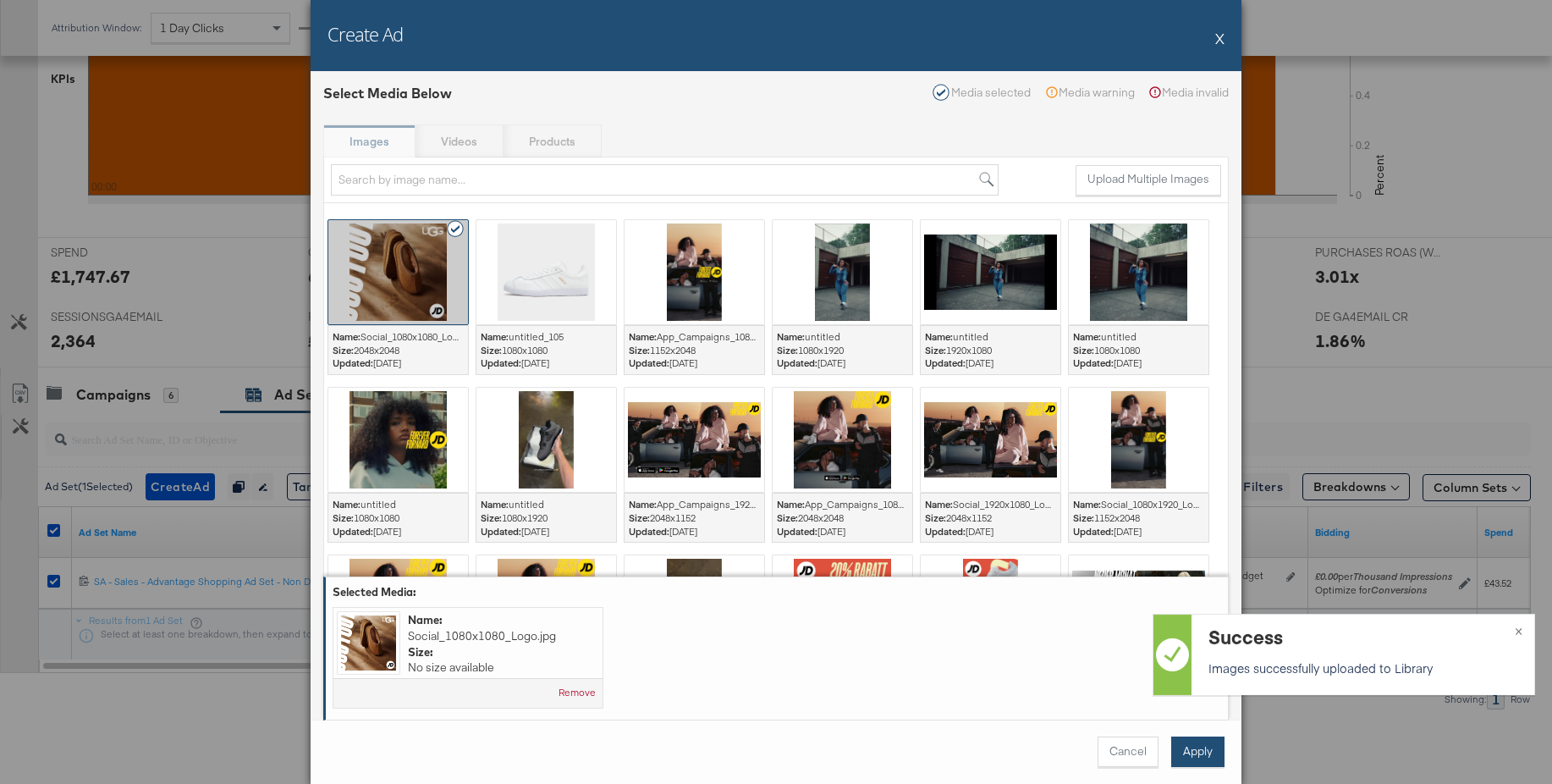
click at [1197, 754] on button "Apply" at bounding box center [1197, 751] width 53 height 30
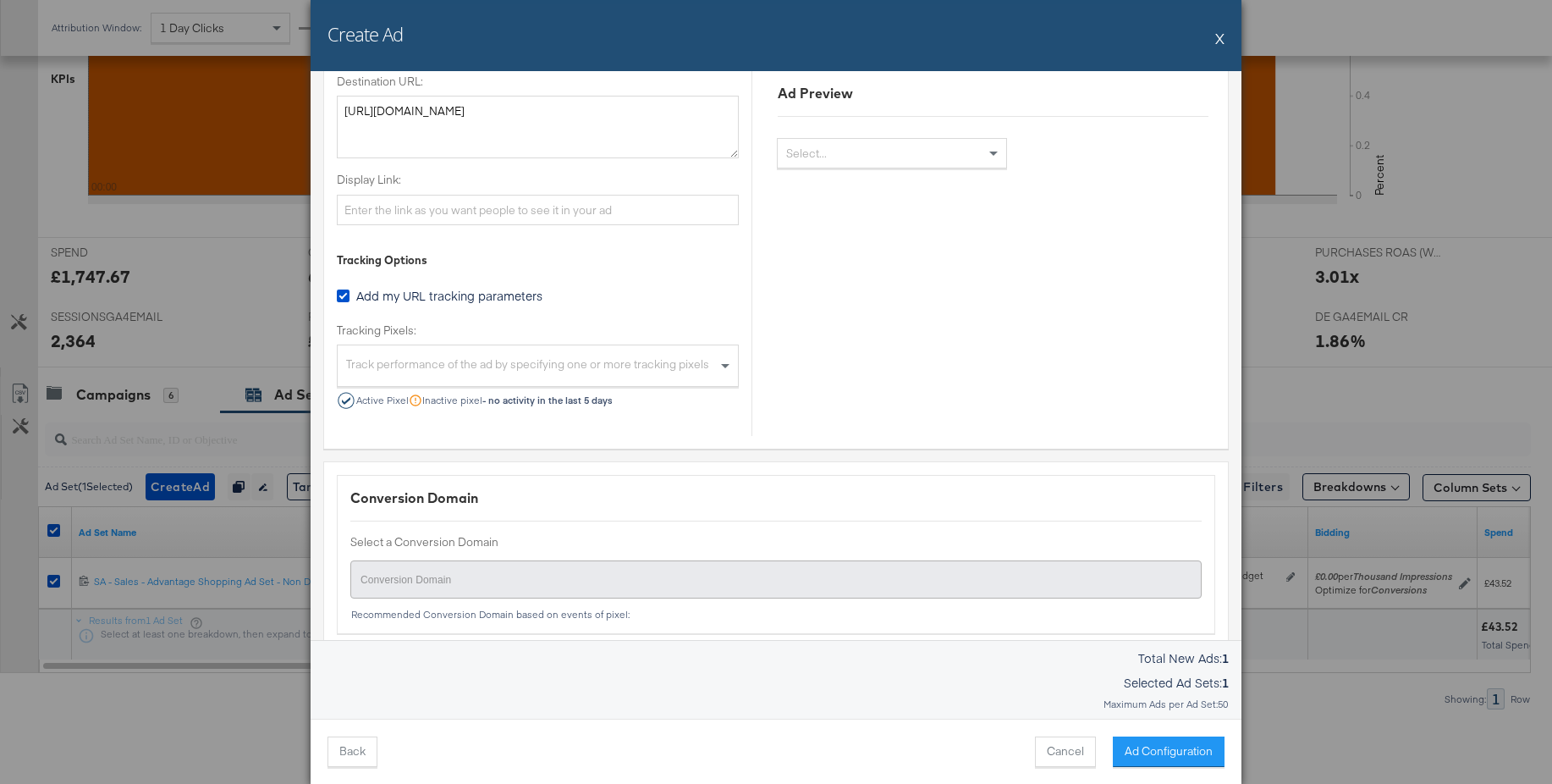
scroll to position [1065, 0]
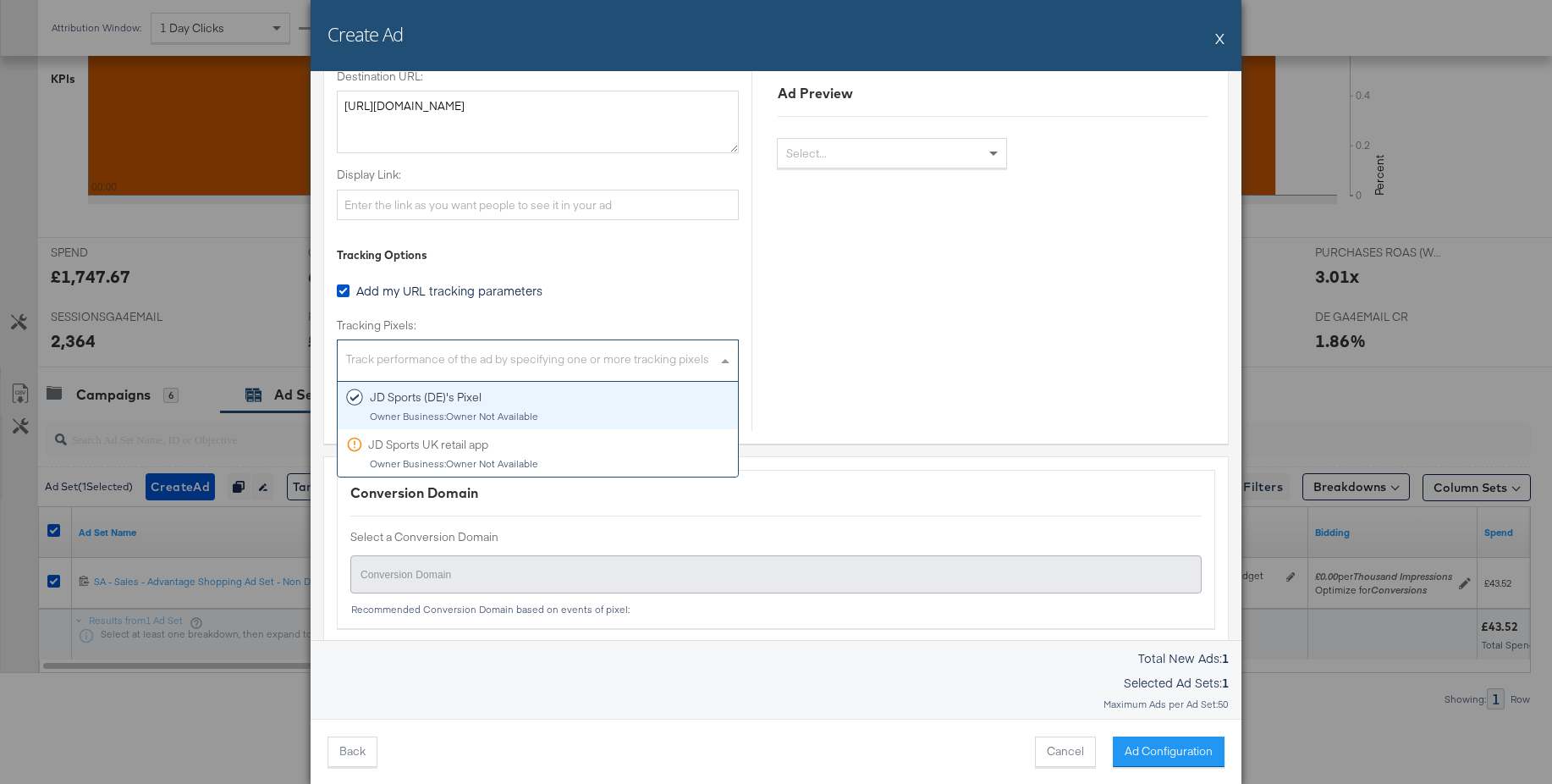
click at [713, 362] on div "Track performance of the ad by specifying one or more tracking pixels" at bounding box center [538, 363] width 400 height 36
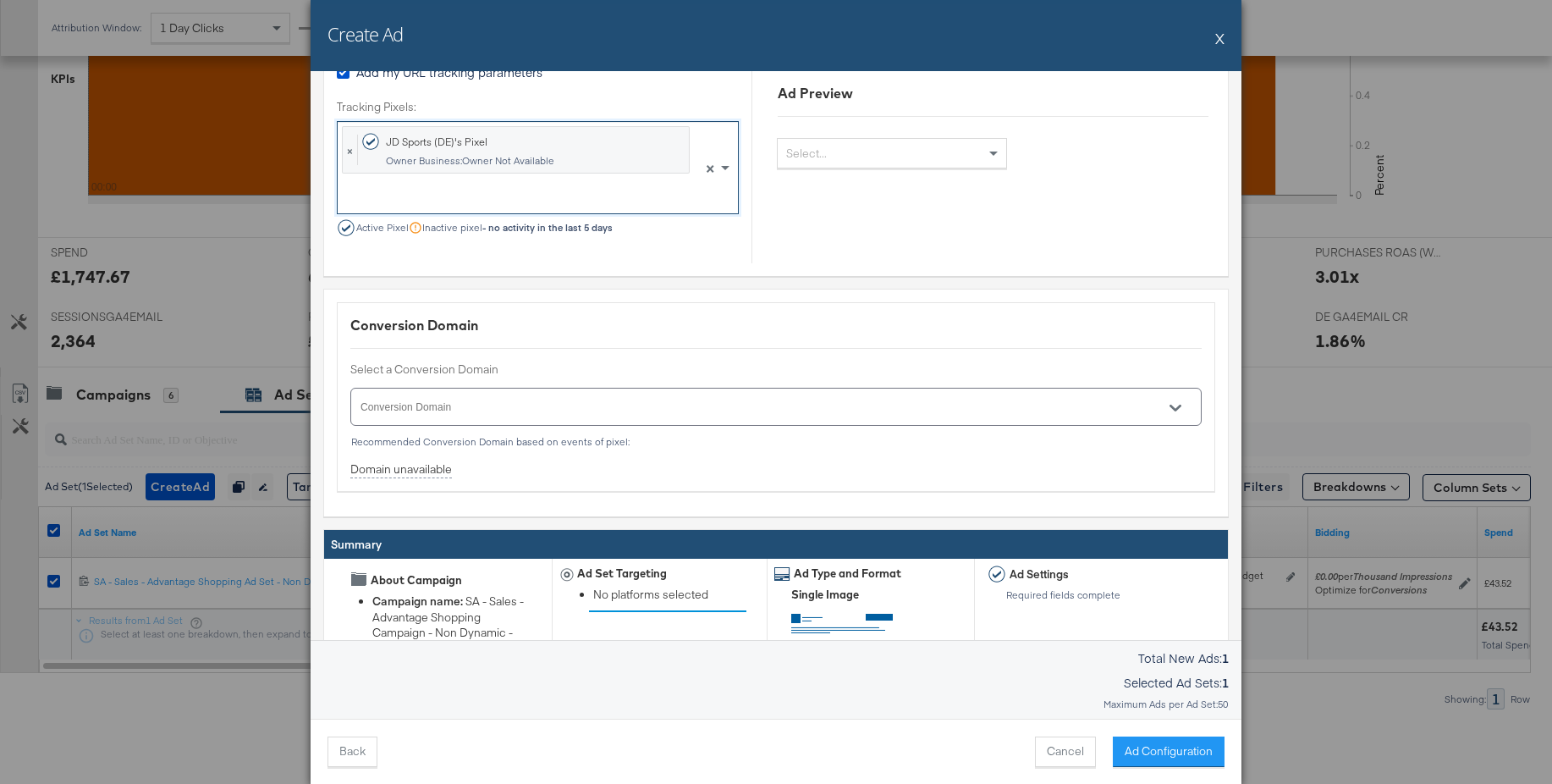
scroll to position [1385, 0]
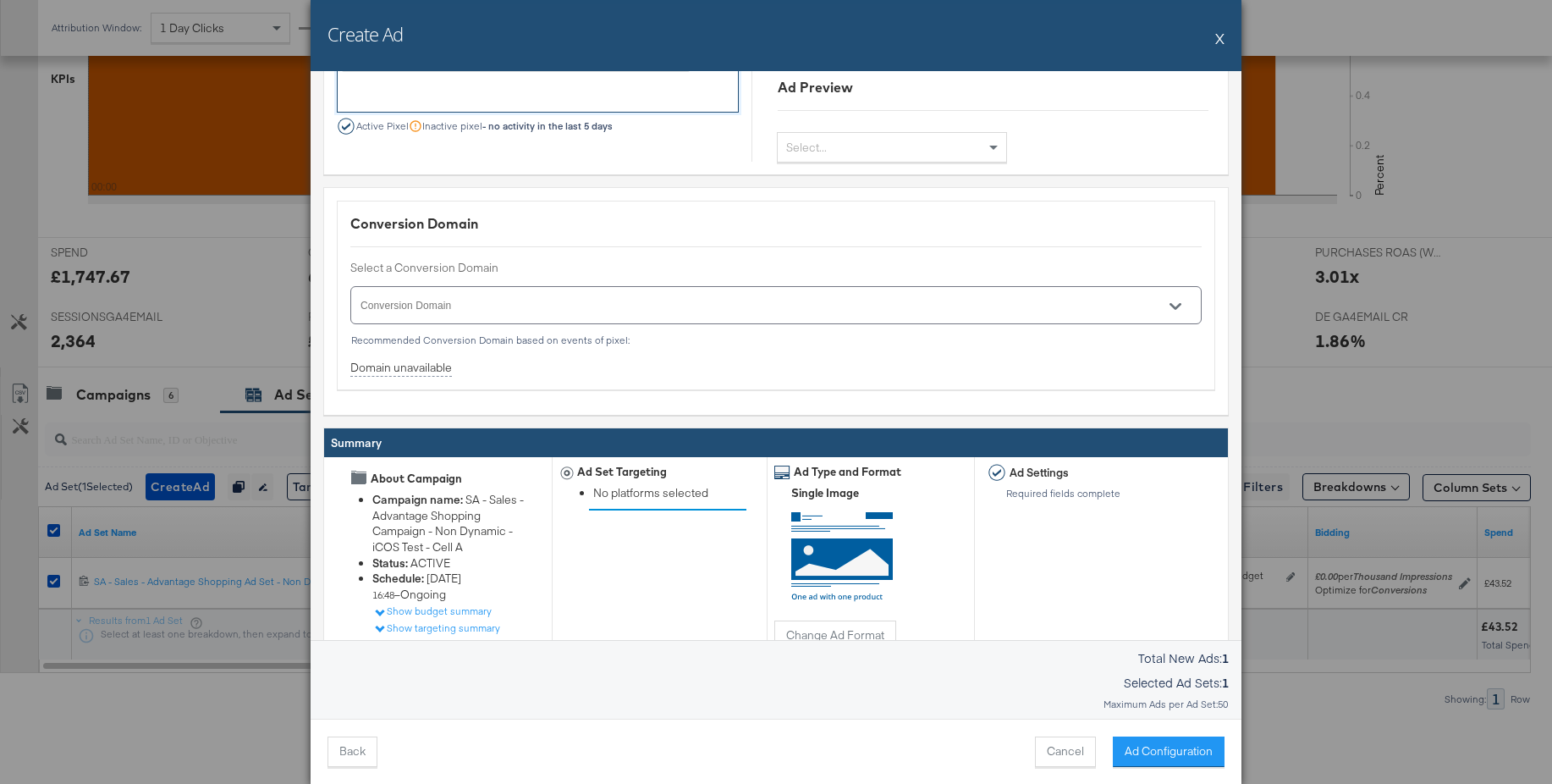
click at [1170, 304] on icon "Open" at bounding box center [1176, 306] width 12 height 12
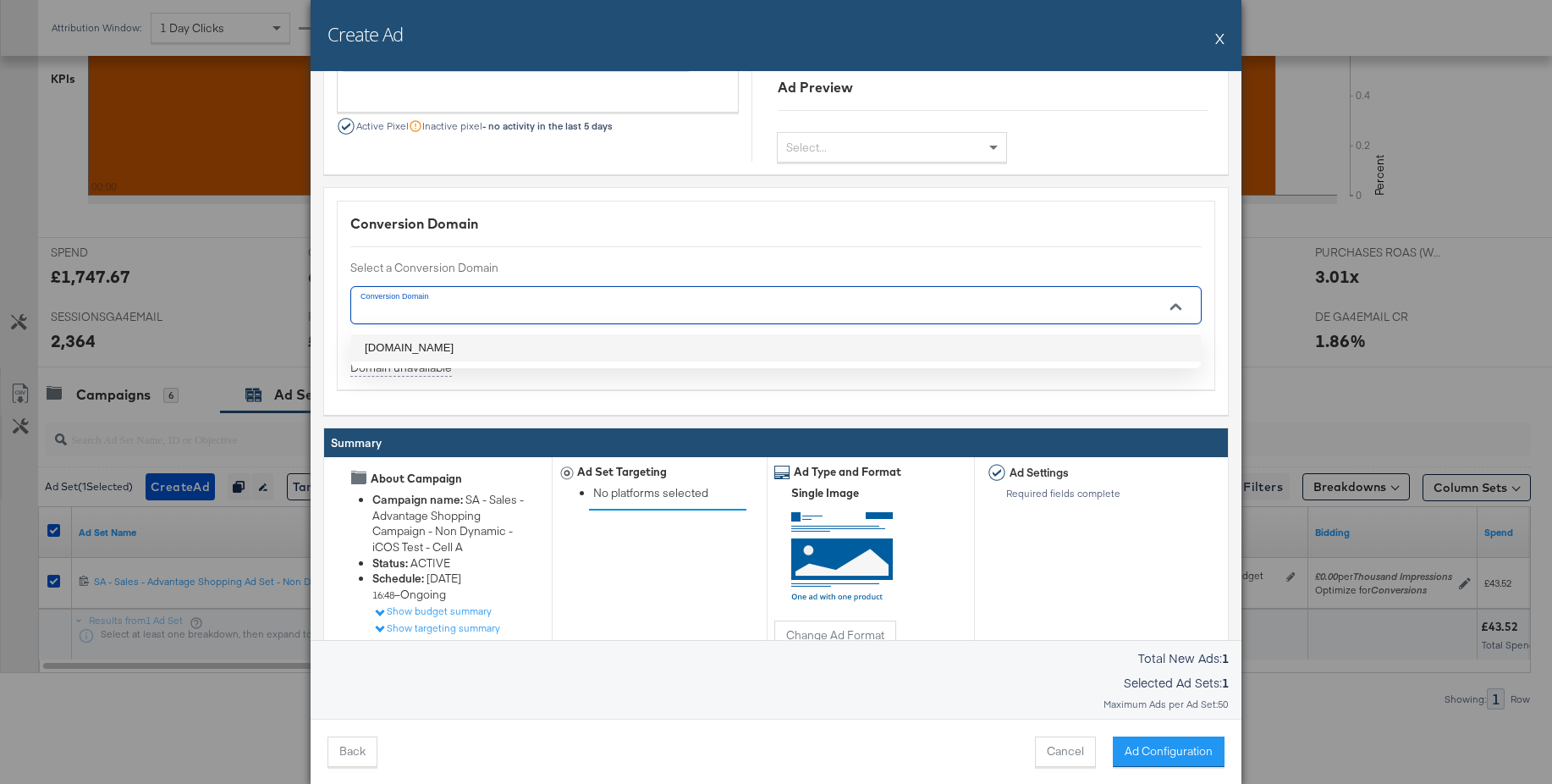
drag, startPoint x: 419, startPoint y: 345, endPoint x: 650, endPoint y: 478, distance: 266.6
click at [423, 345] on li "jdsports.de" at bounding box center [776, 347] width 850 height 27
type input "jdsports.de"
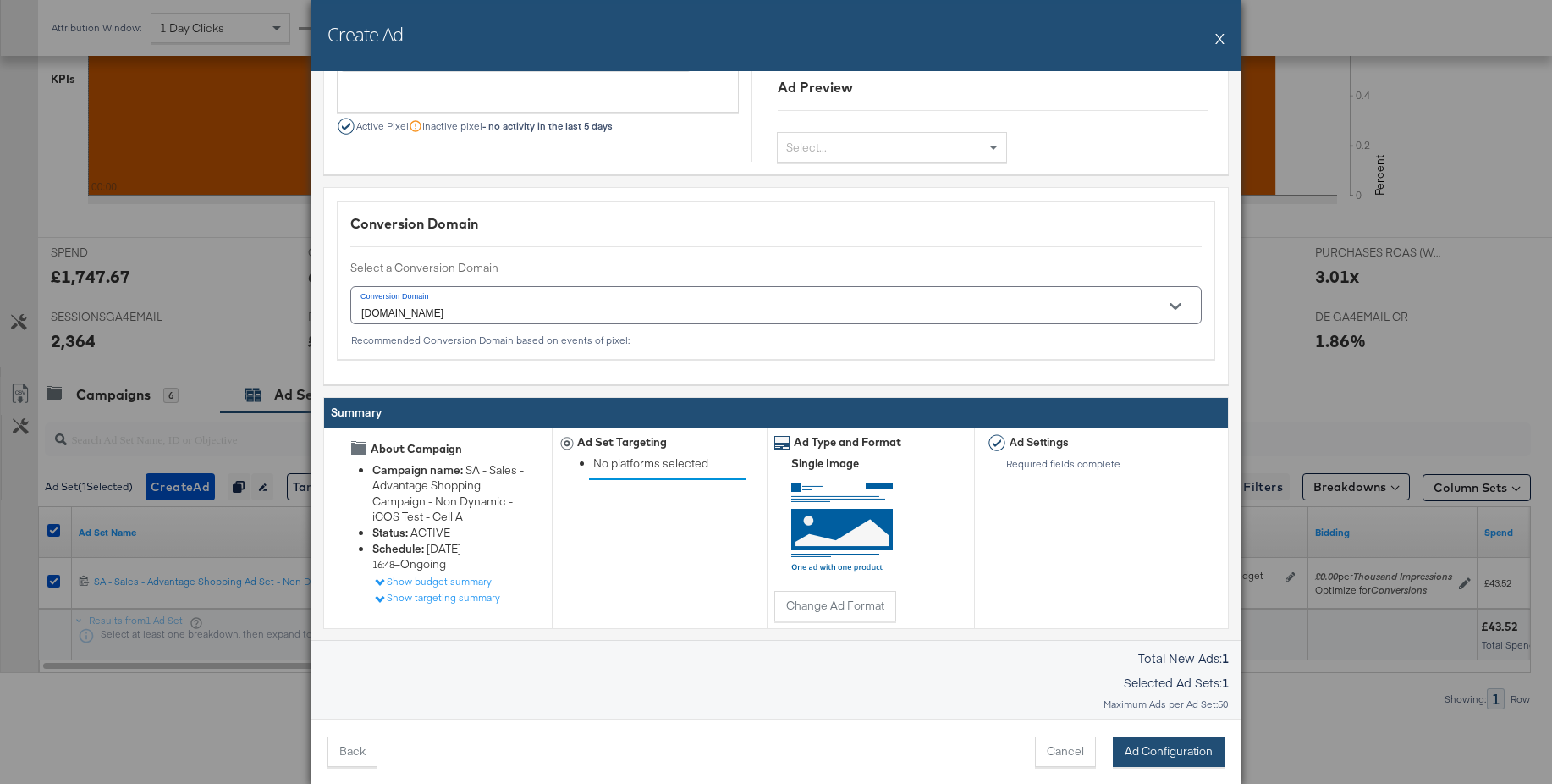
click at [1143, 758] on button "Ad Configuration" at bounding box center [1169, 751] width 112 height 30
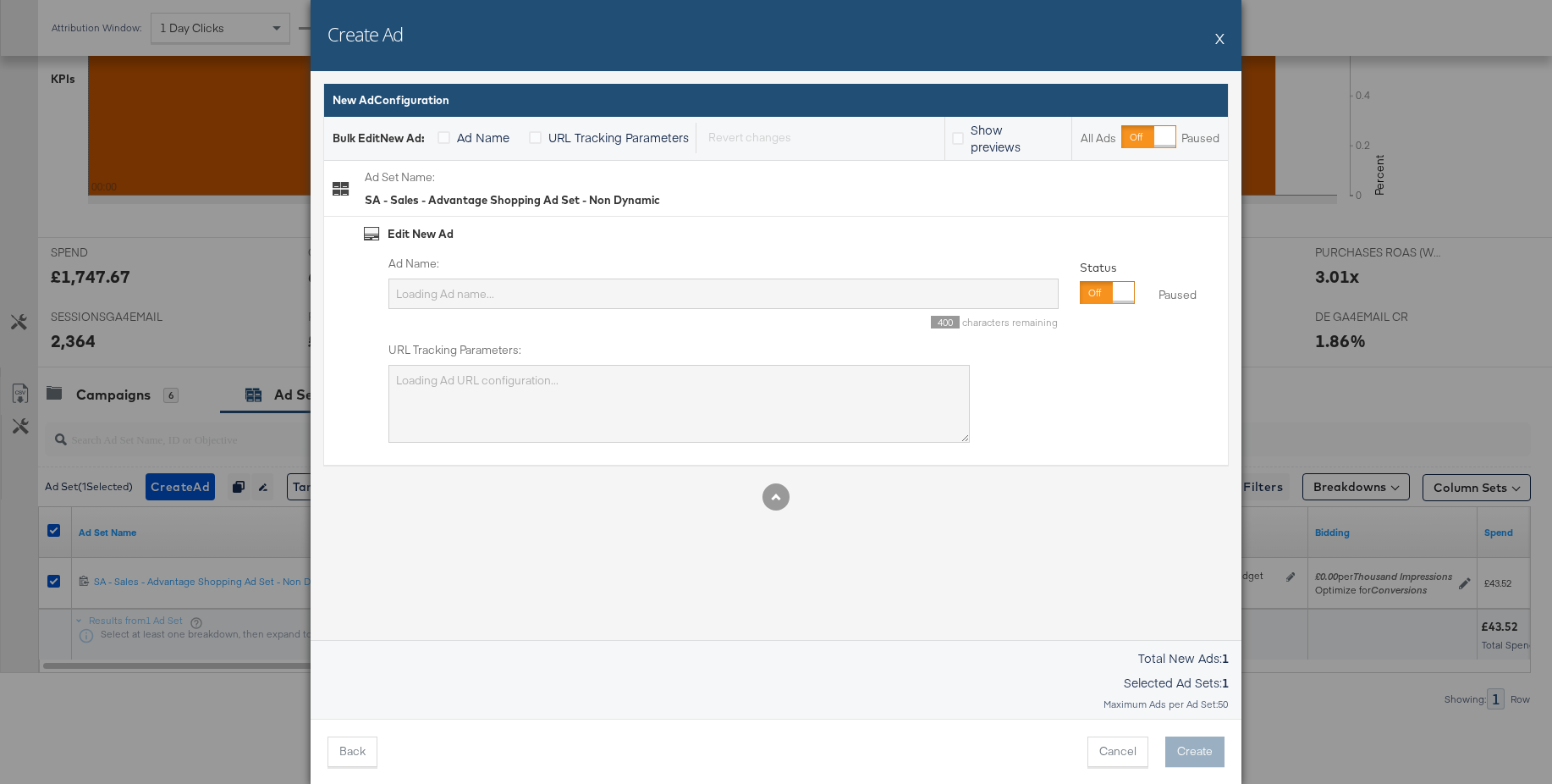
type input "SA - Sales - Advantage Shopping Ad Set - Non Dynamic"
type textarea "utm_campaign=SA - Sales - Advantage Shopping Campaign - Non Dynamic - iCOS Test…"
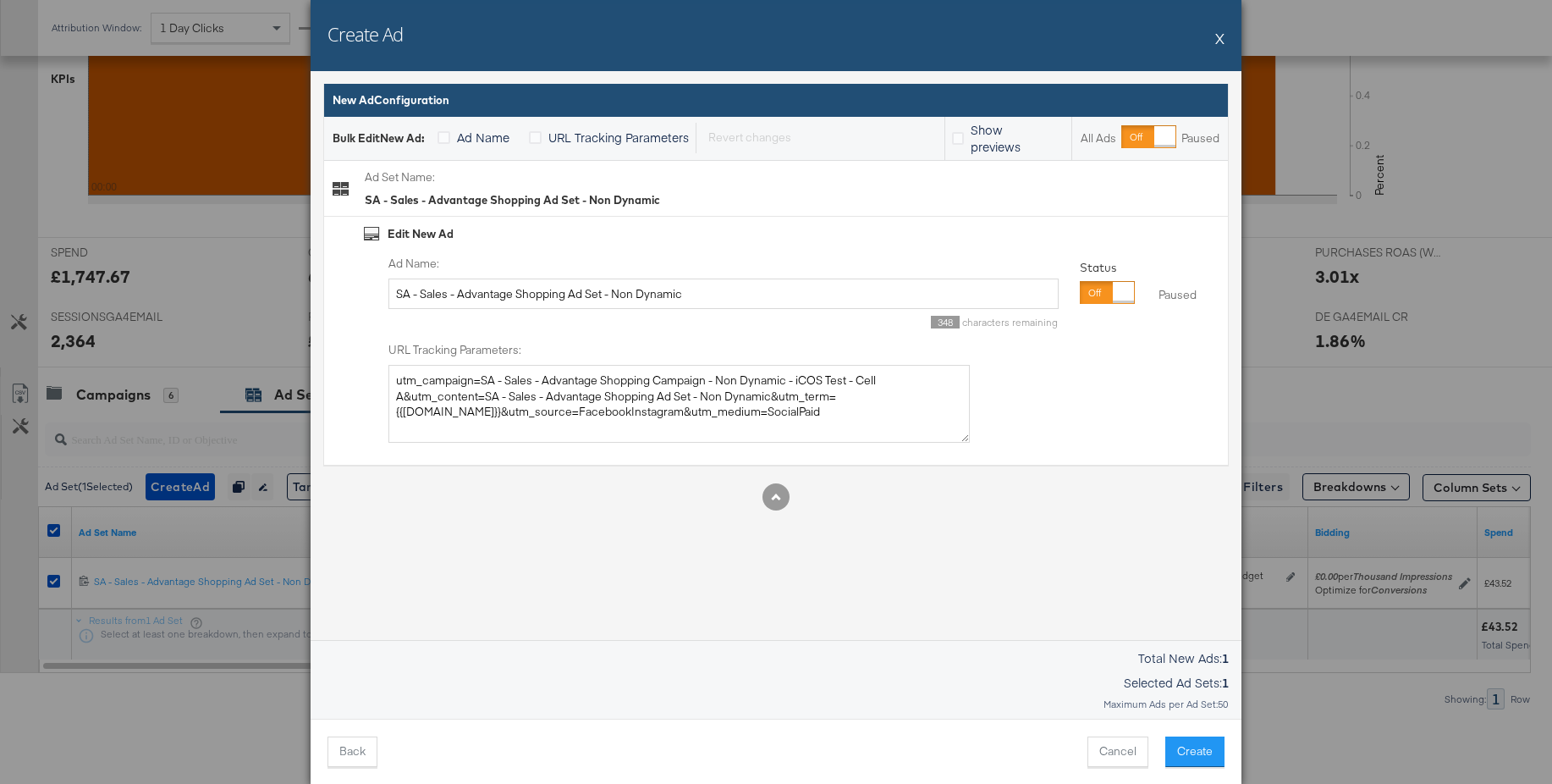
scroll to position [533, 0]
click at [1113, 297] on div at bounding box center [1123, 292] width 21 height 21
click at [575, 300] on input "SA - Sales - Advantage Shopping Ad Set - Non Dynamic" at bounding box center [724, 293] width 670 height 31
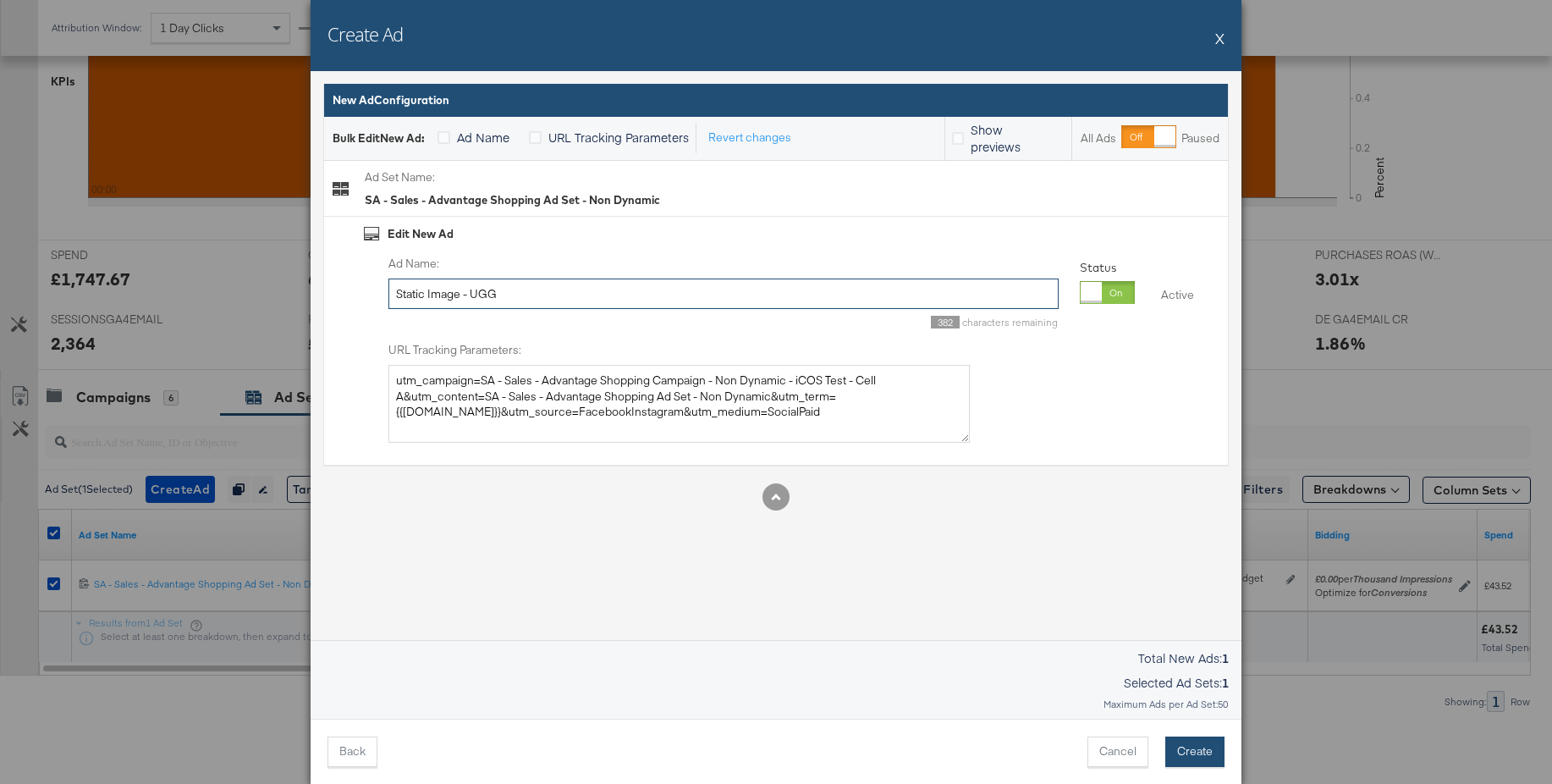
type input "Static Image - UGG"
click at [1199, 759] on button "Create" at bounding box center [1195, 751] width 59 height 30
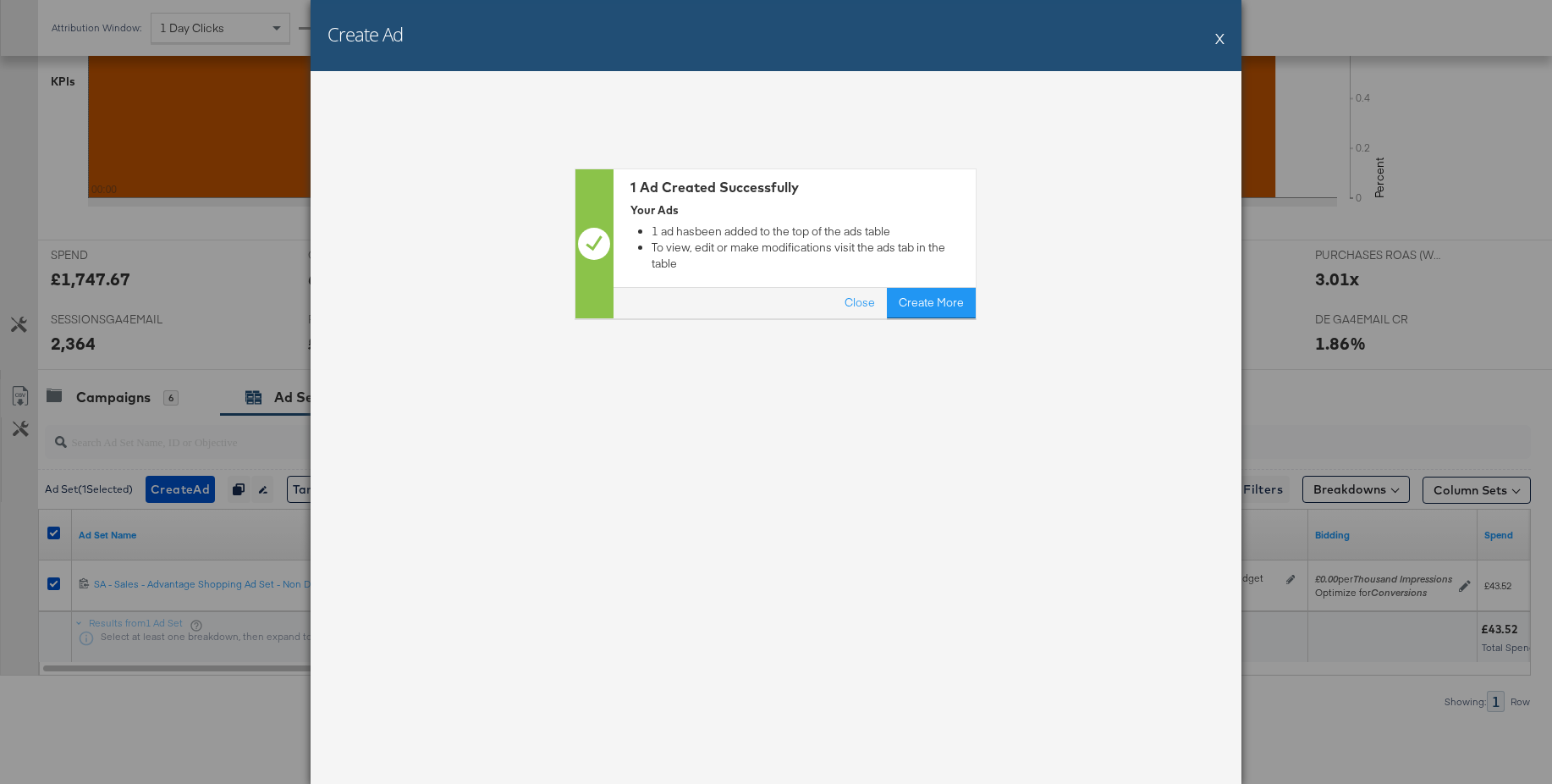
click at [1221, 40] on button "X" at bounding box center [1219, 38] width 9 height 34
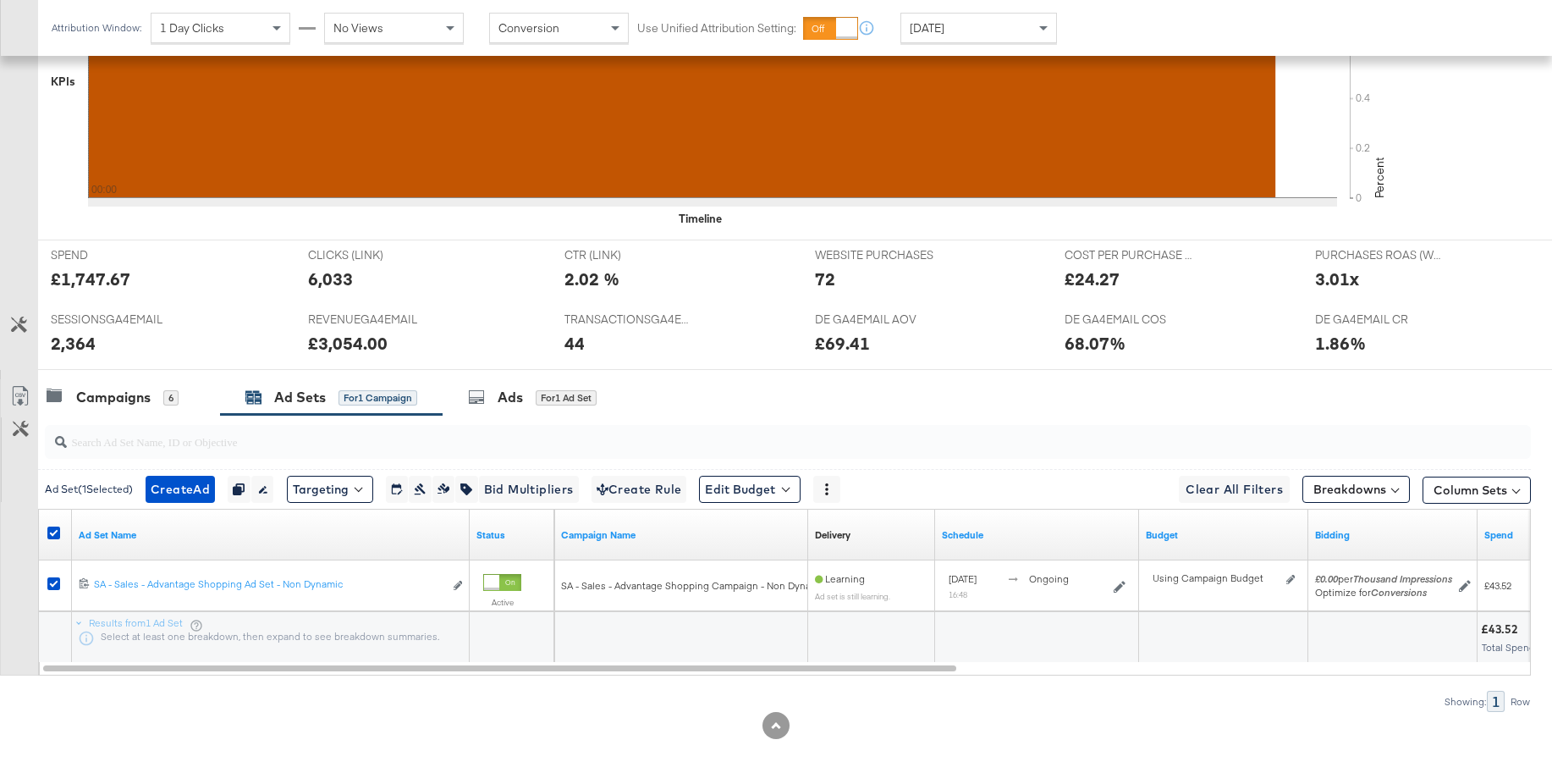
click at [319, 396] on div "Ad Sets" at bounding box center [300, 397] width 52 height 19
click at [116, 394] on div "Campaigns" at bounding box center [113, 397] width 74 height 19
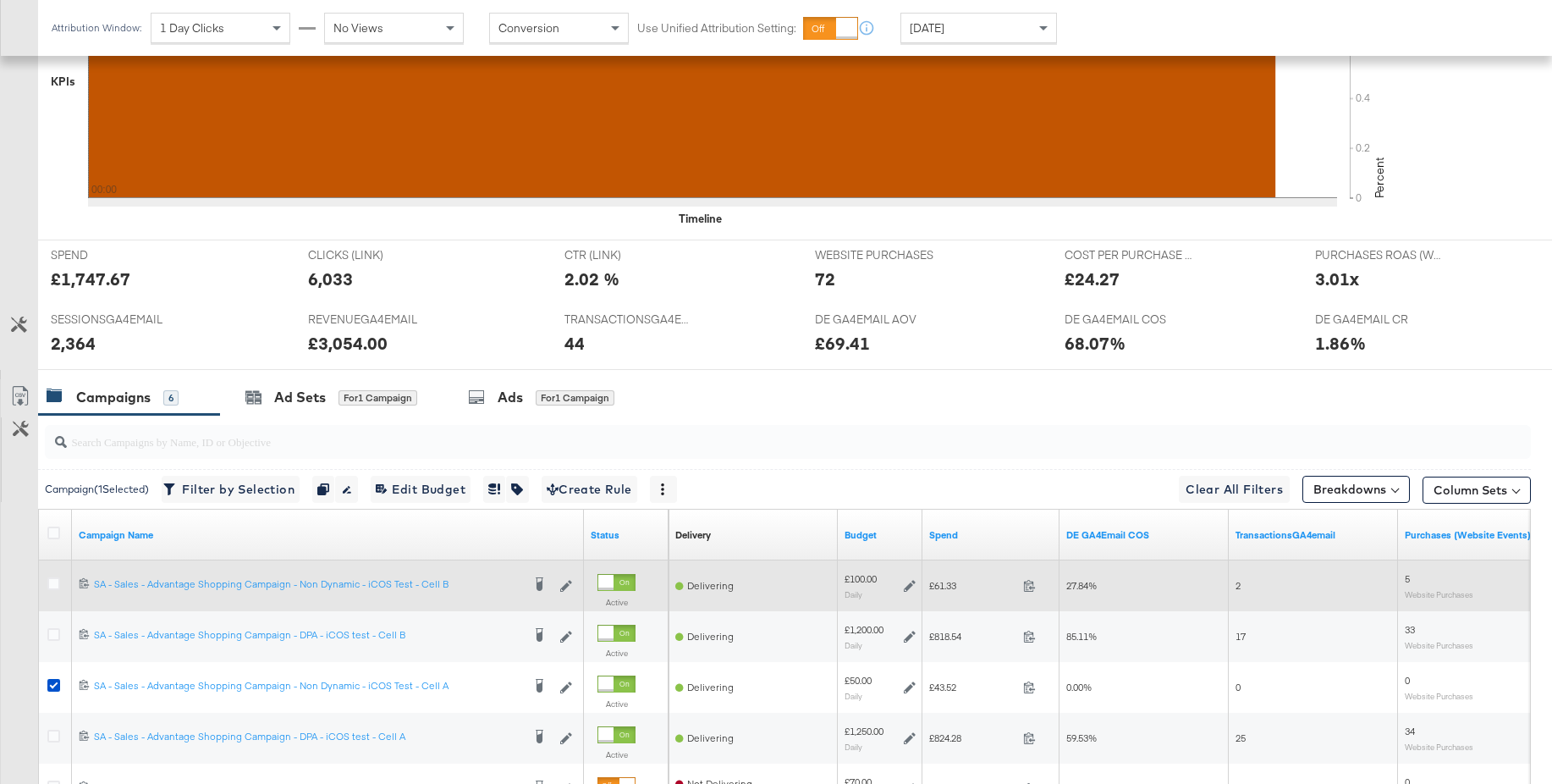
scroll to position [532, 0]
click at [48, 584] on icon at bounding box center [53, 584] width 13 height 13
click at [0, 0] on input "checkbox" at bounding box center [0, 0] width 0 height 0
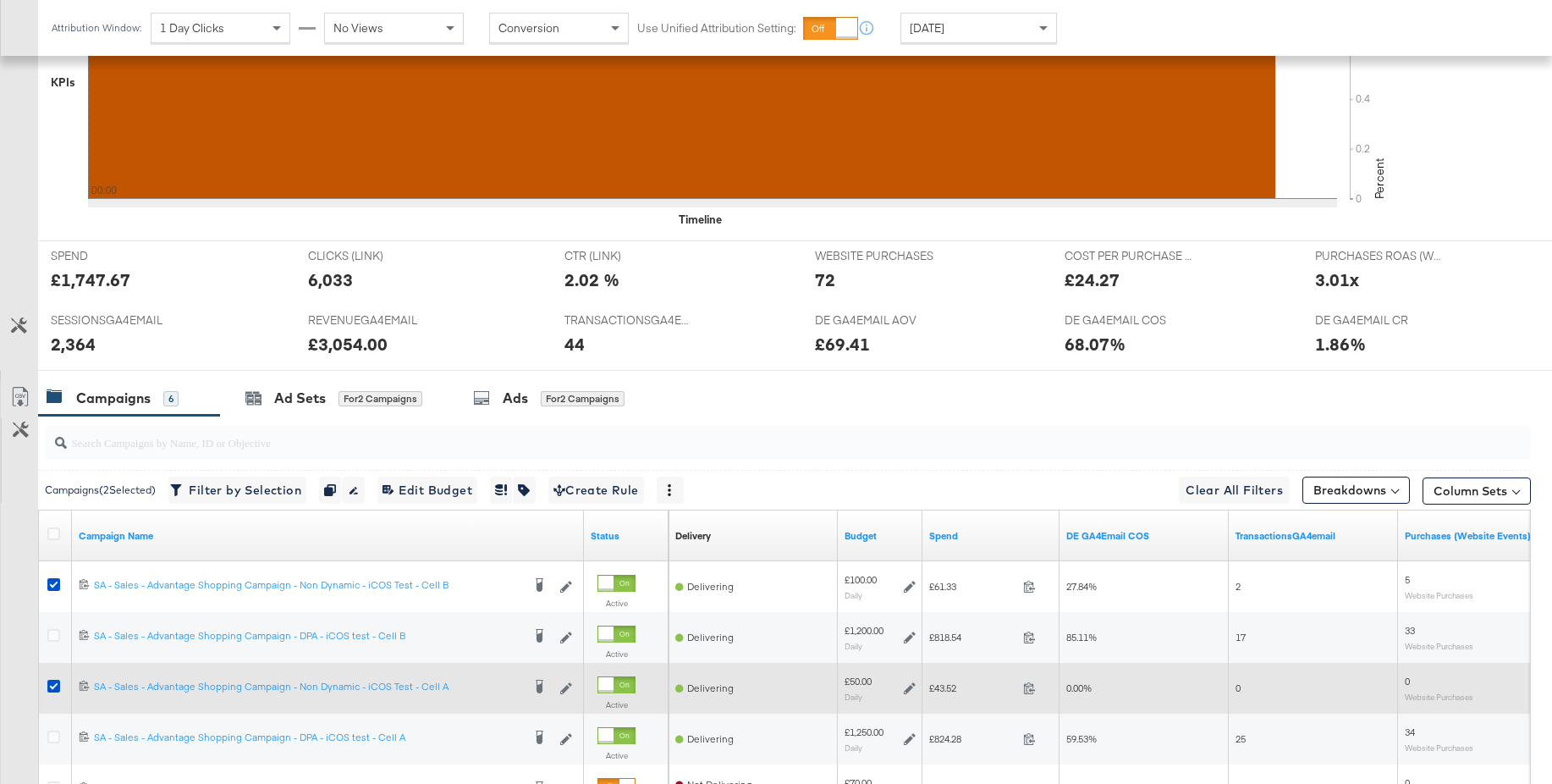
scroll to position [527, 0]
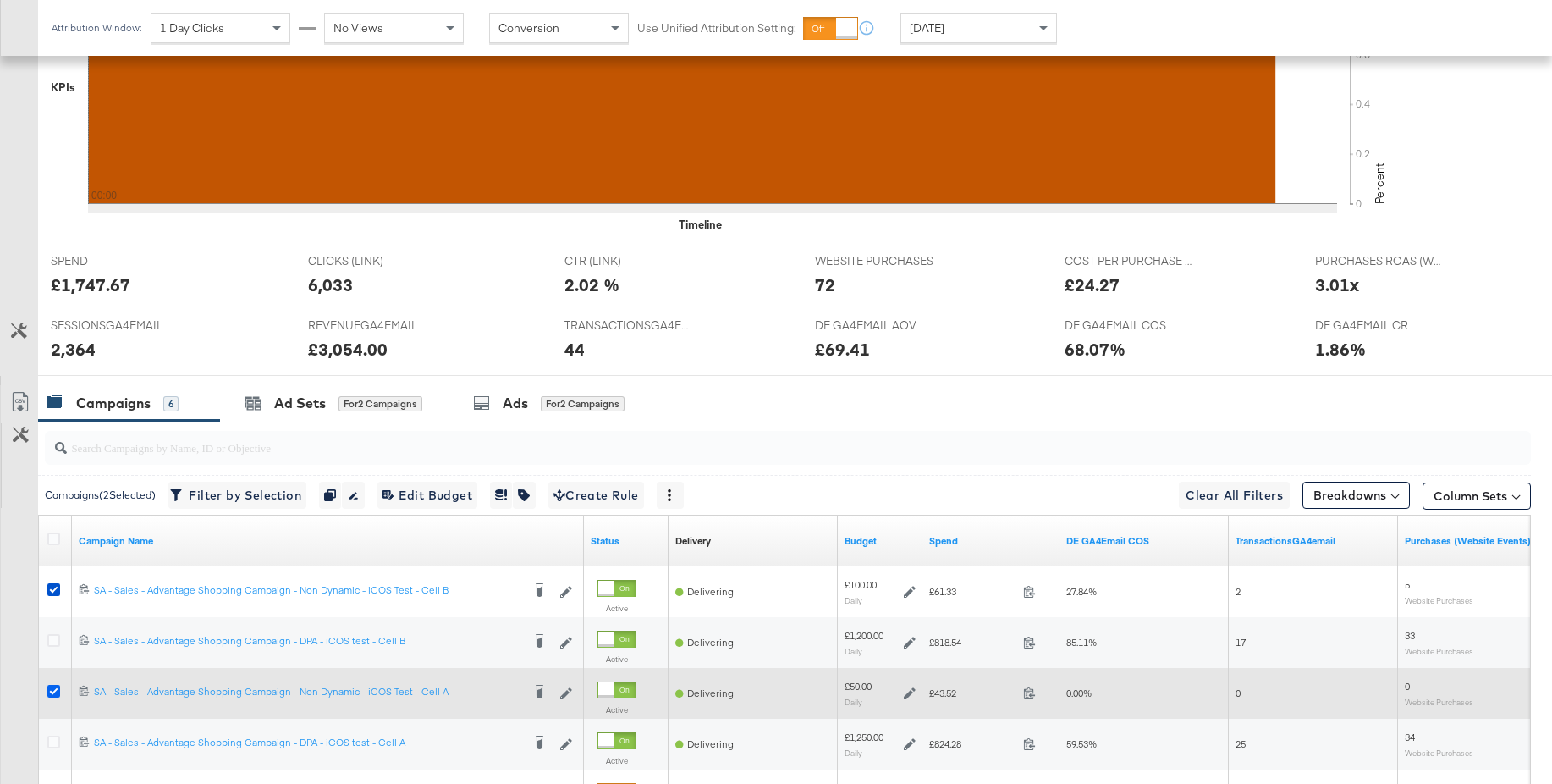
click at [52, 695] on icon at bounding box center [53, 691] width 13 height 13
click at [0, 0] on input "checkbox" at bounding box center [0, 0] width 0 height 0
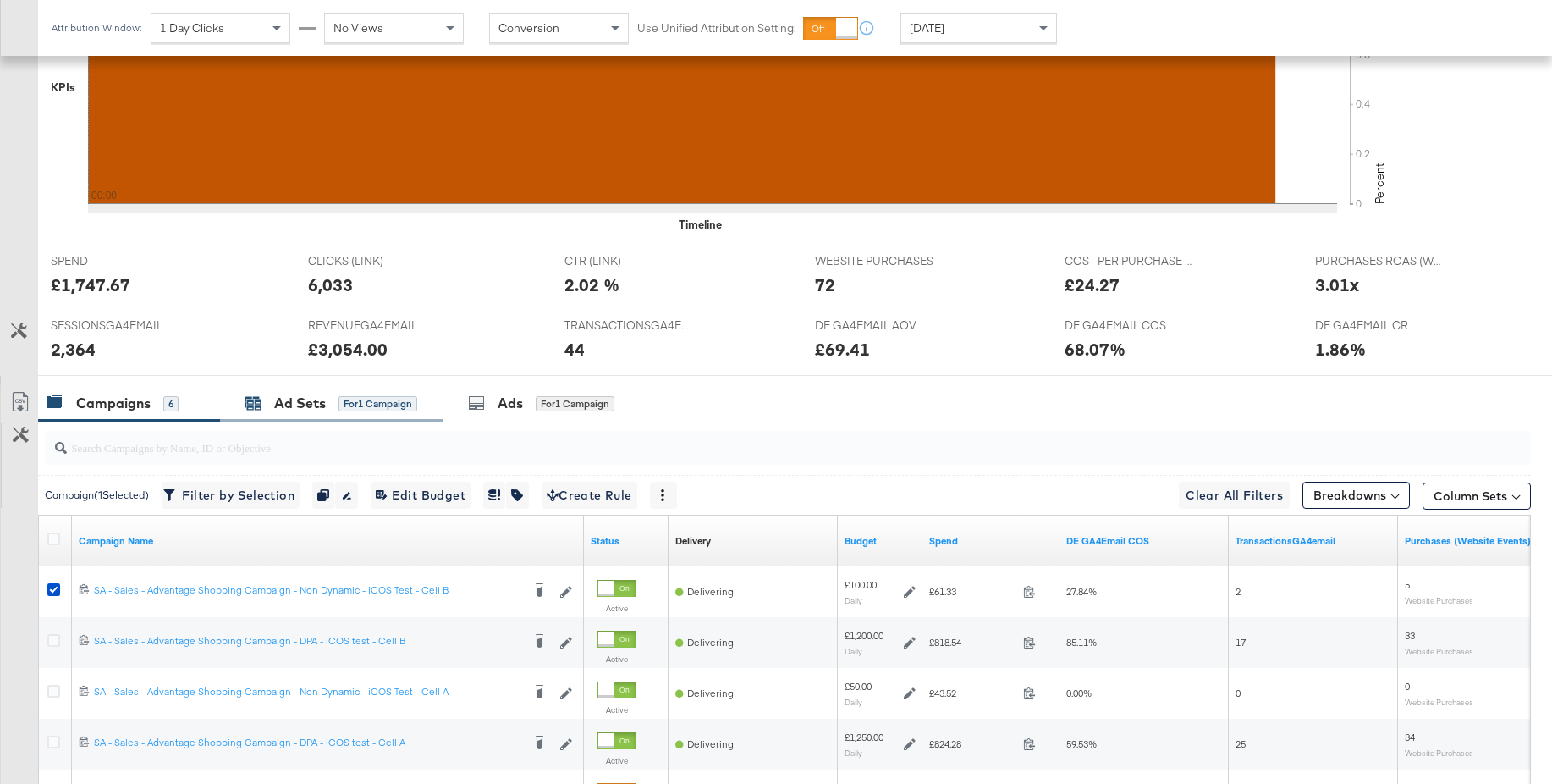
click at [289, 405] on div "Ad Sets" at bounding box center [300, 403] width 52 height 19
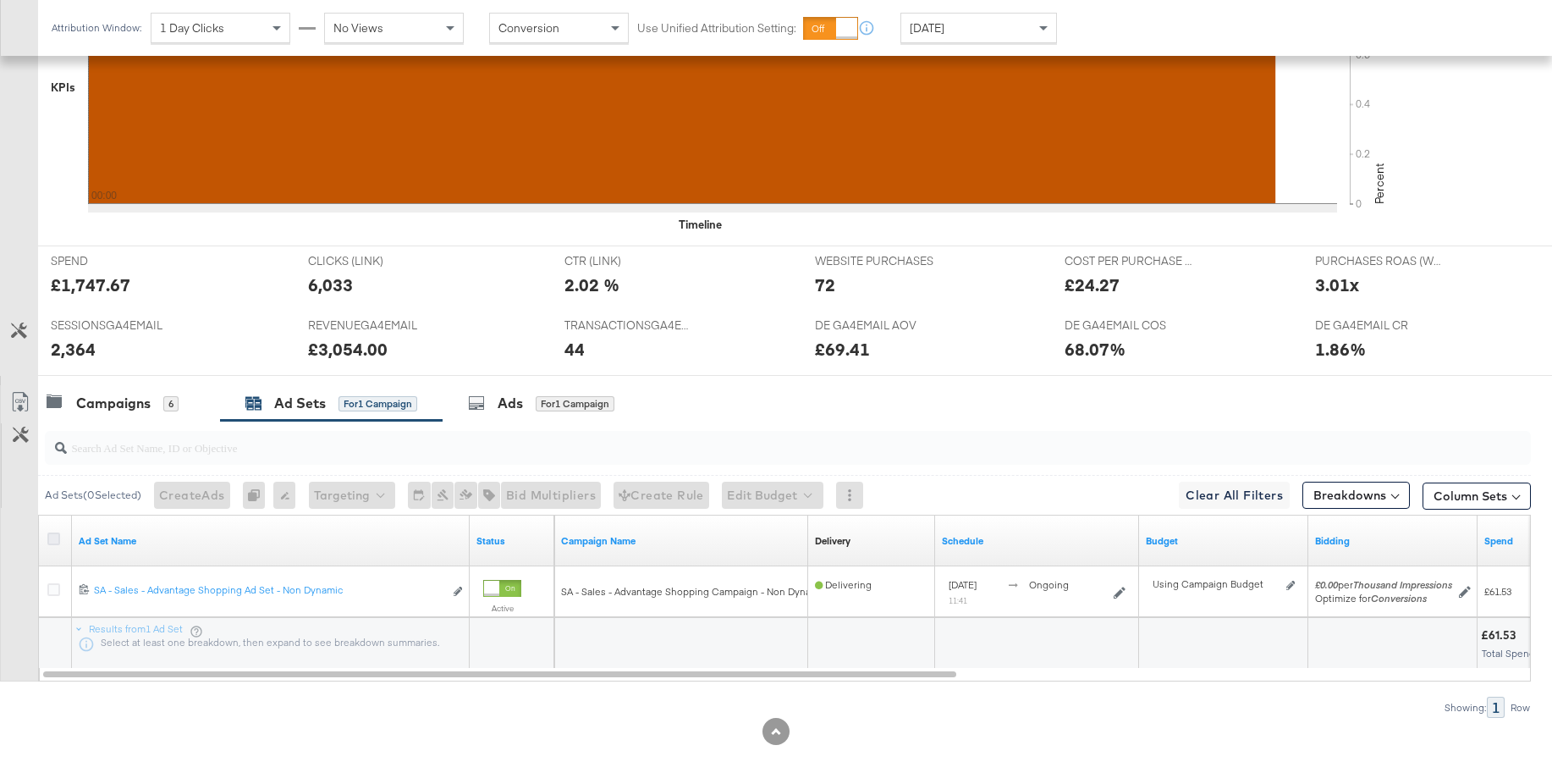
click at [54, 537] on icon at bounding box center [53, 538] width 13 height 13
click at [0, 0] on input "checkbox" at bounding box center [0, 0] width 0 height 0
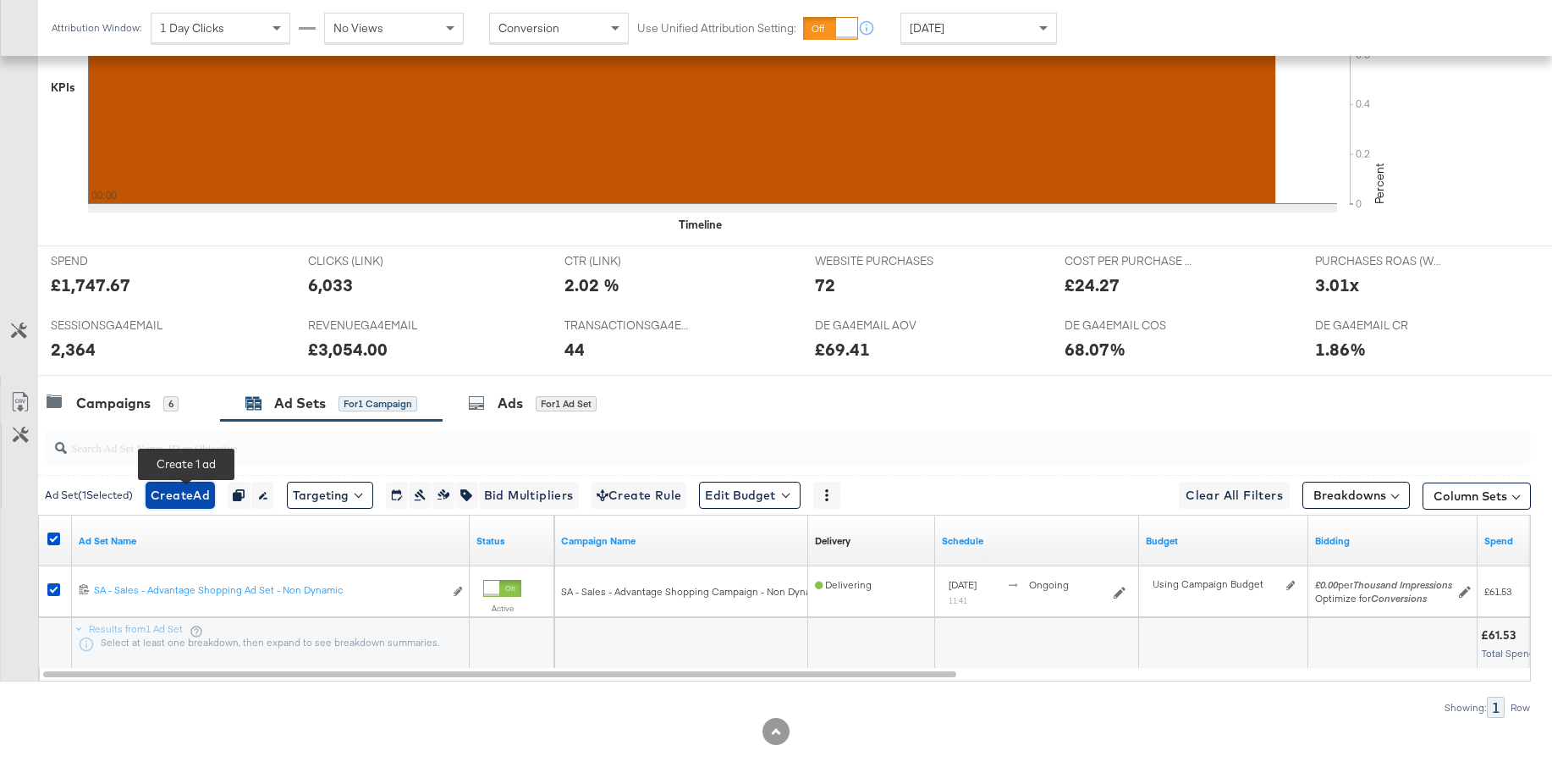
click at [200, 493] on span "Create Ad" at bounding box center [180, 495] width 59 height 21
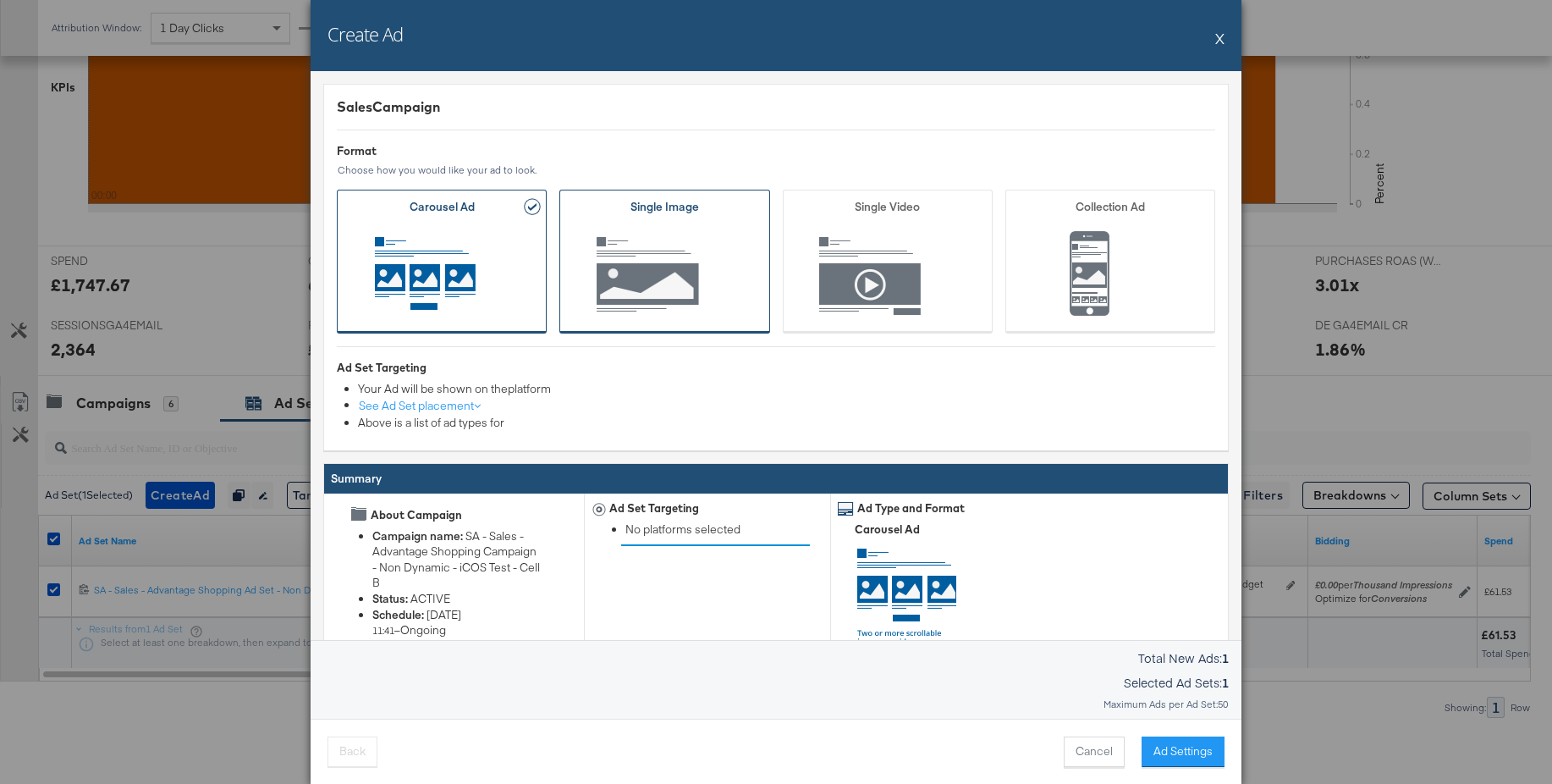
drag, startPoint x: 699, startPoint y: 293, endPoint x: 951, endPoint y: 571, distance: 375.7
click at [698, 293] on span "Ad Format" at bounding box center [664, 275] width 157 height 93
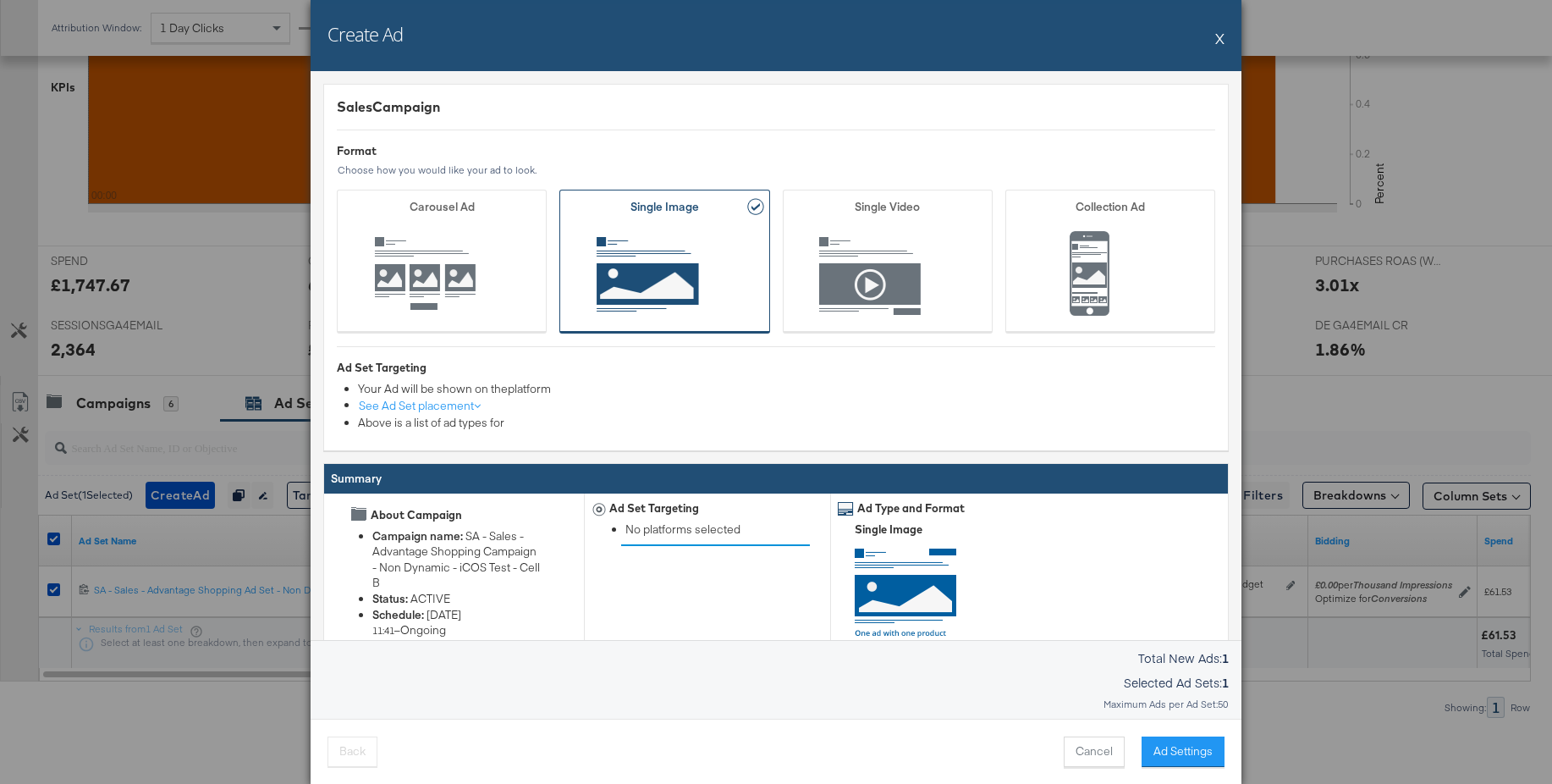
click at [1184, 752] on button "Ad Settings" at bounding box center [1183, 751] width 83 height 30
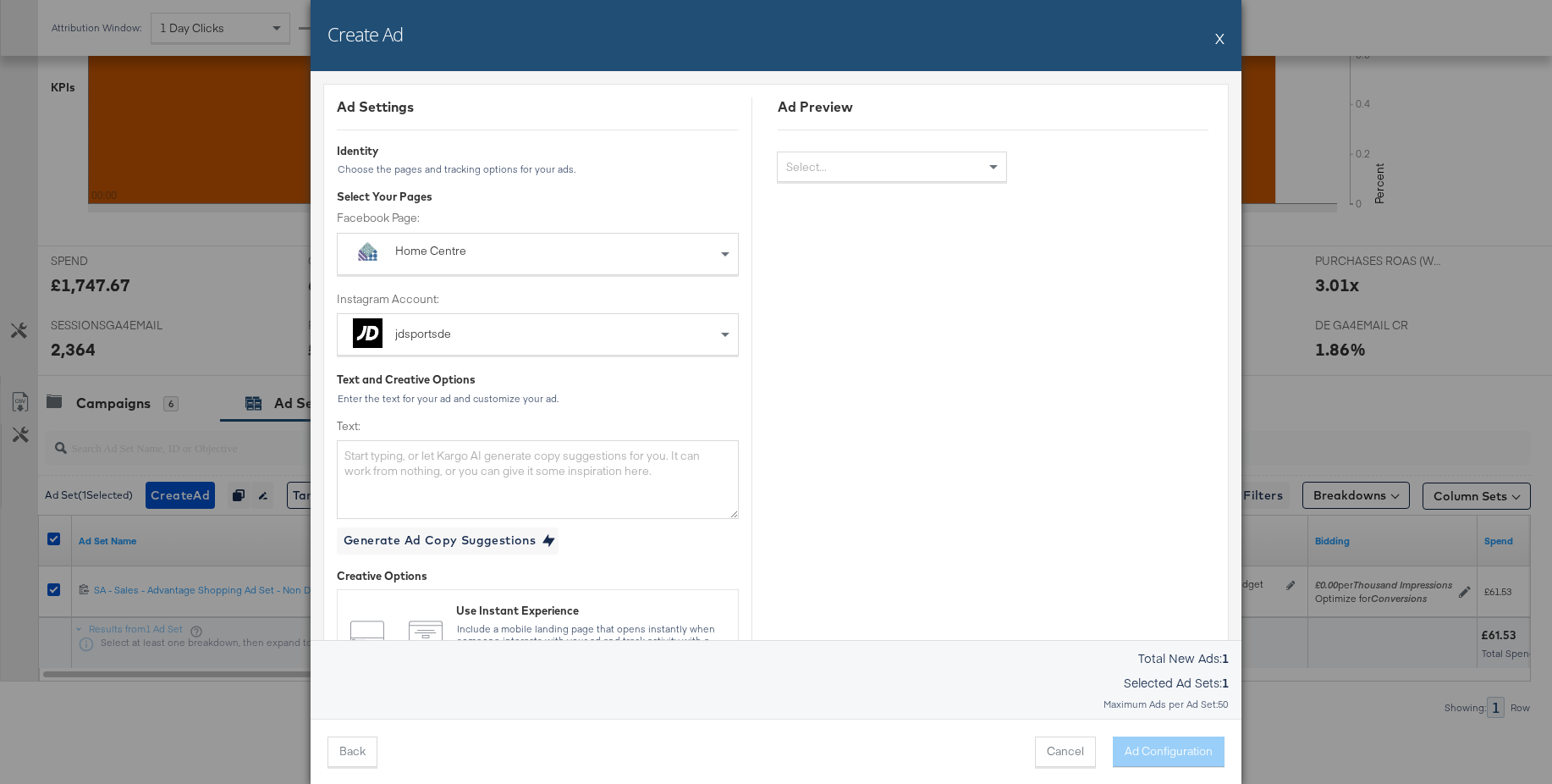
click at [515, 253] on div "Home Centre" at bounding box center [499, 251] width 208 height 17
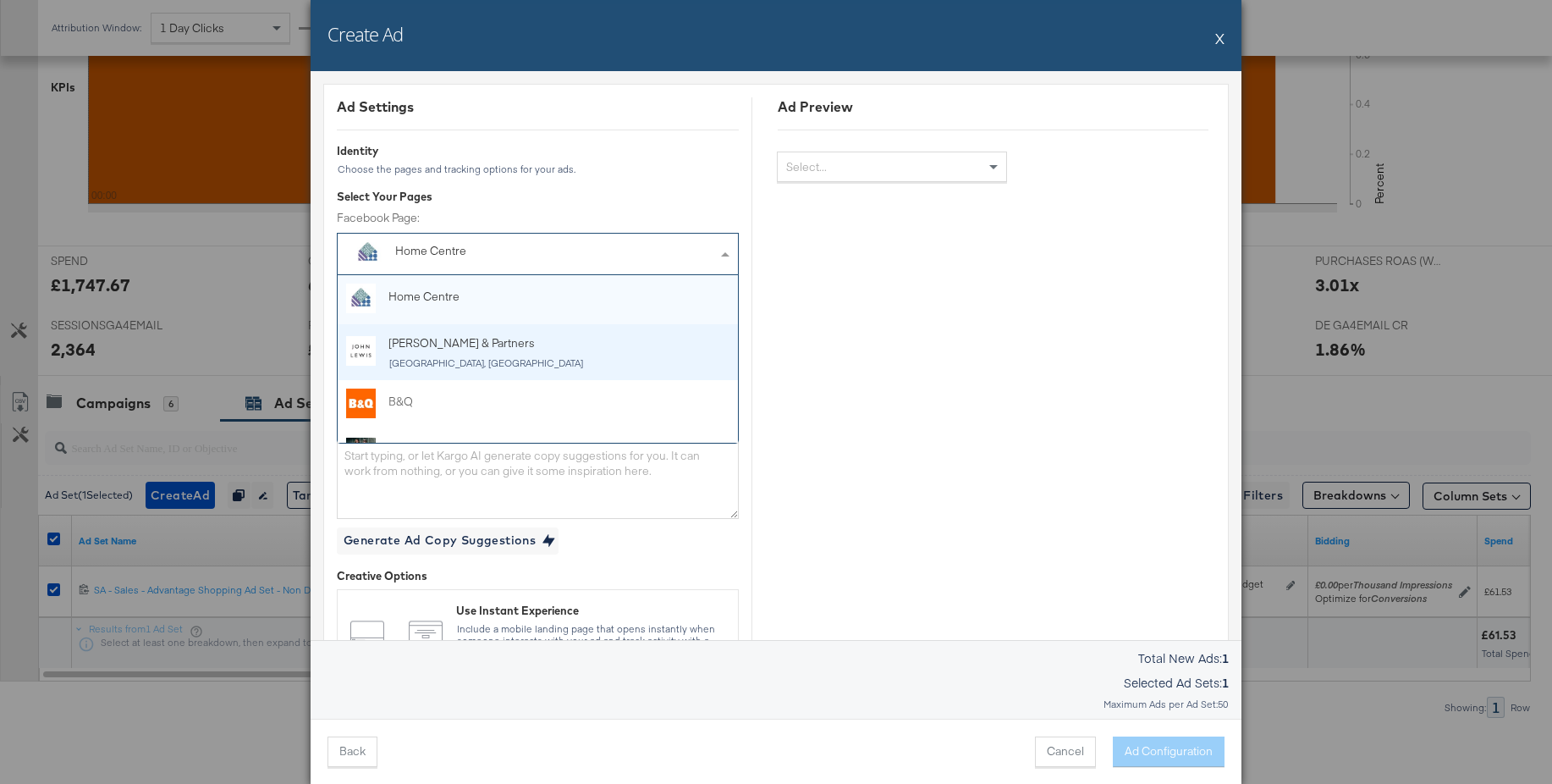
scroll to position [16, 0]
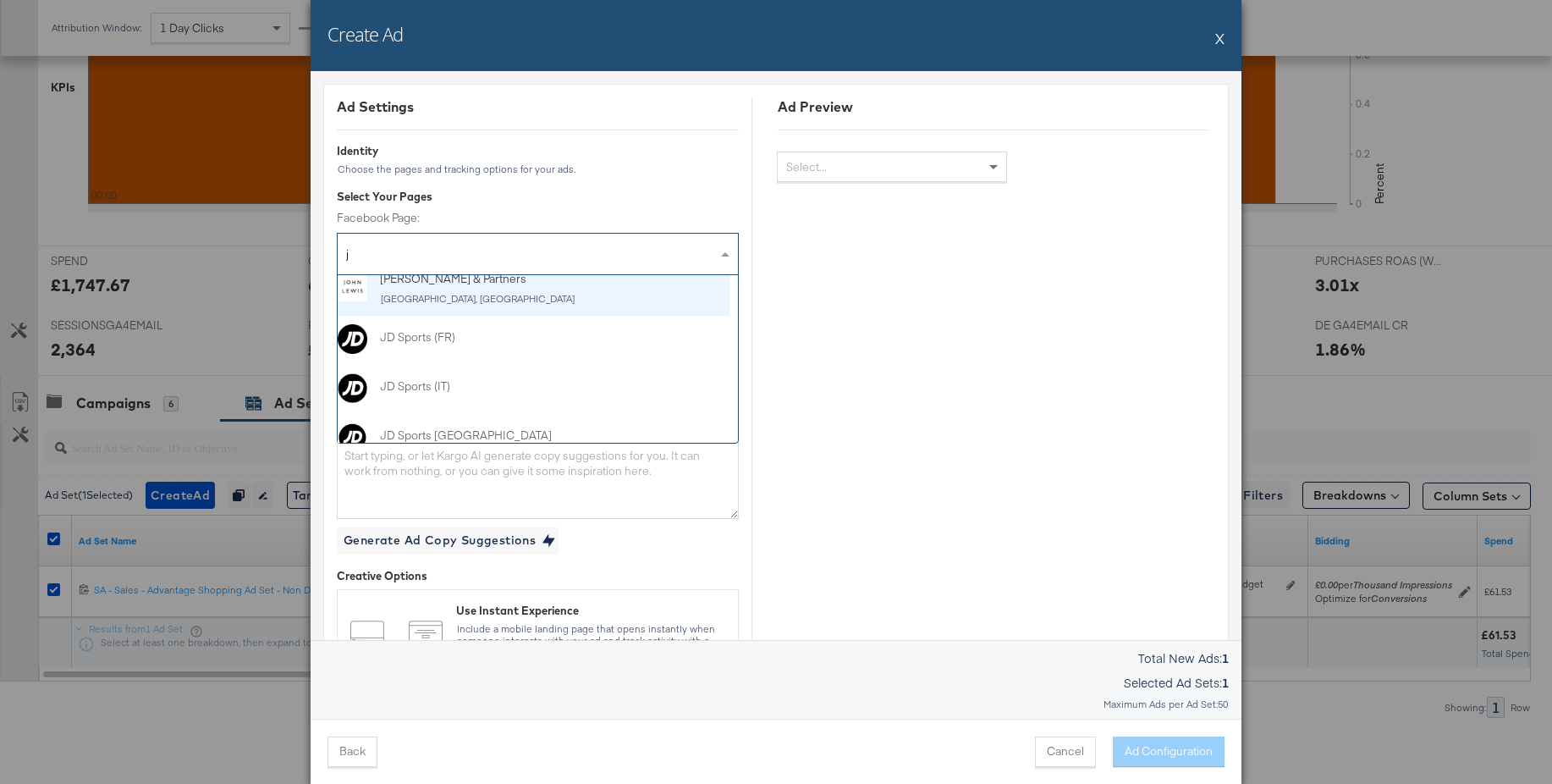
type input "jd"
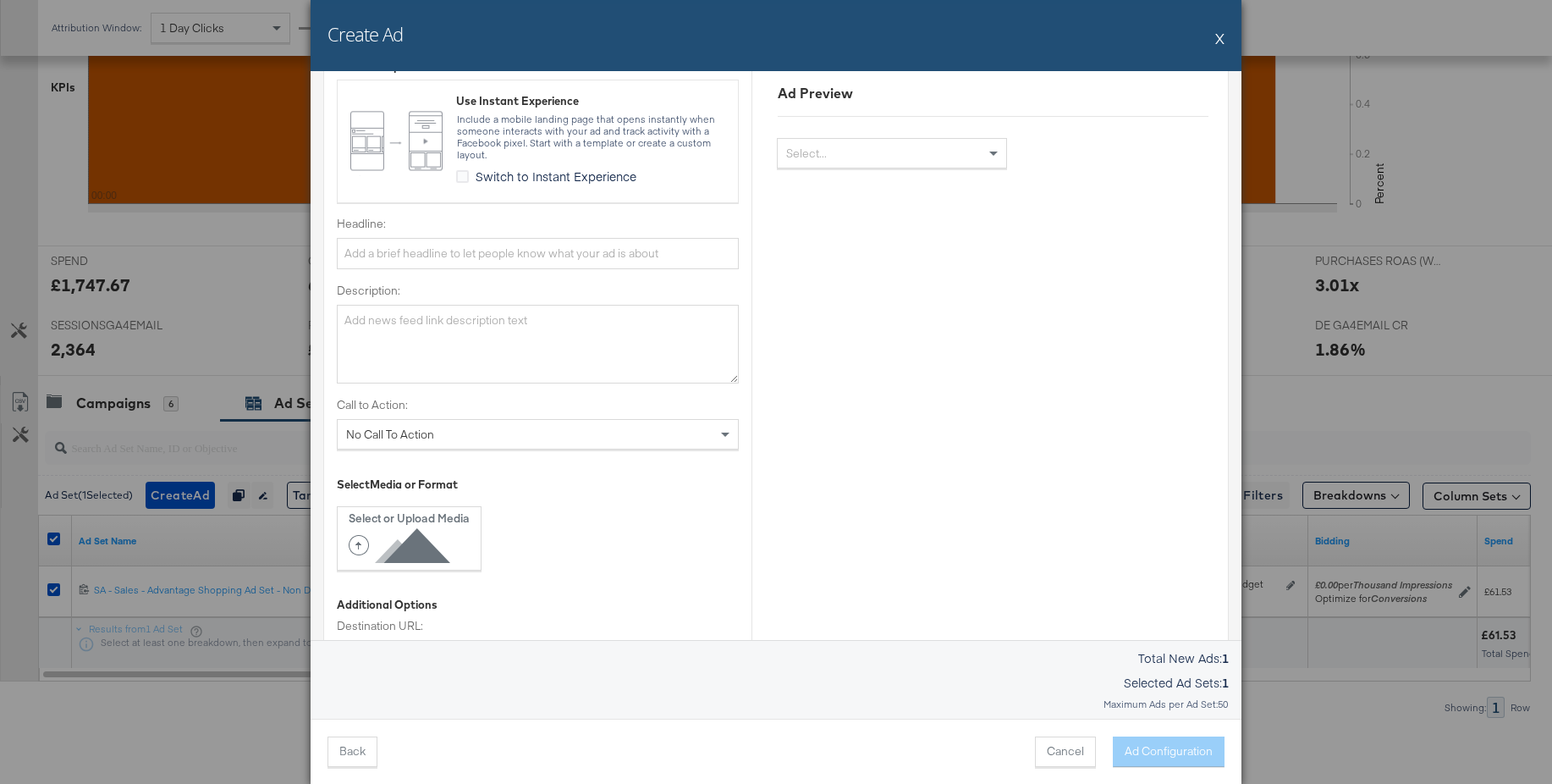
scroll to position [744, 0]
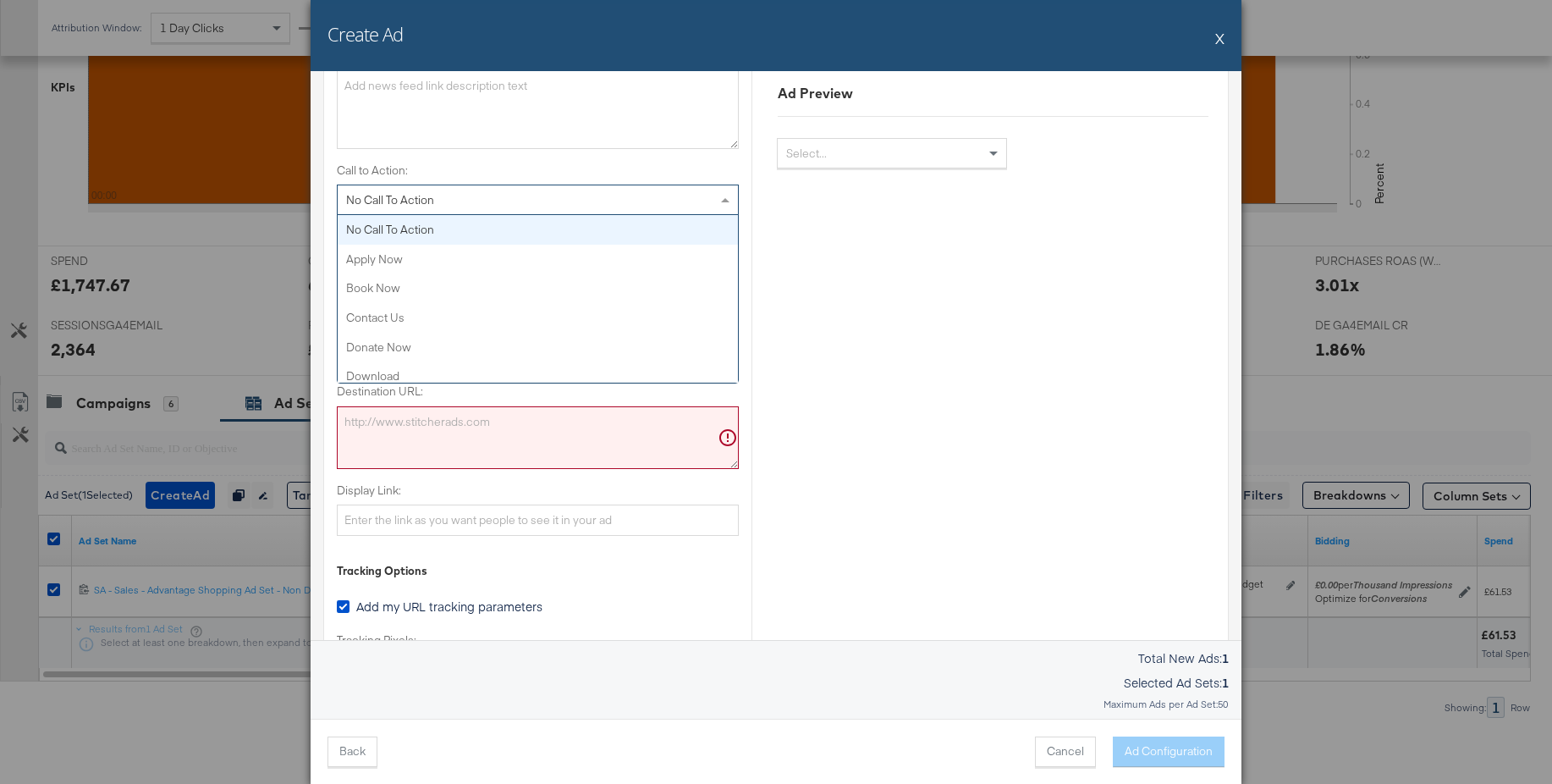
click at [410, 200] on span "No Call To Action" at bounding box center [390, 199] width 88 height 15
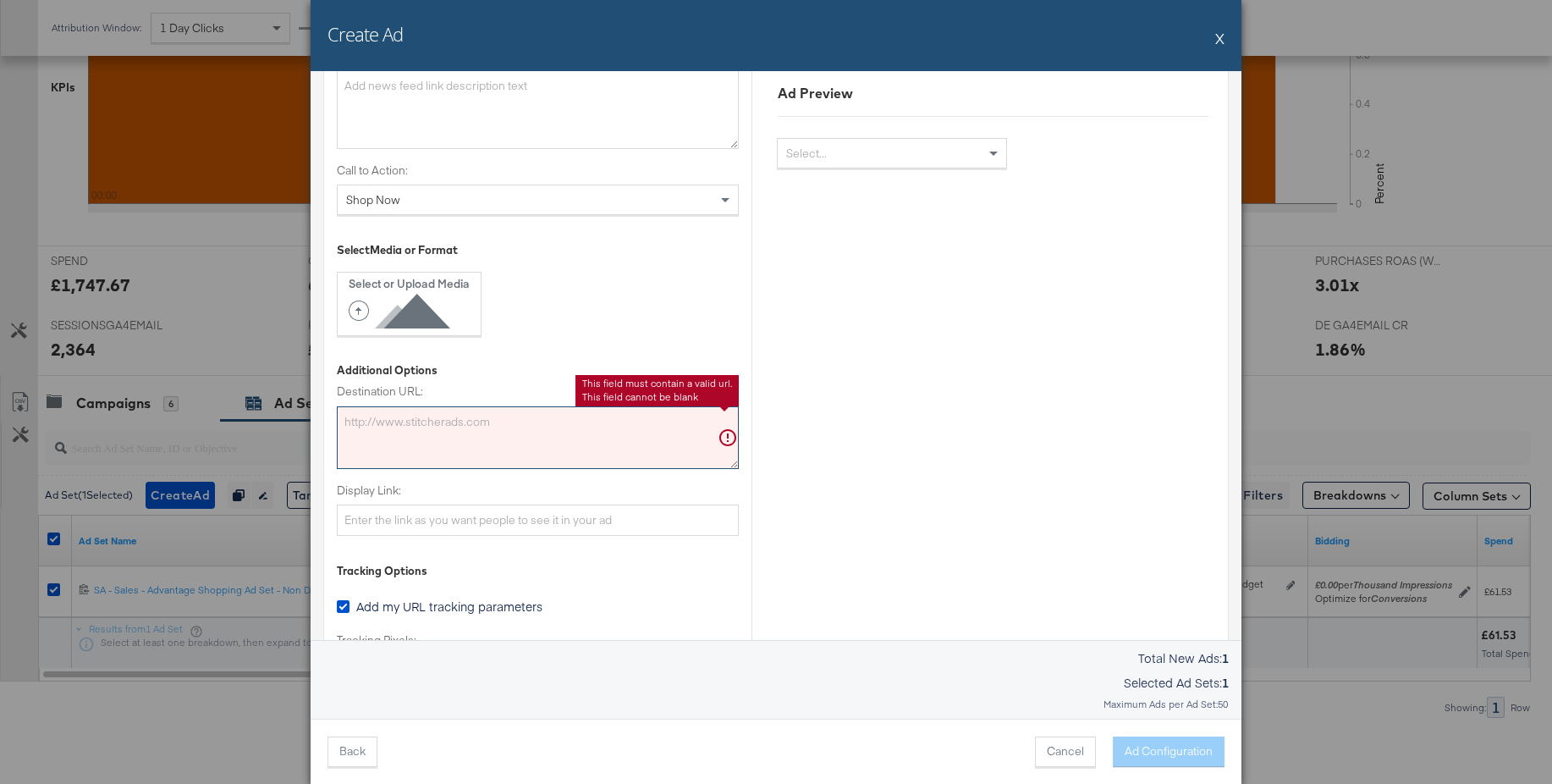
click at [371, 432] on textarea "Destination URL:" at bounding box center [538, 437] width 402 height 63
paste textarea "https://www.jdsports.de/marke/ugg/"
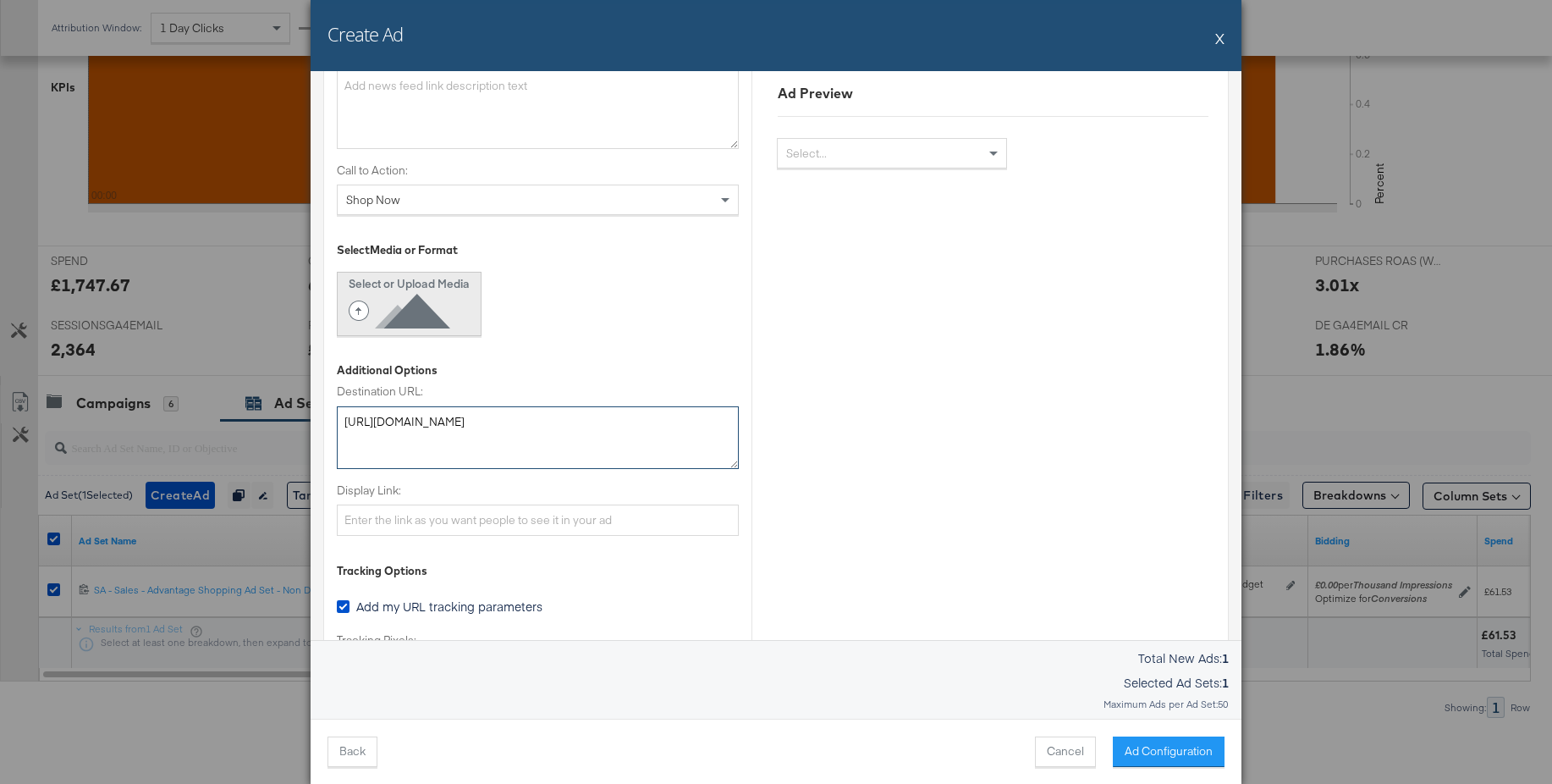
type textarea "https://www.jdsports.de/marke/ugg/"
click at [396, 306] on icon at bounding box center [403, 311] width 108 height 38
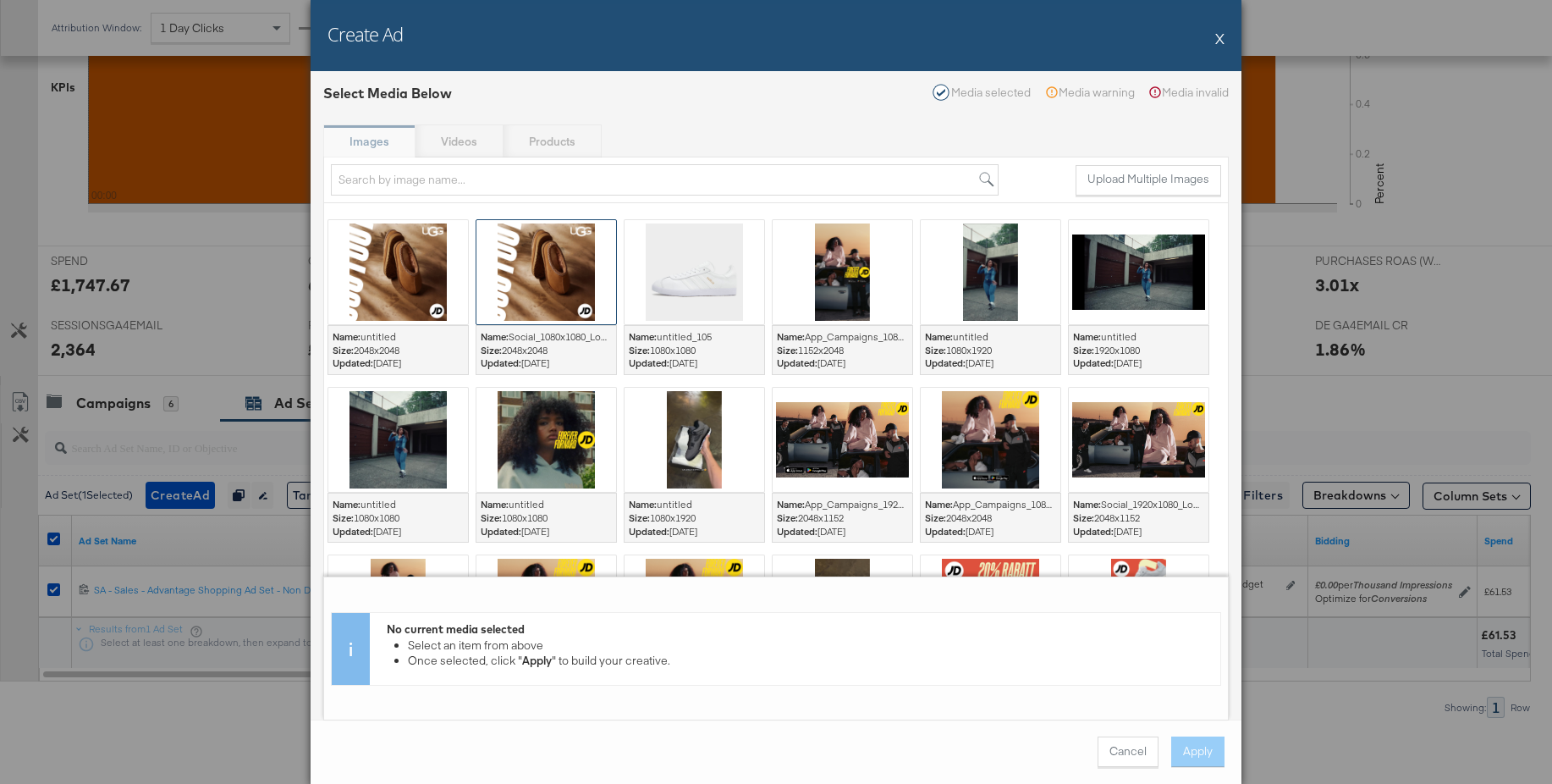
click at [541, 270] on div at bounding box center [547, 272] width 140 height 104
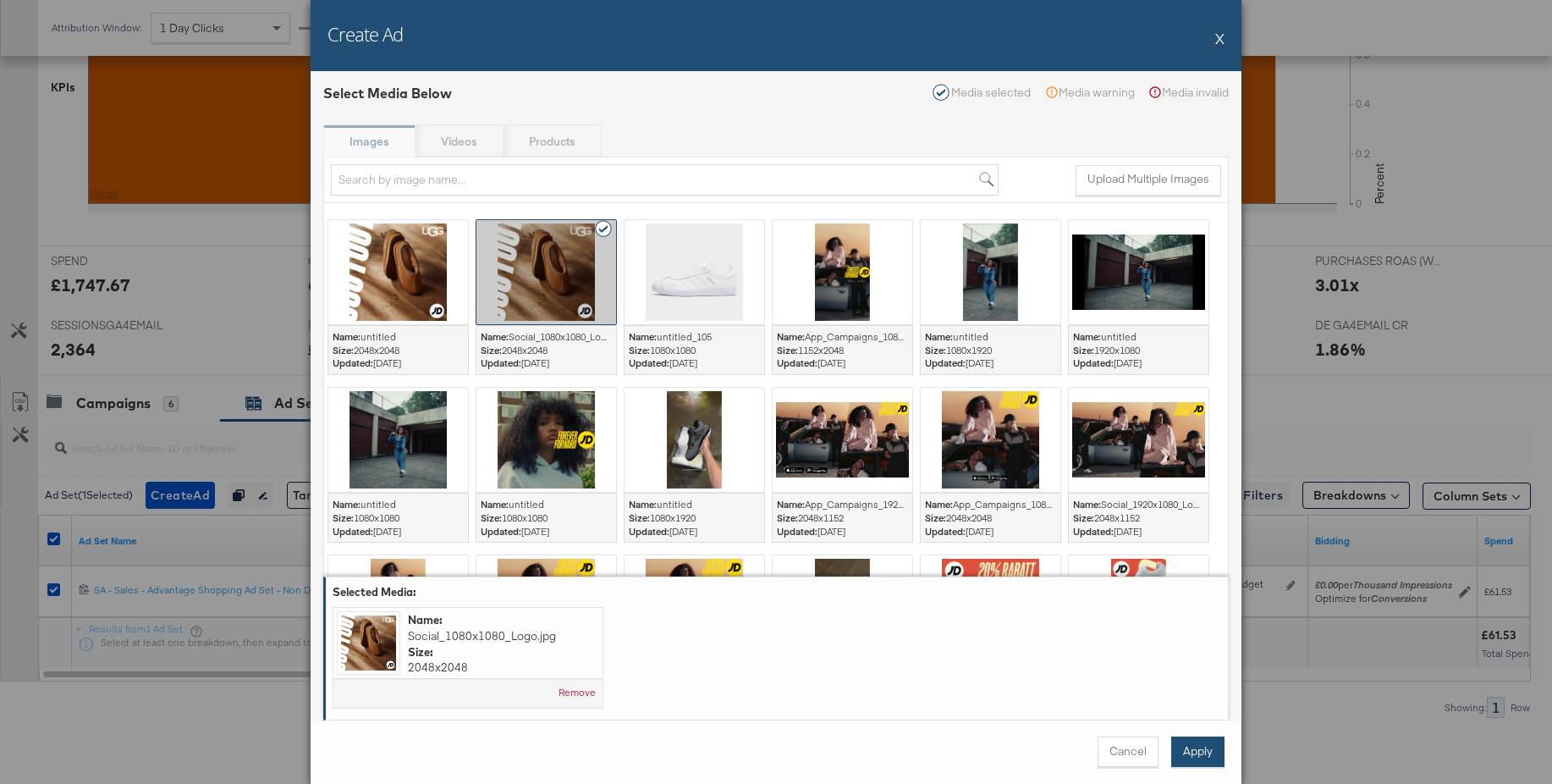
click at [1207, 754] on button "Apply" at bounding box center [1197, 751] width 53 height 30
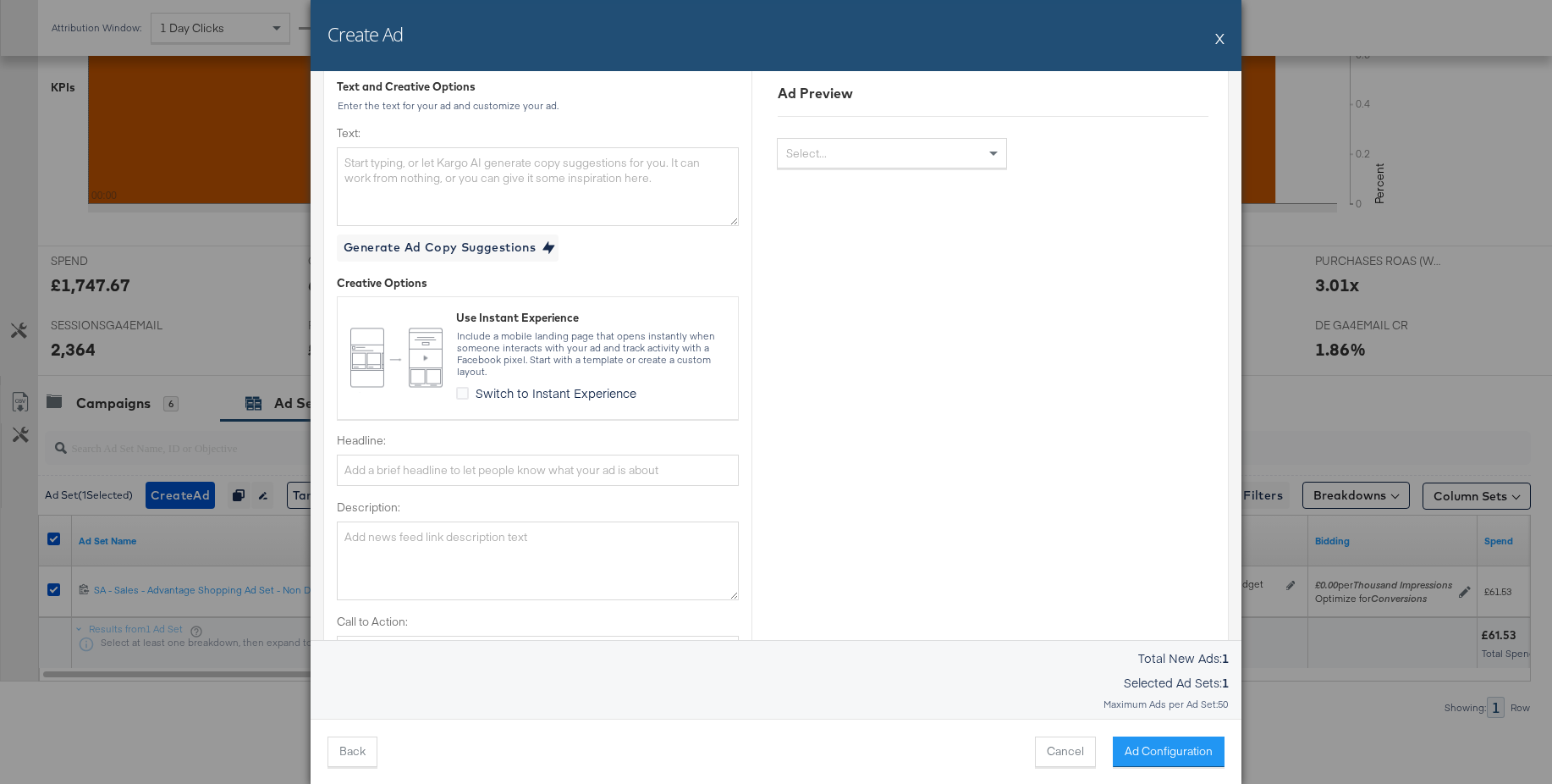
scroll to position [203, 0]
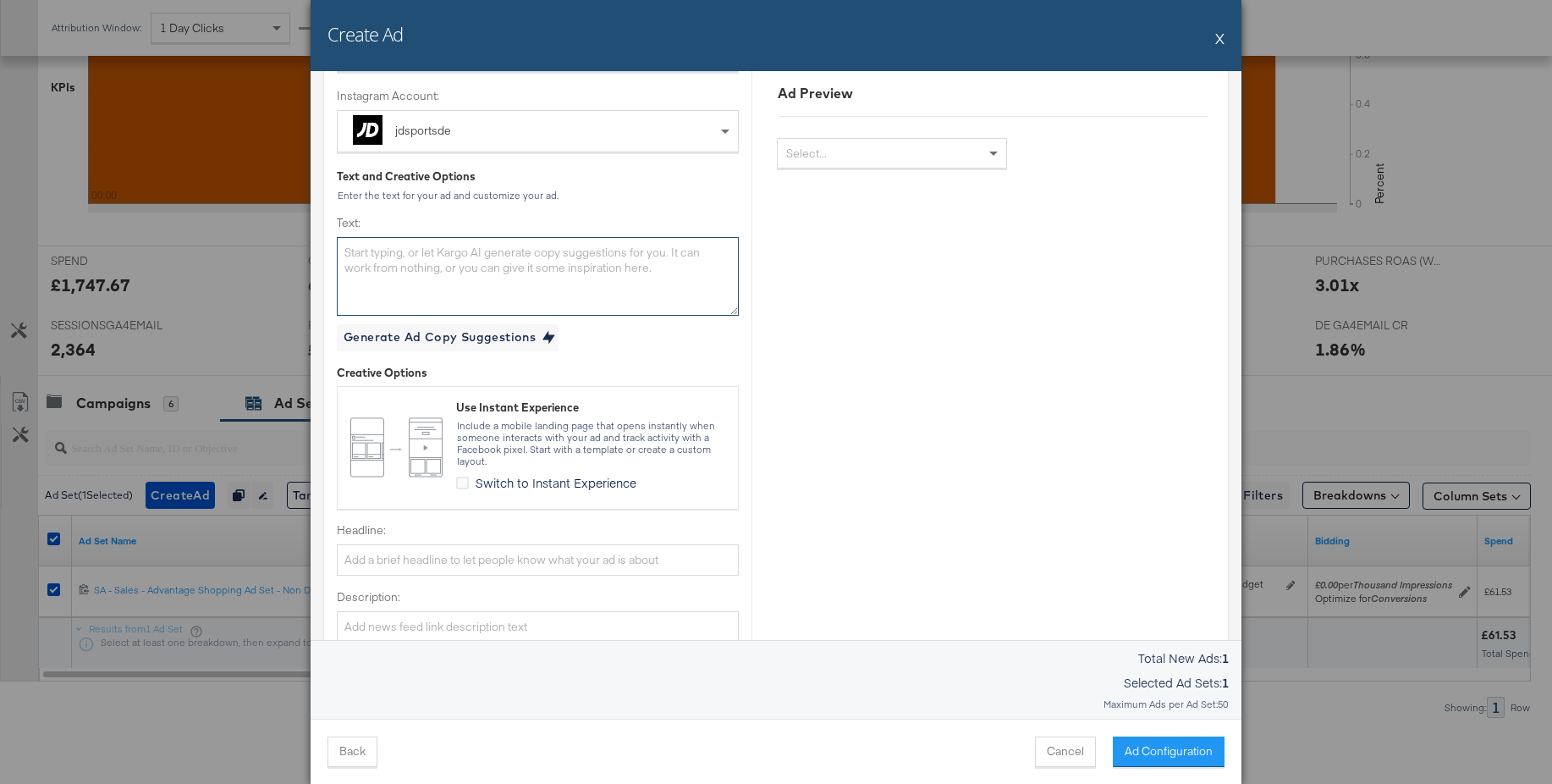
click at [394, 269] on textarea "Text:" at bounding box center [538, 276] width 402 height 78
paste textarea "Herbst heißt Gemütlichkeit – mit den neuen UGG-Styles bist du perfekt ausgestat…"
type textarea "Herbst heißt Gemütlichkeit – mit den neuen UGG-Styles bist du perfekt ausgestat…"
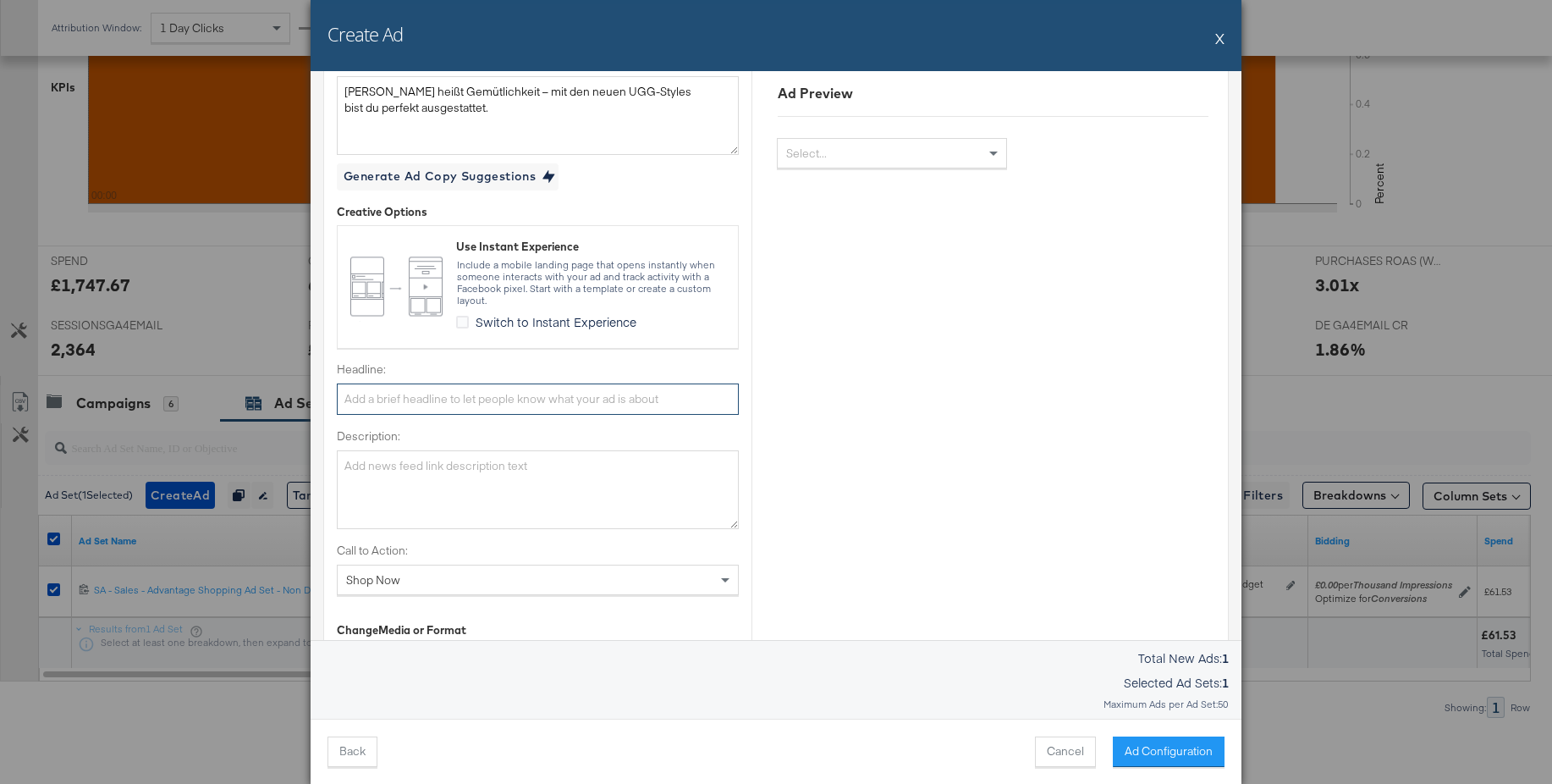
click at [381, 394] on input "Headline:" at bounding box center [538, 398] width 402 height 31
paste input "Die UGG-Saison ist zurück."
type input "Die UGG-Saison ist zurück."
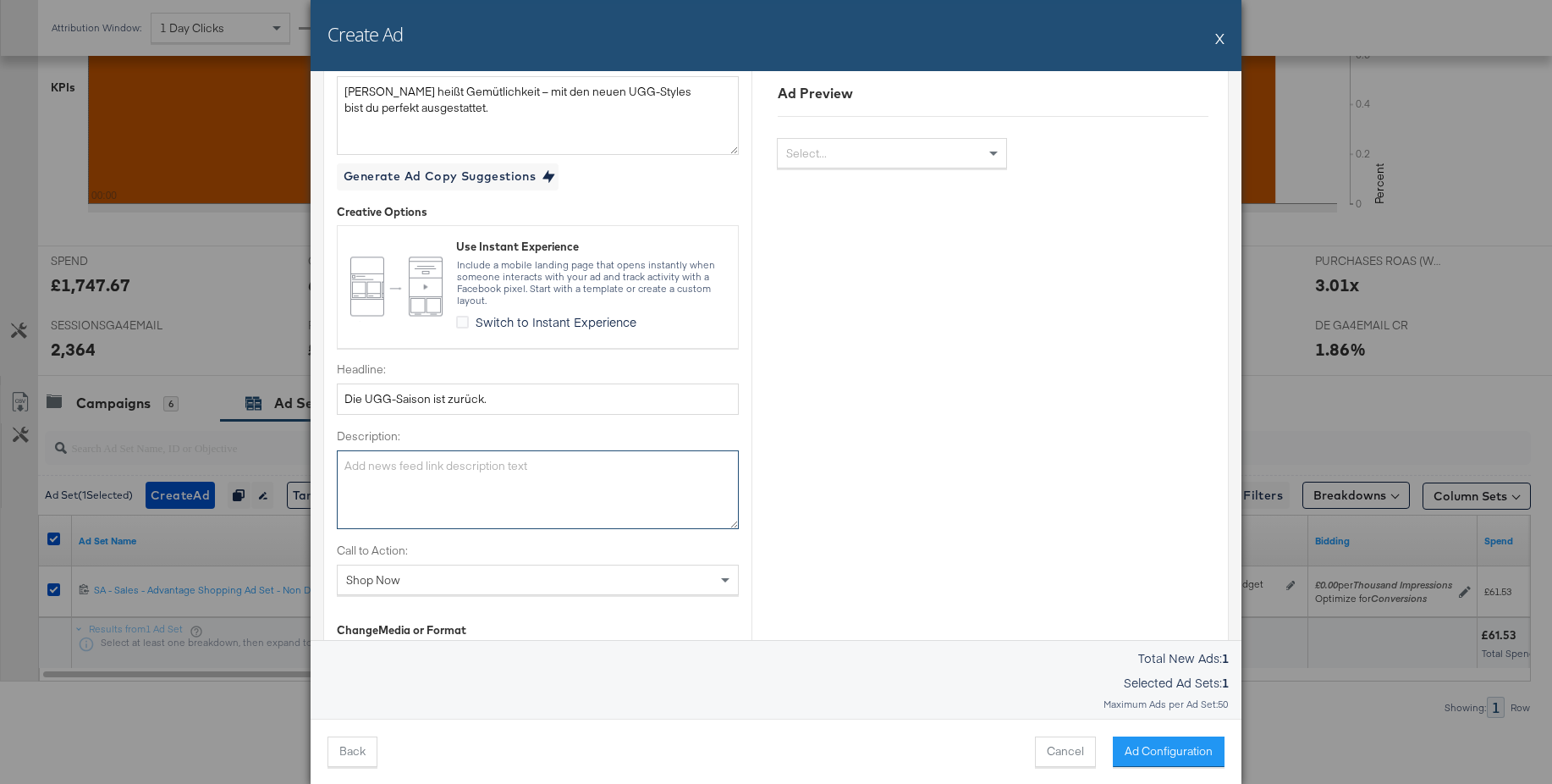
click at [367, 466] on textarea "Description:" at bounding box center [538, 489] width 402 height 78
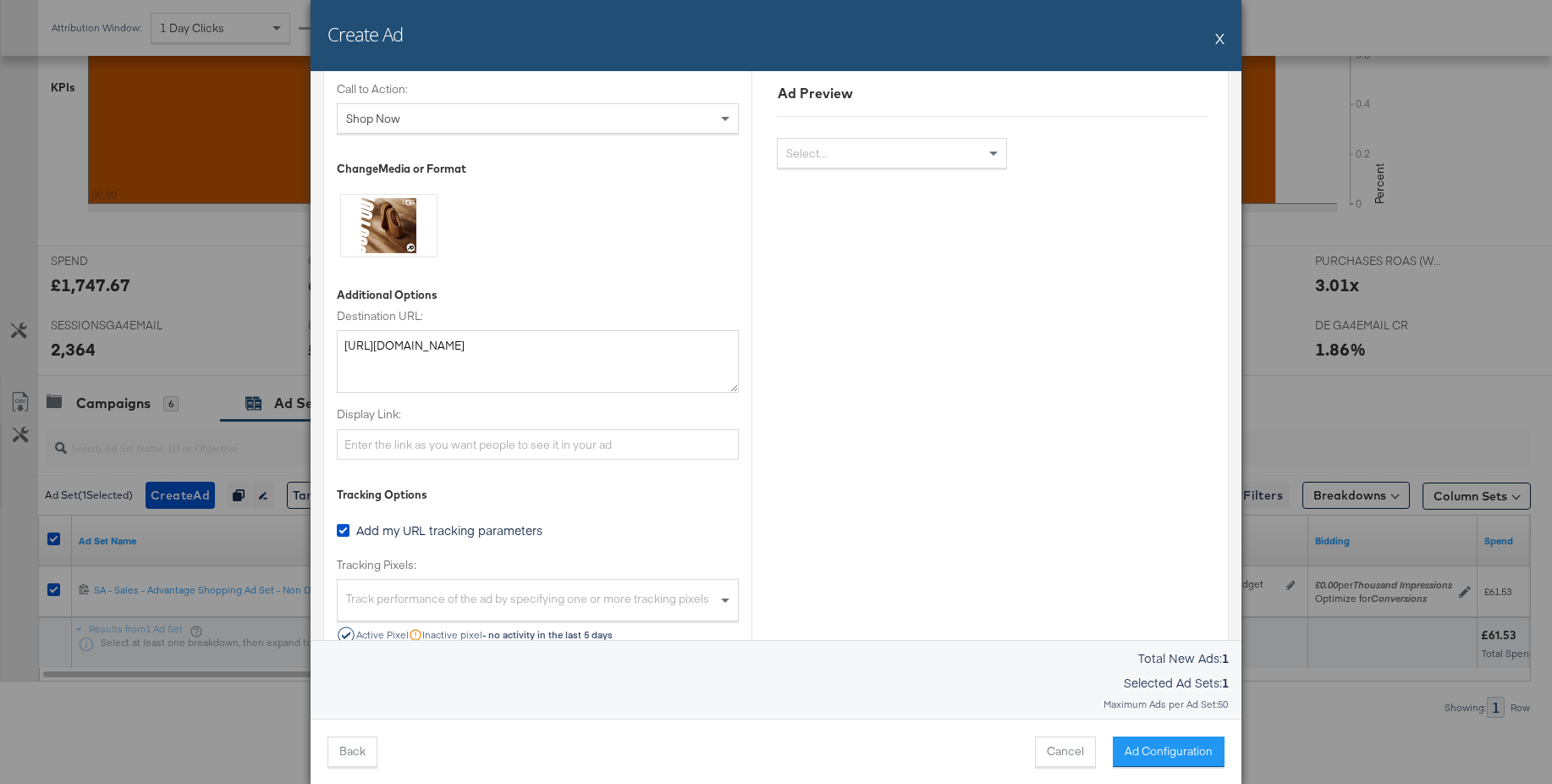
scroll to position [1089, 0]
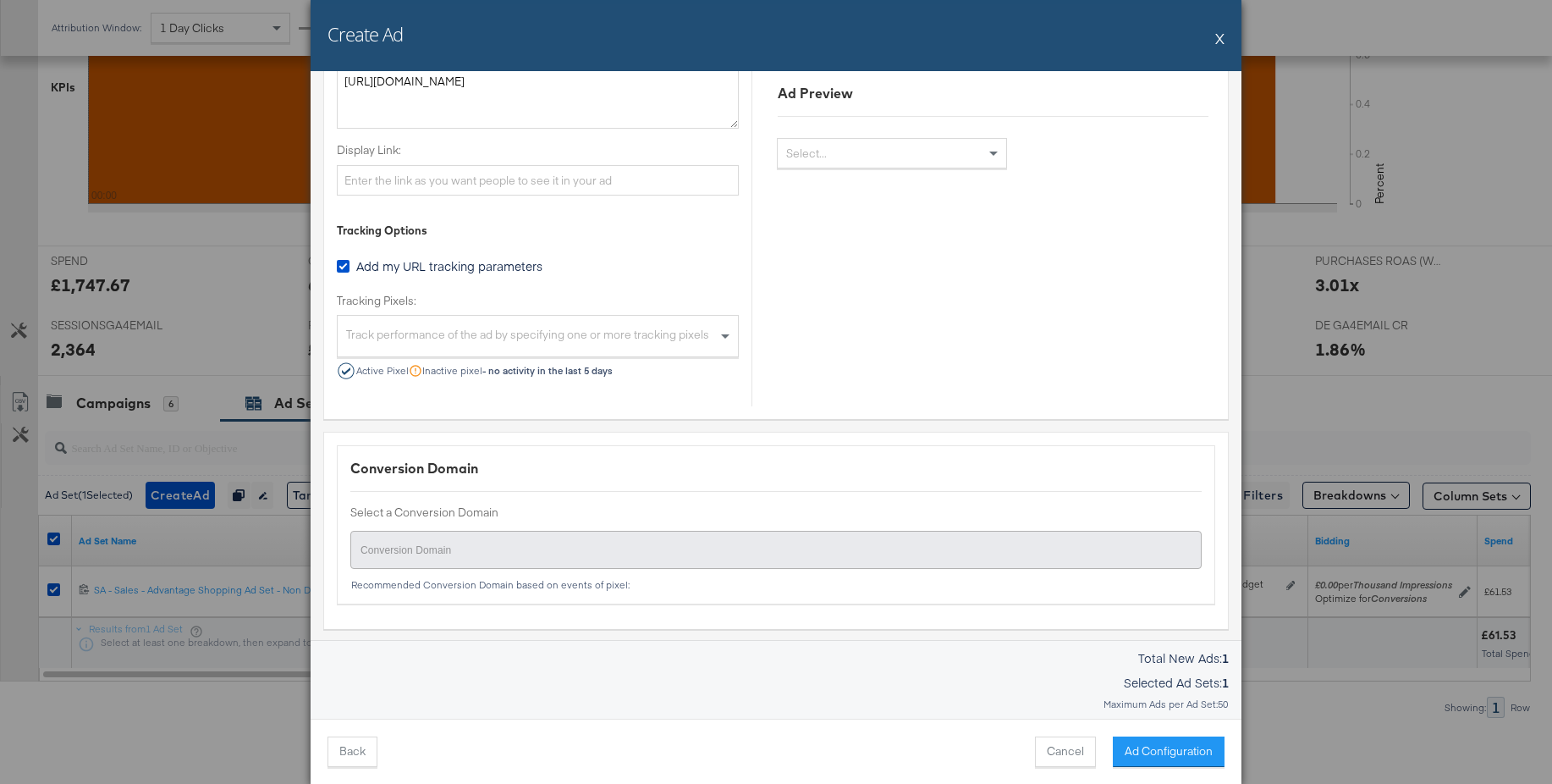
click at [433, 321] on div "Track performance of the ad by specifying one or more tracking pixels" at bounding box center [538, 338] width 400 height 36
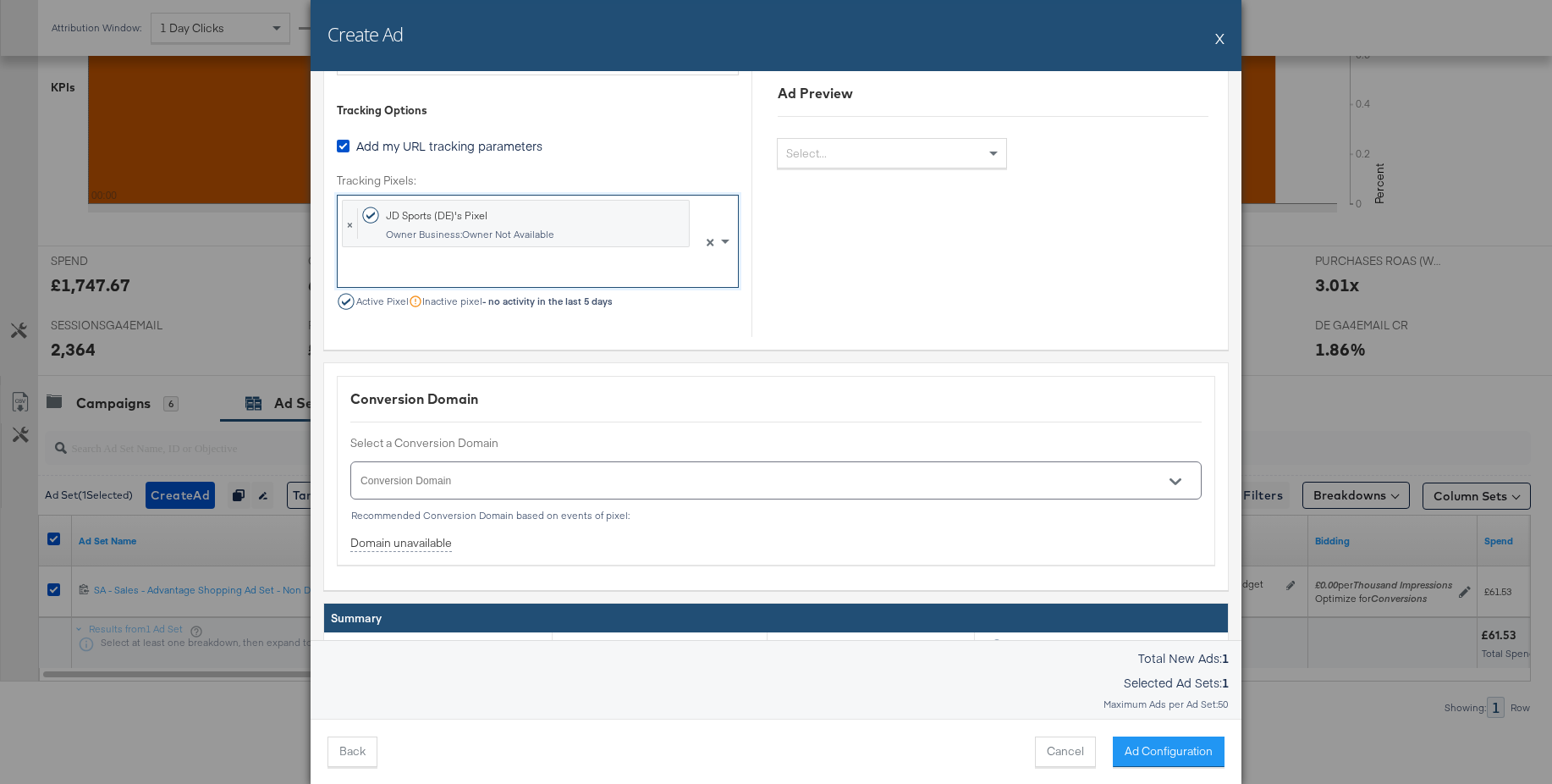
scroll to position [1375, 0]
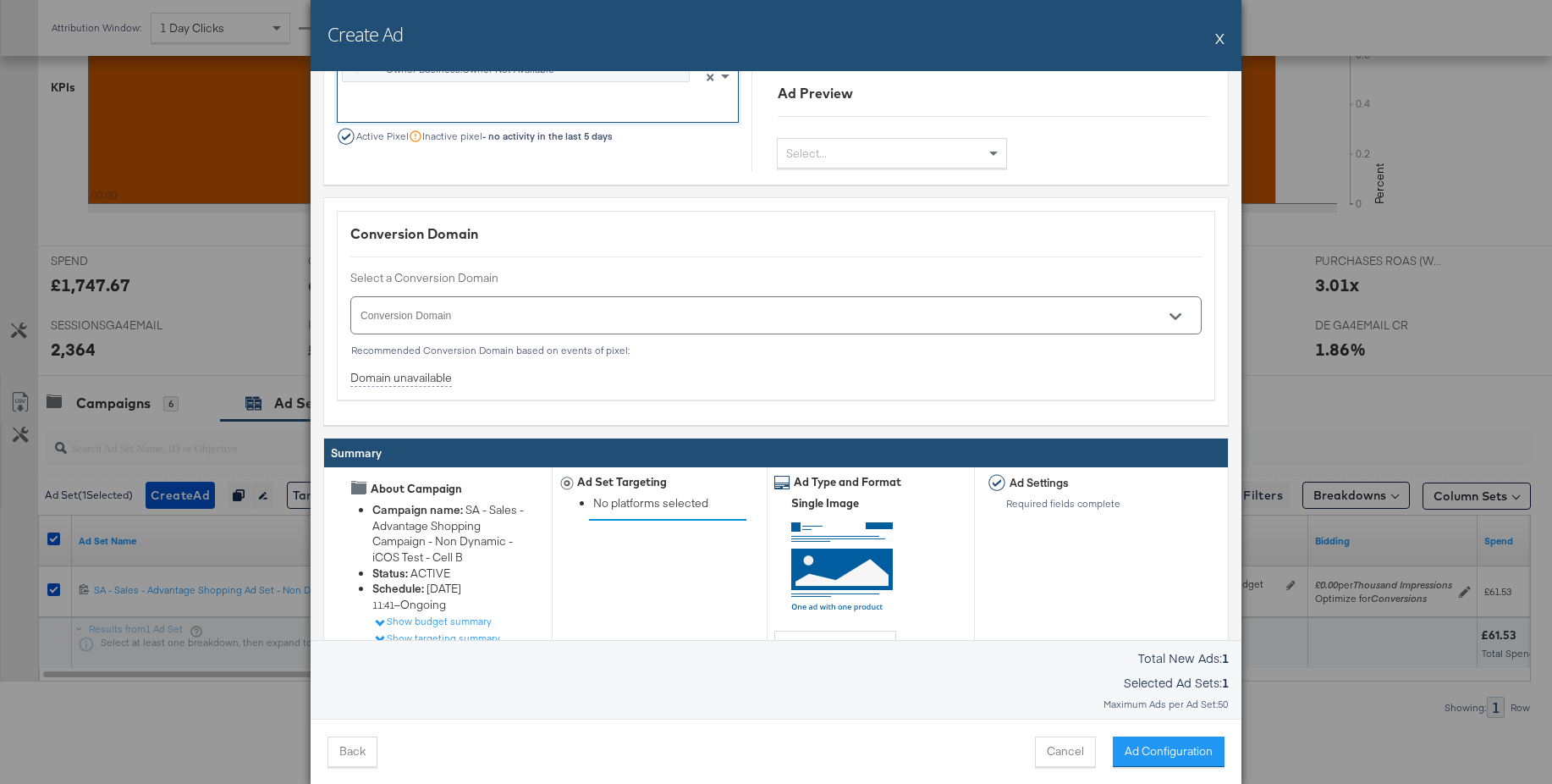
click at [1183, 313] on button "Open" at bounding box center [1175, 316] width 25 height 25
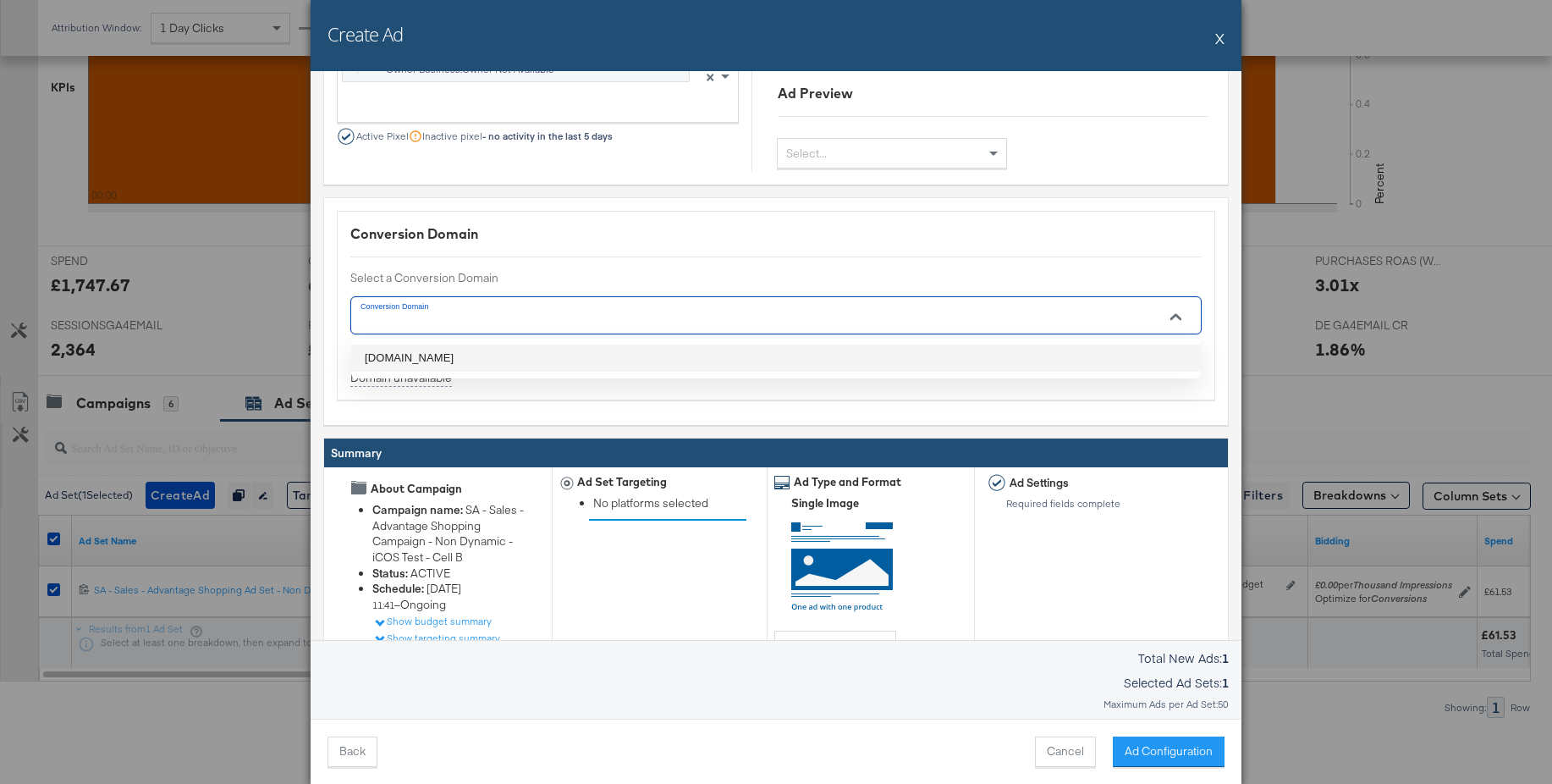
drag, startPoint x: 416, startPoint y: 356, endPoint x: 717, endPoint y: 411, distance: 306.5
click at [416, 356] on li "jdsports.de" at bounding box center [776, 358] width 850 height 27
type input "jdsports.de"
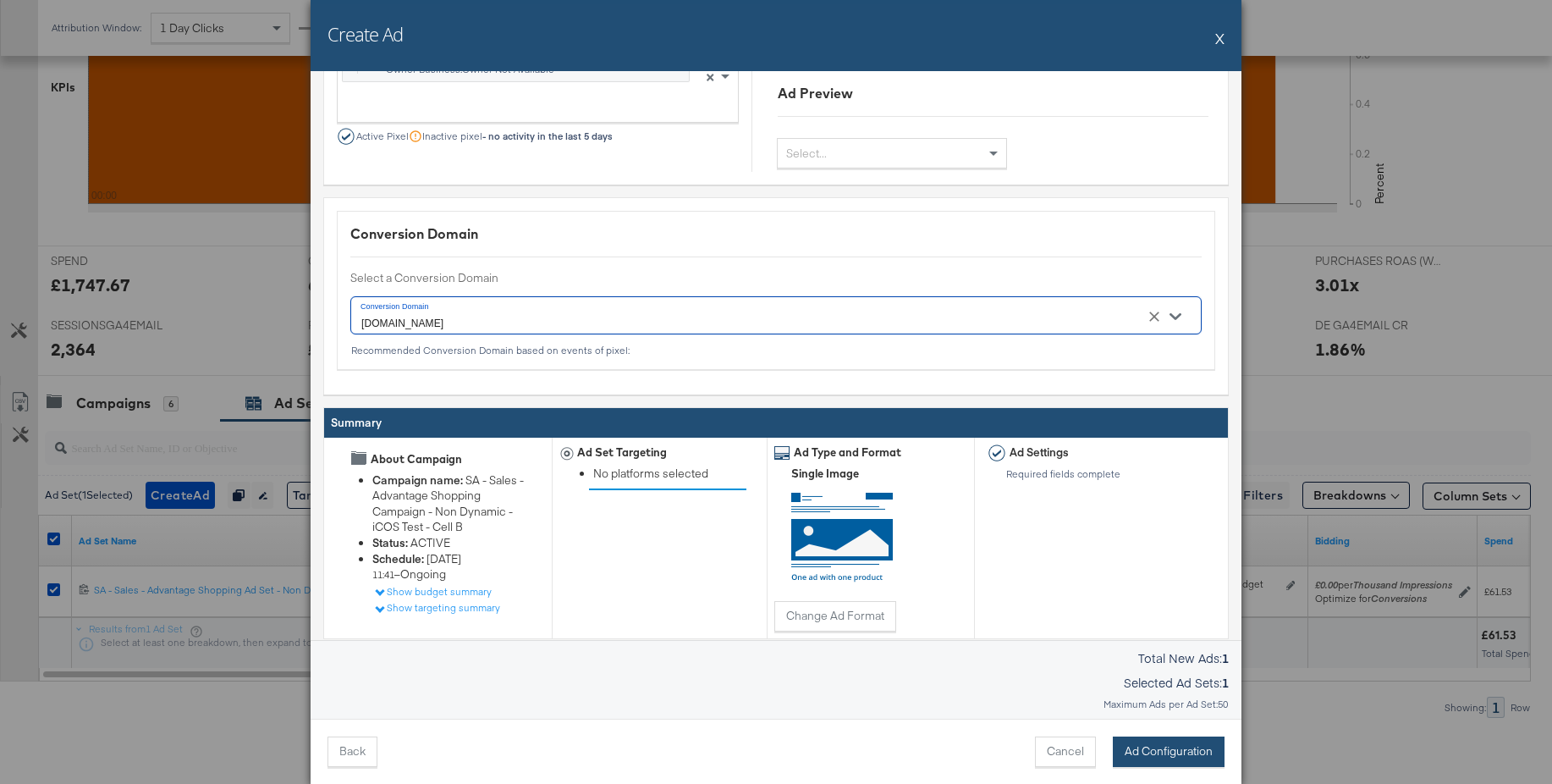
click at [1158, 739] on button "Ad Configuration" at bounding box center [1169, 751] width 112 height 30
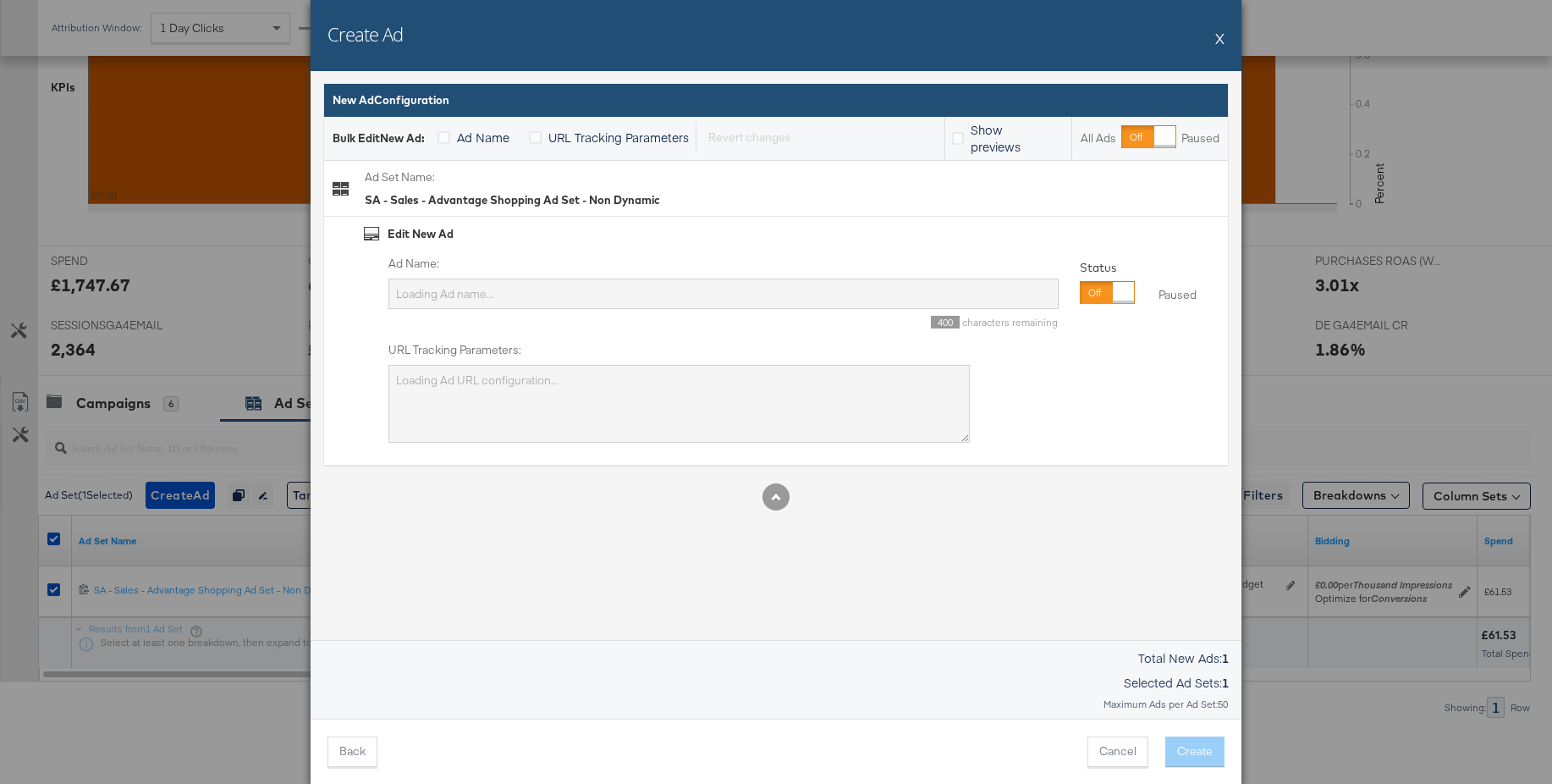
scroll to position [0, 0]
type input "SA - Sales - Advantage Shopping Ad Set - Non Dynamic"
type textarea "utm_campaign=SA - Sales - Advantage Shopping Campaign - Non Dynamic - iCOS Test…"
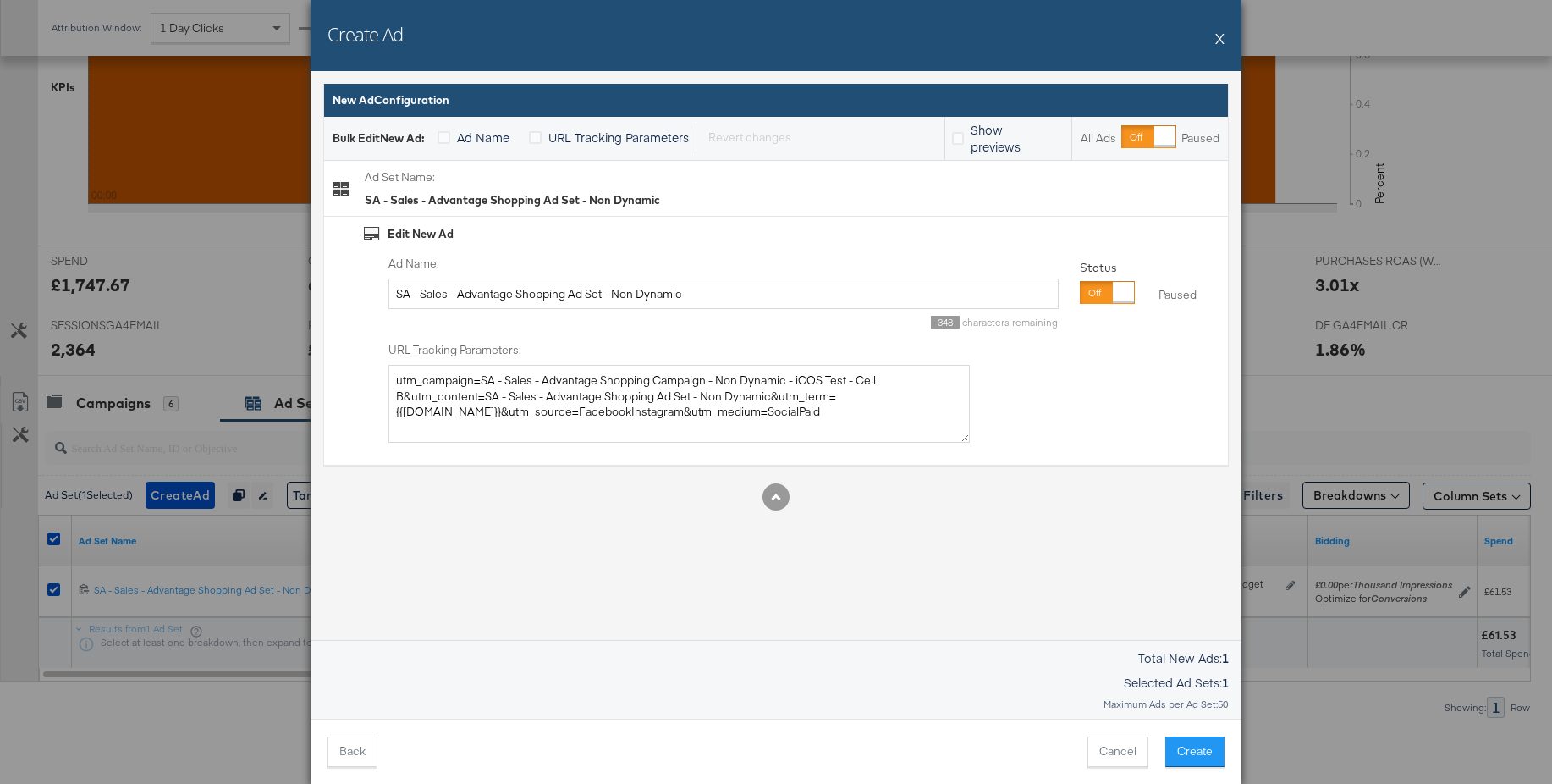
drag, startPoint x: 1094, startPoint y: 295, endPoint x: 964, endPoint y: 308, distance: 131.1
click at [1113, 295] on div at bounding box center [1123, 292] width 21 height 21
click at [520, 300] on input "SA - Sales - Advantage Shopping Ad Set - Non Dynamic" at bounding box center [724, 293] width 670 height 31
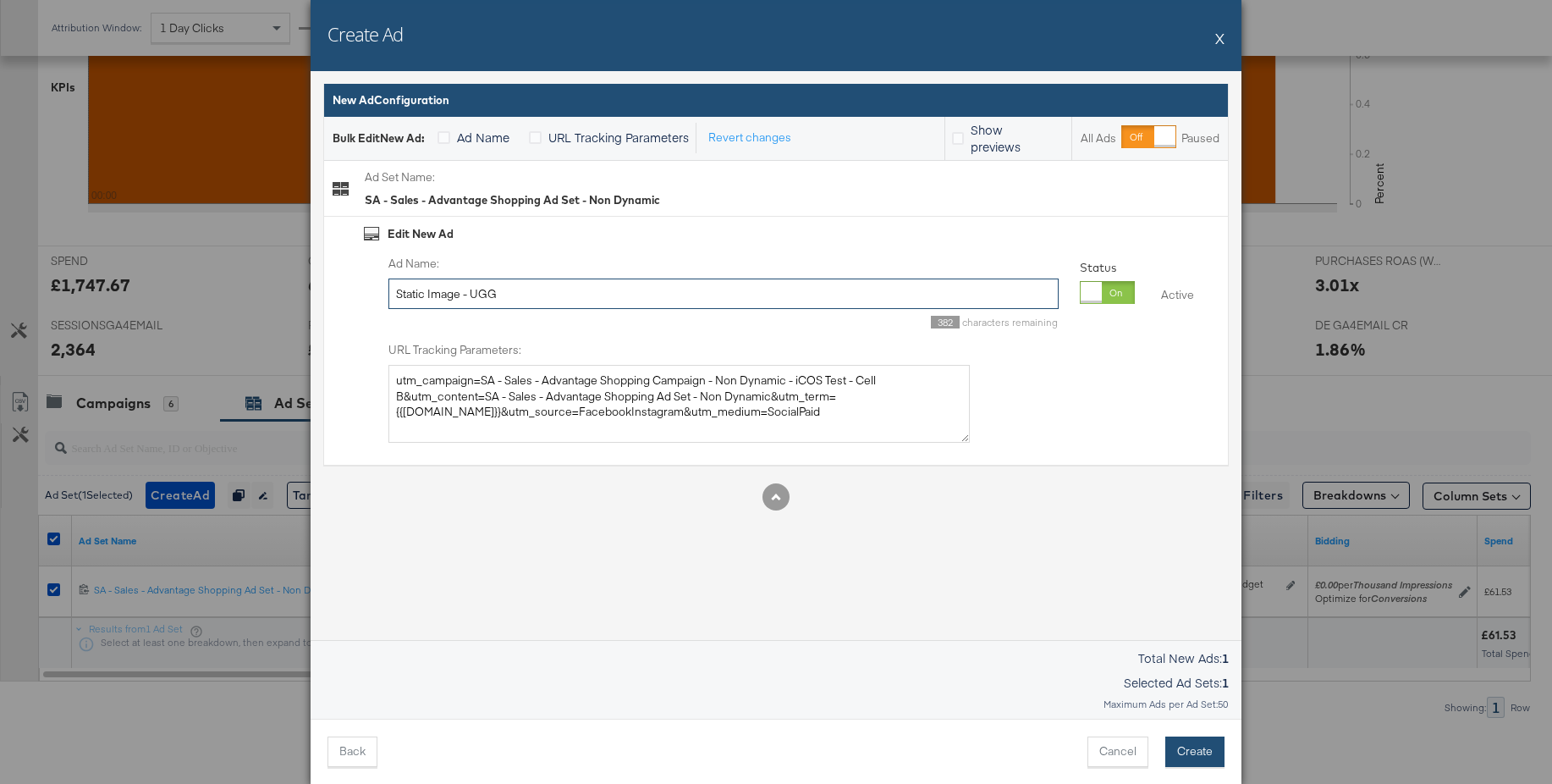
type input "Static Image - UGG"
click at [1183, 747] on button "Create" at bounding box center [1195, 751] width 59 height 30
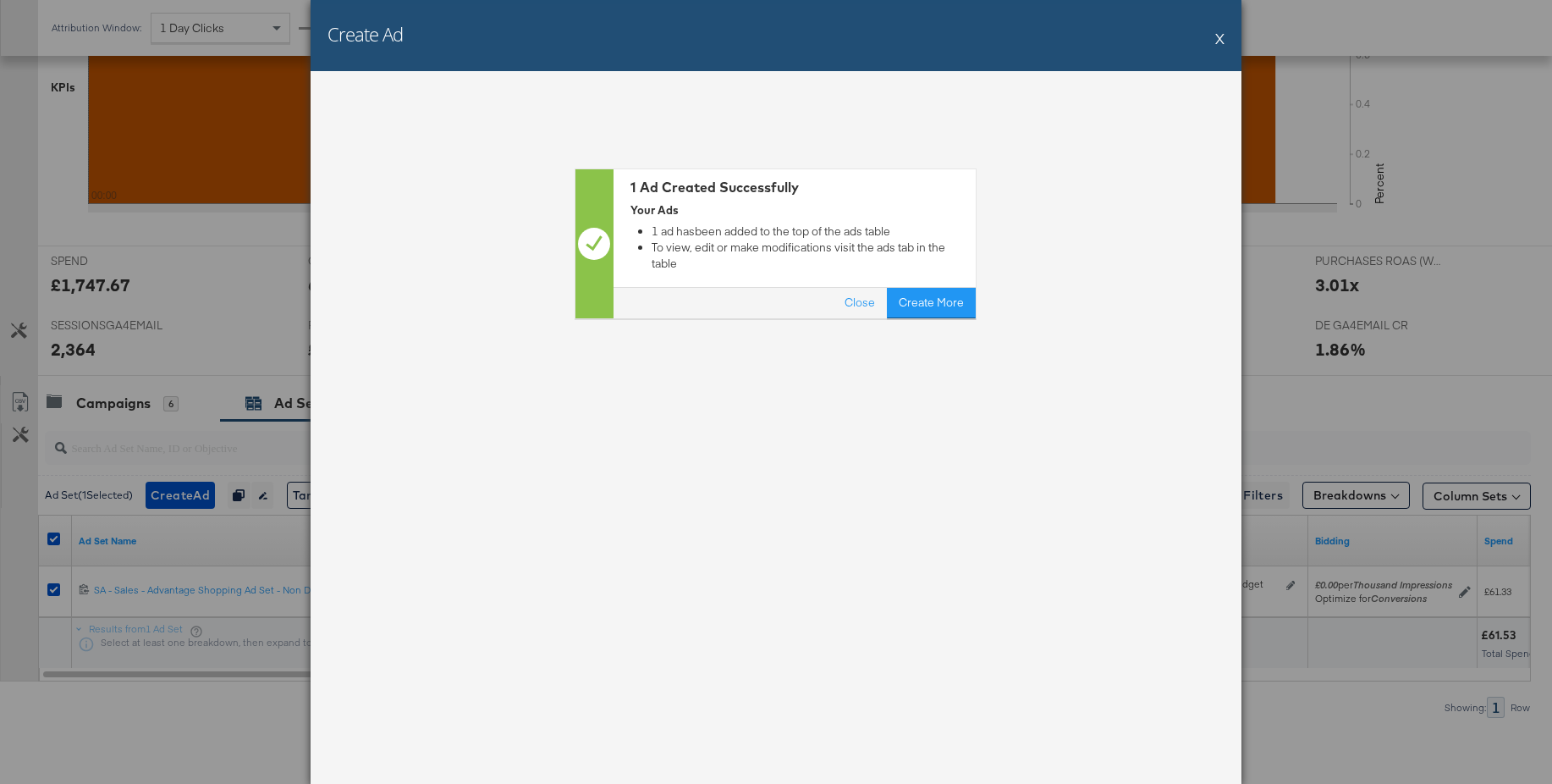
click at [1217, 38] on button "X" at bounding box center [1219, 38] width 9 height 34
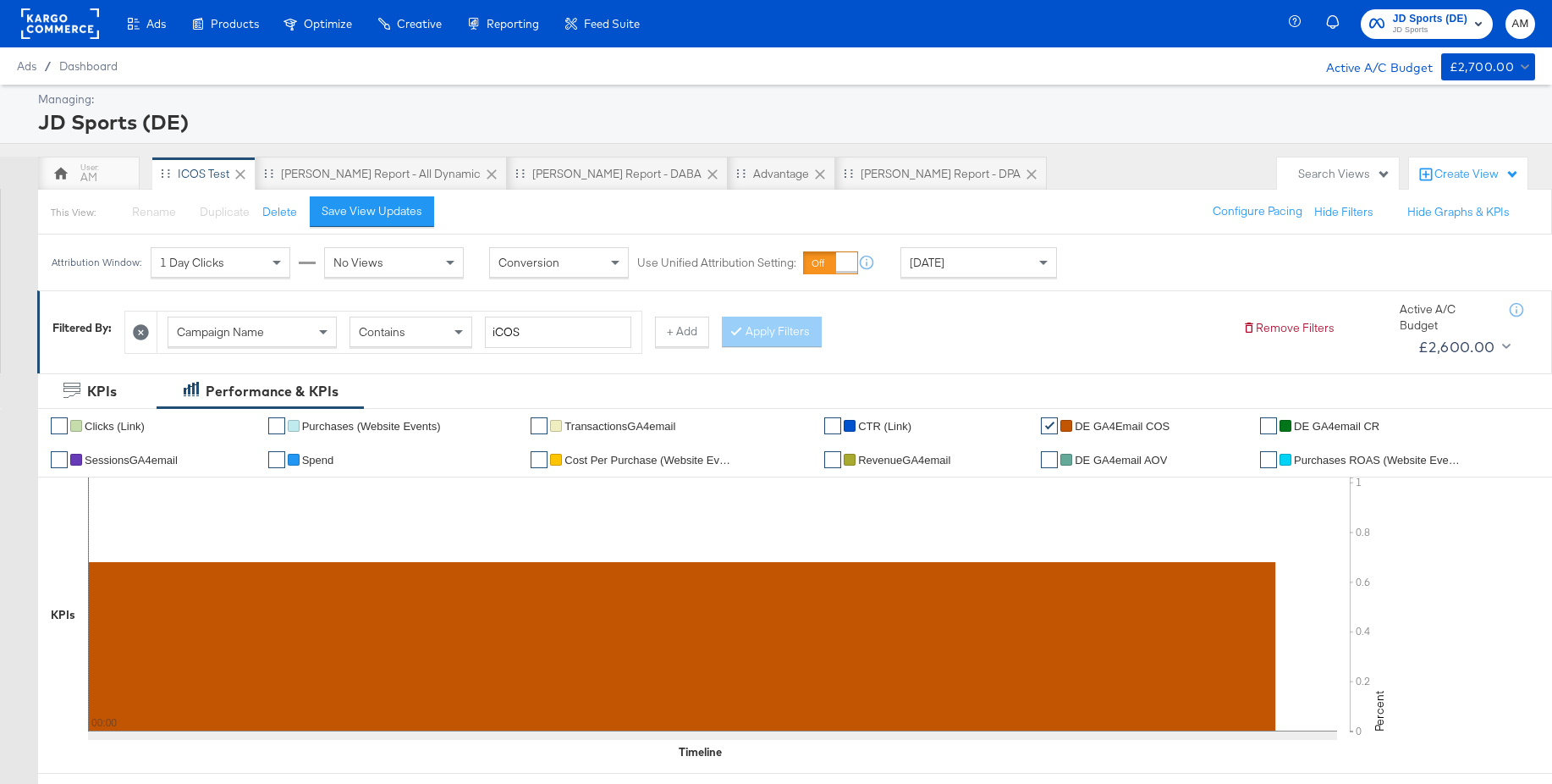
click at [46, 24] on rect at bounding box center [60, 23] width 78 height 30
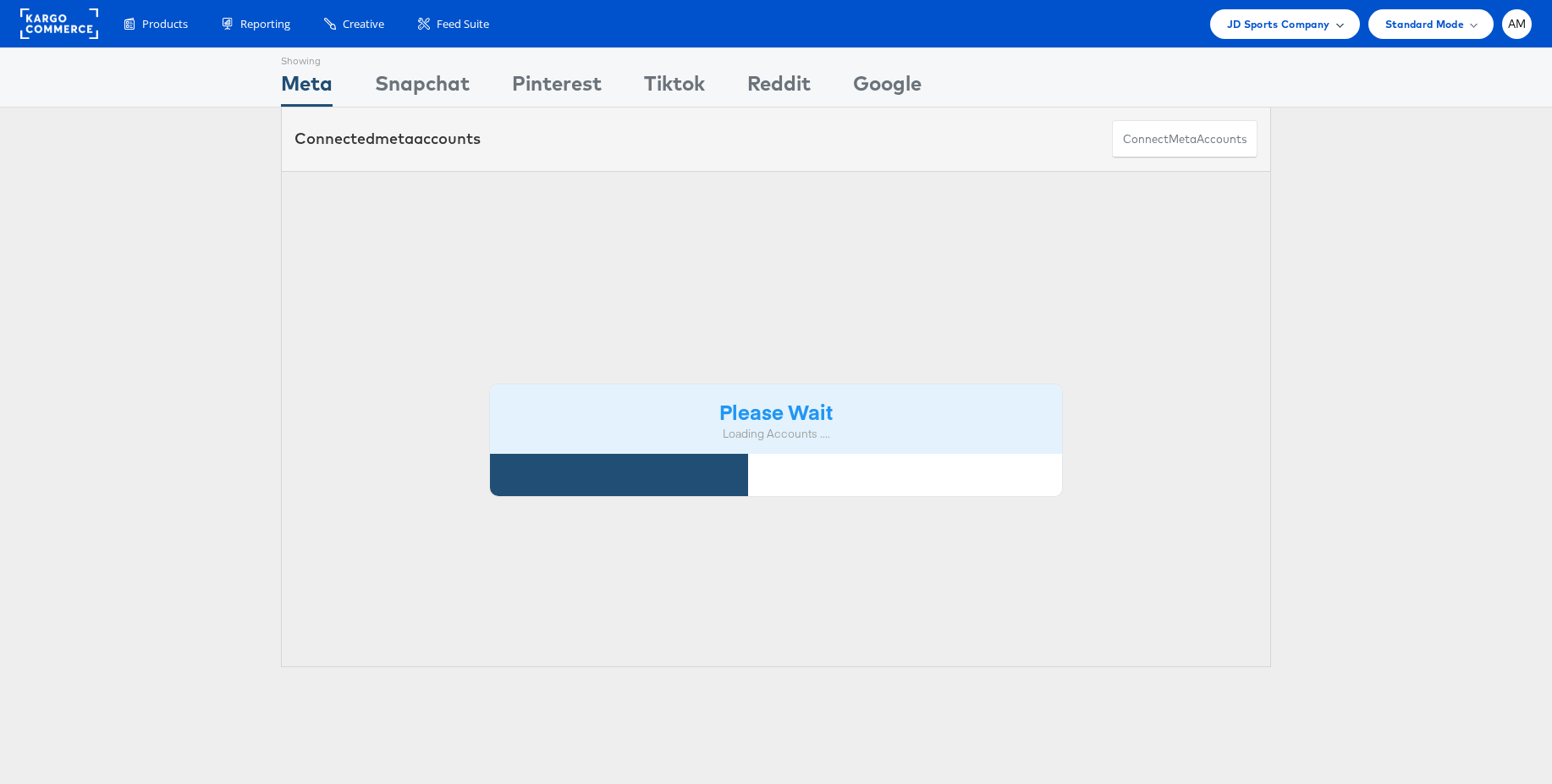
click at [1268, 30] on span "JD Sports Company" at bounding box center [1278, 24] width 103 height 18
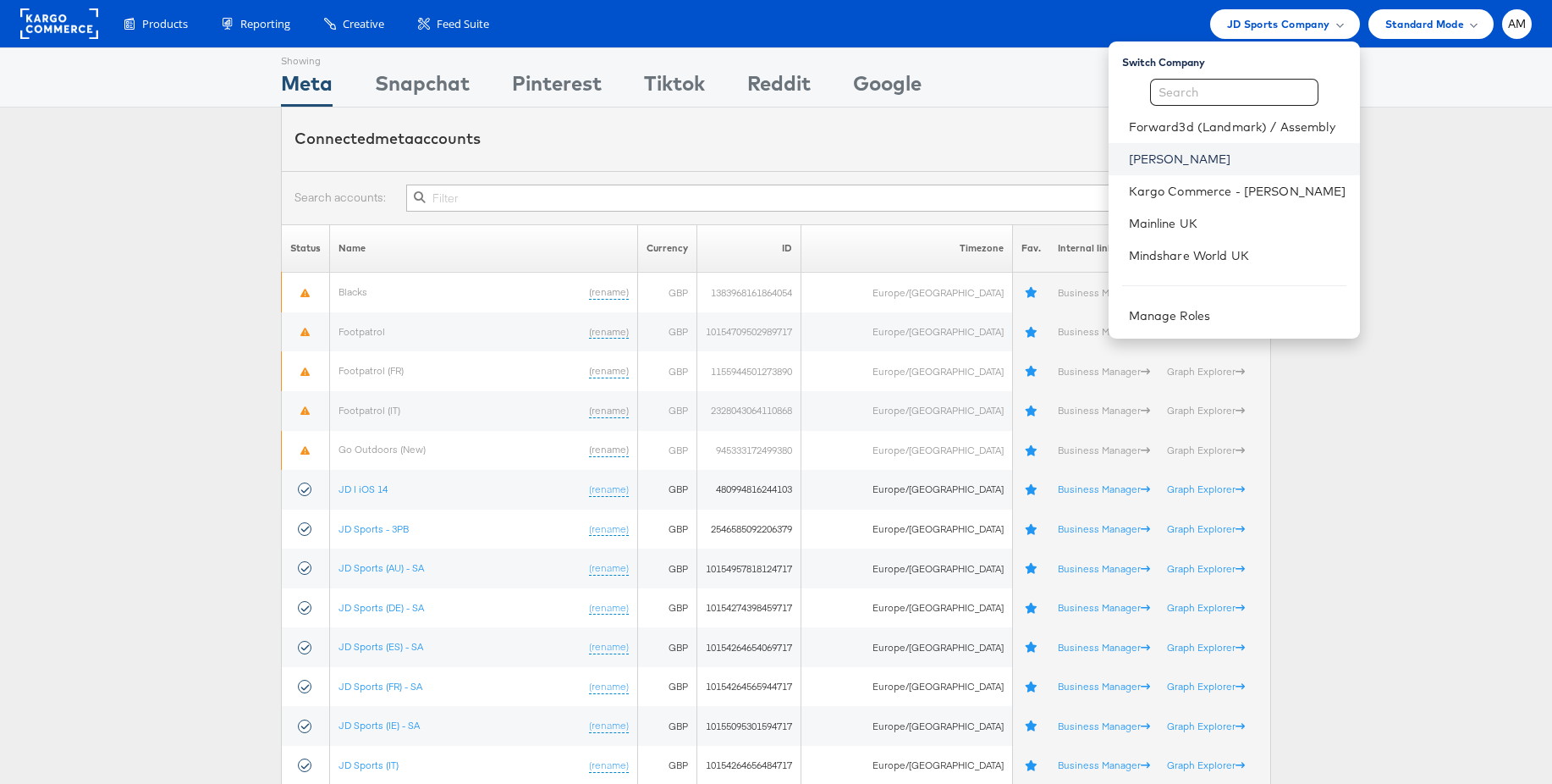
click at [1177, 153] on link "[PERSON_NAME]" at bounding box center [1238, 159] width 218 height 17
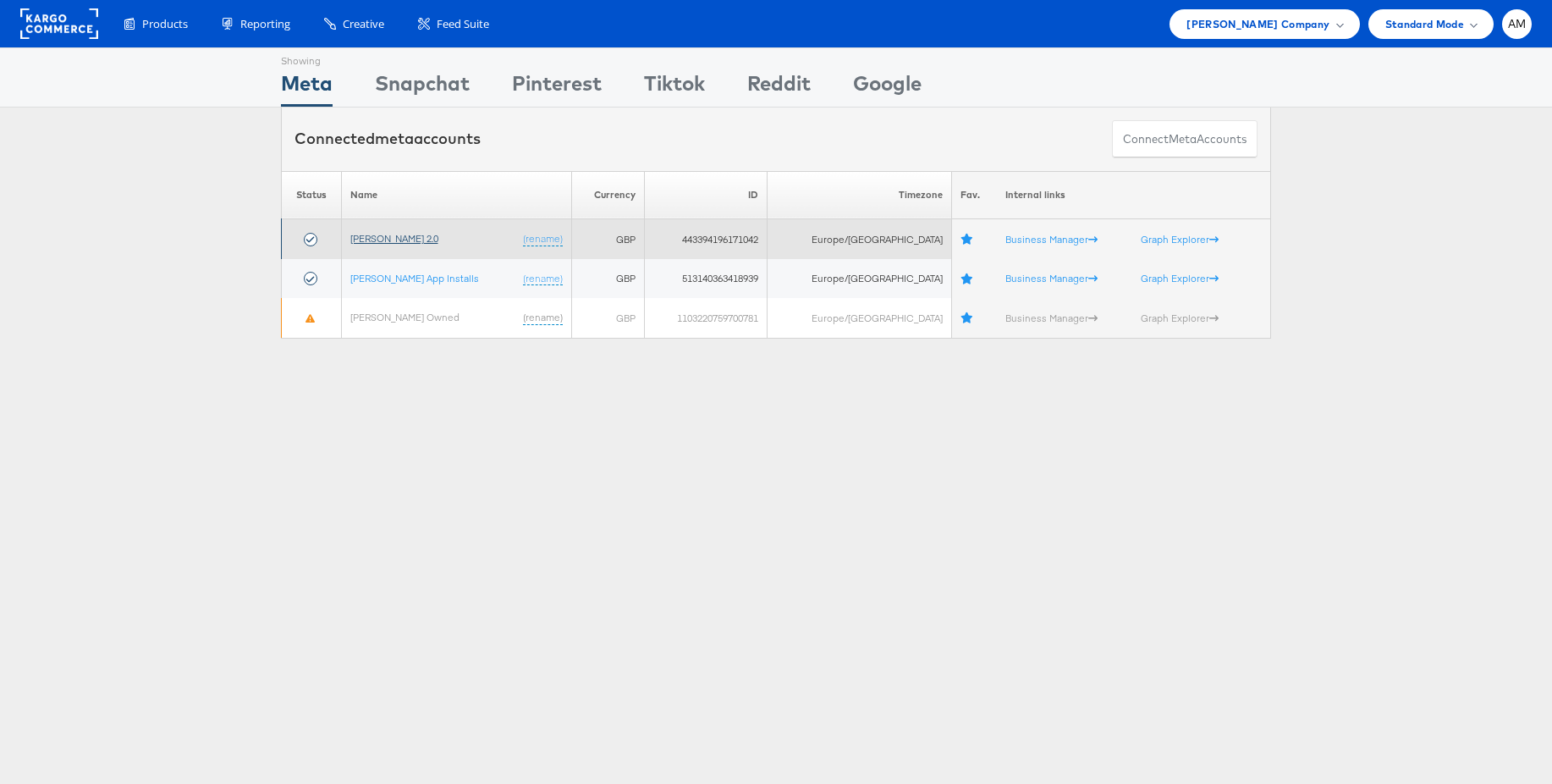
click at [383, 240] on link "[PERSON_NAME] 2.0" at bounding box center [394, 238] width 88 height 13
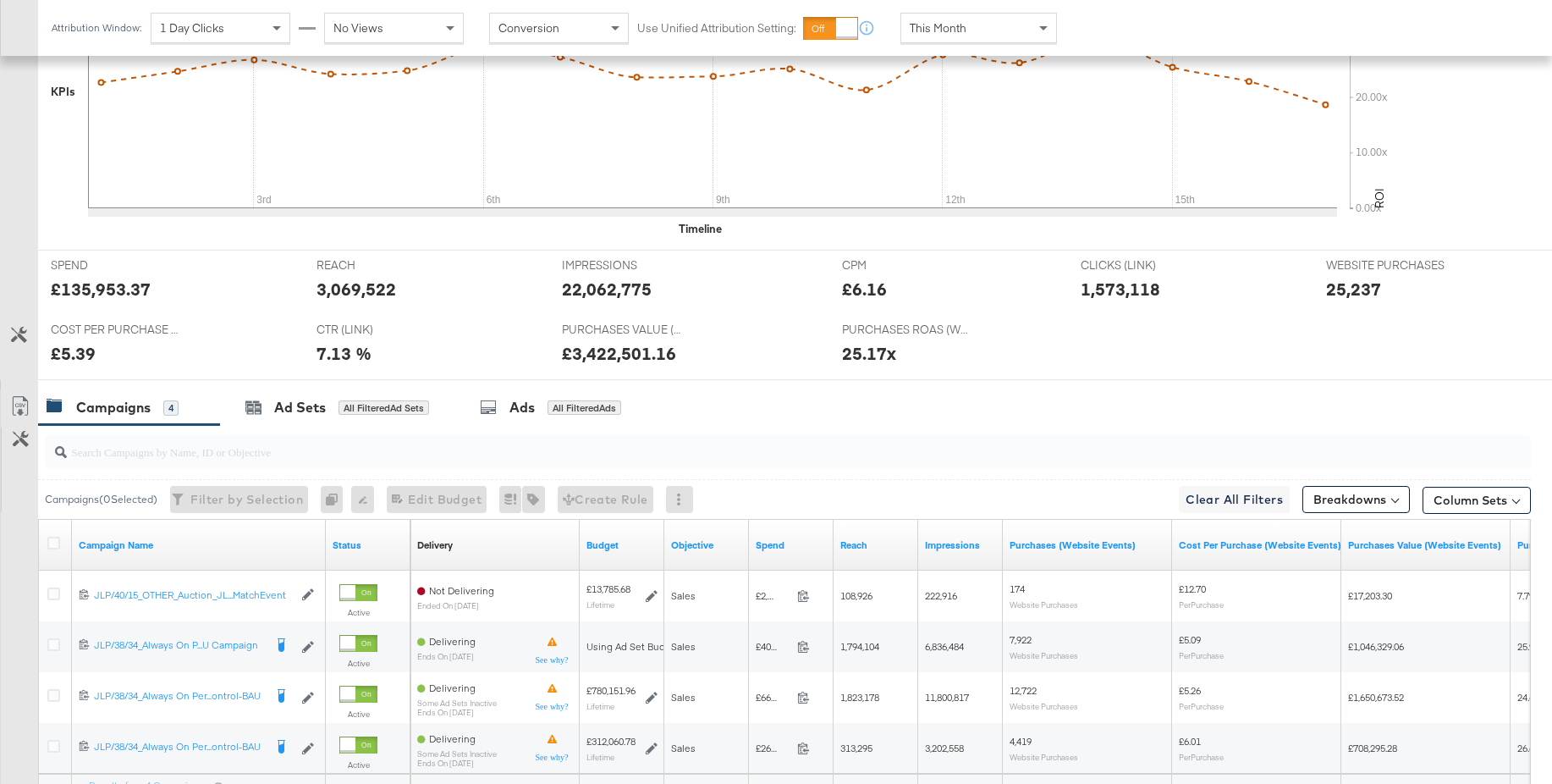
scroll to position [726, 0]
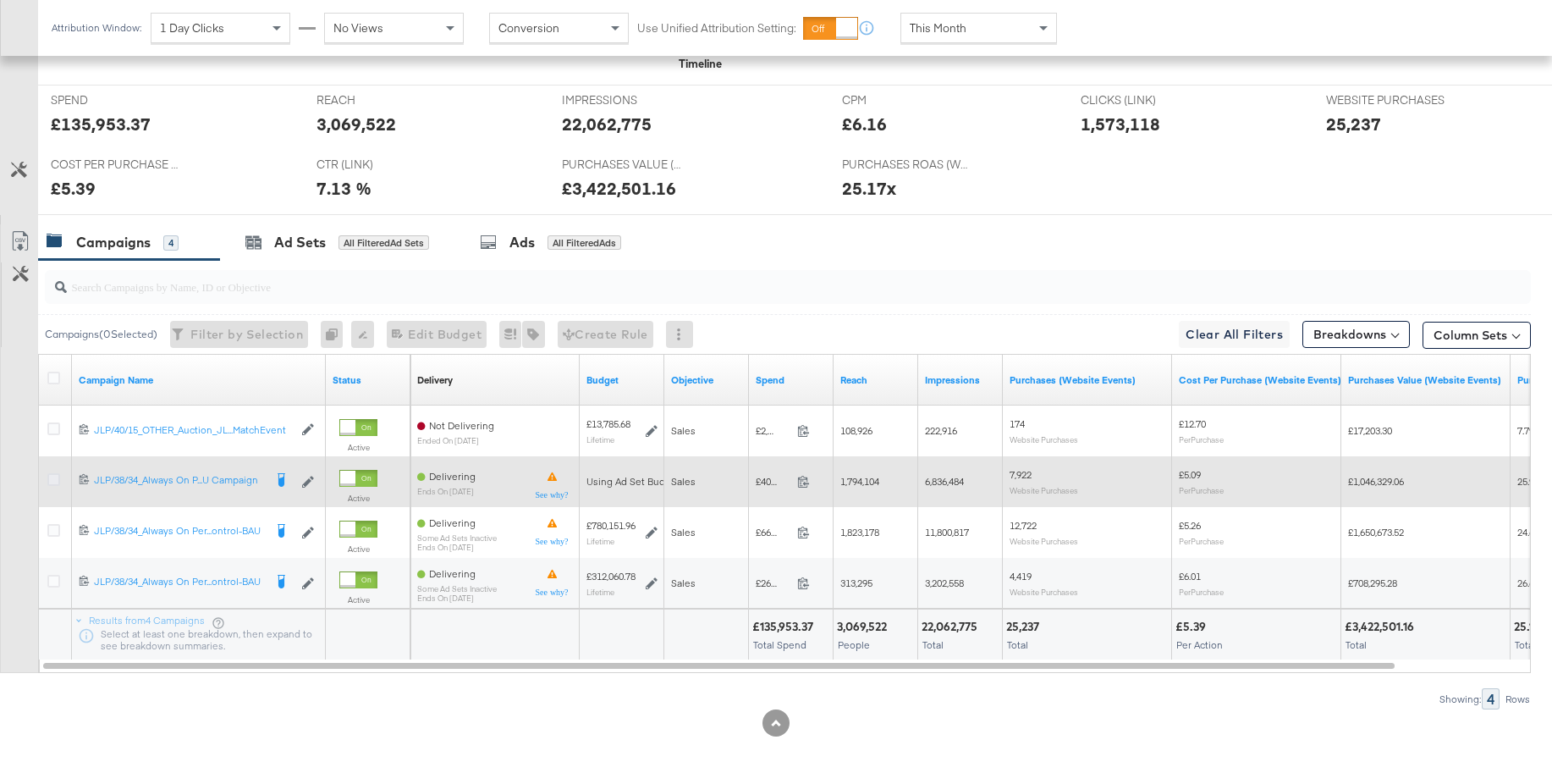
click at [52, 479] on icon at bounding box center [53, 479] width 13 height 13
click at [0, 0] on input "checkbox" at bounding box center [0, 0] width 0 height 0
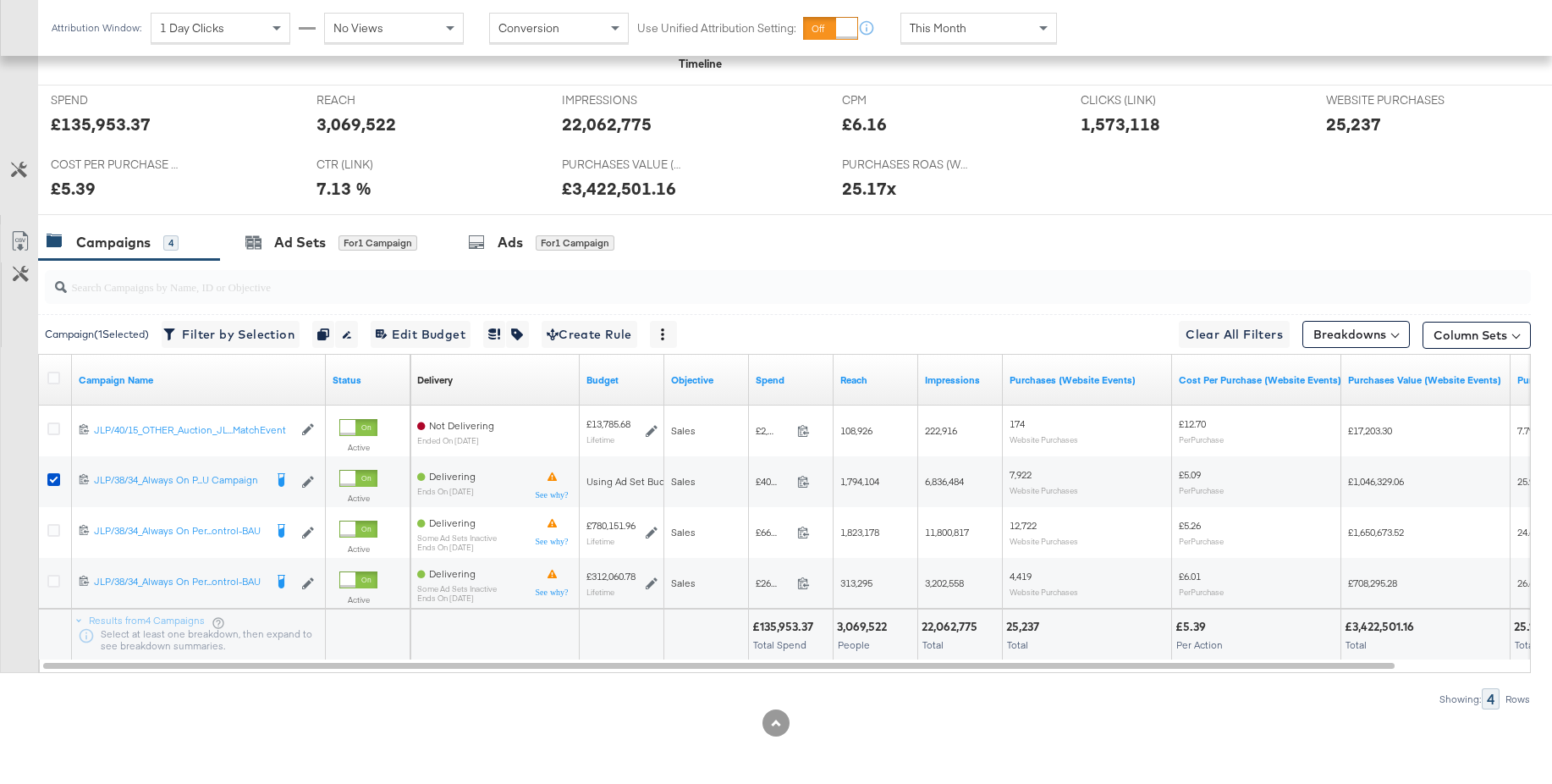
drag, startPoint x: 311, startPoint y: 241, endPoint x: 313, endPoint y: 225, distance: 16.3
click at [311, 241] on div "Ad Sets" at bounding box center [300, 242] width 52 height 19
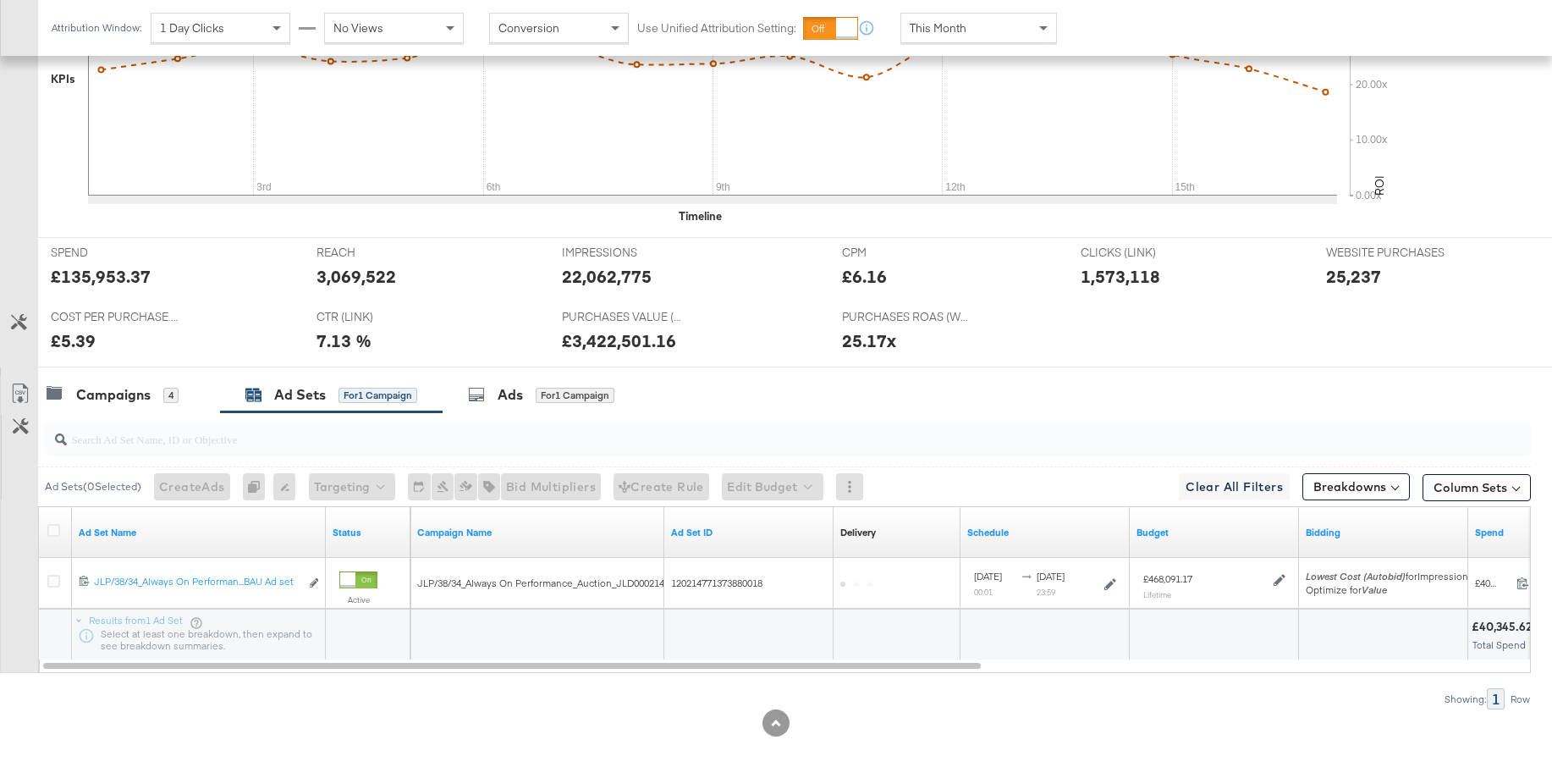
drag, startPoint x: 512, startPoint y: 398, endPoint x: 762, endPoint y: 355, distance: 253.4
click at [513, 398] on div "Ads" at bounding box center [510, 394] width 25 height 19
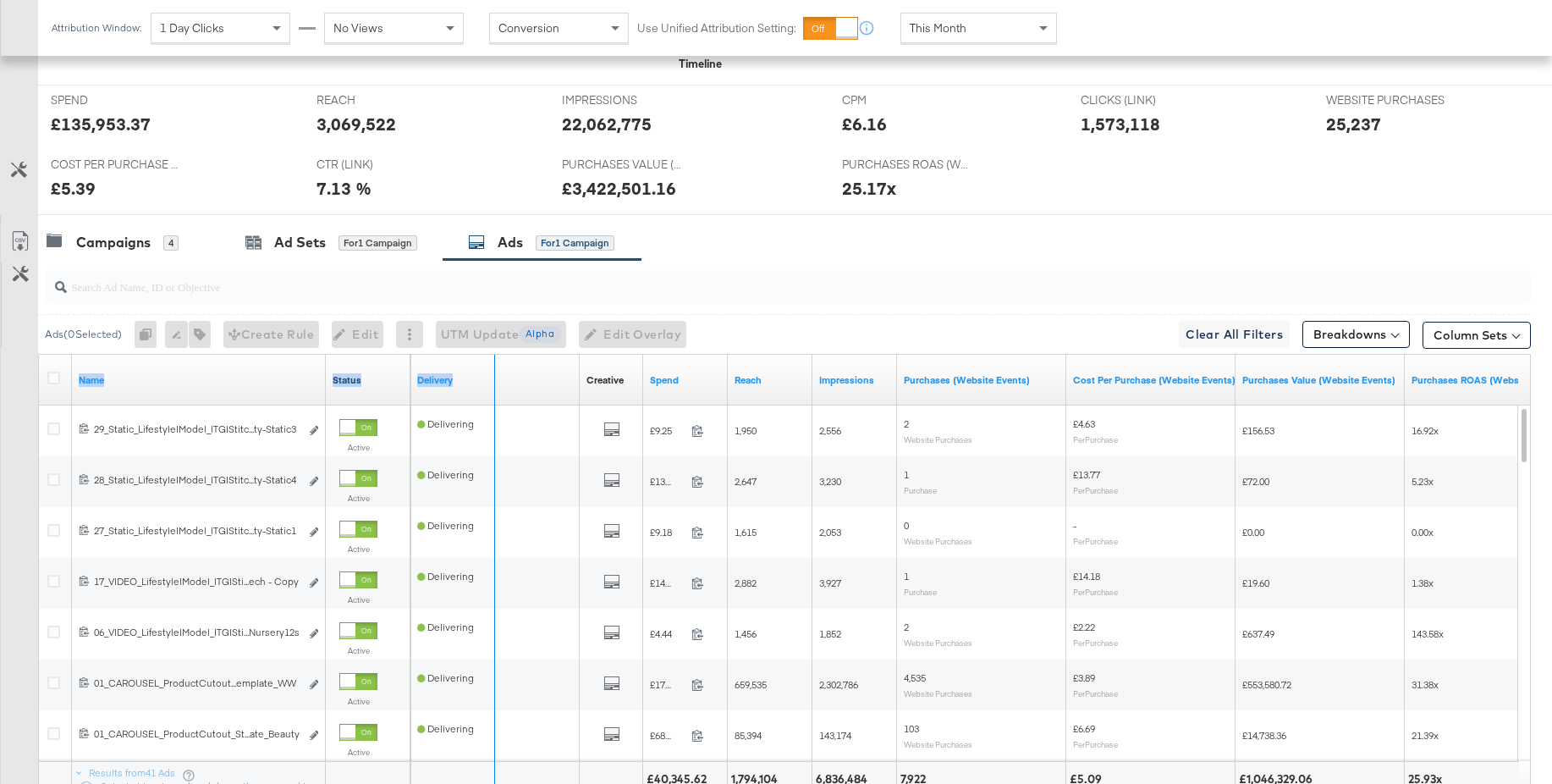
drag, startPoint x: 324, startPoint y: 372, endPoint x: 537, endPoint y: 380, distance: 213.5
click at [39, 355] on div "Name Status Delivery Creative Sorting Unavailable Spend Reach Impressions Purch…" at bounding box center [39, 355] width 0 height 0
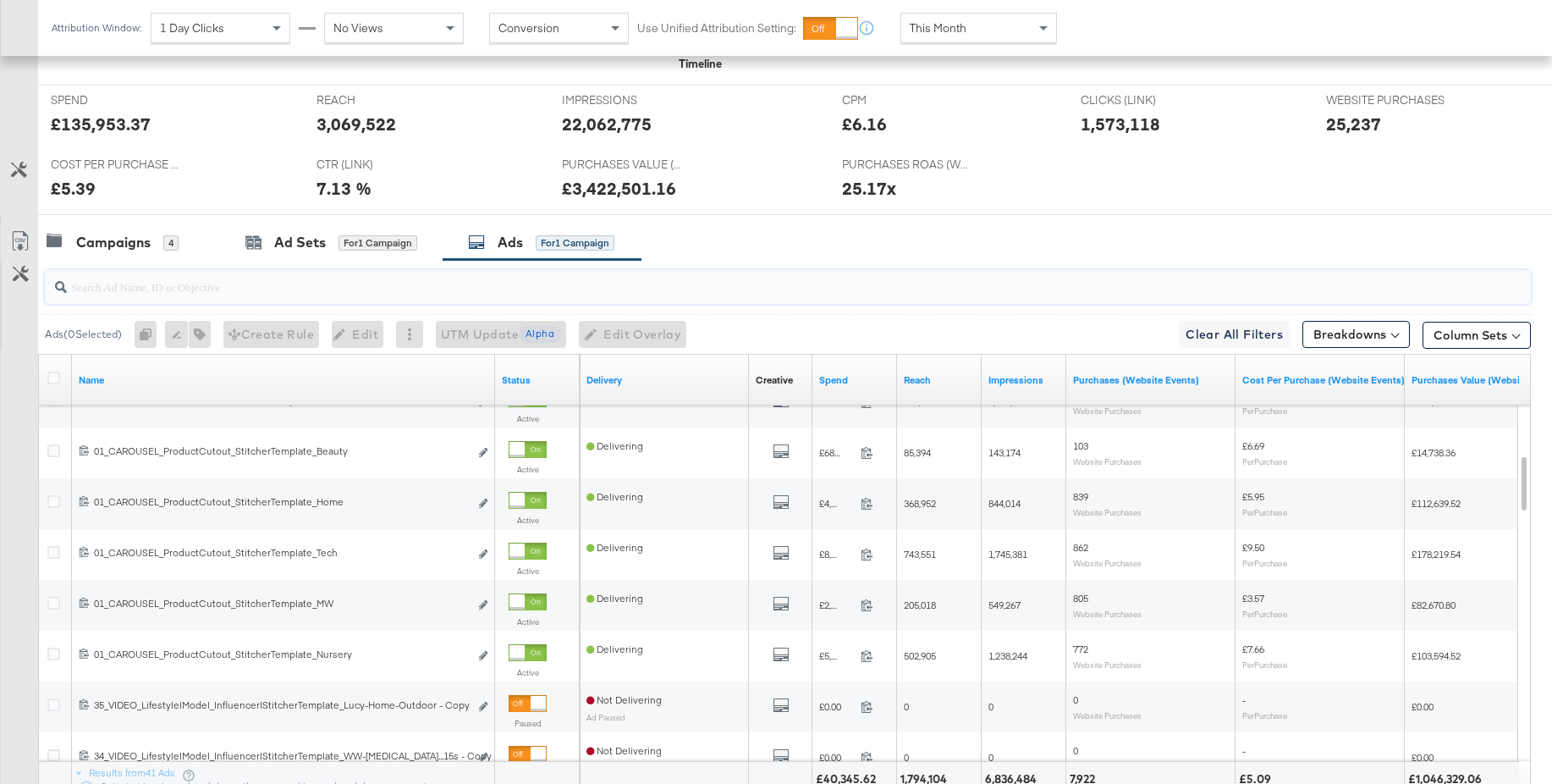
click at [166, 292] on input "search" at bounding box center [731, 279] width 1329 height 33
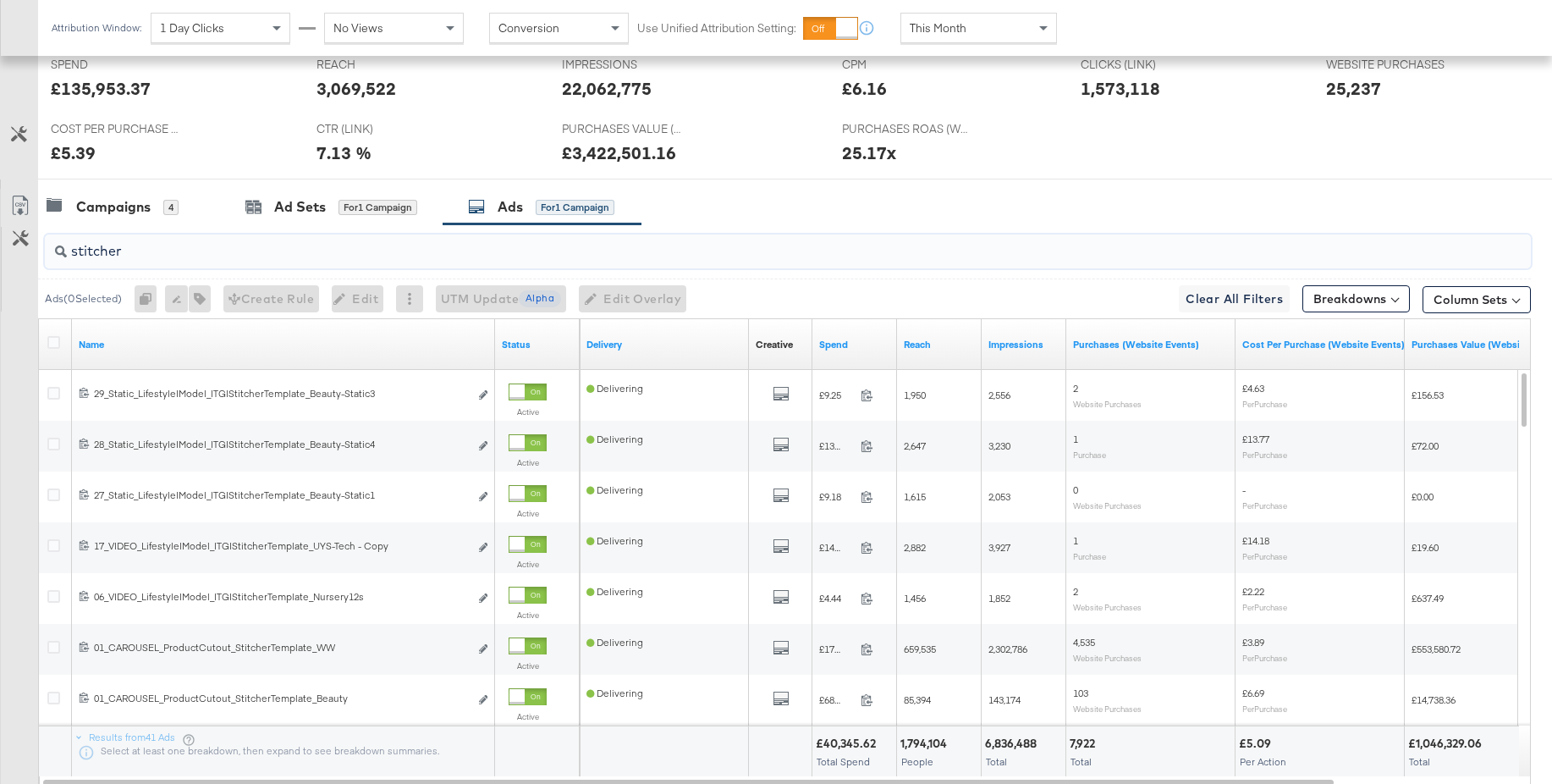
scroll to position [879, 0]
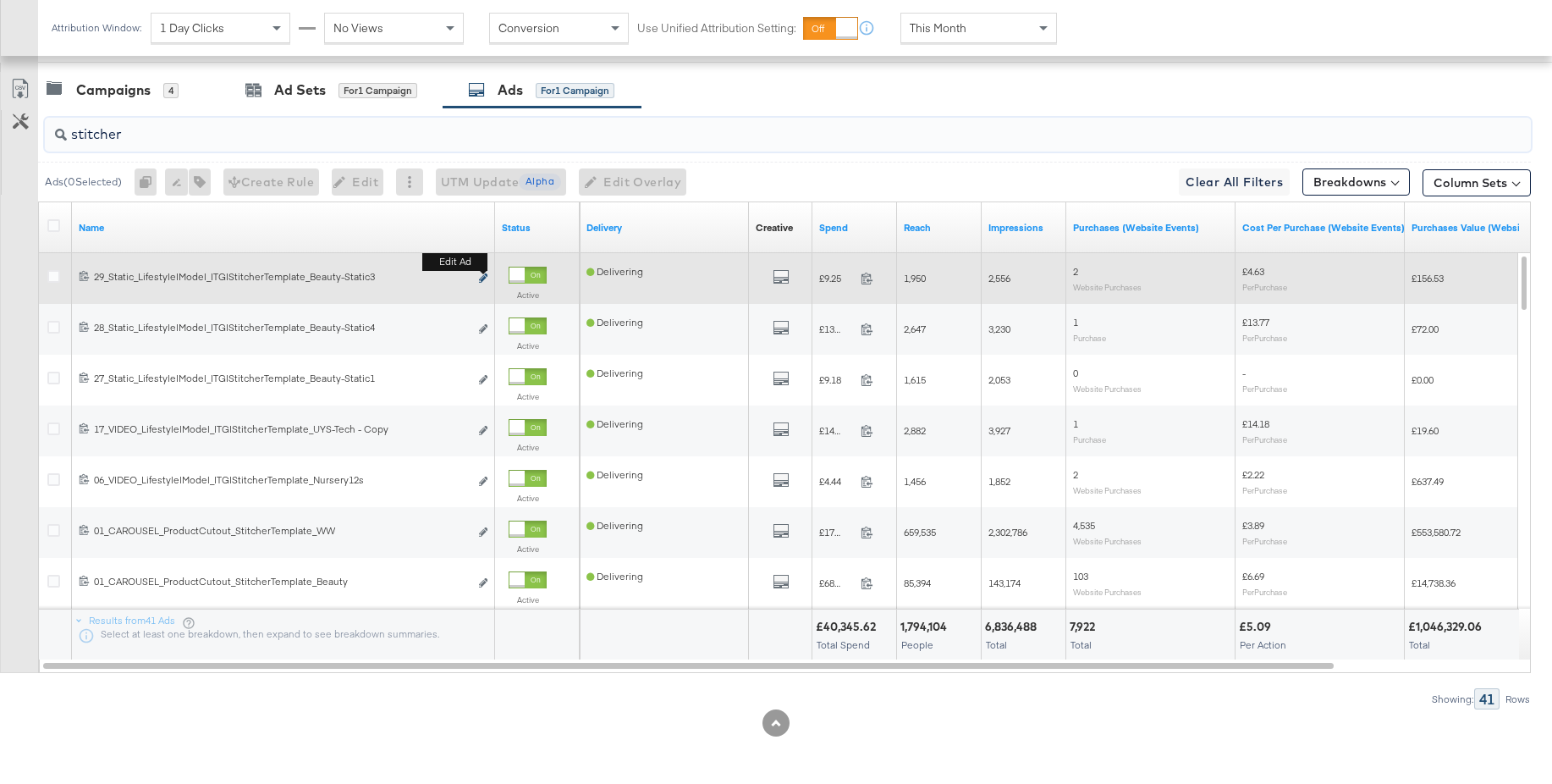
type input "stitcher"
click at [487, 276] on icon "link" at bounding box center [483, 277] width 8 height 9
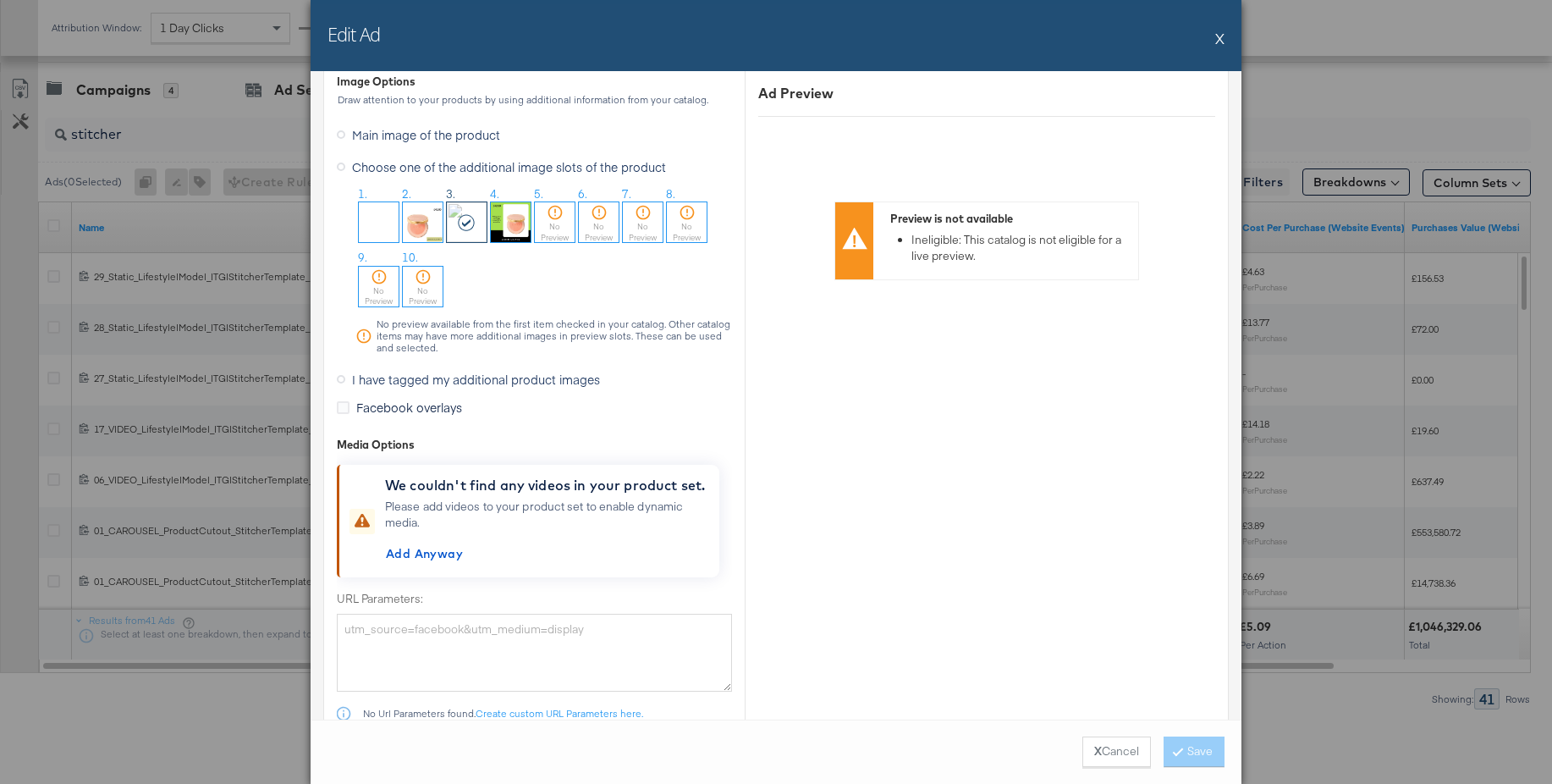
scroll to position [2034, 0]
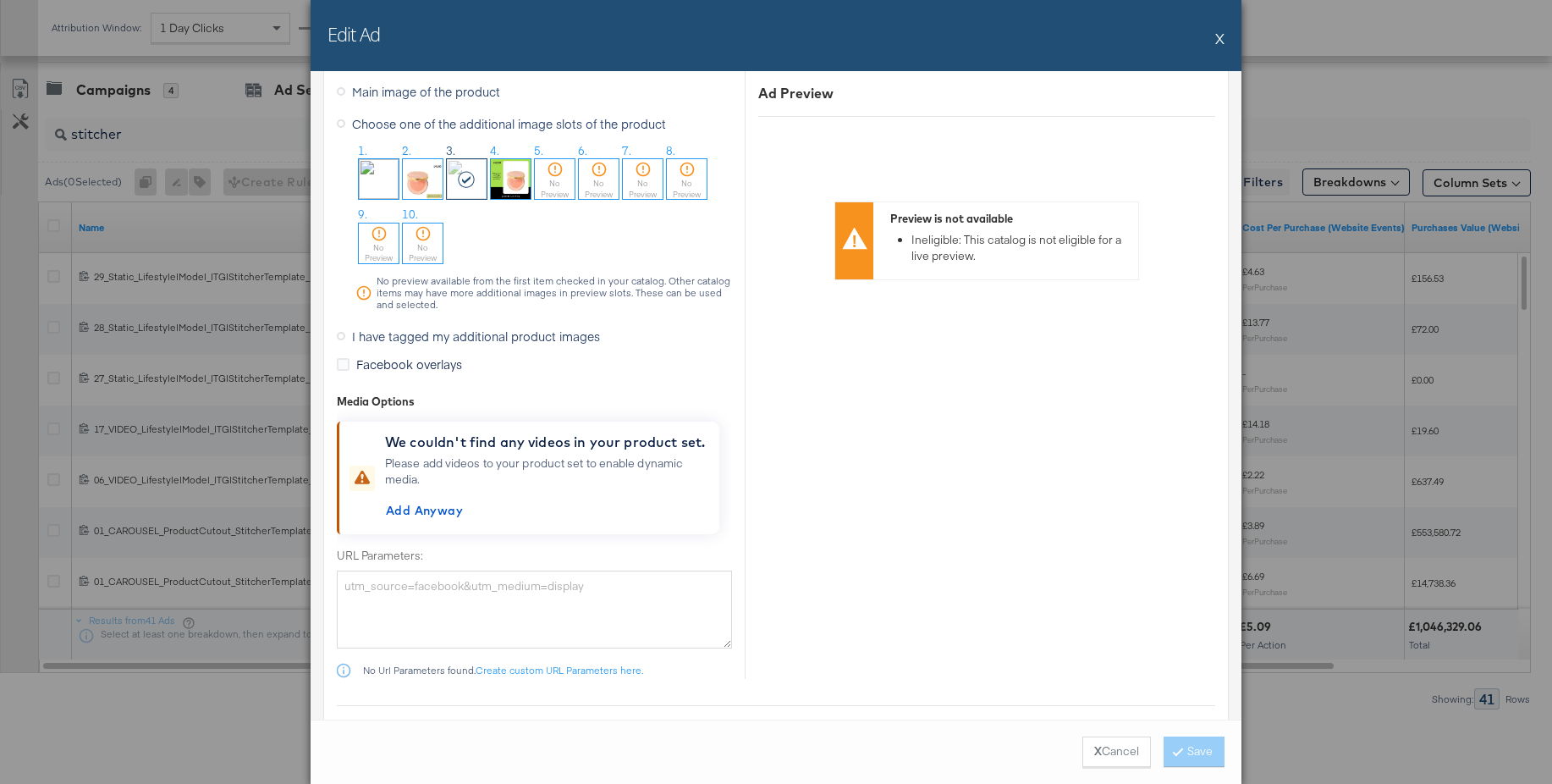
click at [340, 336] on icon at bounding box center [341, 336] width 8 height 8
click at [0, 0] on input "I have tagged my additional product images" at bounding box center [0, 0] width 0 height 0
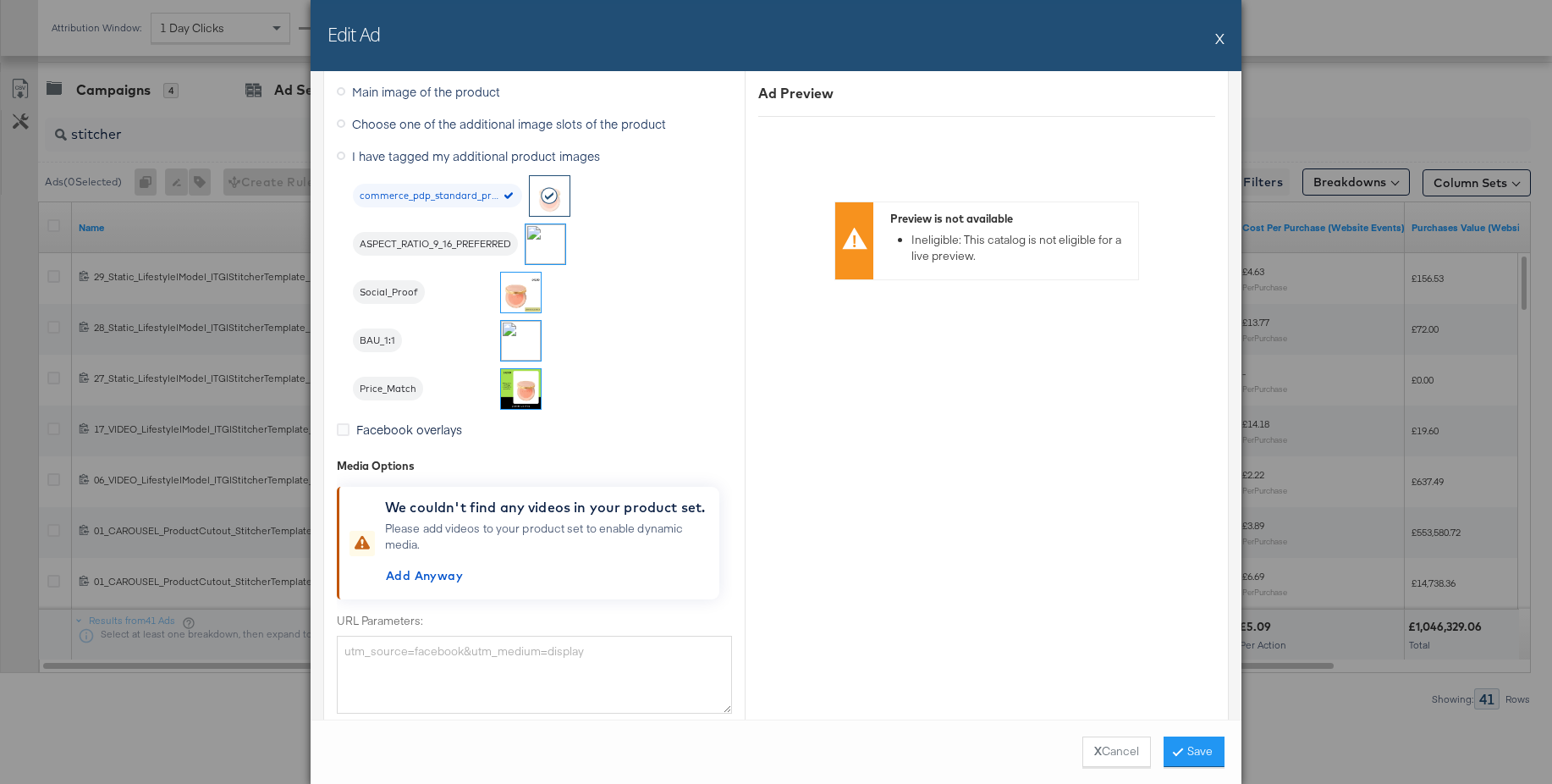
click at [1221, 41] on button "X" at bounding box center [1219, 38] width 9 height 34
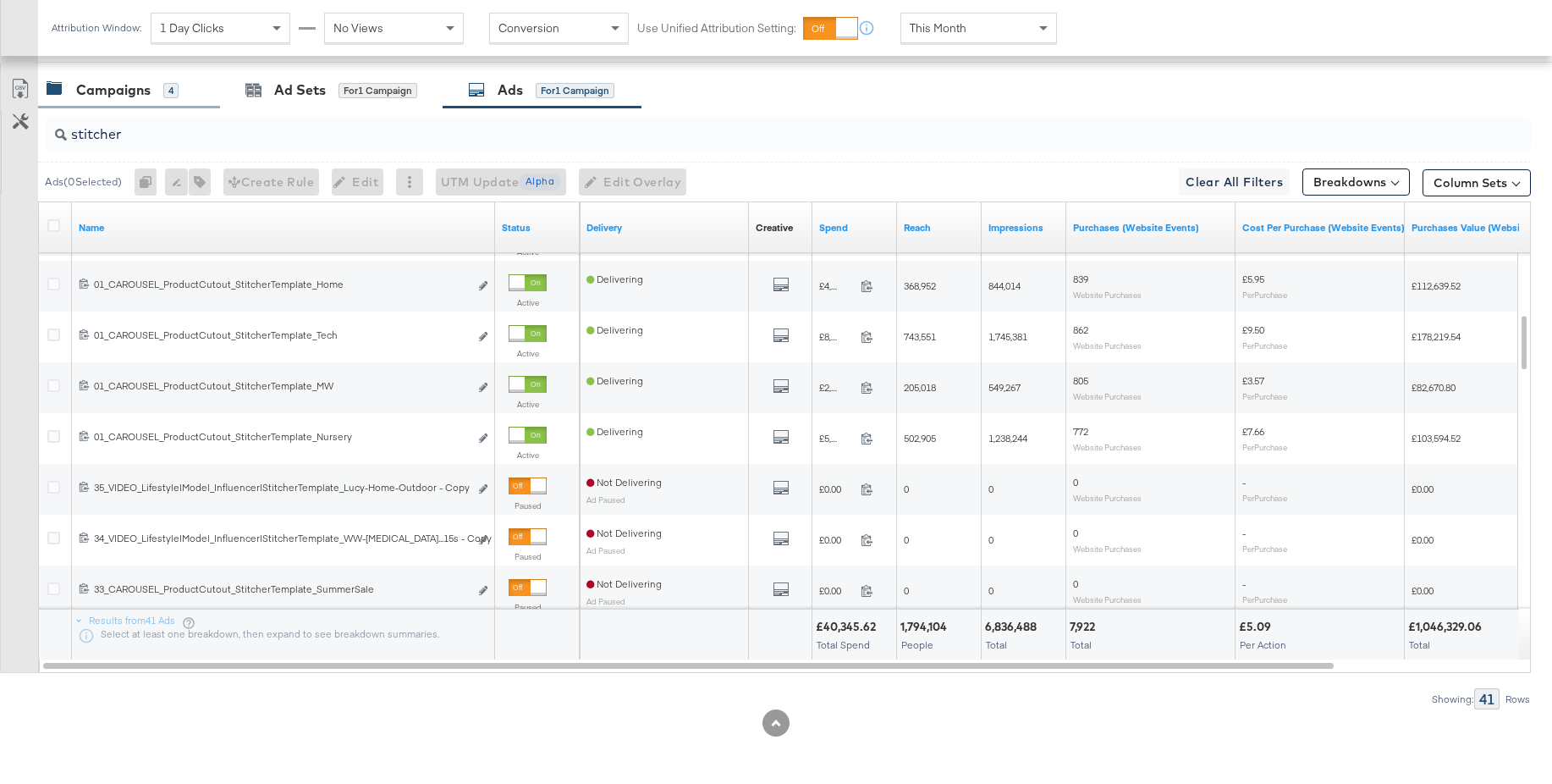
click at [89, 85] on div "Campaigns" at bounding box center [113, 89] width 74 height 19
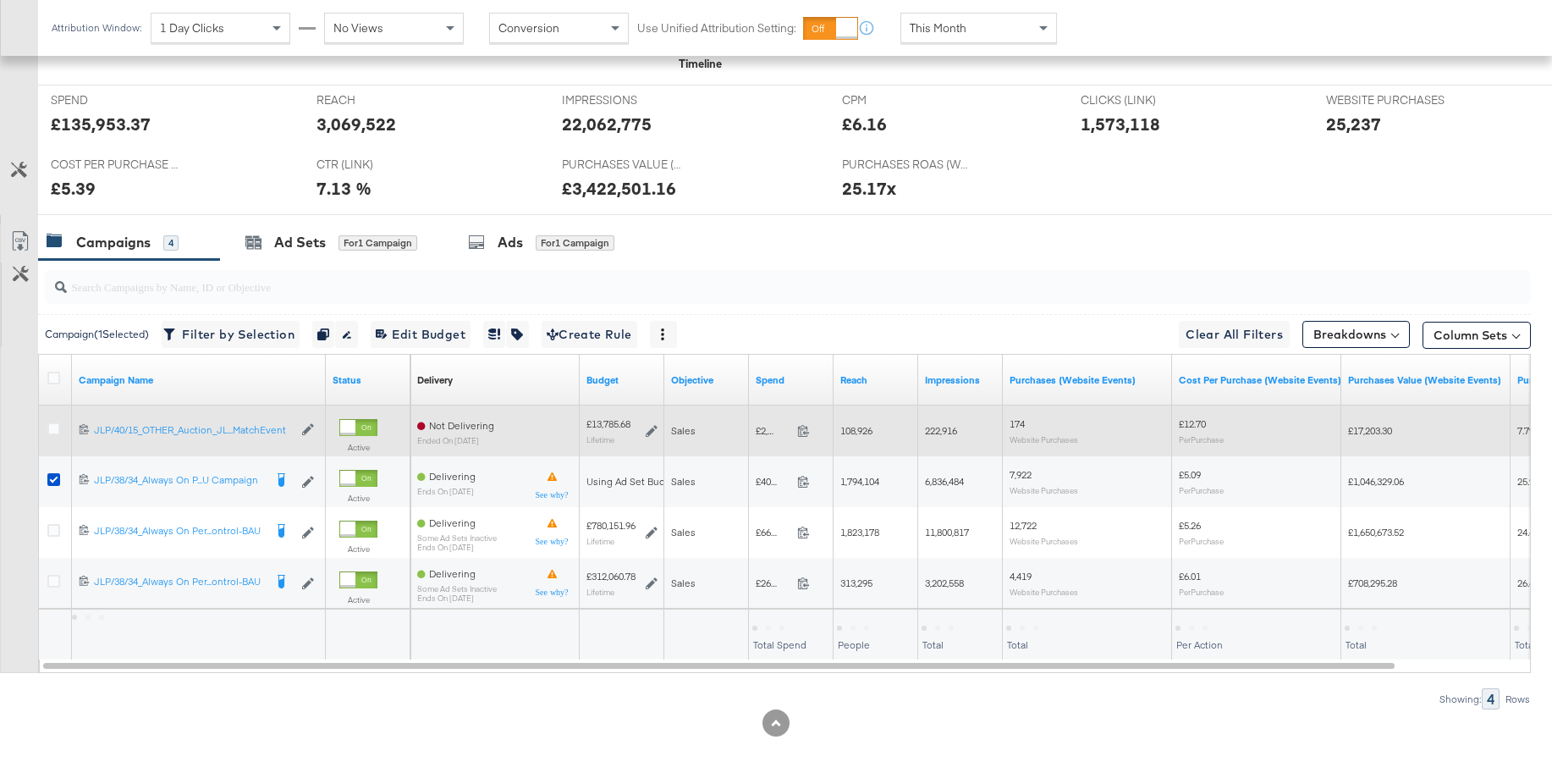
scroll to position [726, 0]
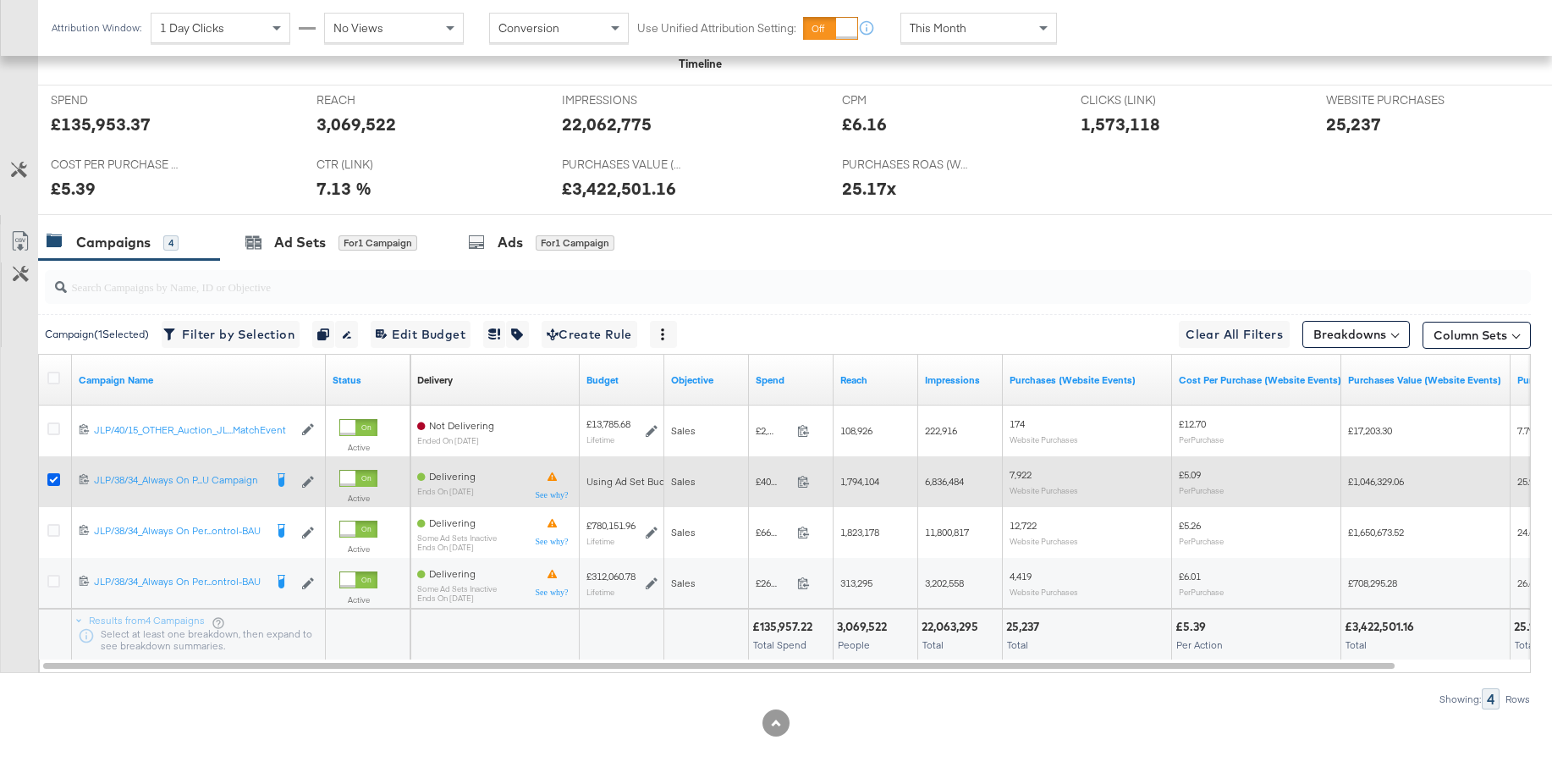
click at [52, 480] on icon at bounding box center [53, 479] width 13 height 13
click at [0, 0] on input "checkbox" at bounding box center [0, 0] width 0 height 0
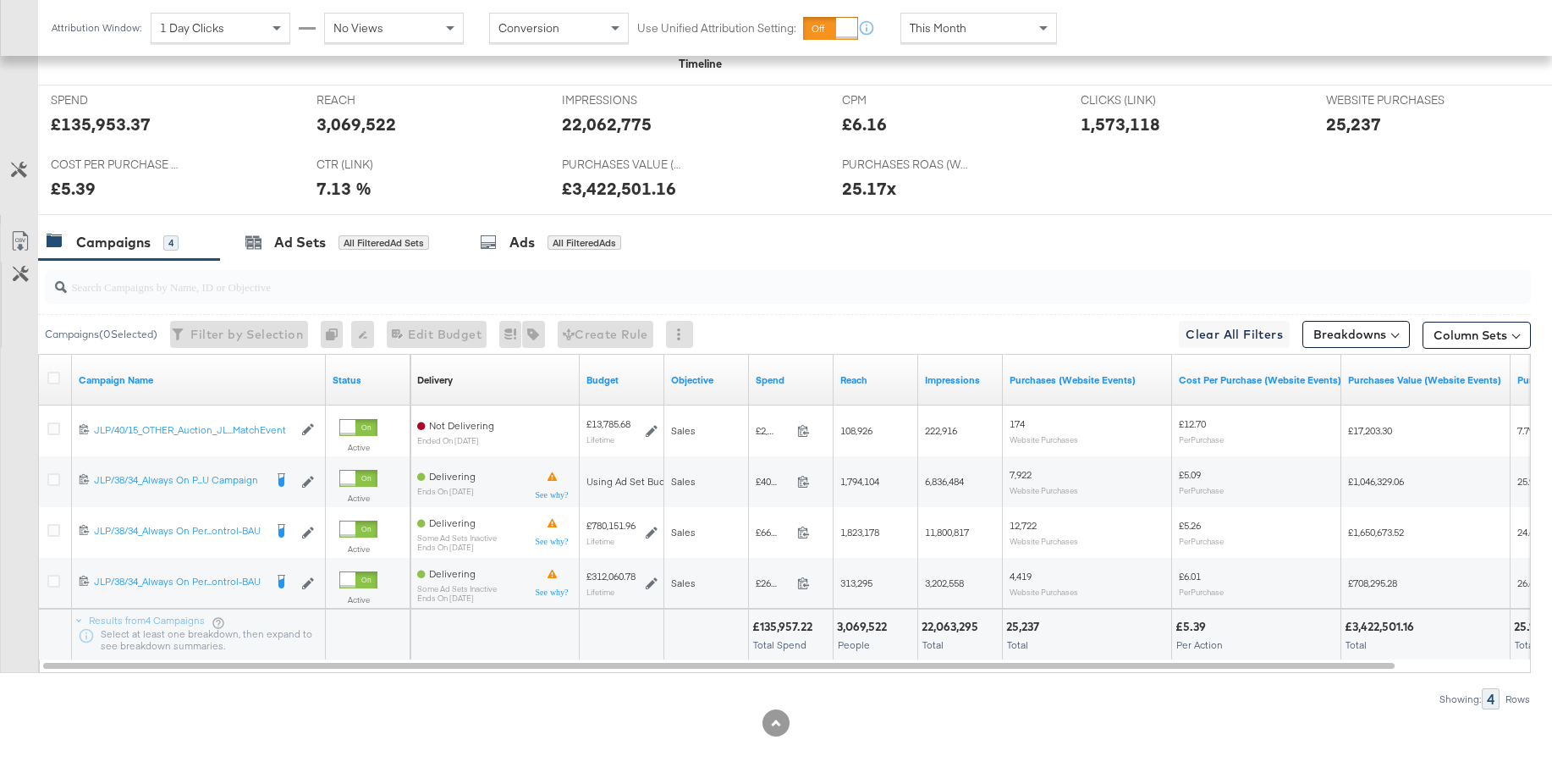
click at [246, 291] on input "search" at bounding box center [731, 279] width 1329 height 33
paste input "120214771373820018"
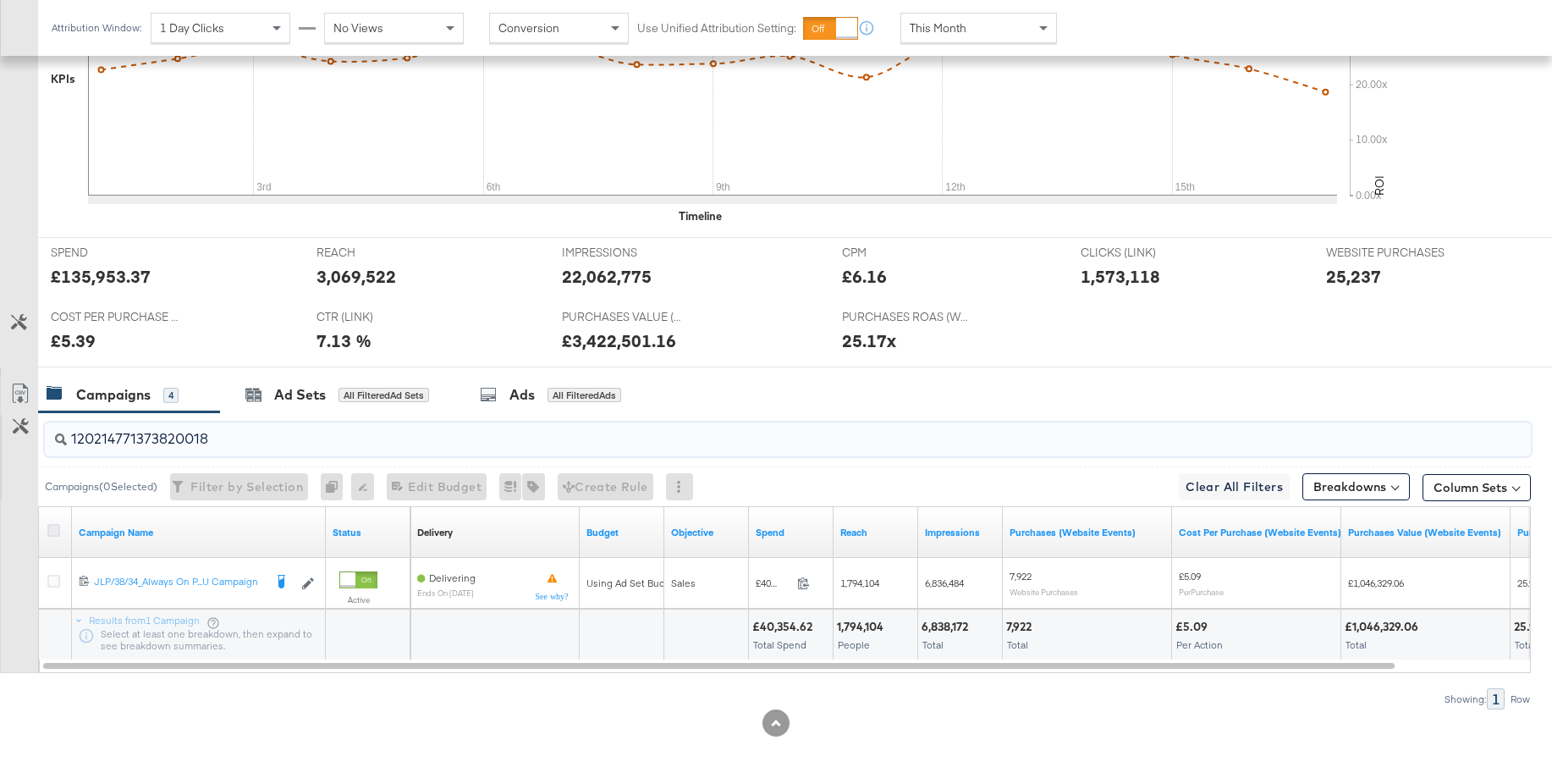
type input "120214771373820018"
click at [57, 532] on icon at bounding box center [53, 530] width 13 height 13
click at [0, 0] on input "checkbox" at bounding box center [0, 0] width 0 height 0
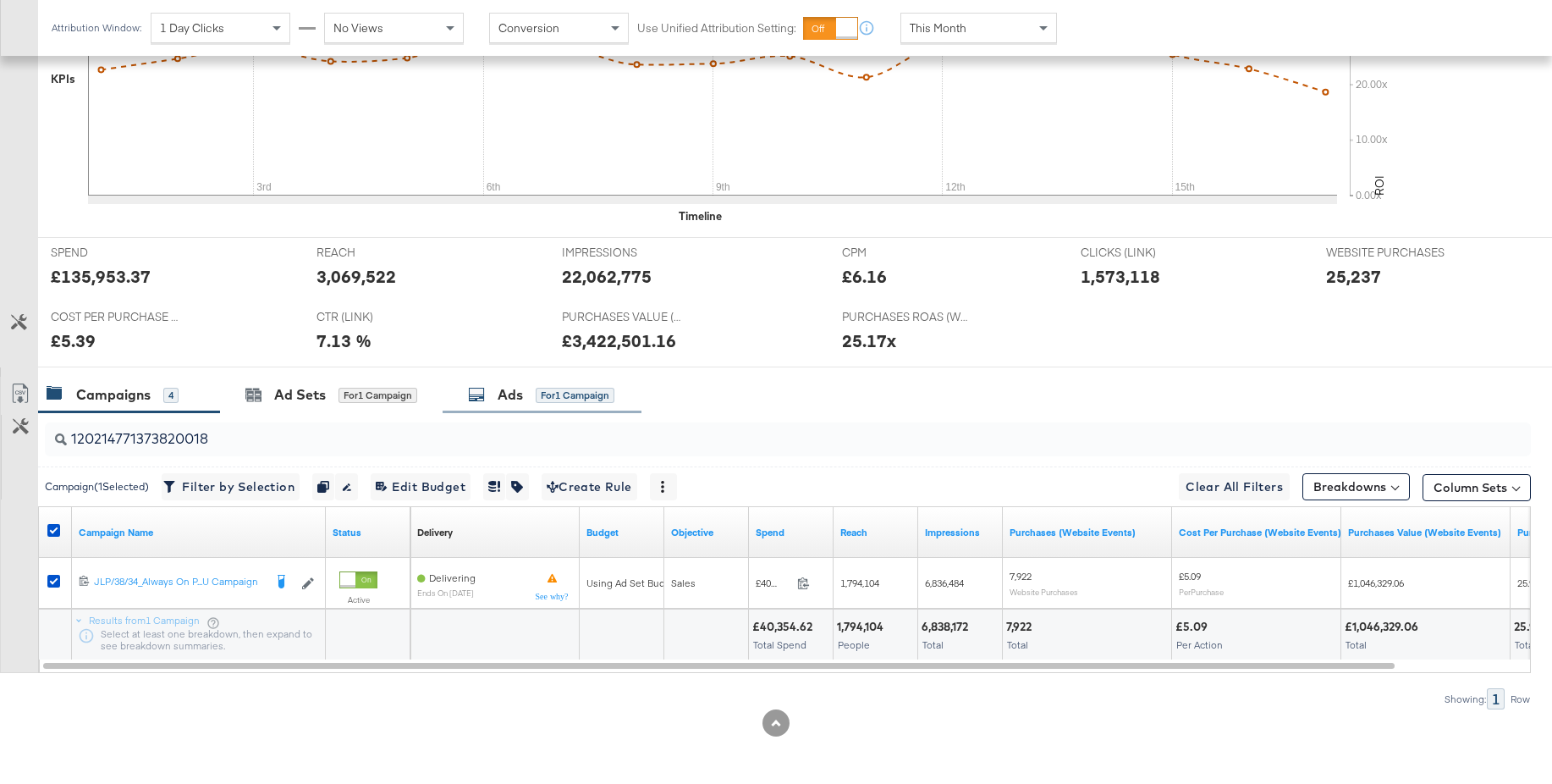
click at [505, 399] on div "Ads" at bounding box center [510, 394] width 25 height 19
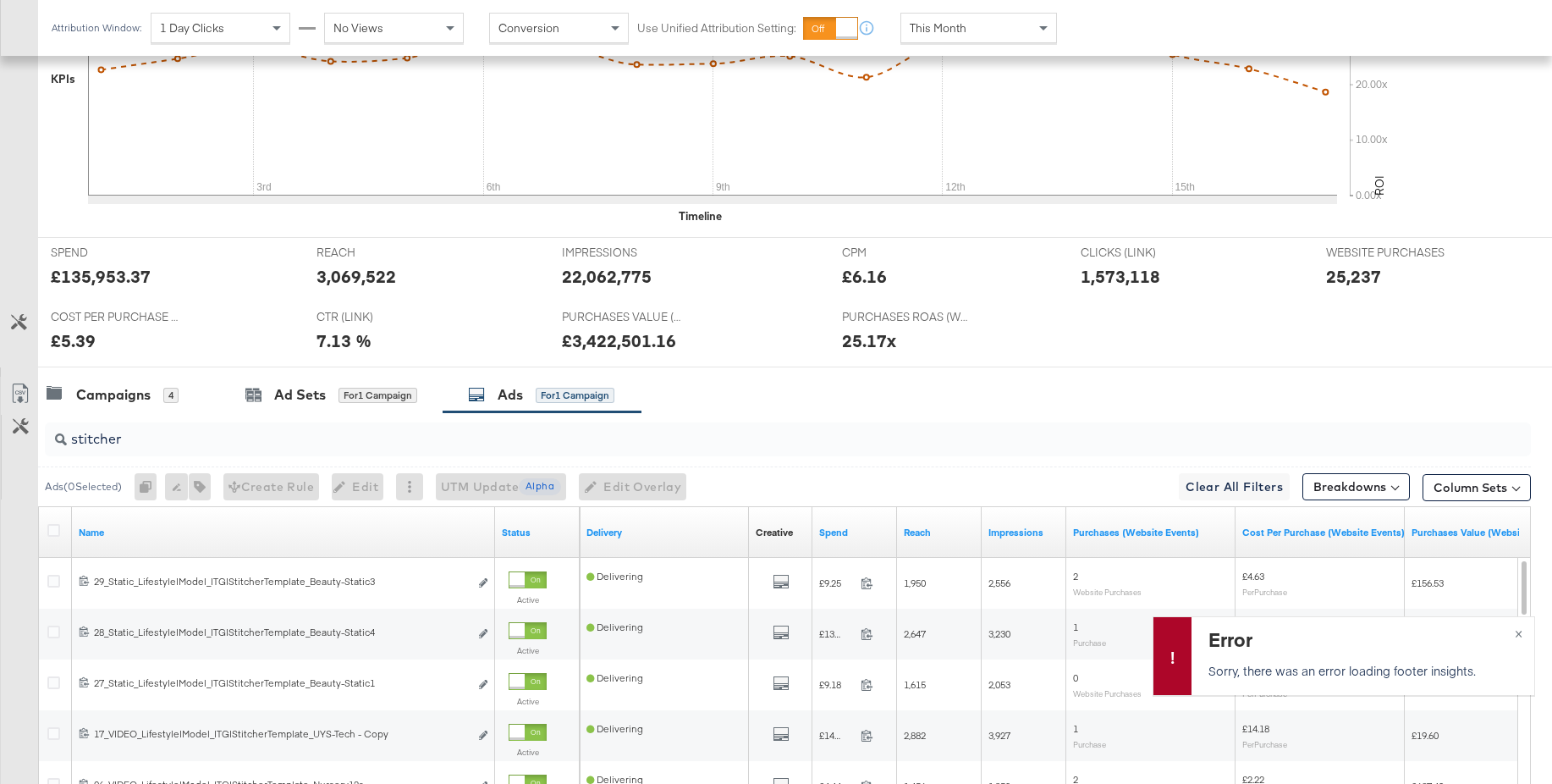
scroll to position [744, 0]
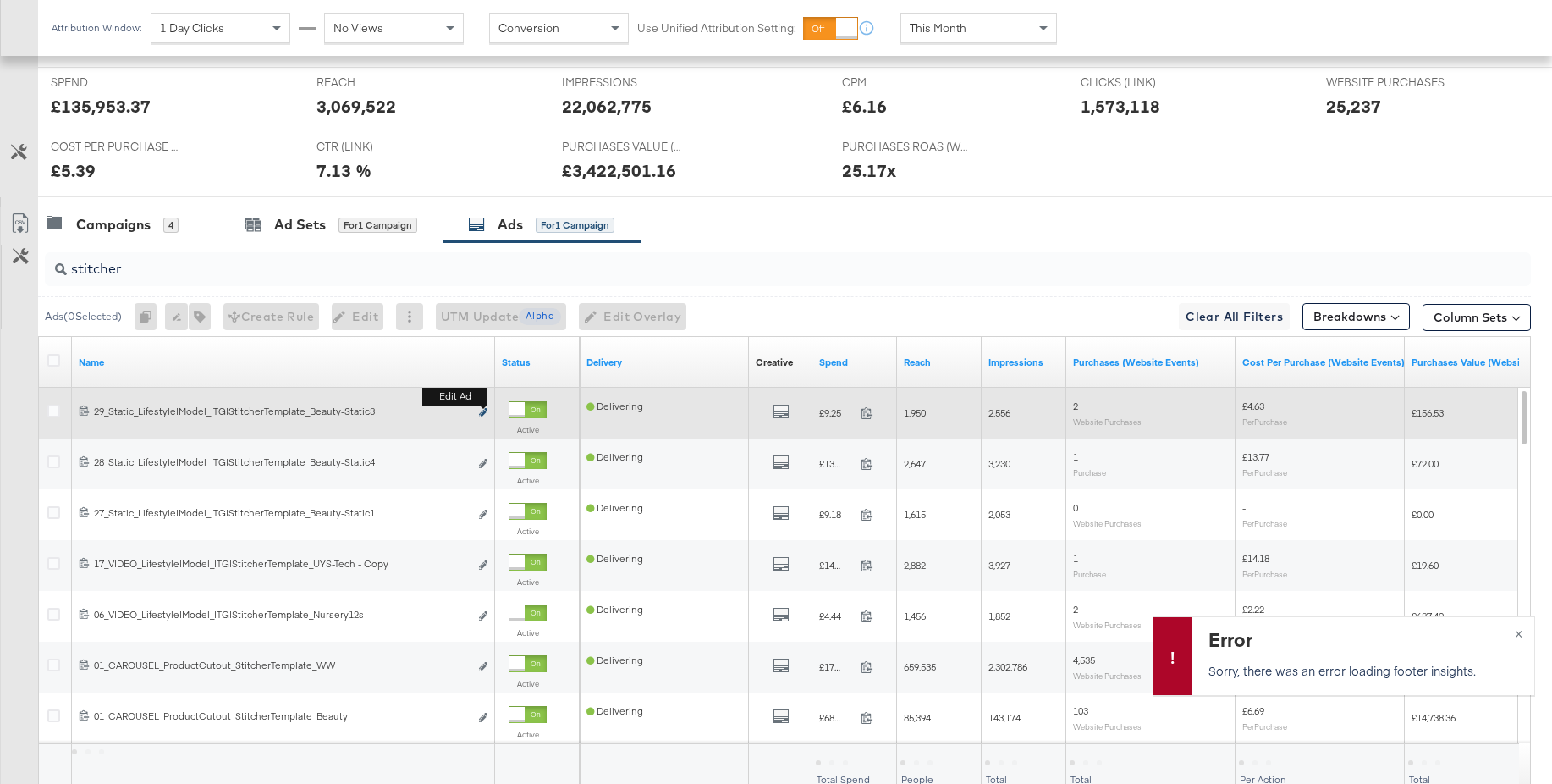
click at [482, 409] on icon "link" at bounding box center [483, 412] width 8 height 9
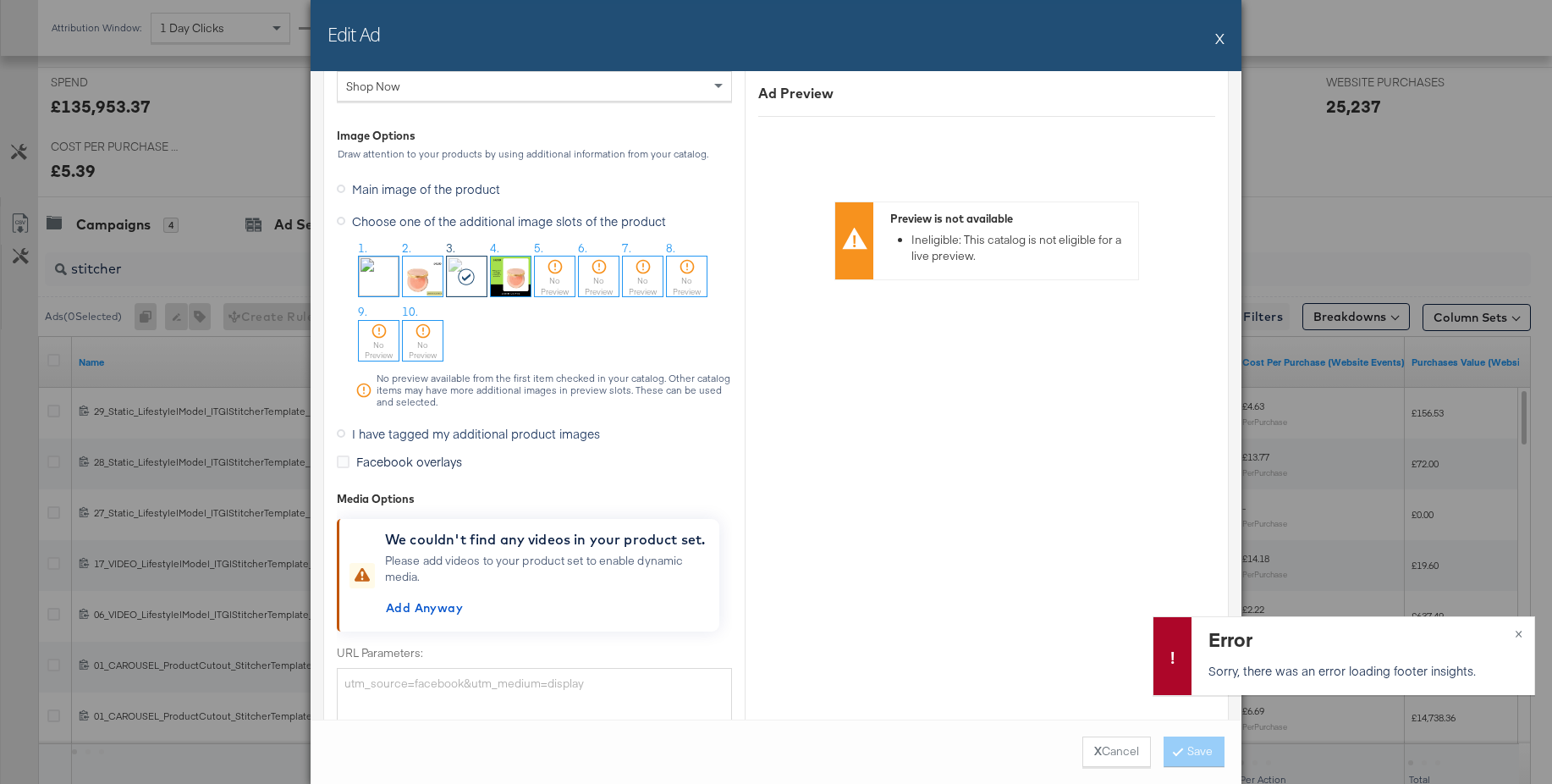
scroll to position [1954, 0]
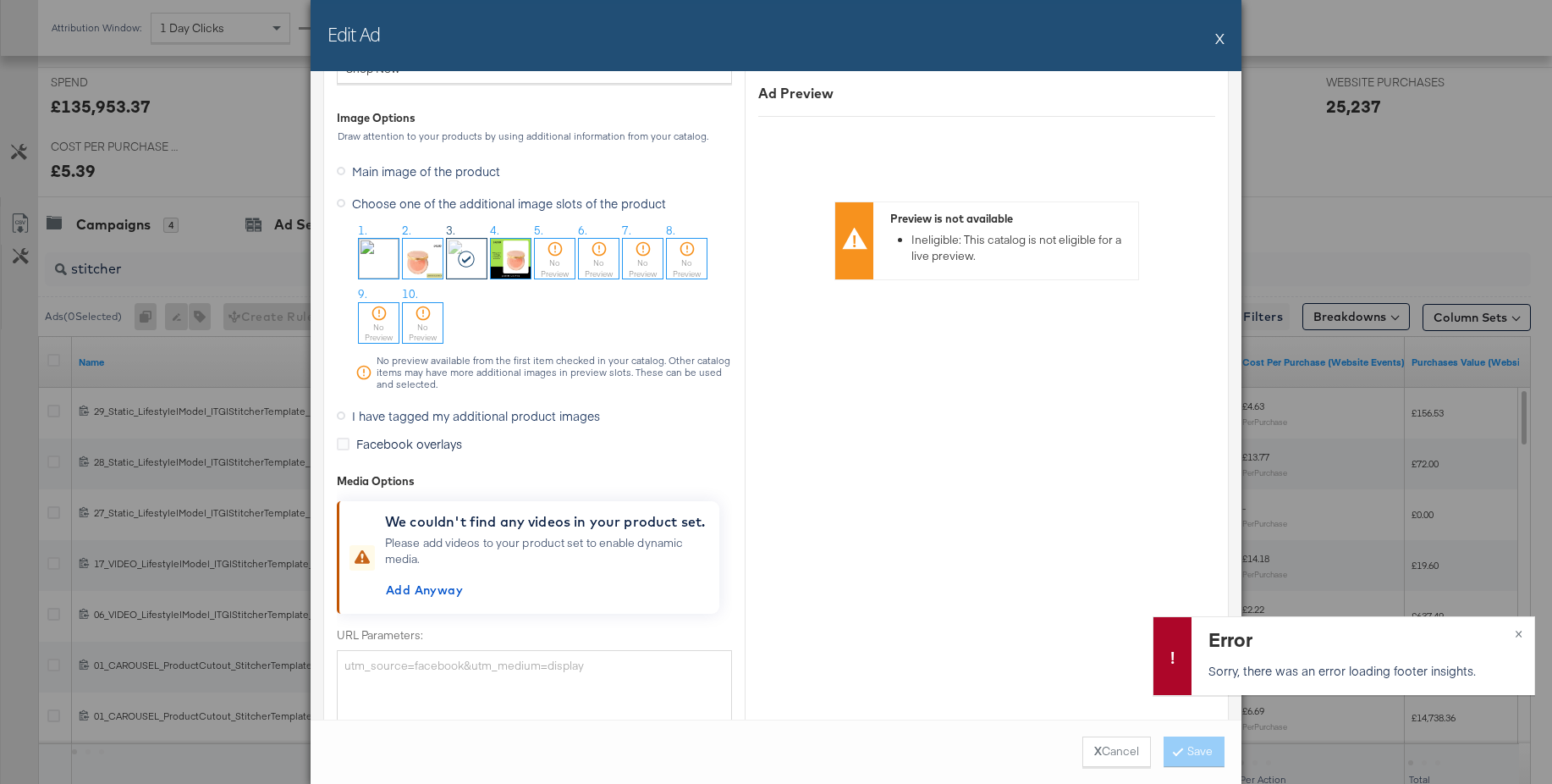
click at [1219, 40] on button "X" at bounding box center [1219, 38] width 9 height 34
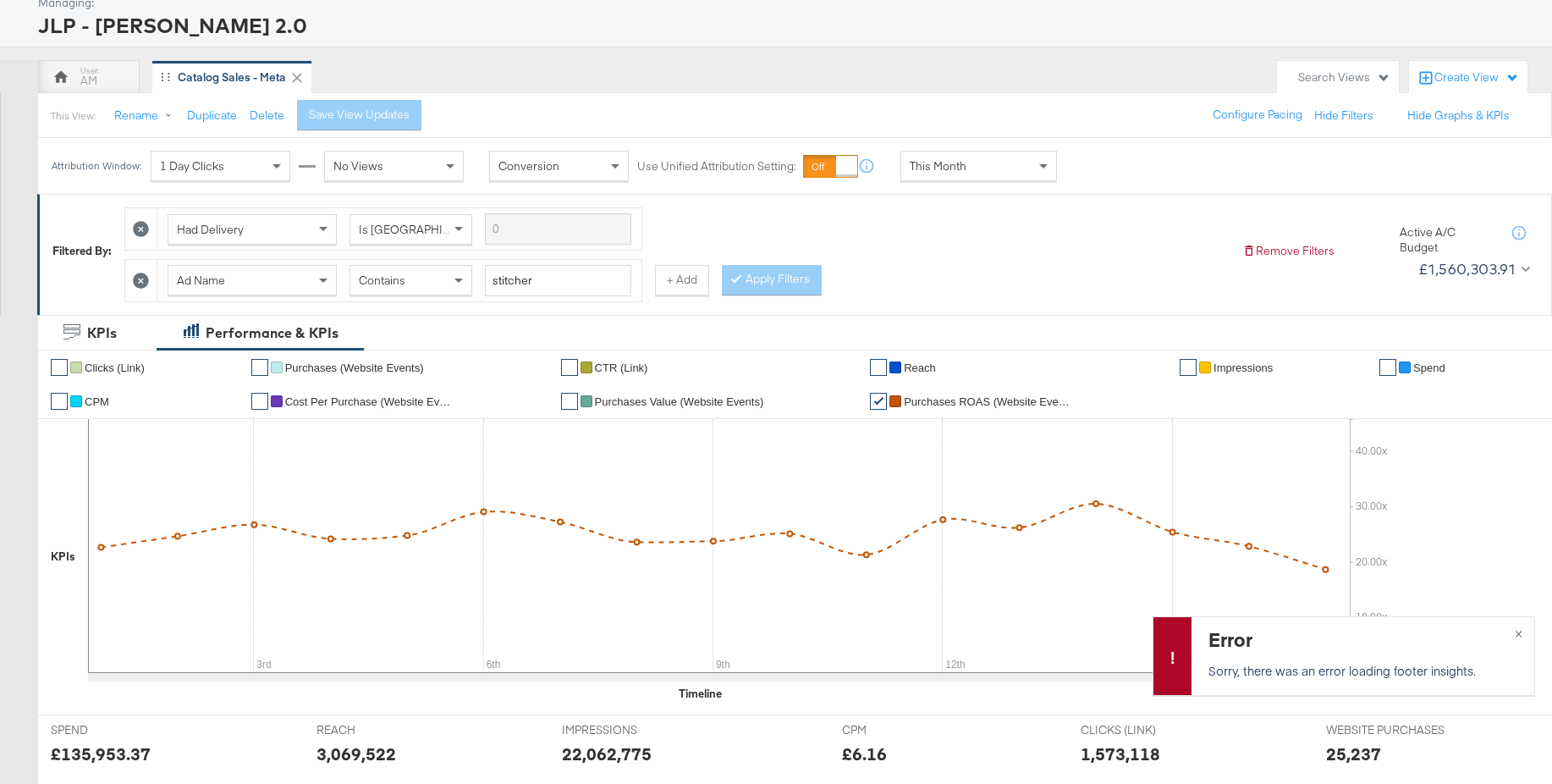
scroll to position [82, 0]
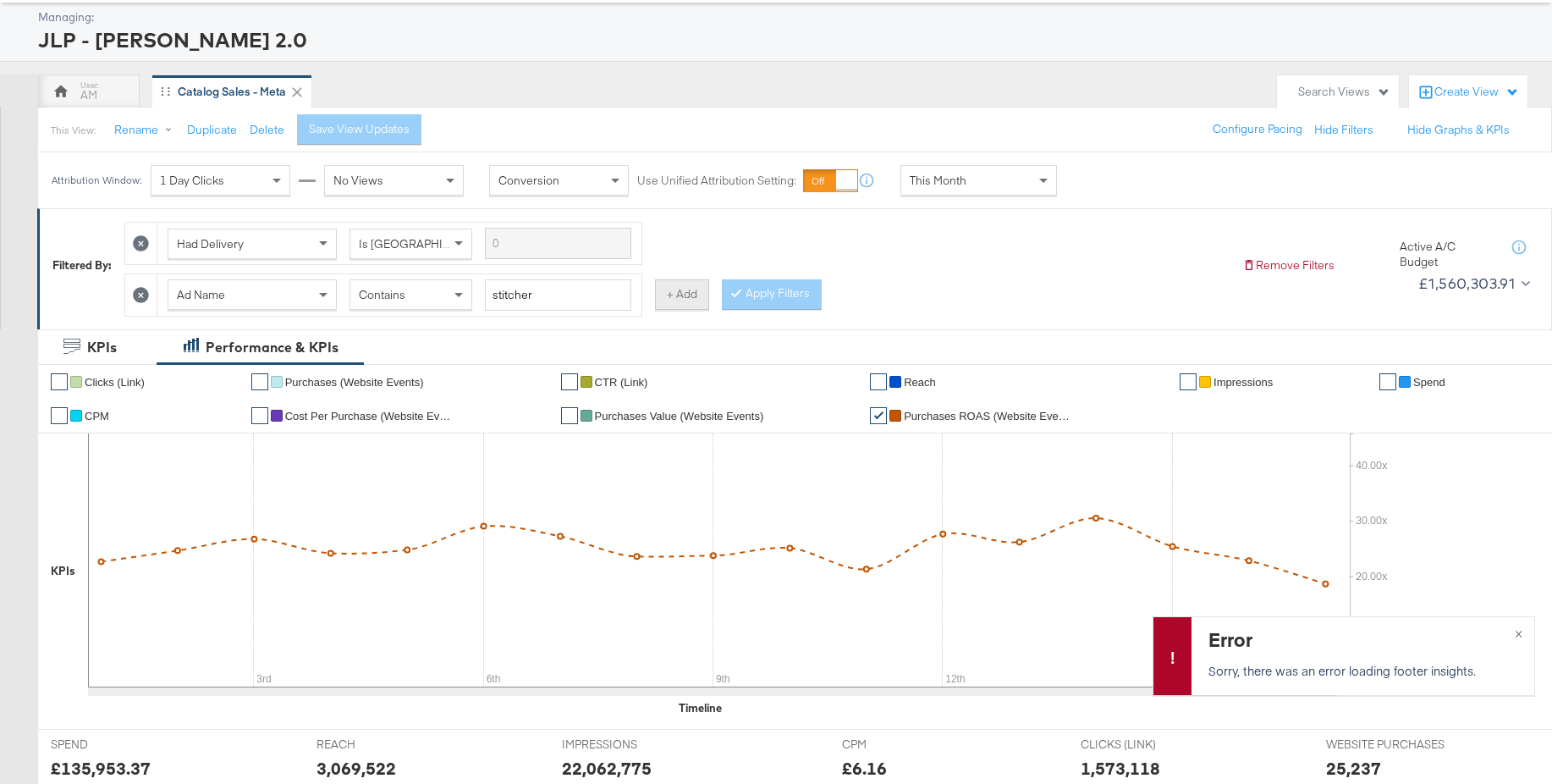
click at [664, 299] on button "+ Add" at bounding box center [682, 294] width 54 height 30
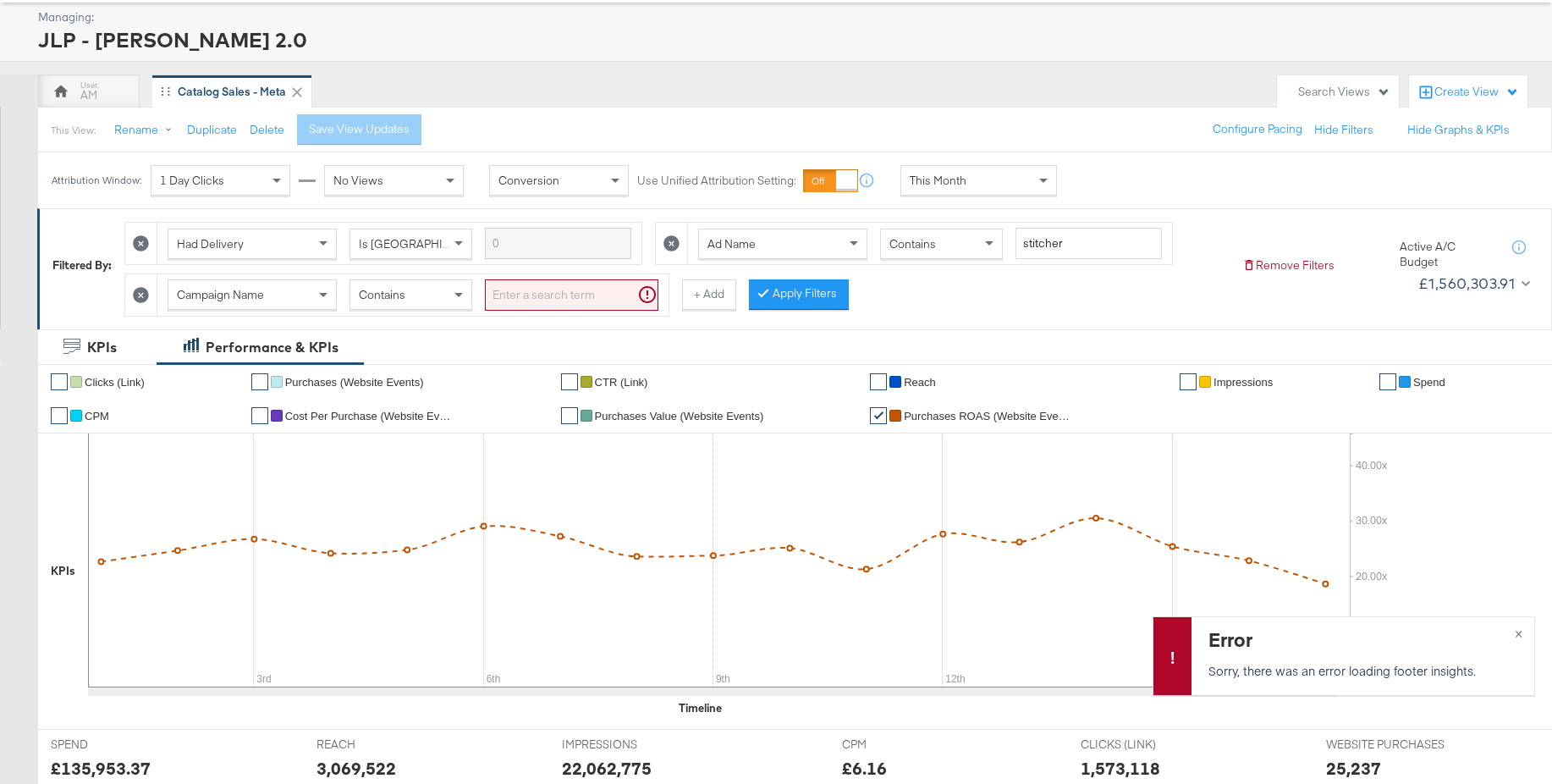
click at [267, 299] on div "Campaign Name" at bounding box center [252, 294] width 168 height 29
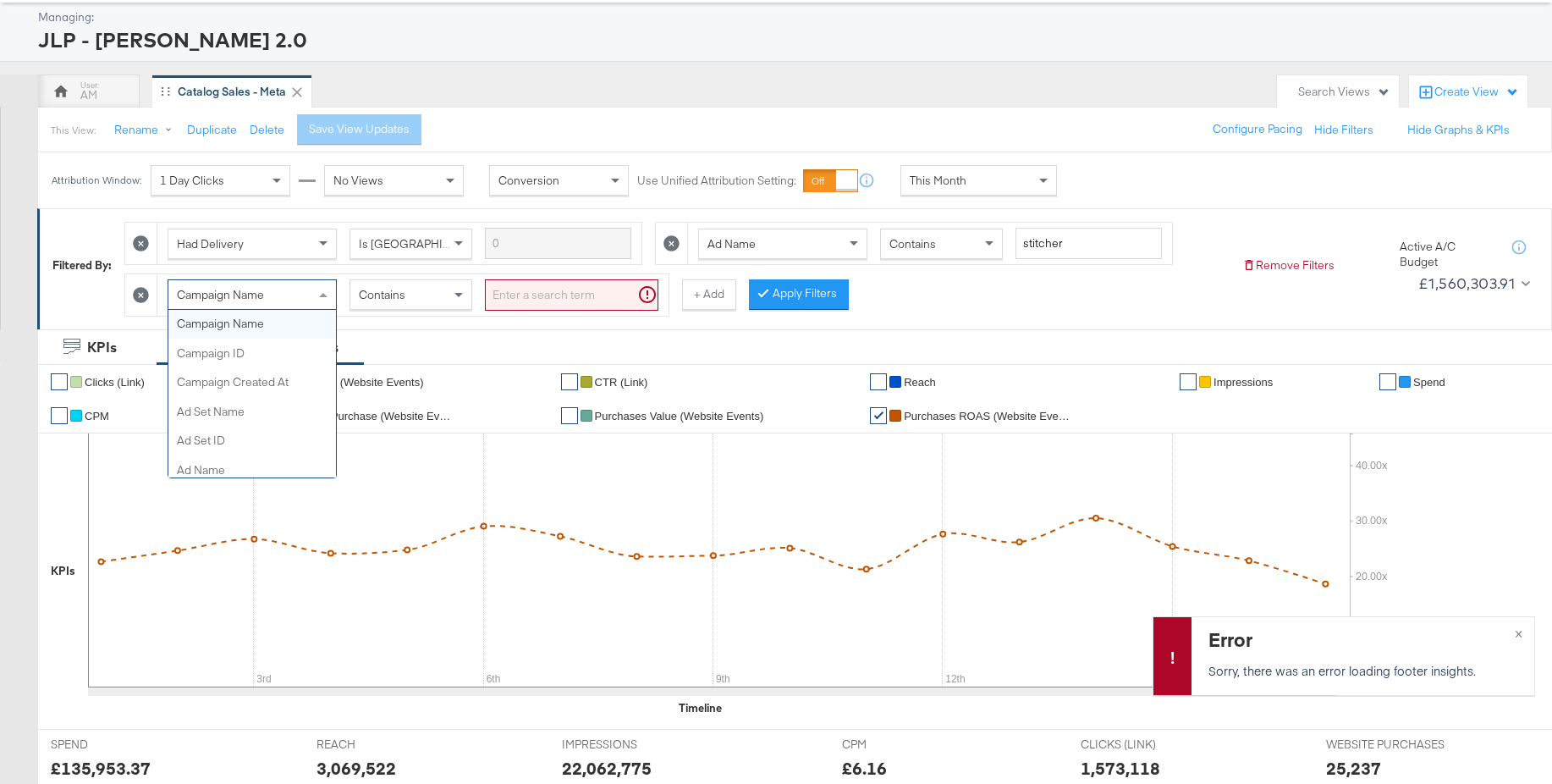
scroll to position [0, 0]
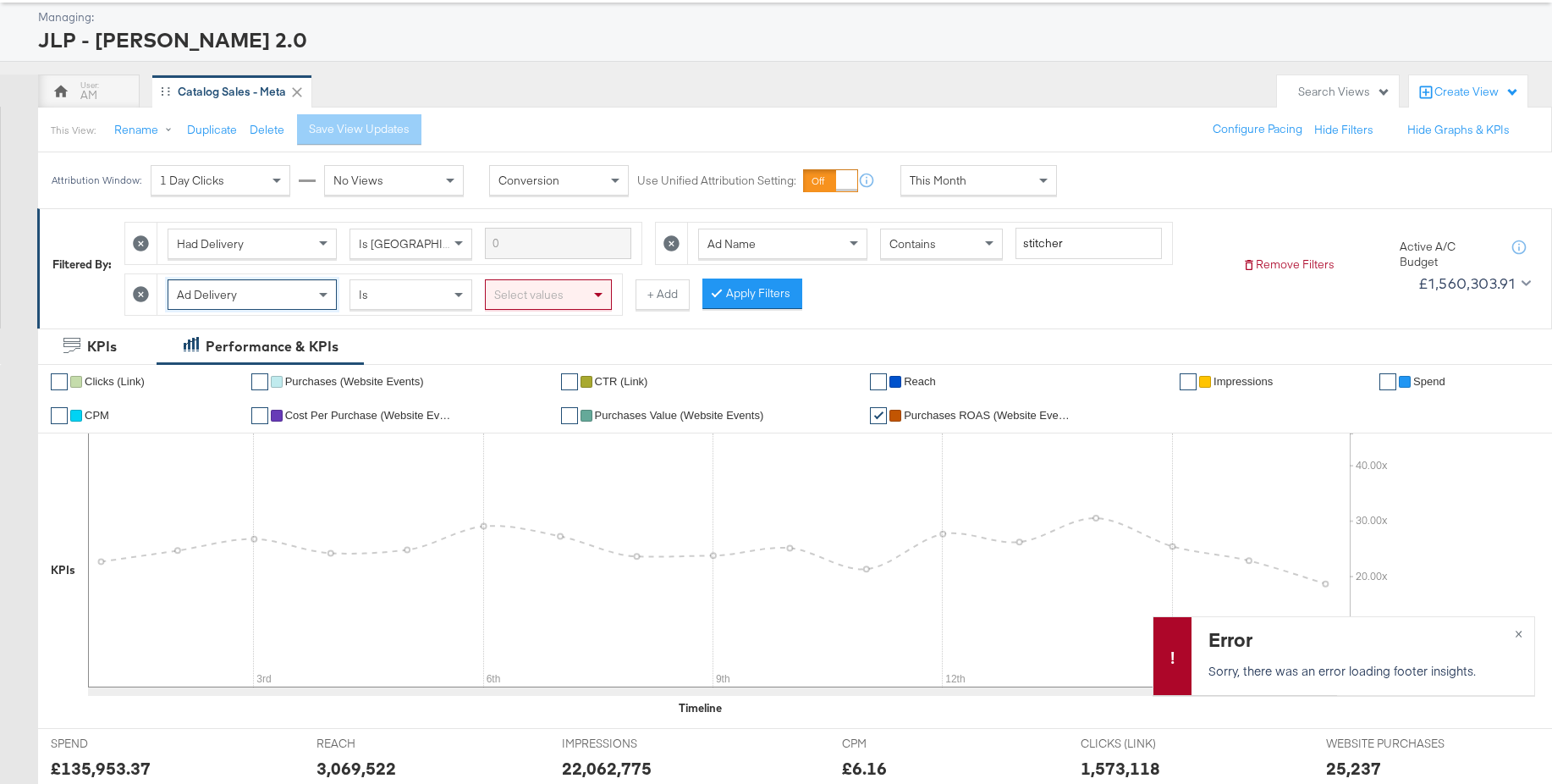
drag, startPoint x: 202, startPoint y: 382, endPoint x: 435, endPoint y: 347, distance: 235.3
click at [538, 300] on div "Select values" at bounding box center [548, 294] width 125 height 29
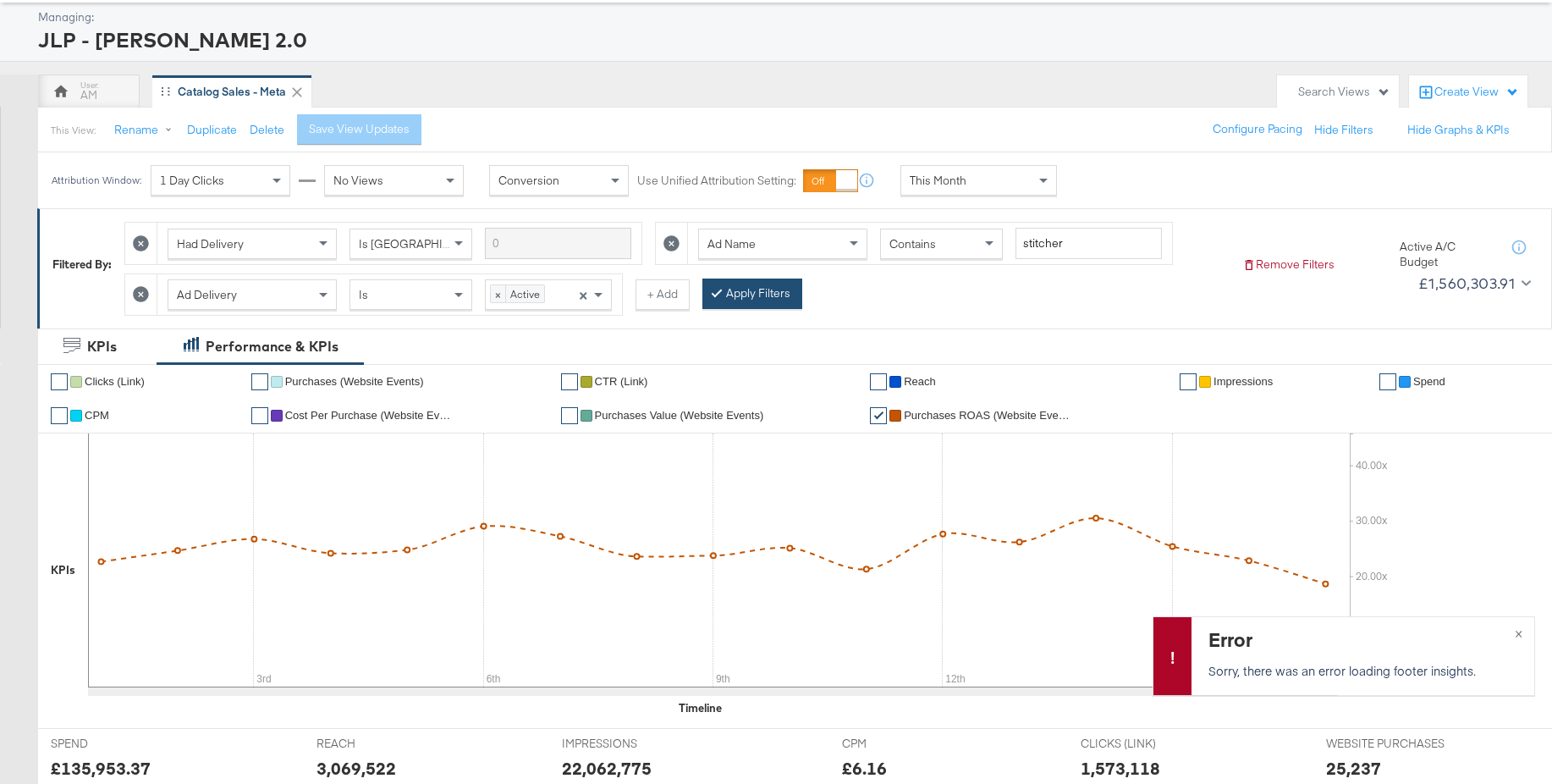
click at [800, 299] on button "Apply Filters" at bounding box center [753, 293] width 100 height 30
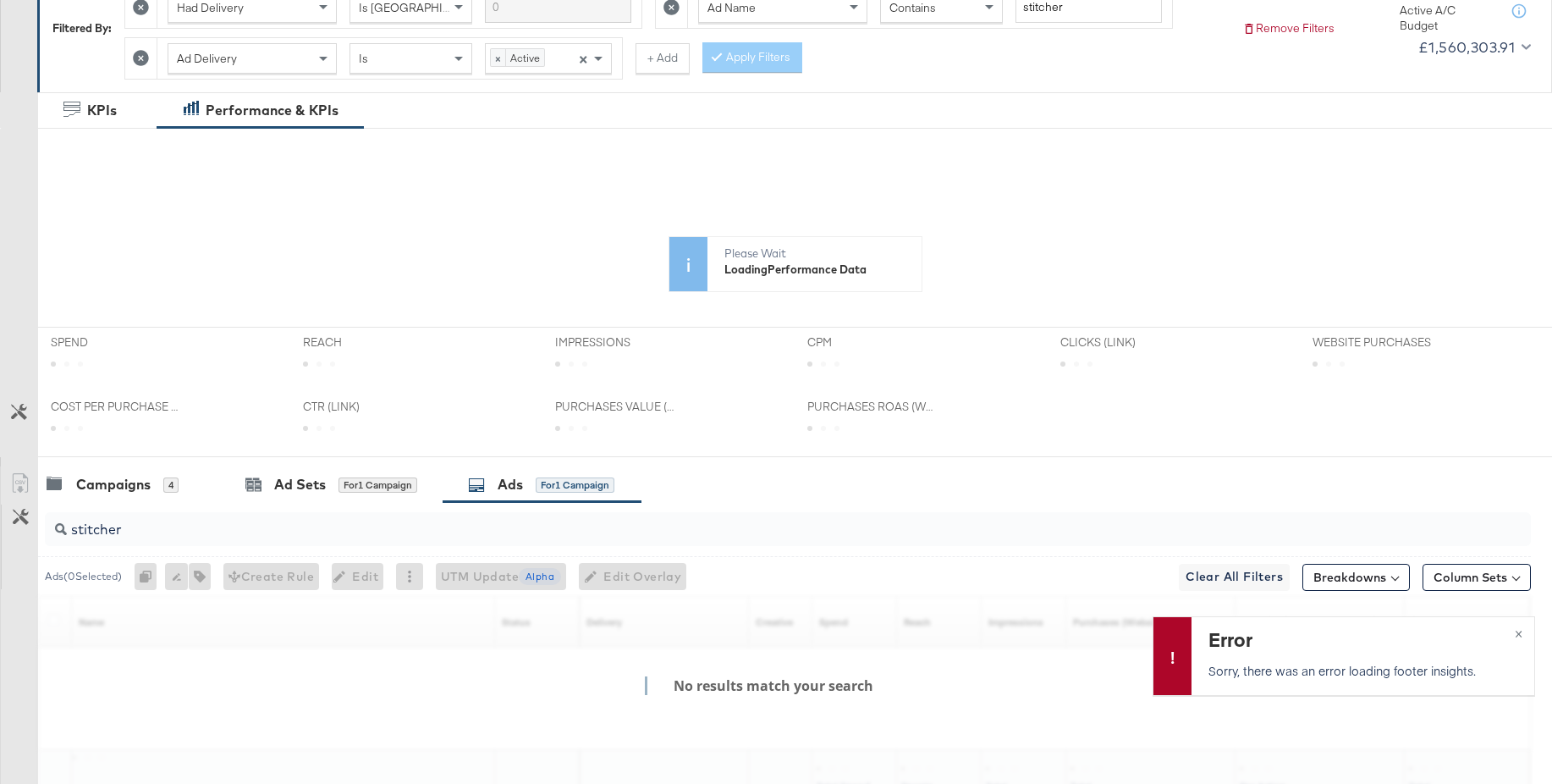
scroll to position [459, 0]
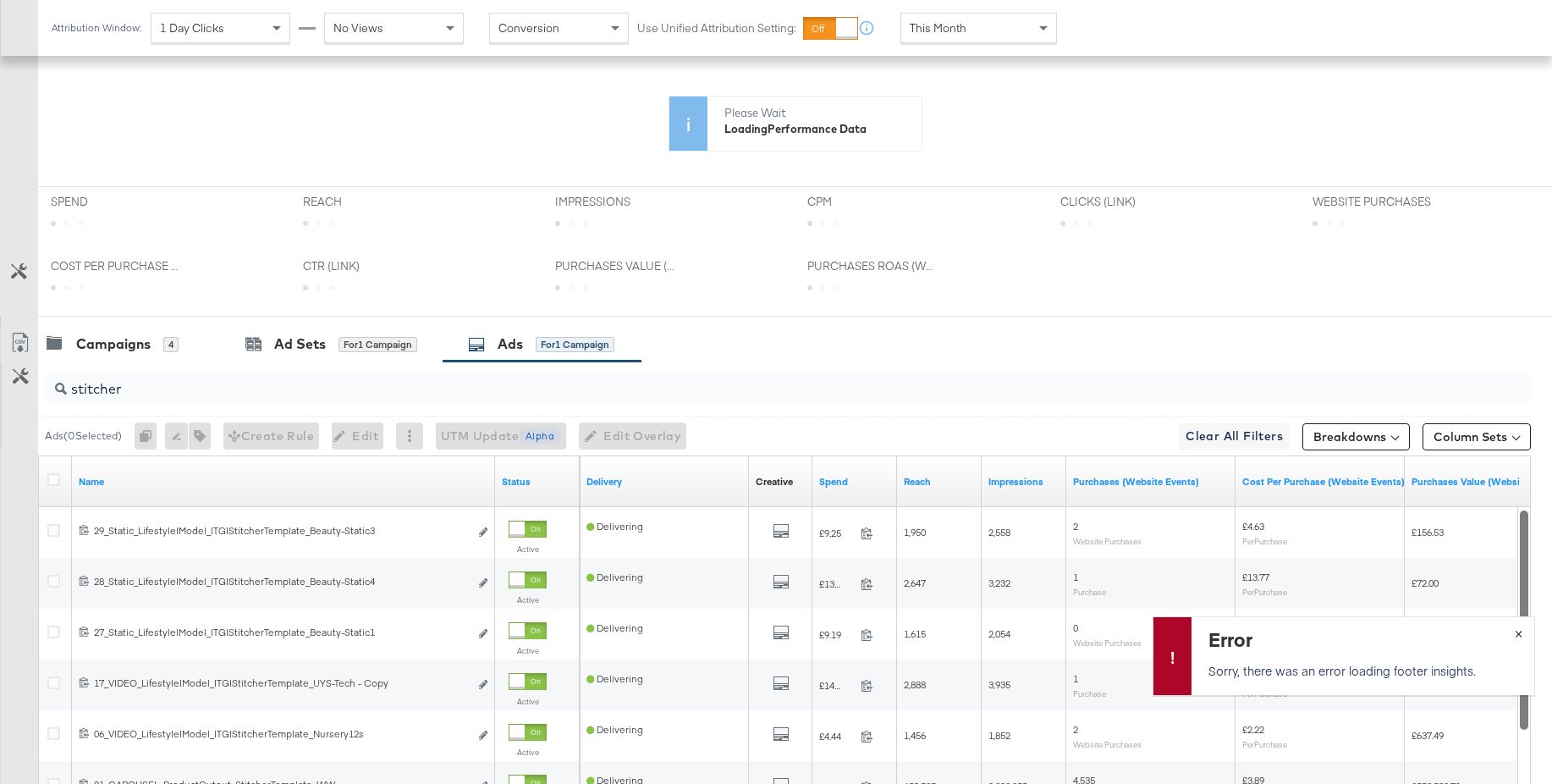
click at [1519, 635] on span "×" at bounding box center [1519, 631] width 8 height 19
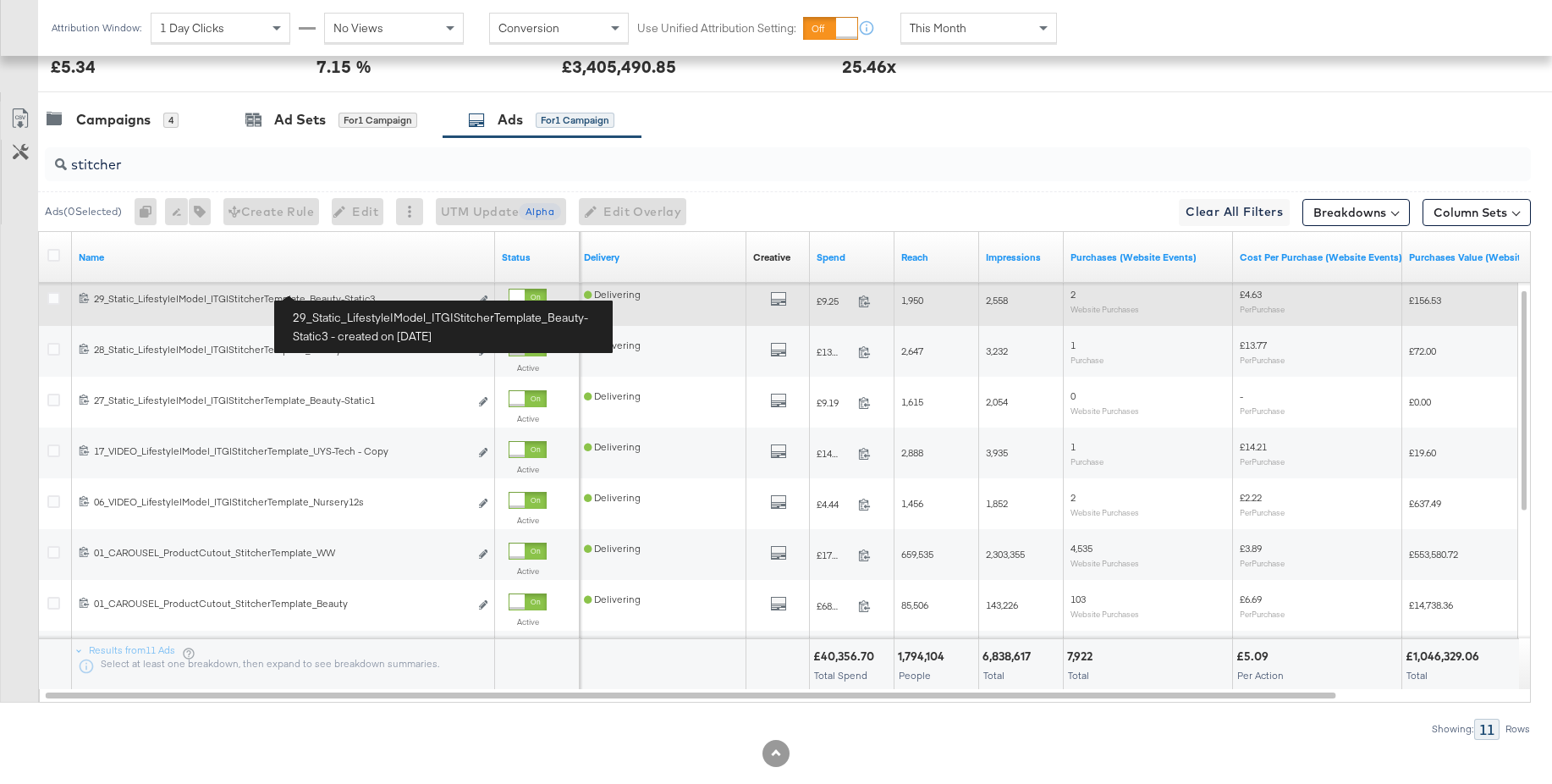
scroll to position [851, 0]
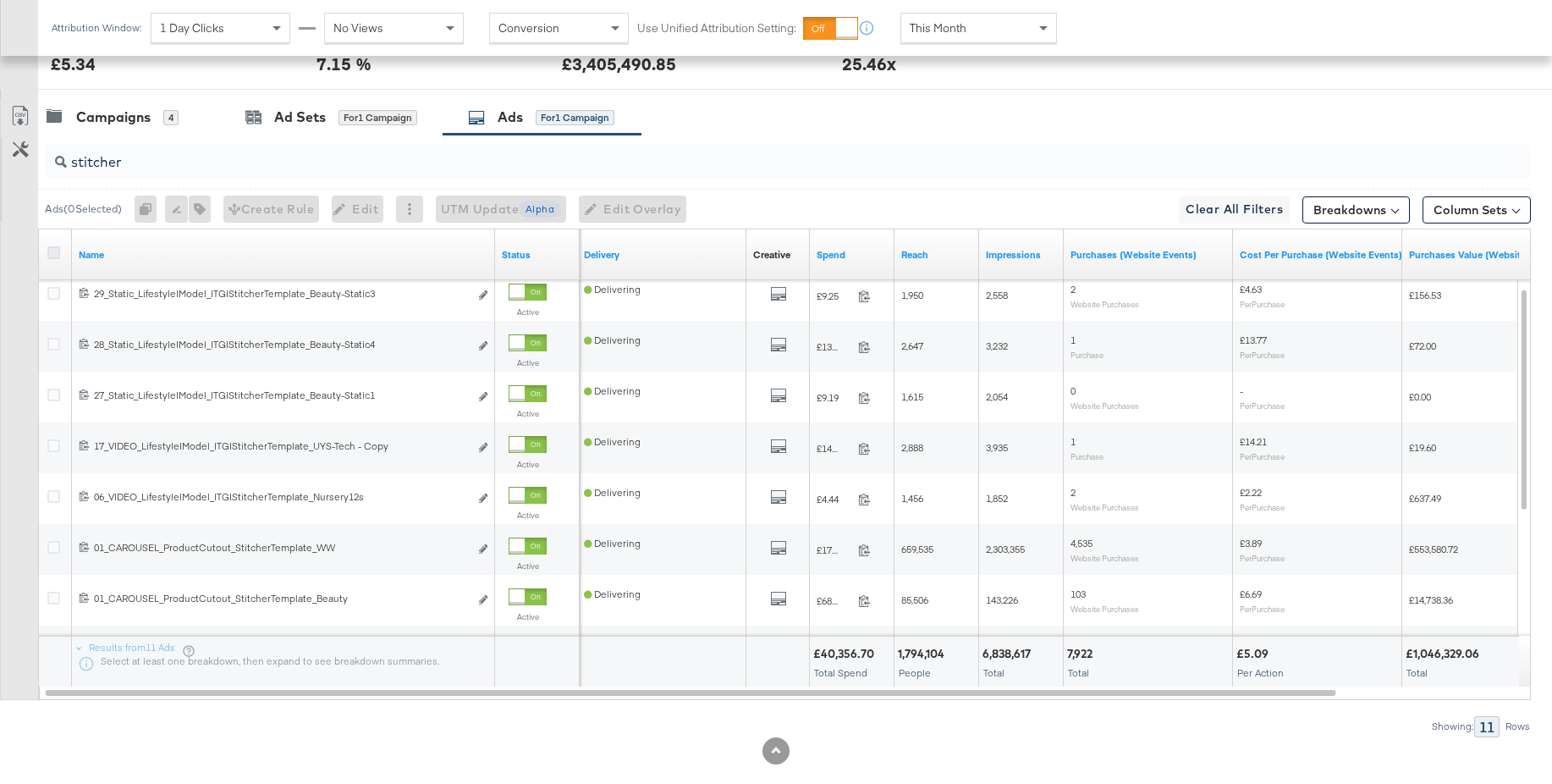
click at [57, 255] on icon at bounding box center [53, 252] width 13 height 13
click at [0, 0] on input "checkbox" at bounding box center [0, 0] width 0 height 0
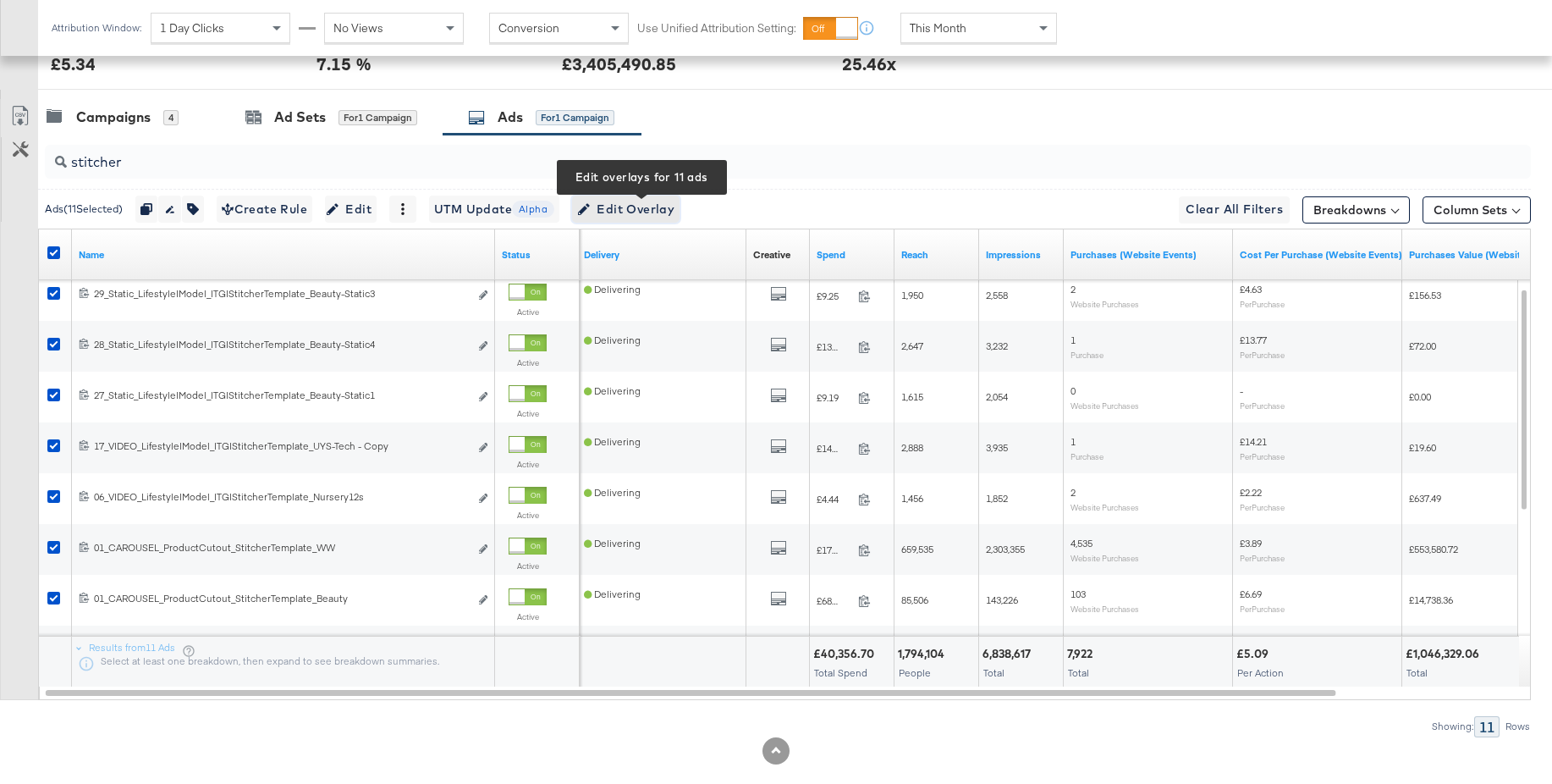
click at [643, 214] on span "Edit Overlay Edit overlays for 11 ads" at bounding box center [625, 209] width 97 height 21
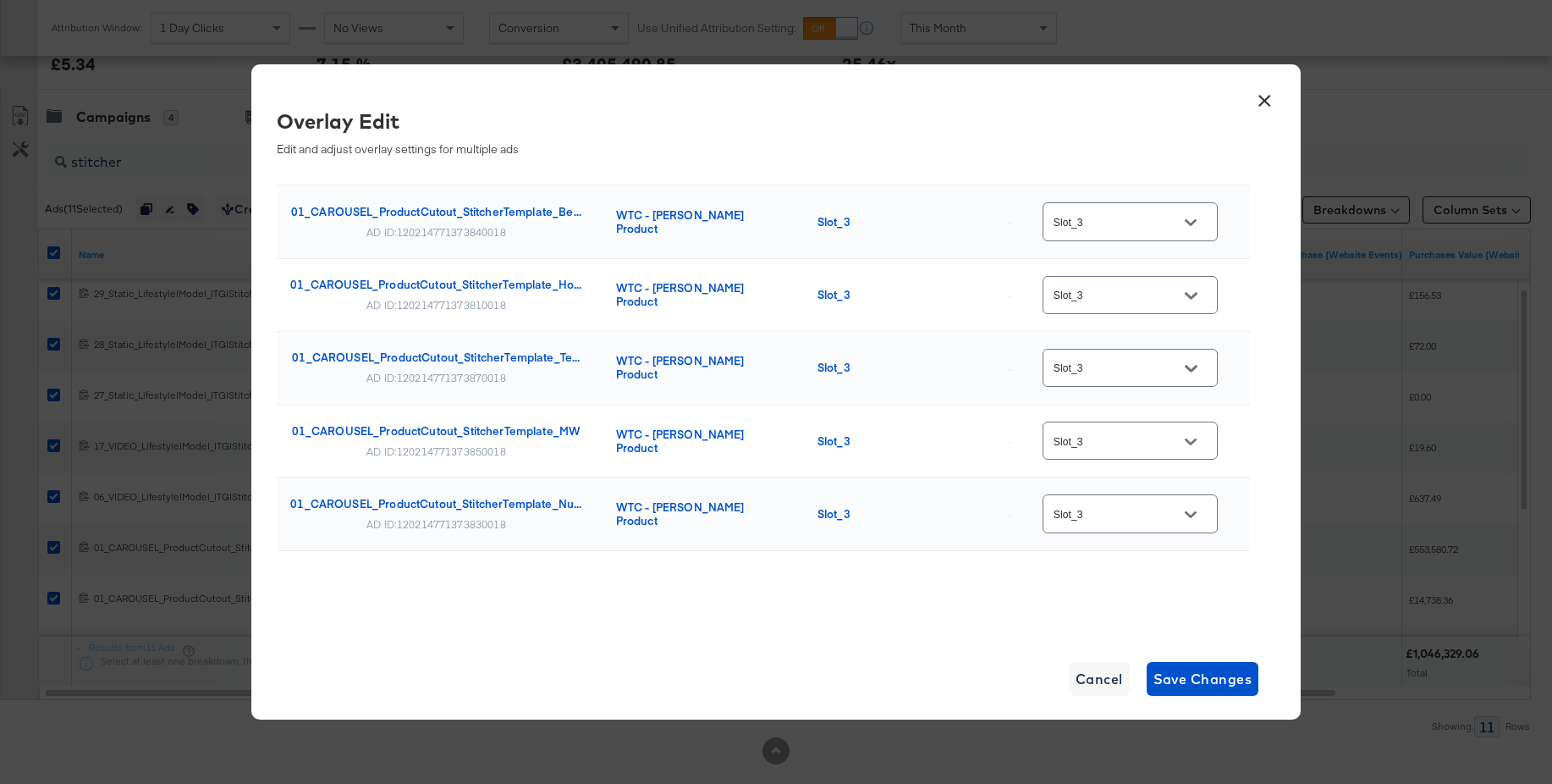
scroll to position [0, 0]
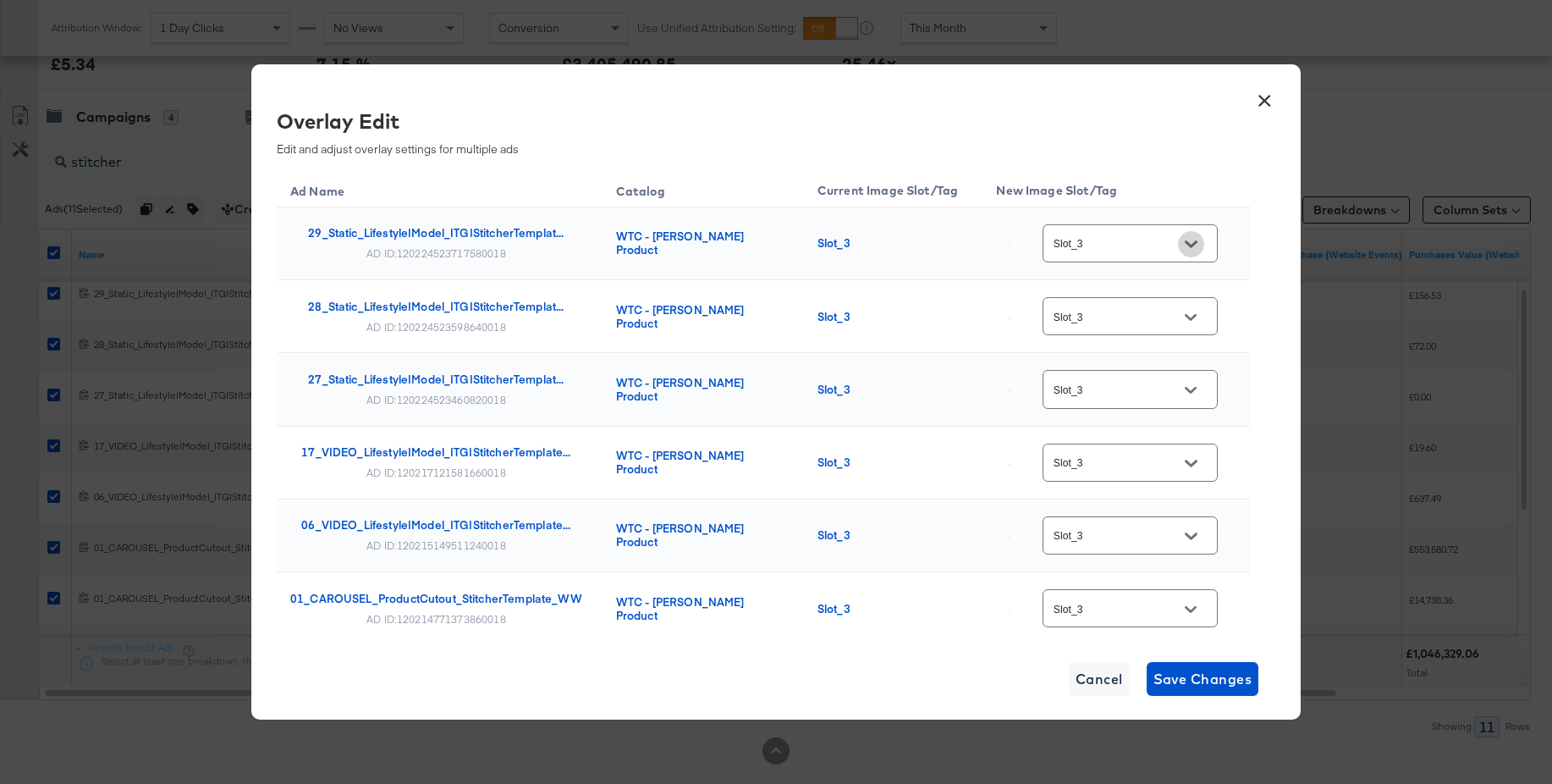
click at [1197, 244] on icon "Open" at bounding box center [1191, 243] width 12 height 7
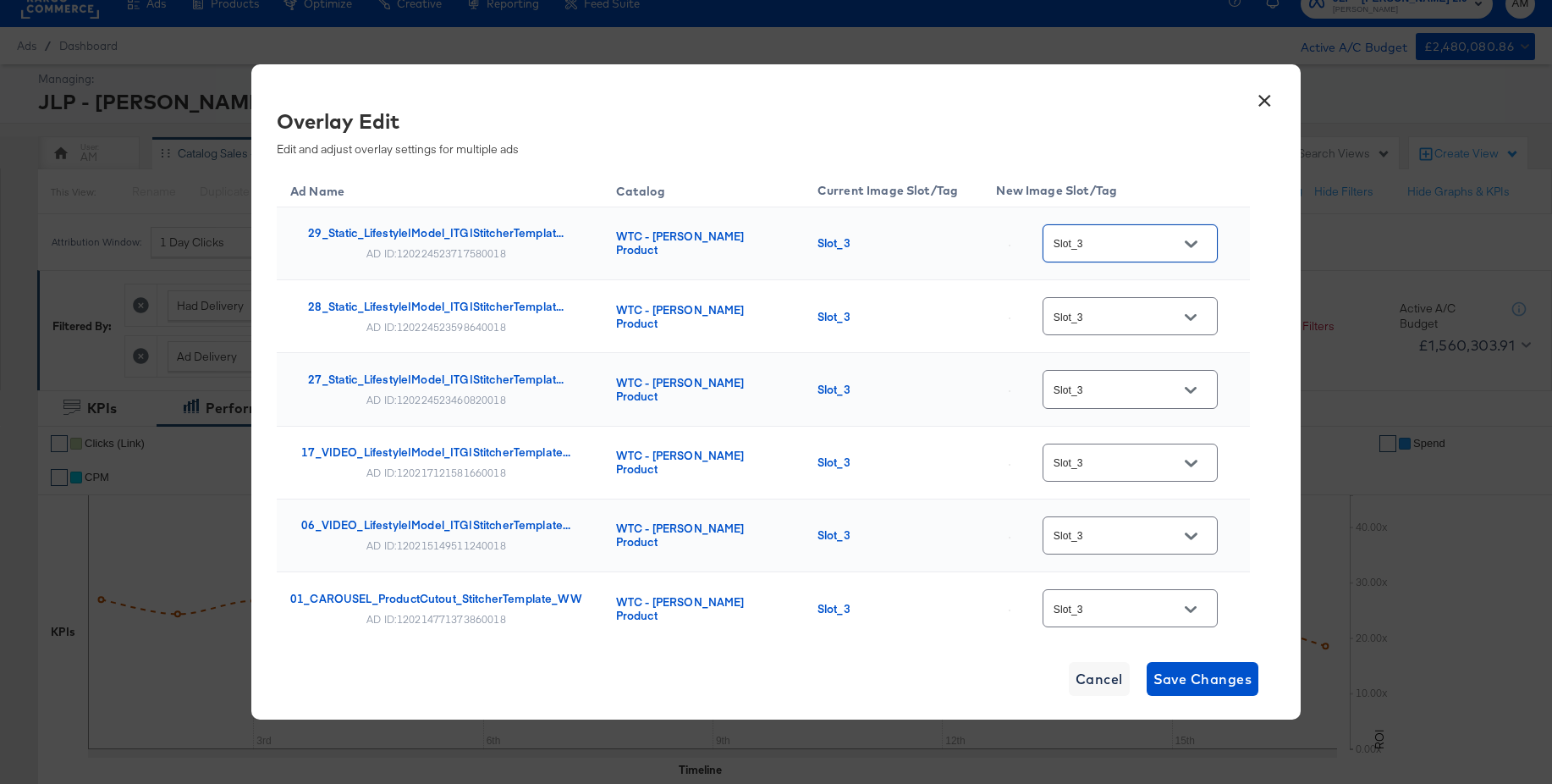
click at [1195, 245] on icon "Open" at bounding box center [1191, 243] width 12 height 7
drag, startPoint x: 1266, startPoint y: 102, endPoint x: 1233, endPoint y: 119, distance: 36.7
click at [1266, 102] on button "×" at bounding box center [1264, 96] width 30 height 30
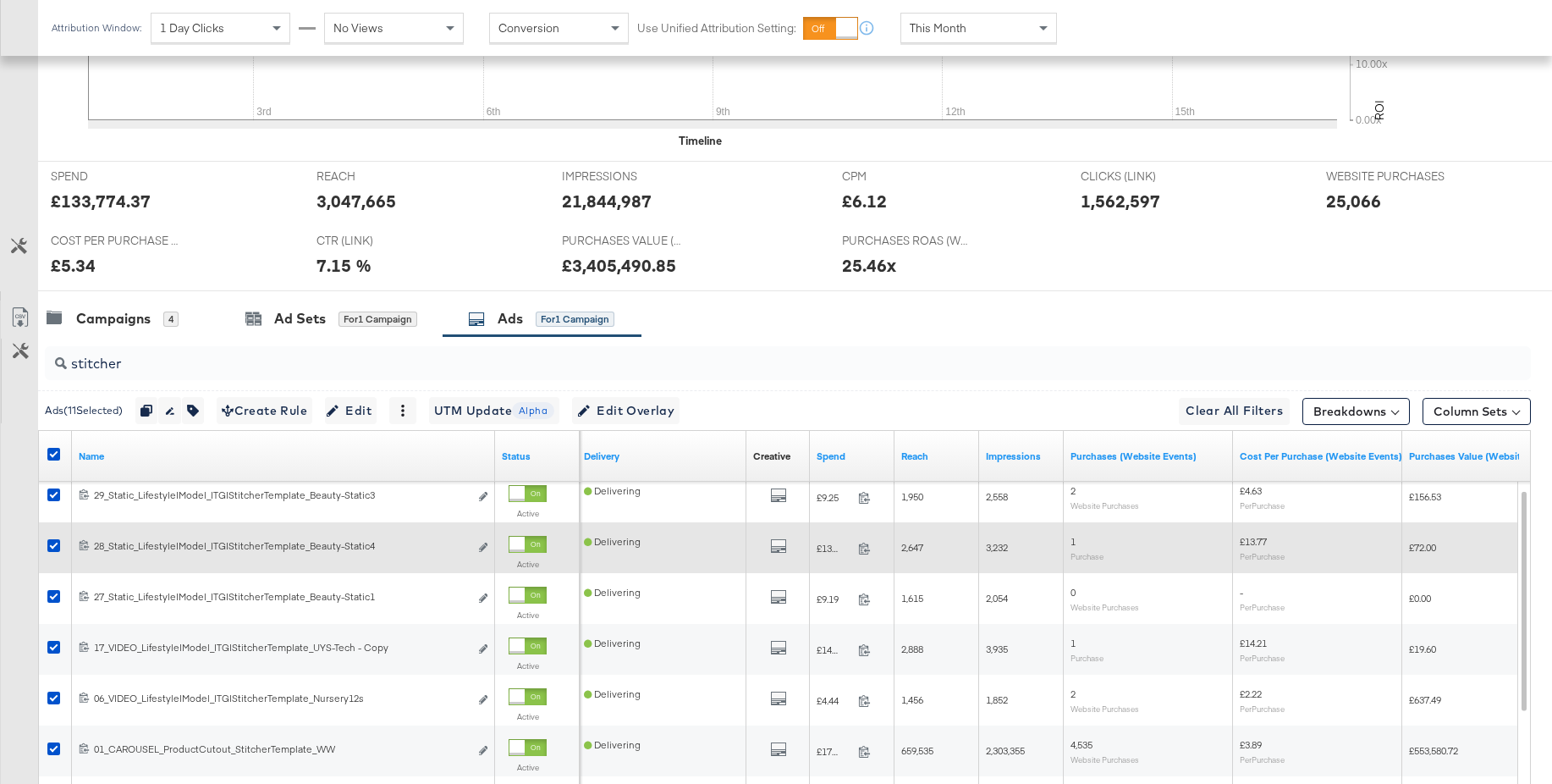
scroll to position [810, 0]
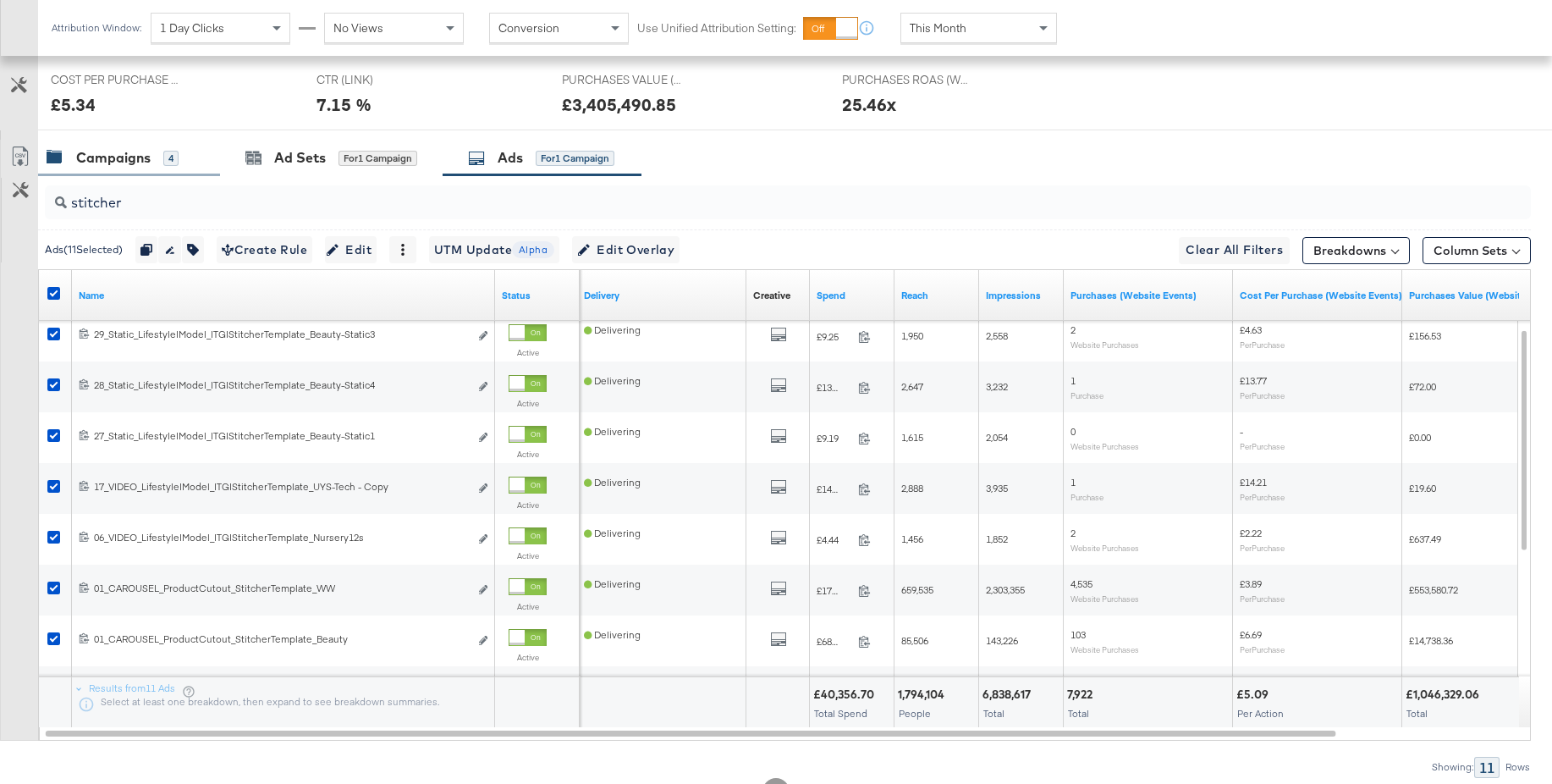
click at [102, 155] on div "Campaigns" at bounding box center [113, 157] width 74 height 19
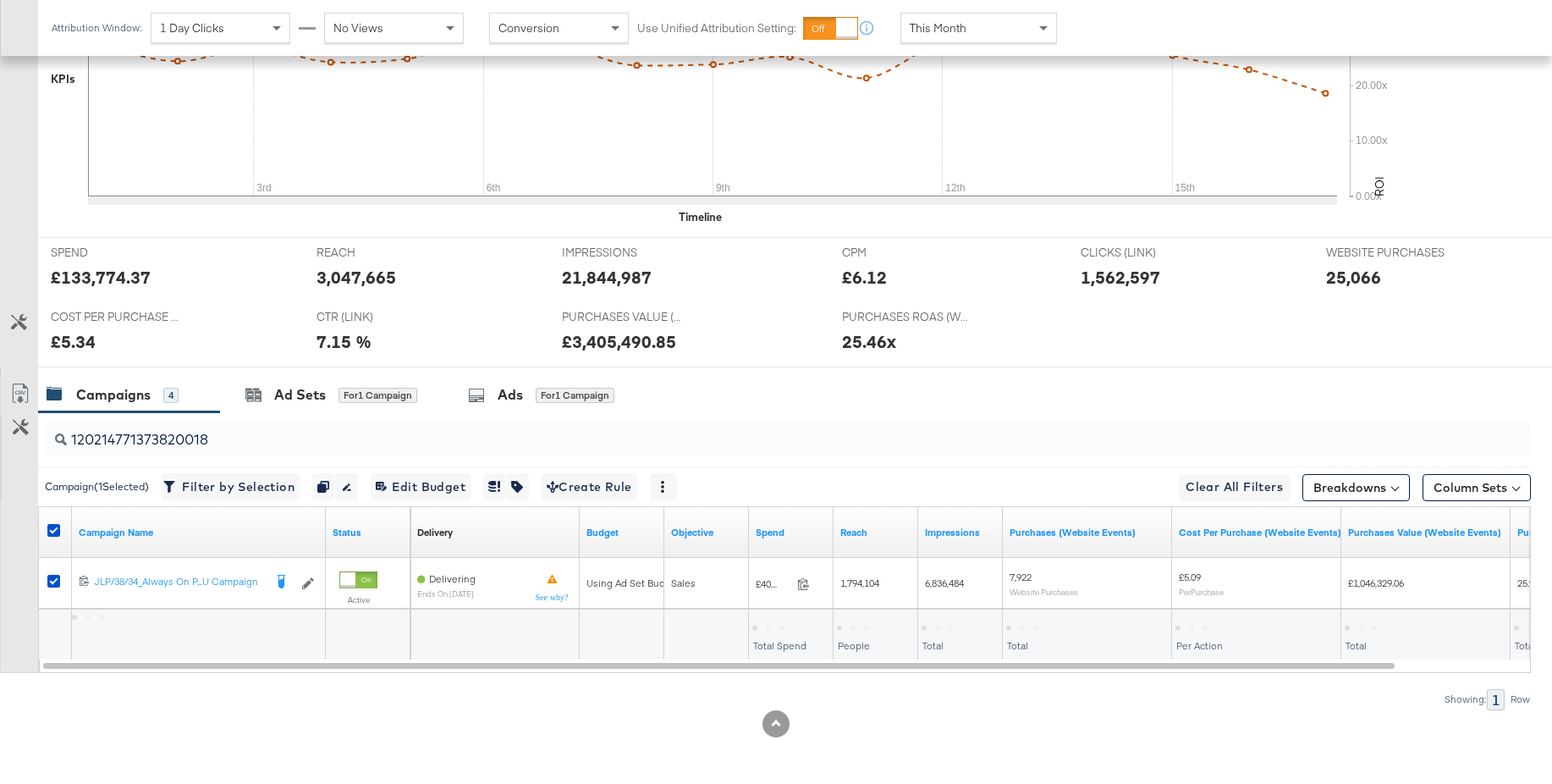
scroll to position [573, 0]
drag, startPoint x: 121, startPoint y: 436, endPoint x: -26, endPoint y: 436, distance: 147.3
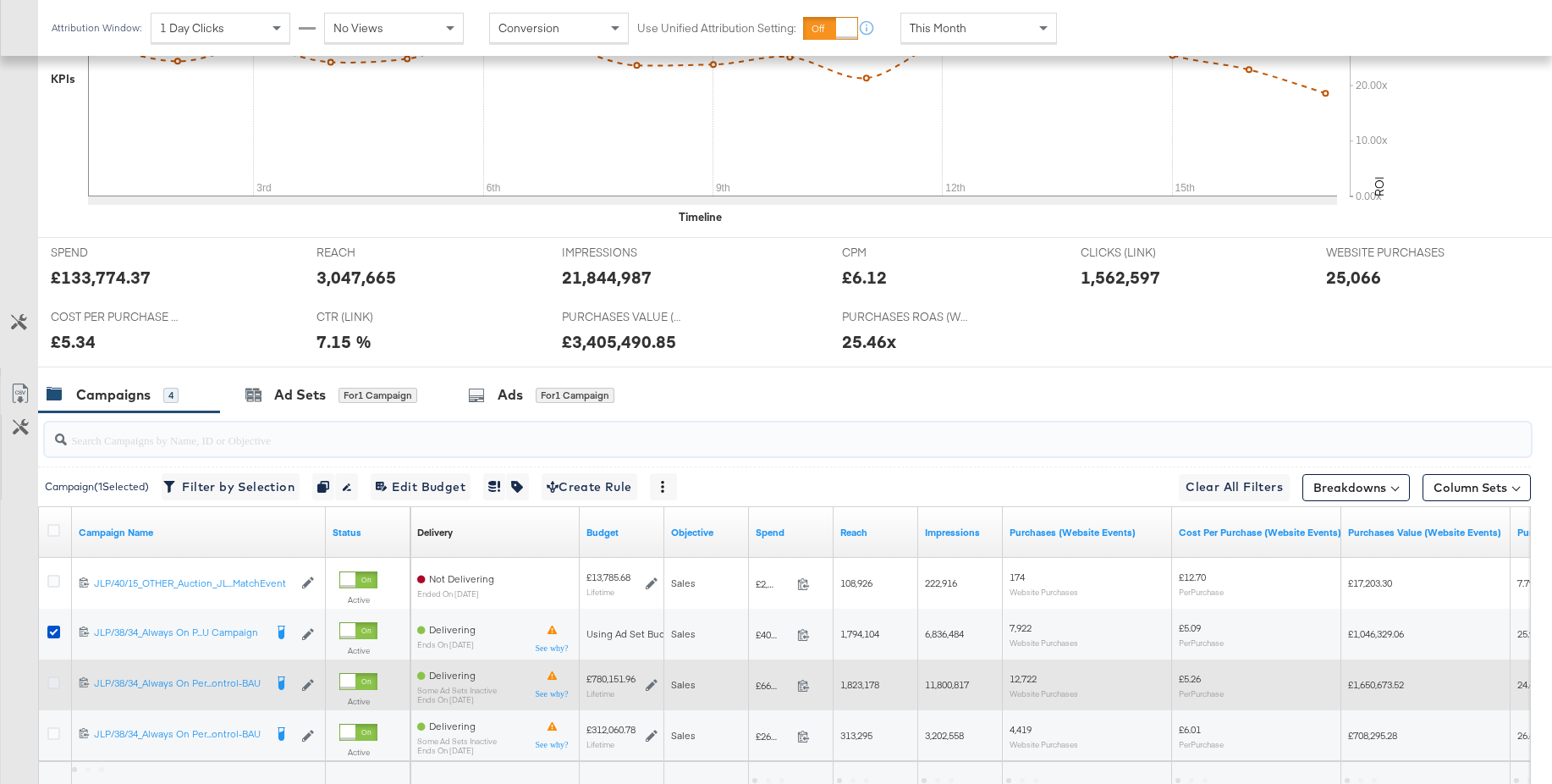
click at [52, 682] on icon at bounding box center [53, 682] width 13 height 13
click at [0, 0] on input "checkbox" at bounding box center [0, 0] width 0 height 0
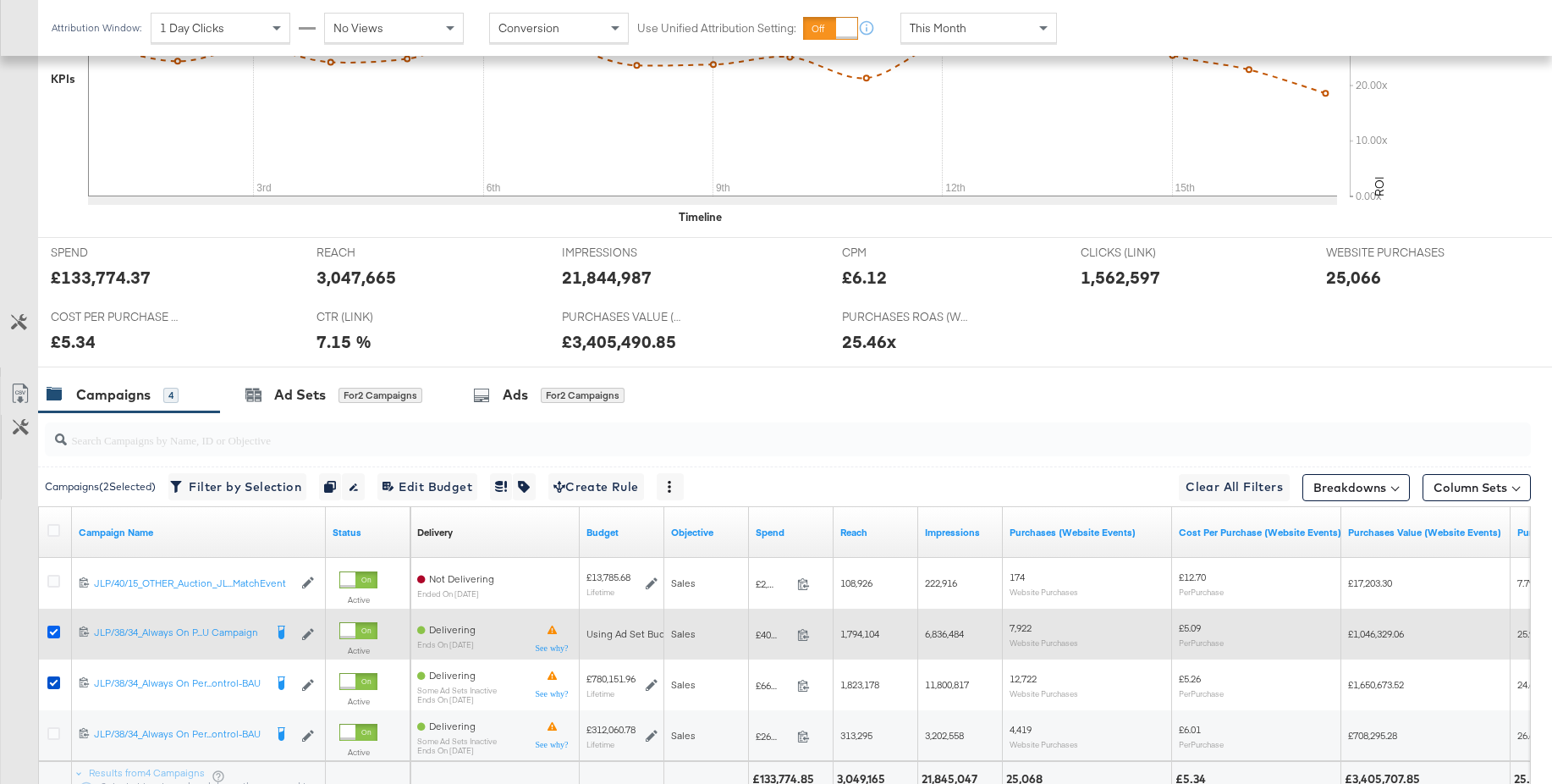
click at [52, 629] on icon at bounding box center [53, 632] width 13 height 13
click at [0, 0] on input "checkbox" at bounding box center [0, 0] width 0 height 0
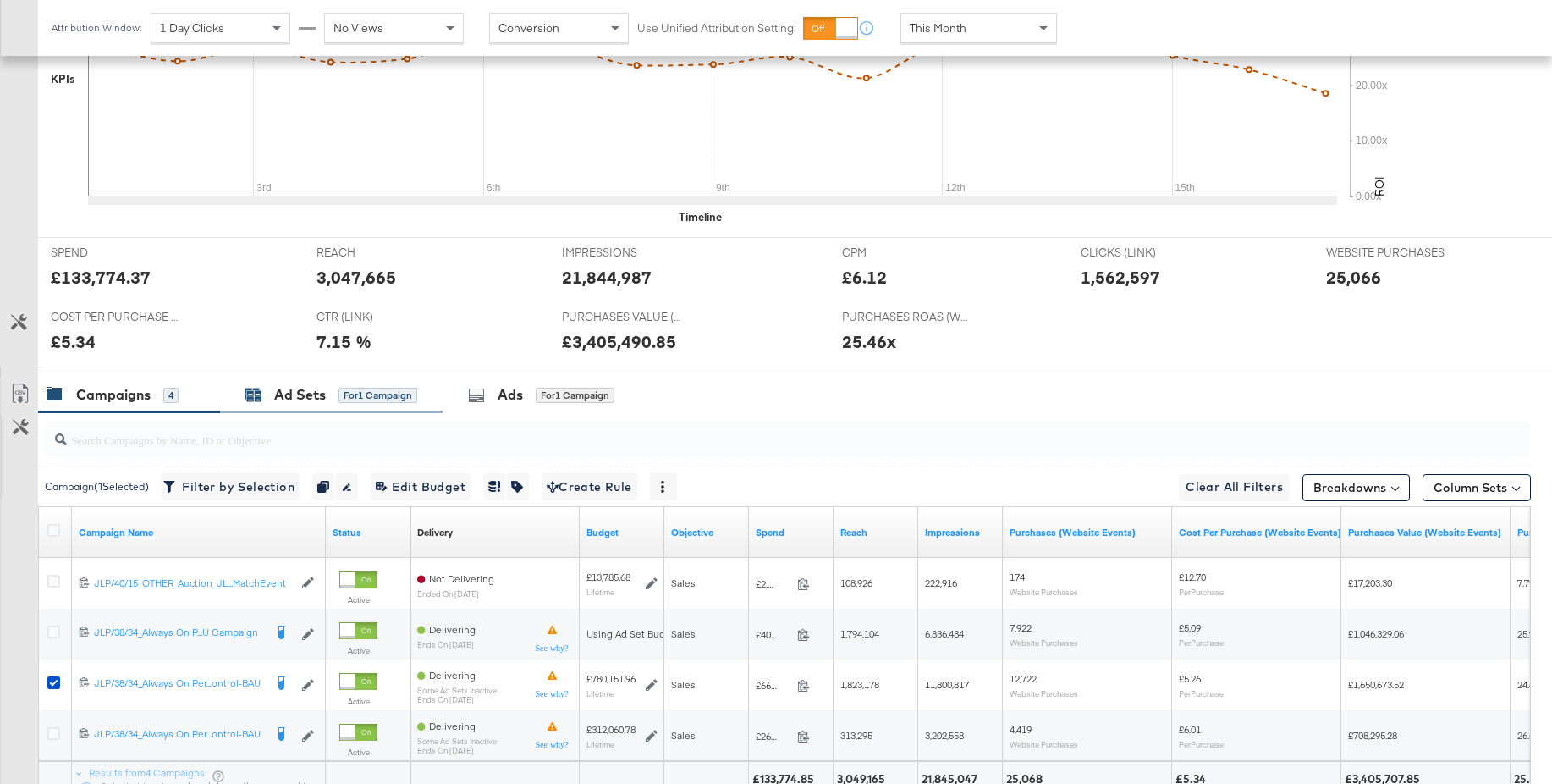
click at [296, 392] on div "Ad Sets" at bounding box center [300, 394] width 52 height 19
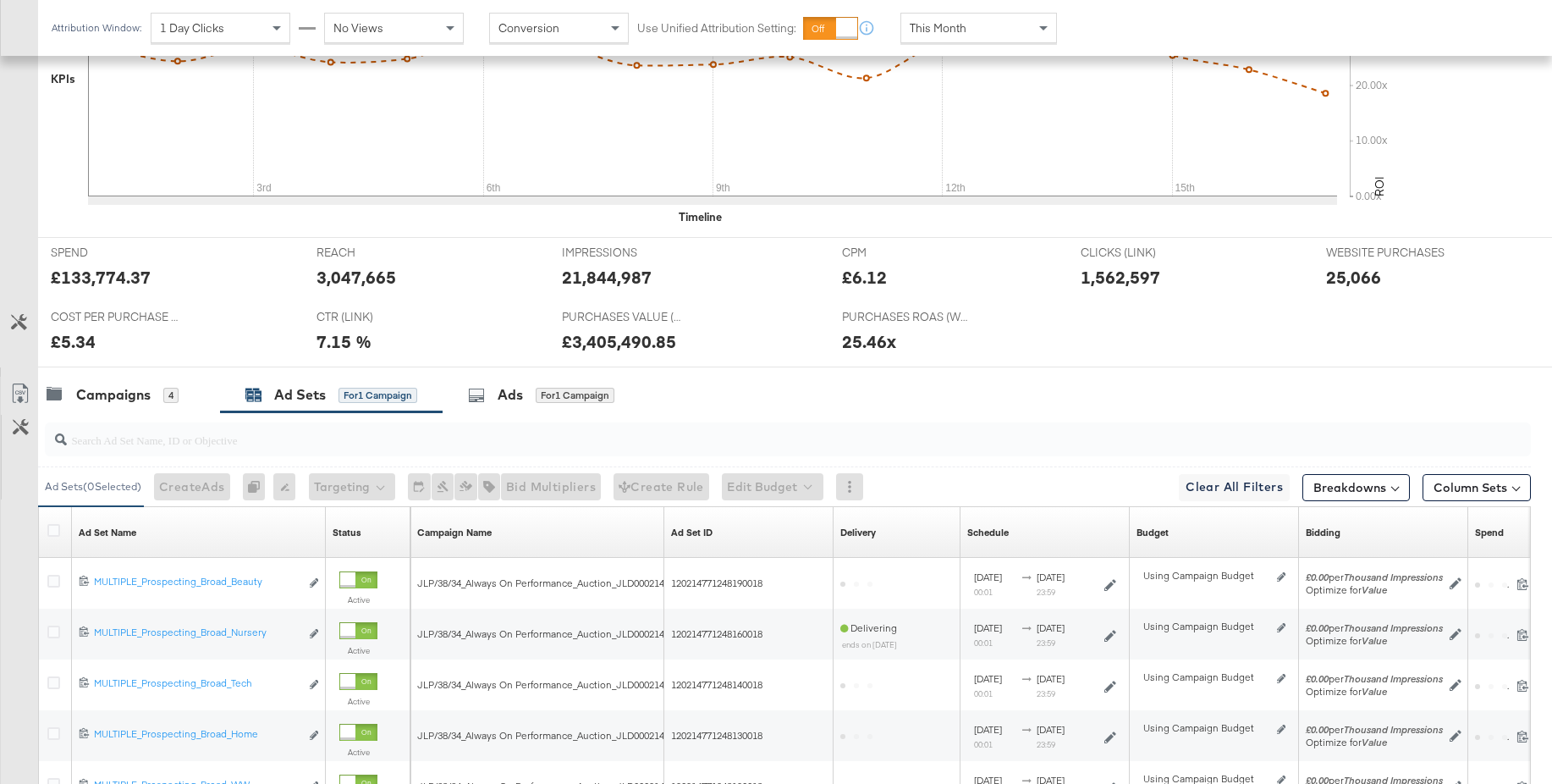
scroll to position [805, 0]
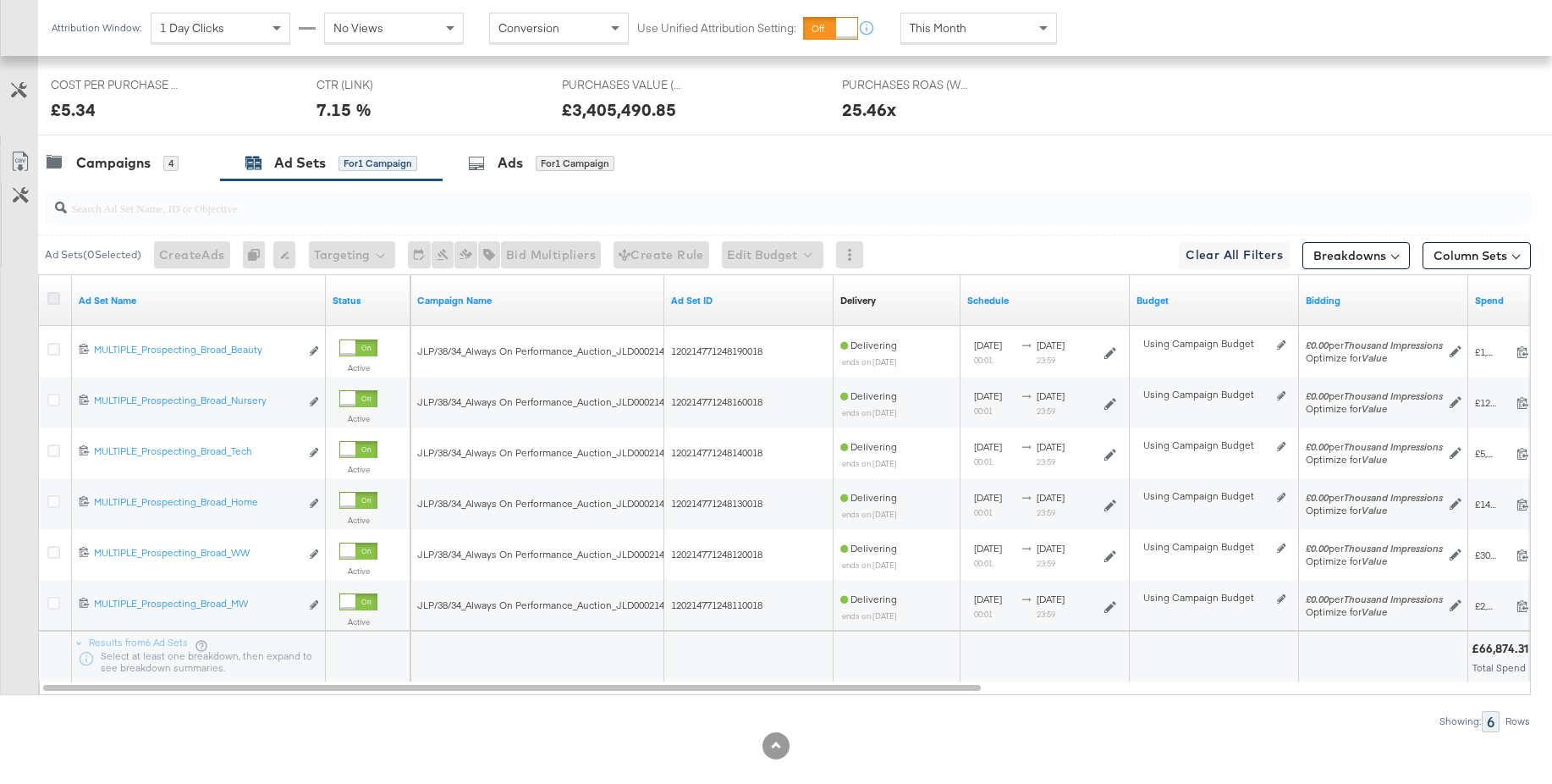
click at [58, 300] on icon at bounding box center [53, 298] width 13 height 13
click at [0, 0] on input "checkbox" at bounding box center [0, 0] width 0 height 0
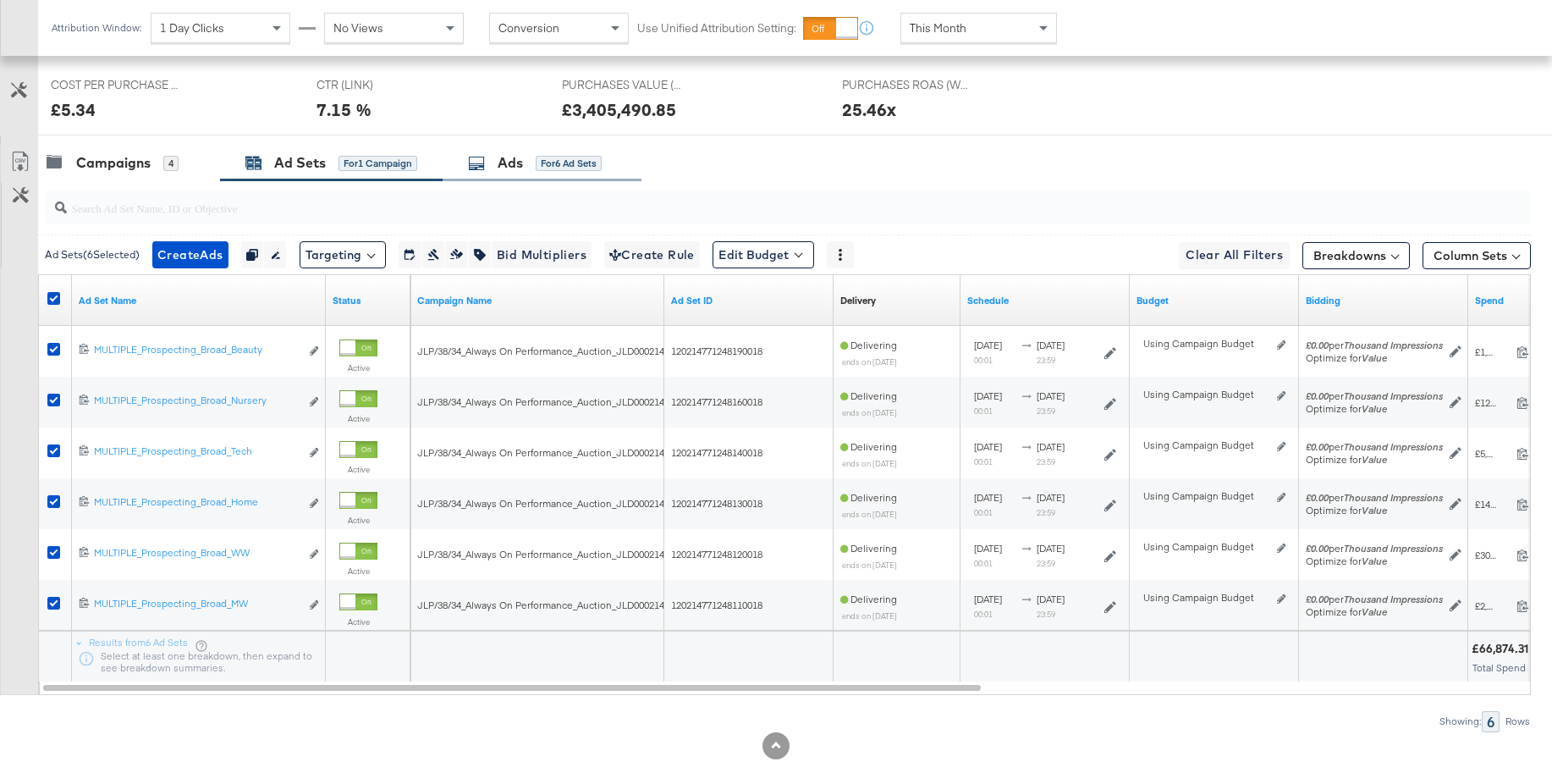
click at [515, 167] on div "Ads" at bounding box center [510, 162] width 25 height 19
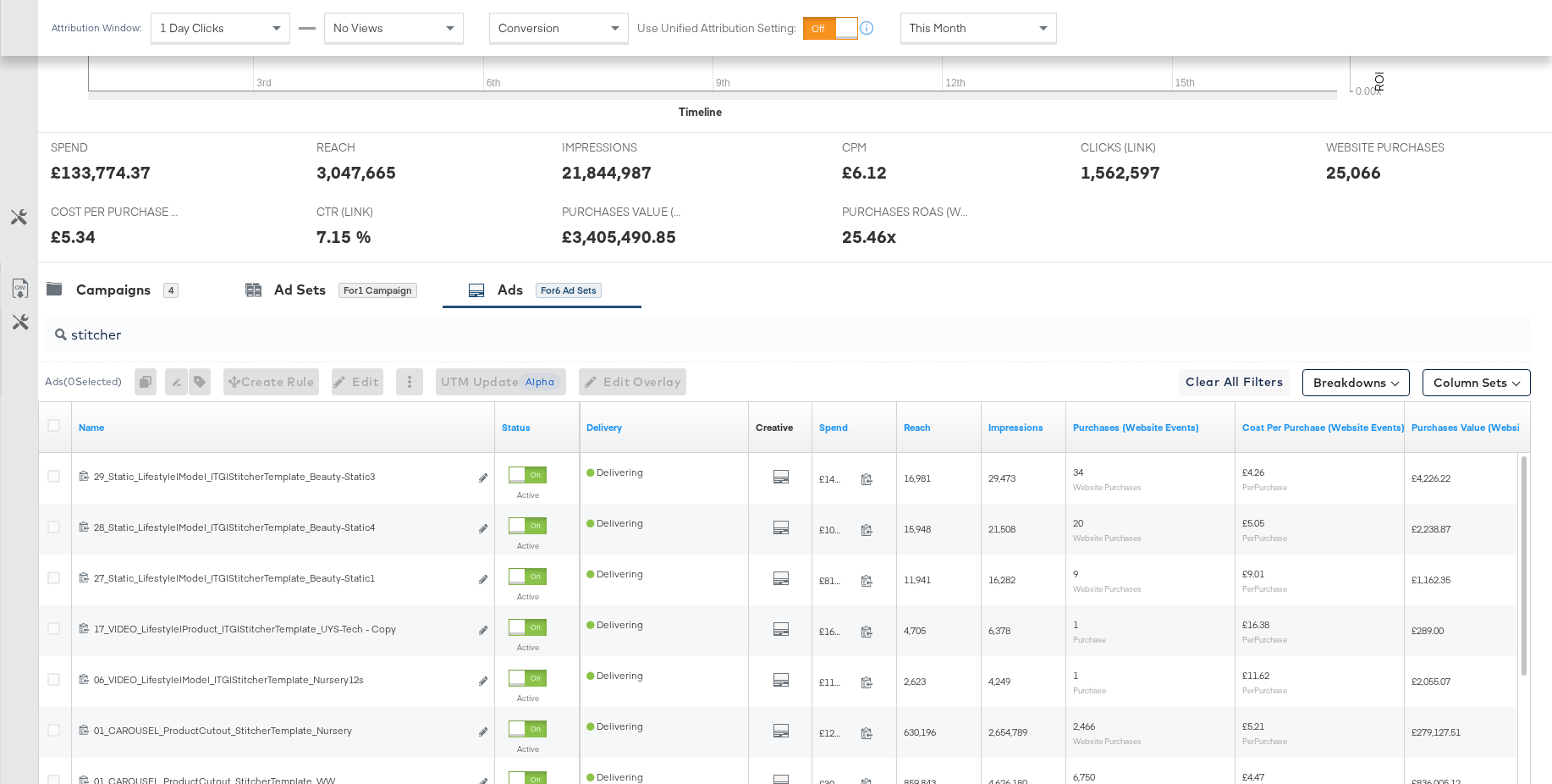
scroll to position [675, 0]
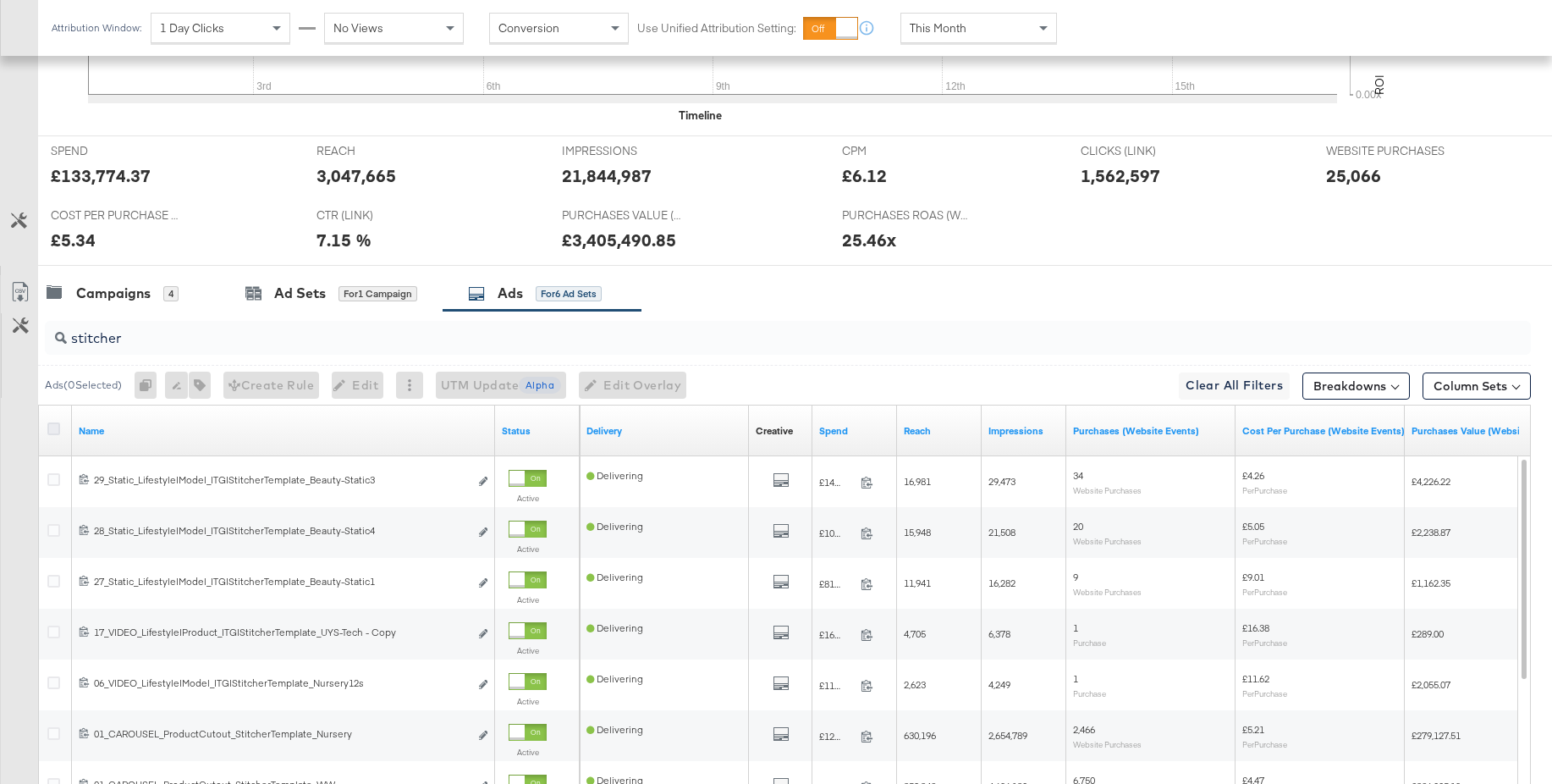
click at [53, 426] on icon at bounding box center [53, 428] width 13 height 13
click at [0, 0] on input "checkbox" at bounding box center [0, 0] width 0 height 0
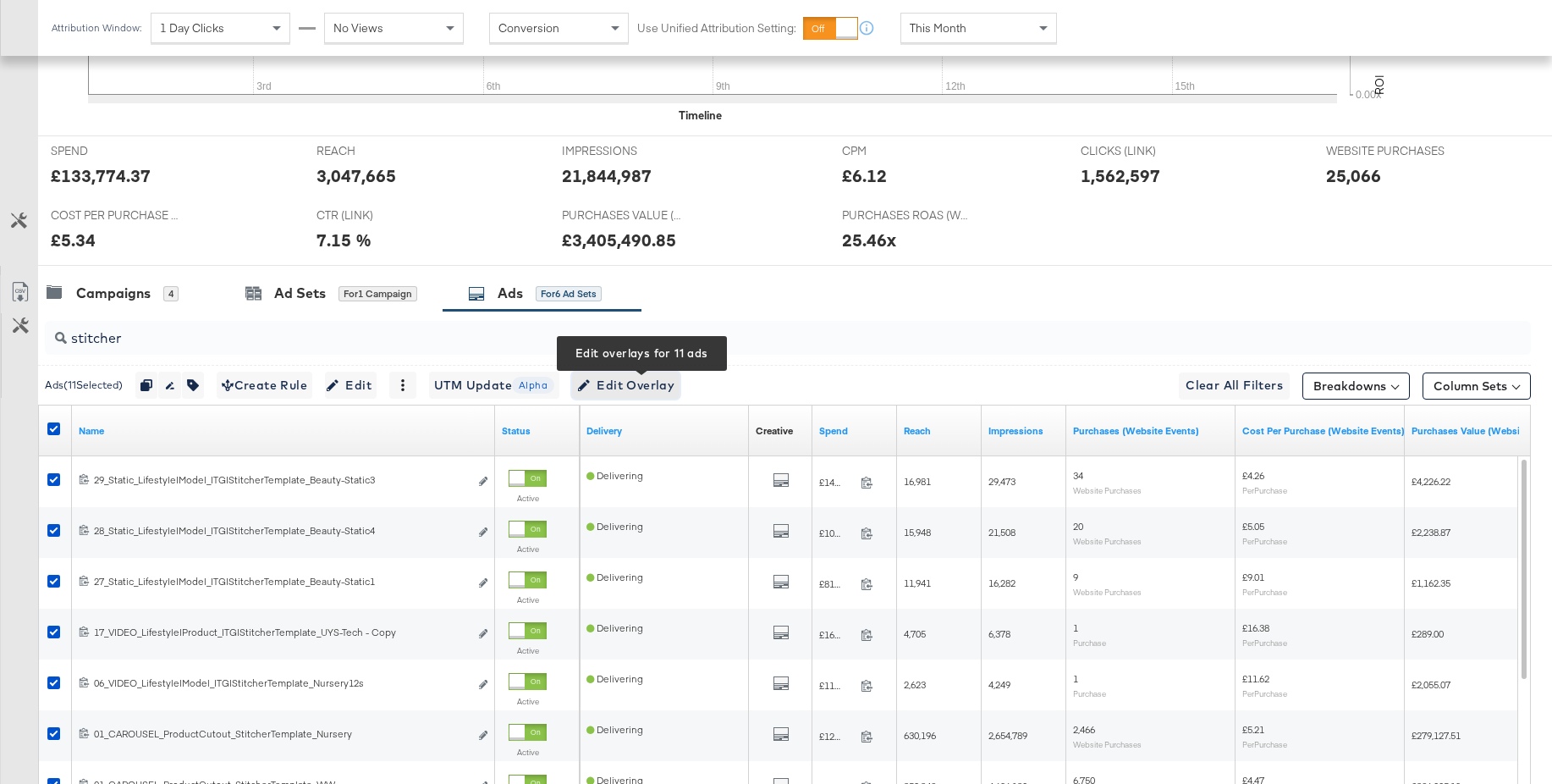
click at [658, 381] on span "Edit Overlay Edit overlays for 11 ads" at bounding box center [625, 385] width 97 height 21
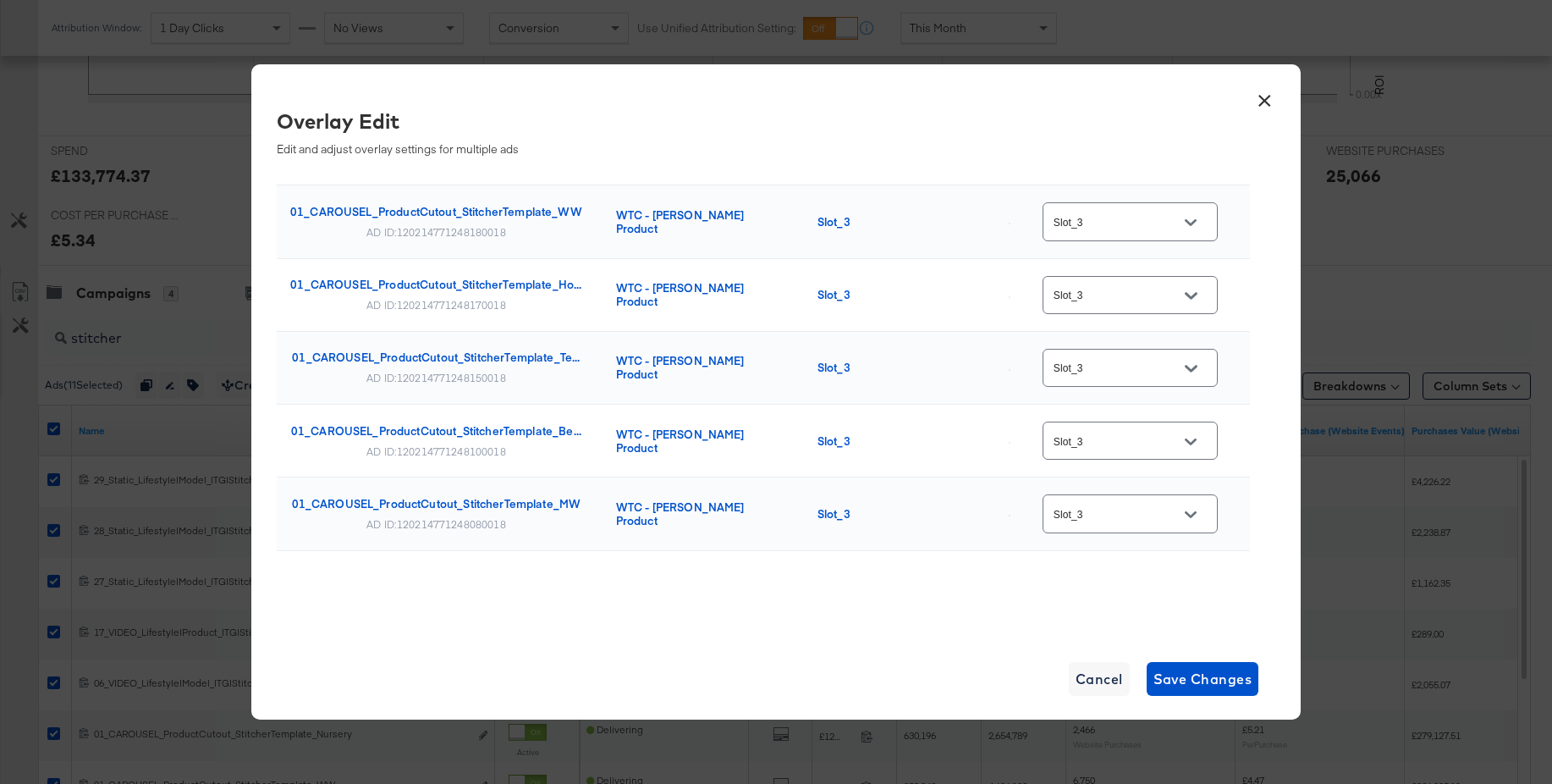
scroll to position [0, 0]
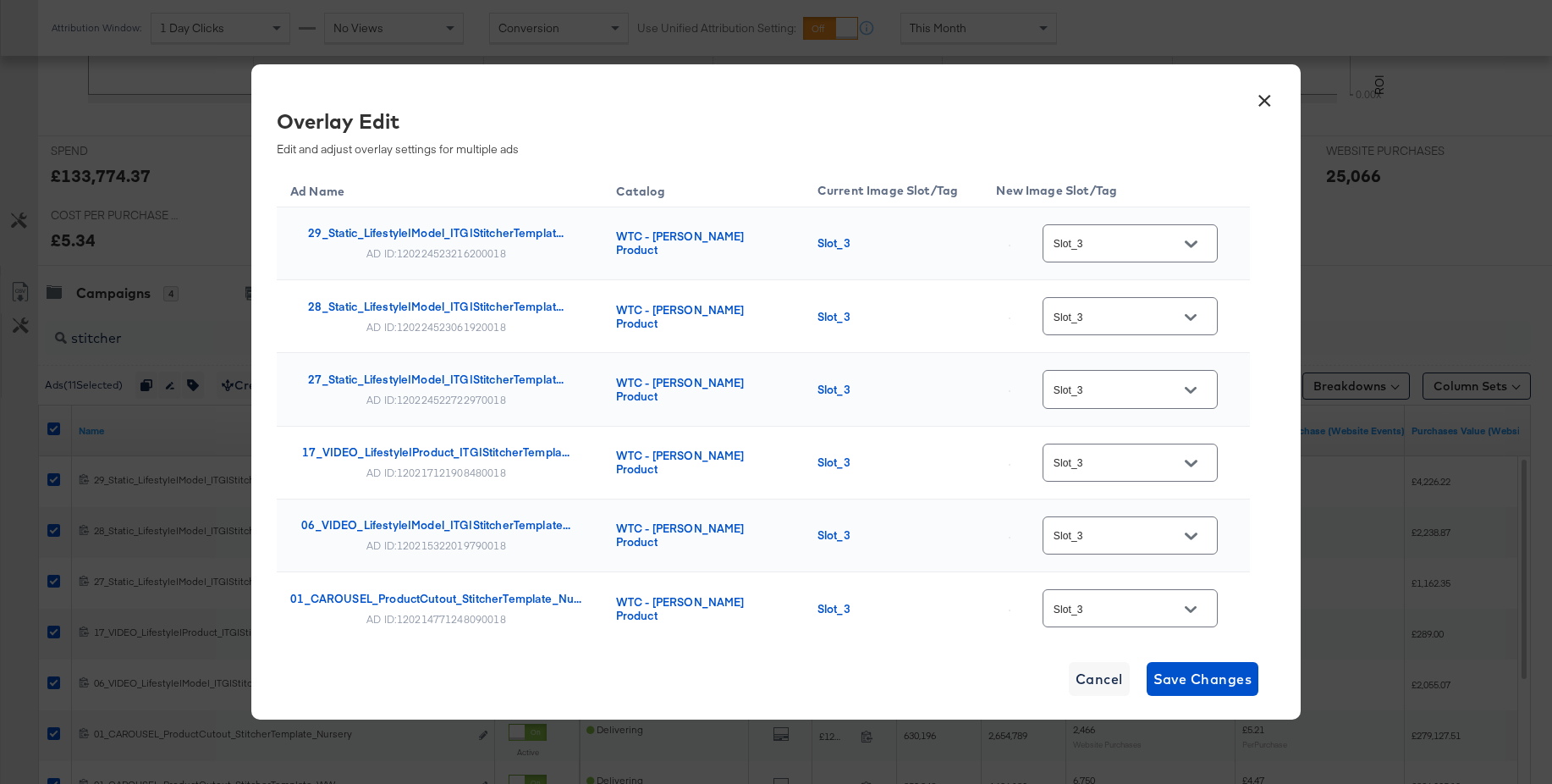
click at [1265, 102] on button "×" at bounding box center [1264, 96] width 30 height 30
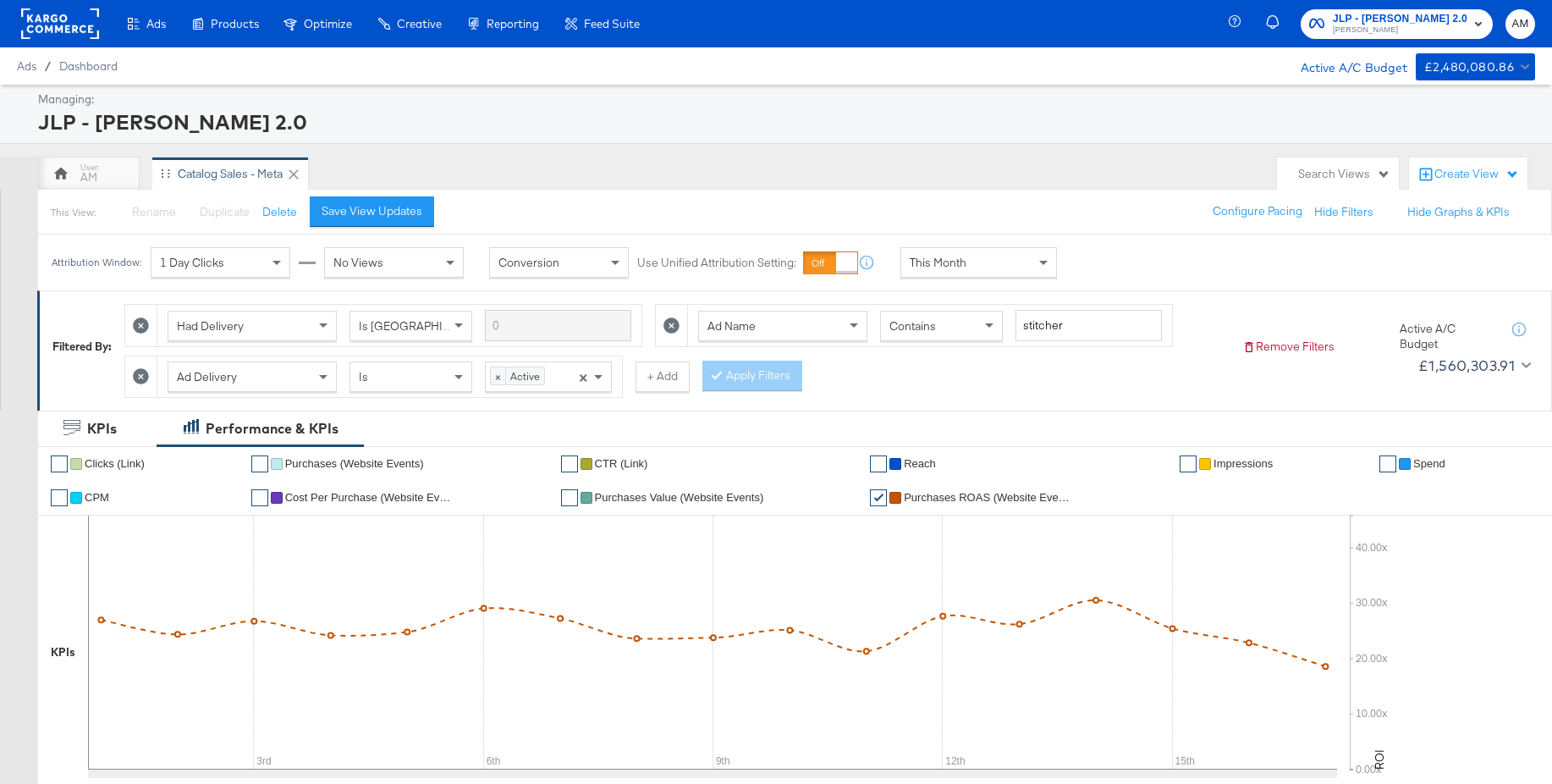
click at [73, 24] on rect at bounding box center [60, 23] width 78 height 30
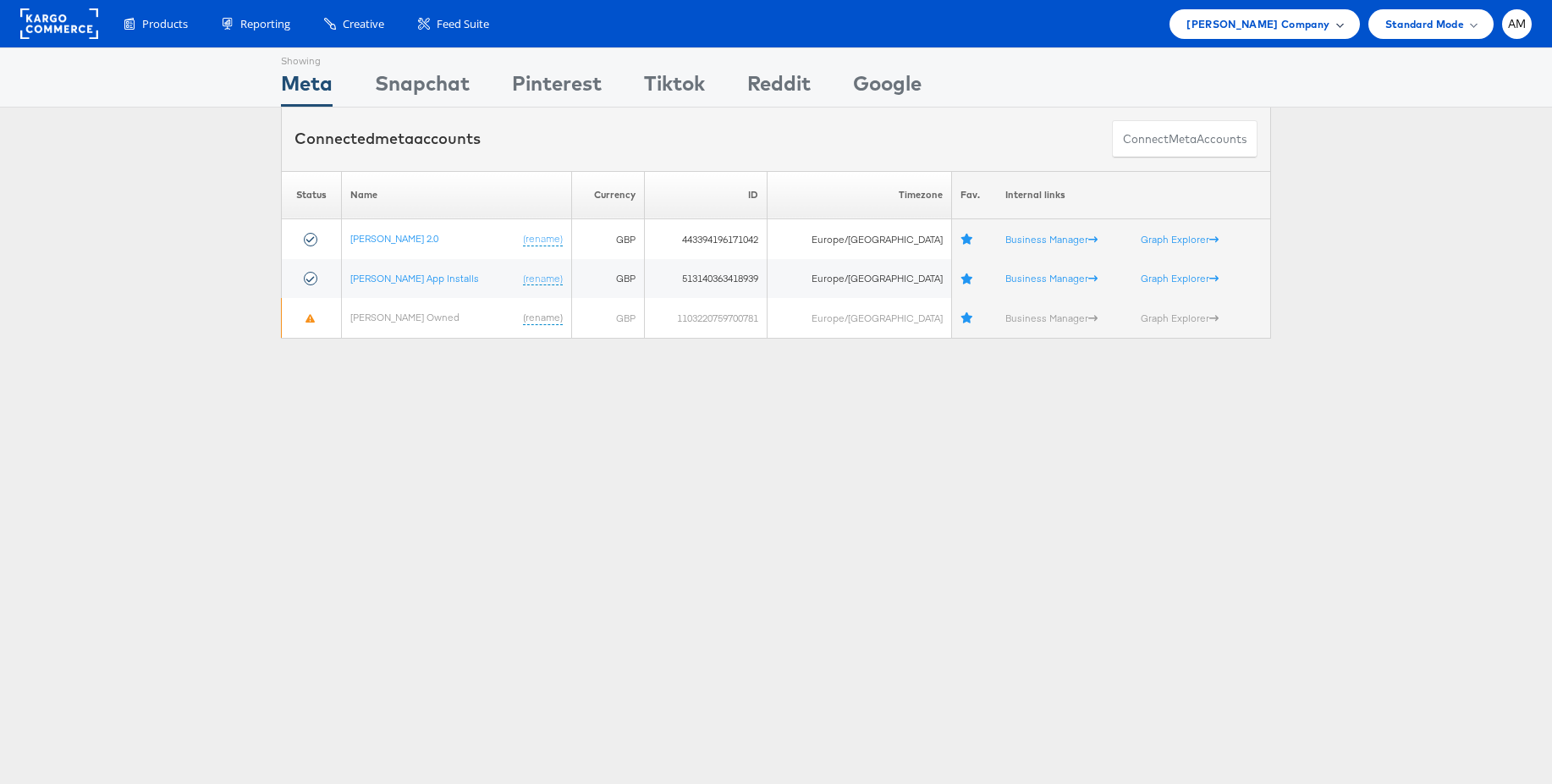
click at [1293, 23] on span "[PERSON_NAME] Company" at bounding box center [1258, 24] width 143 height 18
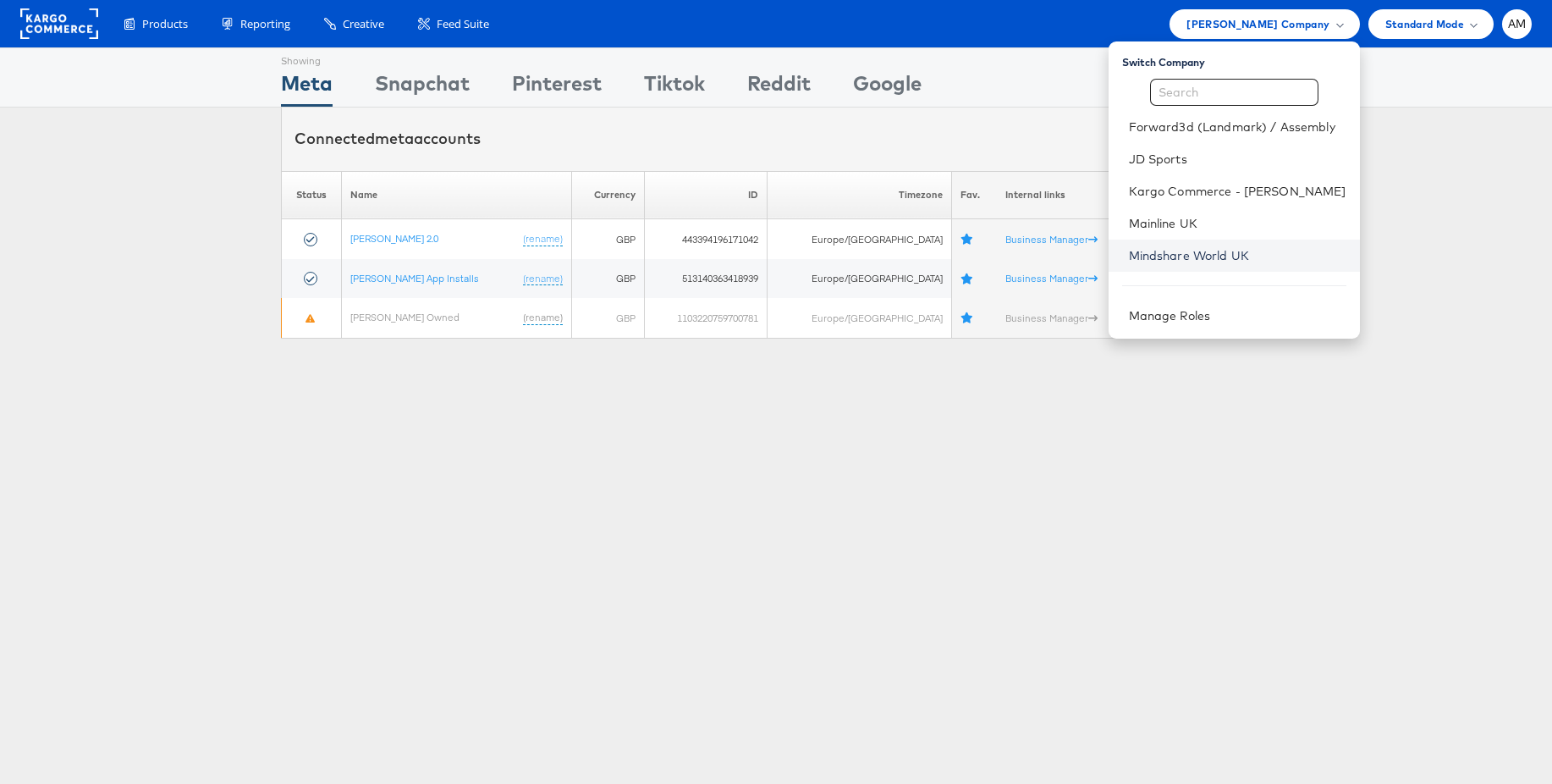
click at [1183, 256] on link "Mindshare World UK" at bounding box center [1238, 255] width 218 height 17
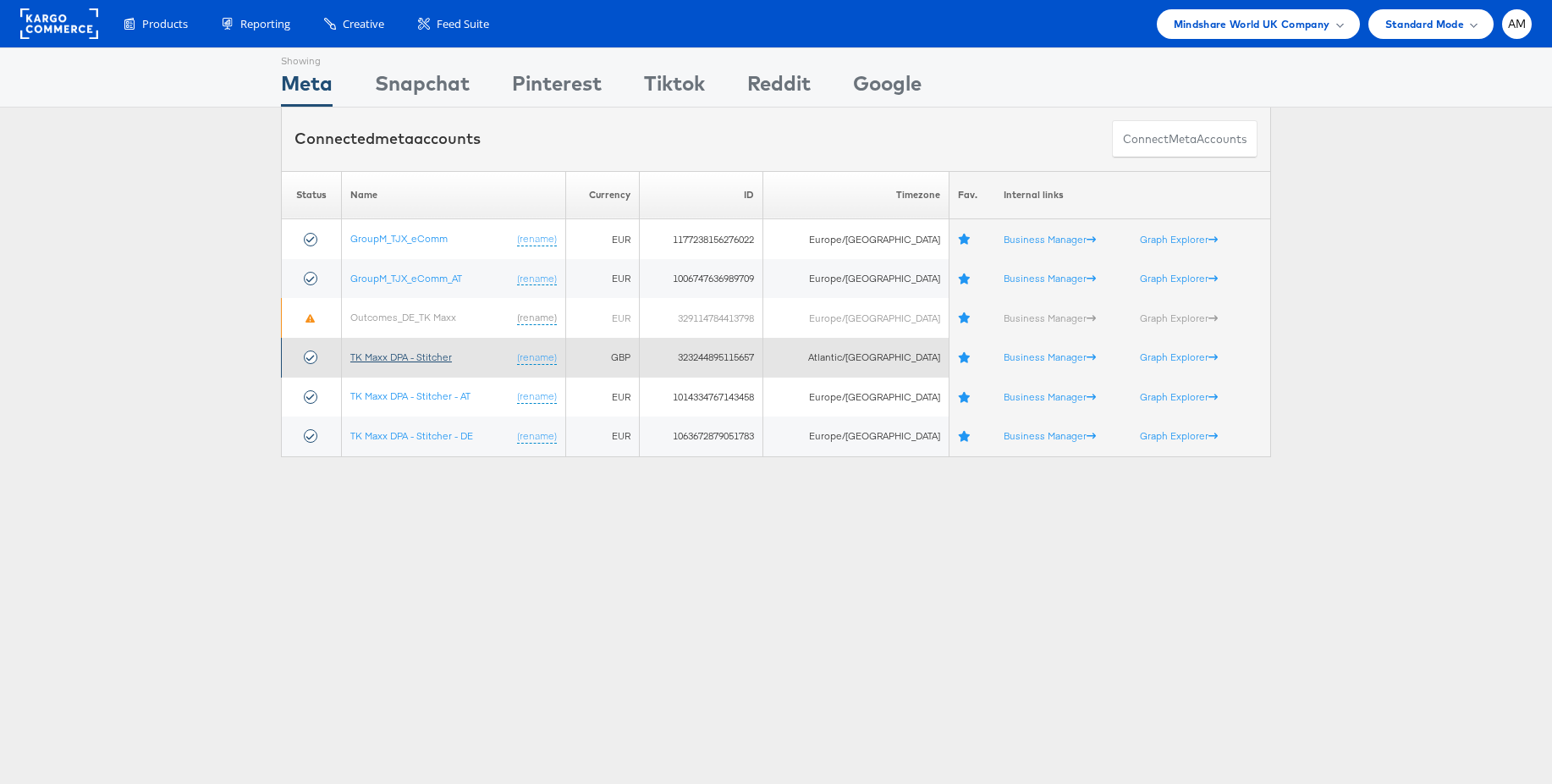
click at [411, 359] on link "TK Maxx DPA - Stitcher" at bounding box center [401, 356] width 102 height 13
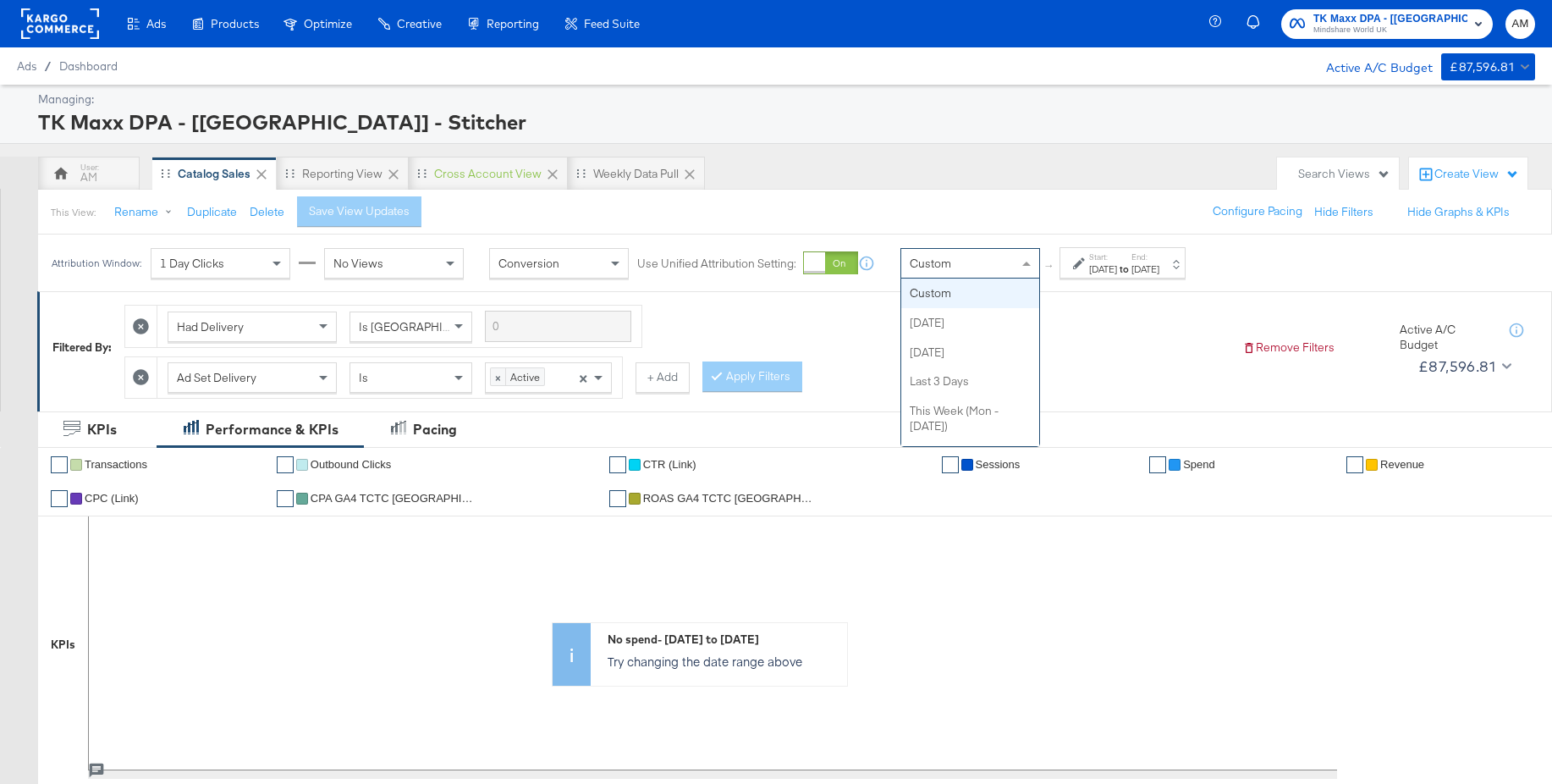
click at [945, 273] on div "Custom" at bounding box center [970, 263] width 138 height 29
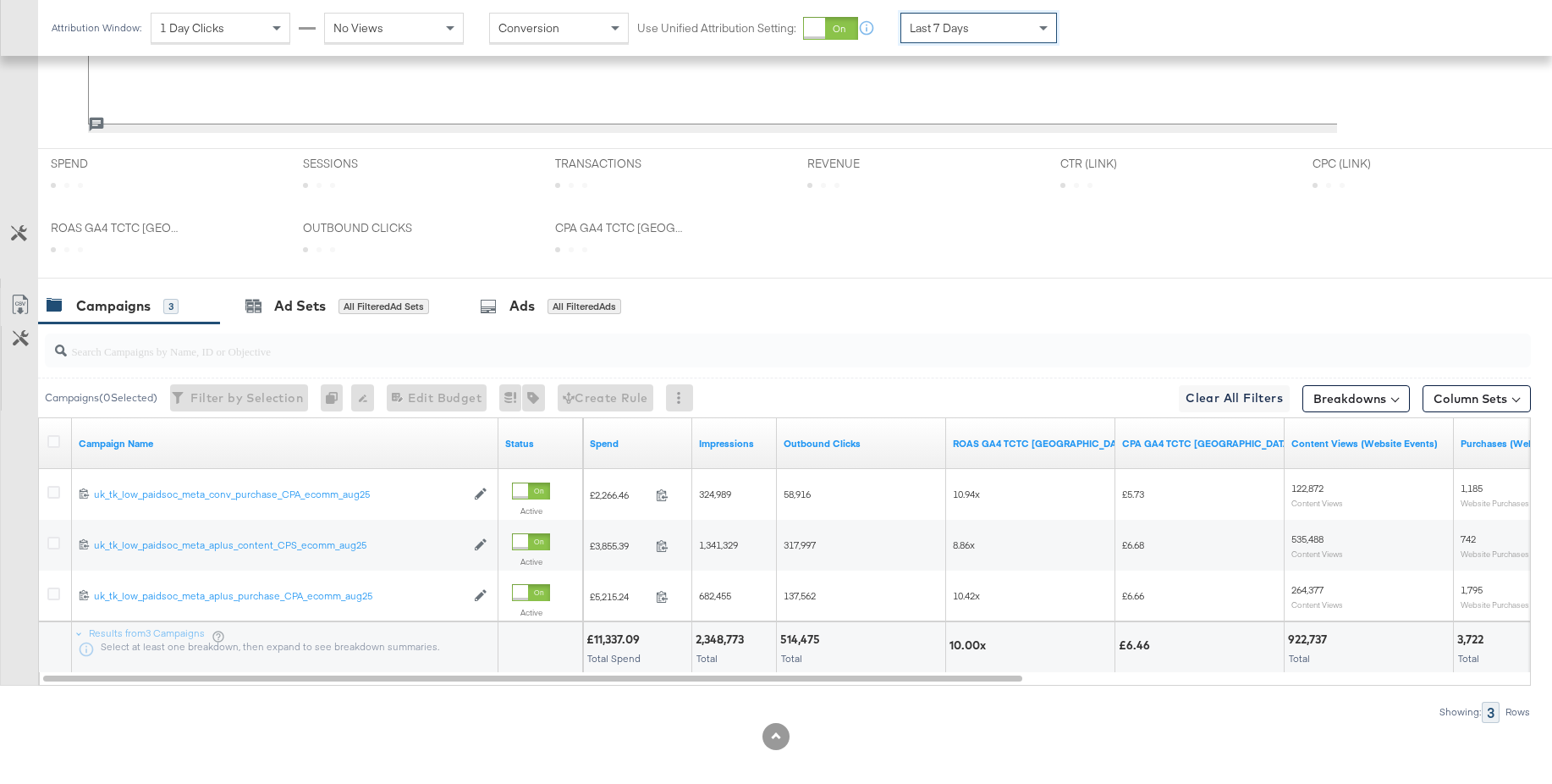
scroll to position [658, 0]
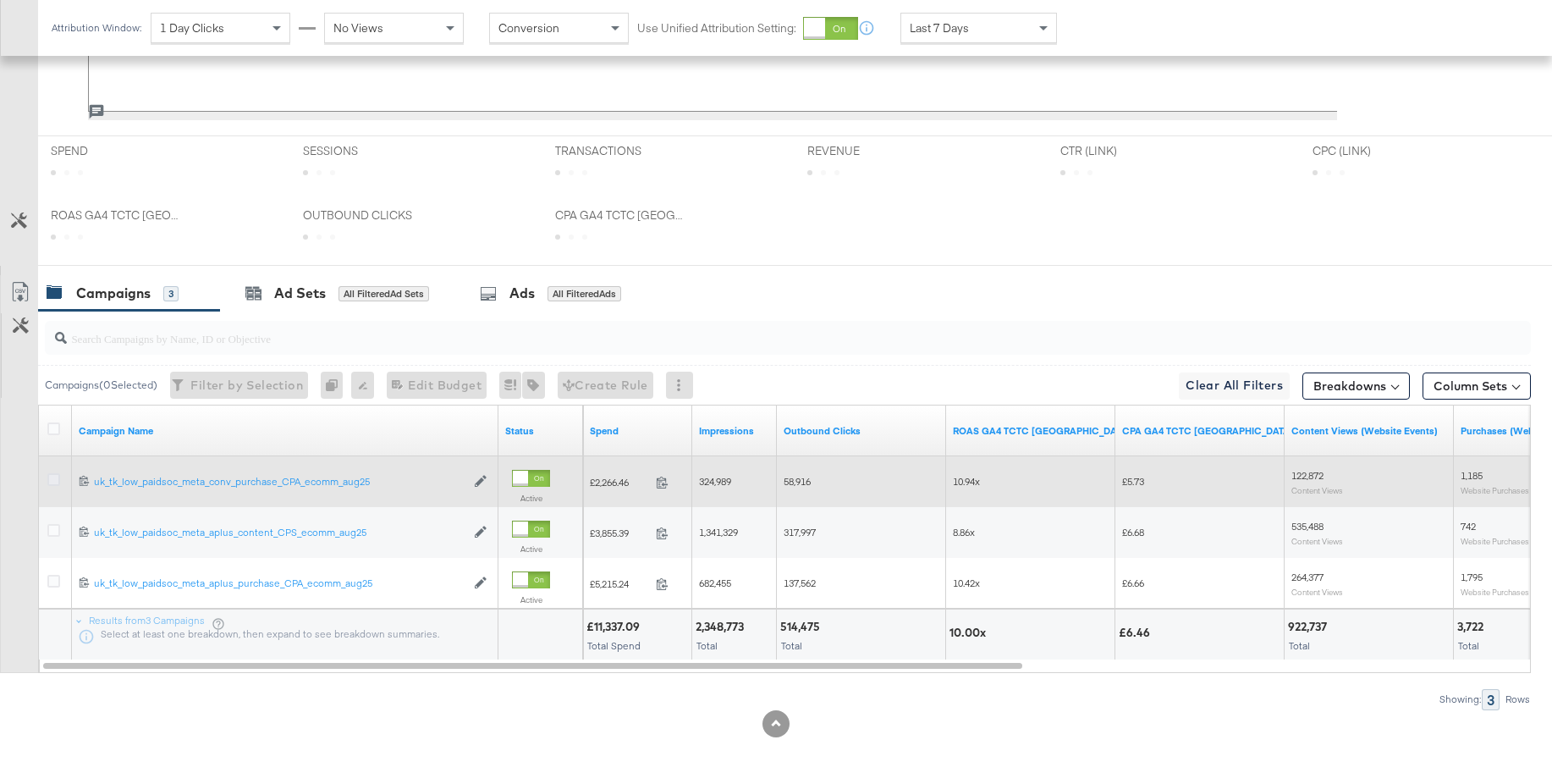
click at [55, 479] on icon at bounding box center [53, 479] width 13 height 13
click at [0, 0] on input "checkbox" at bounding box center [0, 0] width 0 height 0
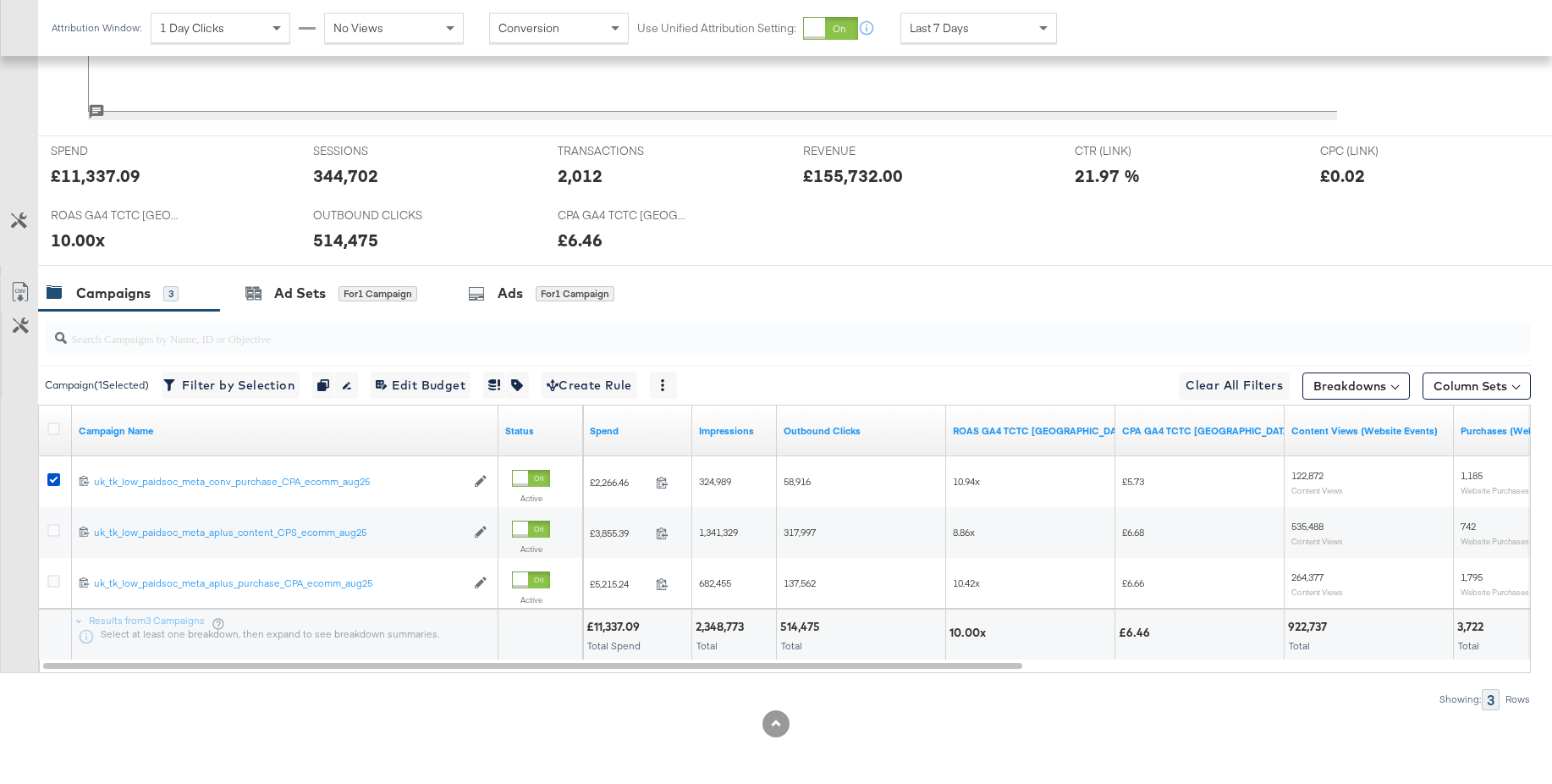
click at [519, 290] on div "Ads" at bounding box center [510, 293] width 25 height 19
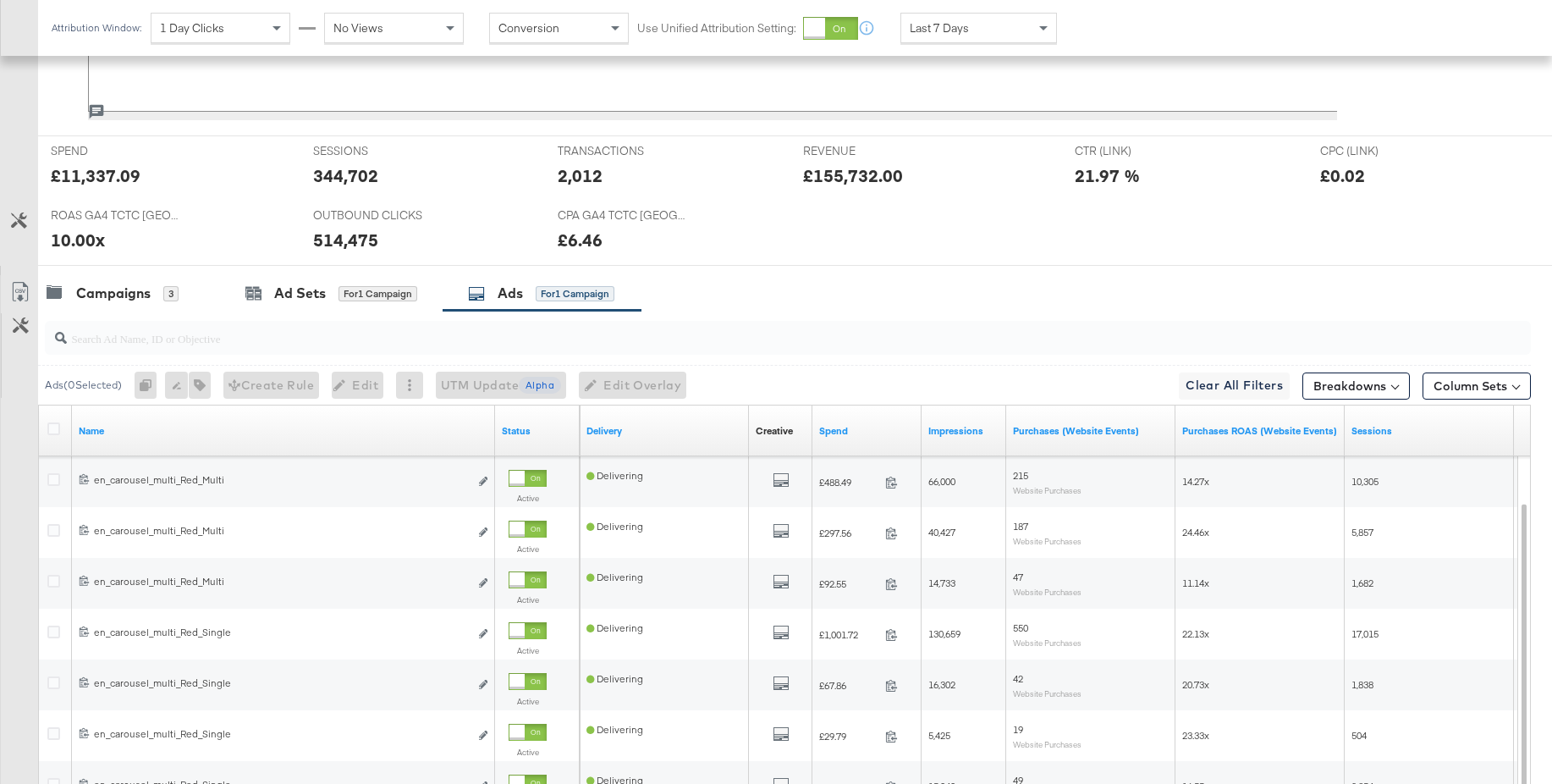
scroll to position [861, 0]
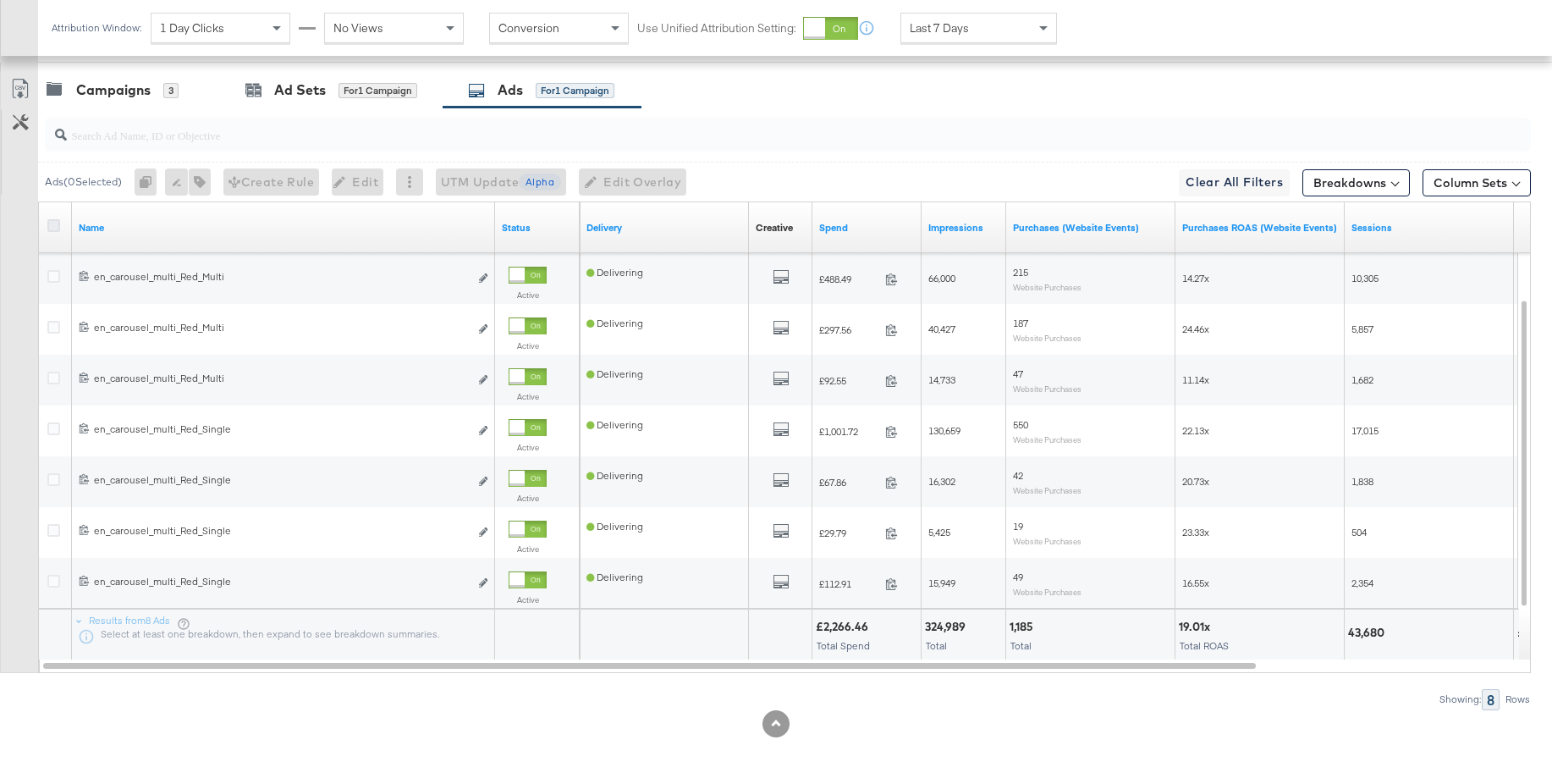
click at [50, 229] on icon at bounding box center [53, 225] width 13 height 13
click at [0, 0] on input "checkbox" at bounding box center [0, 0] width 0 height 0
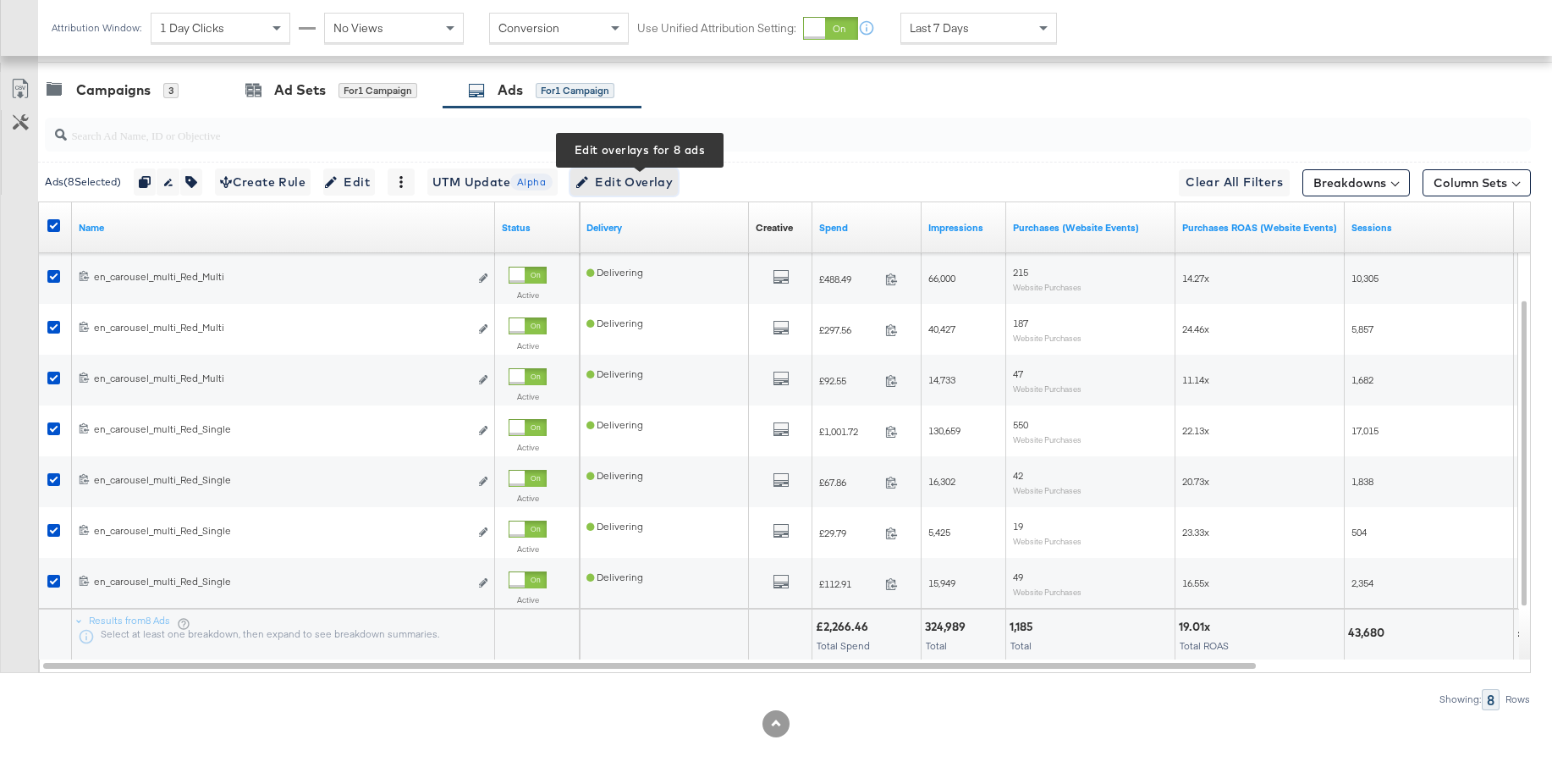
click at [645, 182] on span "Edit Overlay Edit overlays for 8 ads" at bounding box center [624, 182] width 97 height 21
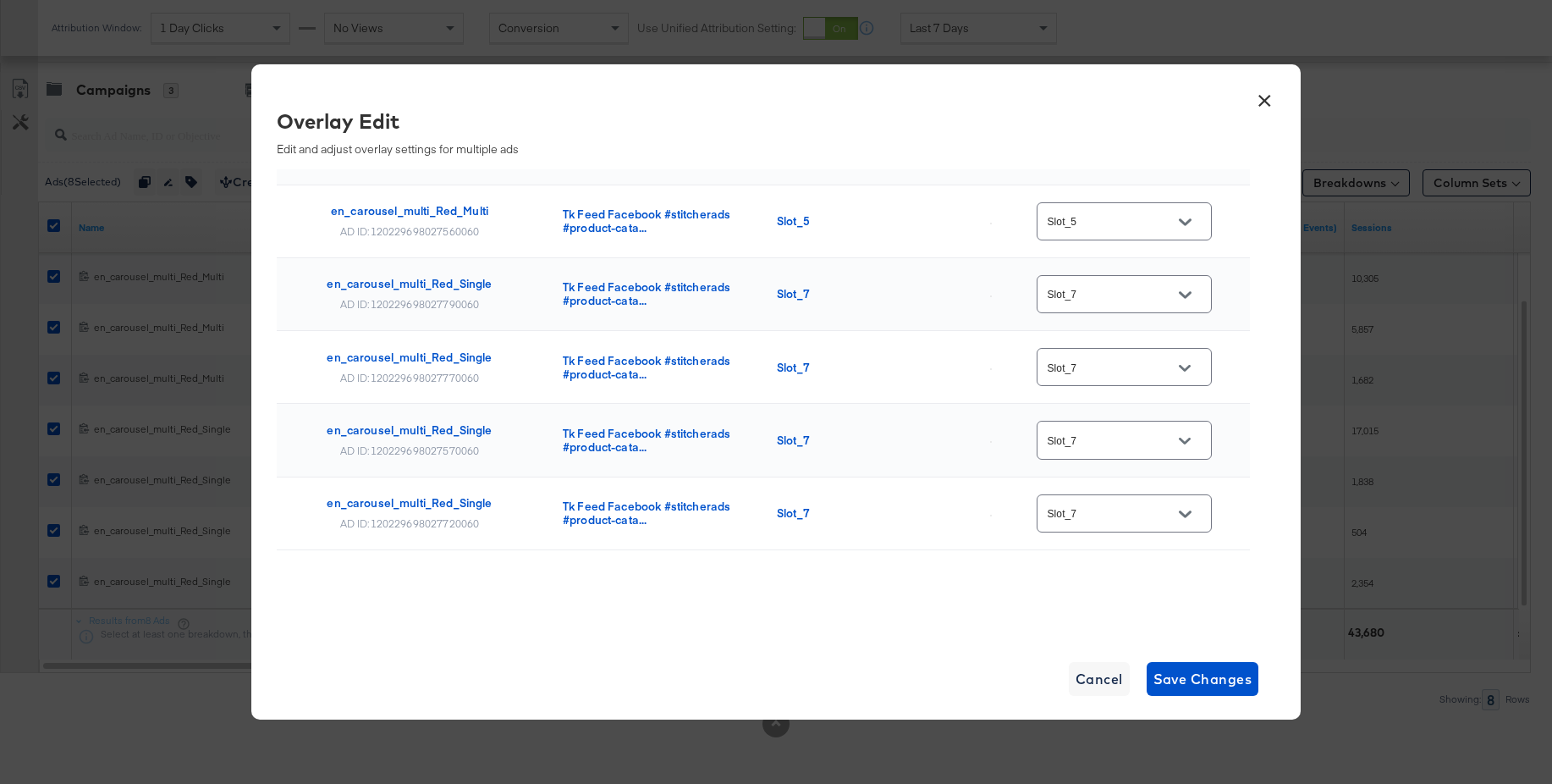
scroll to position [0, 0]
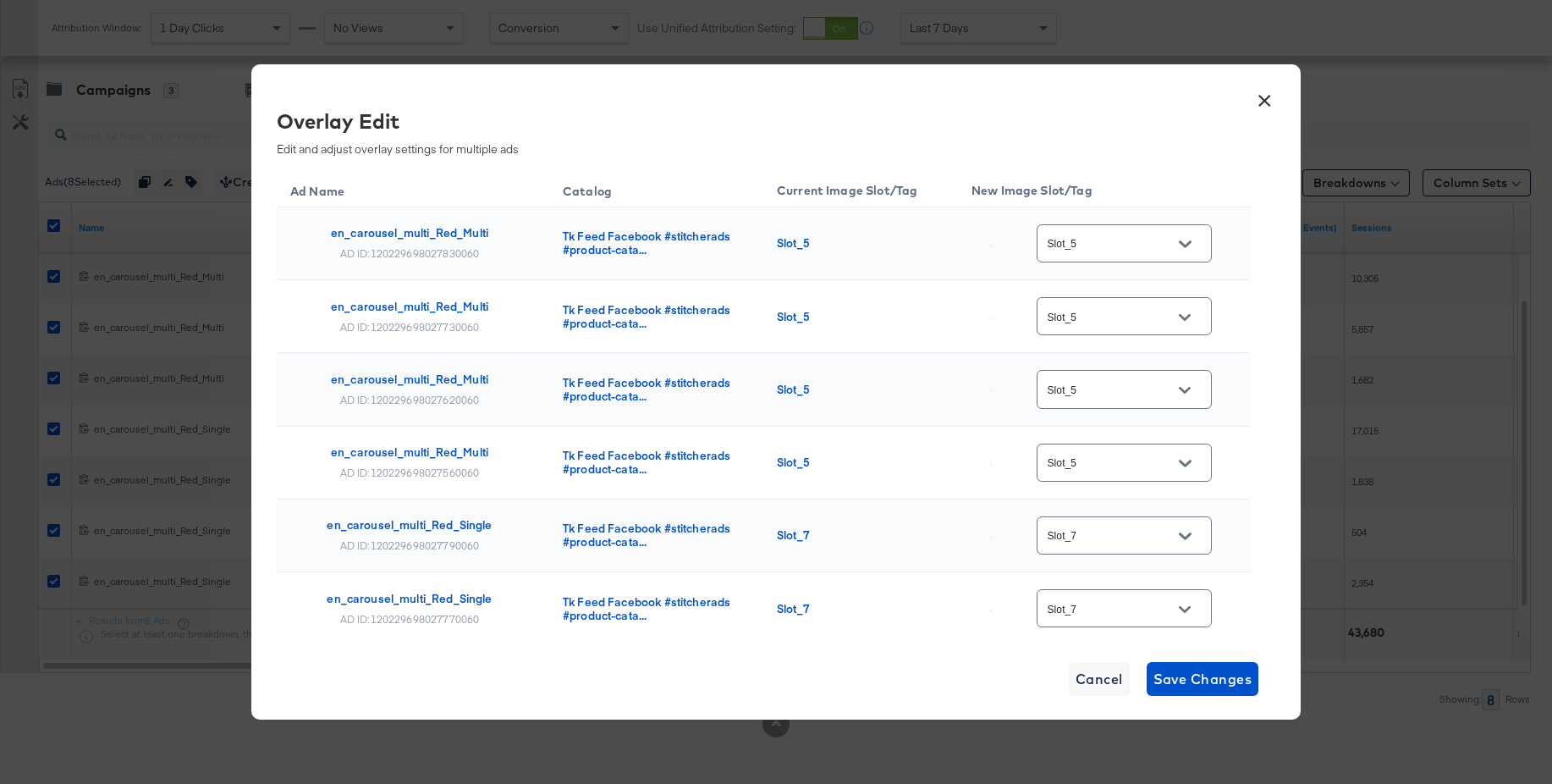
click at [1263, 102] on button "×" at bounding box center [1264, 96] width 30 height 30
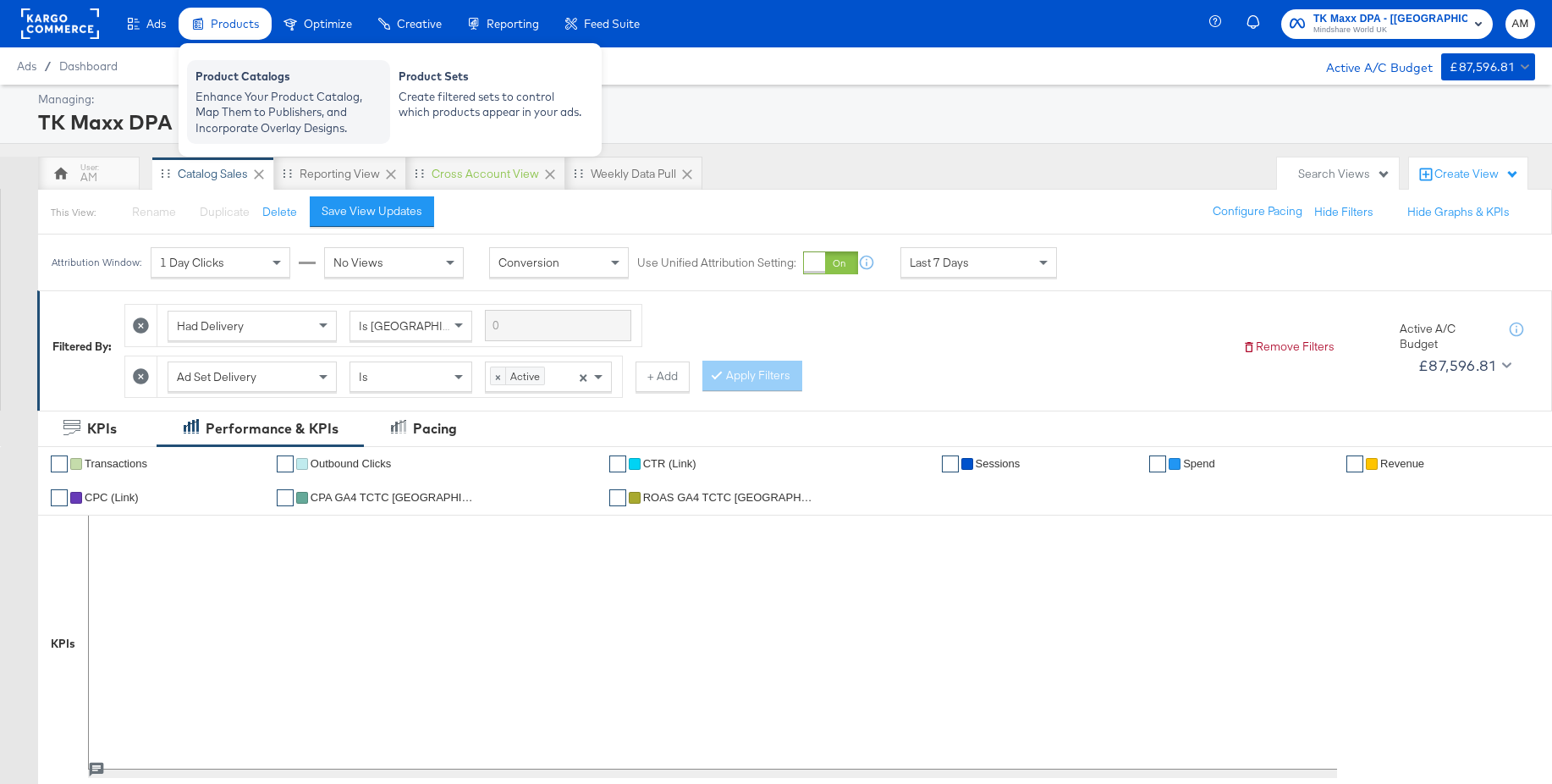
click at [247, 85] on div "Product Catalogs" at bounding box center [289, 79] width 186 height 20
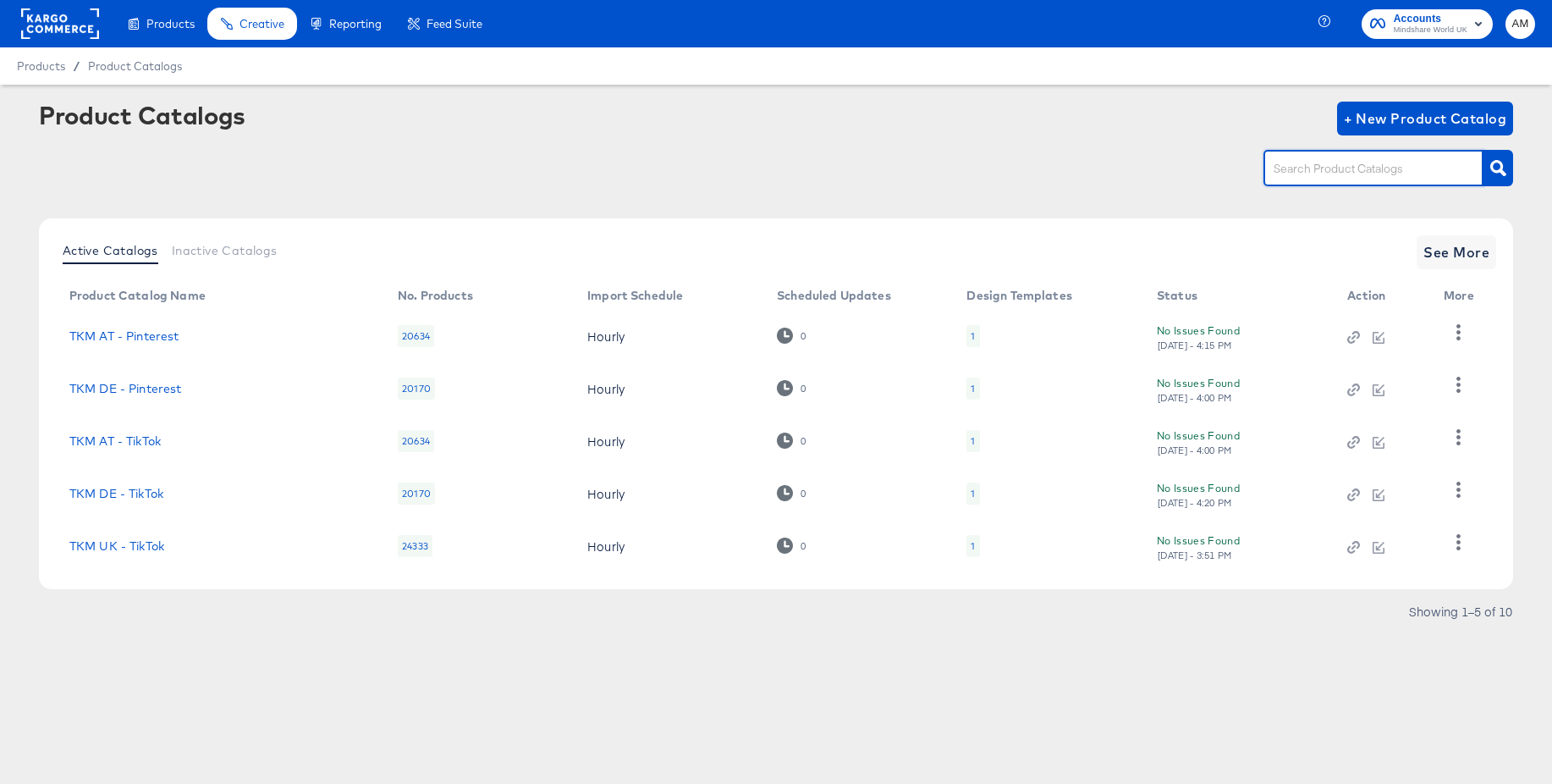
click at [1320, 169] on input "text" at bounding box center [1361, 168] width 180 height 19
type input "main"
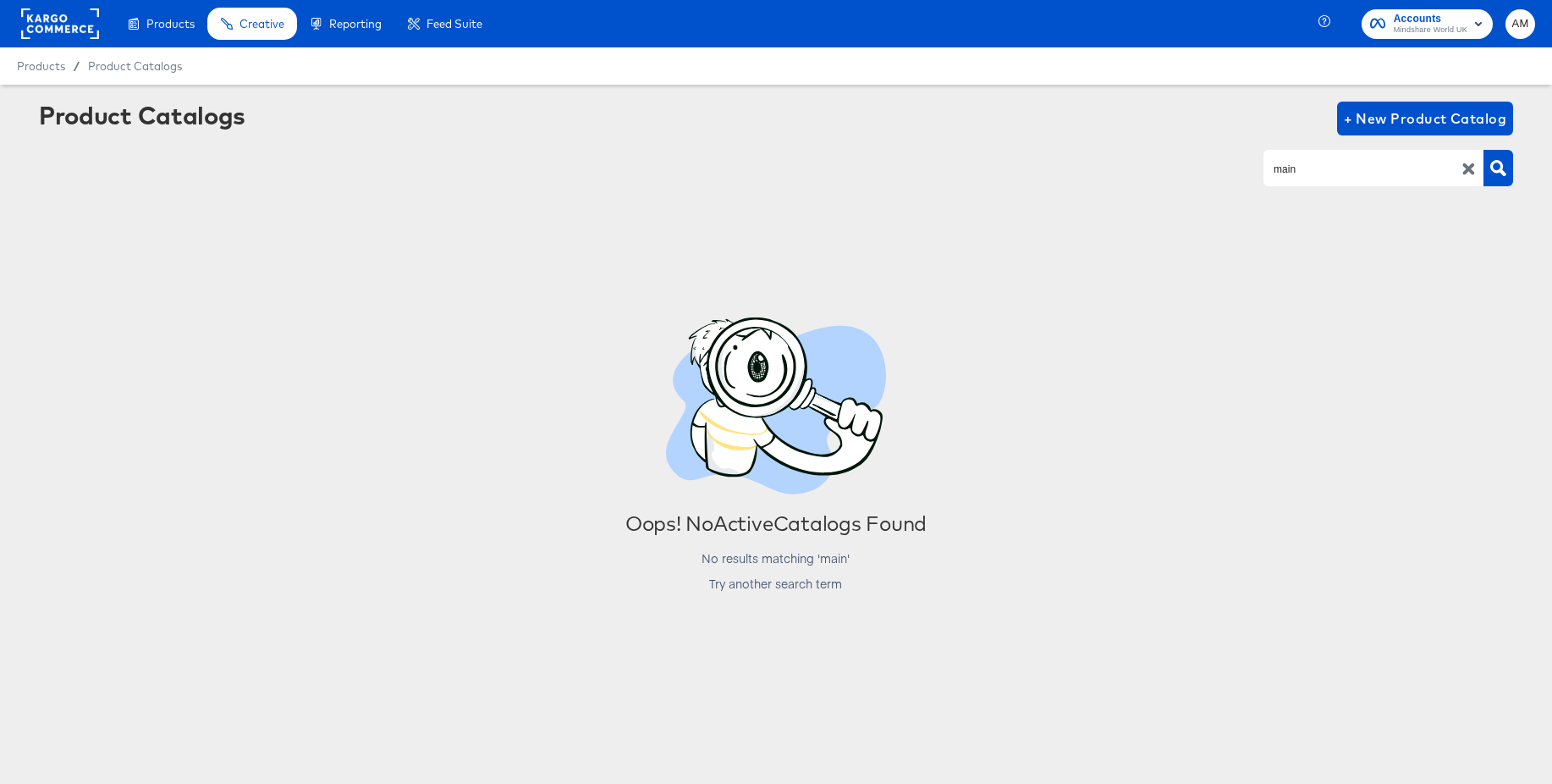
click at [44, 10] on rect at bounding box center [60, 23] width 78 height 30
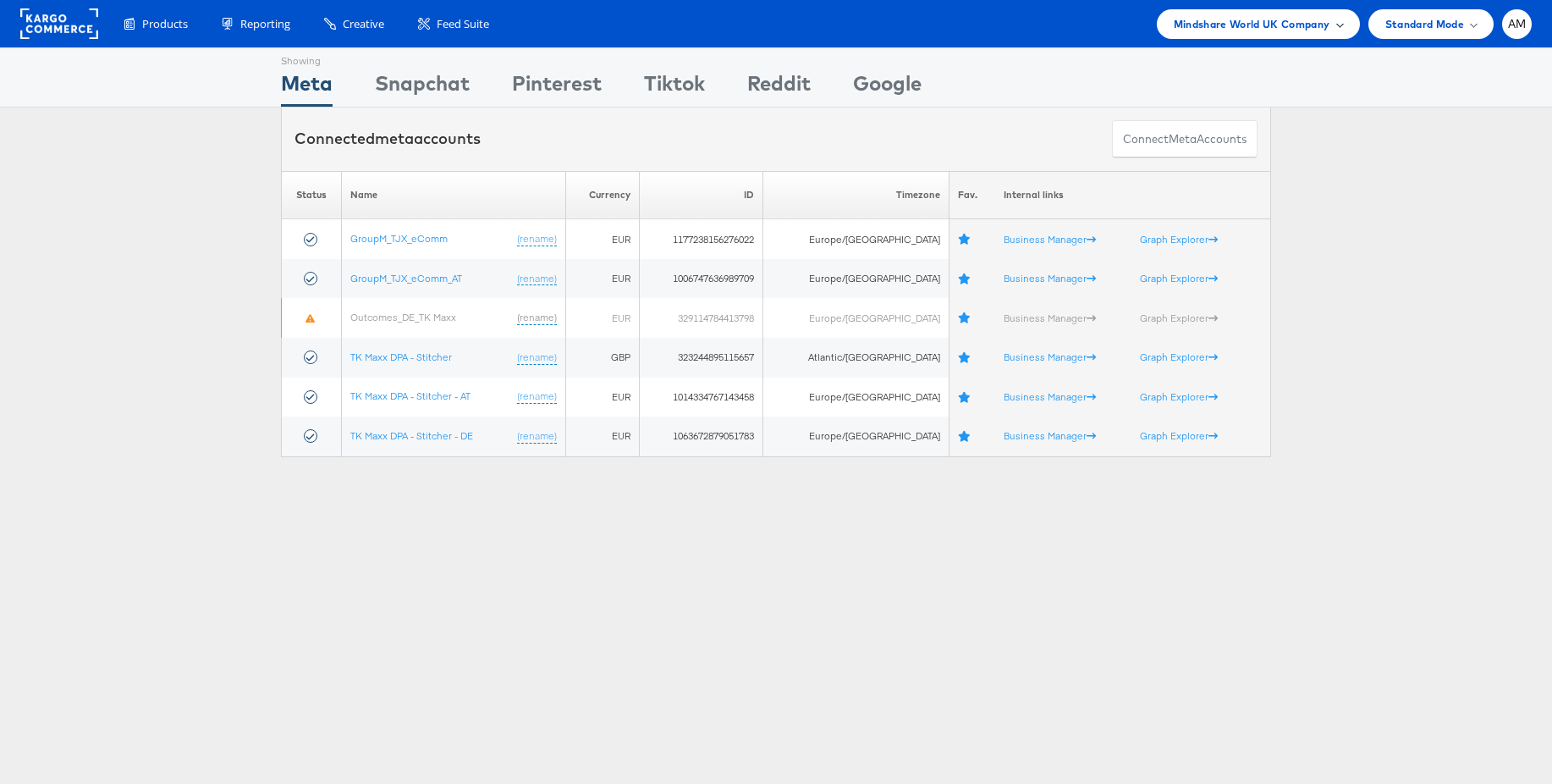
click at [1291, 31] on span "Mindshare World UK Company" at bounding box center [1252, 24] width 157 height 18
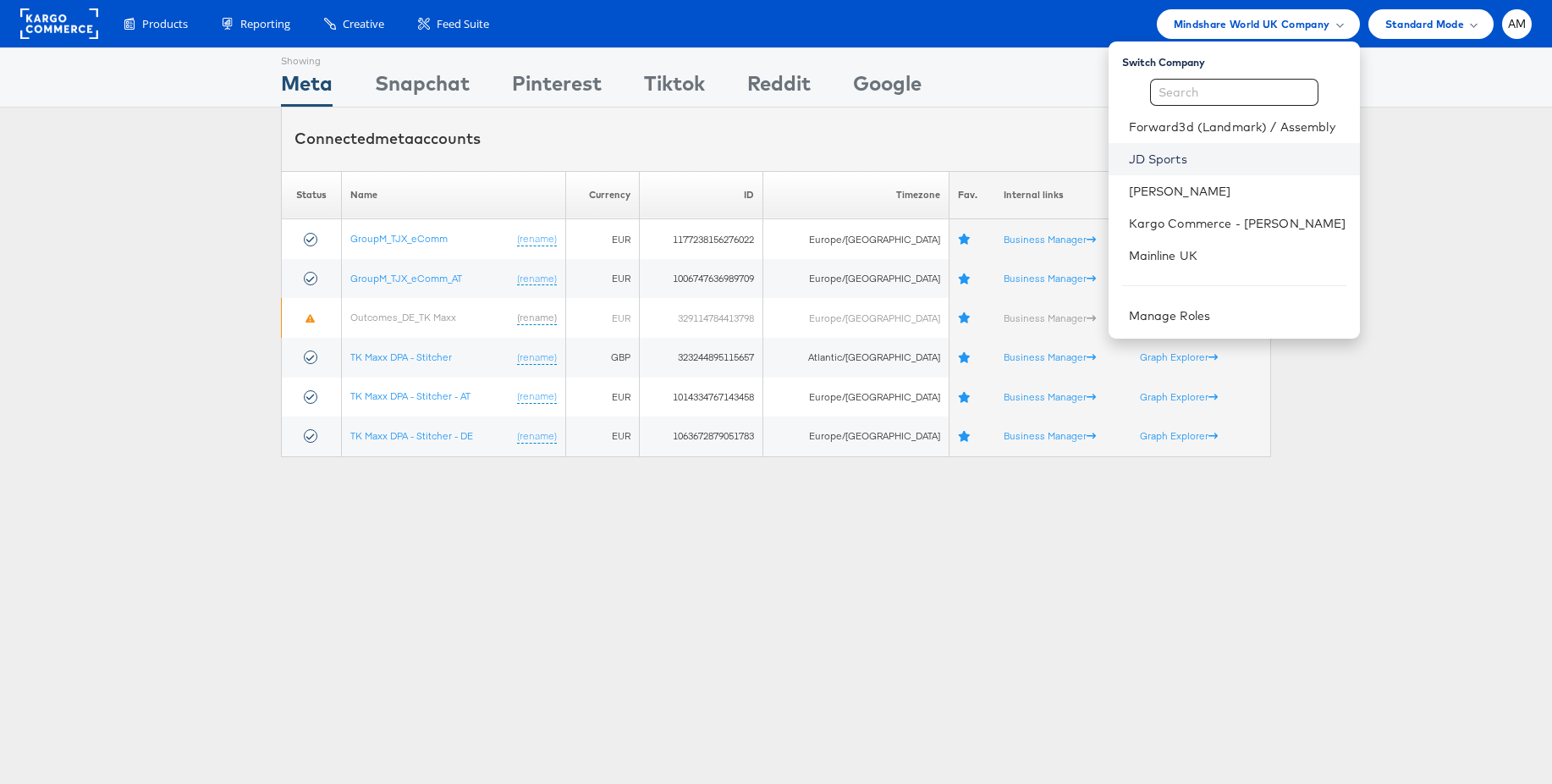
click at [1141, 160] on link "JD Sports" at bounding box center [1238, 159] width 218 height 17
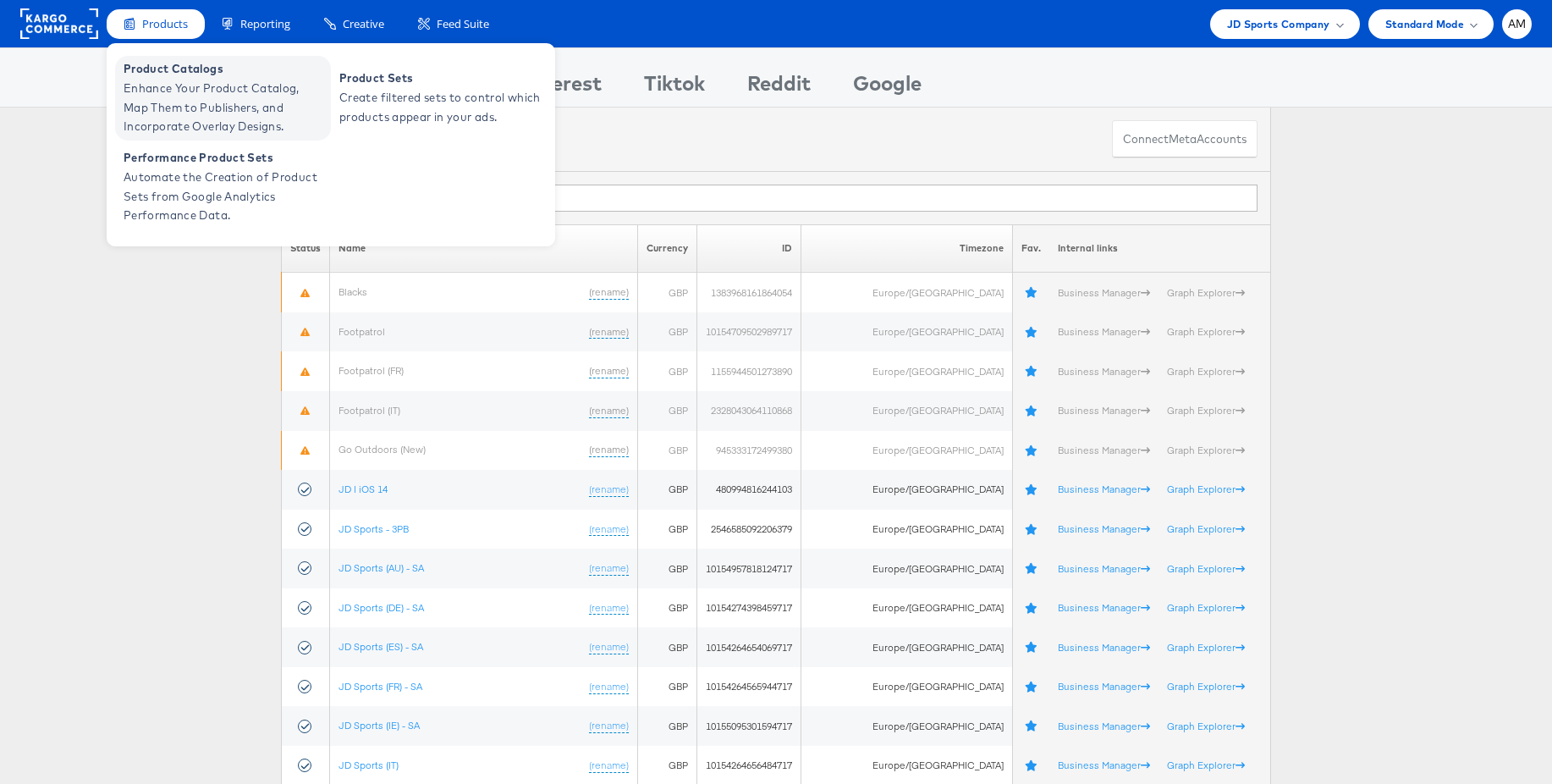
click at [194, 97] on span "Enhance Your Product Catalog, Map Them to Publishers, and Incorporate Overlay D…" at bounding box center [225, 108] width 203 height 58
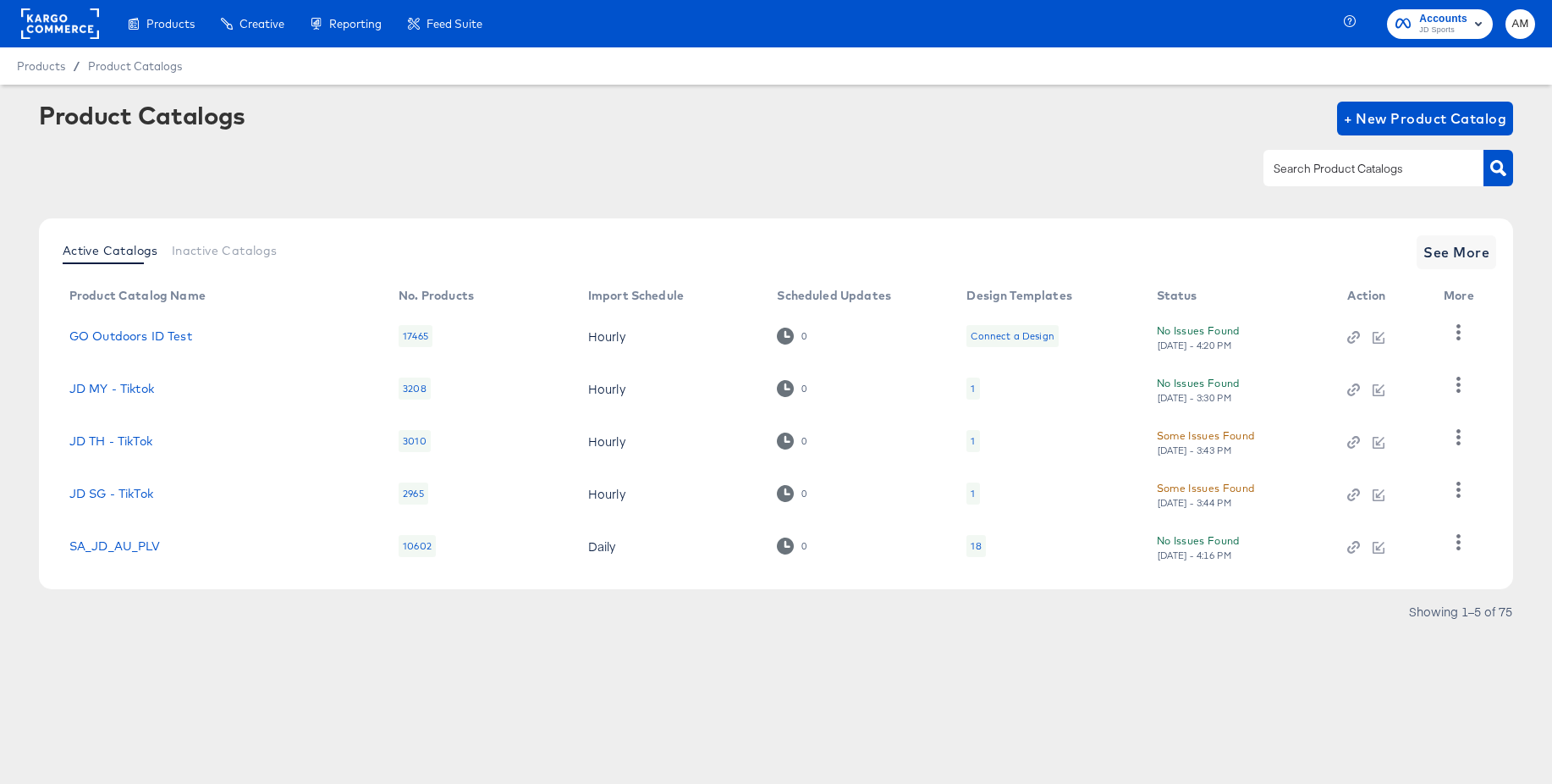
click at [1286, 166] on input "text" at bounding box center [1361, 168] width 180 height 19
type input "a"
type input "main"
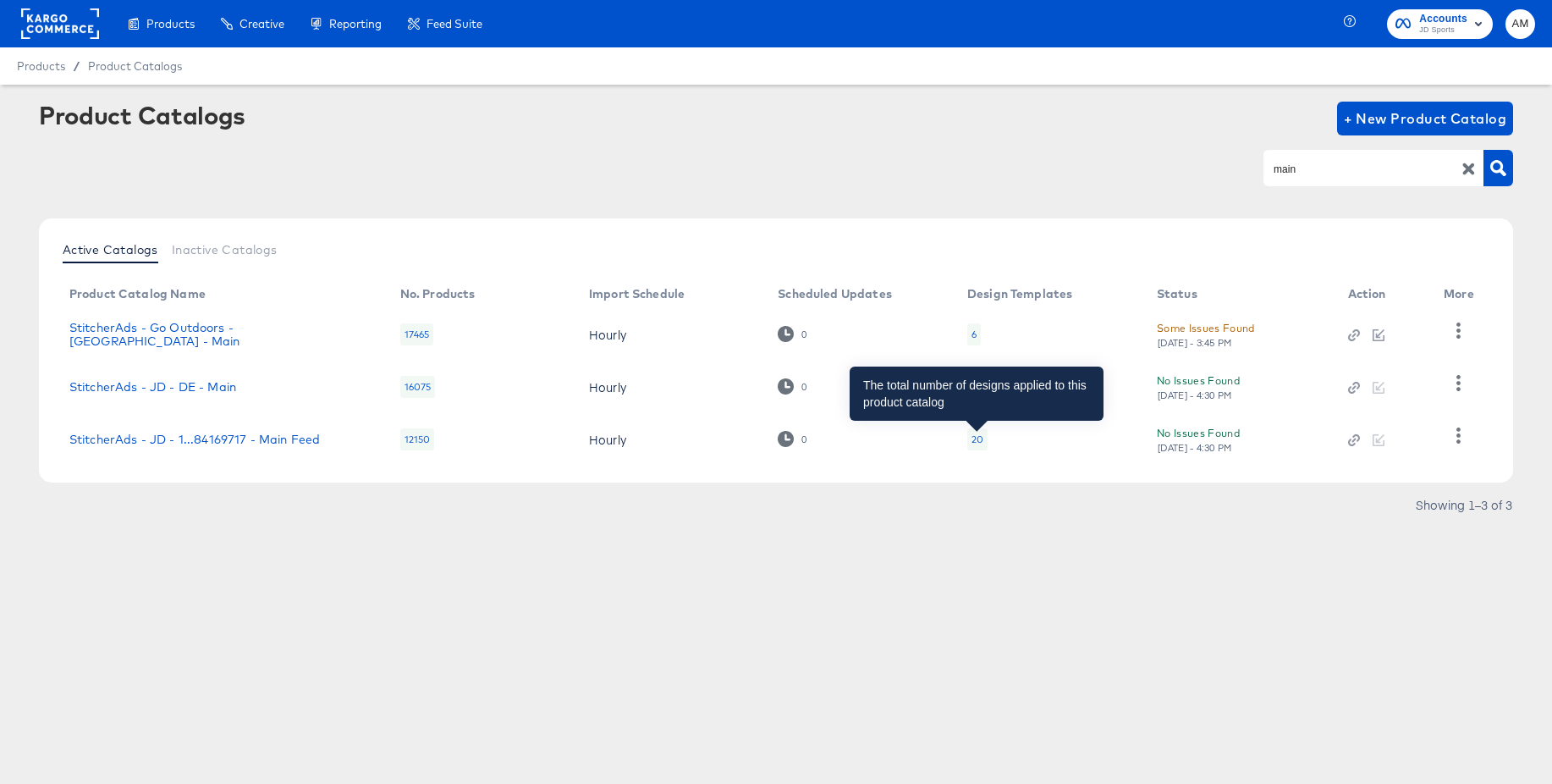
click at [978, 438] on div "20" at bounding box center [978, 440] width 12 height 14
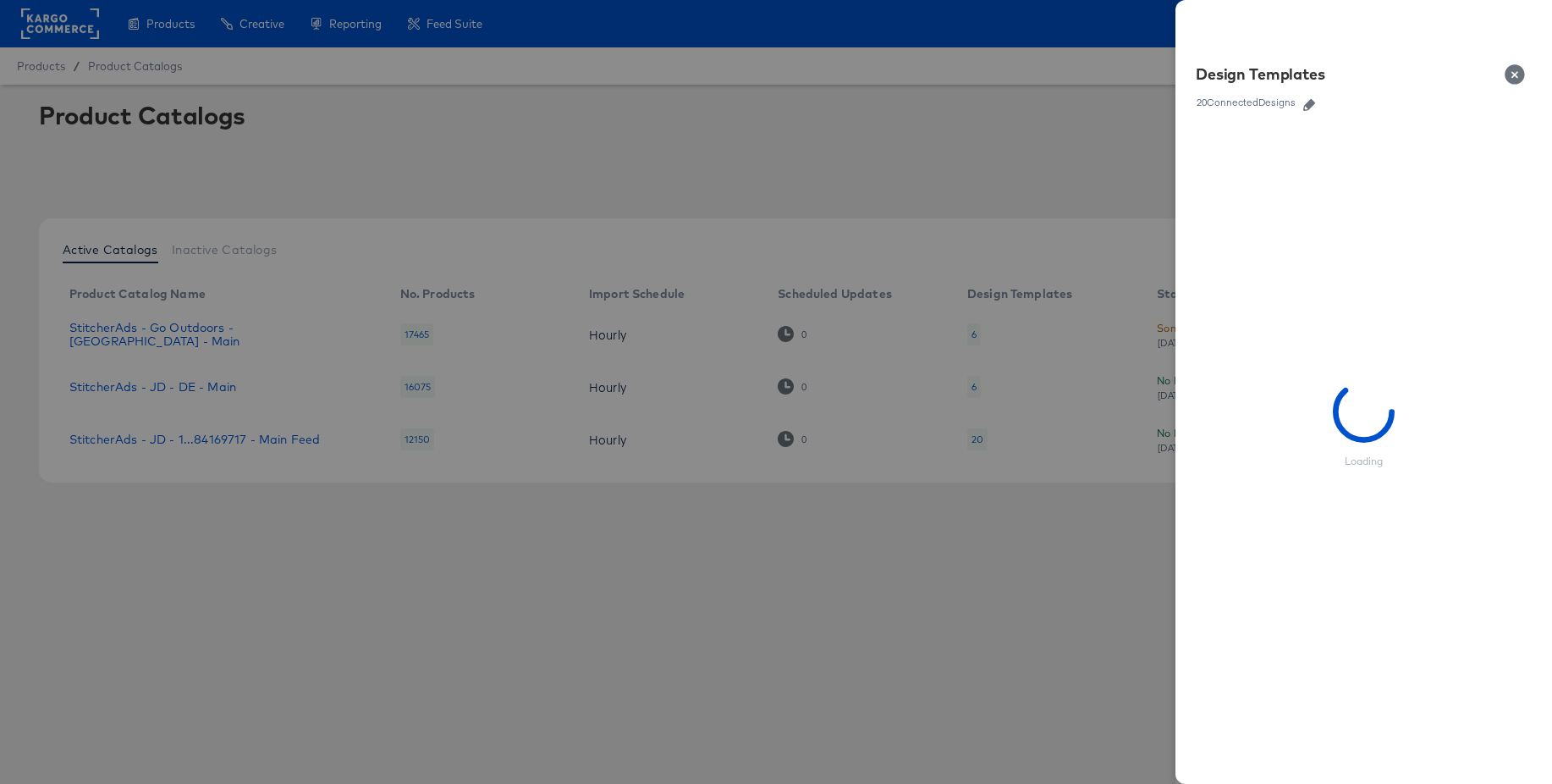
click at [1308, 107] on icon "button" at bounding box center [1310, 105] width 12 height 12
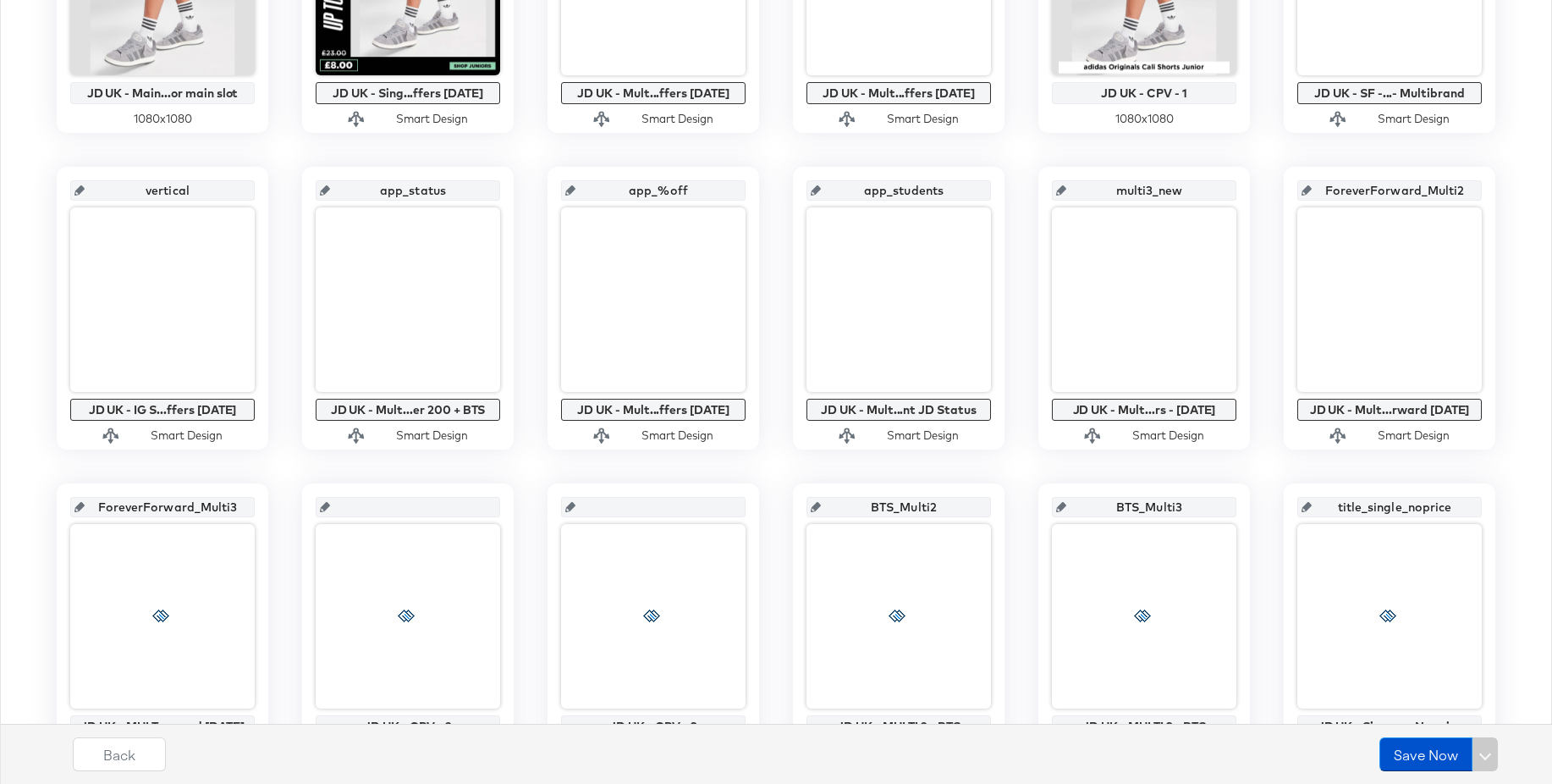
scroll to position [569, 0]
